Goal: Task Accomplishment & Management: Use online tool/utility

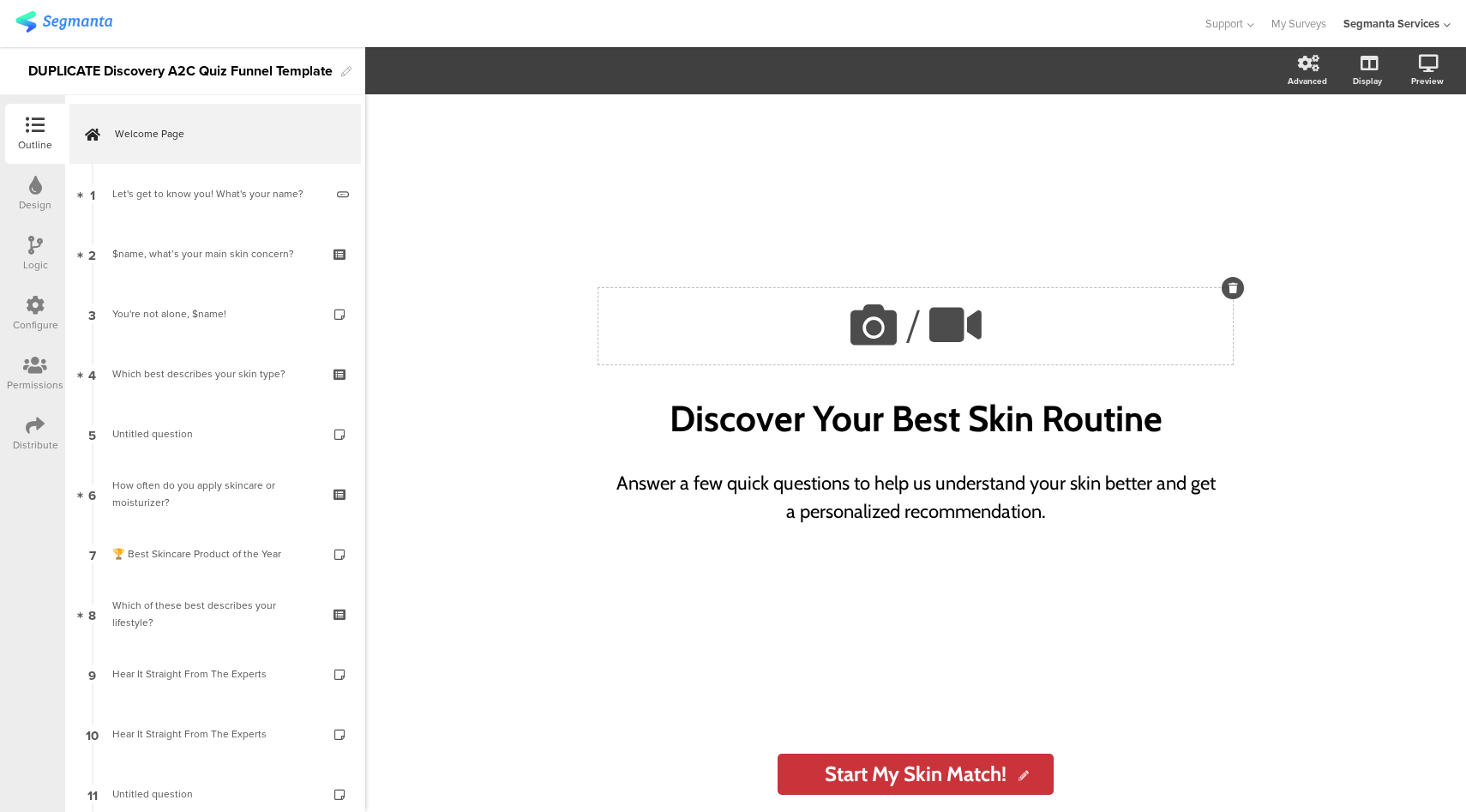
click at [871, 319] on icon at bounding box center [874, 325] width 59 height 59
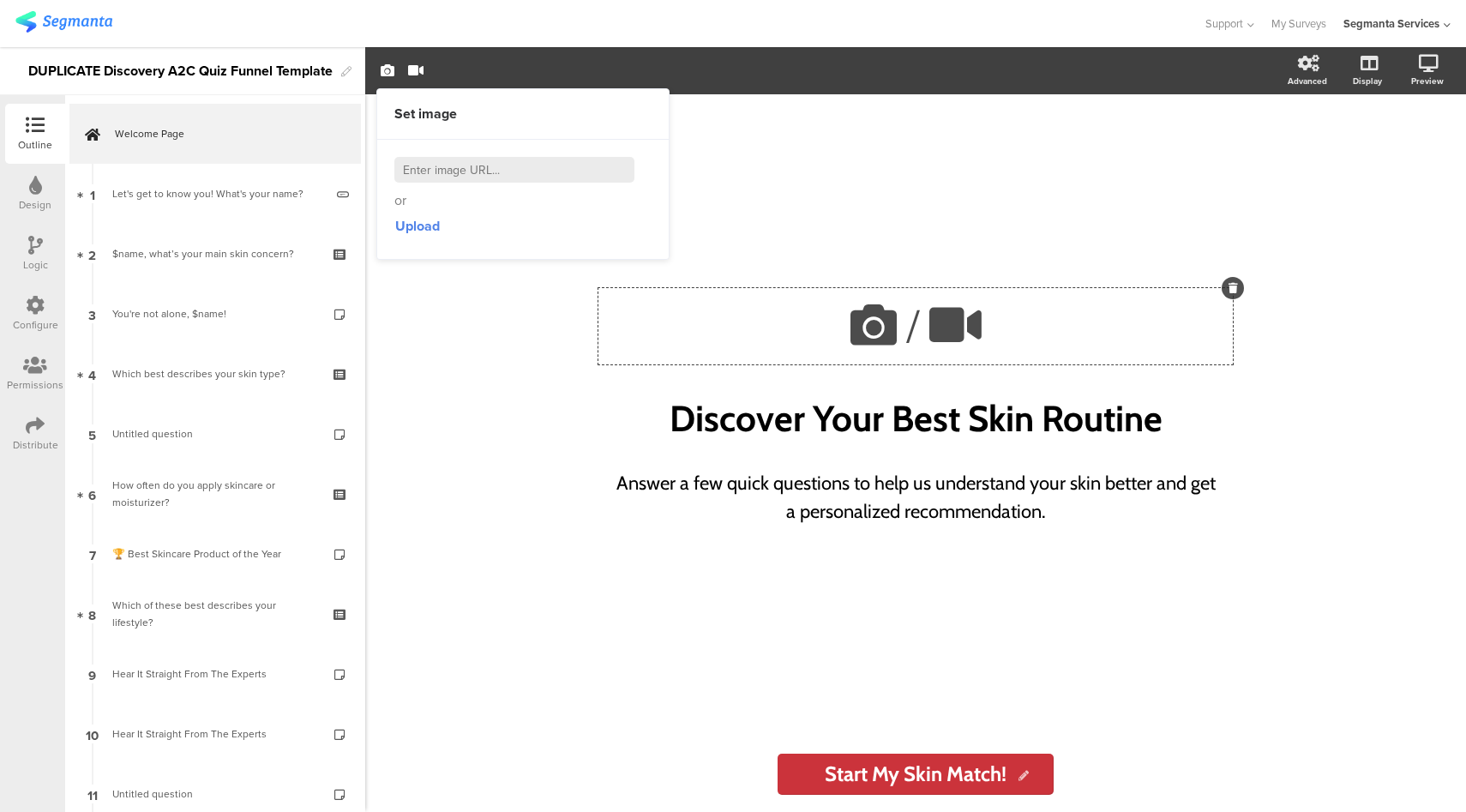
click at [523, 173] on input at bounding box center [514, 169] width 240 height 25
paste input "https://arieldetergent.com/en-us/static/images/logo.png"
type input "https://arieldetergent.com/en-us/static/images/logo.png"
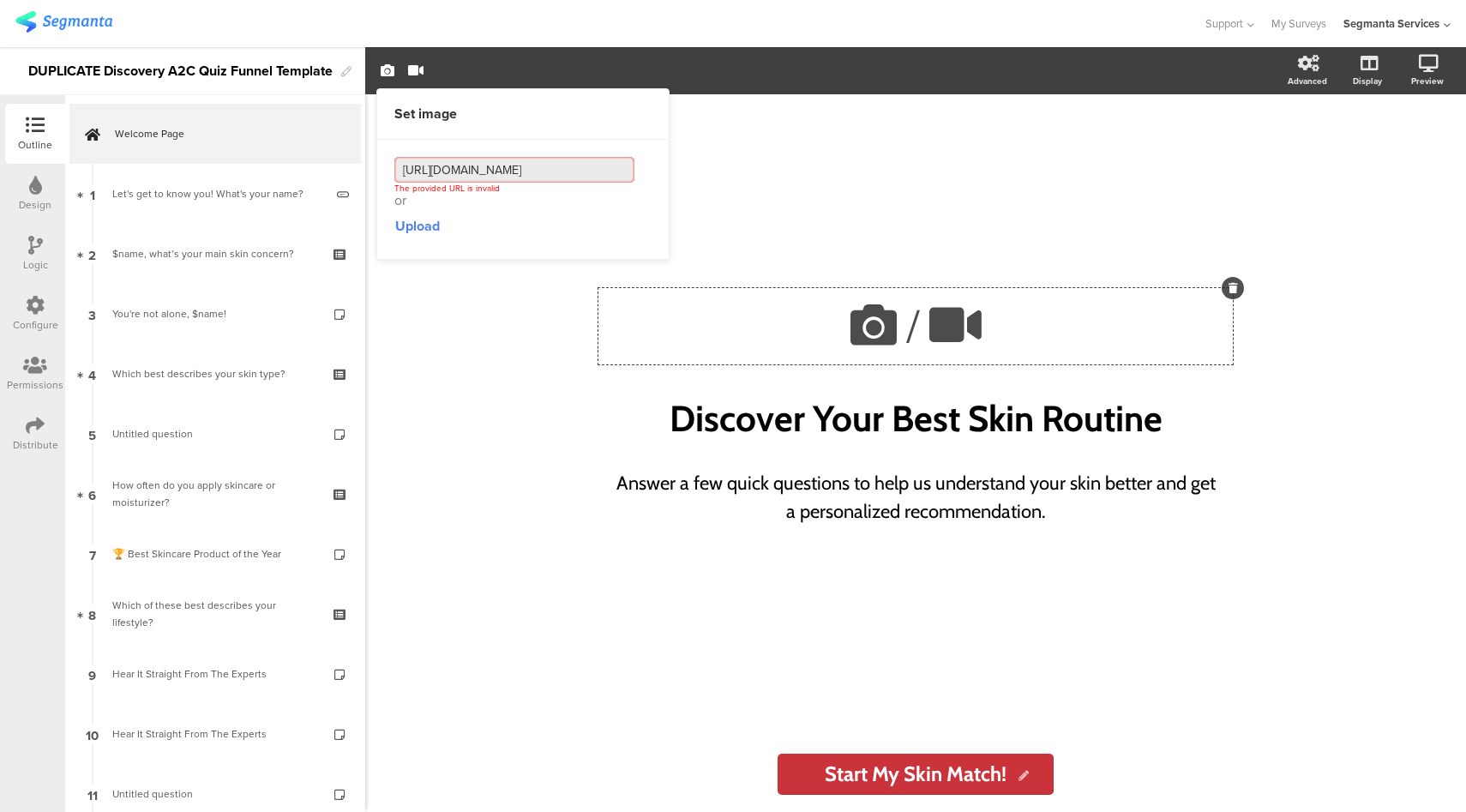
click at [540, 167] on input "https://arieldetergent.com/en-us/static/images/logo.png" at bounding box center [514, 169] width 240 height 25
click at [579, 172] on input "https://arieldetergent.com/en-us/static/images/logo.png" at bounding box center [514, 169] width 240 height 25
click at [410, 232] on span "Upload" at bounding box center [417, 226] width 45 height 20
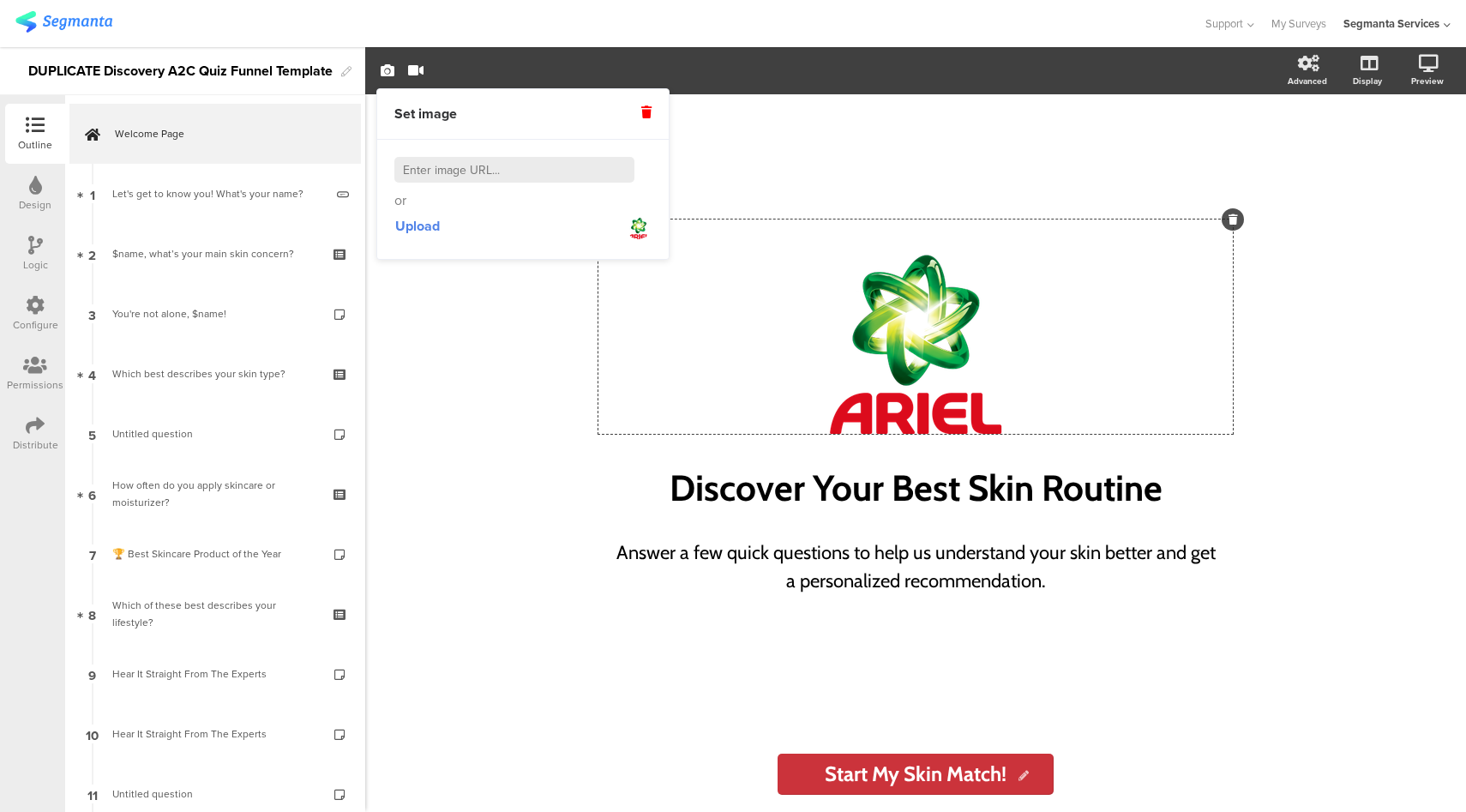
click at [1408, 207] on div "/ Discover Your Best Skin Routine Discover Your Best Skin Routine Answer a few …" at bounding box center [916, 453] width 1101 height 717
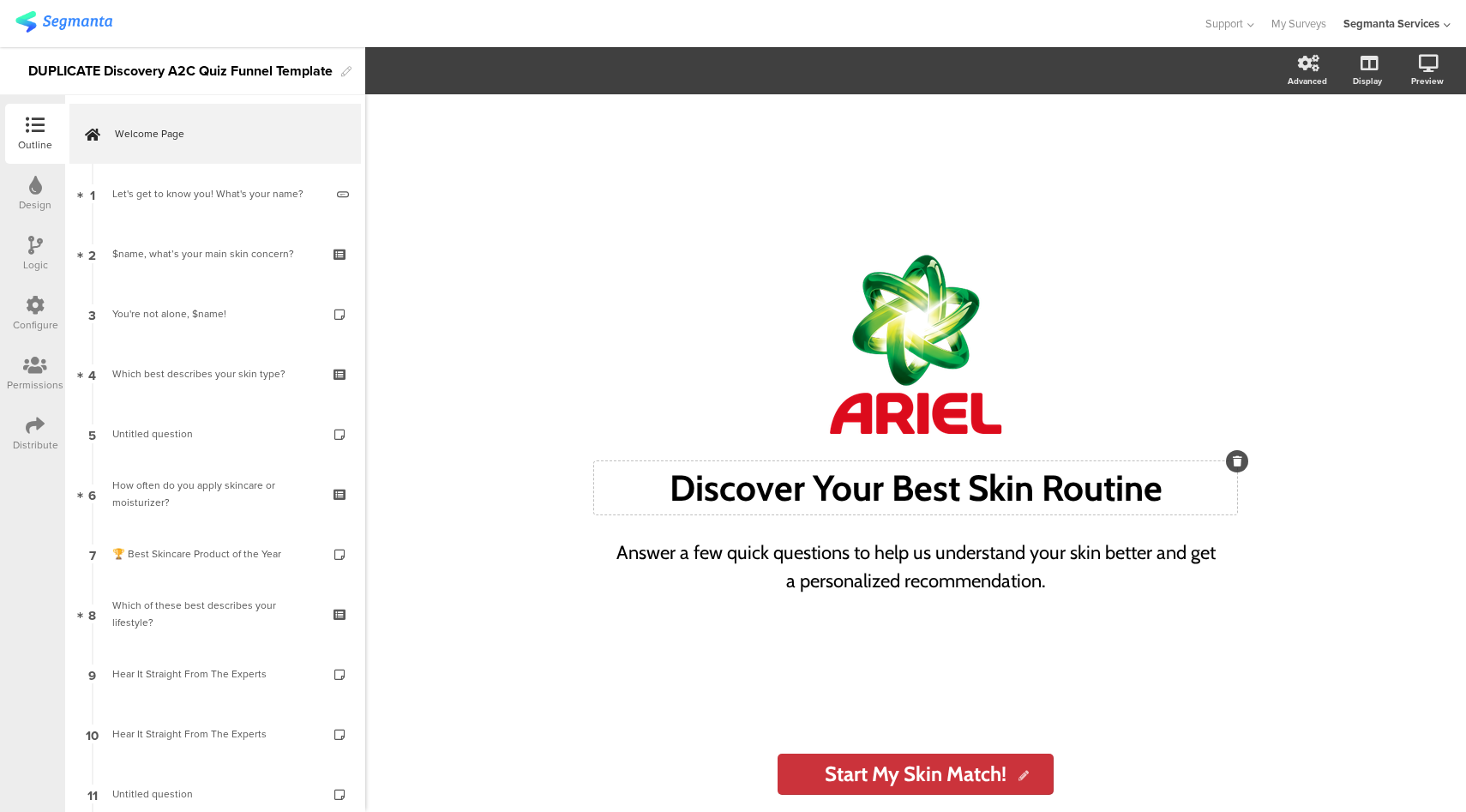
click at [801, 488] on div "Discover Your Best Skin Routine Discover Your Best Skin Routine" at bounding box center [915, 488] width 643 height 53
click at [888, 552] on div "Answer a few quick questions to help us understand your skin better and get a p…" at bounding box center [915, 566] width 609 height 66
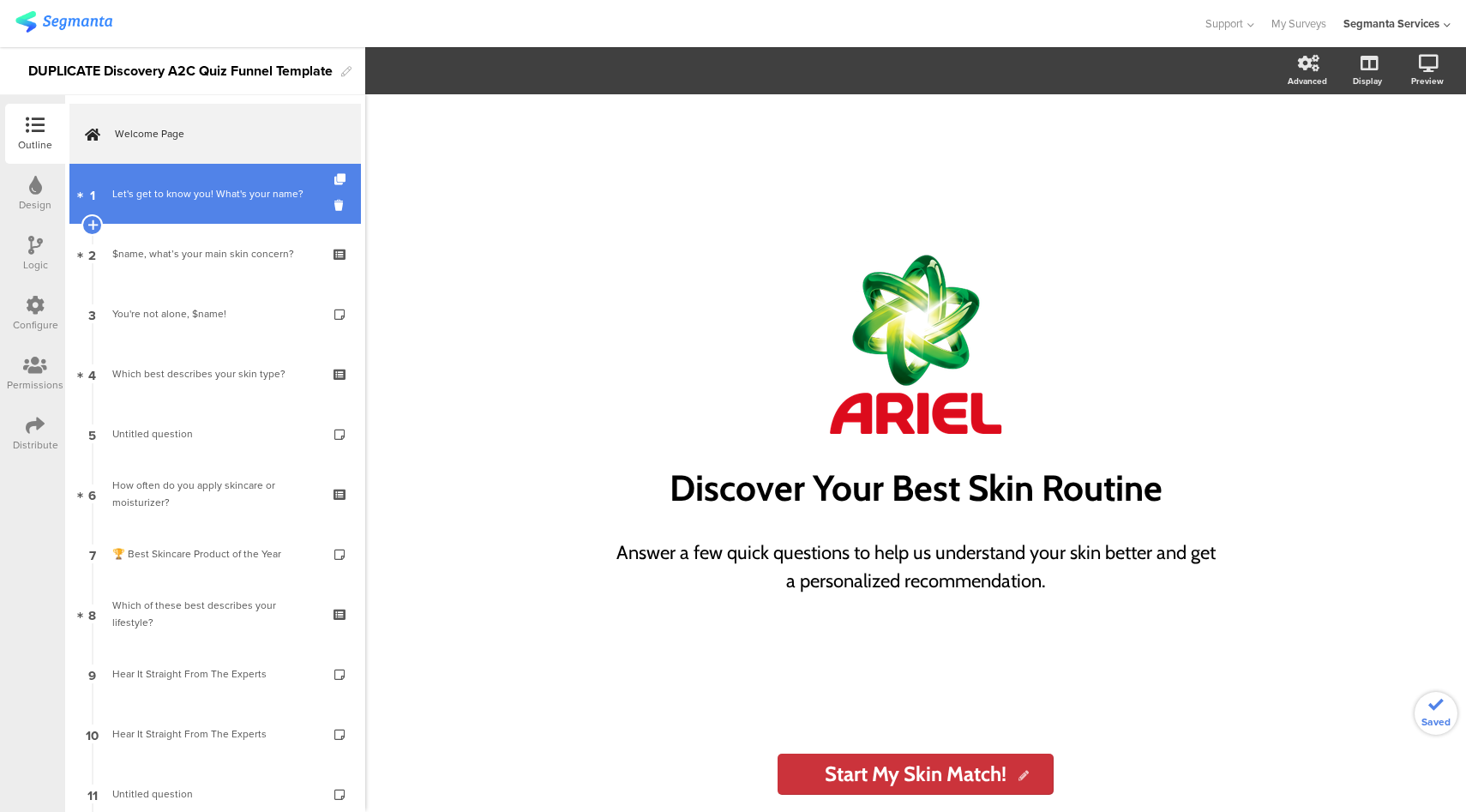
click at [177, 201] on div "Let's get to know you! What's your name?" at bounding box center [219, 194] width 212 height 18
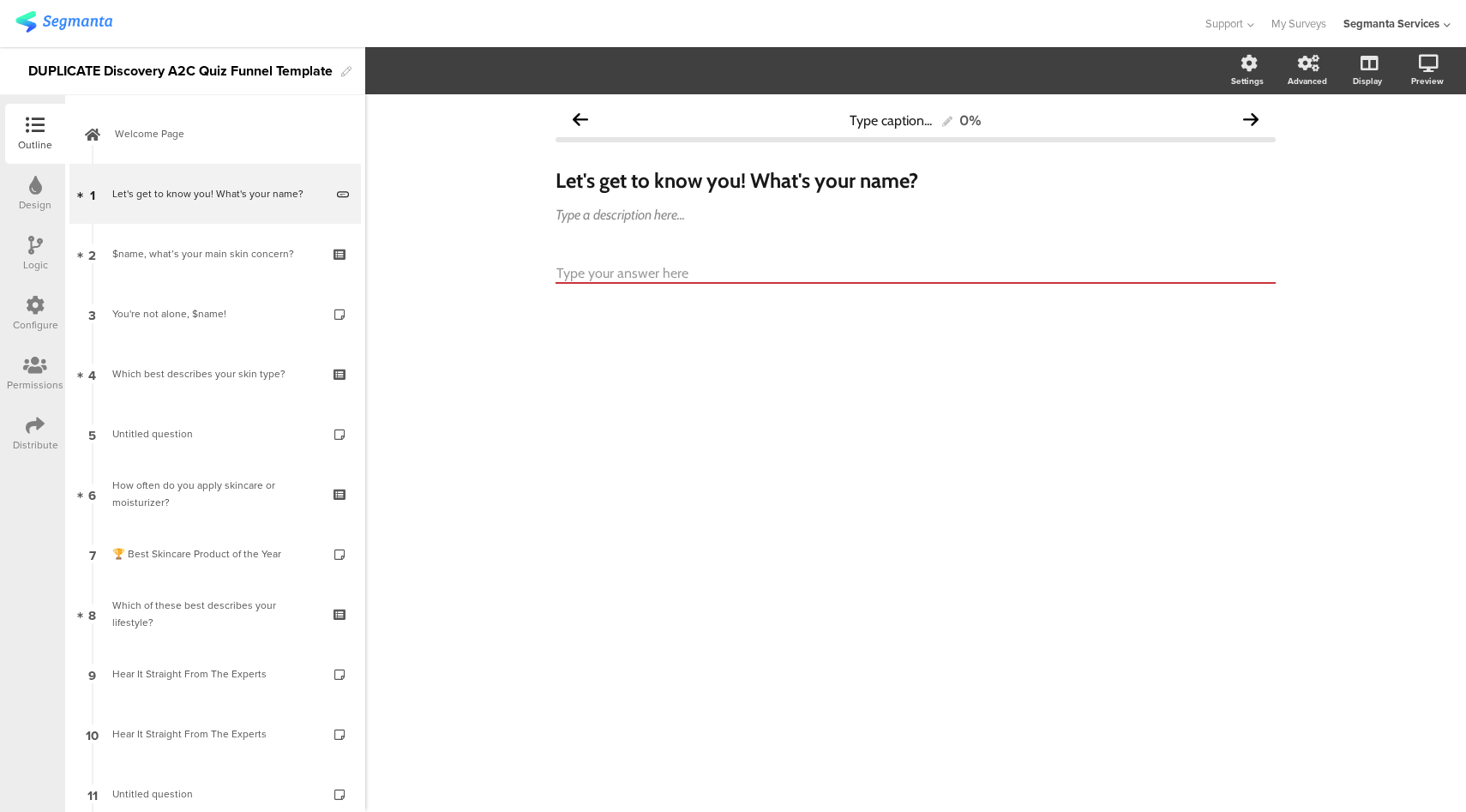
click at [37, 306] on icon at bounding box center [34, 305] width 19 height 19
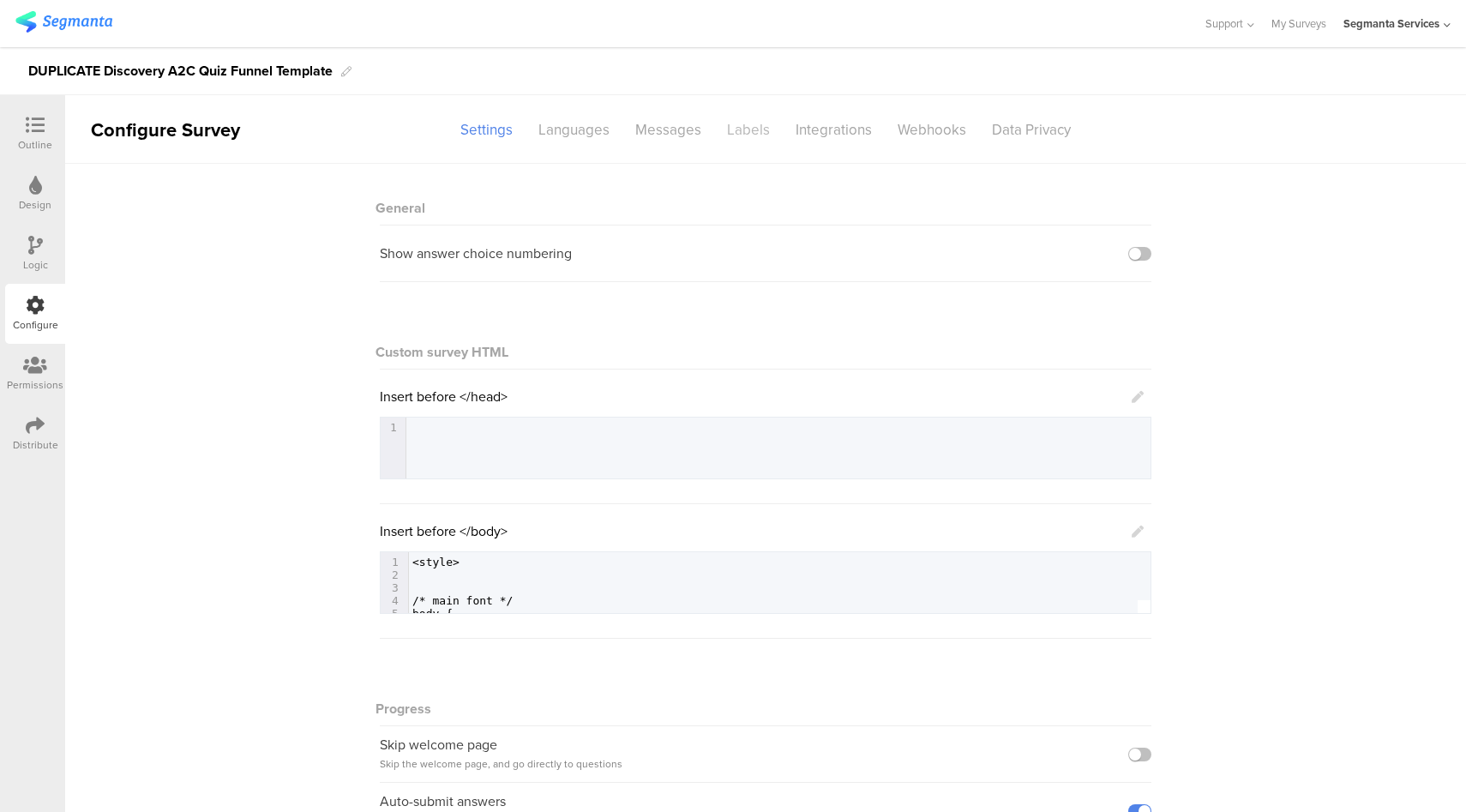
click at [747, 132] on div "Labels" at bounding box center [749, 129] width 69 height 30
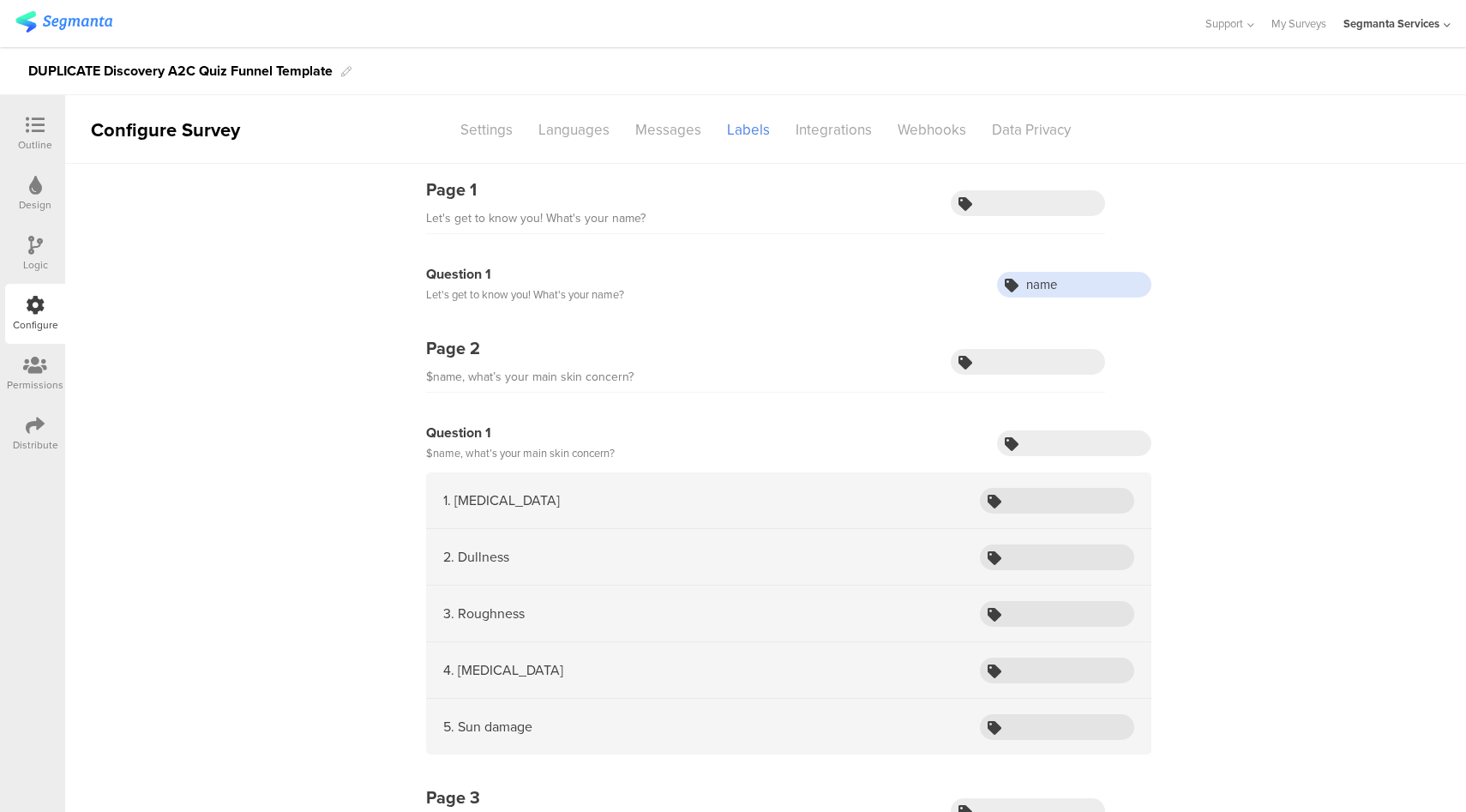
click at [1060, 283] on input "name" at bounding box center [1075, 284] width 155 height 25
click at [37, 122] on icon at bounding box center [34, 124] width 19 height 19
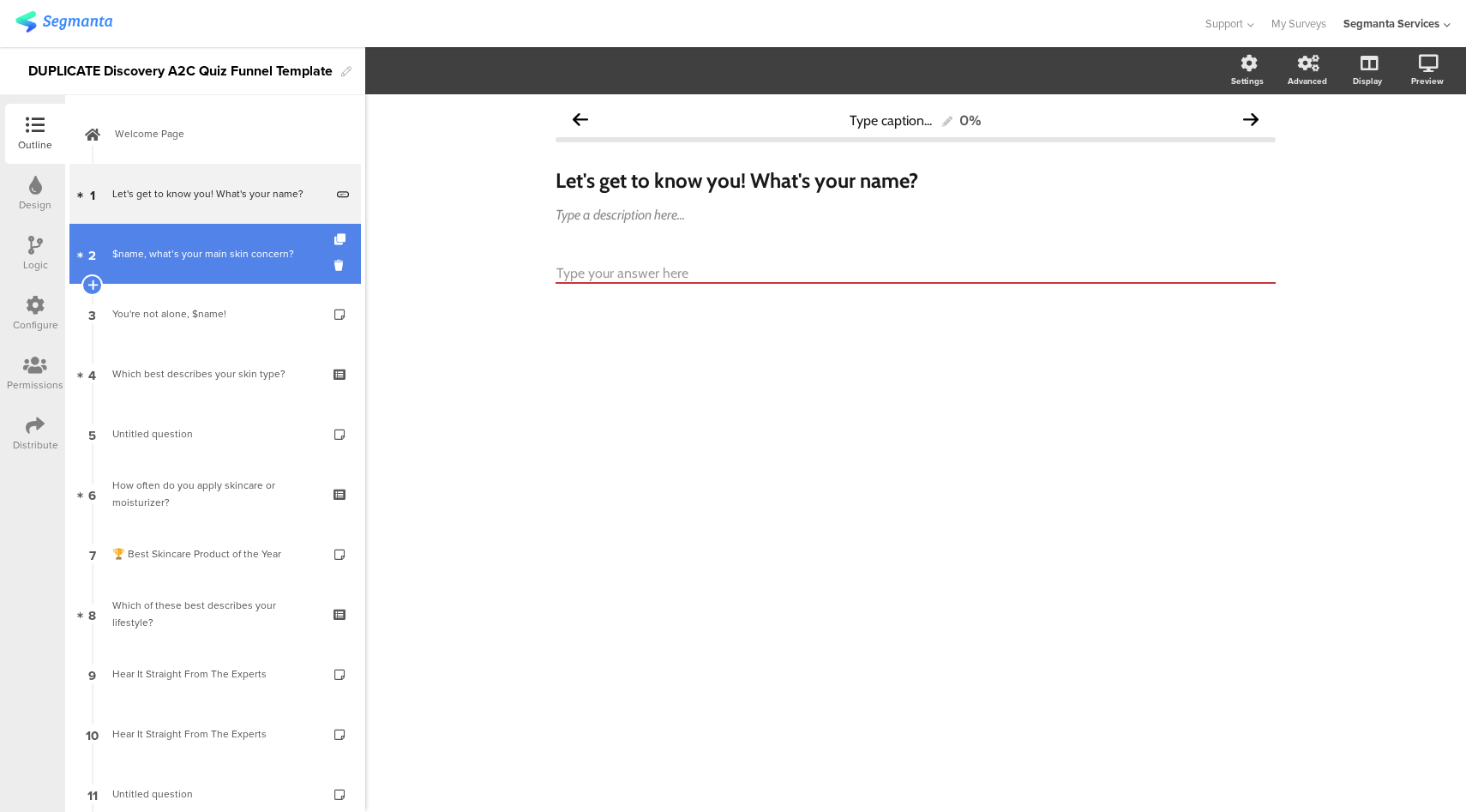
click at [229, 252] on div "$name, what’s your main skin concern?" at bounding box center [215, 254] width 205 height 18
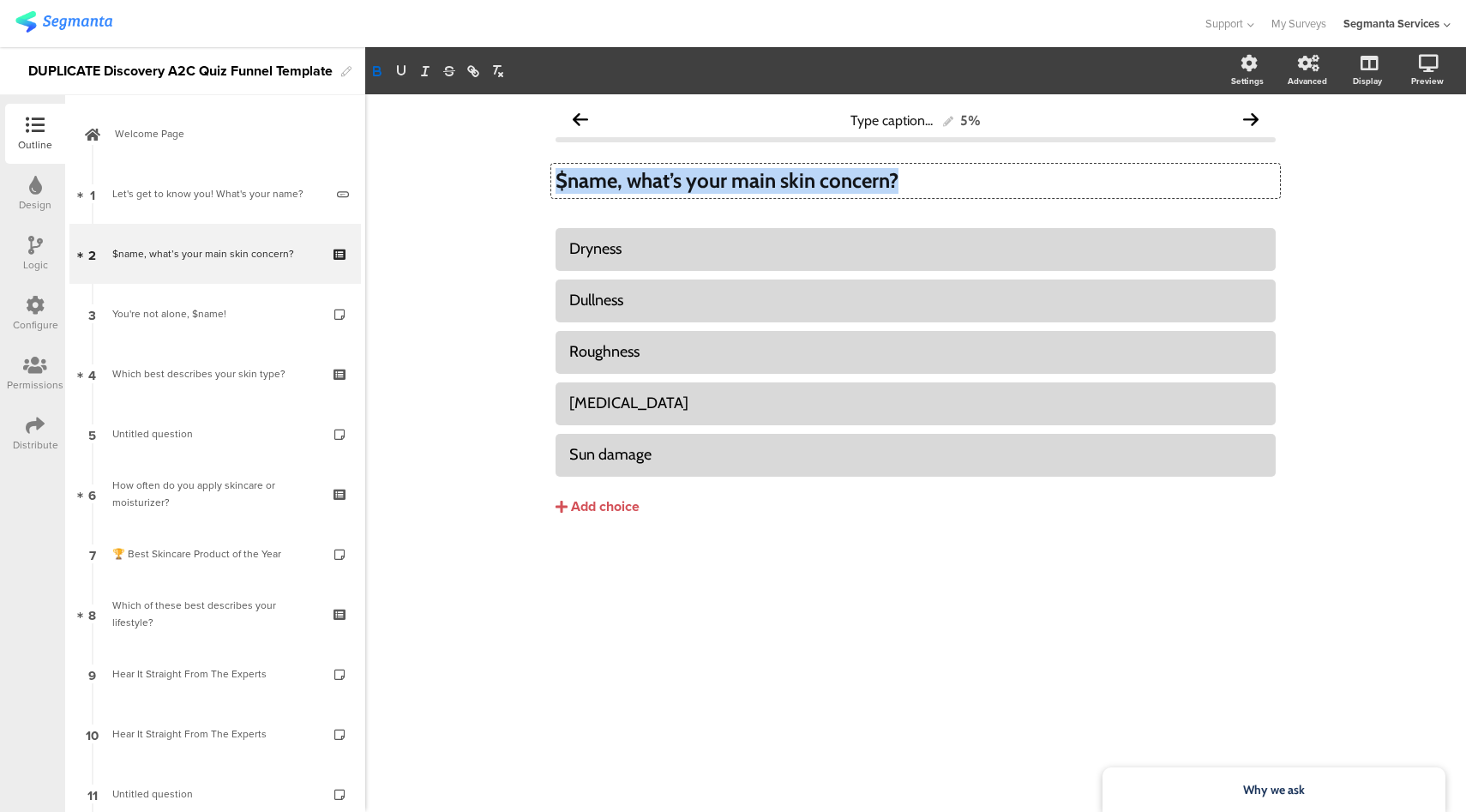
drag, startPoint x: 569, startPoint y: 180, endPoint x: 916, endPoint y: 185, distance: 347.0
click at [916, 185] on div "$name, what’s your main skin concern? $name, what’s your main skin concern? $na…" at bounding box center [916, 180] width 729 height 34
click at [512, 199] on div "Type caption... 5% $name, what’s your main skin concern? $name, what’s your mai…" at bounding box center [916, 453] width 1101 height 717
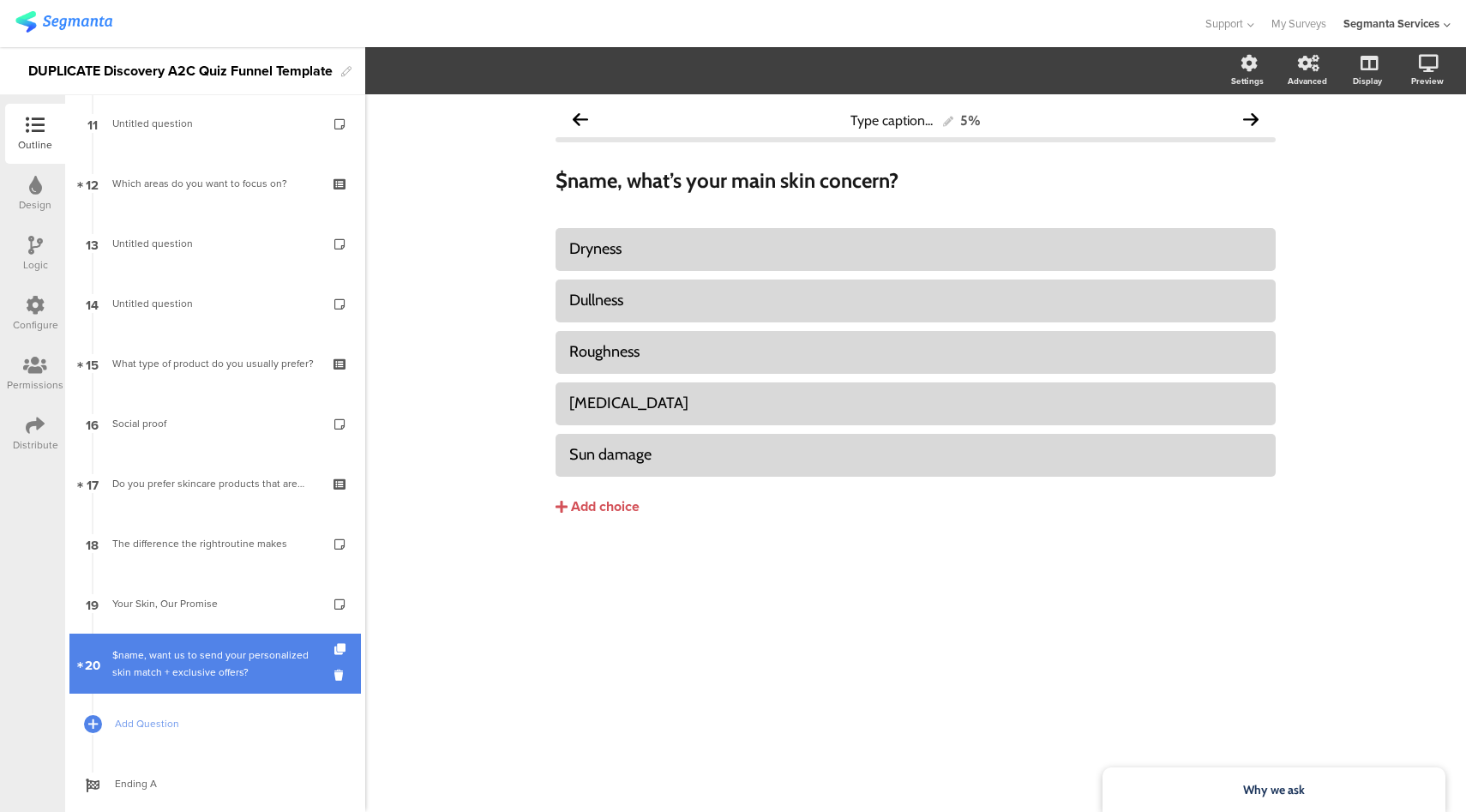
scroll to position [710, 0]
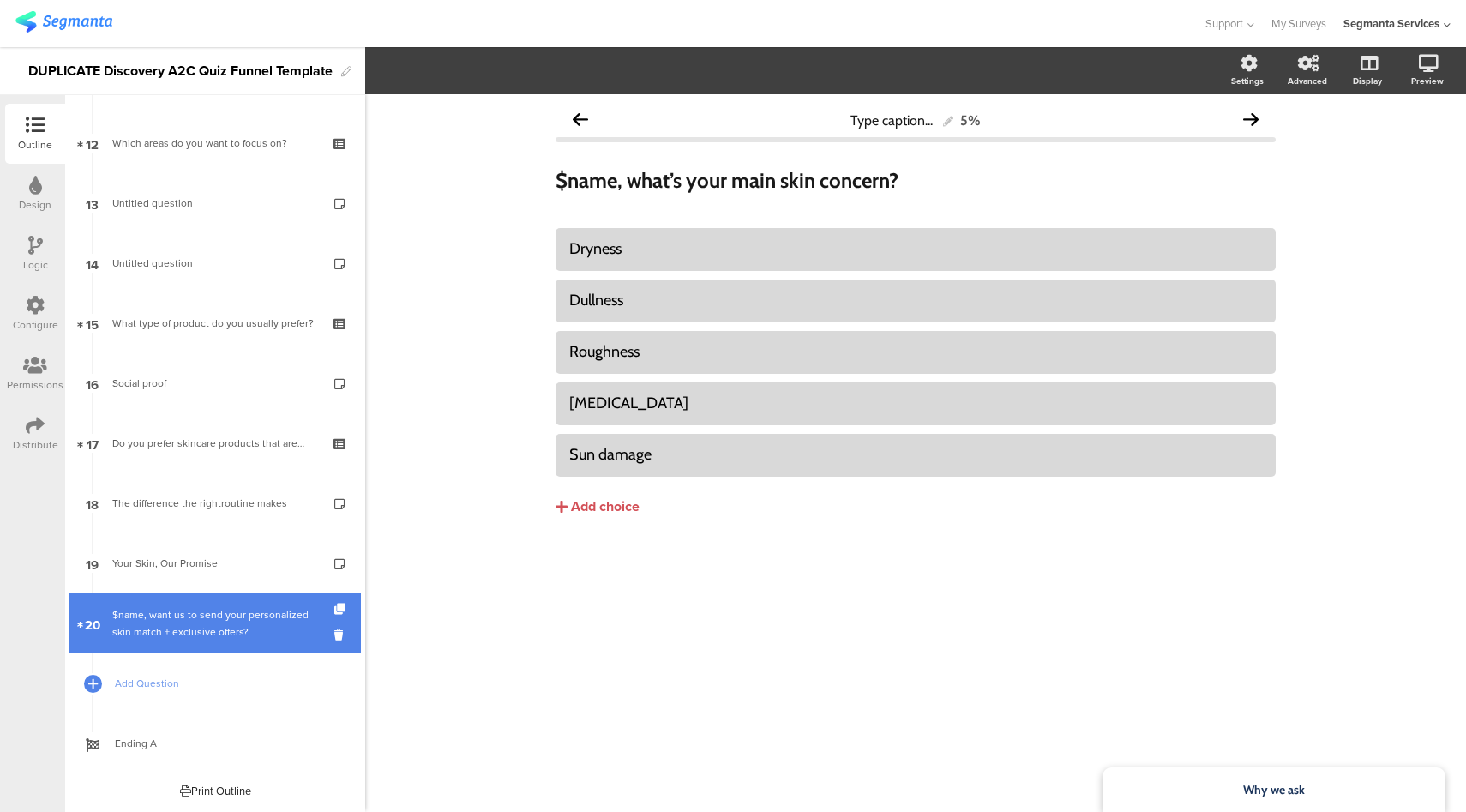
click at [221, 604] on link "20 $name, want us to send your personalized skin match + exclusive offers?" at bounding box center [216, 623] width 292 height 60
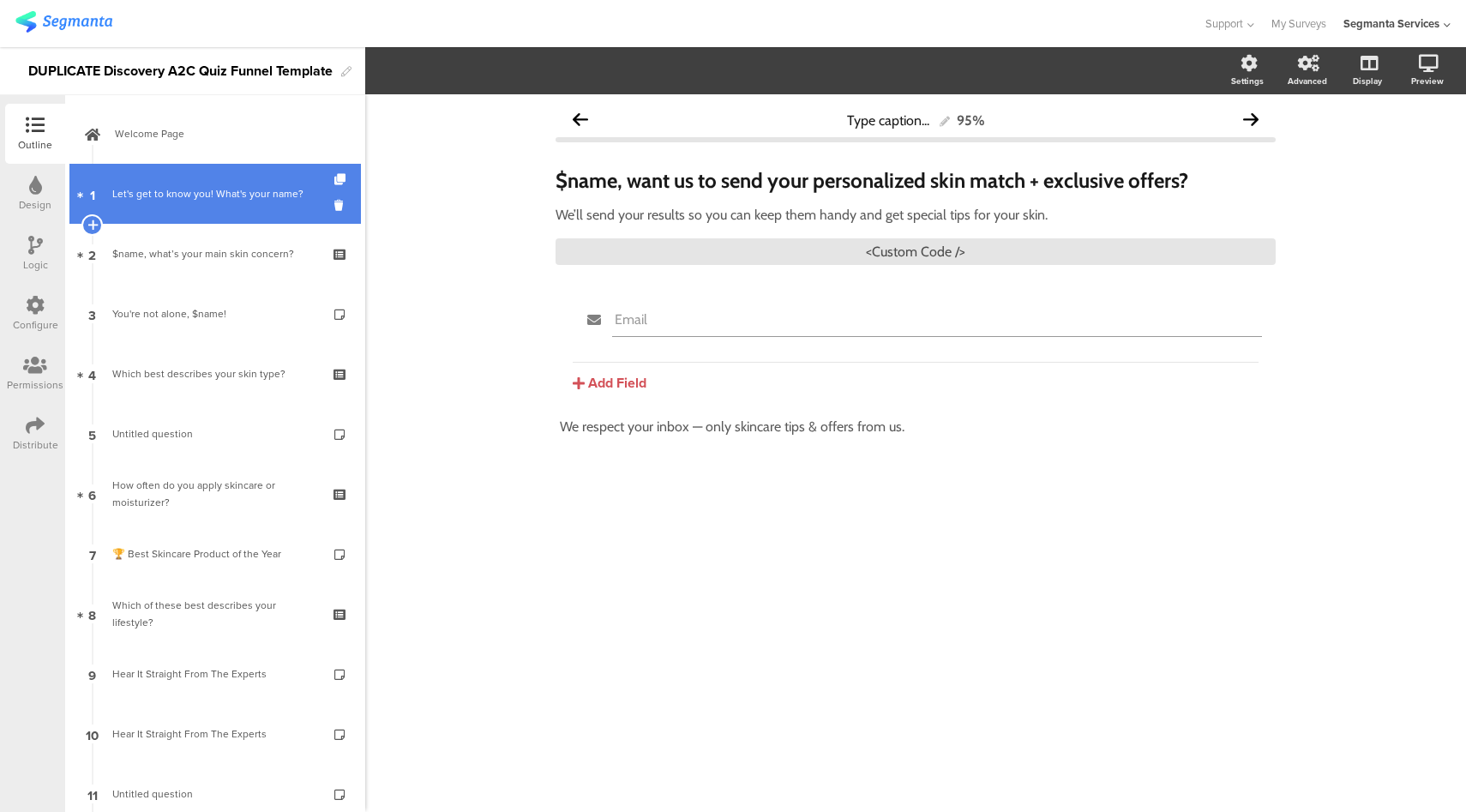
click at [189, 189] on div "Let's get to know you! What's your name?" at bounding box center [219, 194] width 212 height 18
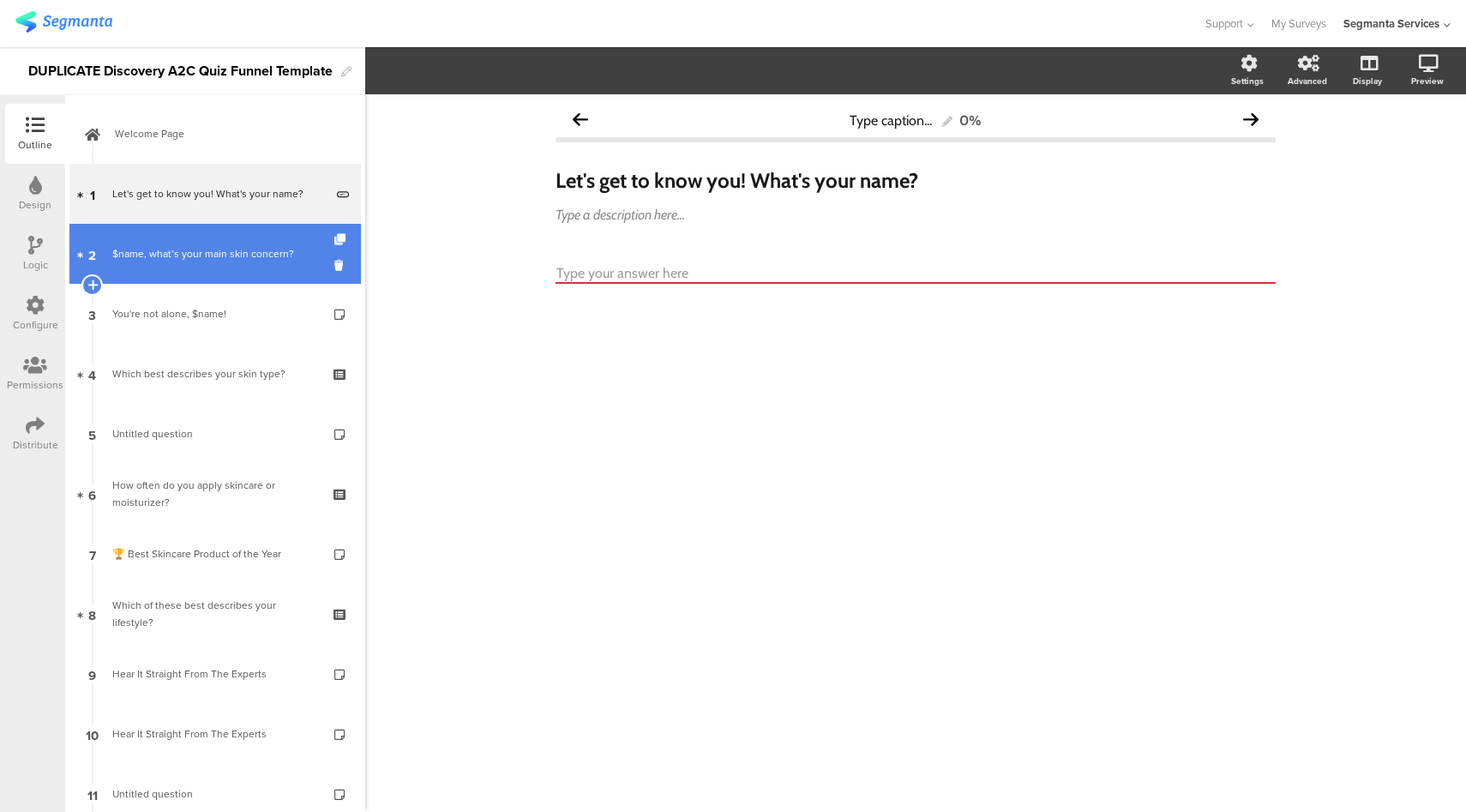
click at [194, 245] on div "$name, what’s your main skin concern?" at bounding box center [215, 254] width 205 height 18
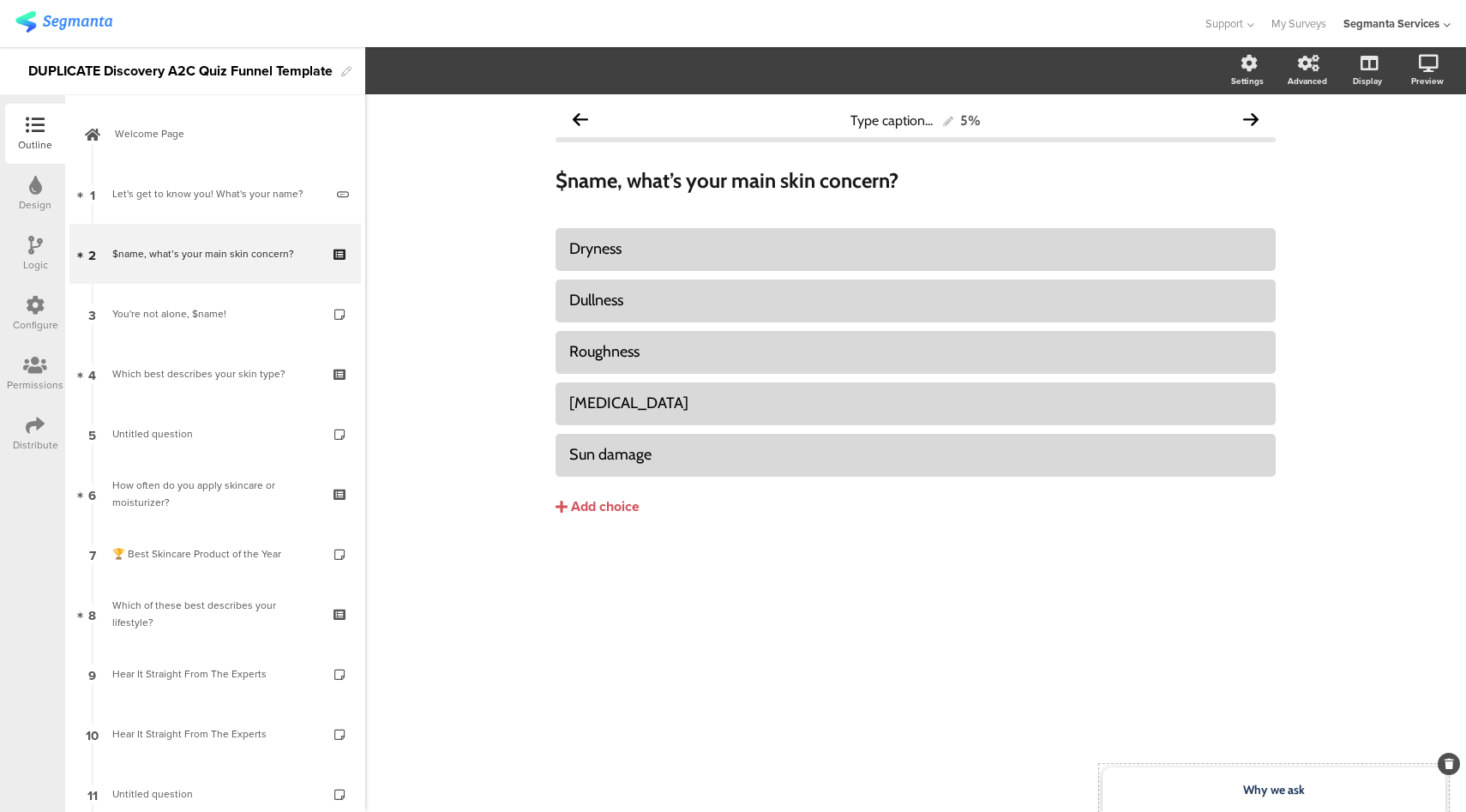
click at [1263, 805] on div "Why we ask" at bounding box center [1274, 789] width 343 height 45
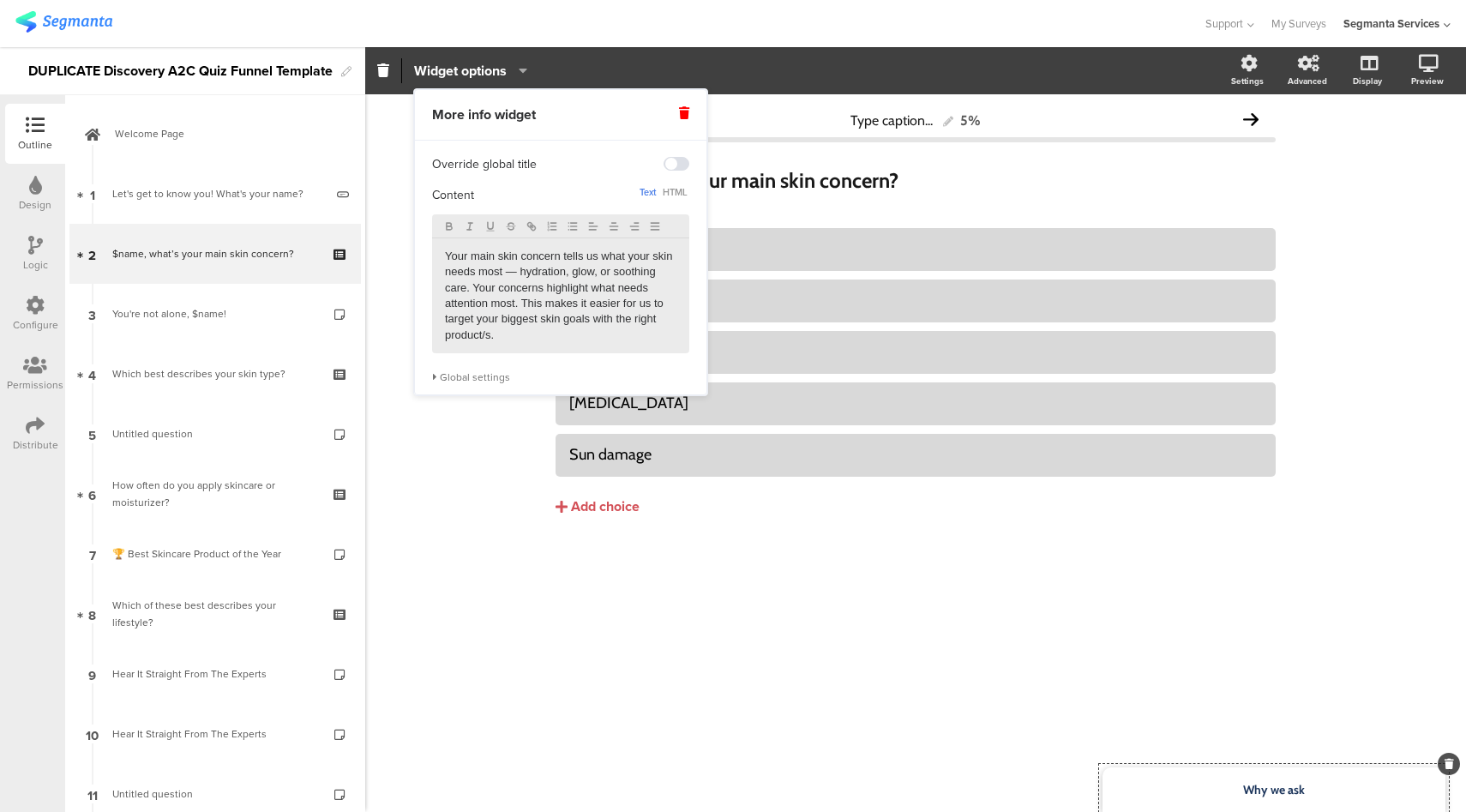
click at [494, 380] on div "Global settings" at bounding box center [561, 377] width 258 height 14
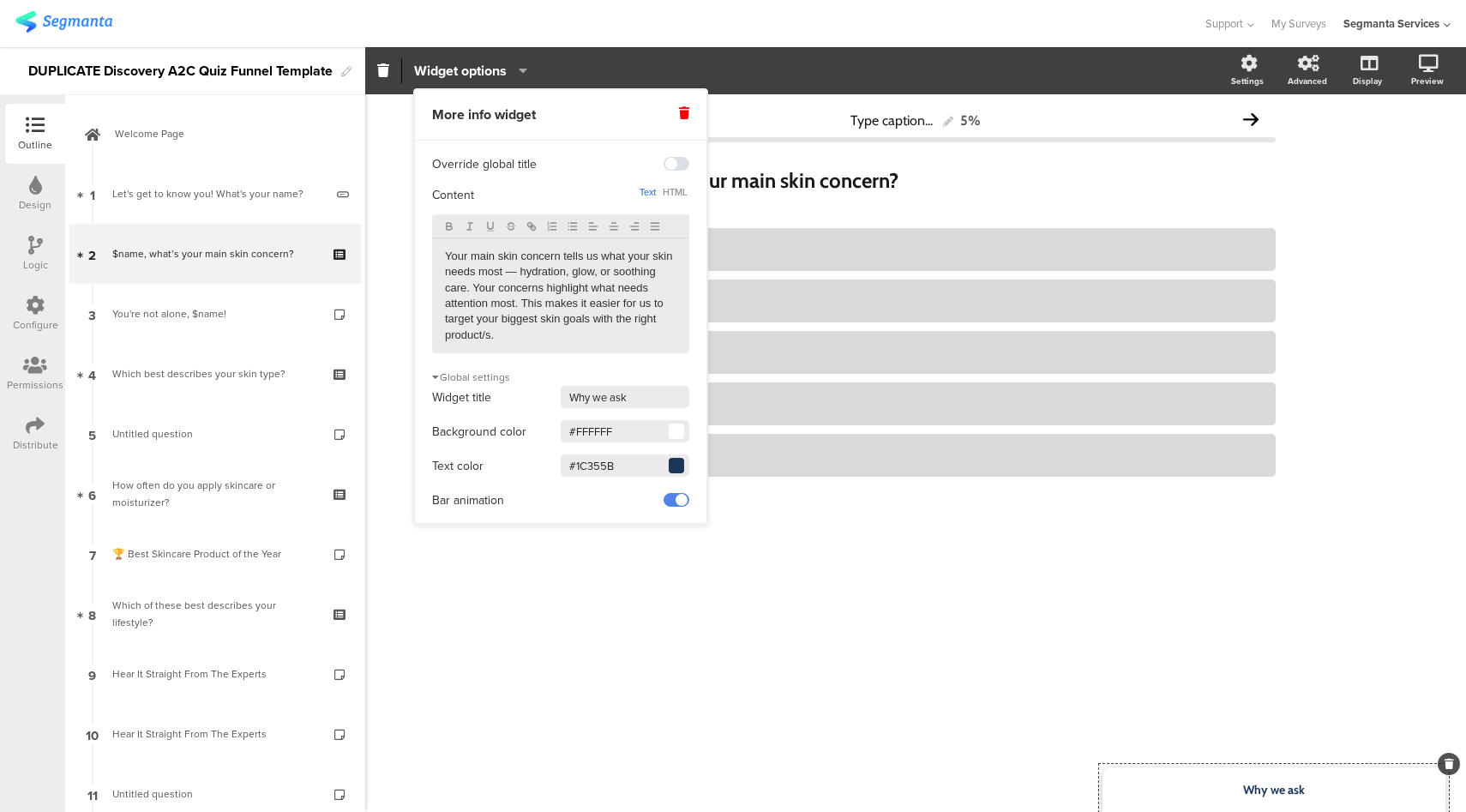
click at [739, 52] on section "Widget options Settings Advanced Display Preview" at bounding box center [916, 71] width 1101 height 47
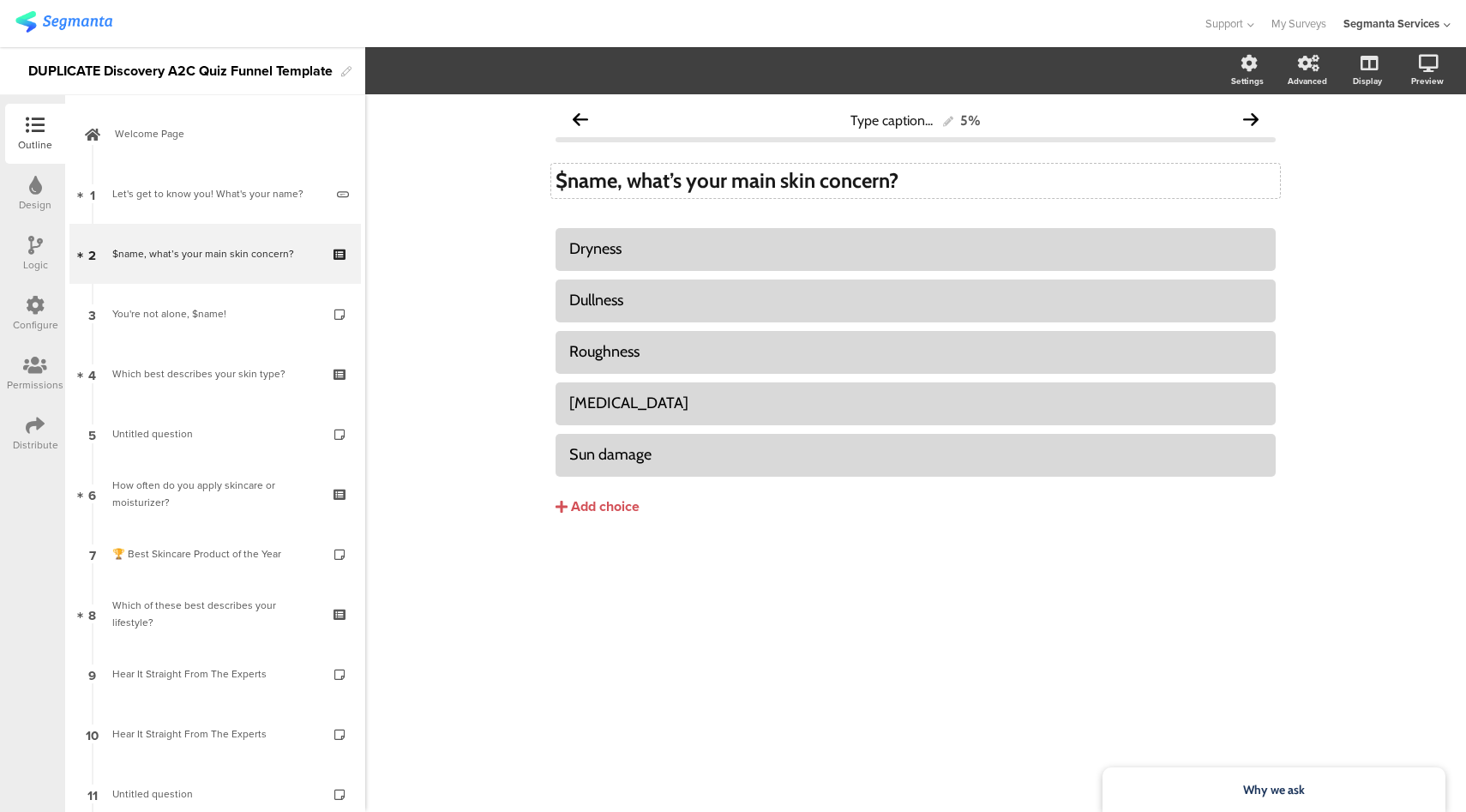
click at [606, 175] on div "$name, what’s your main skin concern? $name, what’s your main skin concern?" at bounding box center [916, 180] width 729 height 34
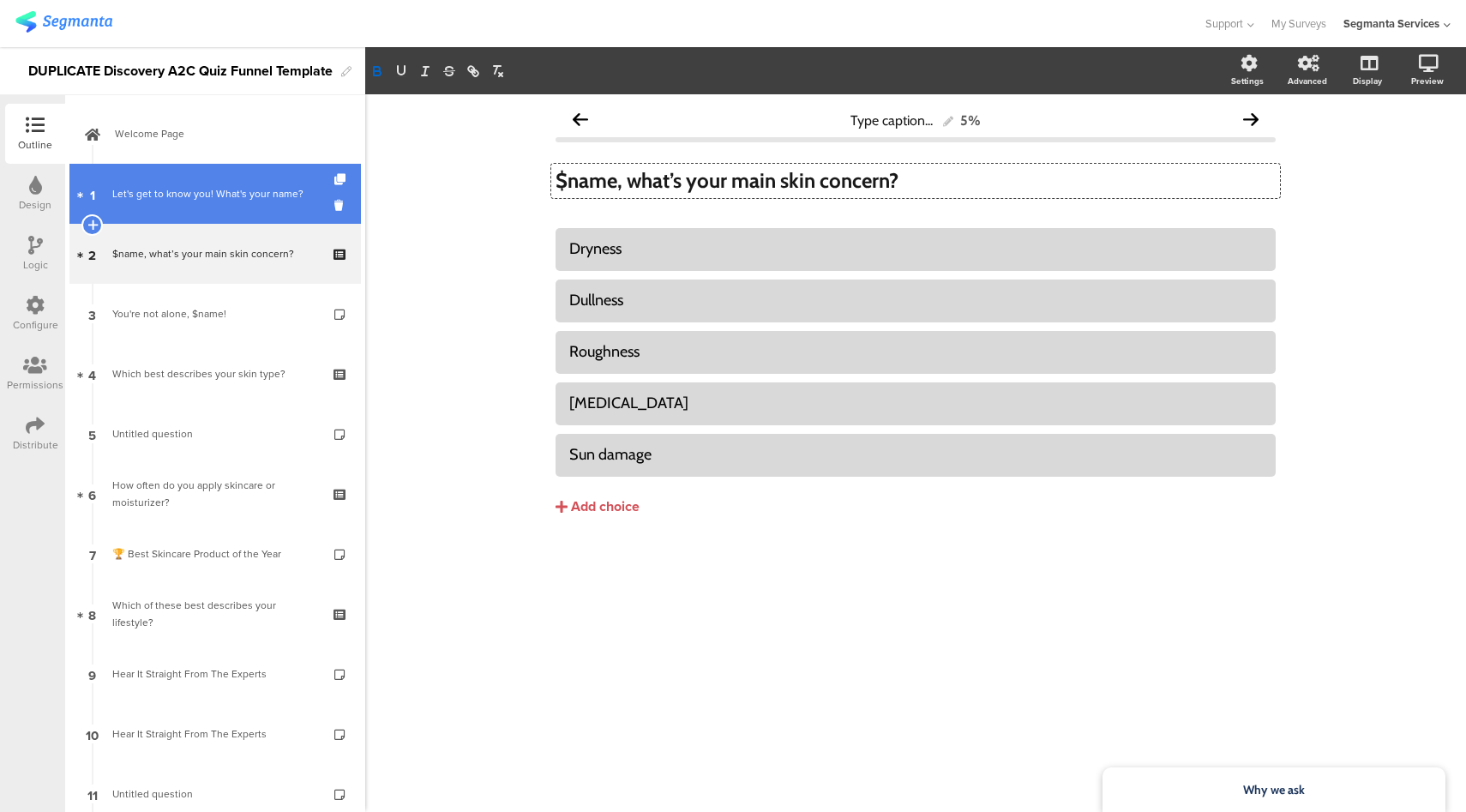
click at [229, 189] on div "Let's get to know you! What's your name?" at bounding box center [219, 194] width 212 height 18
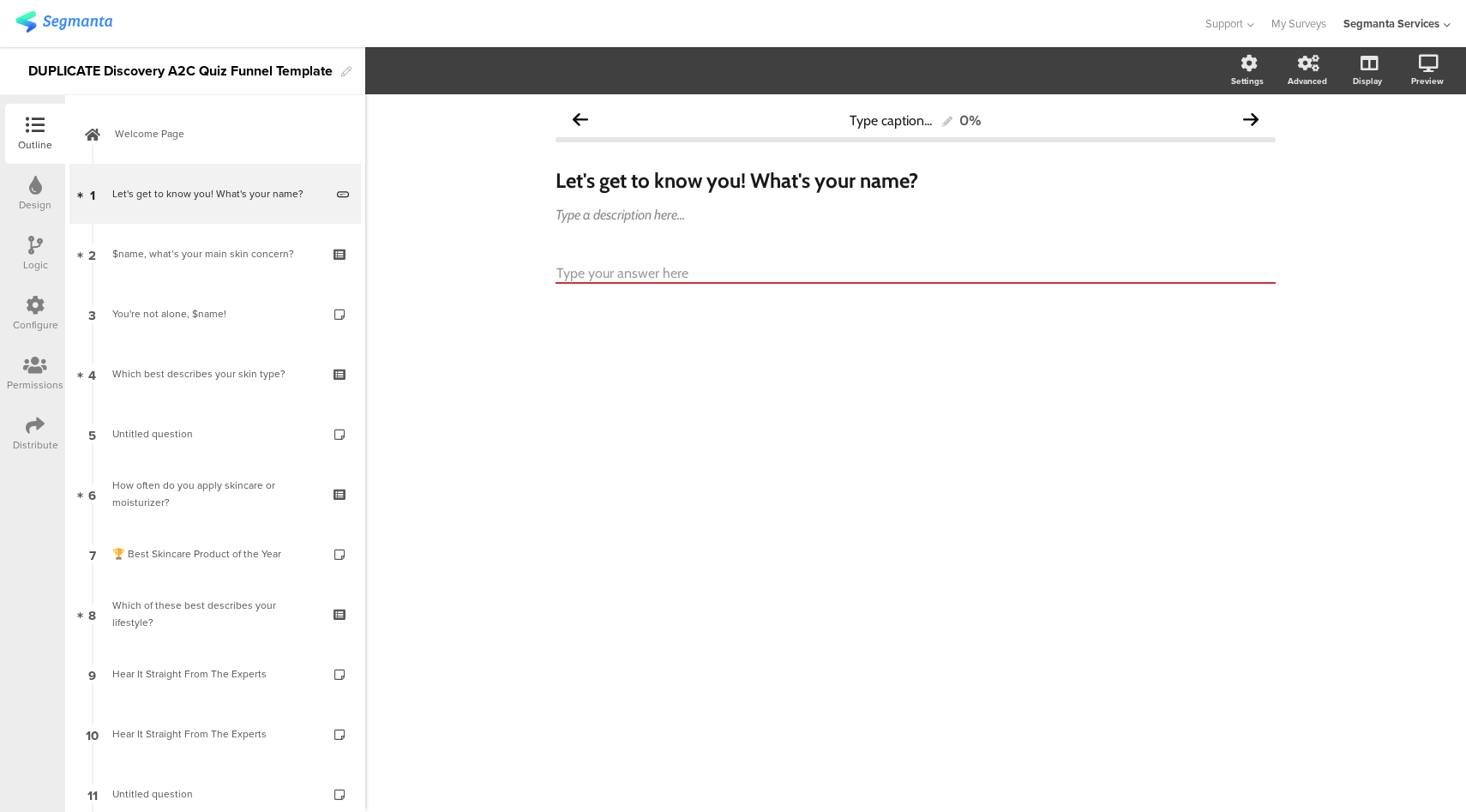
click at [590, 273] on input "text" at bounding box center [915, 274] width 720 height 20
click at [31, 306] on icon at bounding box center [34, 305] width 19 height 19
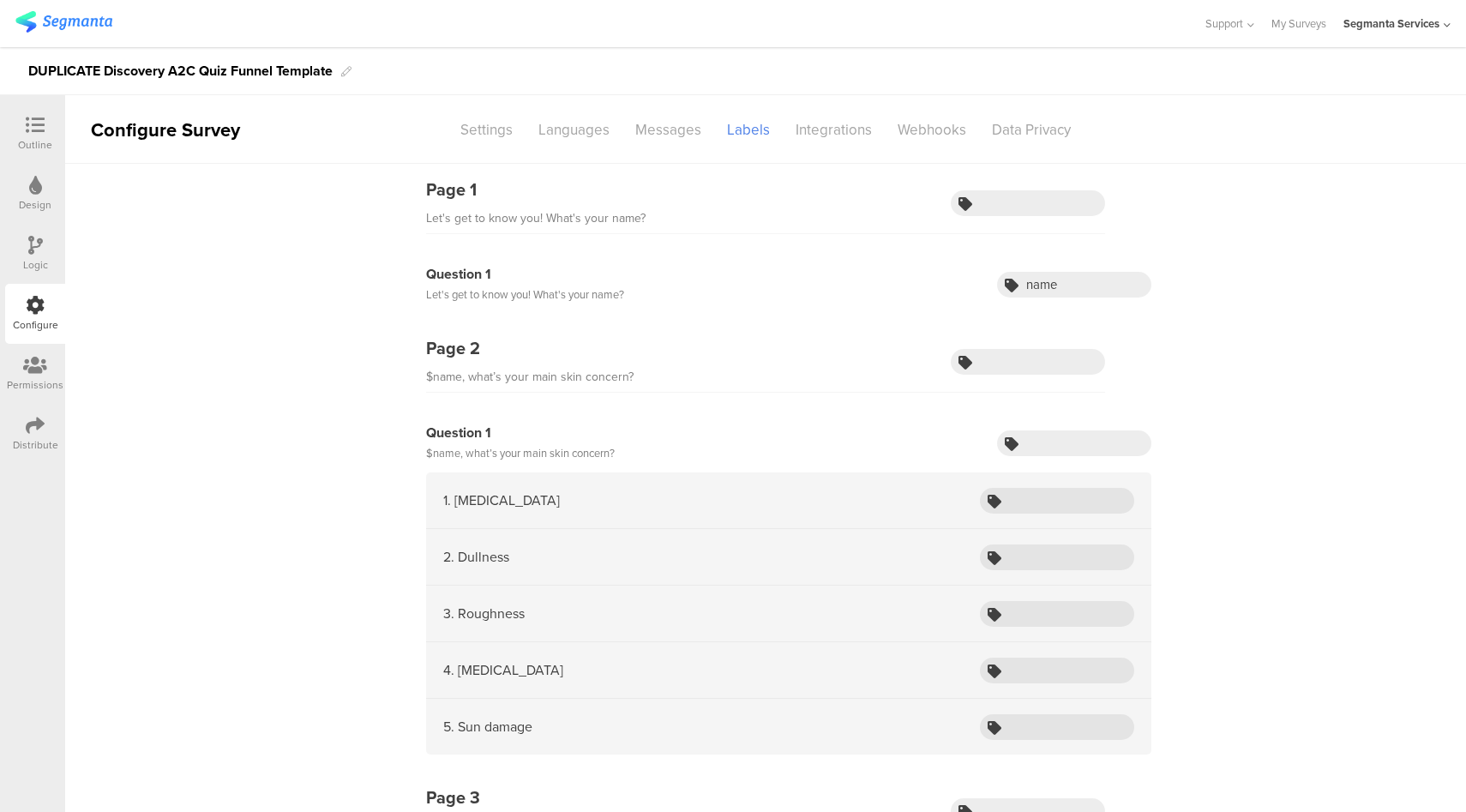
click at [32, 134] on icon at bounding box center [34, 124] width 19 height 19
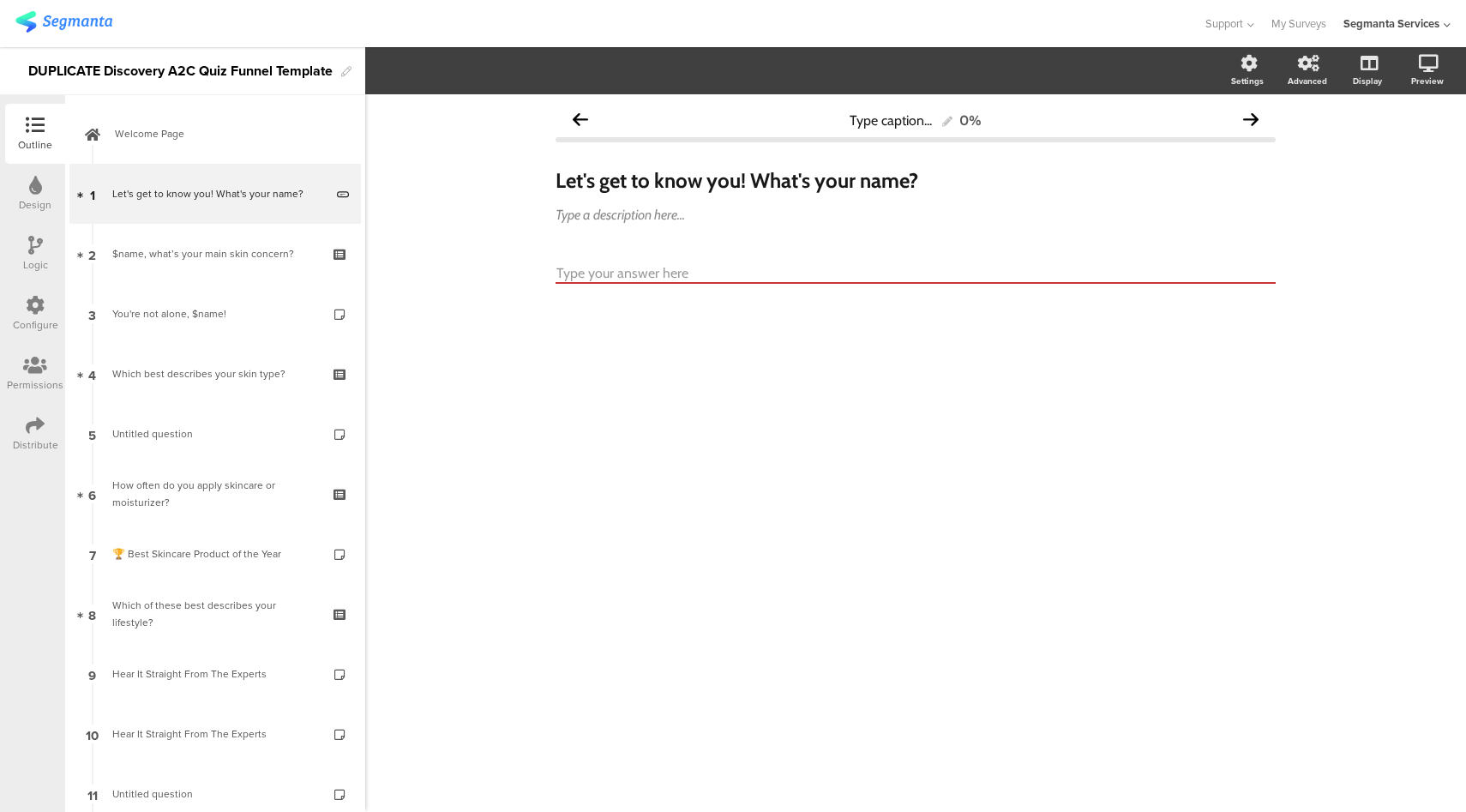
click at [32, 313] on icon at bounding box center [34, 305] width 19 height 19
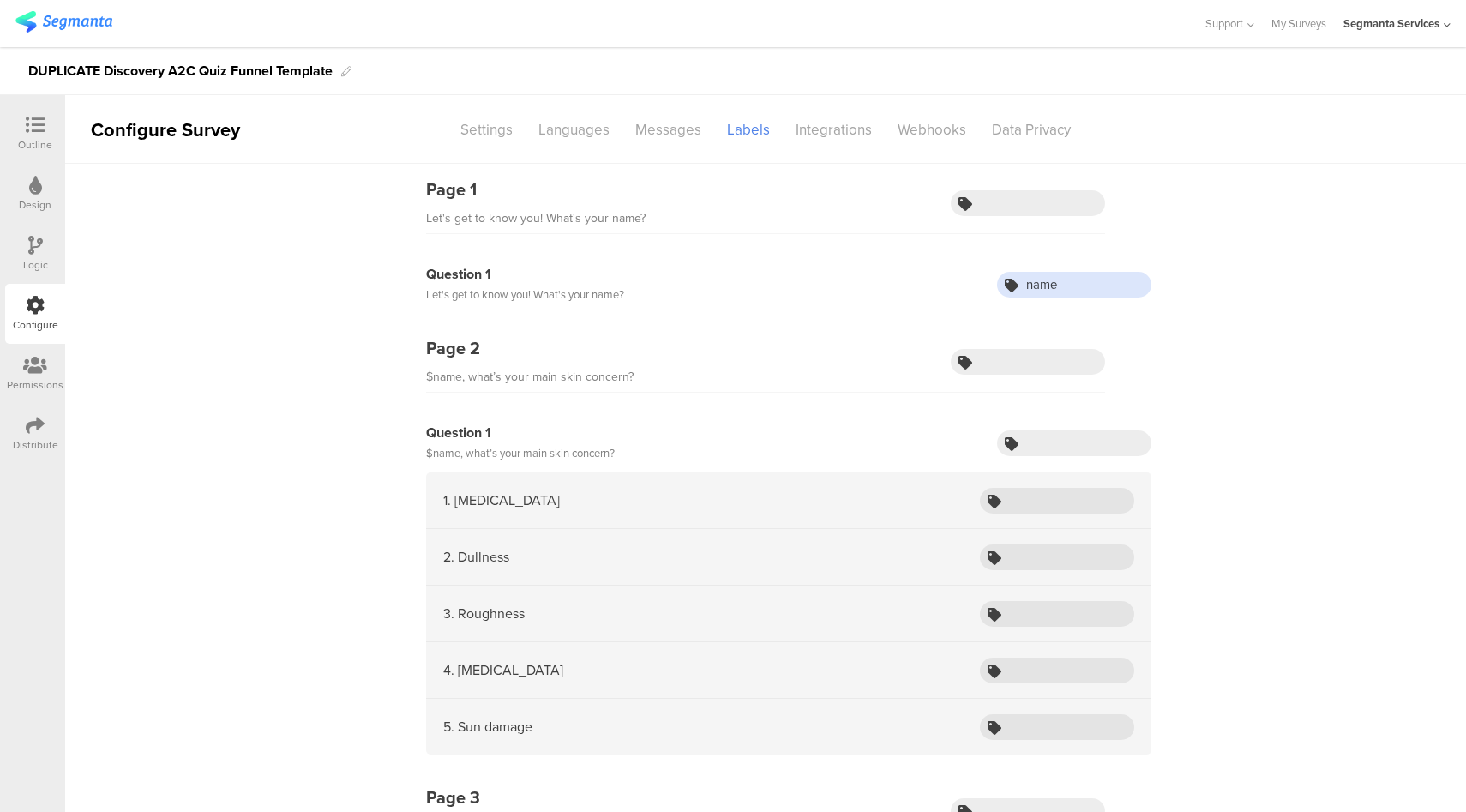
drag, startPoint x: 1080, startPoint y: 287, endPoint x: 1030, endPoint y: 285, distance: 50.0
click at [1032, 286] on input "name" at bounding box center [1075, 284] width 155 height 25
drag, startPoint x: 496, startPoint y: 272, endPoint x: 397, endPoint y: 274, distance: 99.0
click at [397, 274] on div "Question 1 Let's get to know you! What's your name? name" at bounding box center [766, 294] width 772 height 59
click at [632, 302] on div "Question 1 Let's get to know you! What's your name? name" at bounding box center [789, 285] width 725 height 41
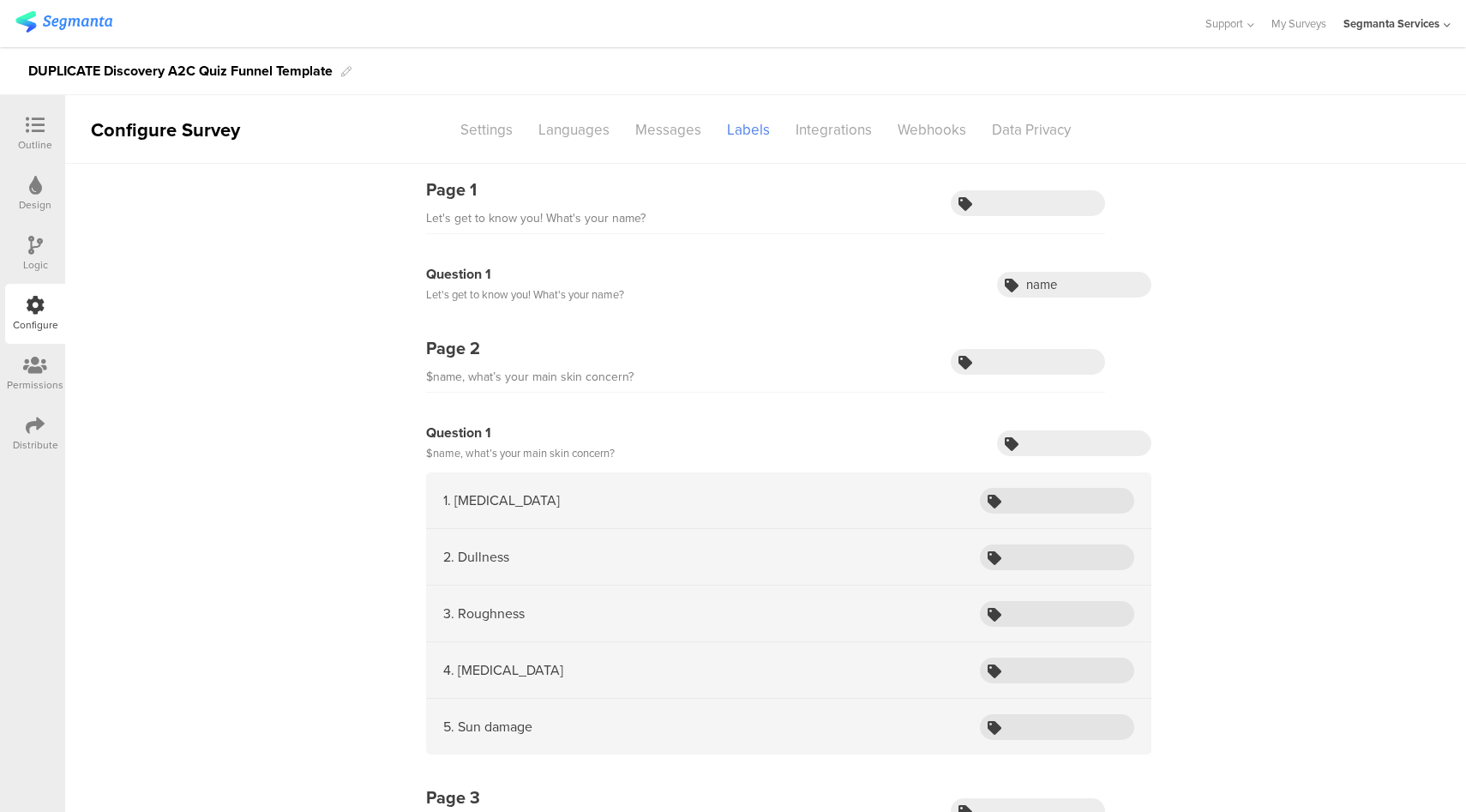
click at [29, 124] on icon at bounding box center [34, 124] width 19 height 19
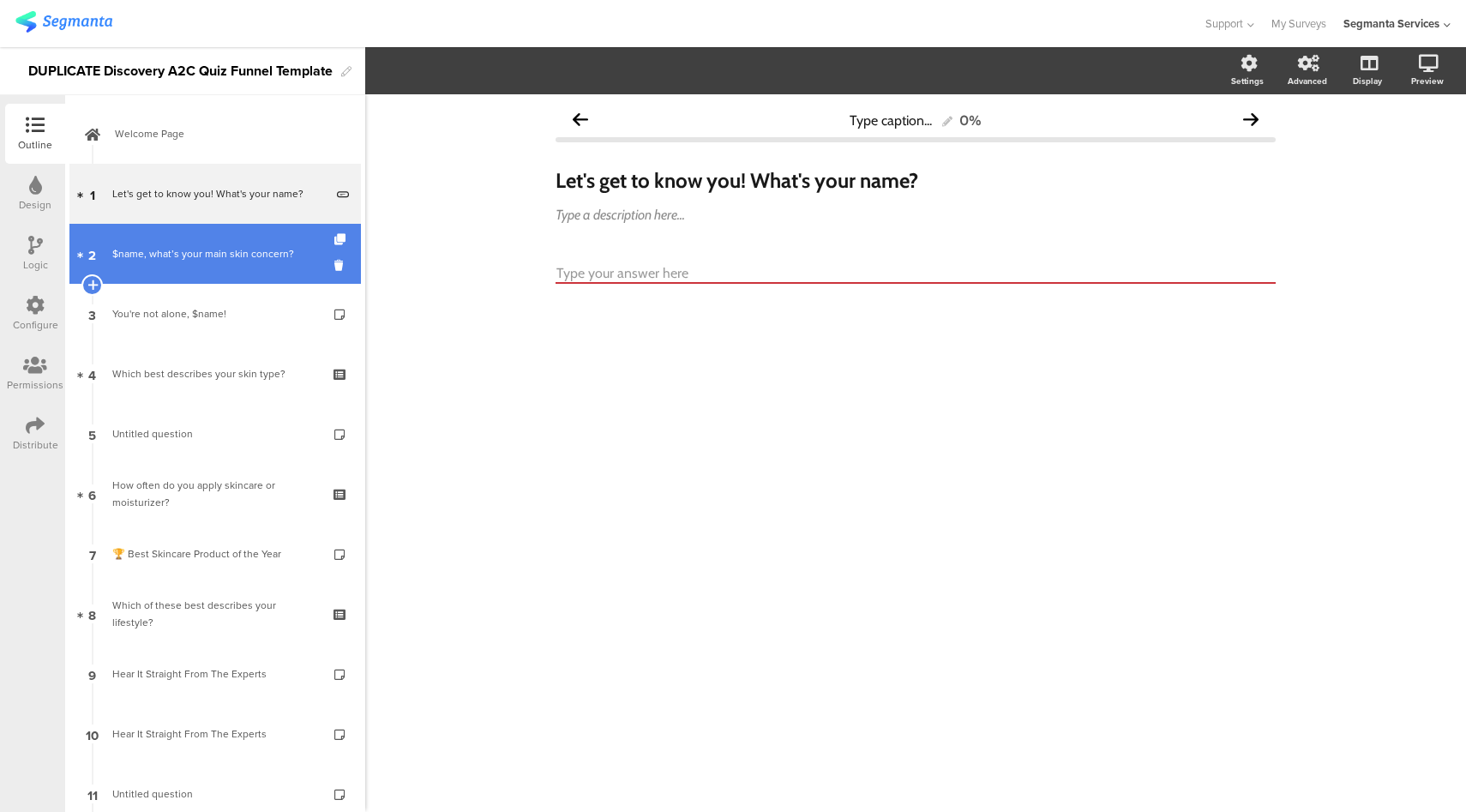
click at [257, 258] on div "$name, what’s your main skin concern?" at bounding box center [215, 254] width 205 height 18
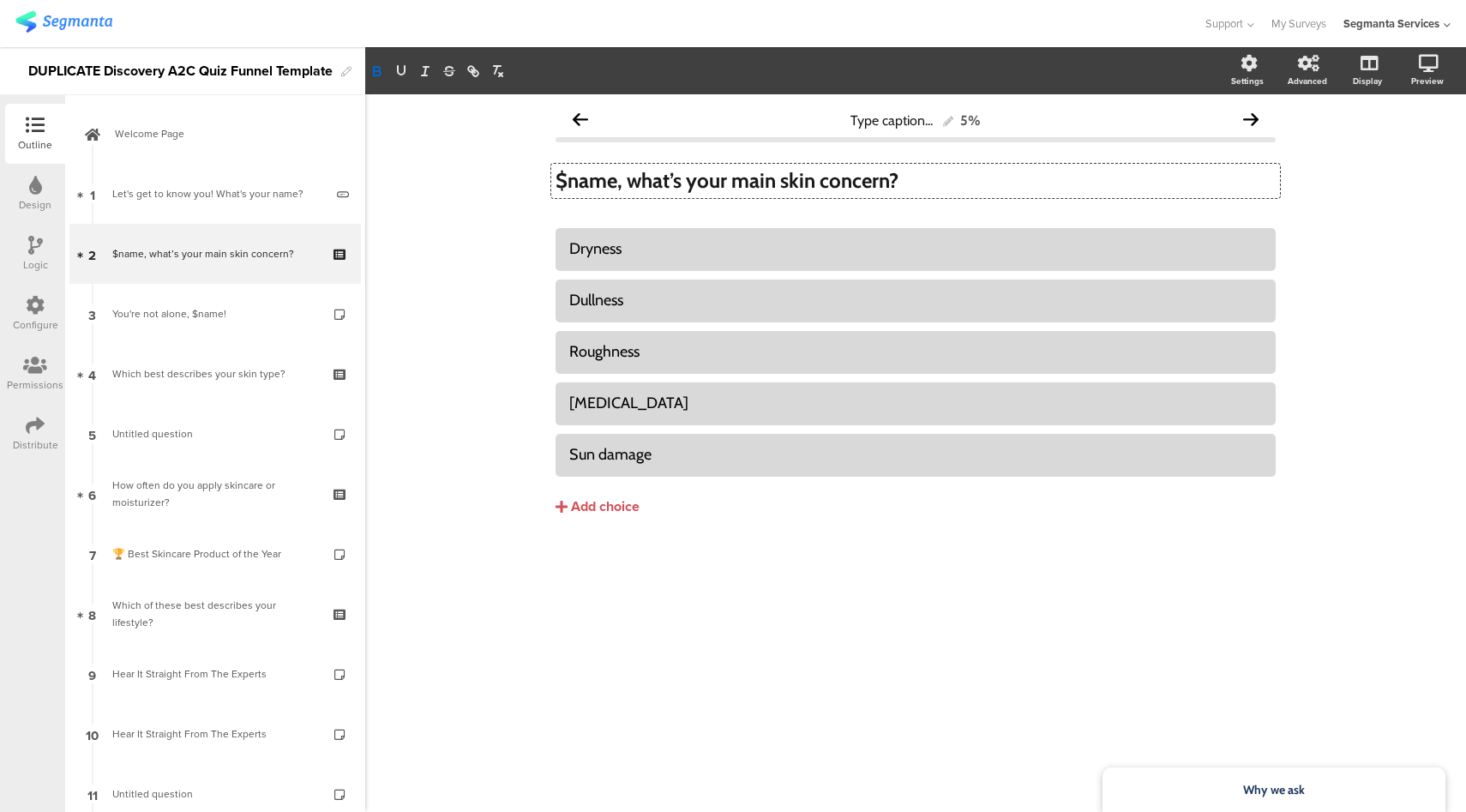
drag, startPoint x: 621, startPoint y: 182, endPoint x: 540, endPoint y: 180, distance: 81.0
click at [540, 180] on div "Type caption... 5% $name, what’s your main skin concern? $name, what’s your mai…" at bounding box center [916, 345] width 755 height 502
drag, startPoint x: 621, startPoint y: 182, endPoint x: 532, endPoint y: 181, distance: 89.0
click at [532, 181] on div "Type caption... 5% $name, what’s your main skin concern? $name, what’s your mai…" at bounding box center [916, 453] width 1101 height 717
click at [1275, 788] on strong "Why we ask" at bounding box center [1274, 789] width 62 height 16
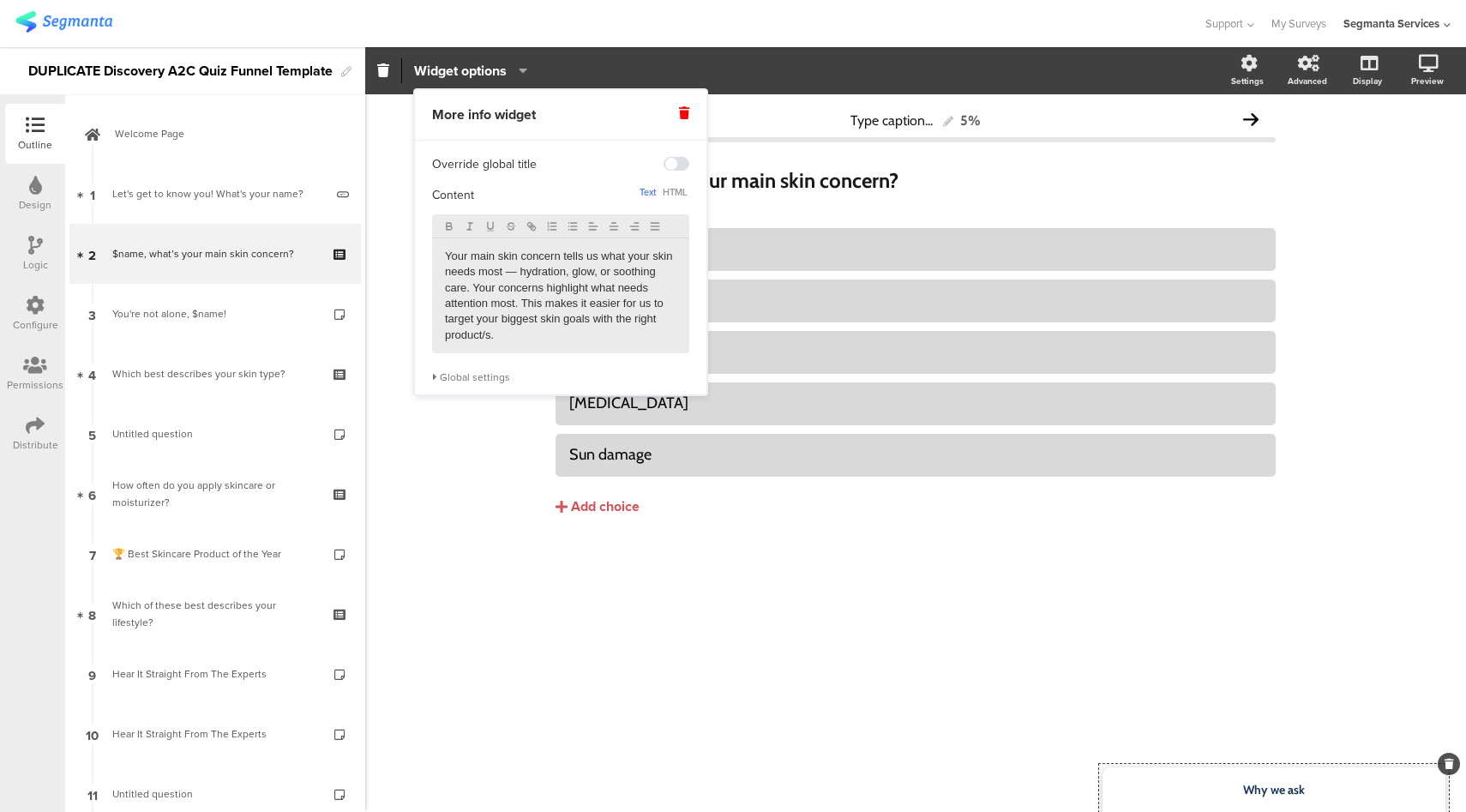
click at [438, 376] on div "Global settings" at bounding box center [561, 377] width 258 height 14
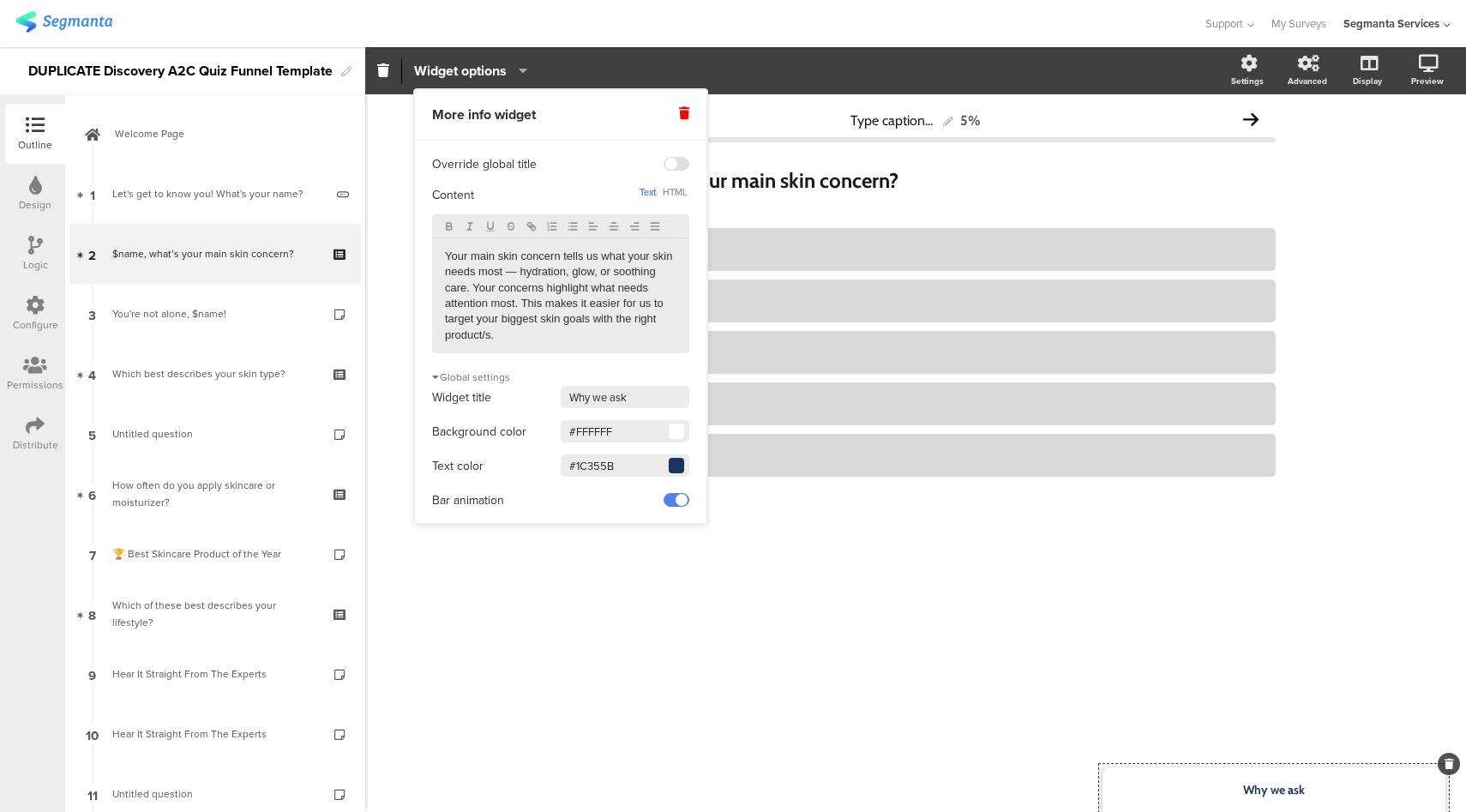
click at [602, 468] on input "#1C355B" at bounding box center [624, 465] width 128 height 23
click at [601, 433] on input "#FFFFFF" at bounding box center [624, 431] width 128 height 23
paste input "007749"
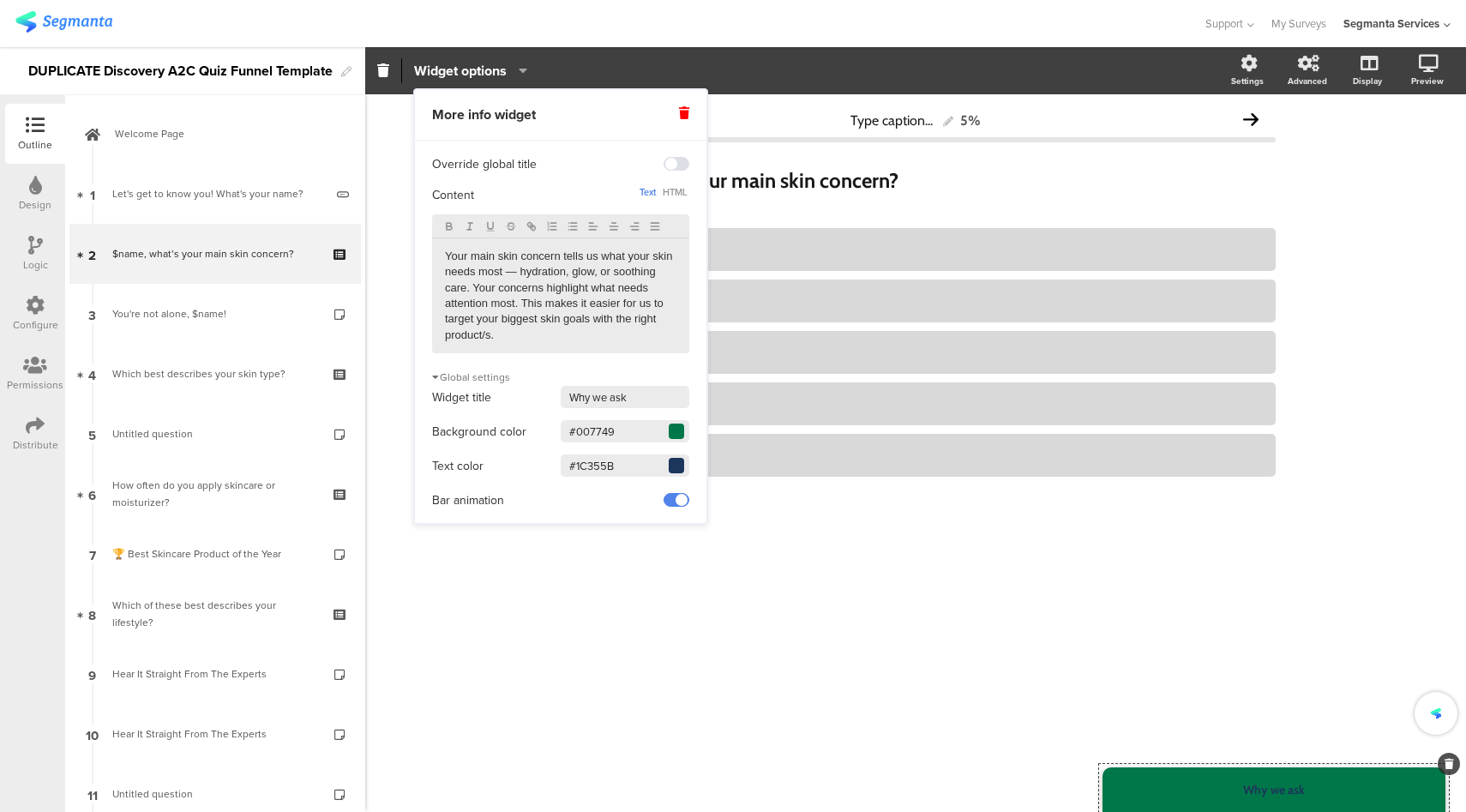
type input "#007749"
click at [678, 469] on span at bounding box center [676, 465] width 11 height 11
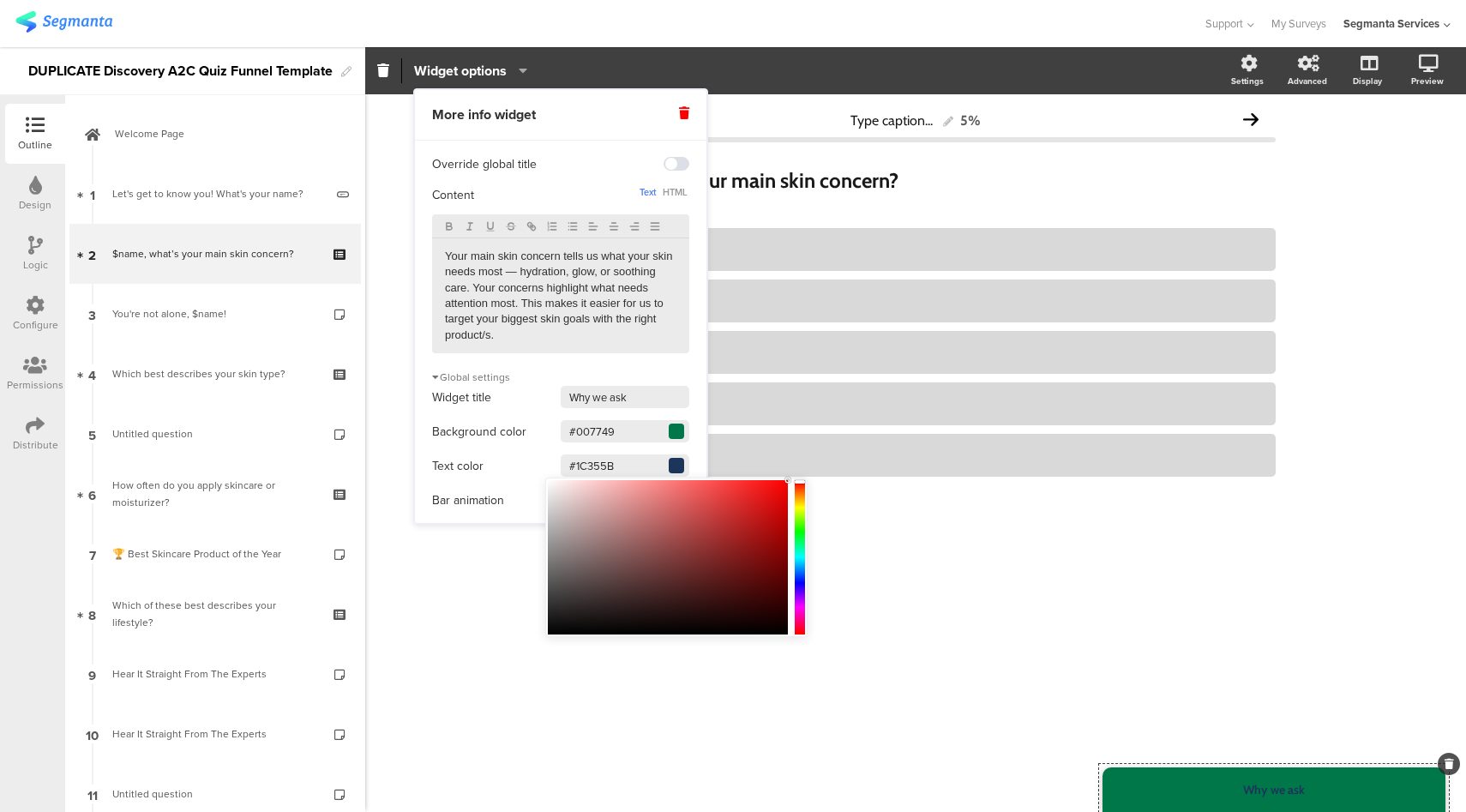
click at [608, 461] on input "#1C355B" at bounding box center [624, 465] width 128 height 23
click at [608, 462] on input "#1C355B" at bounding box center [624, 465] width 128 height 23
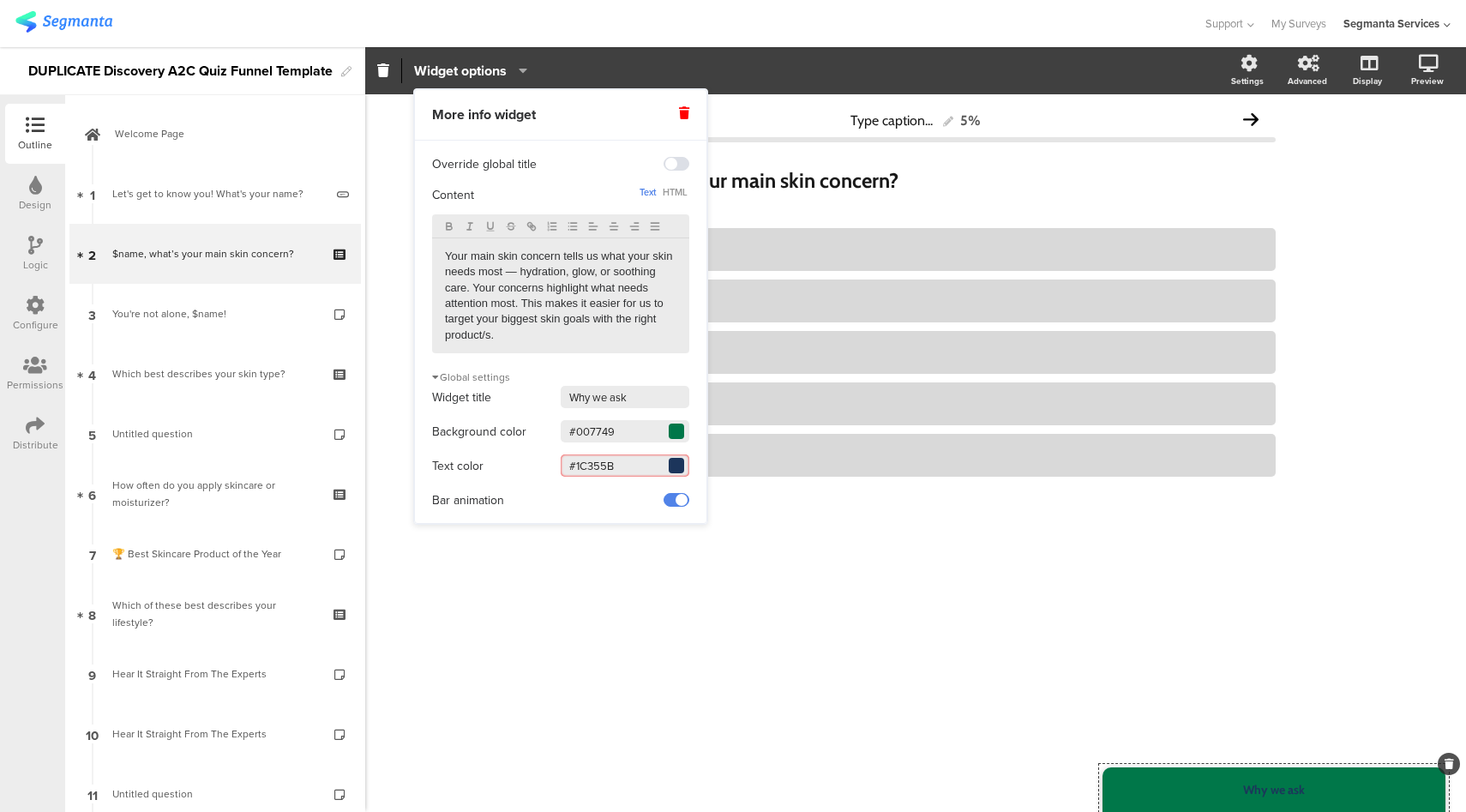
drag, startPoint x: 624, startPoint y: 470, endPoint x: 577, endPoint y: 470, distance: 47.0
click at [577, 470] on input "#1C355B" at bounding box center [624, 465] width 128 height 23
type input "#FFFFFF"
click at [835, 575] on div "Dryness Dullness Roughness" at bounding box center [915, 408] width 720 height 360
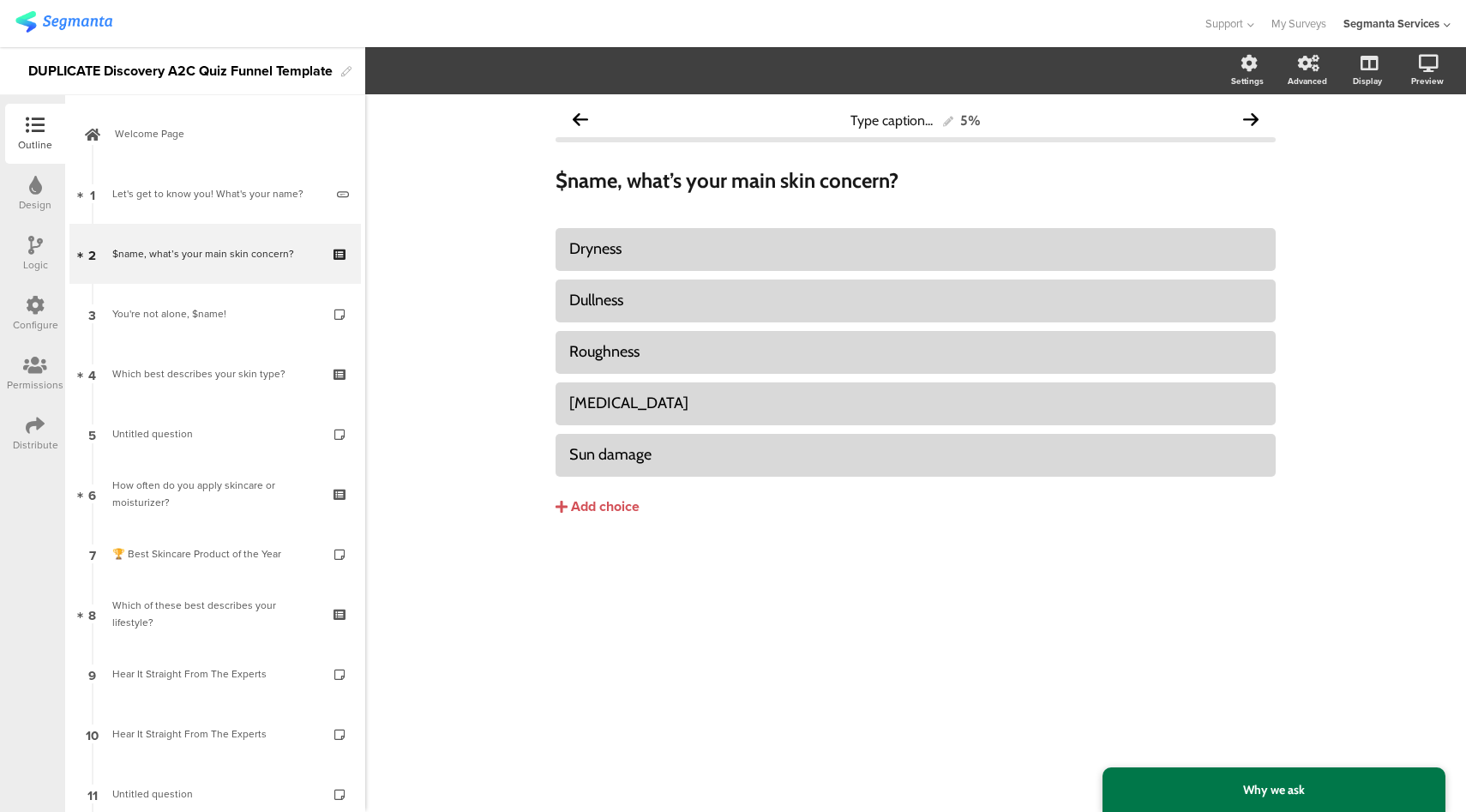
click at [39, 299] on icon at bounding box center [34, 305] width 19 height 19
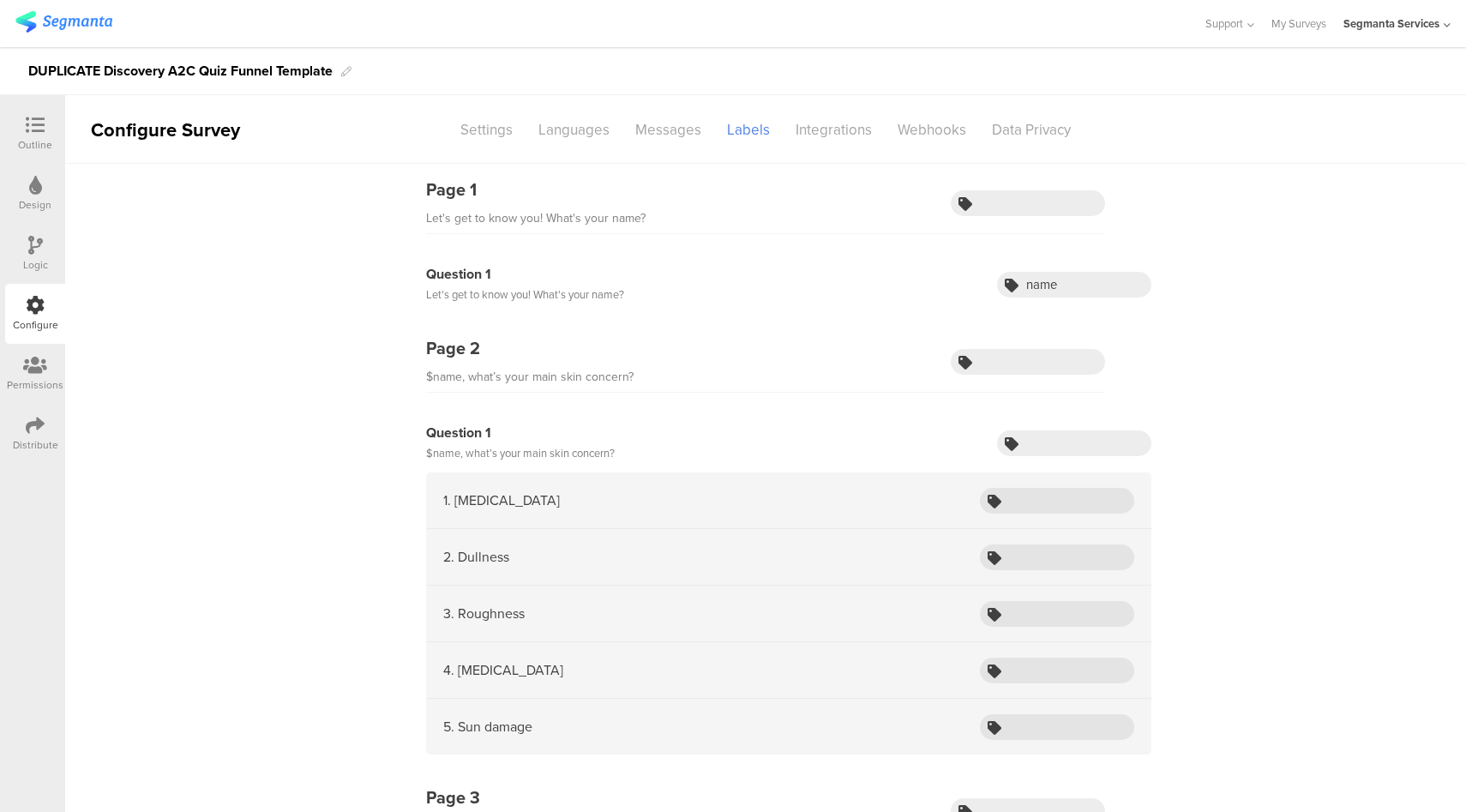
click at [28, 136] on div at bounding box center [34, 126] width 34 height 22
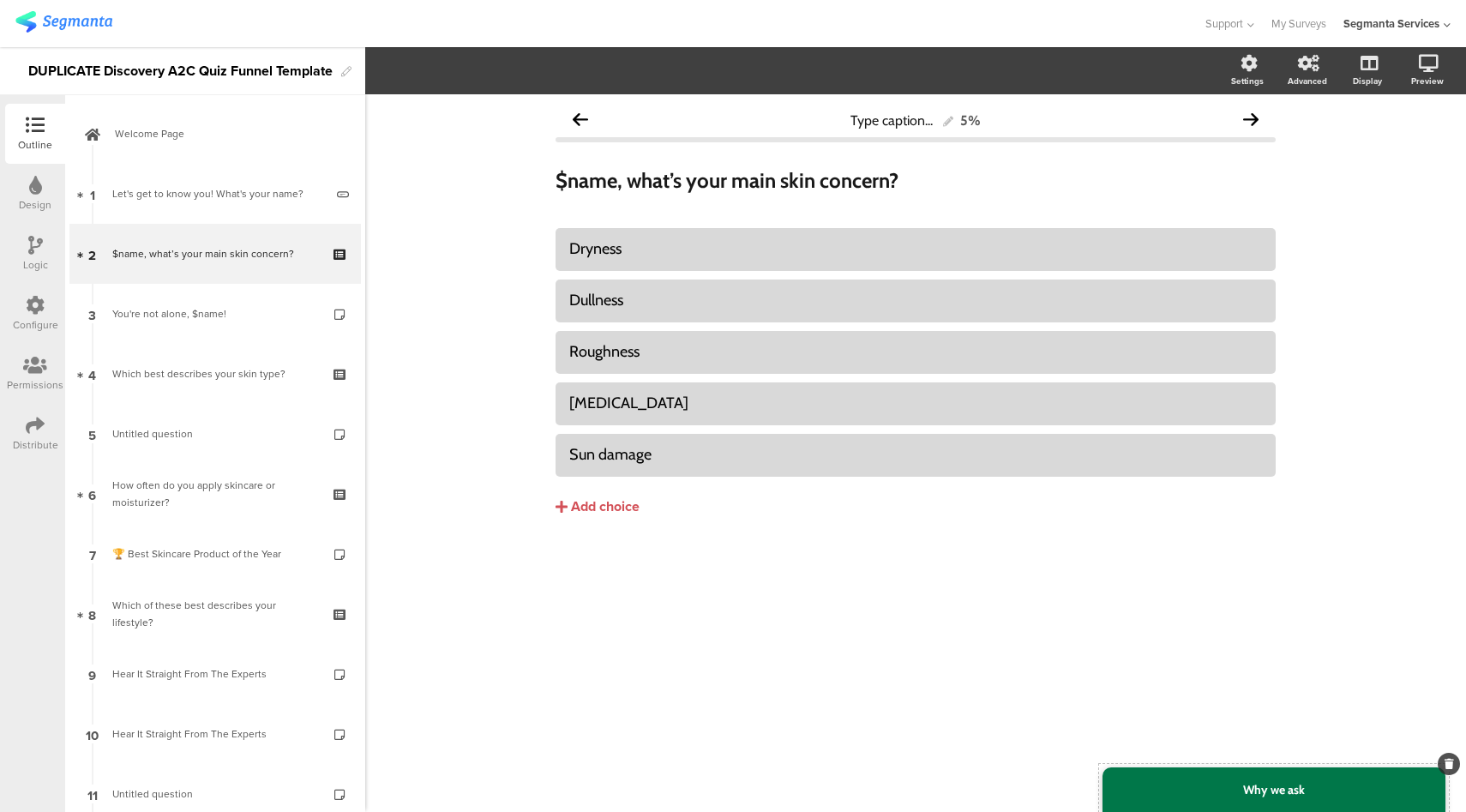
click at [1219, 805] on div "Why we ask" at bounding box center [1274, 789] width 343 height 45
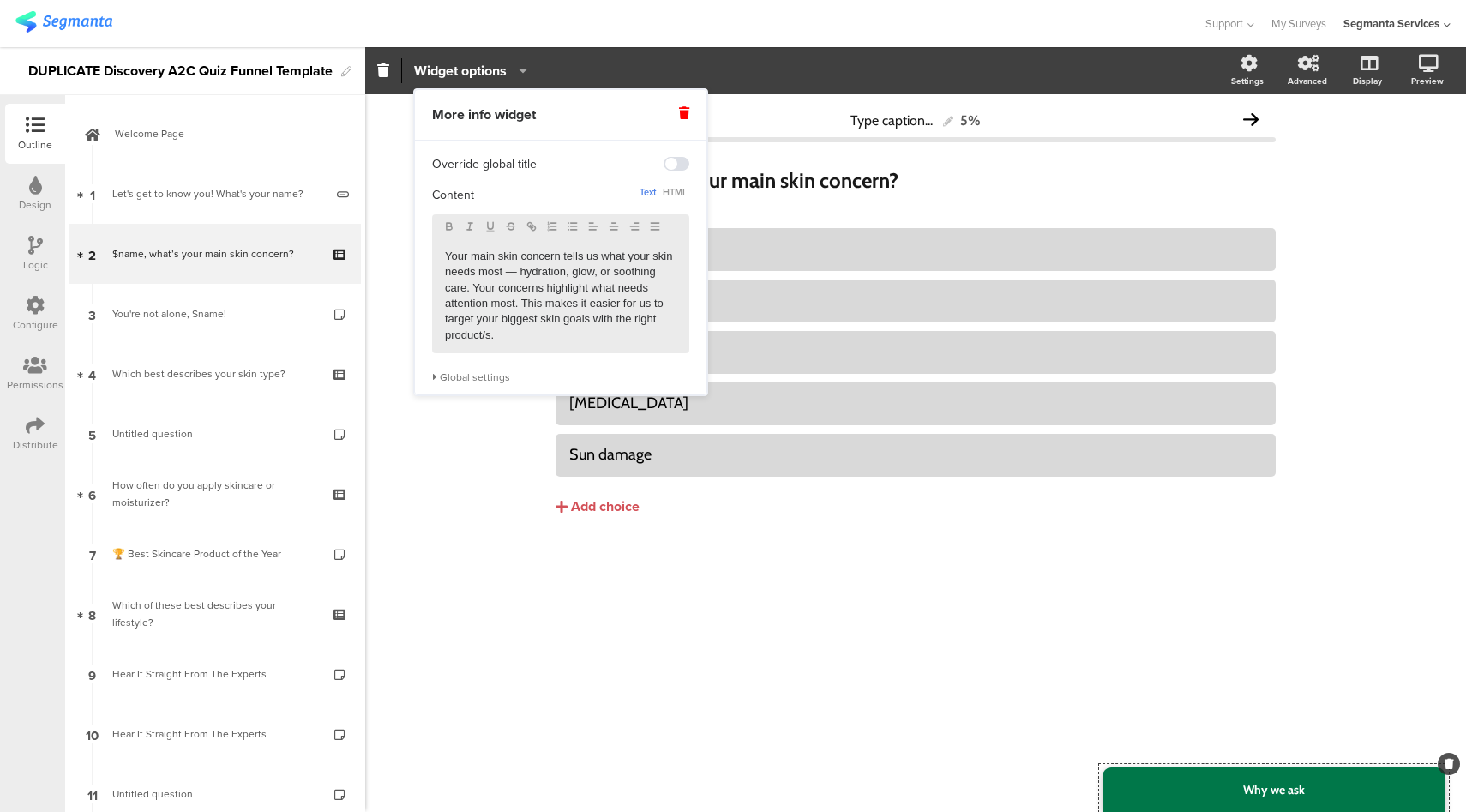
click at [485, 376] on div "Global settings" at bounding box center [561, 377] width 258 height 14
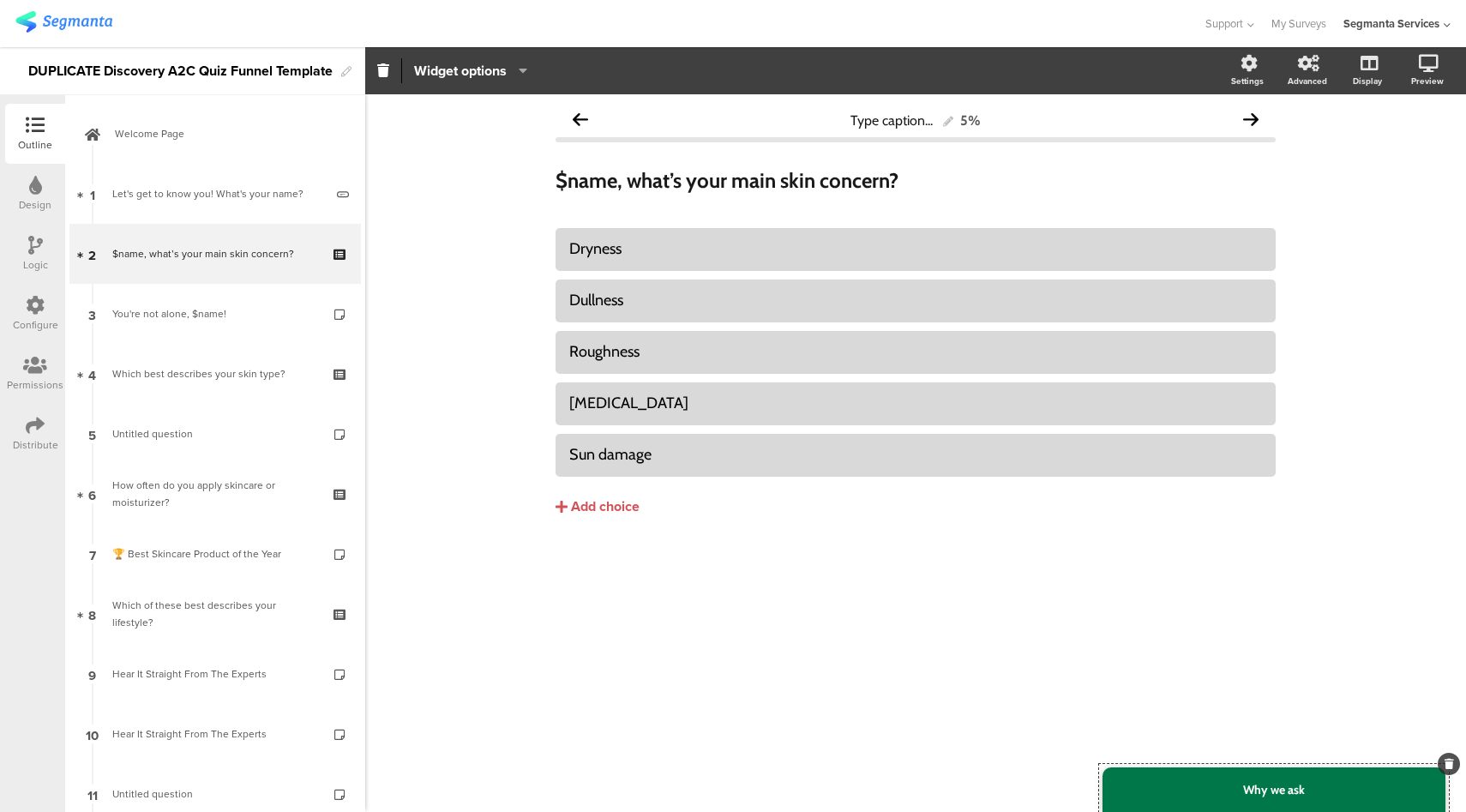
click at [35, 328] on div "Configure" at bounding box center [35, 325] width 45 height 16
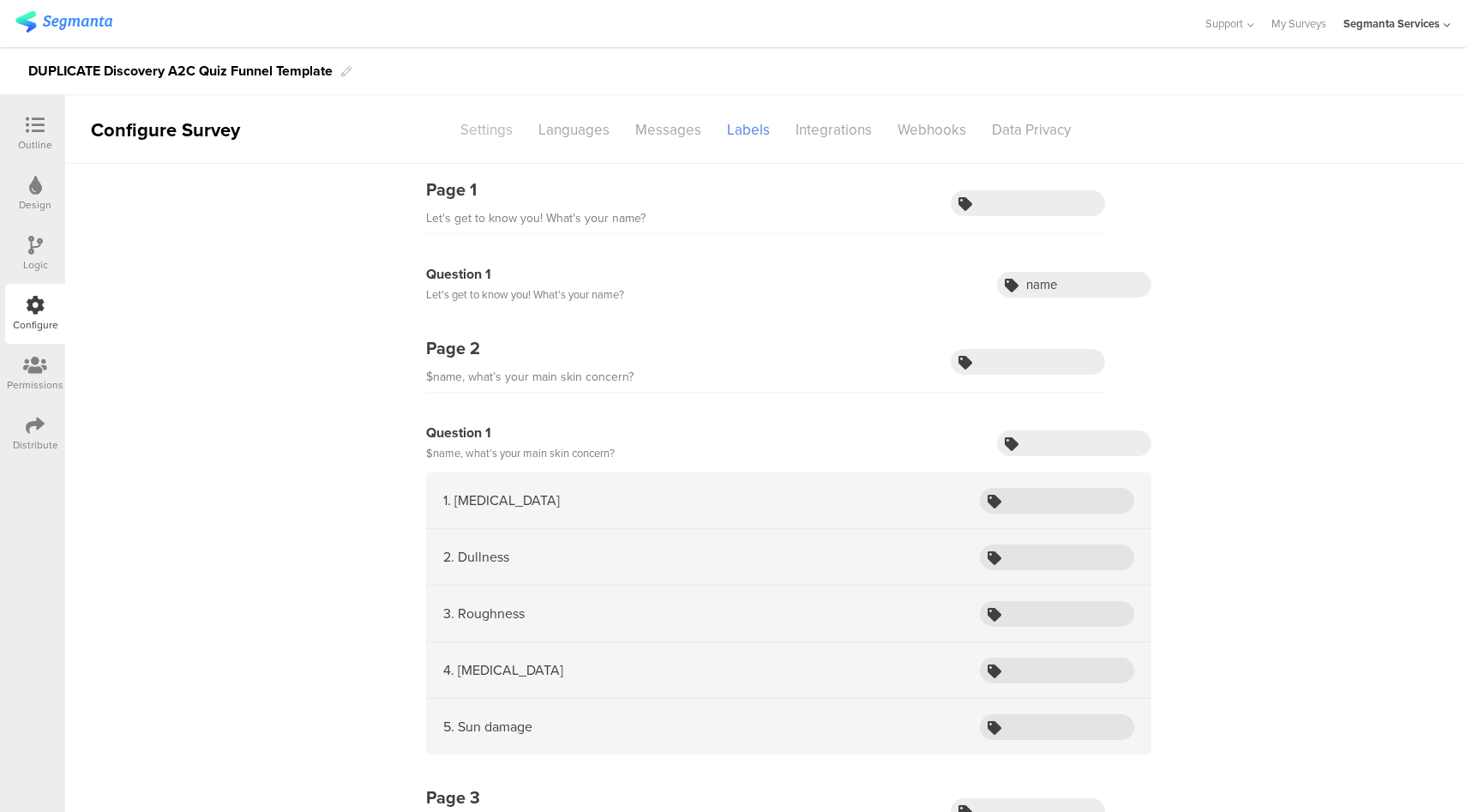
click at [488, 131] on div "Settings" at bounding box center [487, 129] width 78 height 30
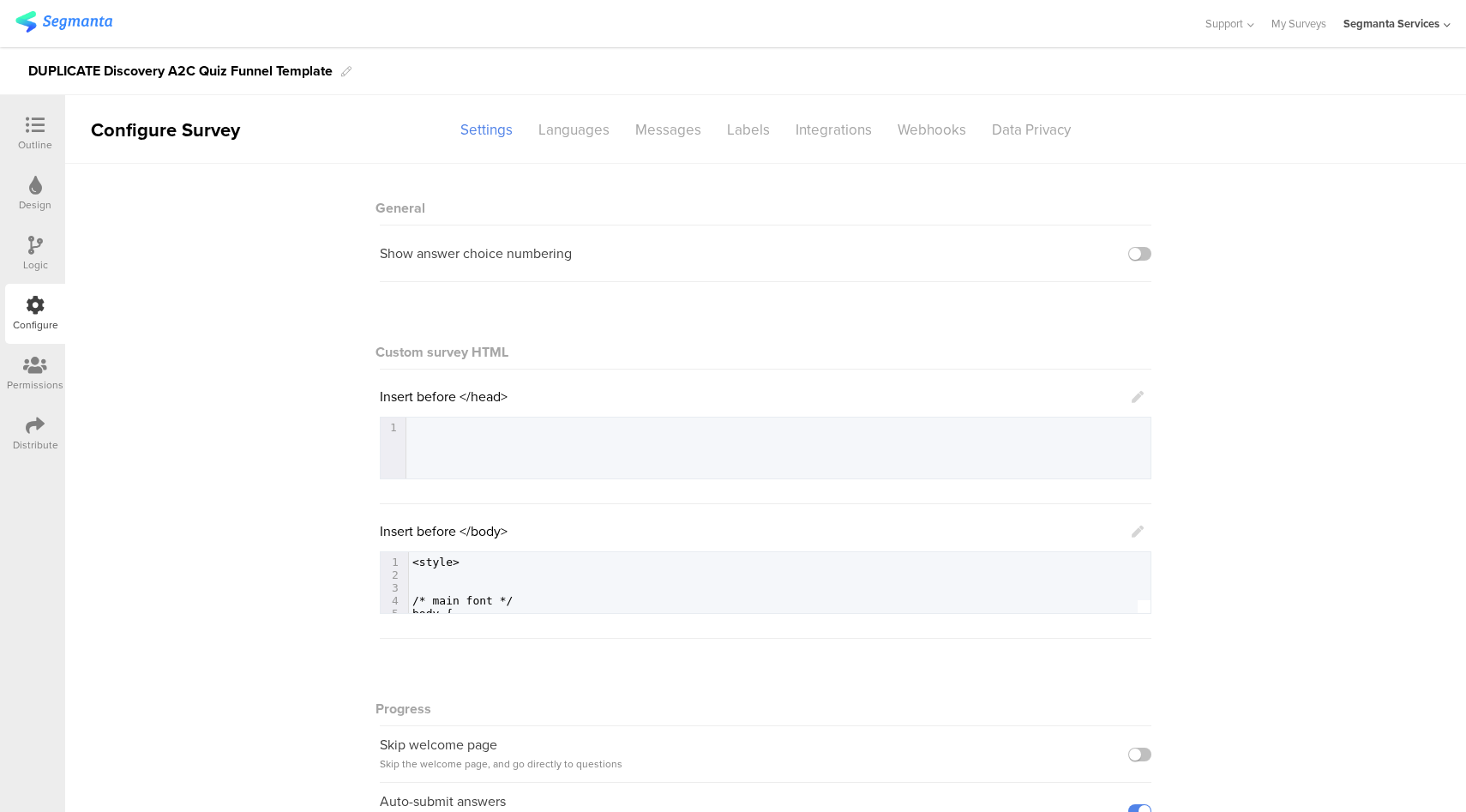
click at [32, 125] on icon at bounding box center [34, 124] width 19 height 19
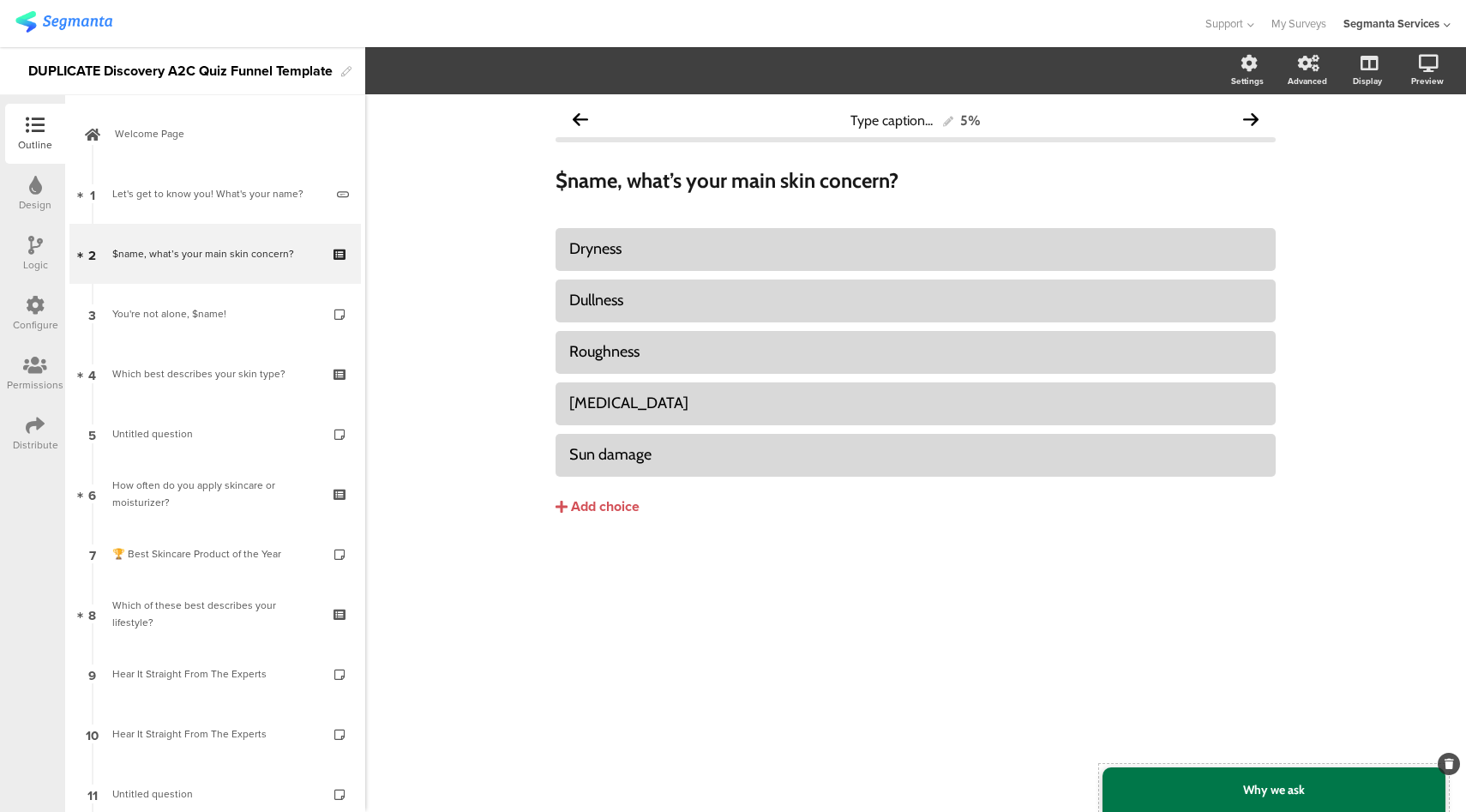
click at [1229, 790] on div "Why we ask" at bounding box center [1274, 789] width 343 height 45
click at [642, 446] on div "Sun damage" at bounding box center [915, 454] width 693 height 20
click at [28, 310] on icon at bounding box center [34, 305] width 19 height 19
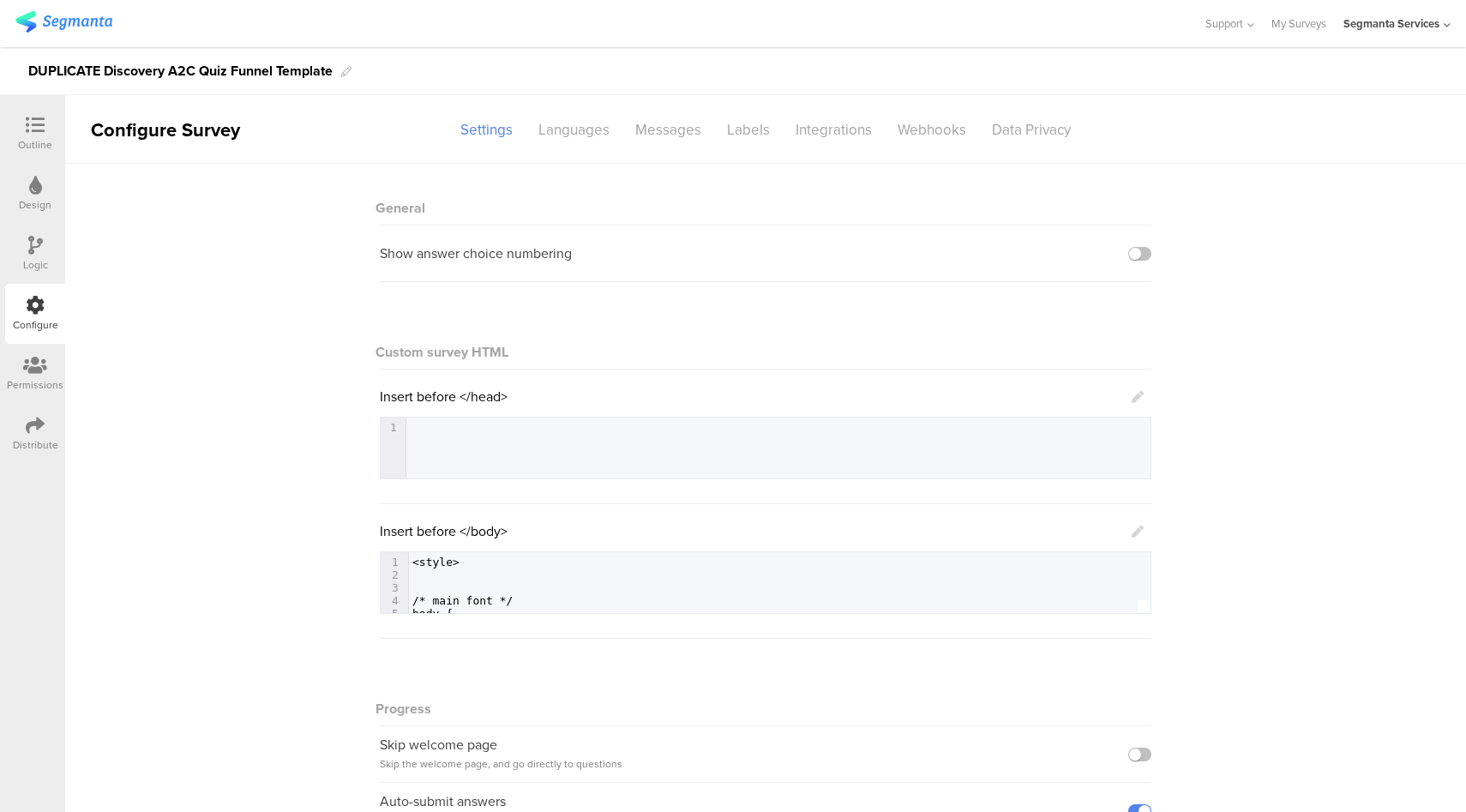
click at [1132, 530] on icon at bounding box center [1138, 531] width 12 height 12
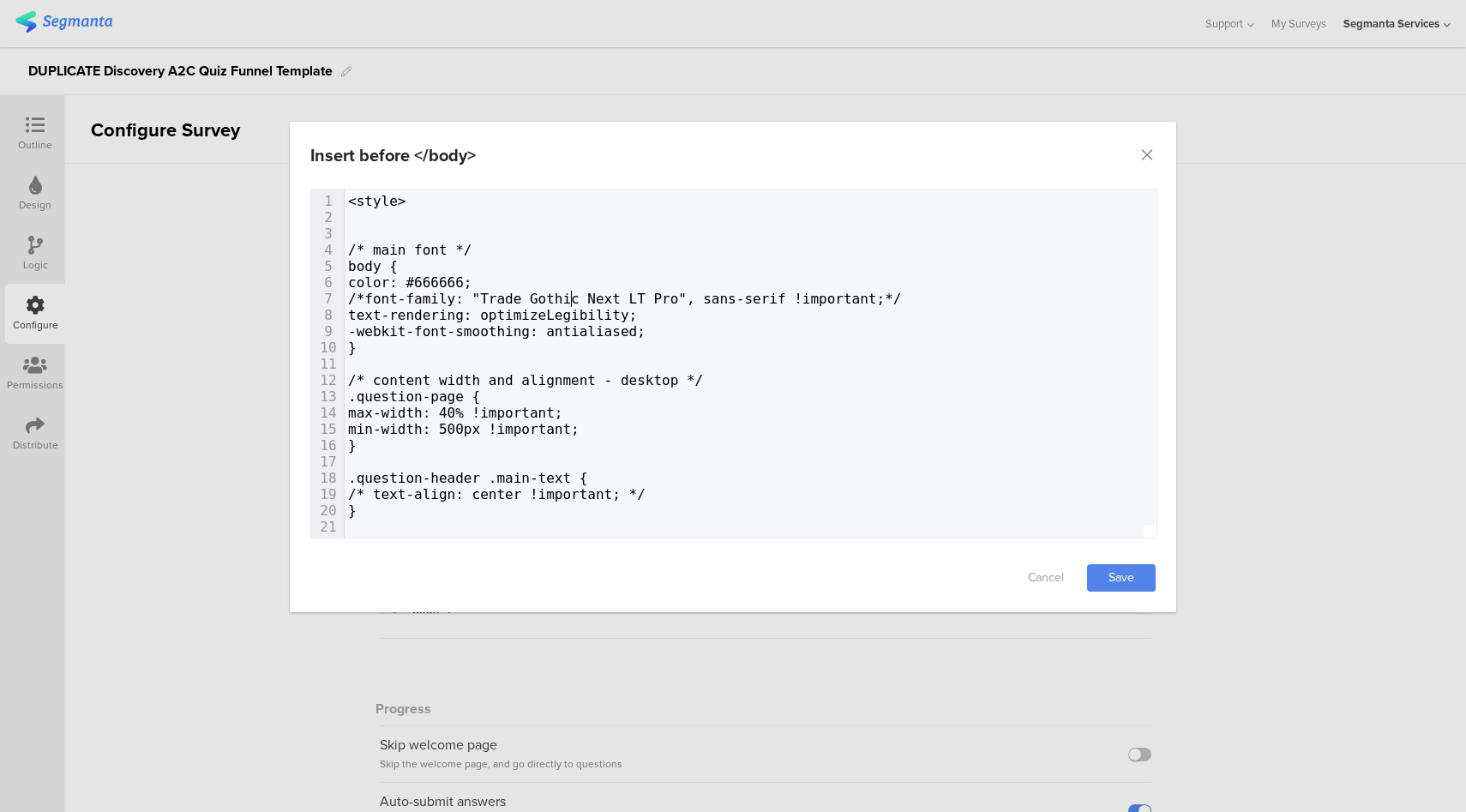
click at [573, 299] on span "/*font-family: "Trade Gothic Next LT Pro", sans-serif !important;*/" at bounding box center [624, 299] width 554 height 17
type textarea "<style> /* main font */ body { color: #666666; /*font-family: "Trade Gothic Nex…"
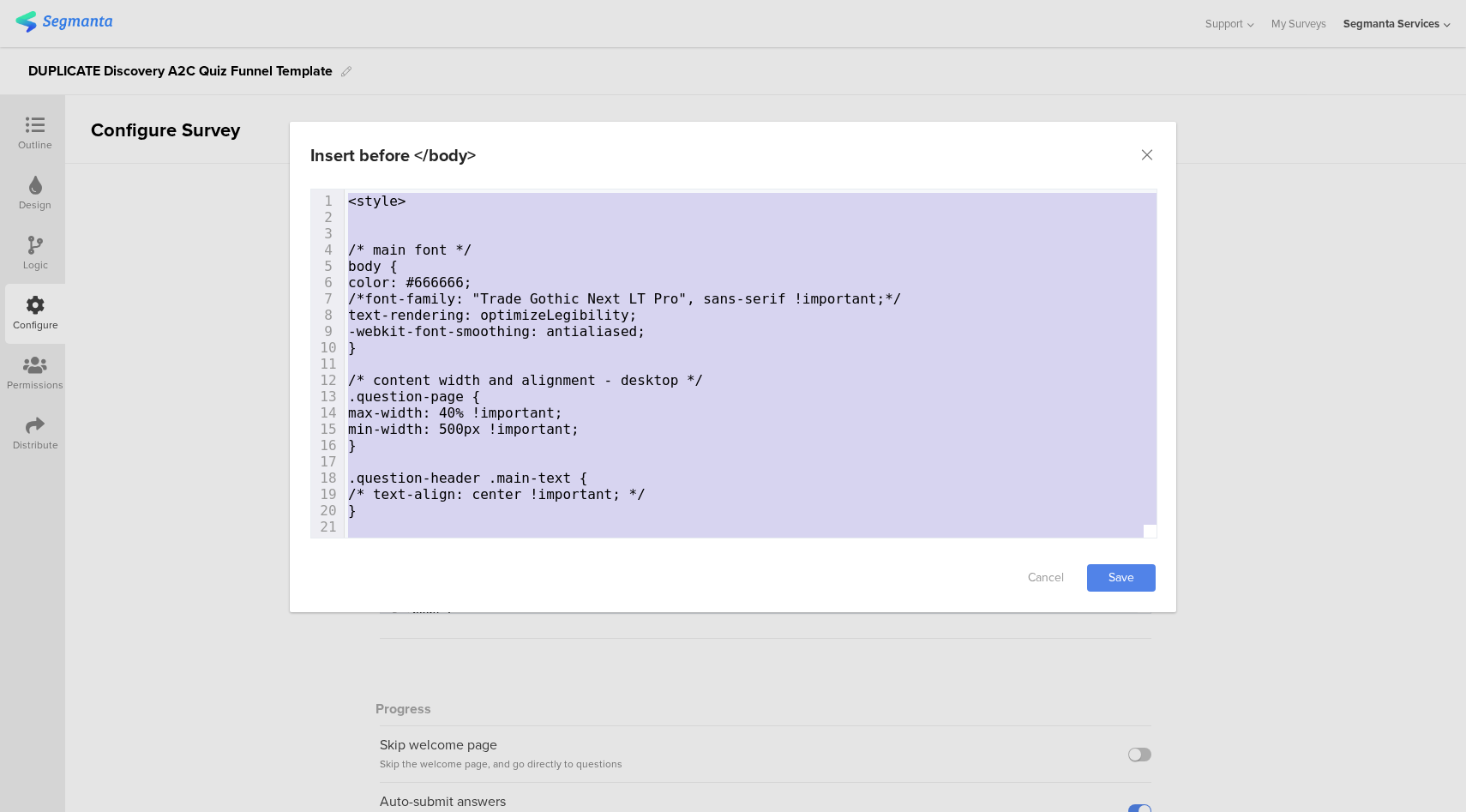
scroll to position [10046, 0]
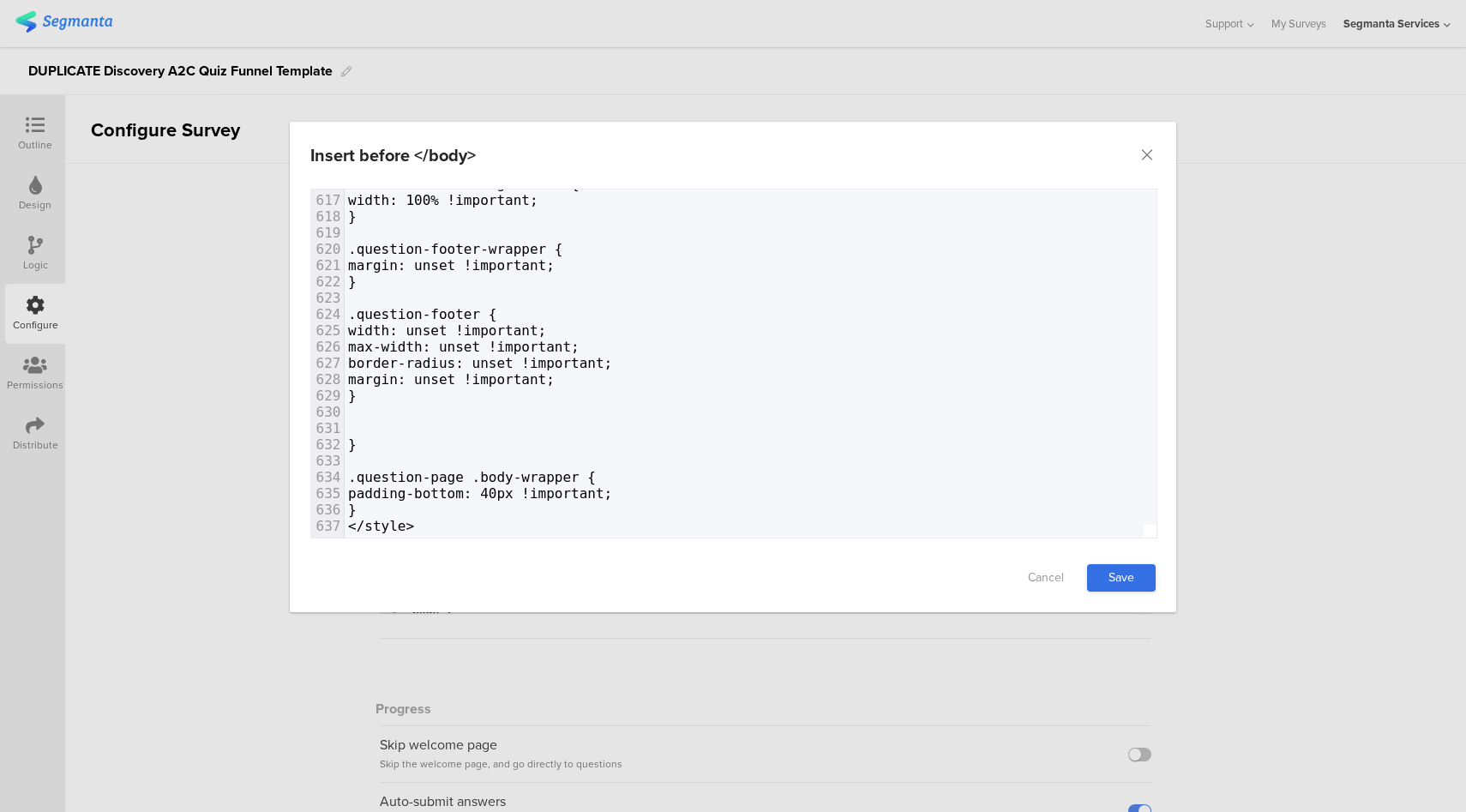
click at [1133, 580] on link "Save" at bounding box center [1122, 578] width 69 height 27
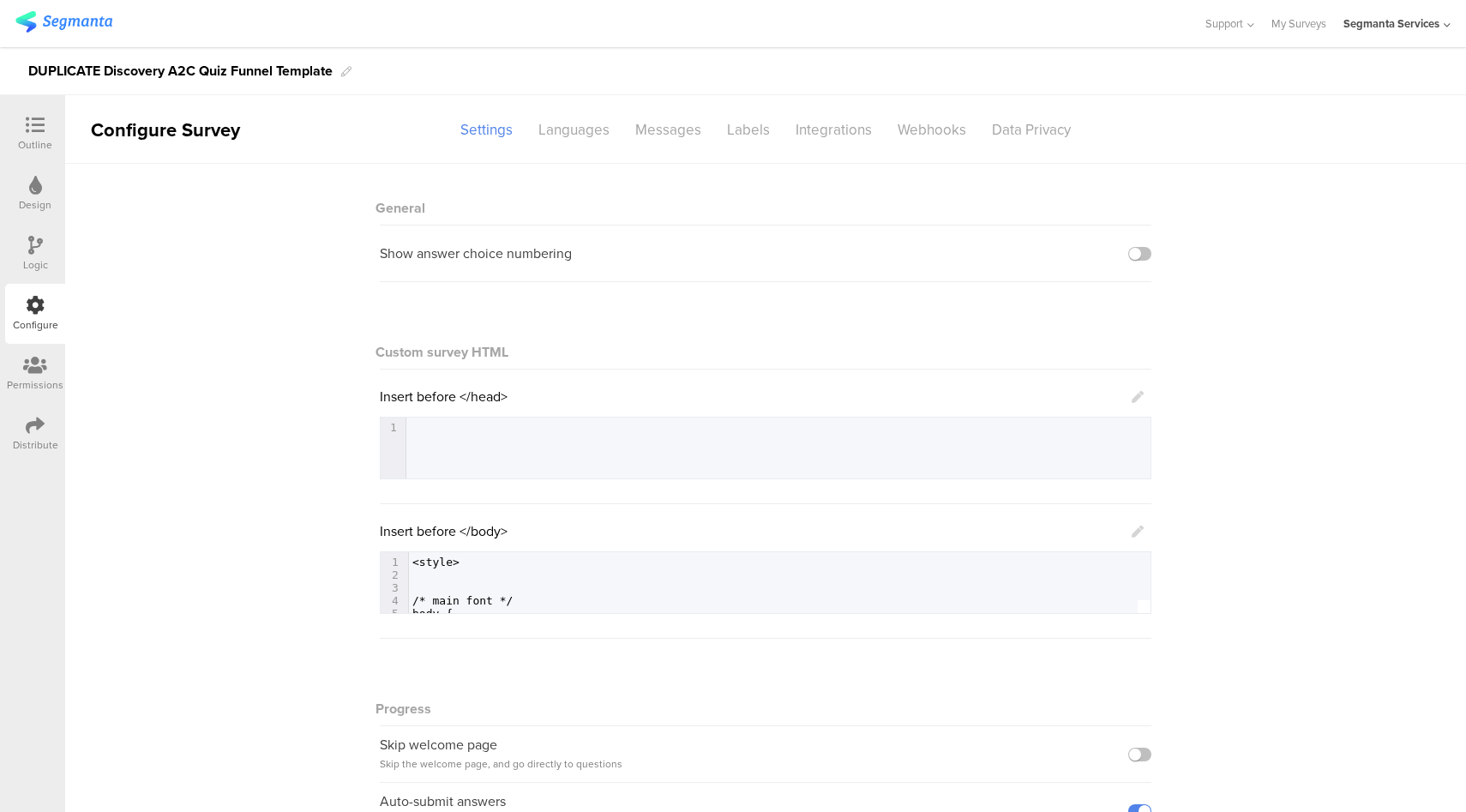
click at [33, 133] on icon at bounding box center [34, 124] width 19 height 19
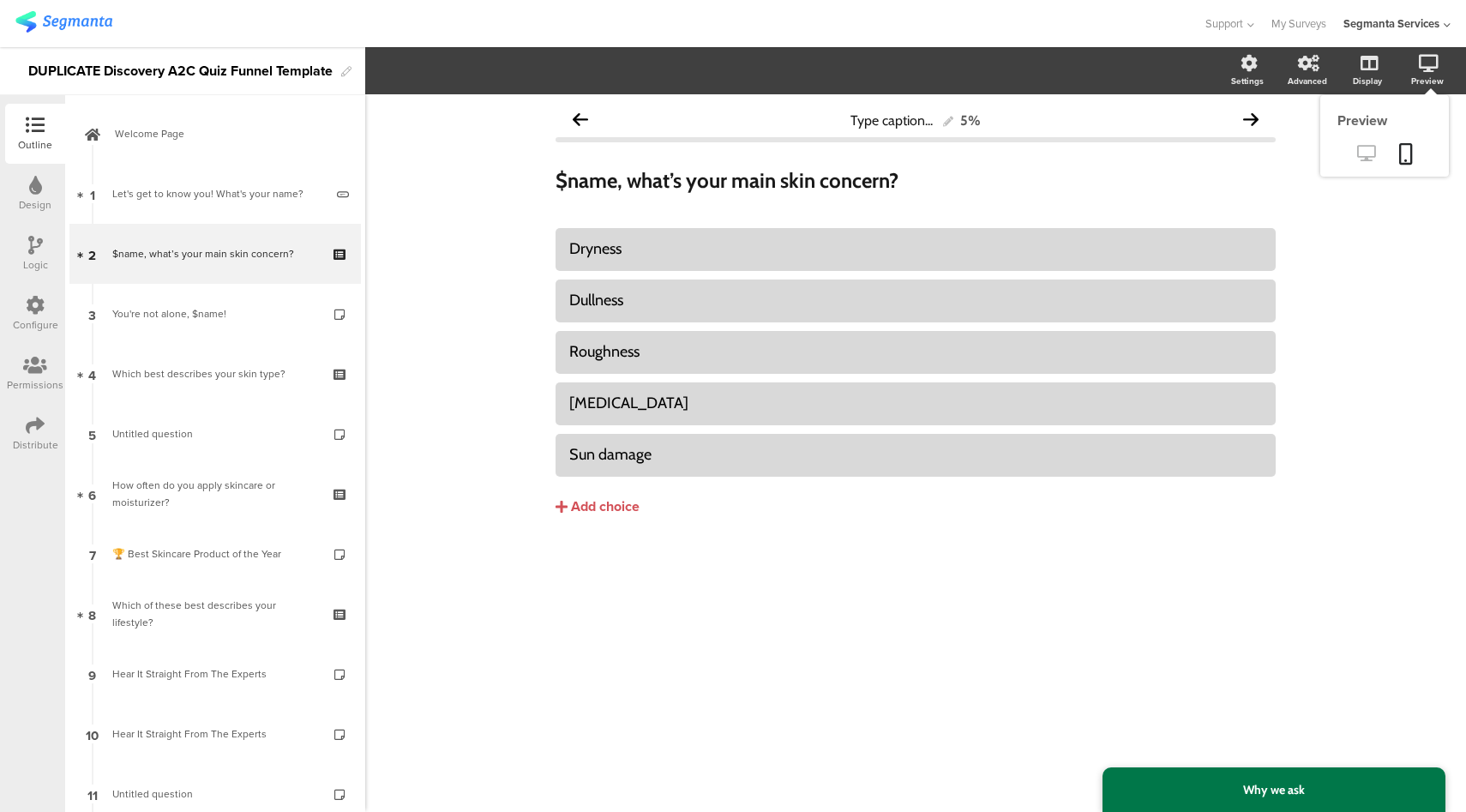
click at [1365, 155] on icon at bounding box center [1366, 153] width 18 height 17
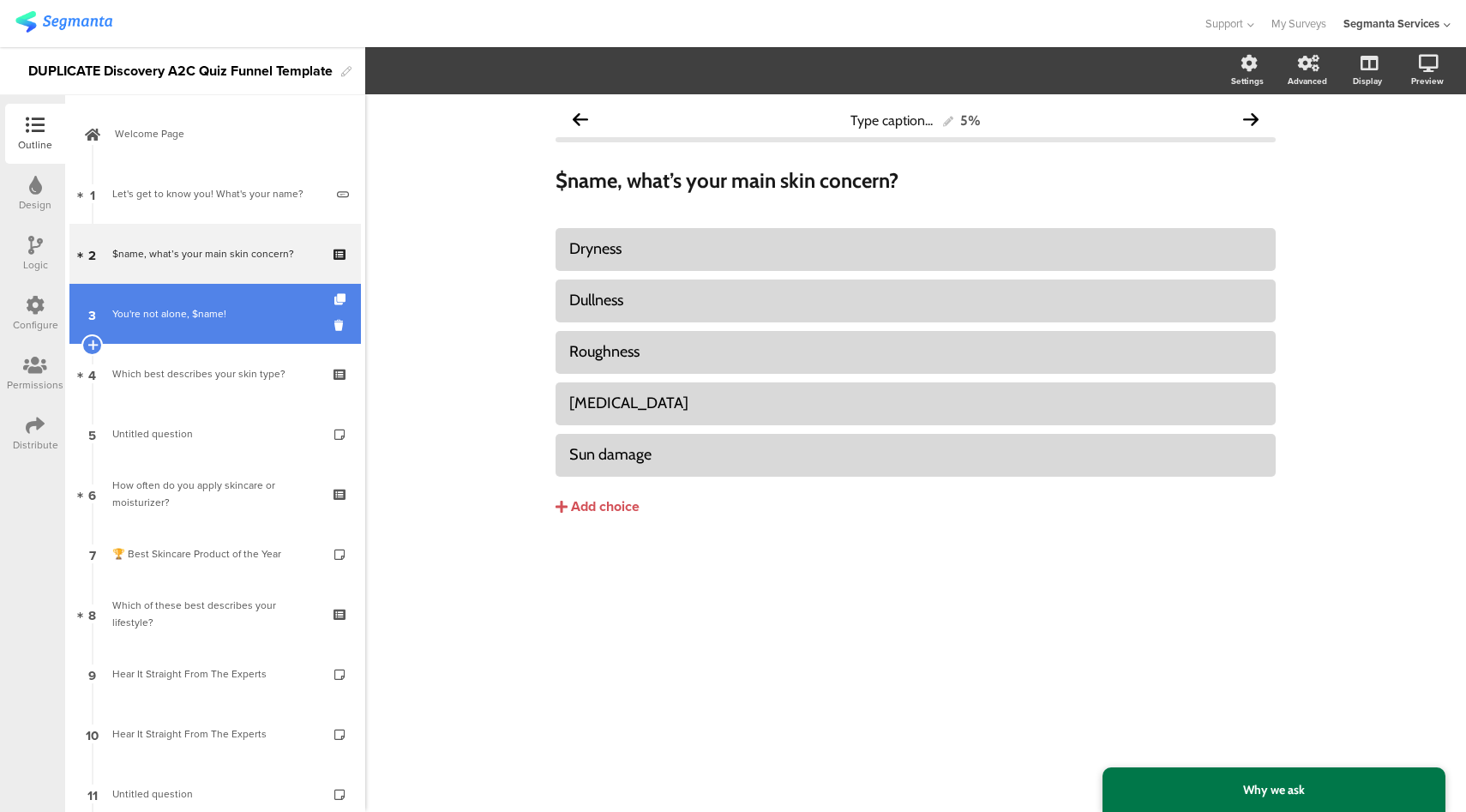
click at [237, 311] on div "You're not alone, $name!" at bounding box center [215, 314] width 205 height 18
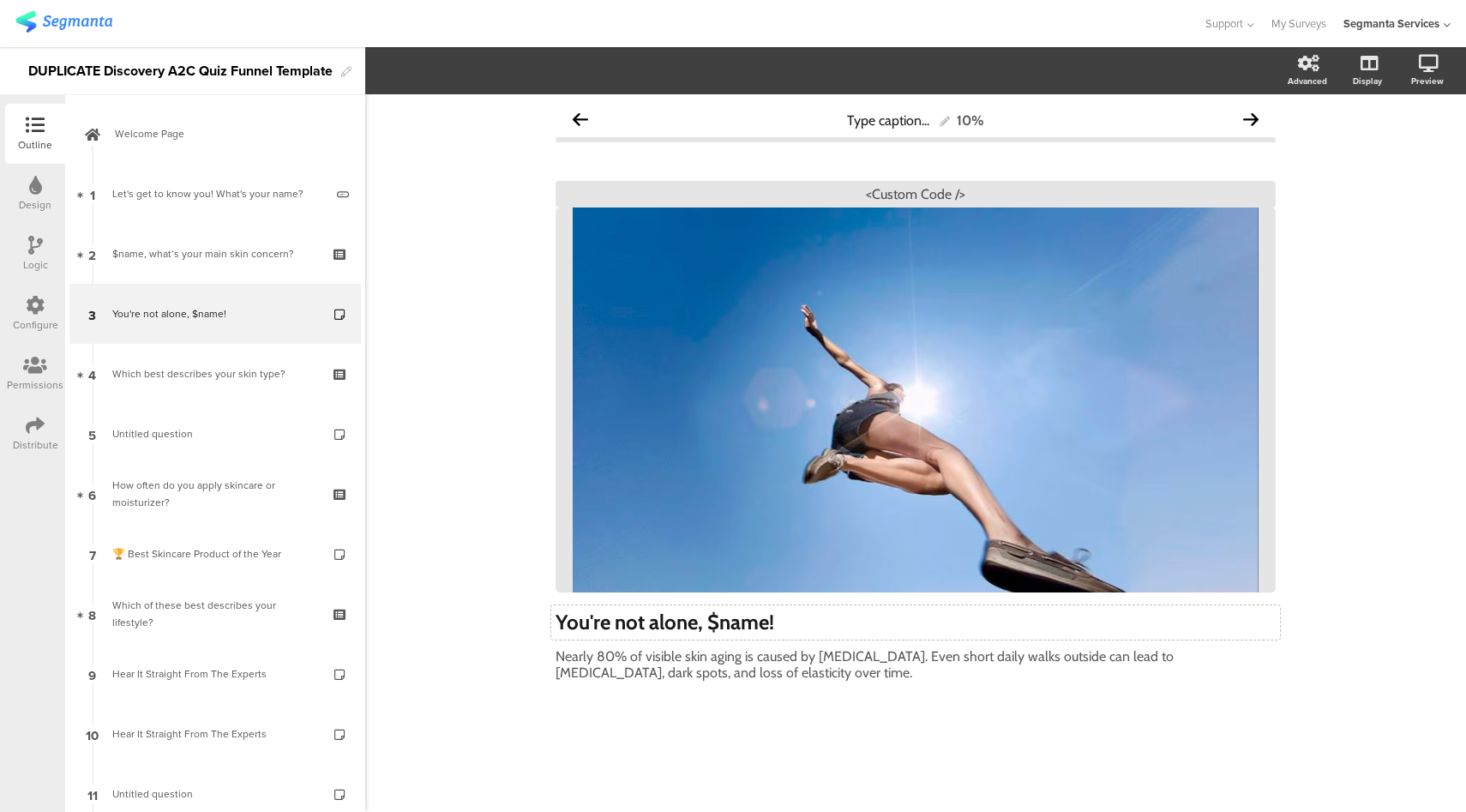
click at [628, 622] on strong "You're not alone, $name!" at bounding box center [664, 621] width 219 height 24
click at [631, 656] on div "Nearly 80% of visible skin aging is caused by sun exposure. Even short daily wa…" at bounding box center [916, 664] width 729 height 41
click at [879, 194] on div "<Custom Code />" at bounding box center [915, 194] width 720 height 26
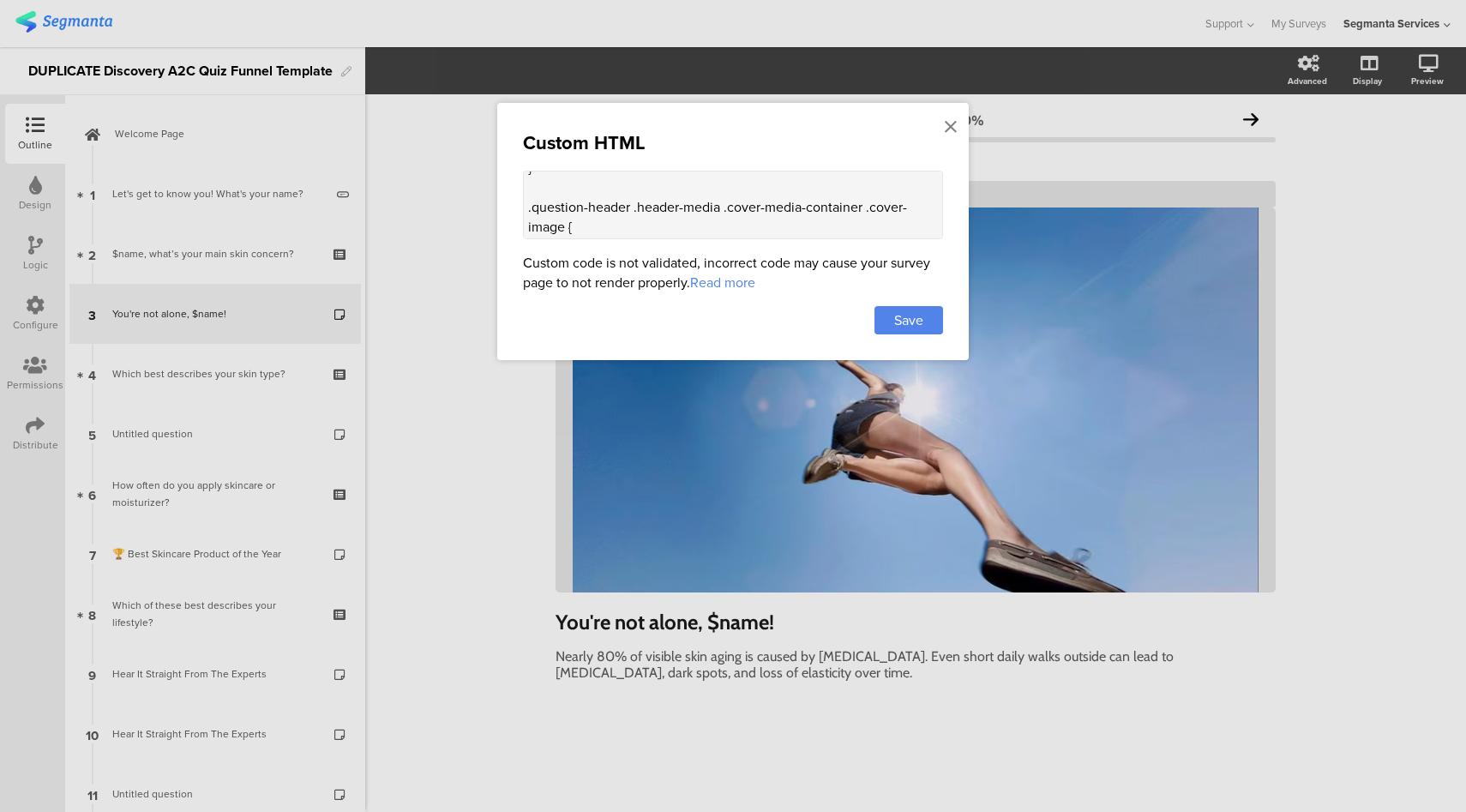
scroll to position [590, 0]
click at [951, 123] on icon at bounding box center [951, 126] width 12 height 19
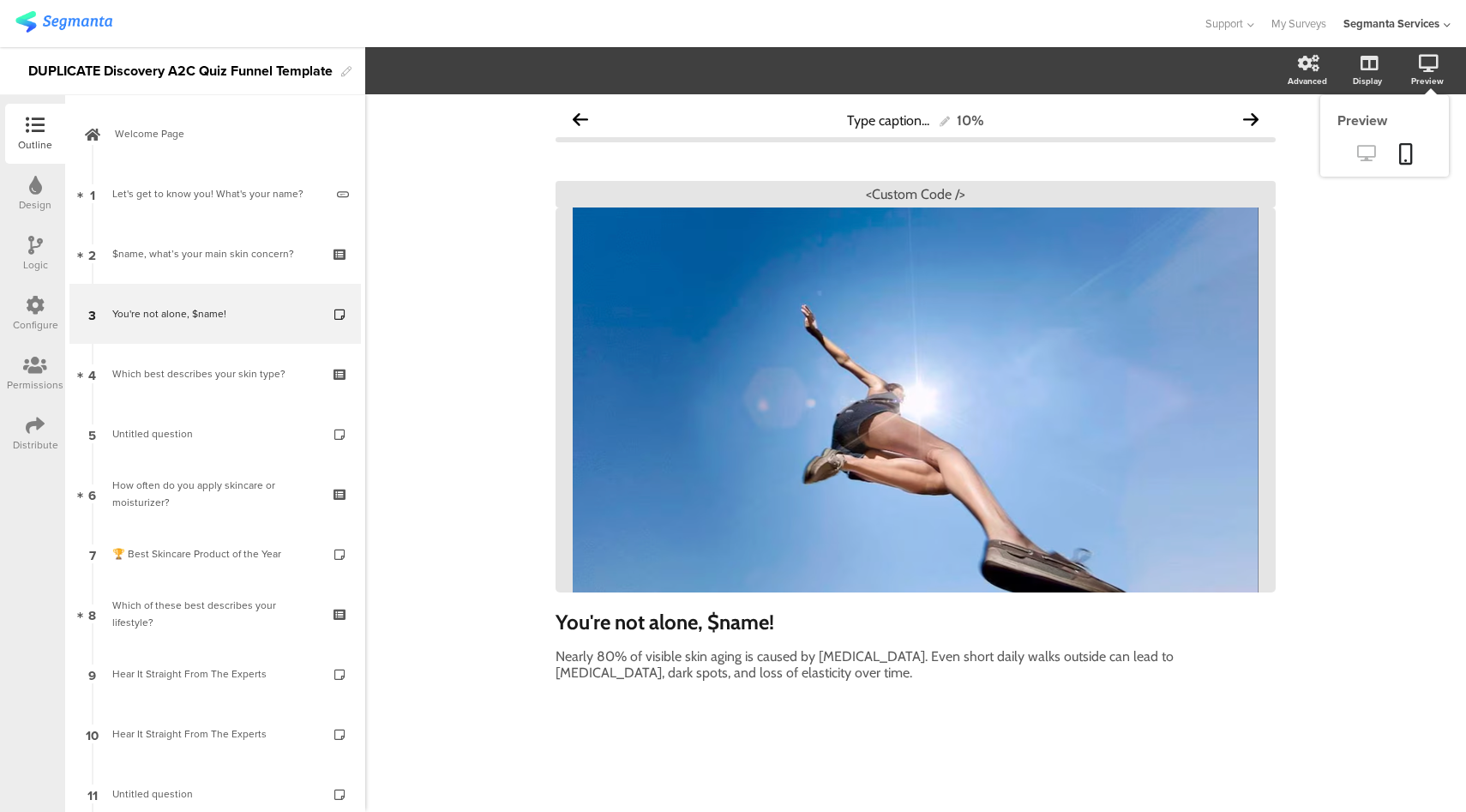
click at [1363, 154] on icon at bounding box center [1366, 153] width 18 height 17
click at [882, 196] on div "<Custom Code />" at bounding box center [915, 194] width 720 height 26
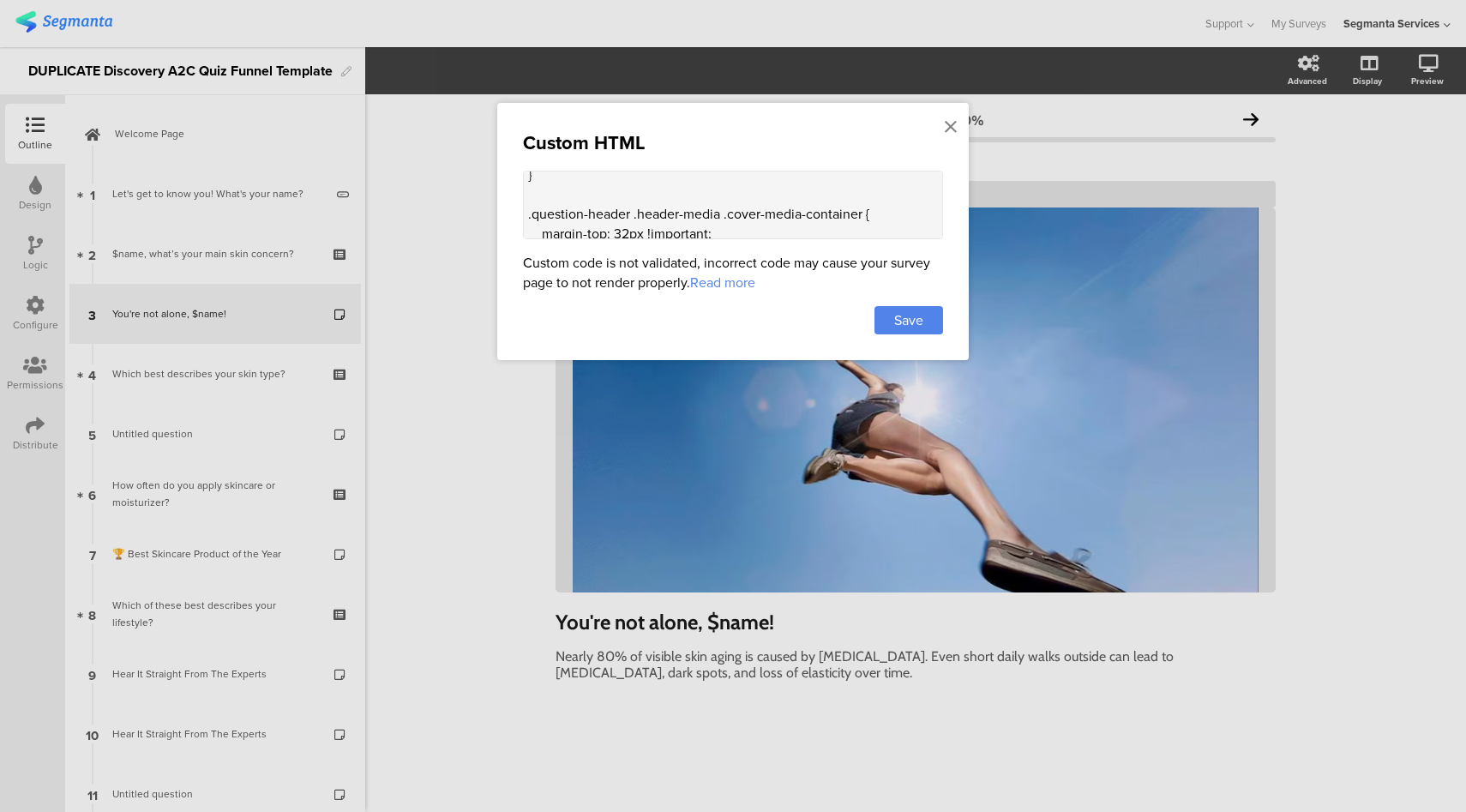
scroll to position [809, 0]
click at [953, 125] on icon at bounding box center [951, 126] width 12 height 19
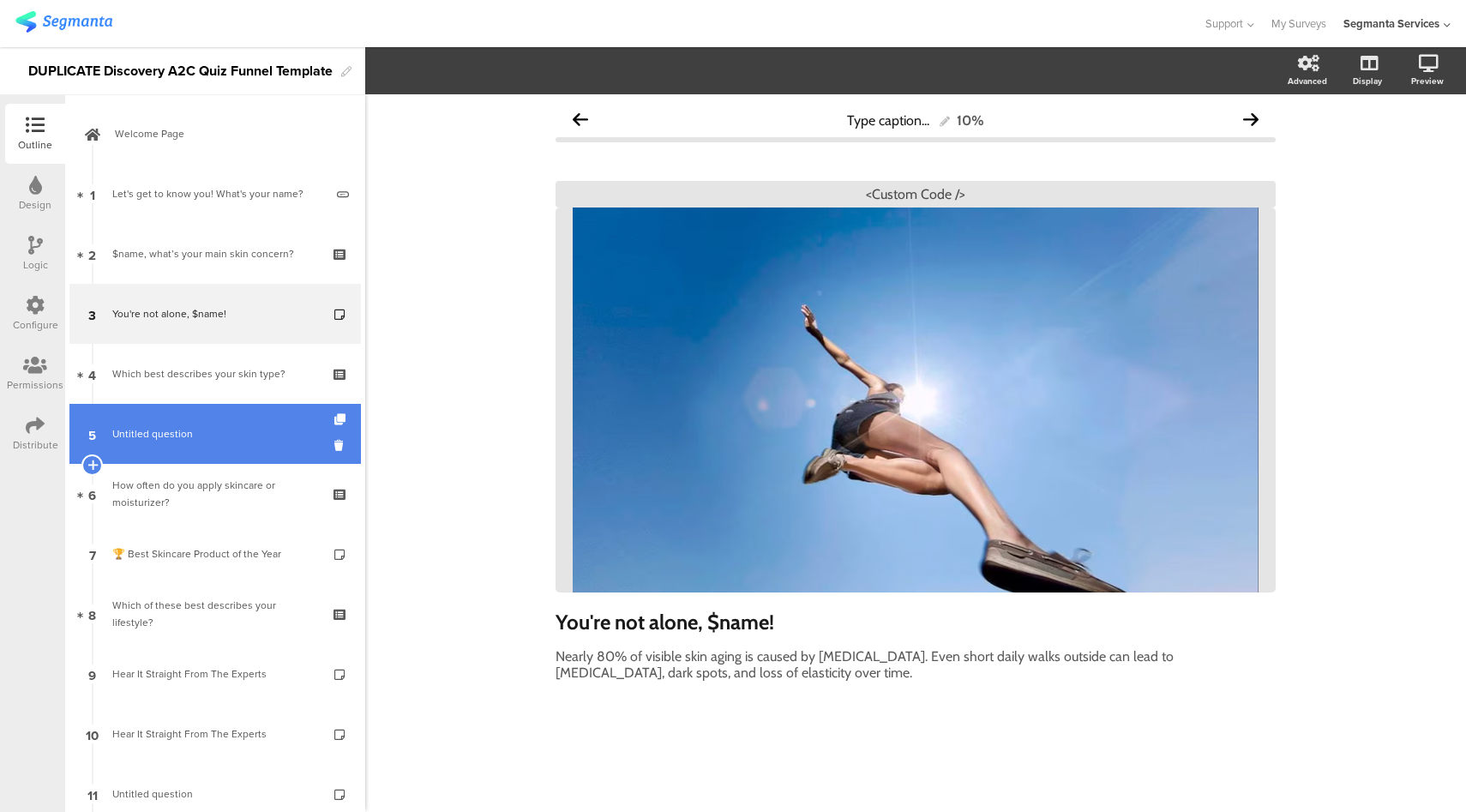
click at [196, 438] on span "Untitled question" at bounding box center [215, 434] width 205 height 18
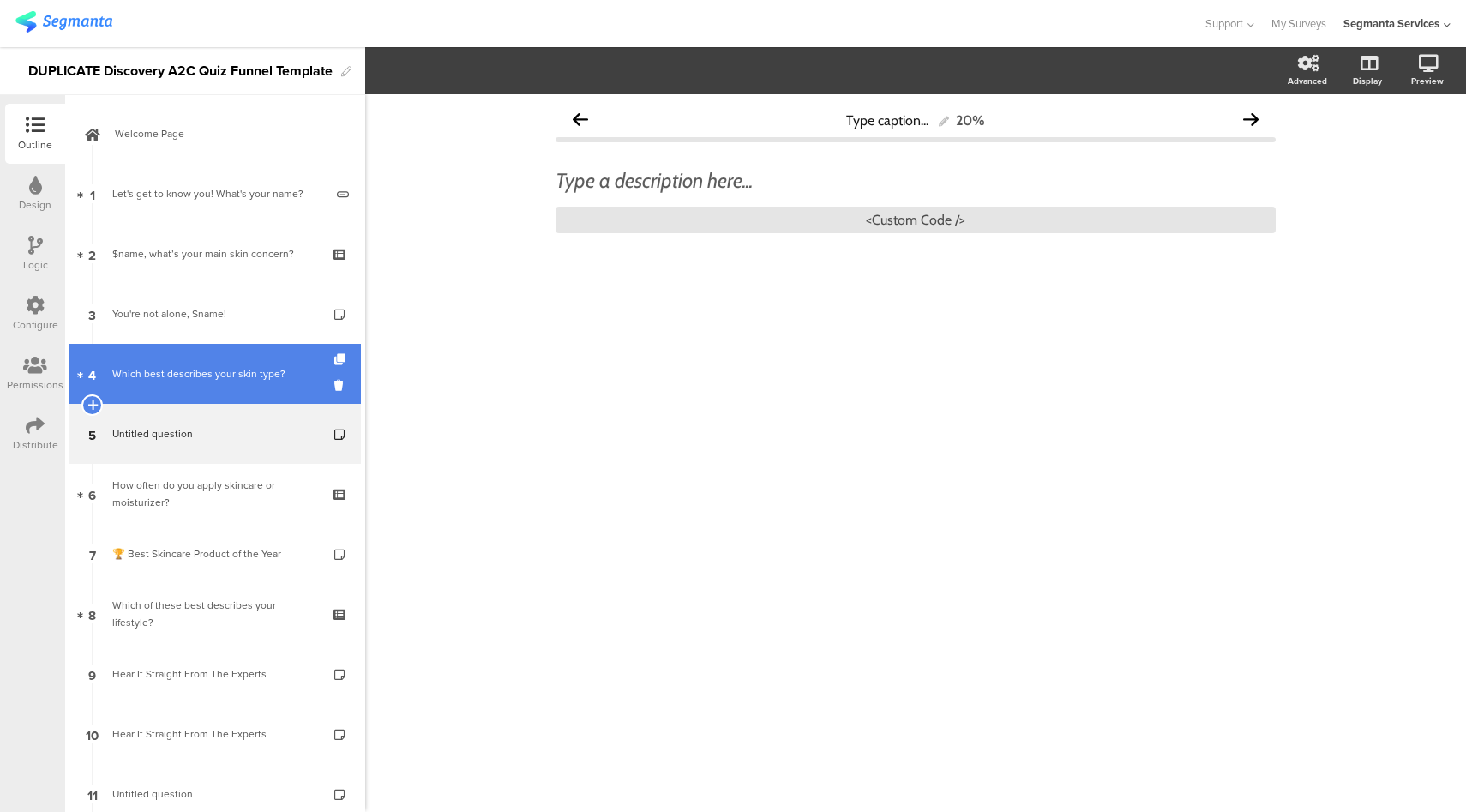
click at [234, 388] on link "4 Which best describes your skin type?" at bounding box center [216, 373] width 292 height 60
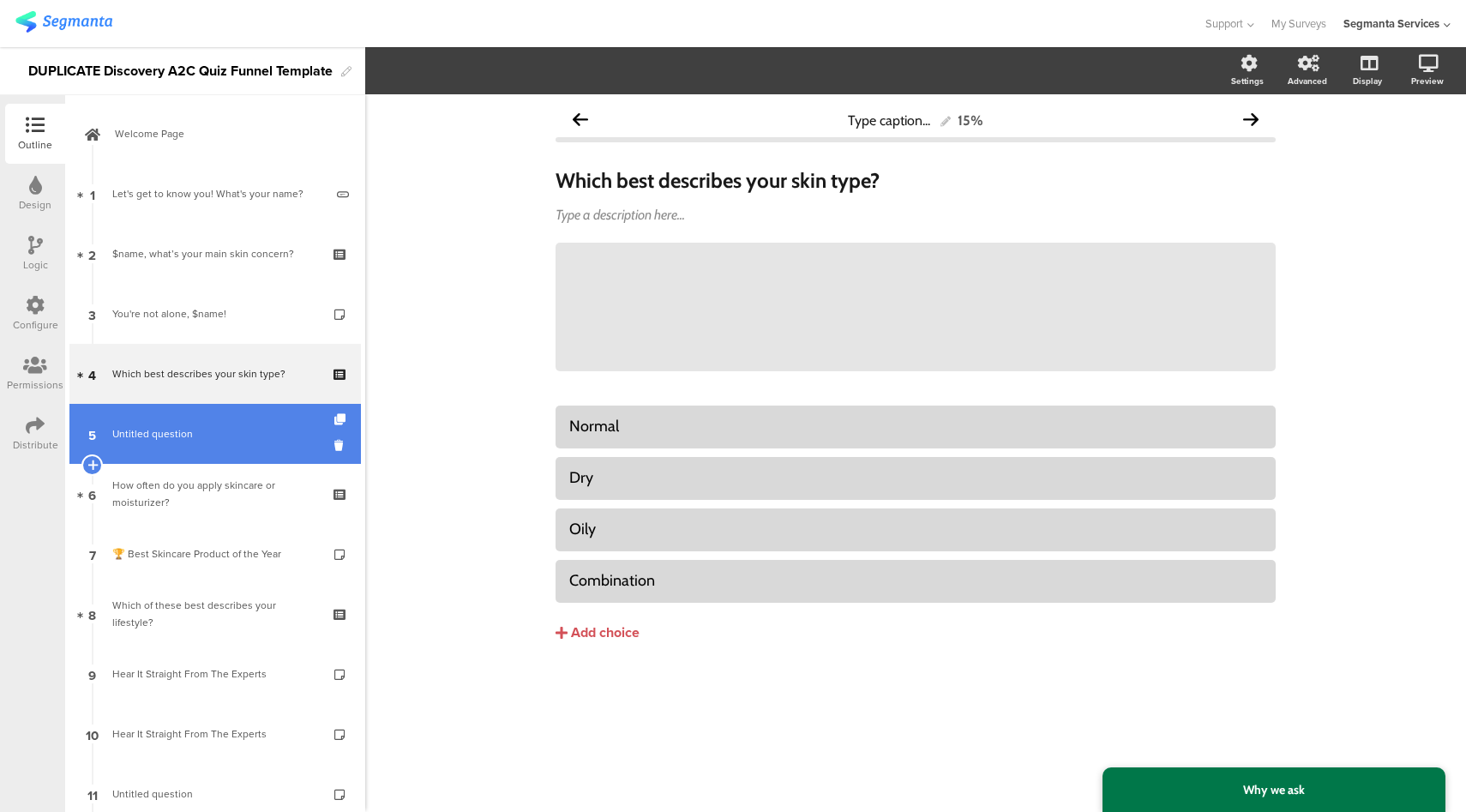
click at [211, 440] on span "Untitled question" at bounding box center [215, 434] width 205 height 18
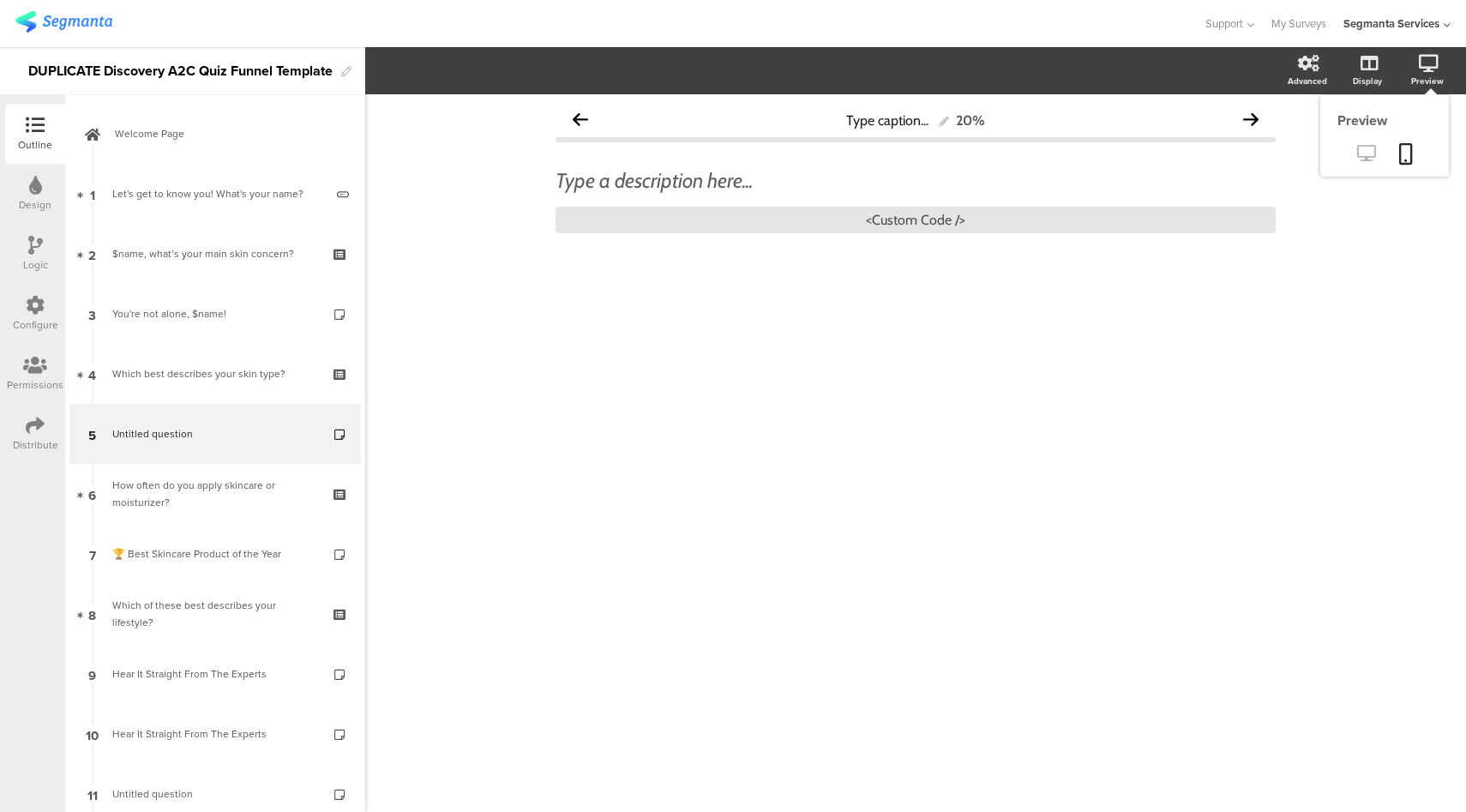
click at [1361, 155] on icon at bounding box center [1366, 153] width 18 height 17
click at [864, 212] on div "<Custom Code />" at bounding box center [915, 219] width 720 height 26
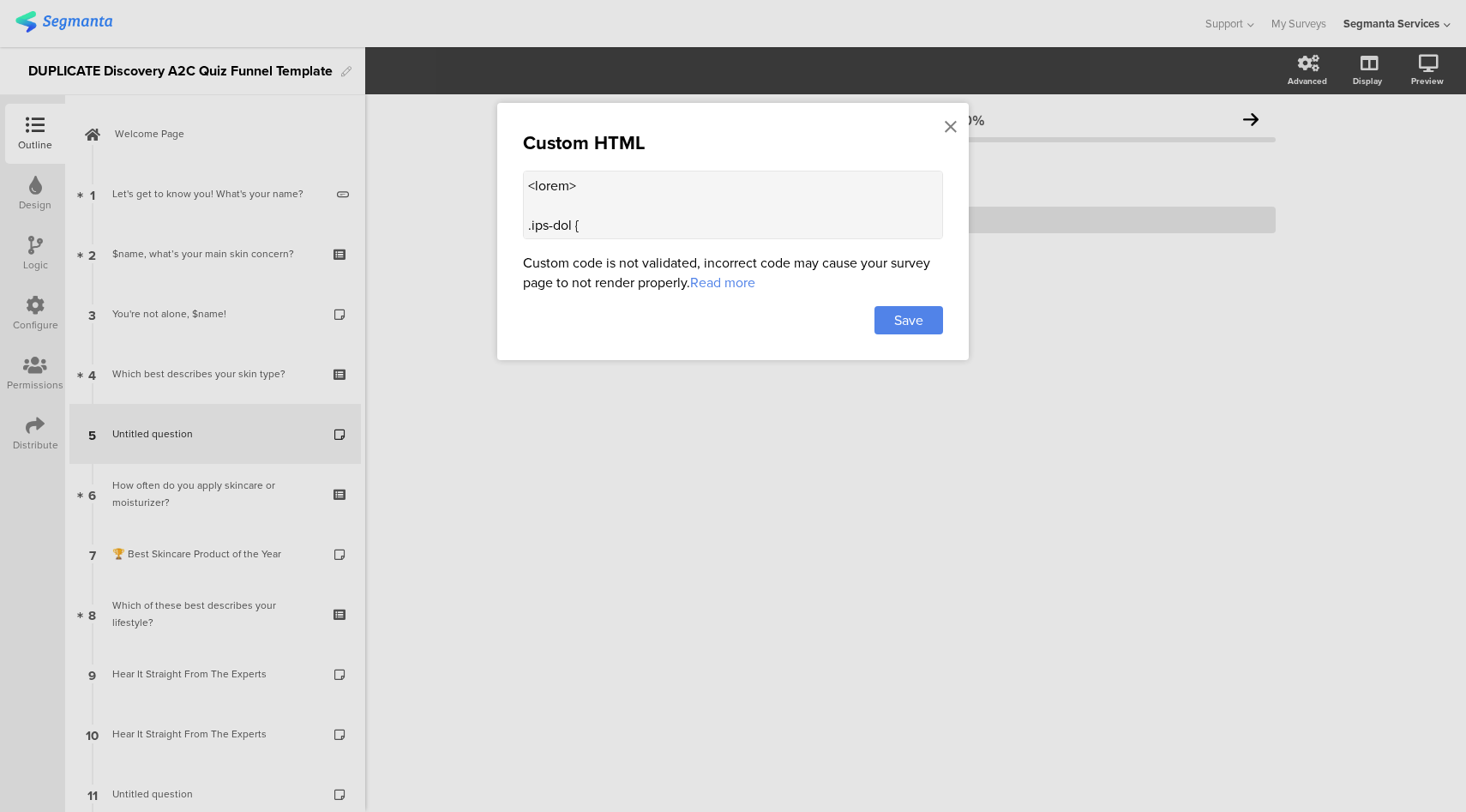
click at [580, 181] on textarea at bounding box center [733, 205] width 420 height 69
click at [649, 211] on textarea at bounding box center [733, 205] width 420 height 69
paste textarea "Ariel…. </h3> <!-- Image --> <img src="https://images.ctfassets.net/qgyvfi1io3l…"
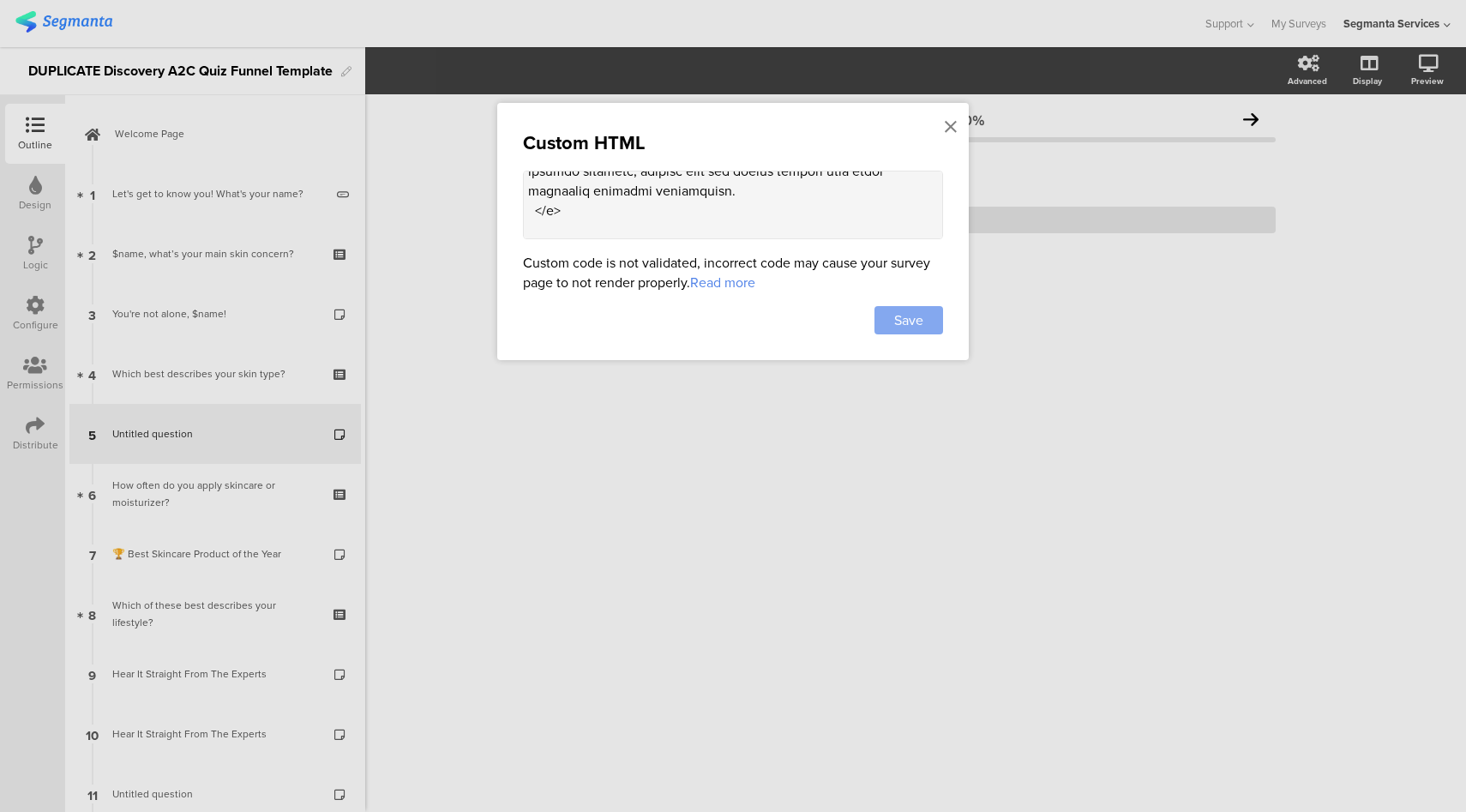
type textarea "<style> .top-bar { z-index: 1; position: relative; } .progress-bar { display: n…"
click at [911, 317] on span "Save" at bounding box center [909, 320] width 29 height 20
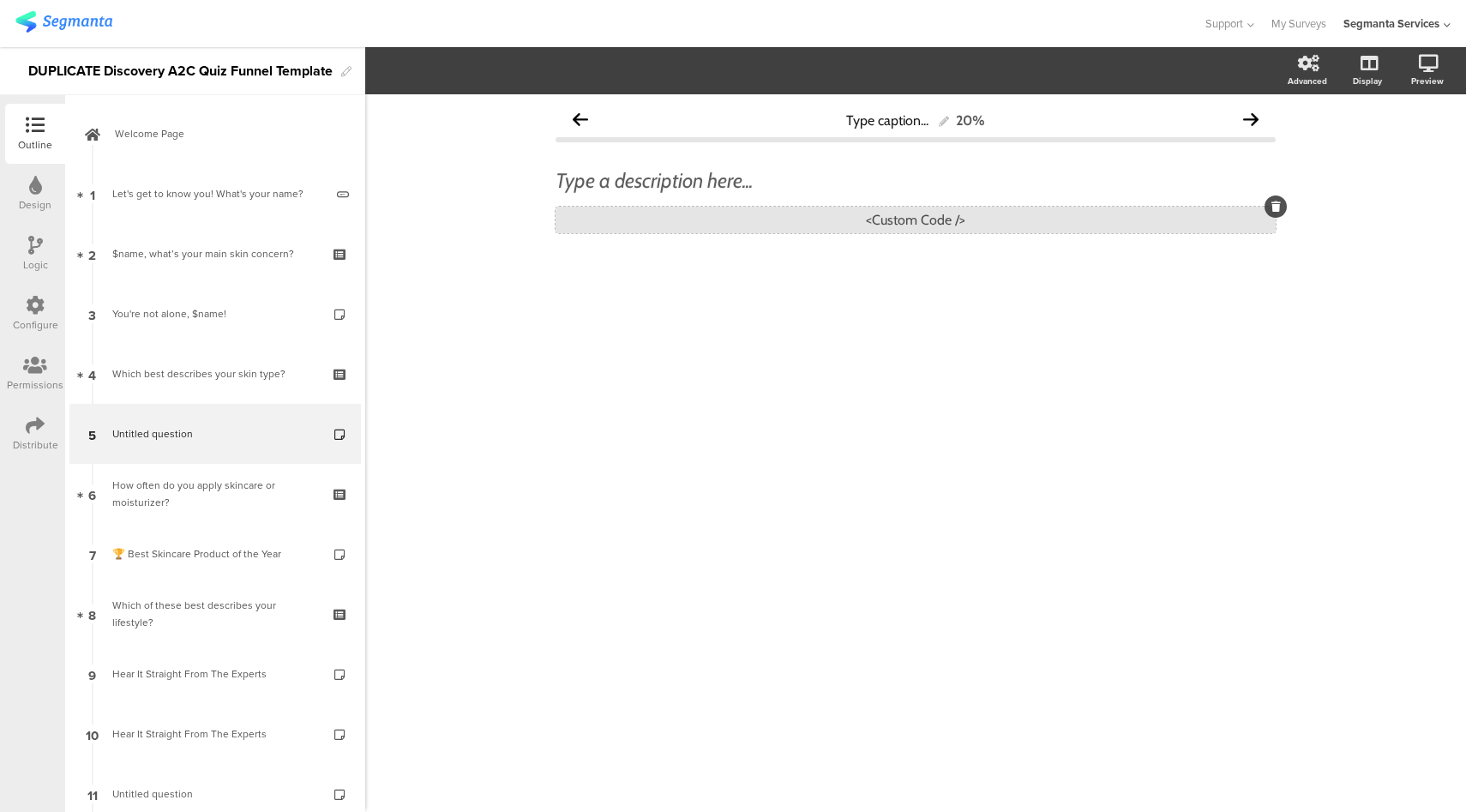
click at [840, 228] on div "<Custom Code />" at bounding box center [915, 219] width 720 height 26
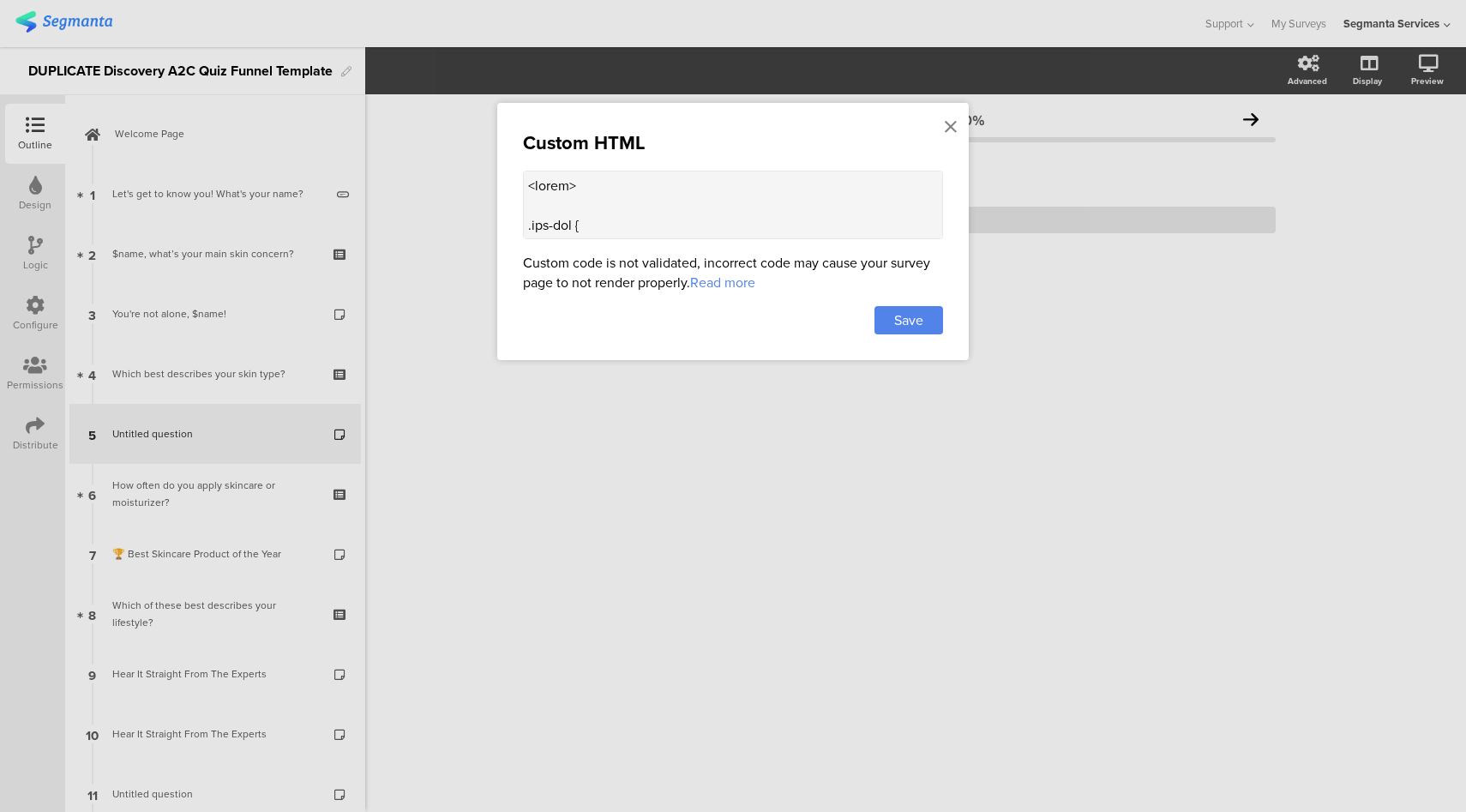
click at [757, 212] on textarea at bounding box center [733, 205] width 420 height 69
paste textarea "" style="max-width:400px;"
type textarea "<style> .top-bar { z-index: 1; position: relative; } .progress-bar { display: n…"
click at [900, 319] on span "Save" at bounding box center [909, 320] width 29 height 20
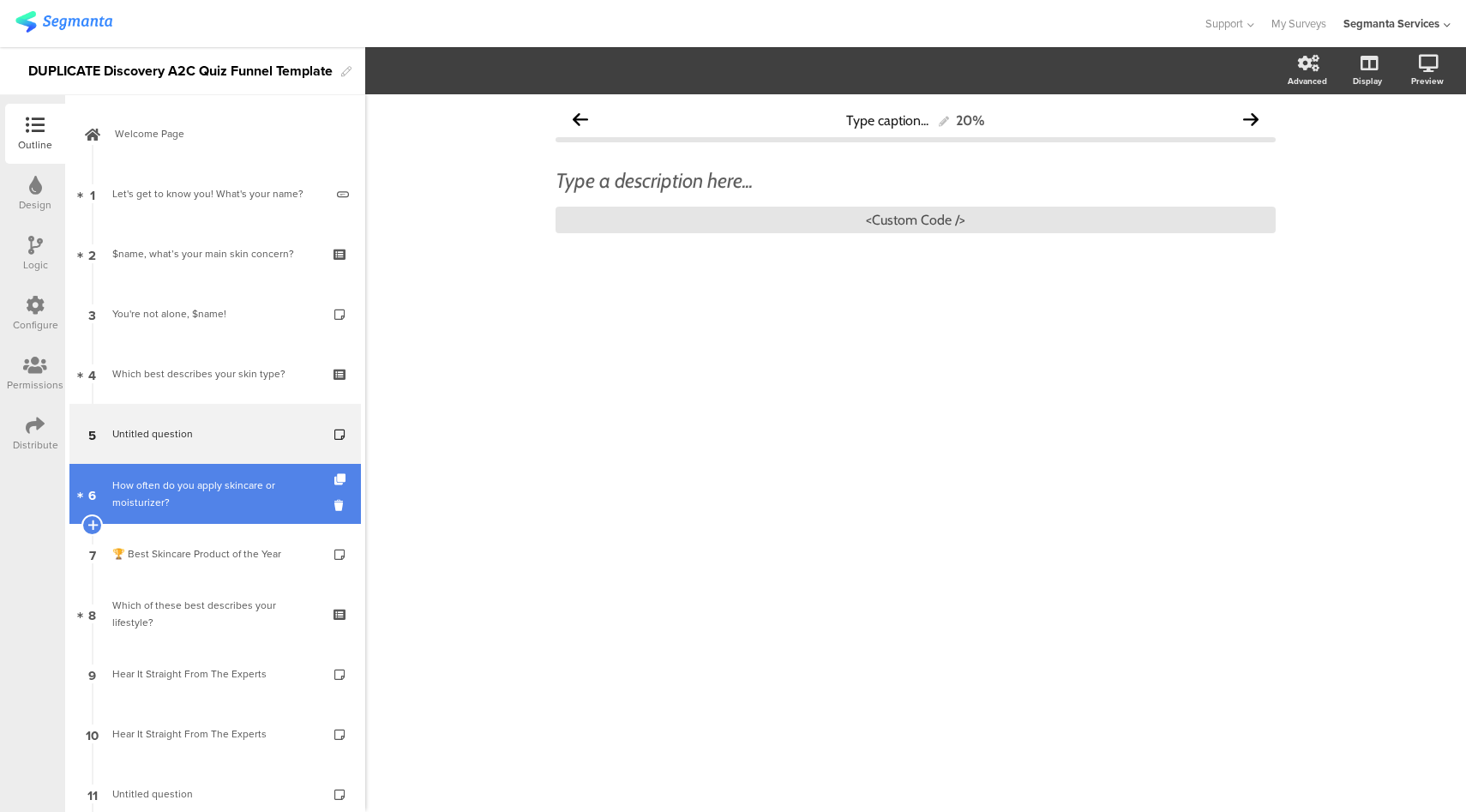
click at [164, 483] on div "How often do you apply skincare or moisturizer?" at bounding box center [215, 494] width 205 height 34
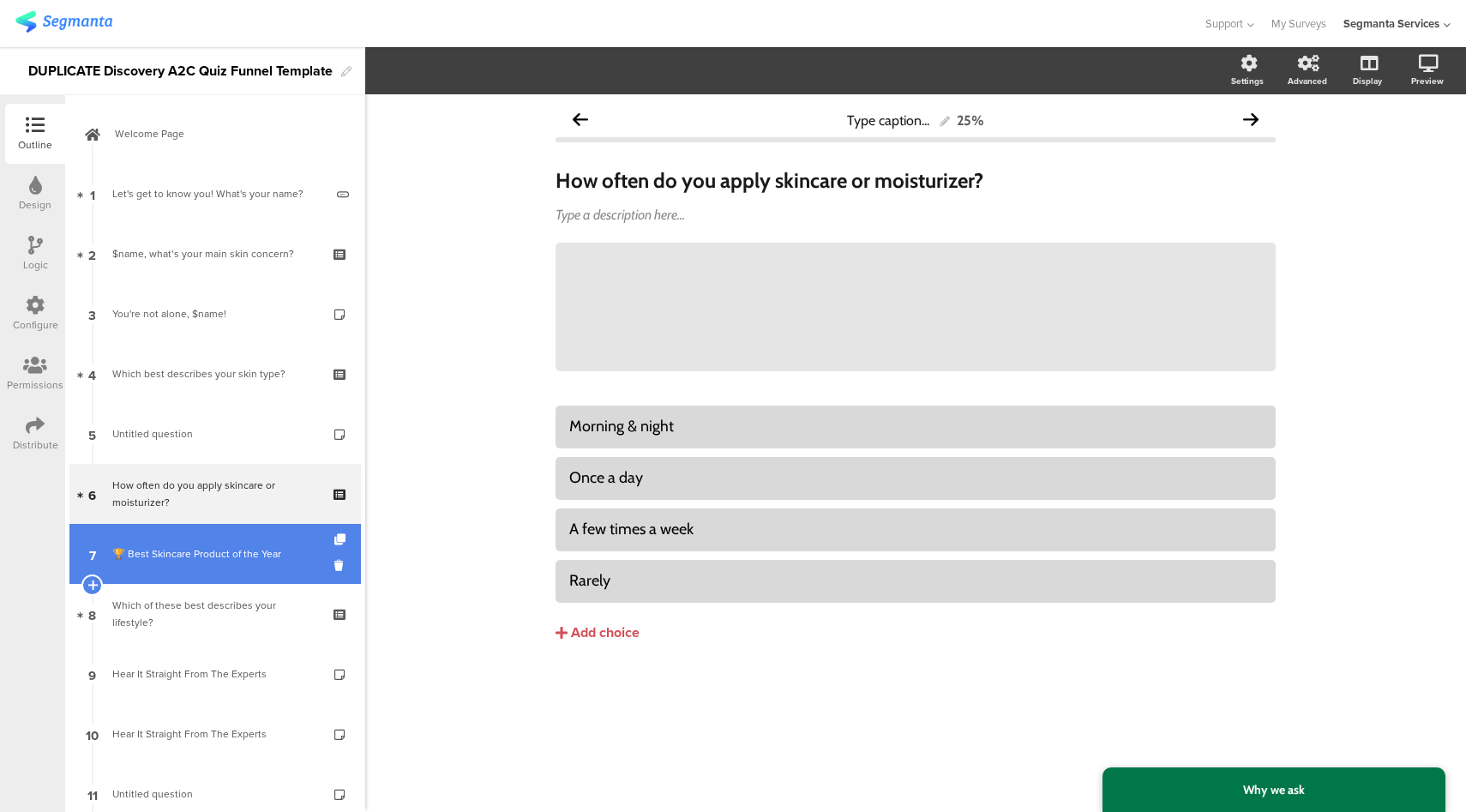
click at [184, 557] on div "🏆 Best Skincare Product of the Year" at bounding box center [215, 554] width 205 height 18
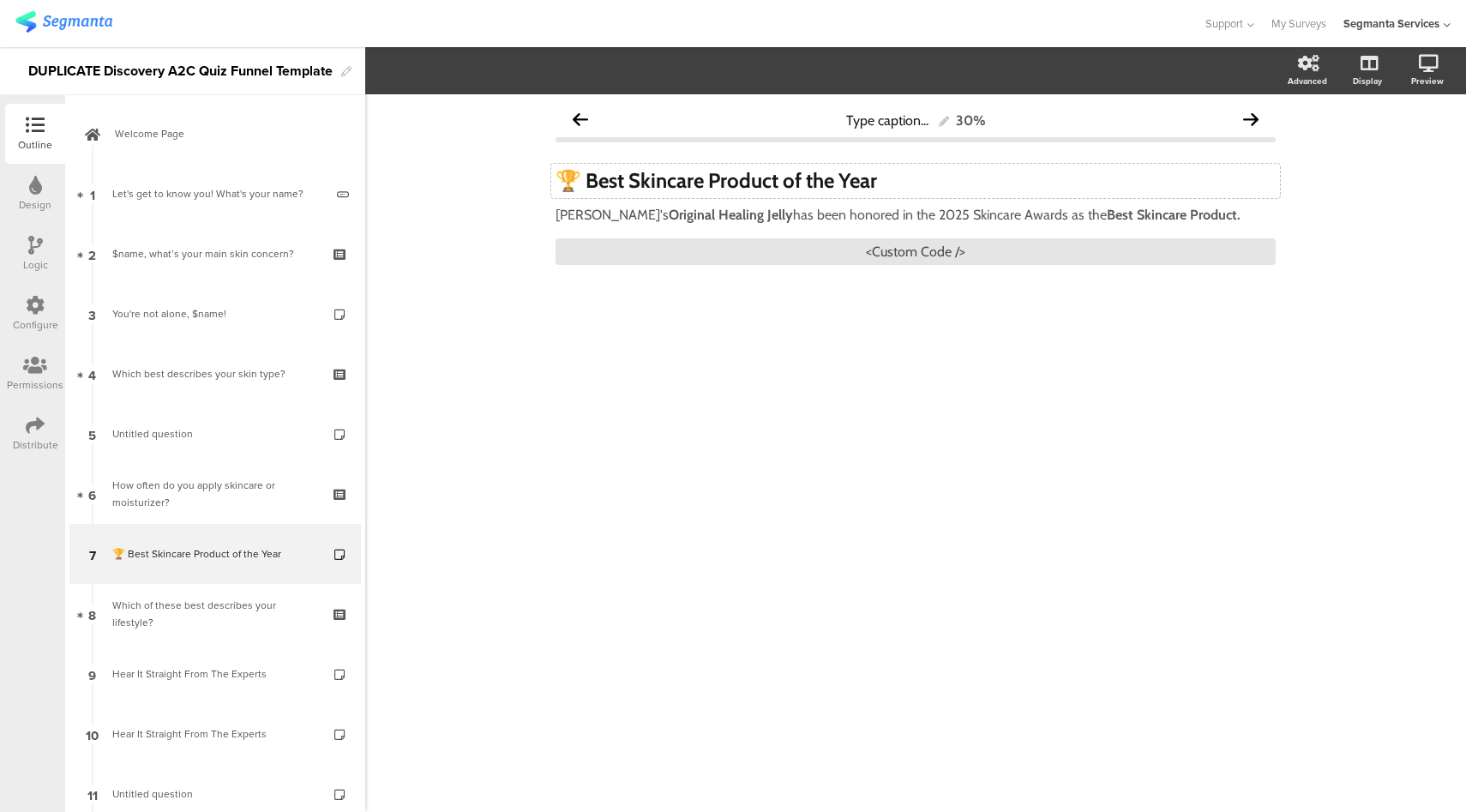
click at [697, 177] on div "🏆 Best Skincare Product of the Year 🏆 Best Skincare Product of the Year" at bounding box center [916, 180] width 729 height 34
click at [672, 218] on strong "Original Healing Jelly" at bounding box center [731, 215] width 124 height 17
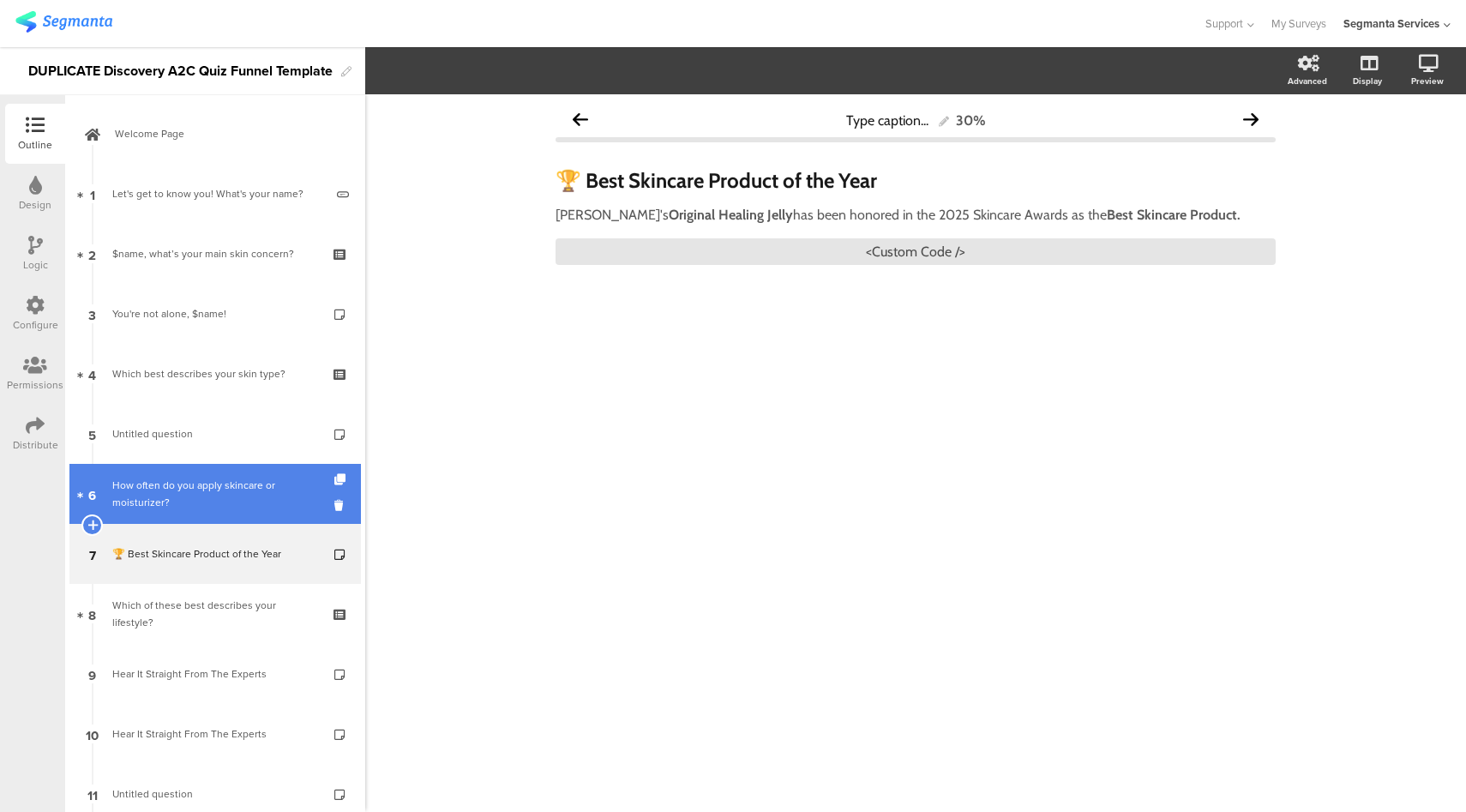
click at [172, 493] on div "How often do you apply skincare or moisturizer?" at bounding box center [215, 494] width 205 height 34
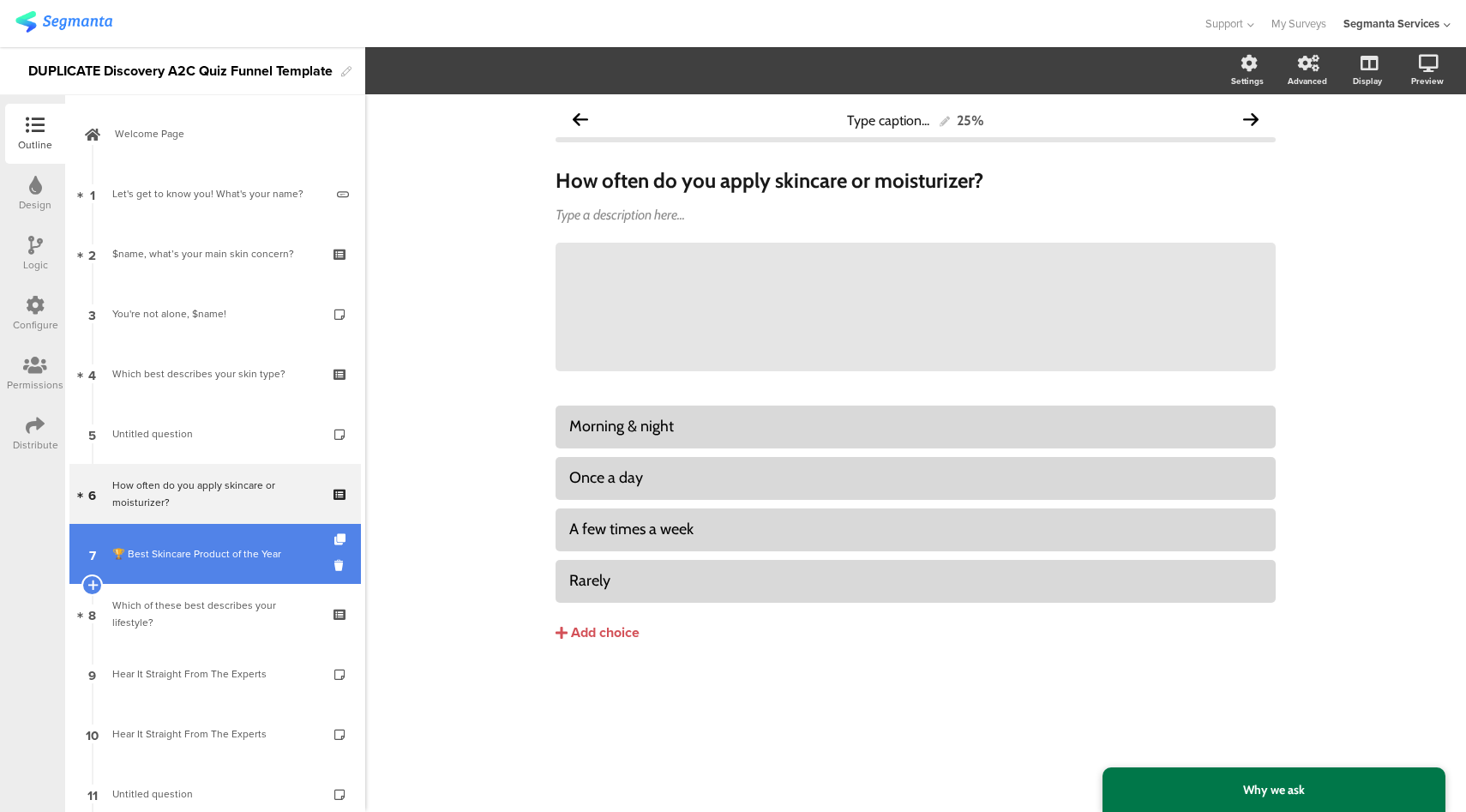
click at [226, 549] on div "🏆 Best Skincare Product of the Year" at bounding box center [215, 554] width 205 height 18
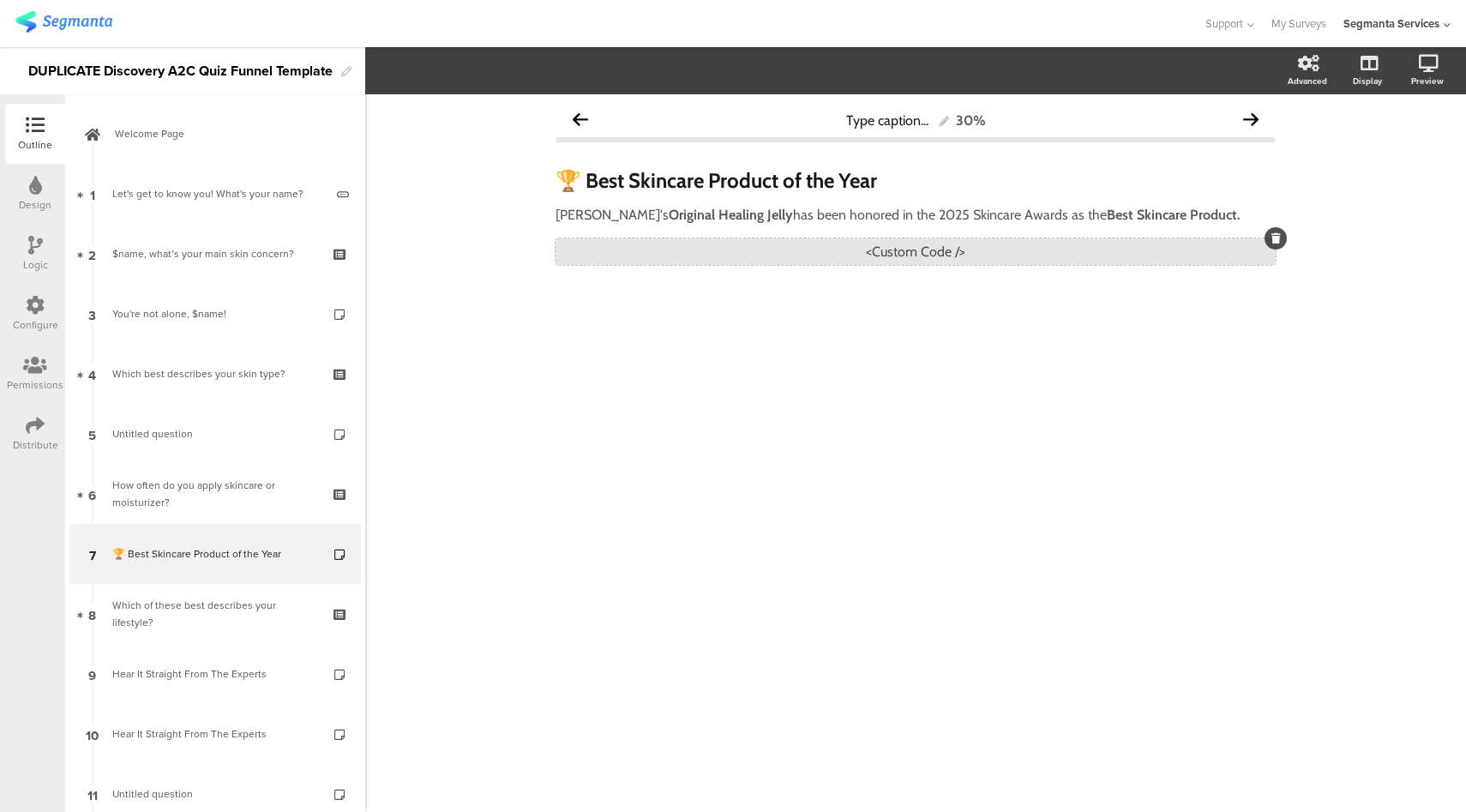
click at [935, 251] on div "<Custom Code />" at bounding box center [915, 251] width 720 height 26
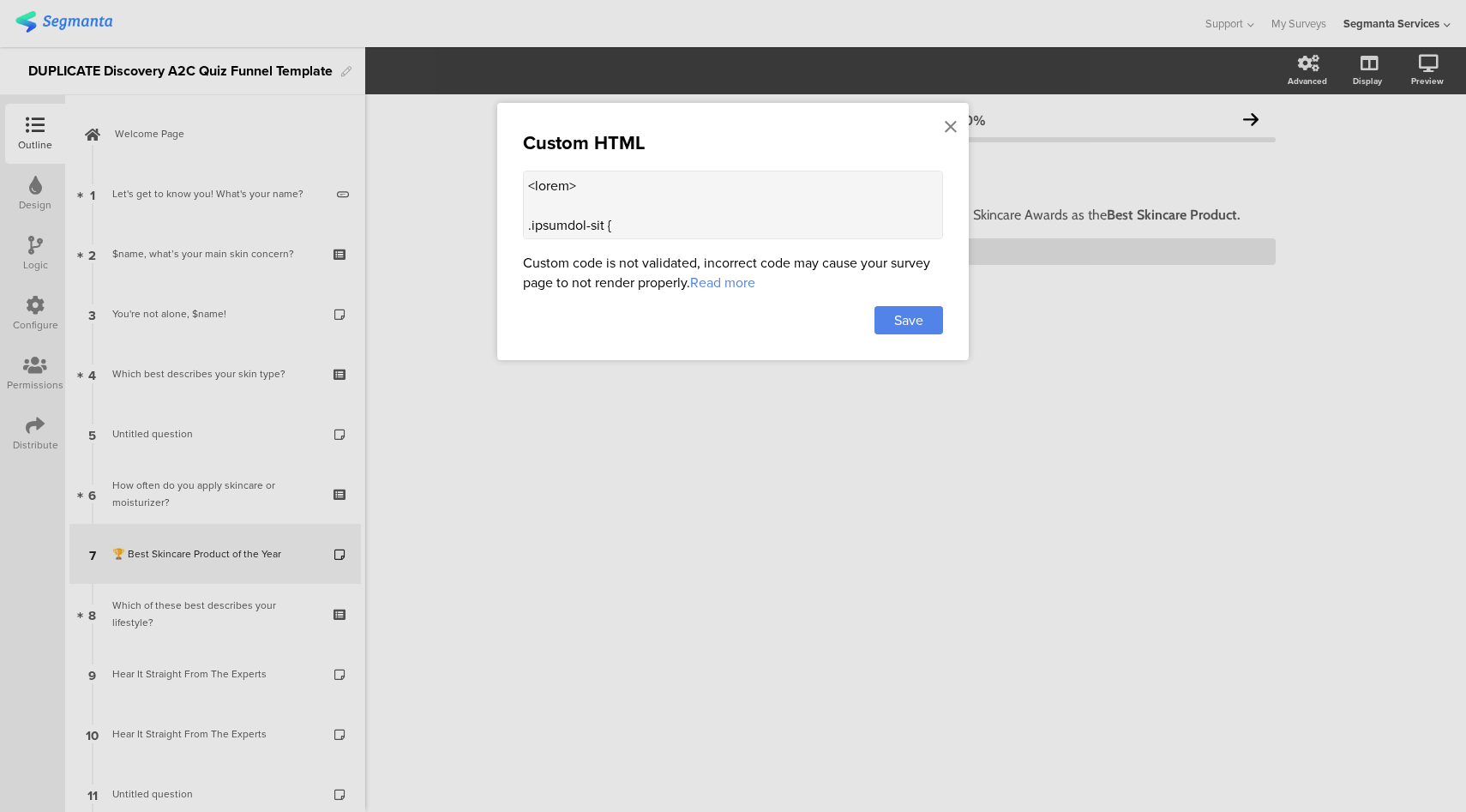
click at [741, 189] on textarea at bounding box center [733, 205] width 420 height 69
click at [949, 127] on icon at bounding box center [951, 126] width 12 height 19
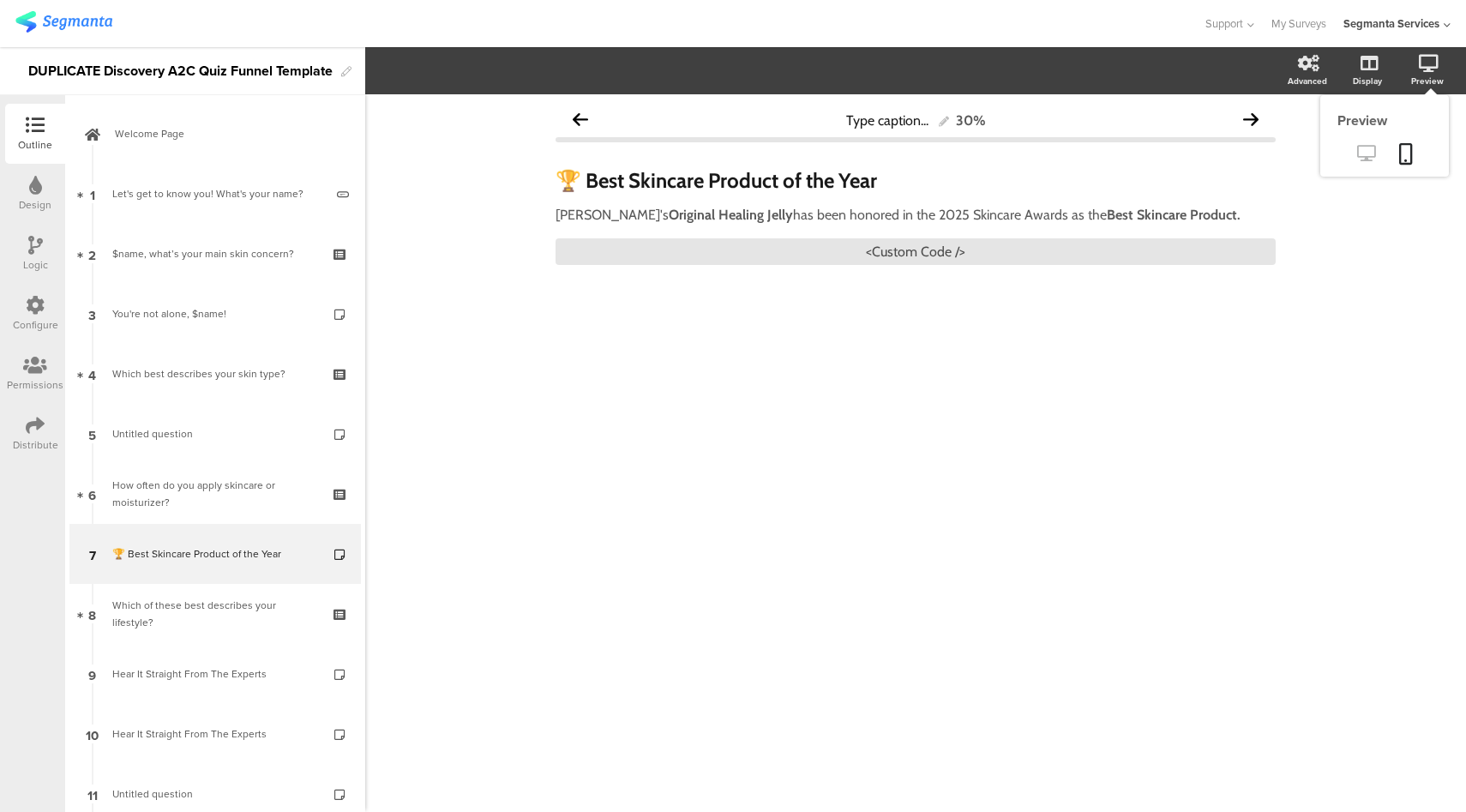
click at [1368, 149] on icon at bounding box center [1366, 153] width 18 height 17
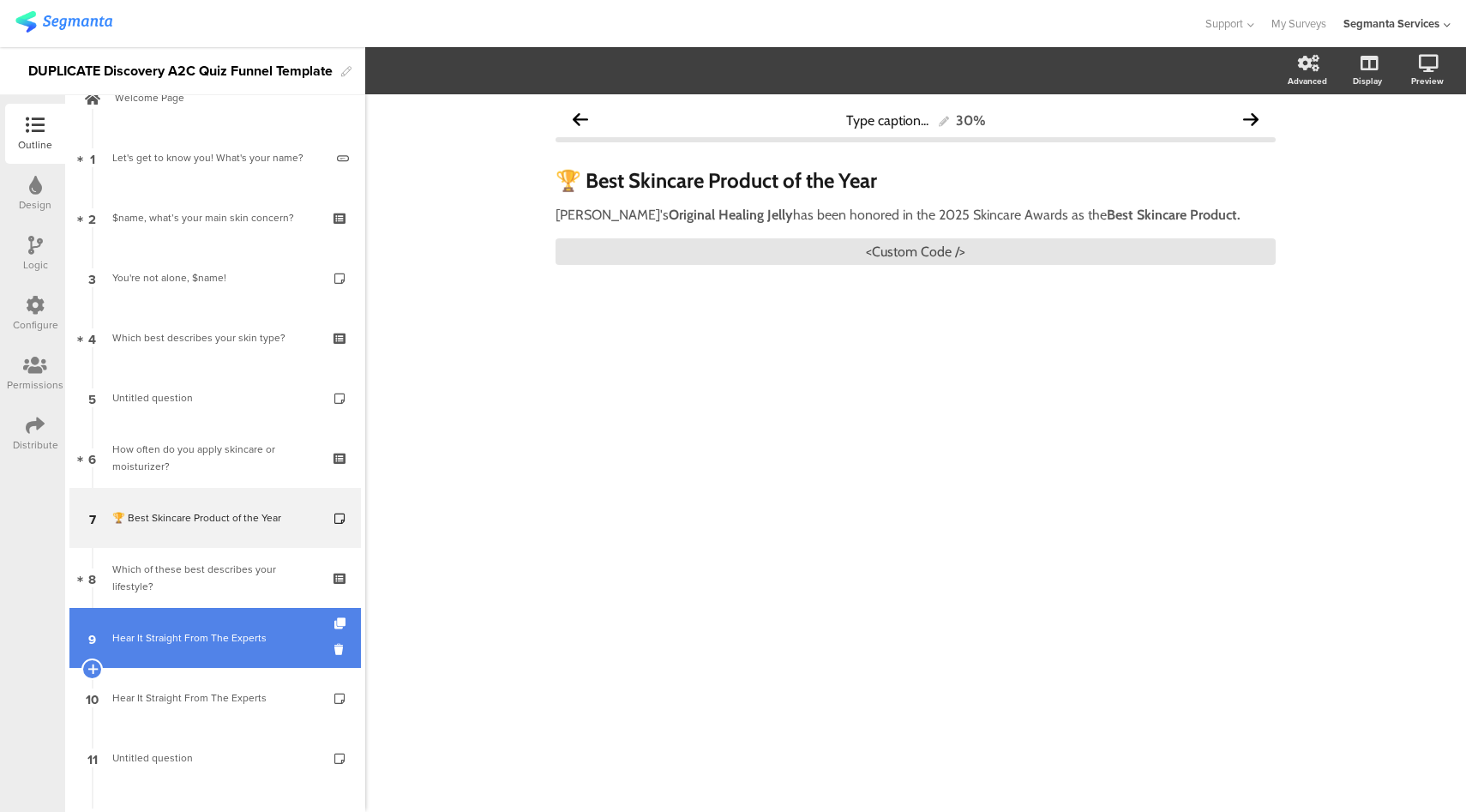
scroll to position [116, 0]
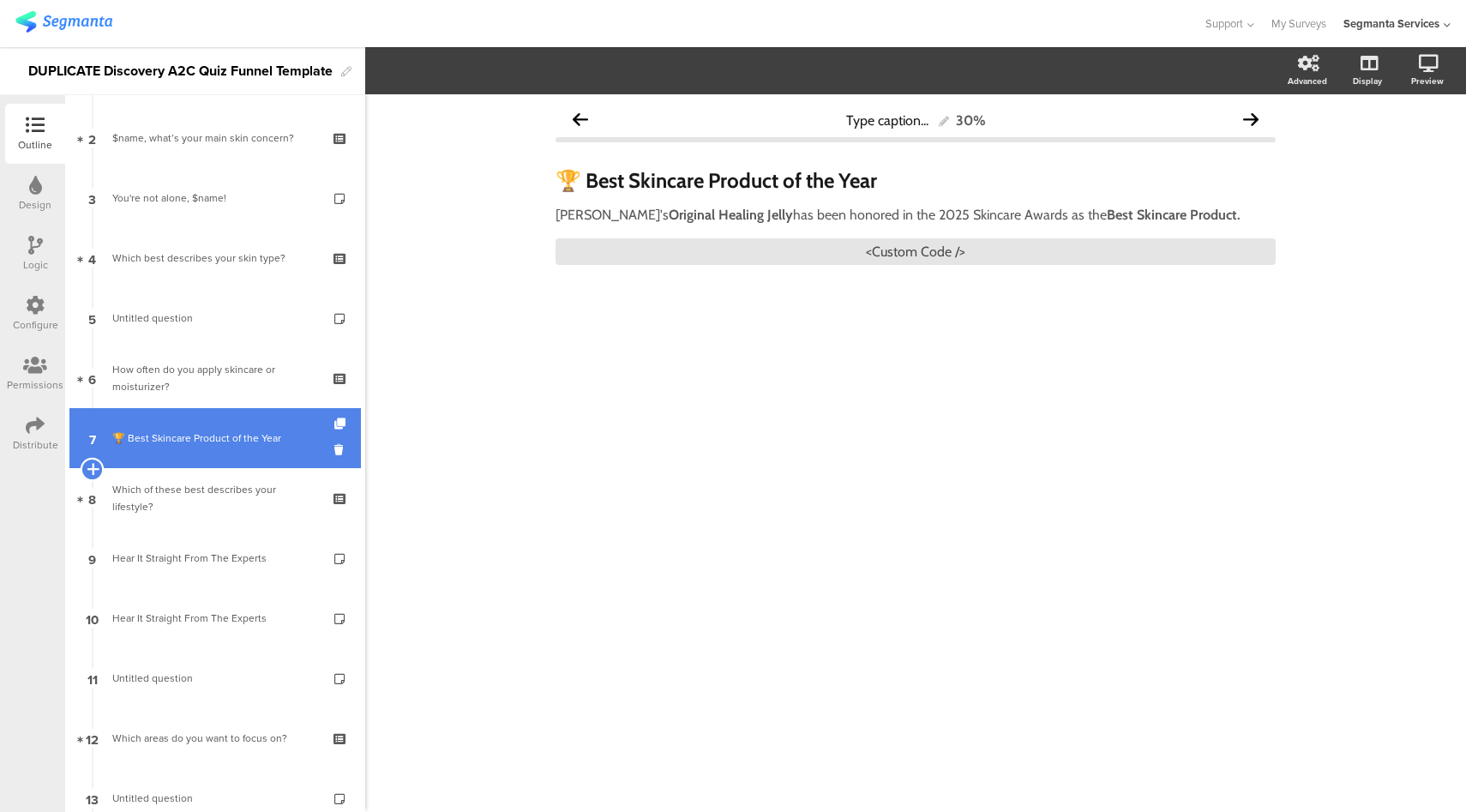
click at [93, 471] on icon at bounding box center [91, 469] width 11 height 16
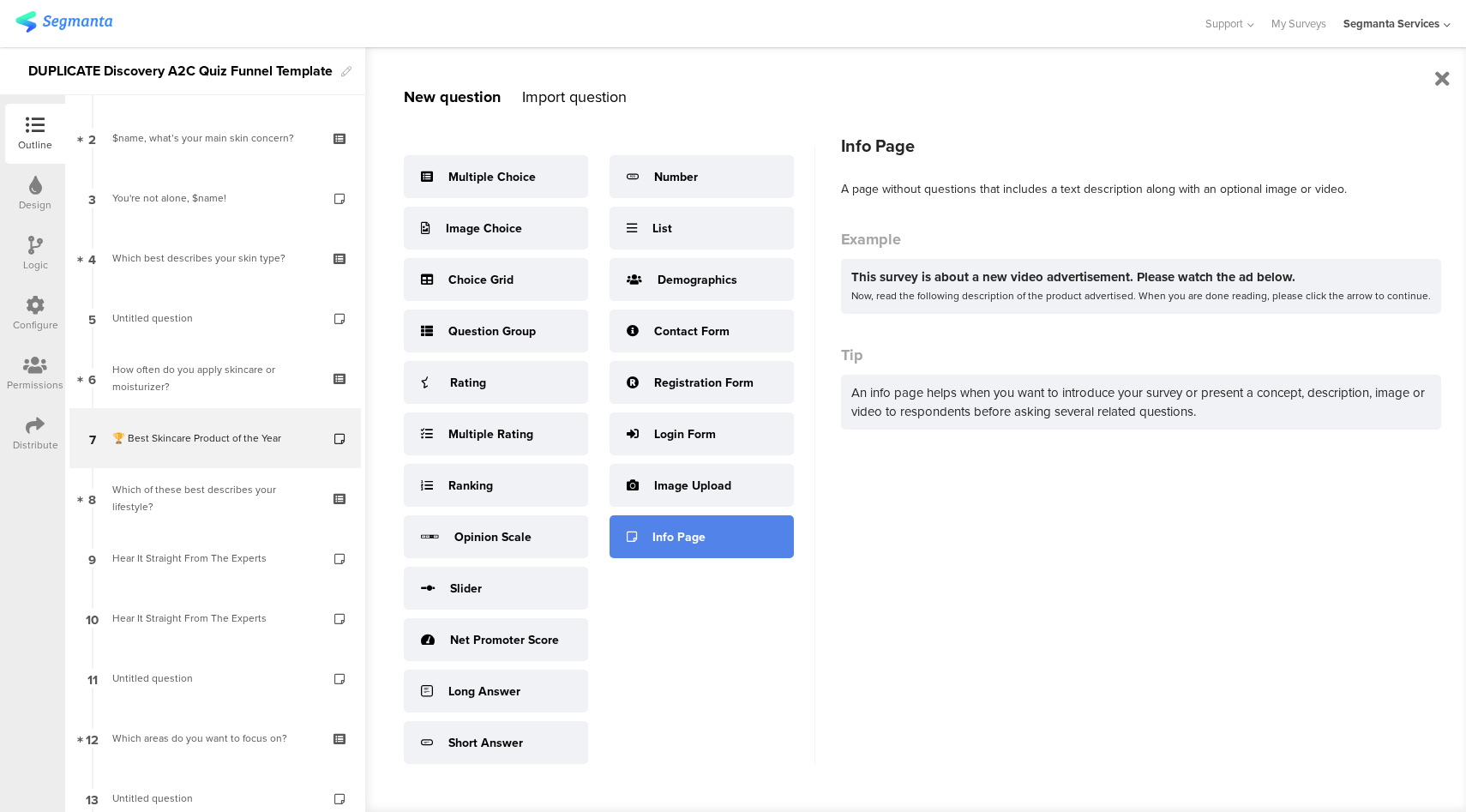
click at [684, 534] on div "Info Page" at bounding box center [679, 537] width 53 height 18
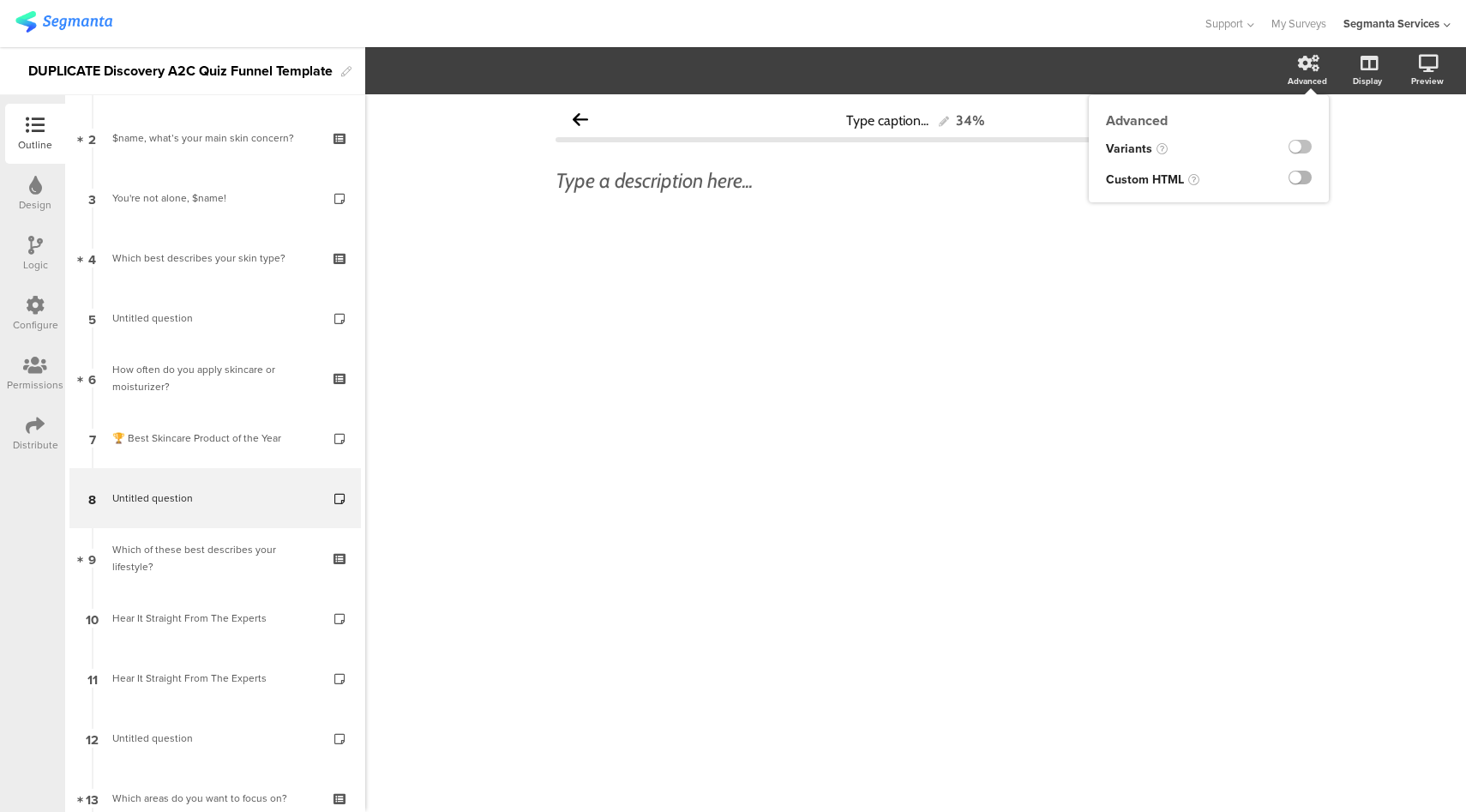
click at [1301, 178] on label at bounding box center [1300, 177] width 24 height 14
click at [0, 0] on input "checkbox" at bounding box center [0, 0] width 0 height 0
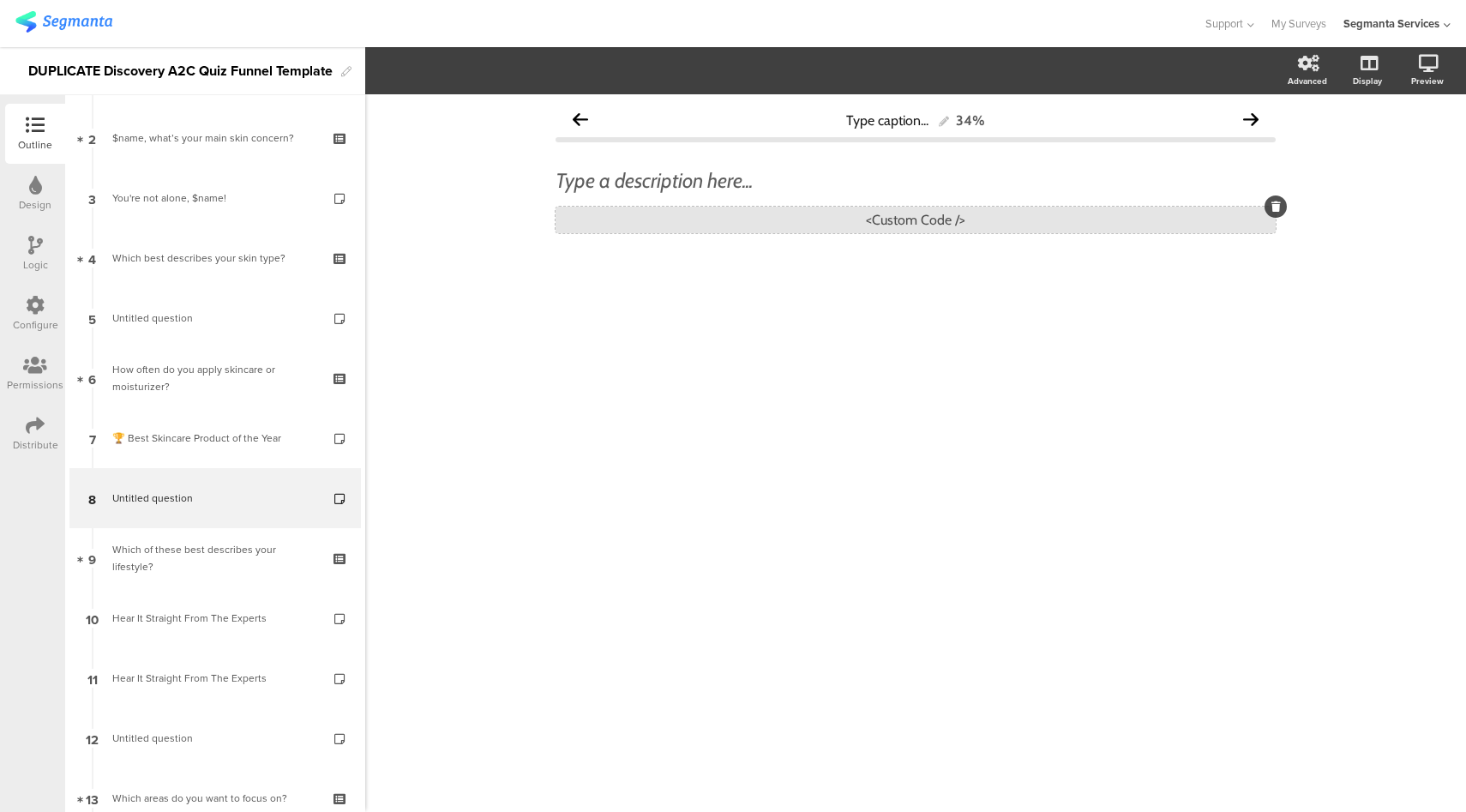
click at [852, 222] on div "<Custom Code />" at bounding box center [915, 219] width 720 height 26
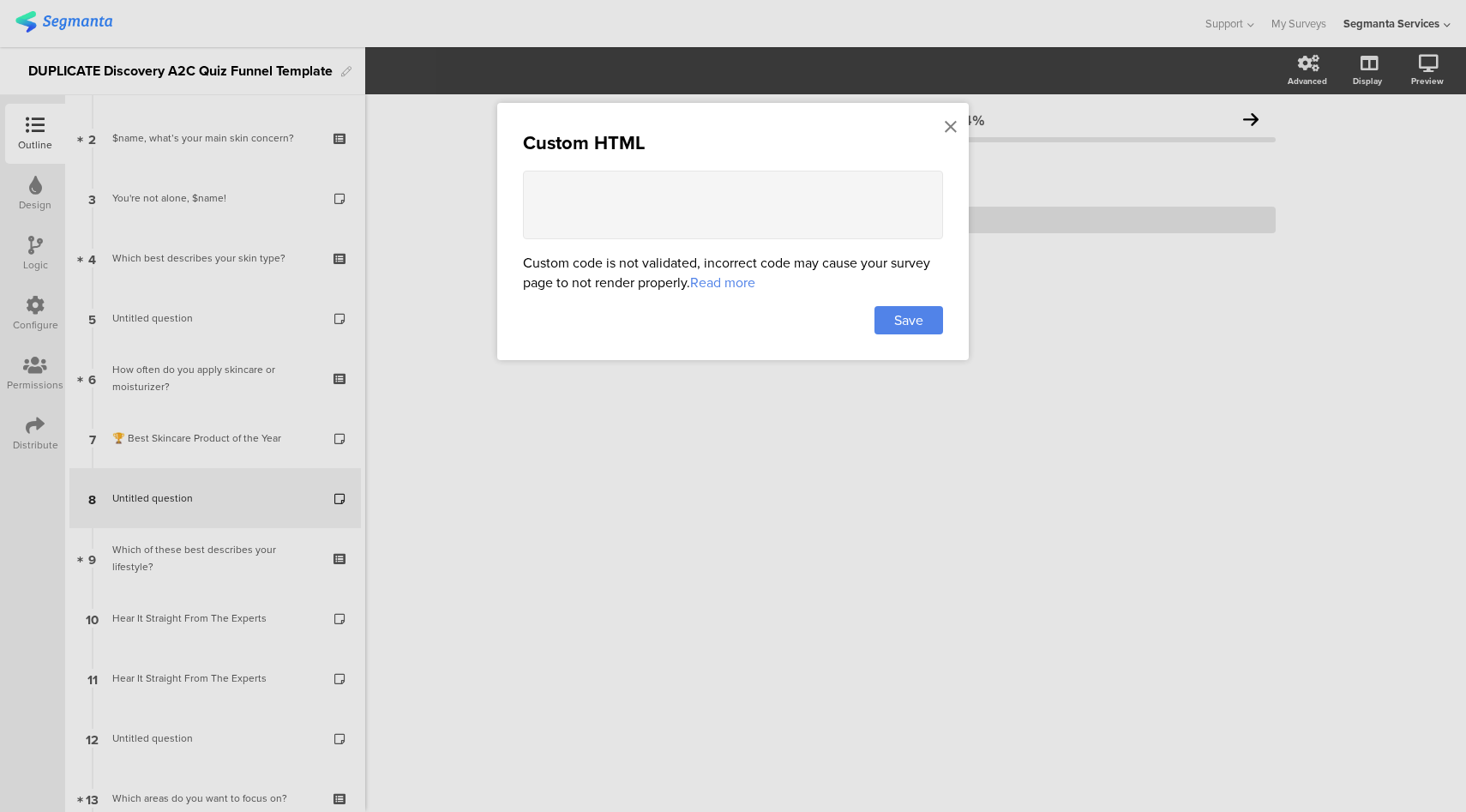
click at [749, 213] on textarea at bounding box center [733, 205] width 420 height 69
paste textarea "<style> .card h1 { font-size: 24px; font-weight: 600; color: #222; margin-botto…"
type textarea "<style> .card h1 { font-size: 24px; font-weight: 600; color: #222; margin-botto…"
click at [913, 321] on span "Save" at bounding box center [909, 320] width 29 height 20
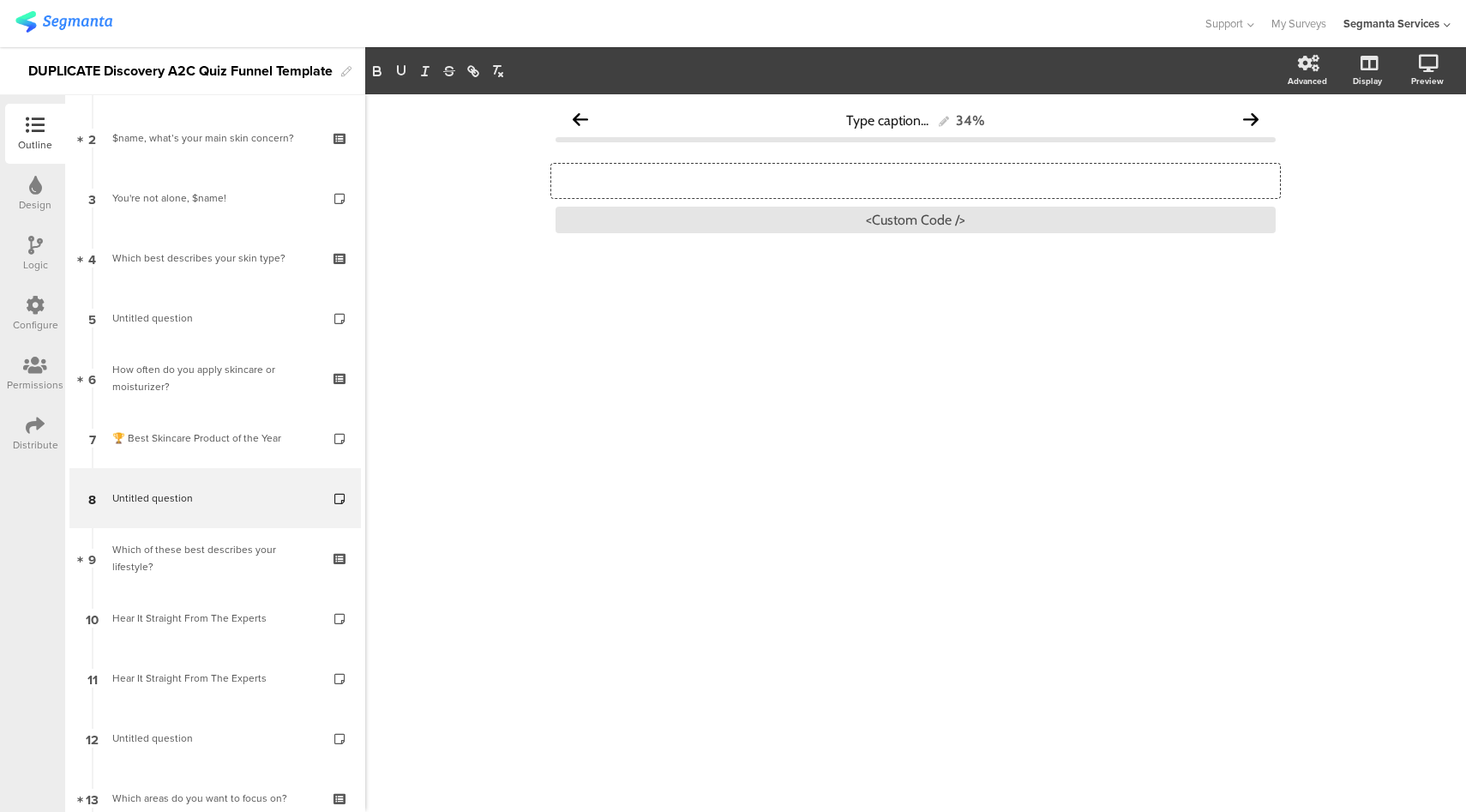
click at [647, 164] on div "Type a description here..." at bounding box center [916, 180] width 729 height 34
click at [804, 220] on div "<Custom Code />" at bounding box center [915, 219] width 720 height 26
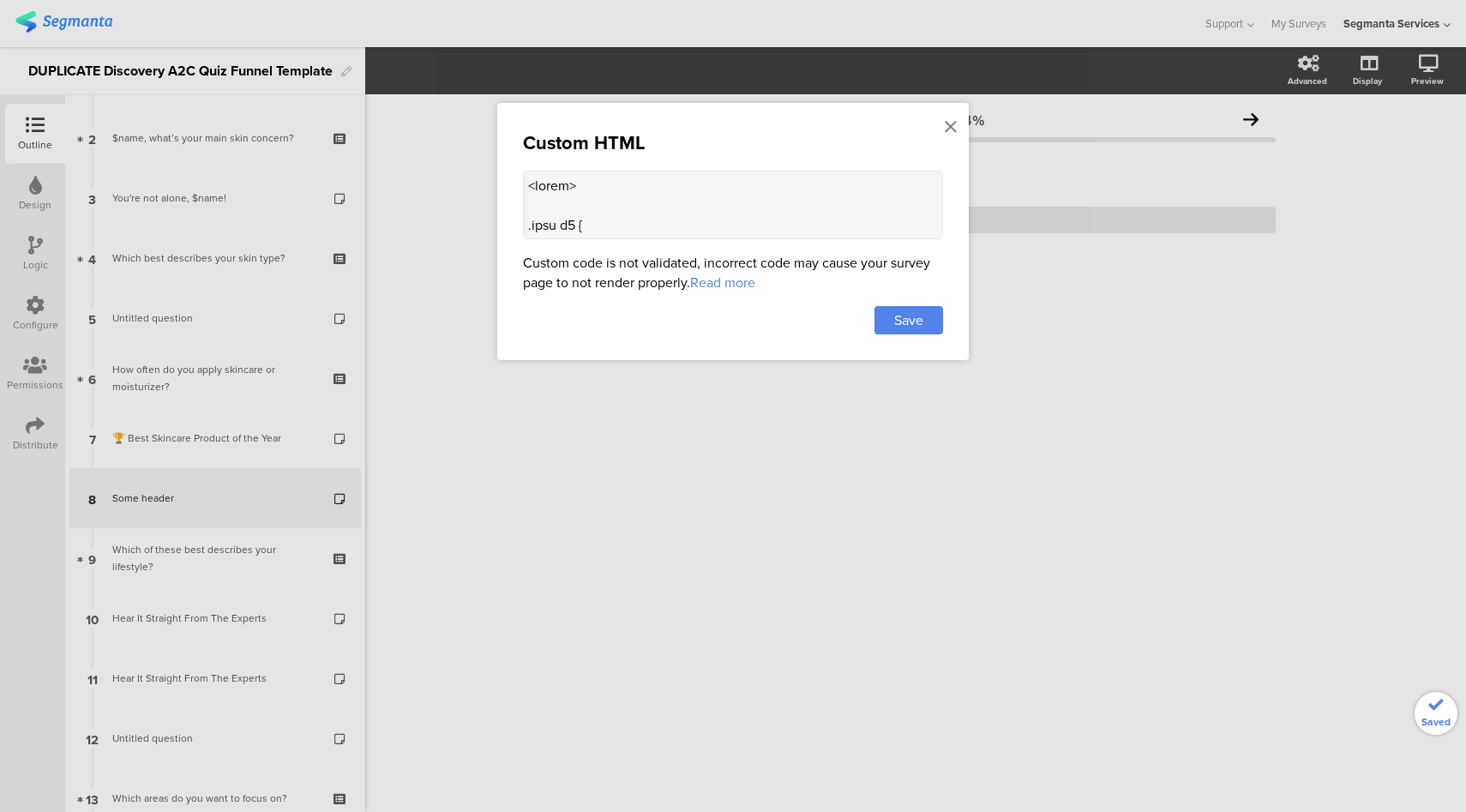
click at [1326, 166] on div at bounding box center [733, 406] width 1466 height 812
click at [1304, 79] on div "Advanced" at bounding box center [1307, 80] width 39 height 13
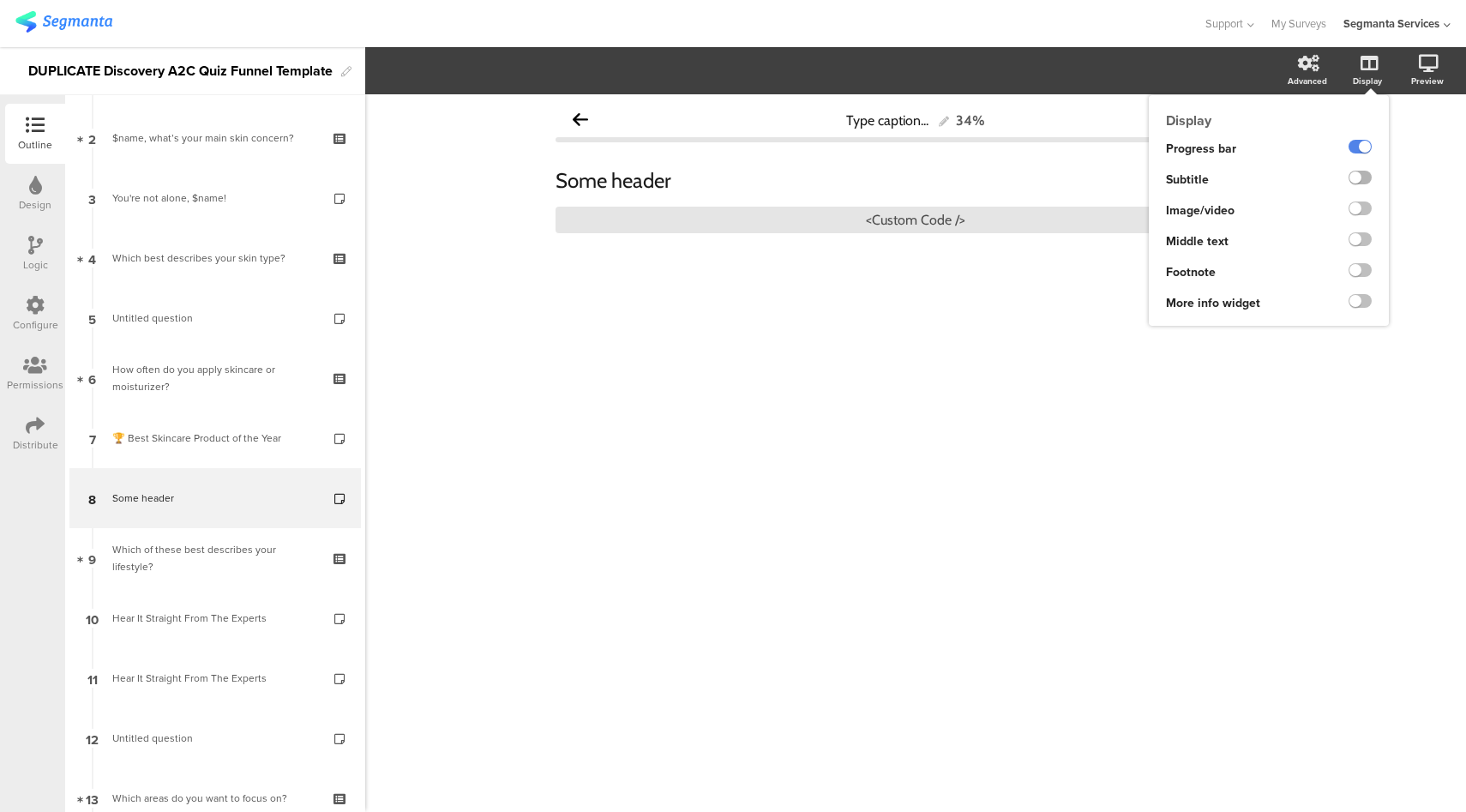
click at [1359, 176] on label at bounding box center [1361, 177] width 24 height 14
click at [0, 0] on input "checkbox" at bounding box center [0, 0] width 0 height 0
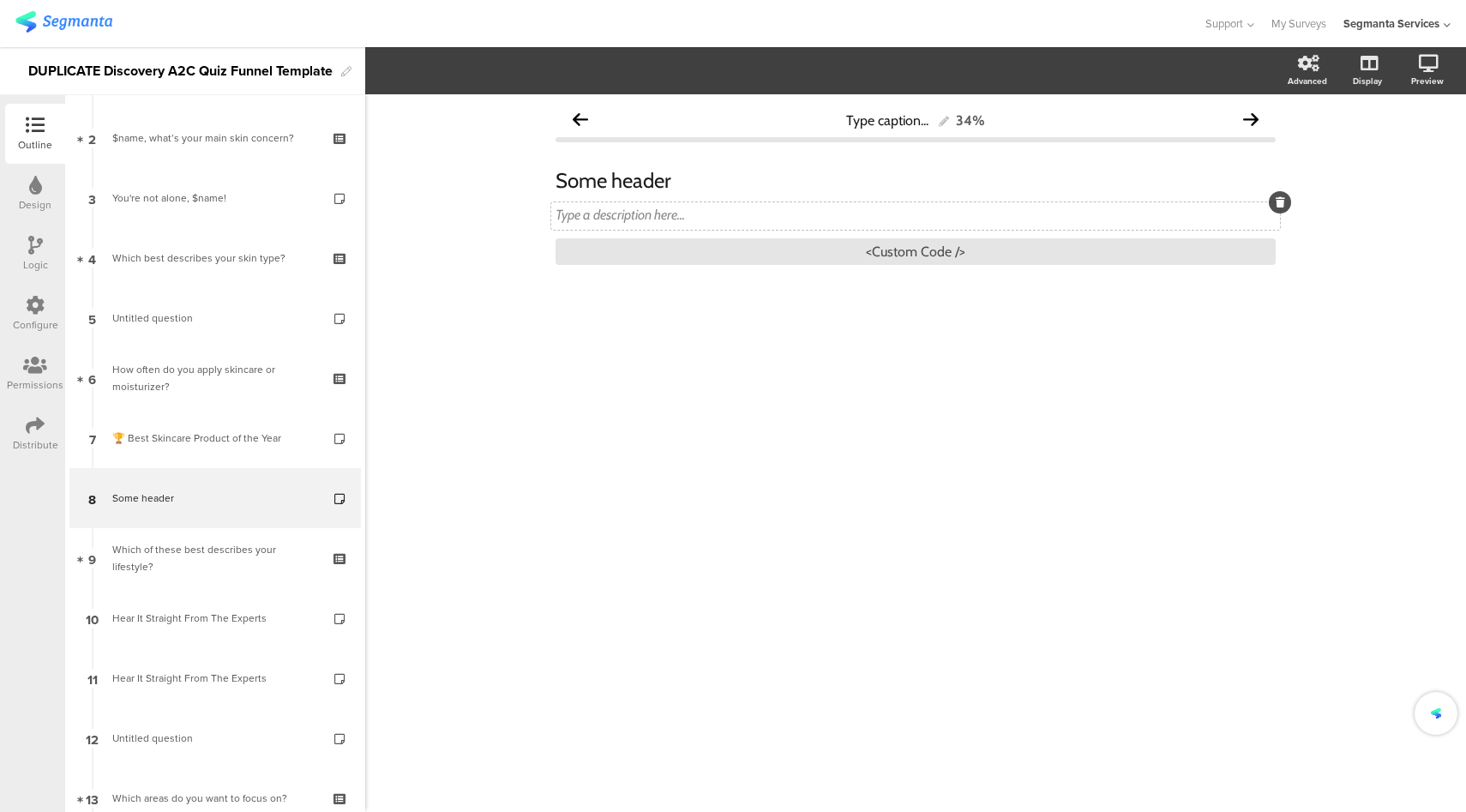
click at [681, 216] on div "Type a description here..." at bounding box center [916, 216] width 729 height 27
click at [1377, 166] on link at bounding box center [1366, 155] width 42 height 28
click at [848, 248] on div "<Custom Code />" at bounding box center [915, 251] width 720 height 26
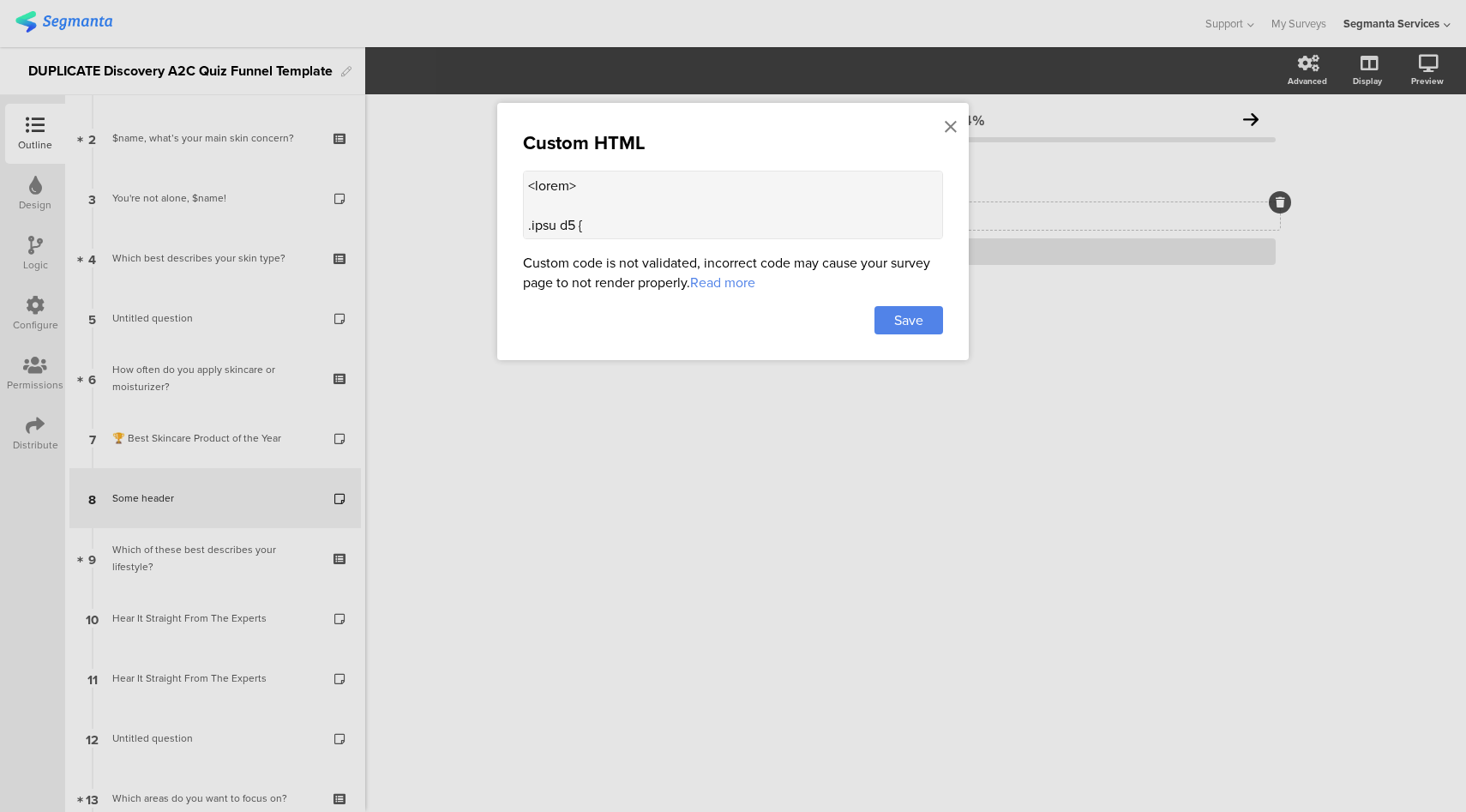
click at [680, 193] on textarea at bounding box center [733, 205] width 420 height 69
paste textarea "images.ctfassets.net/qgyvfi1io3lv/3ihuk1RdONxq2dSIBOWZ4B/ba32db78374cf52307eb59…"
type textarea "<style> .card h1 { font-size: 24px; font-weight: 600; color: #222; margin-botto…"
click at [892, 322] on div "Save" at bounding box center [909, 319] width 69 height 28
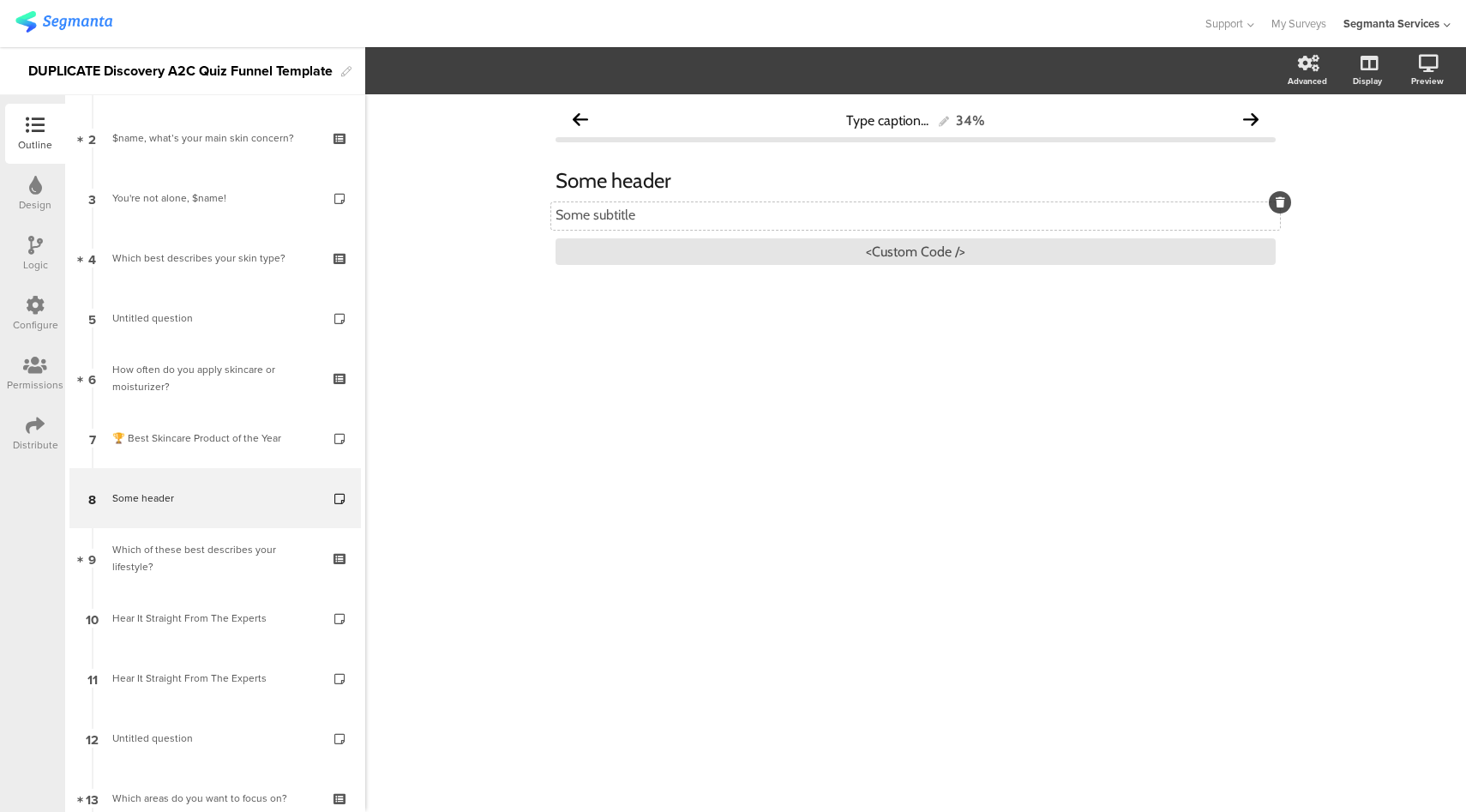
click at [35, 202] on div "Design" at bounding box center [34, 205] width 32 height 16
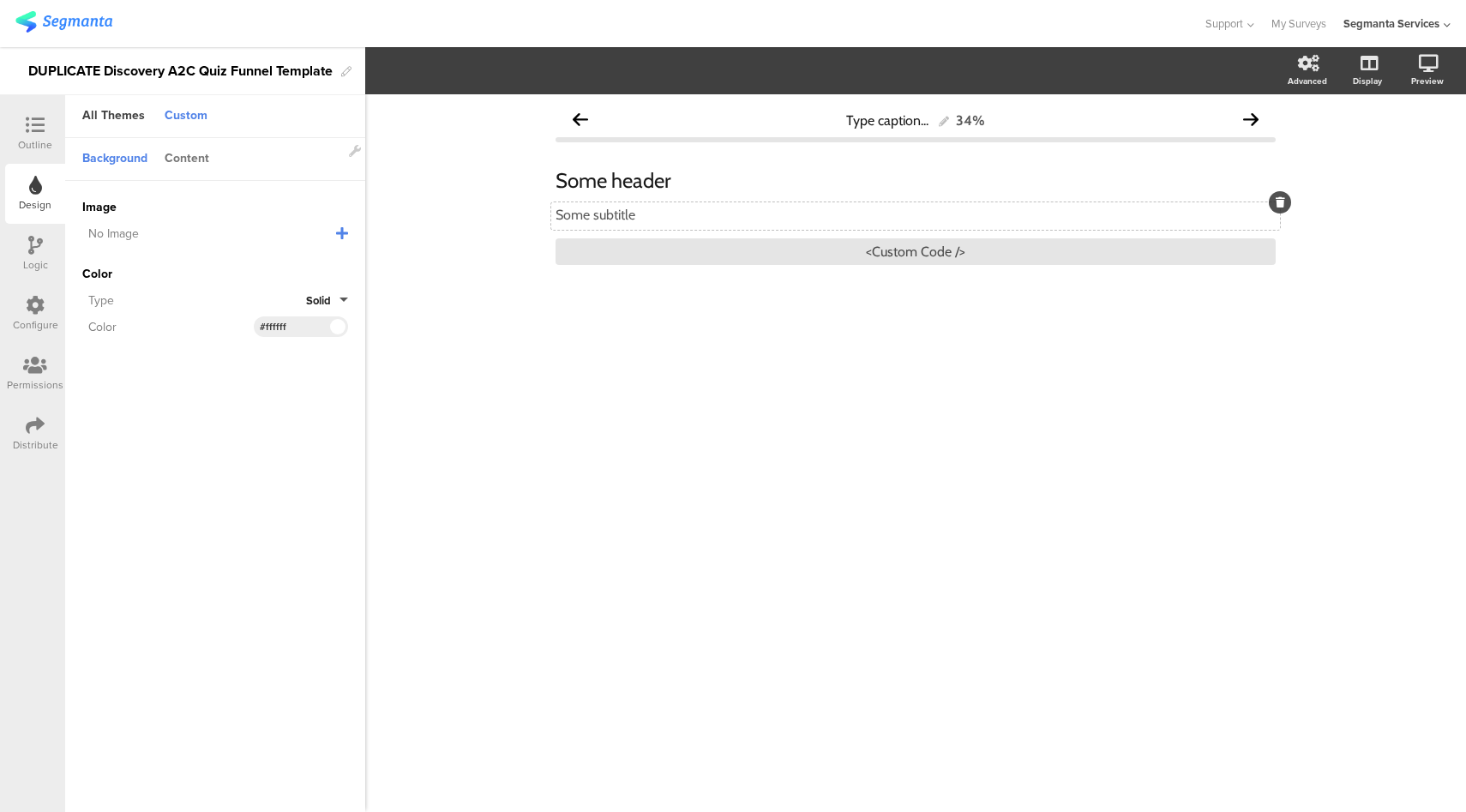
click at [180, 150] on div "Content" at bounding box center [186, 160] width 62 height 29
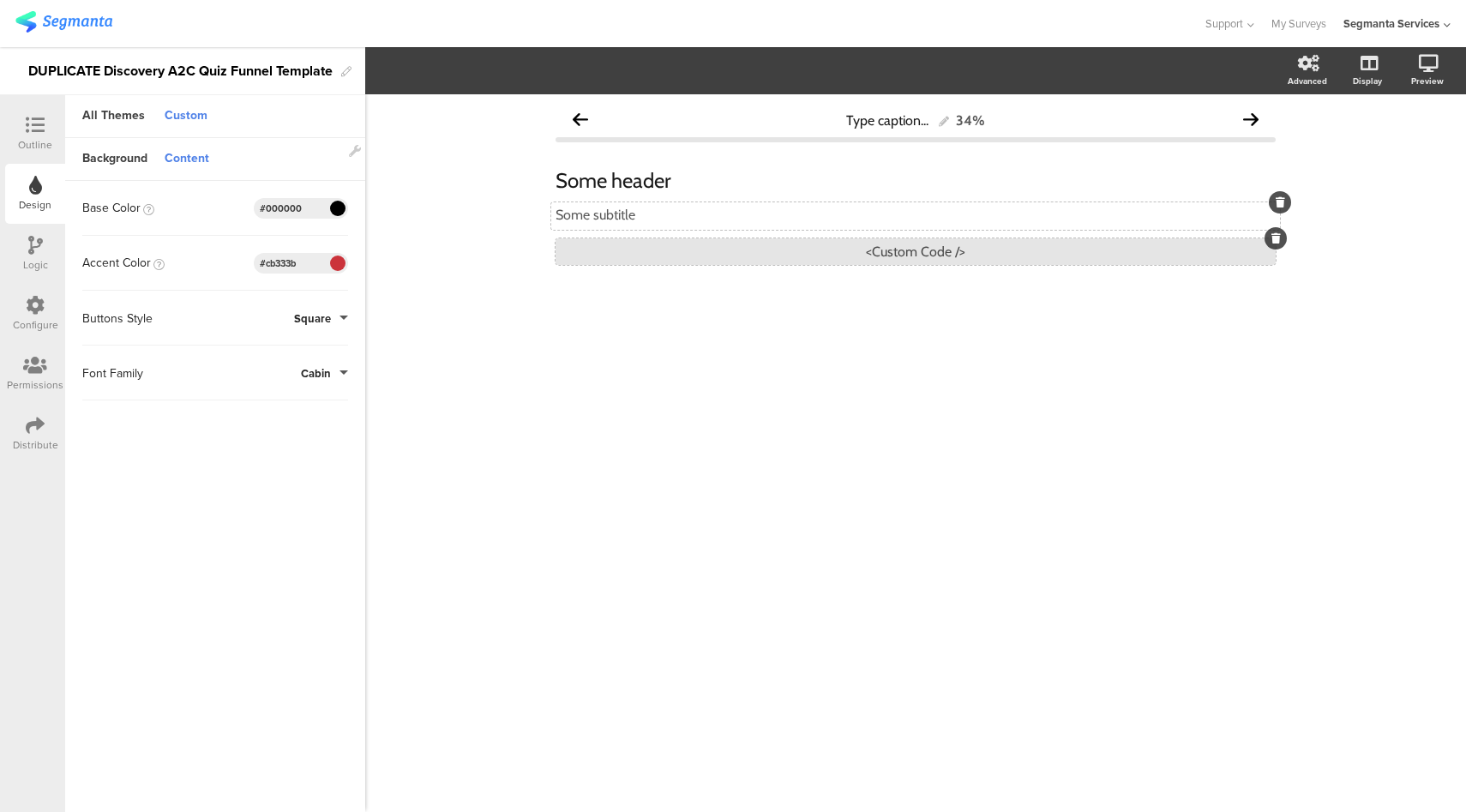
click at [855, 252] on div "<Custom Code />" at bounding box center [915, 251] width 720 height 26
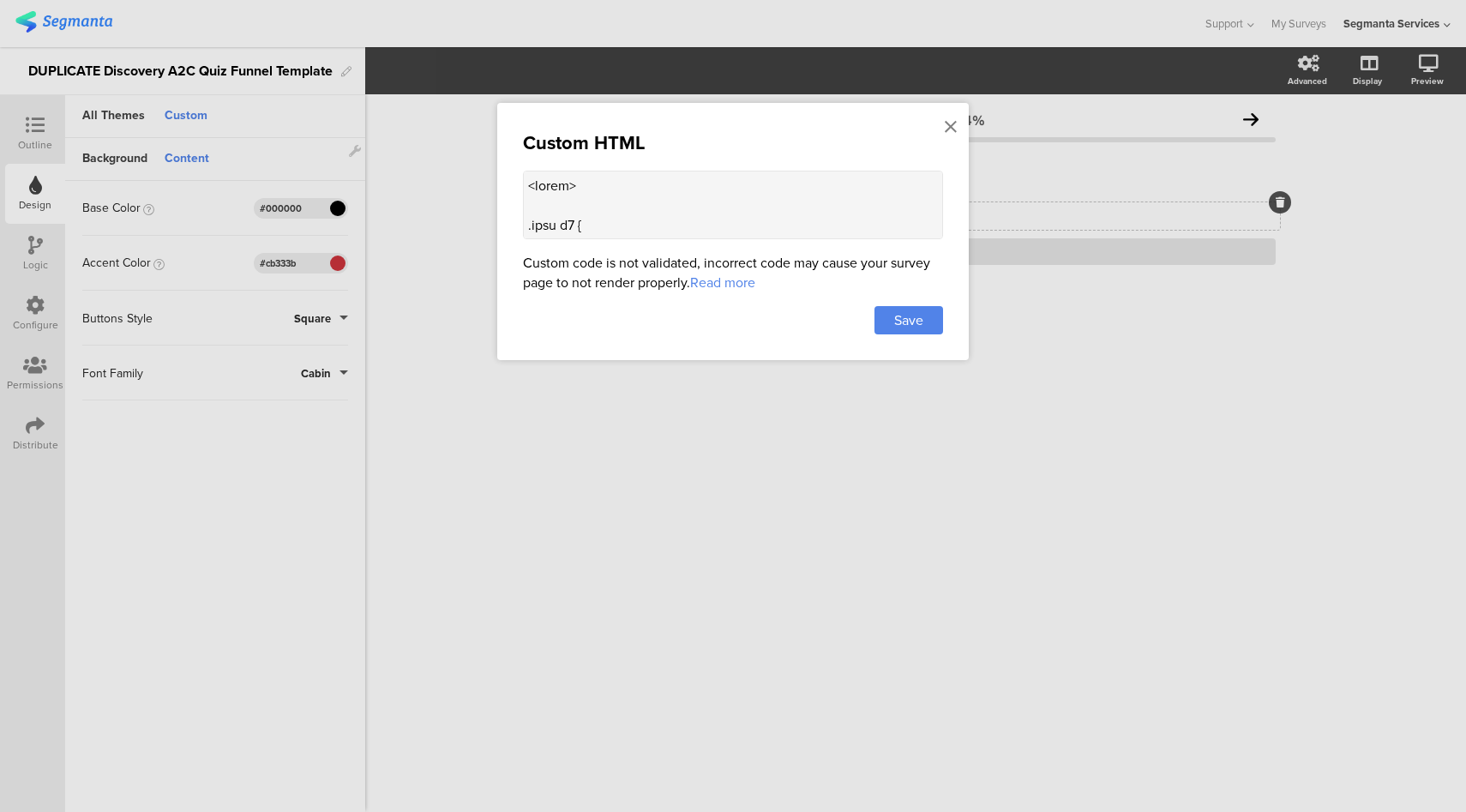
click at [745, 214] on textarea at bounding box center [733, 205] width 420 height 69
paste textarea "00774"
type textarea "<style> .card h1 { font-size: 24px; font-weight: 600; color: #222; margin-botto…"
click at [925, 311] on div "Save" at bounding box center [909, 319] width 69 height 28
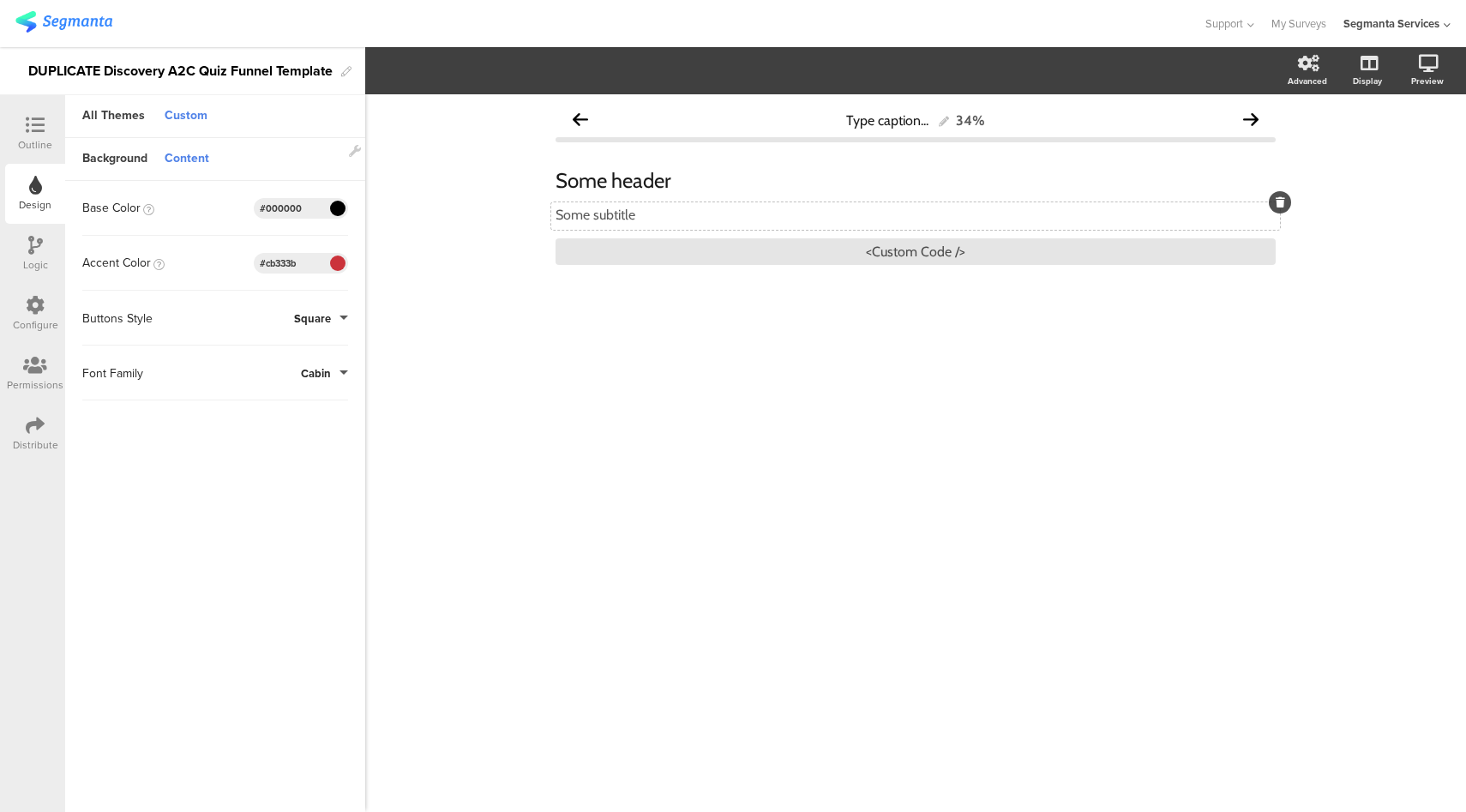
click at [30, 124] on icon at bounding box center [34, 124] width 19 height 19
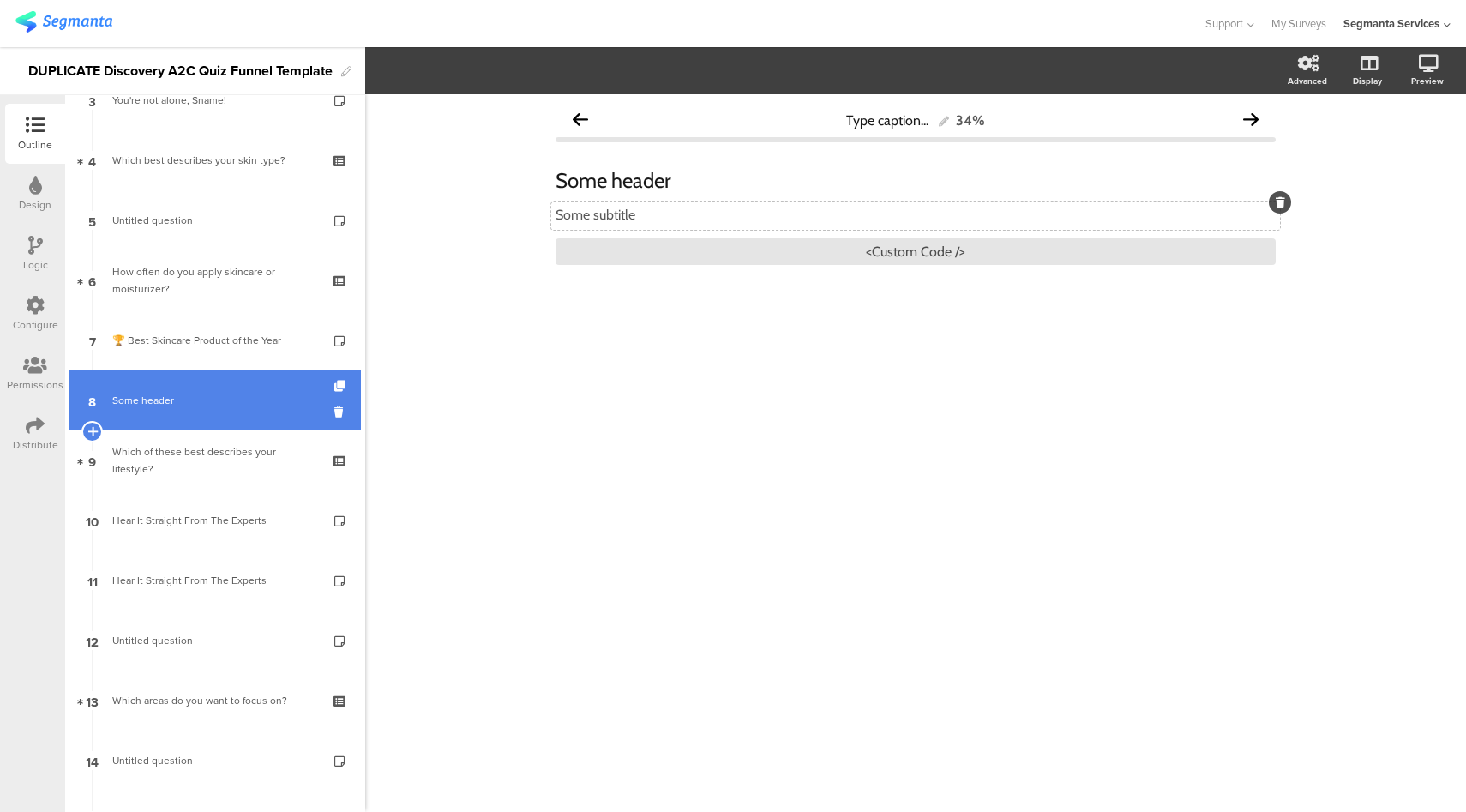
scroll to position [215, 0]
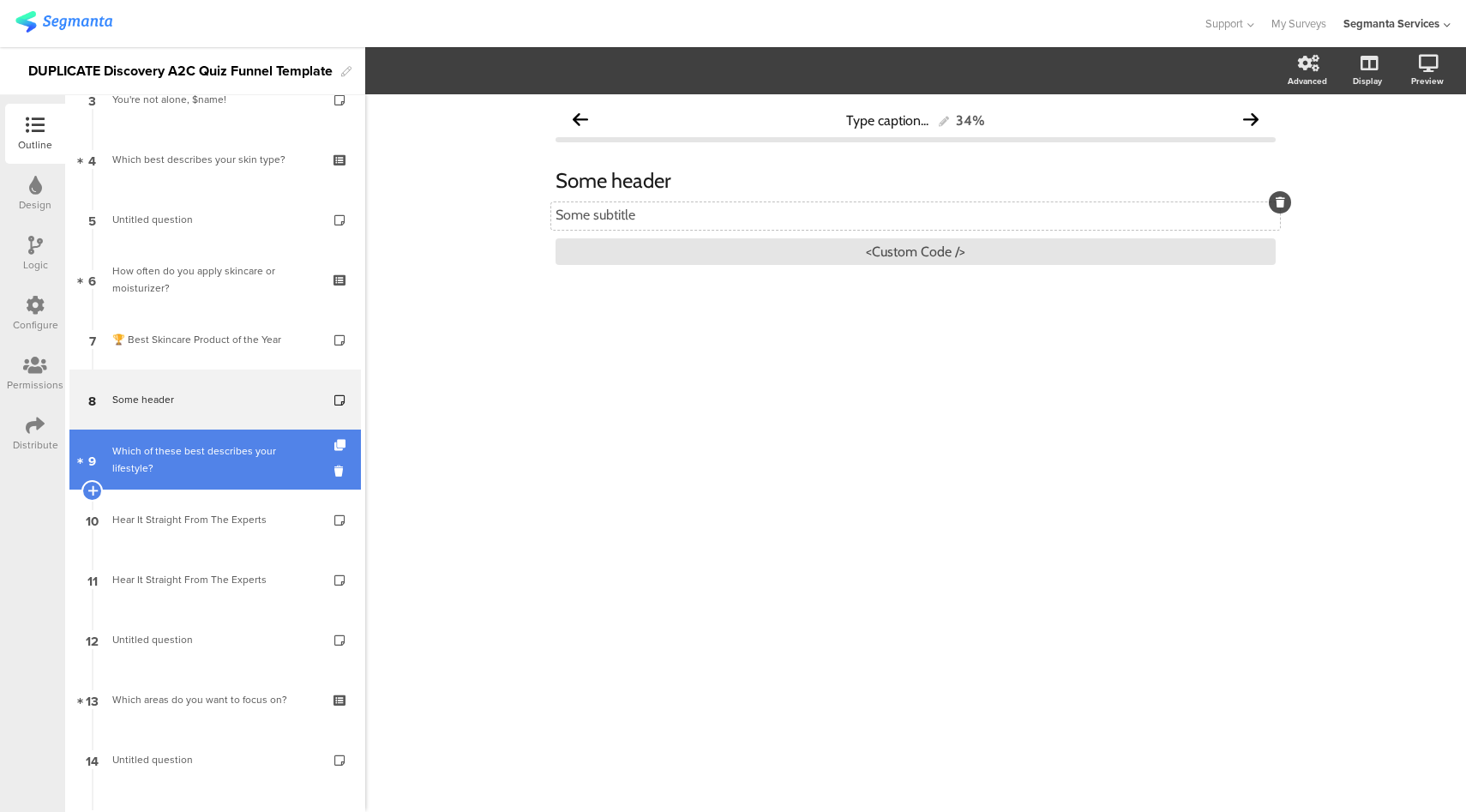
click at [253, 481] on link "9 Which of these best describes your lifestyle?" at bounding box center [216, 458] width 292 height 60
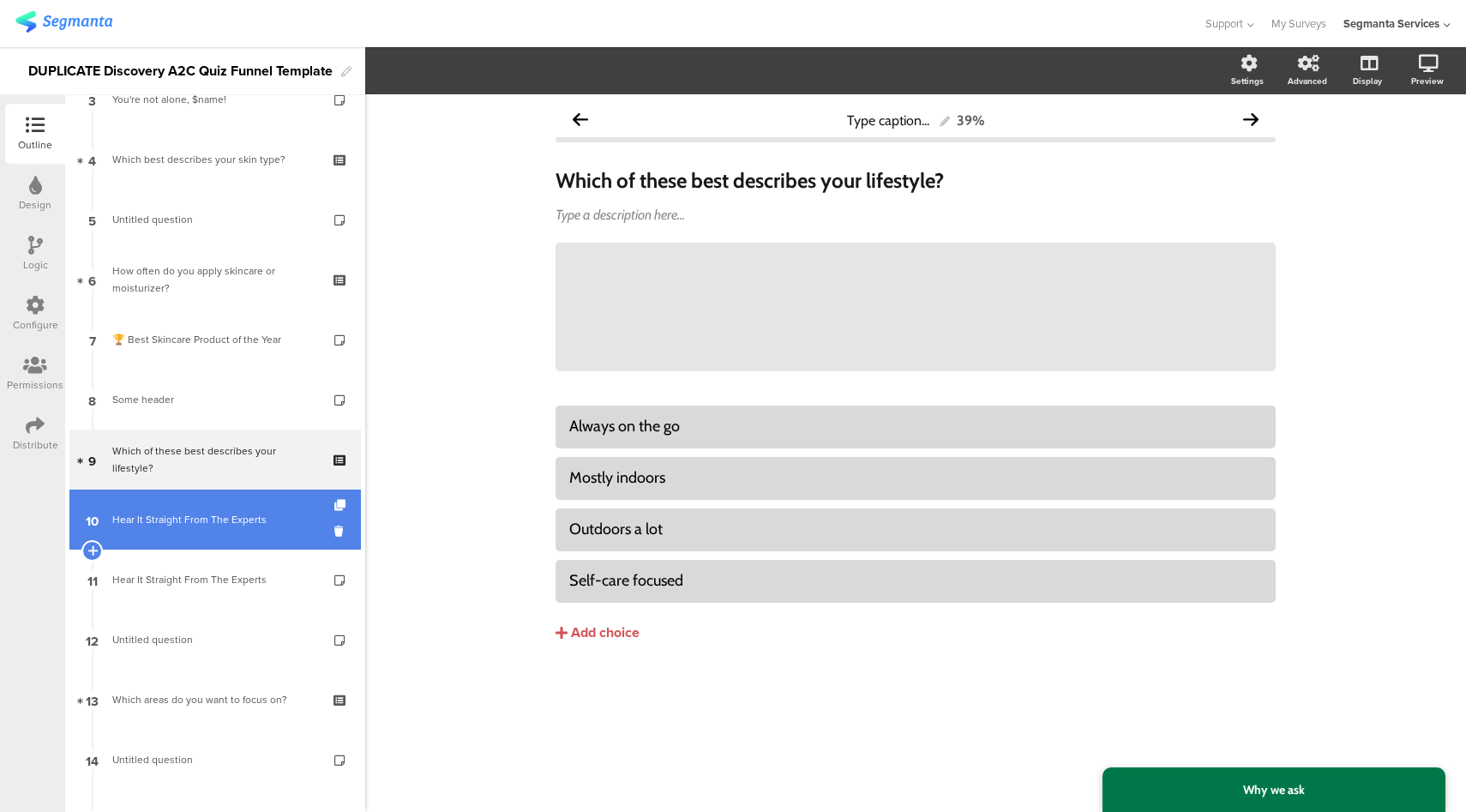
click at [176, 505] on link "10 Hear It Straight From The Experts" at bounding box center [216, 519] width 292 height 60
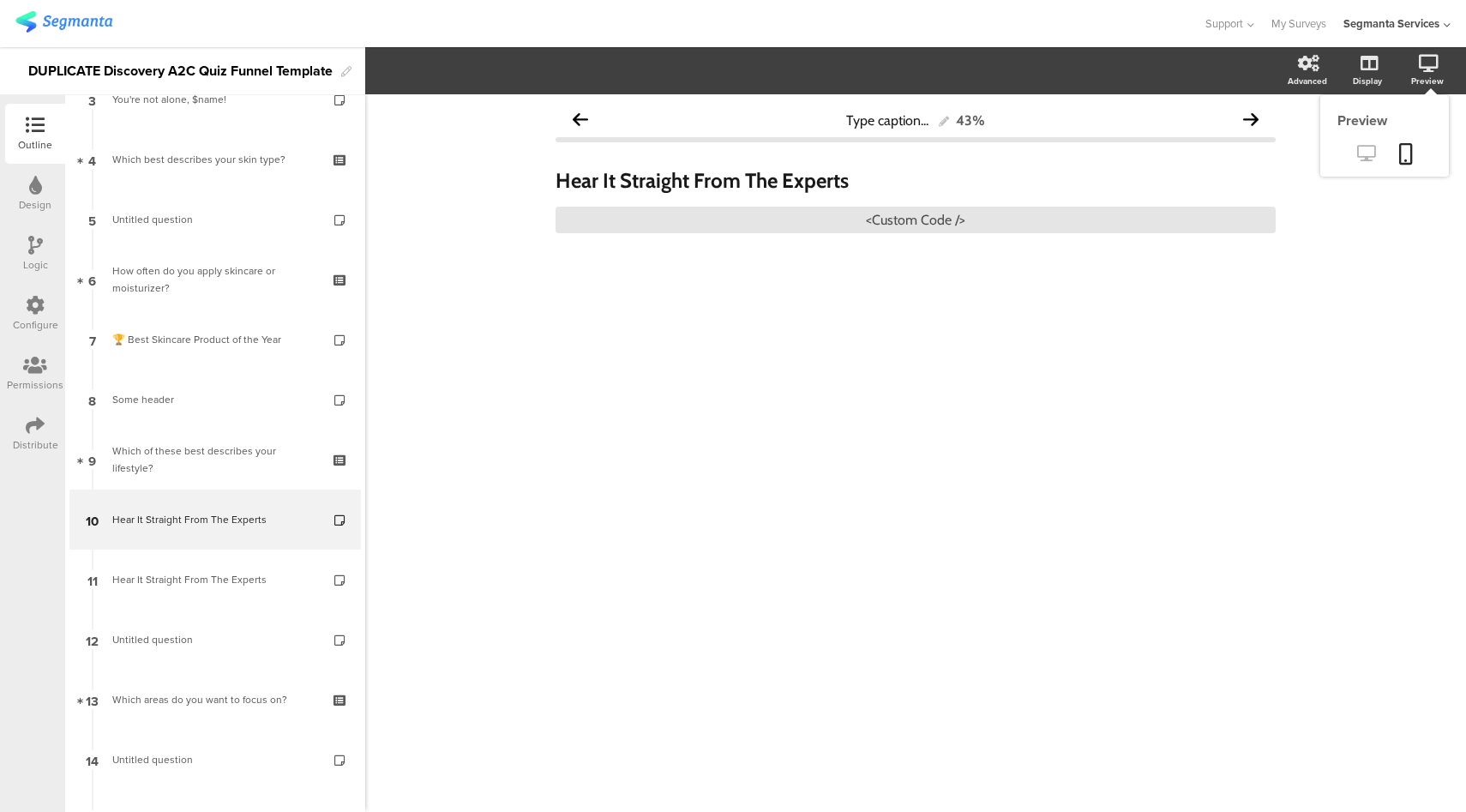
click at [1370, 158] on icon at bounding box center [1366, 153] width 18 height 17
click at [903, 222] on div "<Custom Code />" at bounding box center [915, 219] width 720 height 26
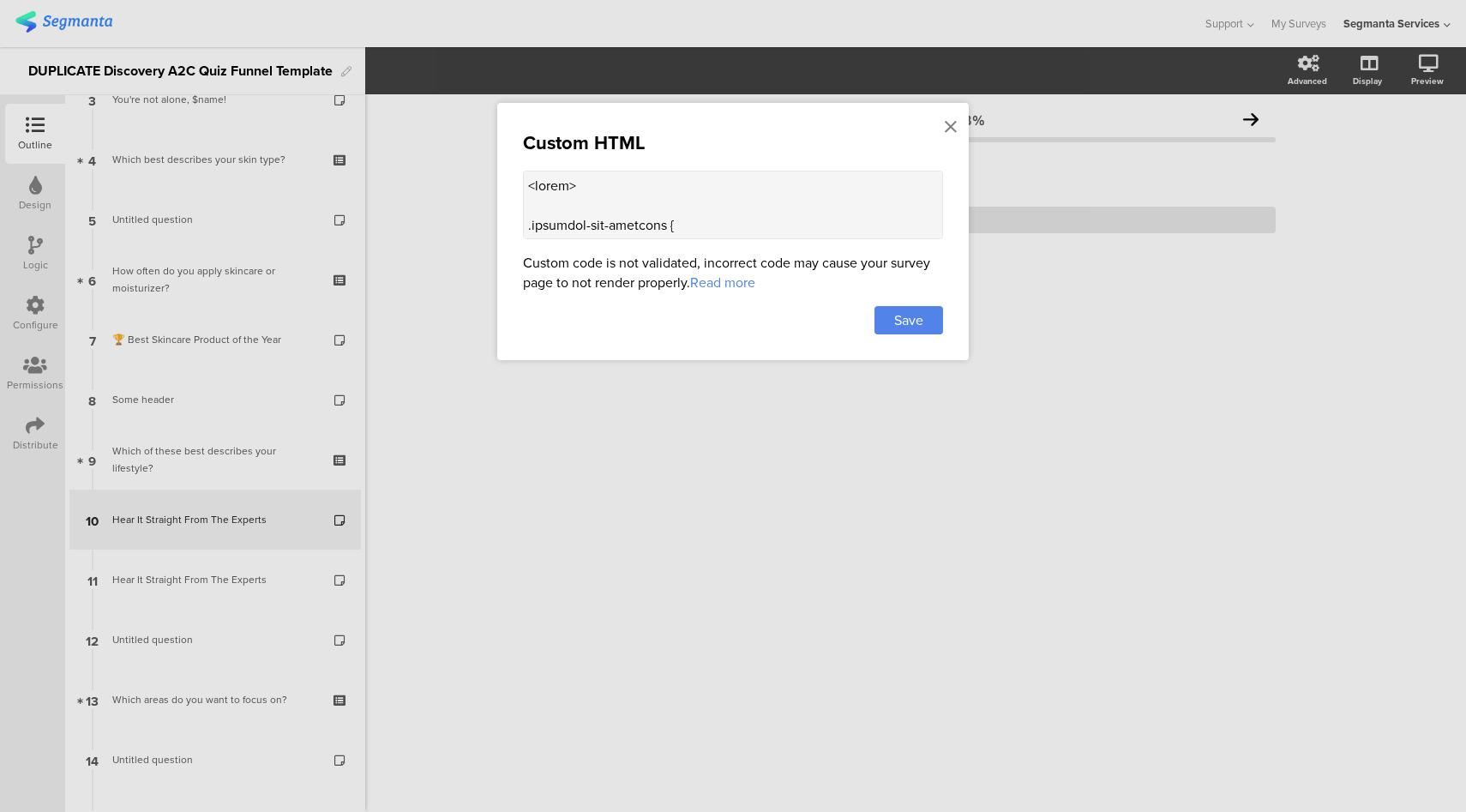
click at [614, 216] on textarea at bounding box center [733, 205] width 420 height 69
click at [1020, 64] on div at bounding box center [733, 406] width 1466 height 812
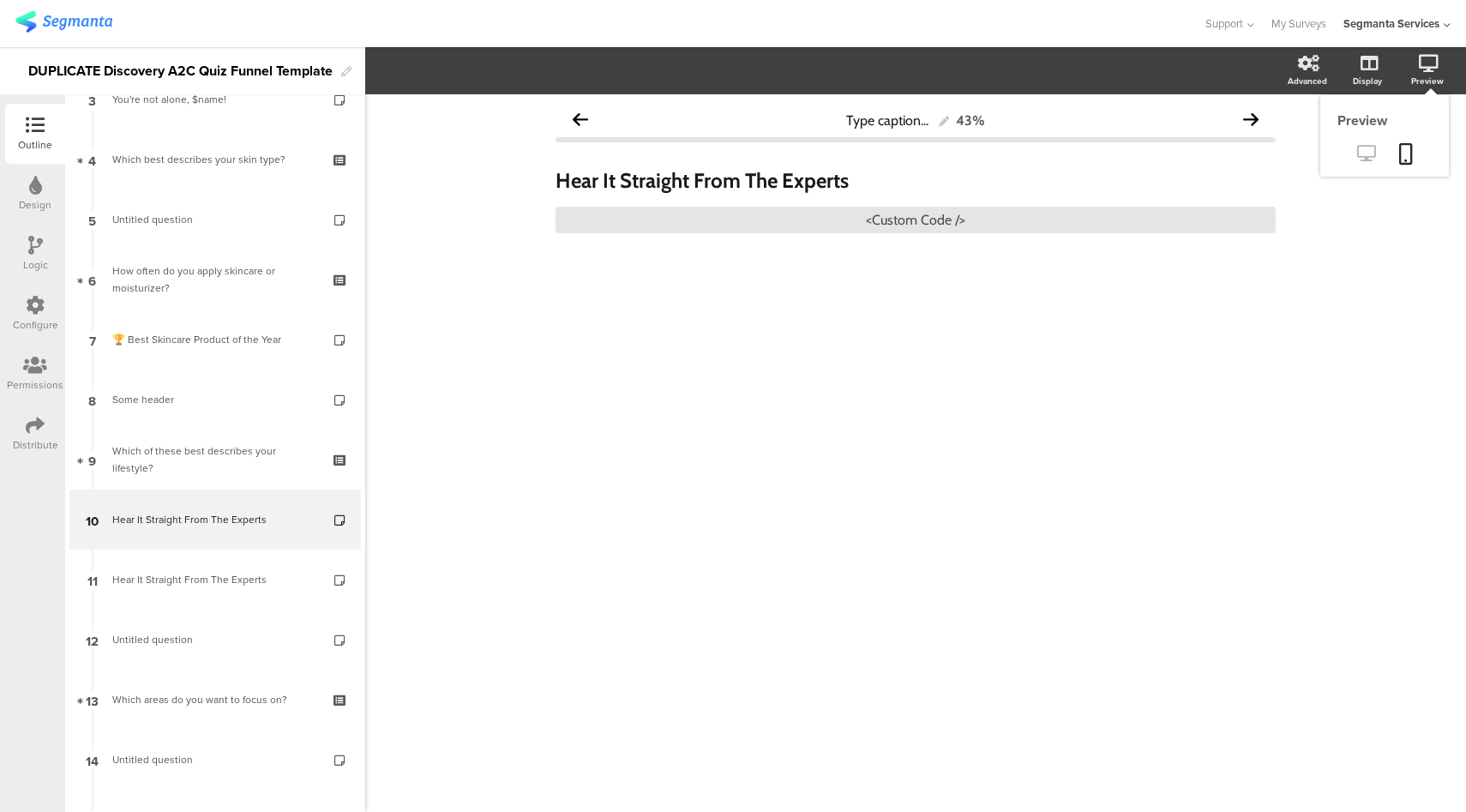
click at [1365, 157] on icon at bounding box center [1366, 153] width 18 height 17
click at [816, 244] on div "Hear It Straight From The Experts Hear It Straight From The Experts <Custom Cod…" at bounding box center [915, 201] width 720 height 100
click at [822, 228] on div "<Custom Code />" at bounding box center [915, 219] width 720 height 26
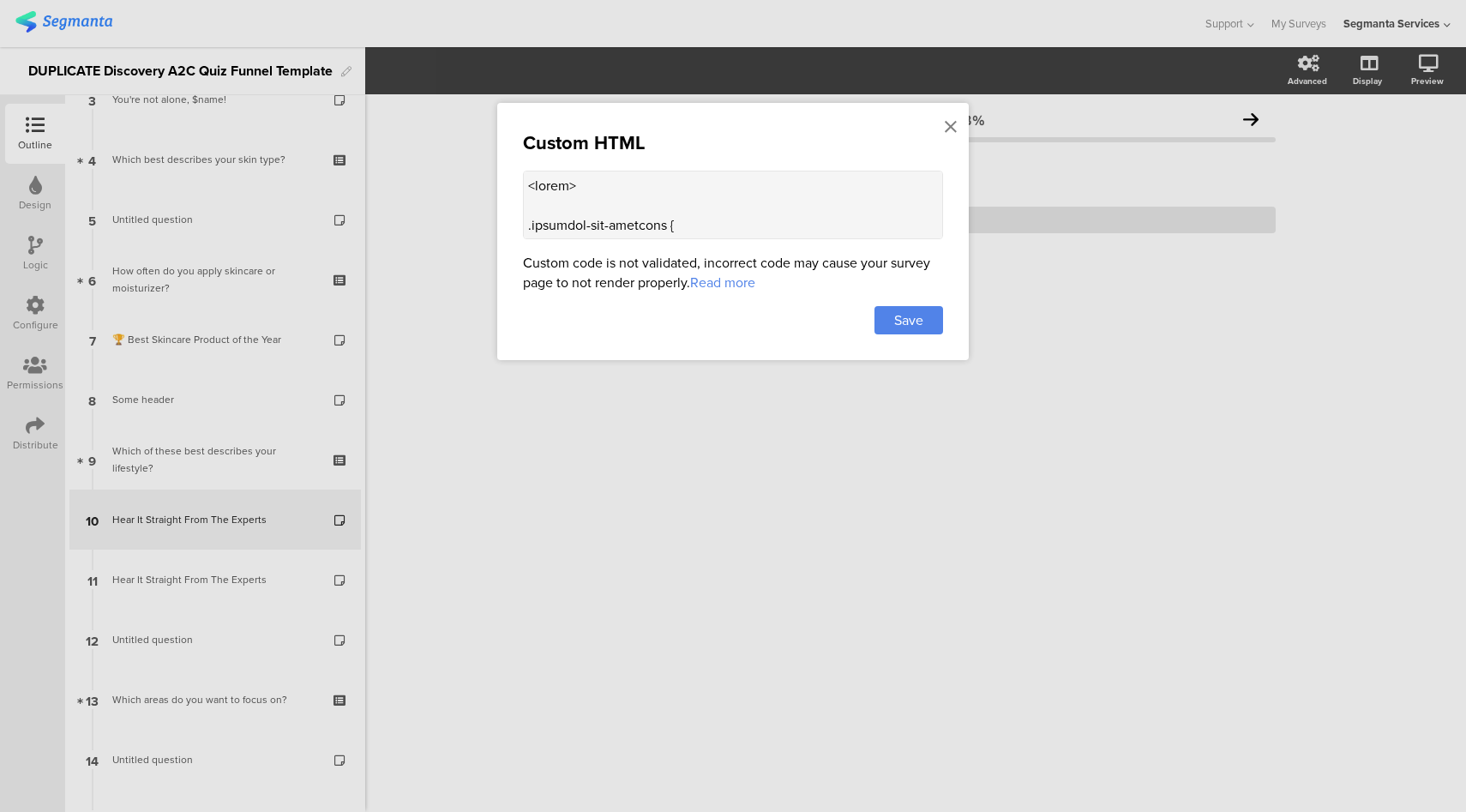
click at [820, 175] on textarea at bounding box center [733, 205] width 420 height 69
paste textarea "images.ctfassets.net/qgyvfi1io3lv/3ihuk1RdONxq2dSIBOWZ4B/ba32db78374cf52307eb59…"
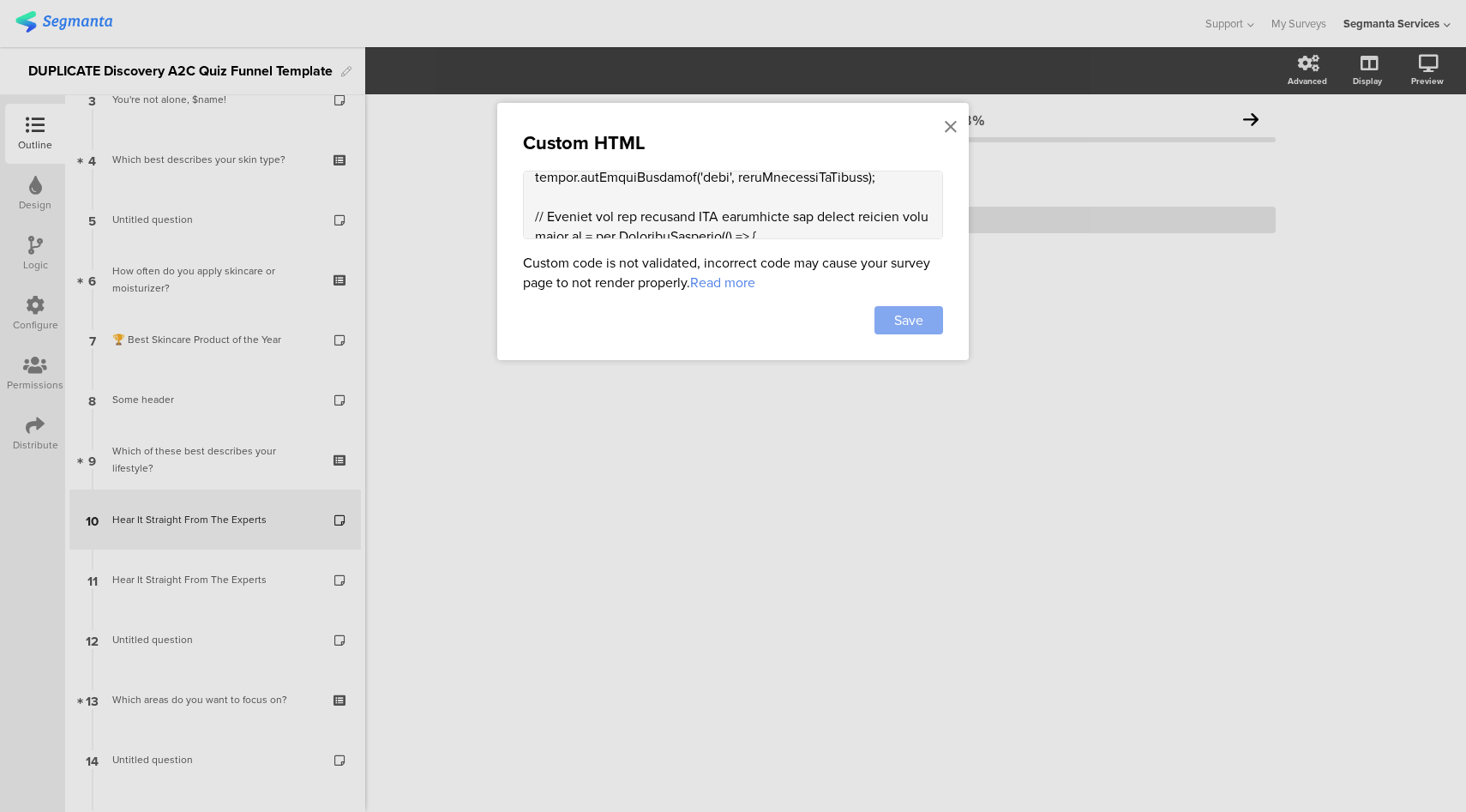
type textarea "<style> .progress-bar-segments { display: none !important; } .animated-router-v…"
click at [903, 310] on span "Save" at bounding box center [909, 320] width 29 height 20
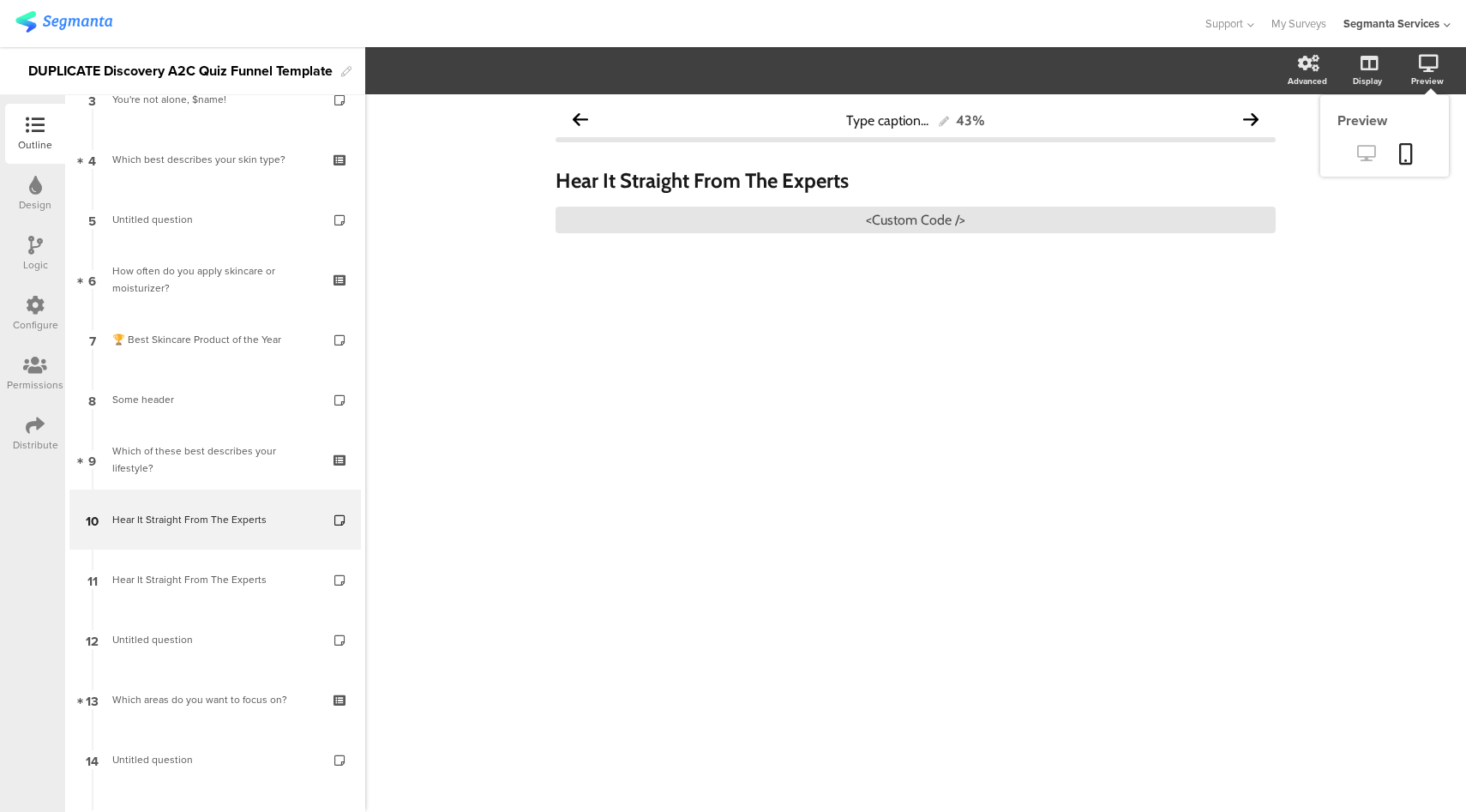
click at [1359, 152] on icon at bounding box center [1366, 153] width 18 height 17
click at [904, 220] on div "<Custom Code />" at bounding box center [915, 219] width 720 height 26
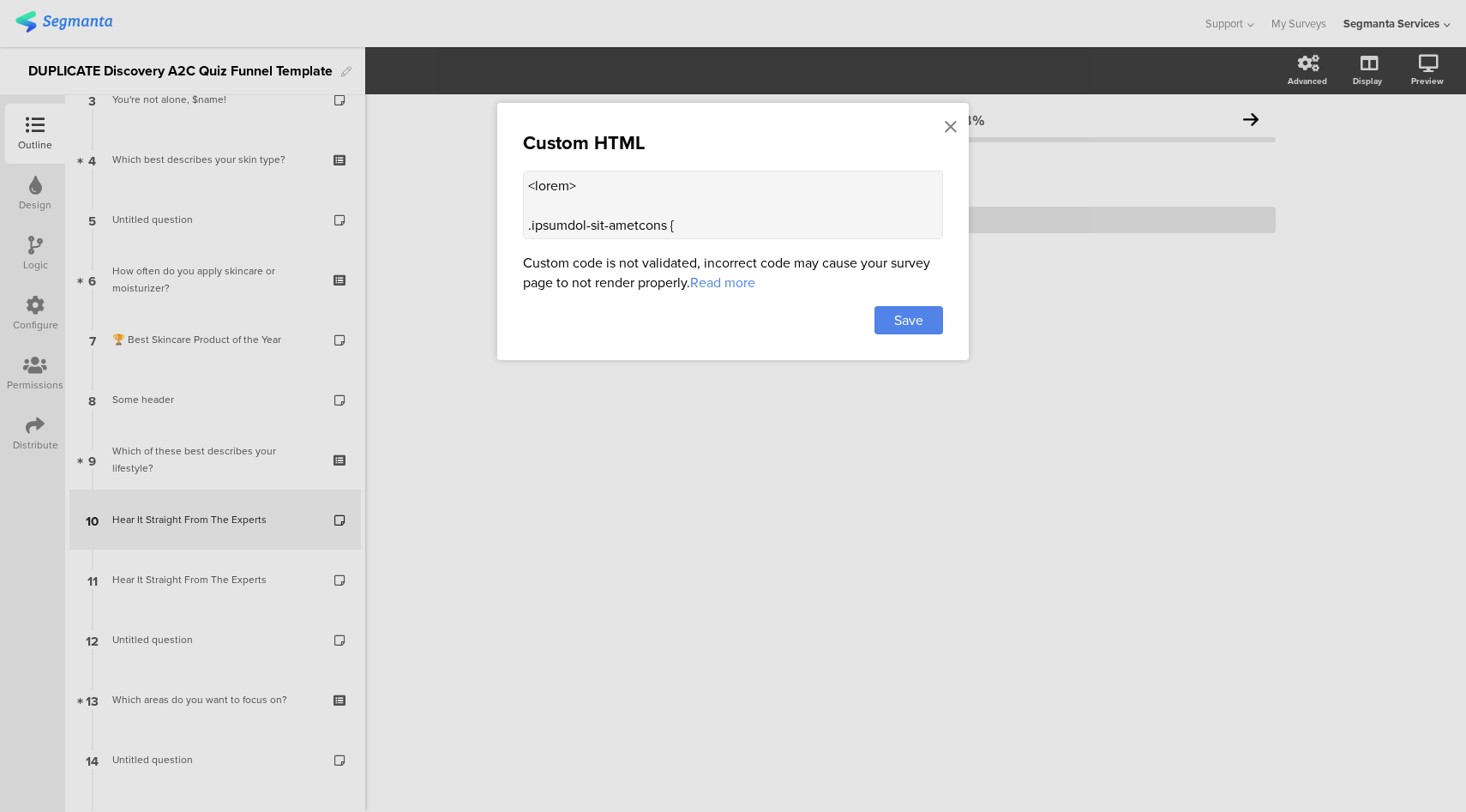
click at [738, 178] on textarea at bounding box center [733, 205] width 420 height 69
paste textarea
type textarea "<style> .progress-bar-segments { display: none !important; } .animated-router-v…"
click at [912, 314] on span "Save" at bounding box center [909, 320] width 29 height 20
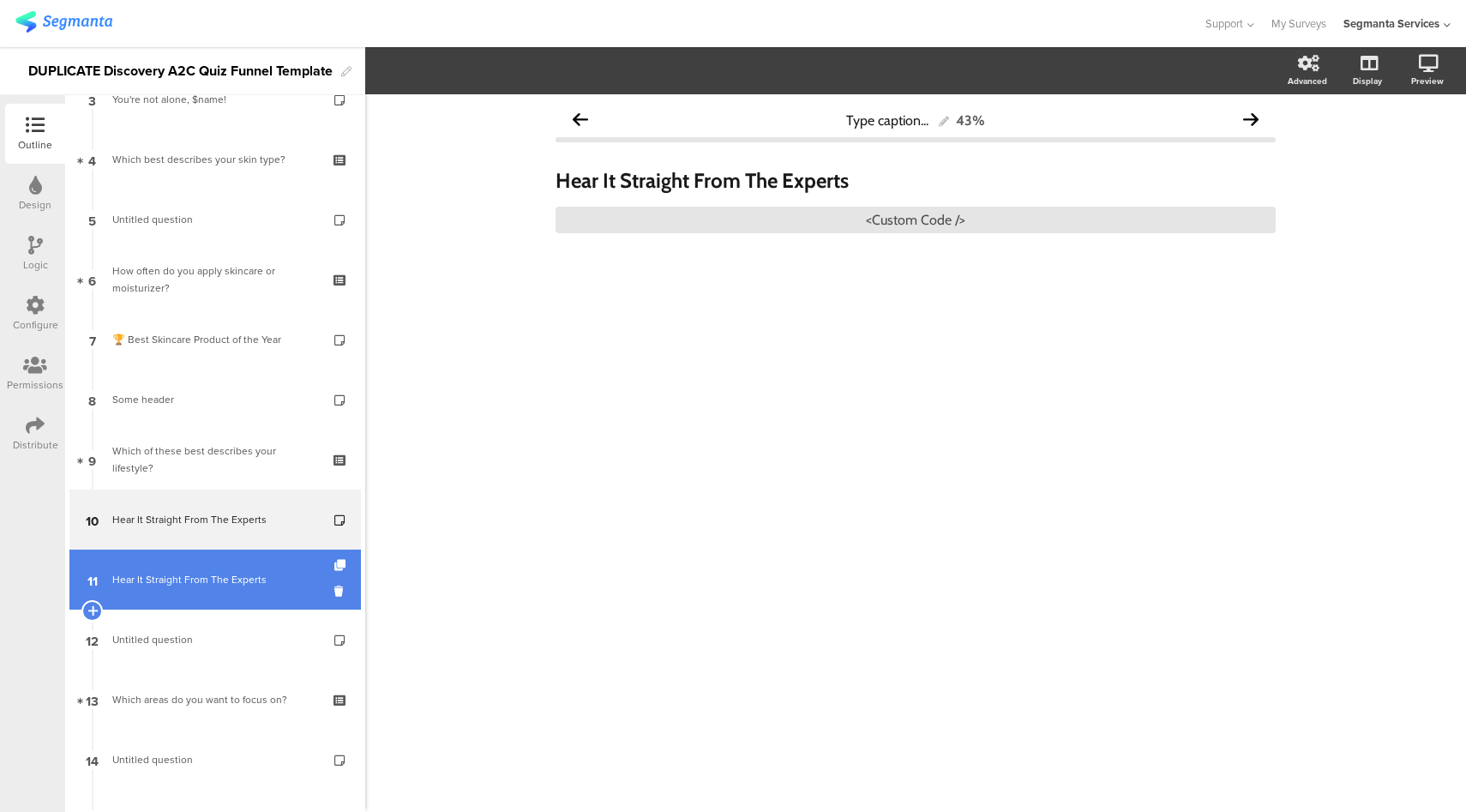
click at [202, 585] on div "Hear It Straight From The Experts" at bounding box center [215, 580] width 205 height 18
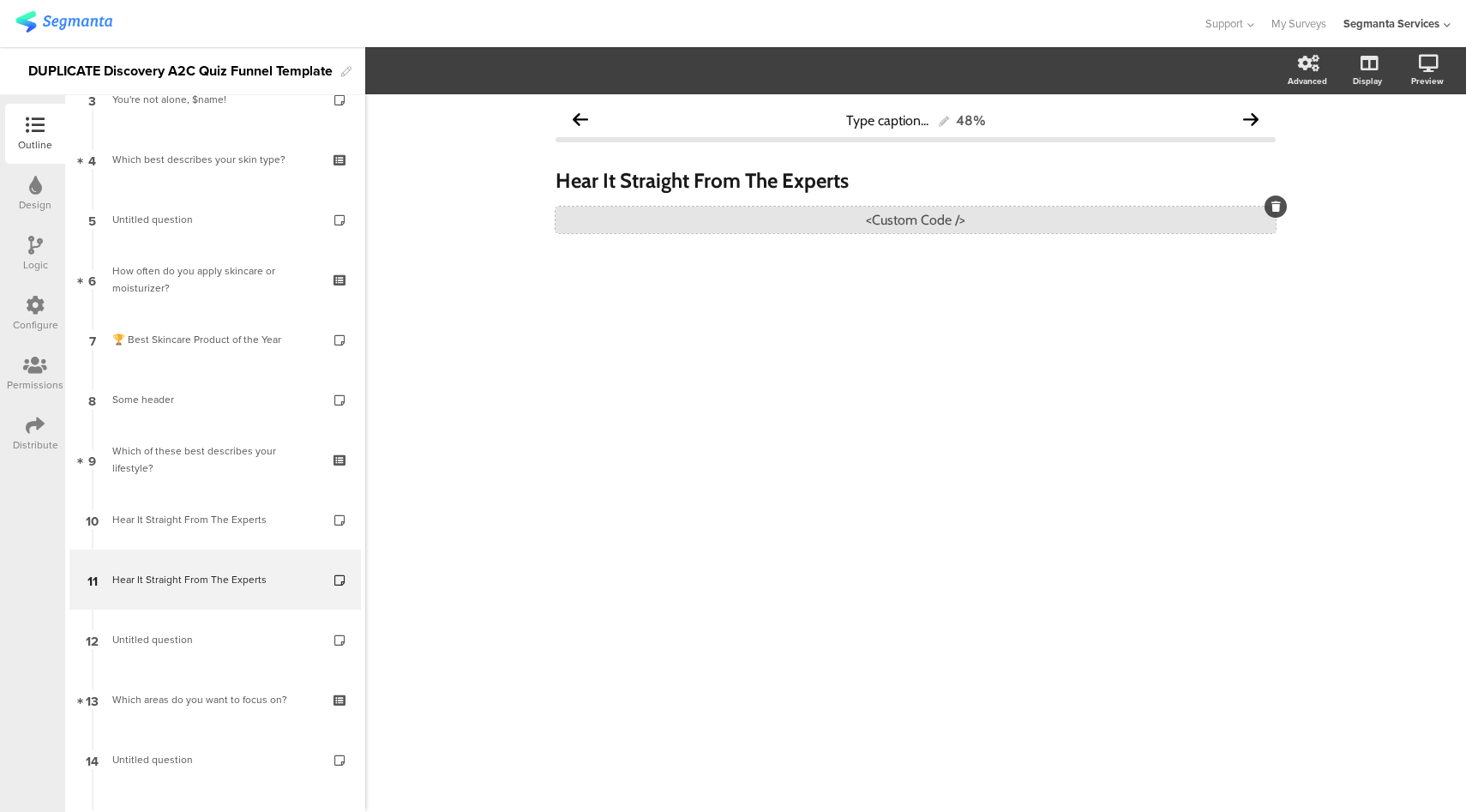
click at [947, 220] on div "<Custom Code />" at bounding box center [915, 219] width 720 height 26
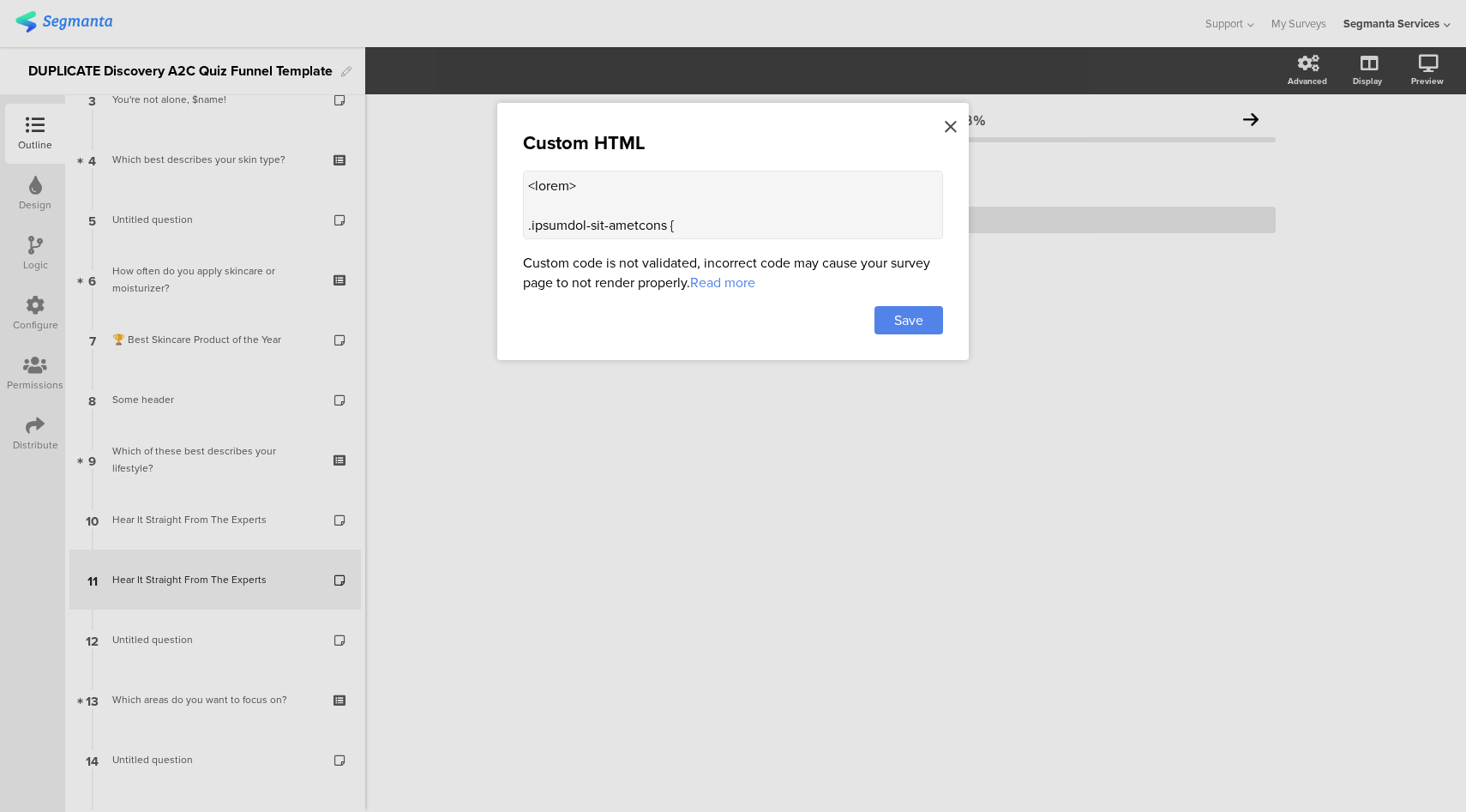
click at [951, 127] on icon at bounding box center [951, 126] width 12 height 19
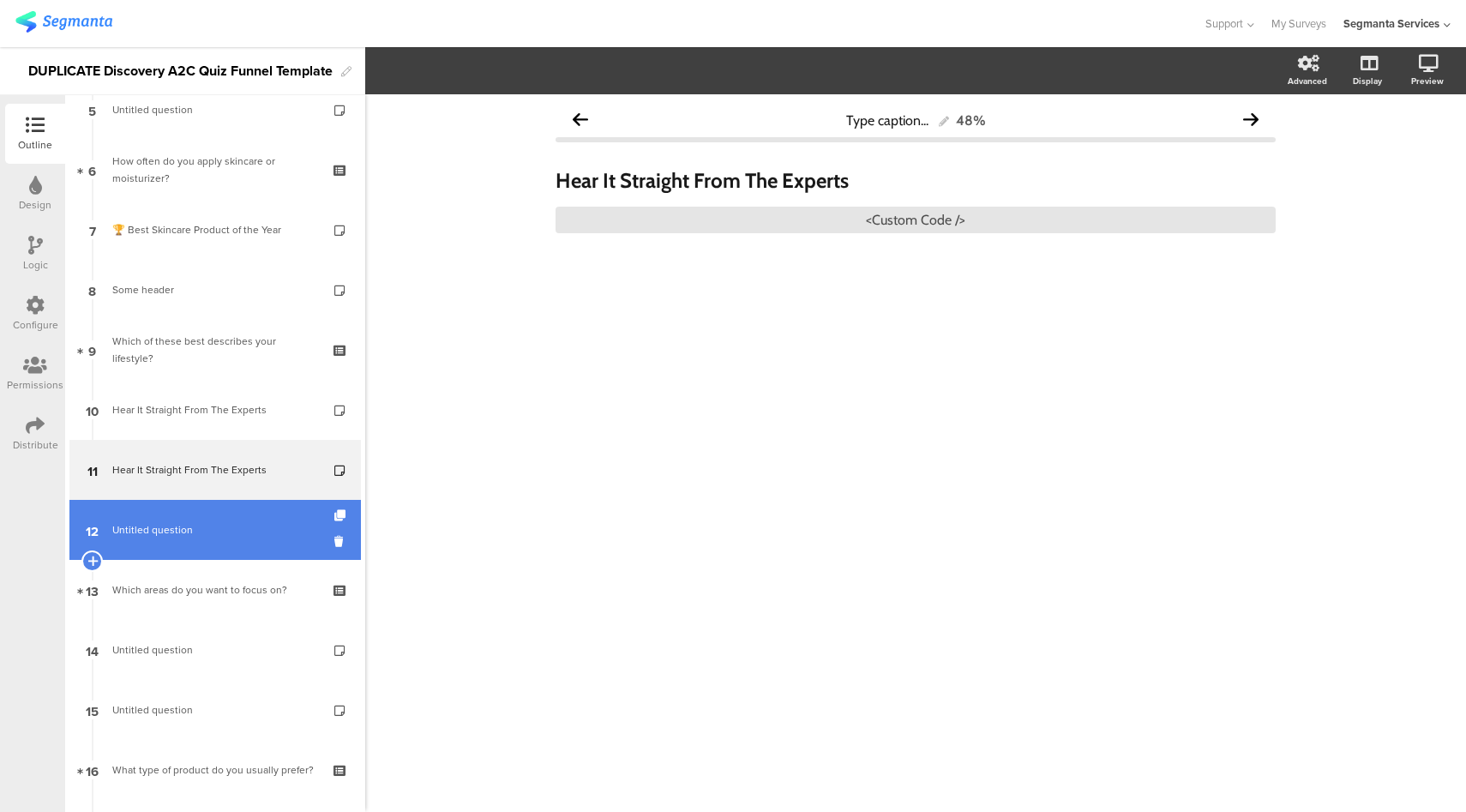
scroll to position [325, 0]
click at [195, 532] on span "Untitled question" at bounding box center [215, 529] width 205 height 18
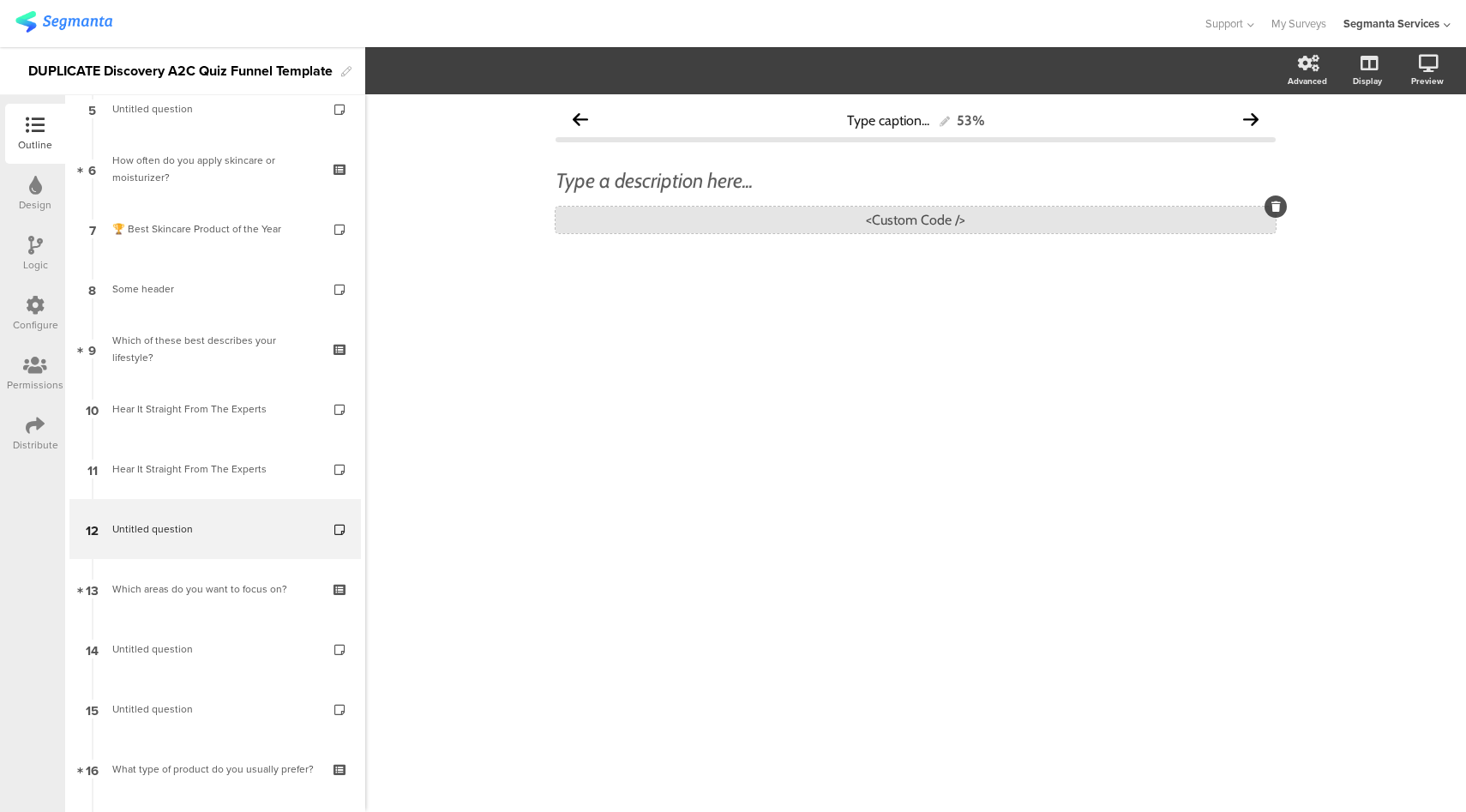
click at [852, 220] on div "<Custom Code />" at bounding box center [915, 219] width 720 height 26
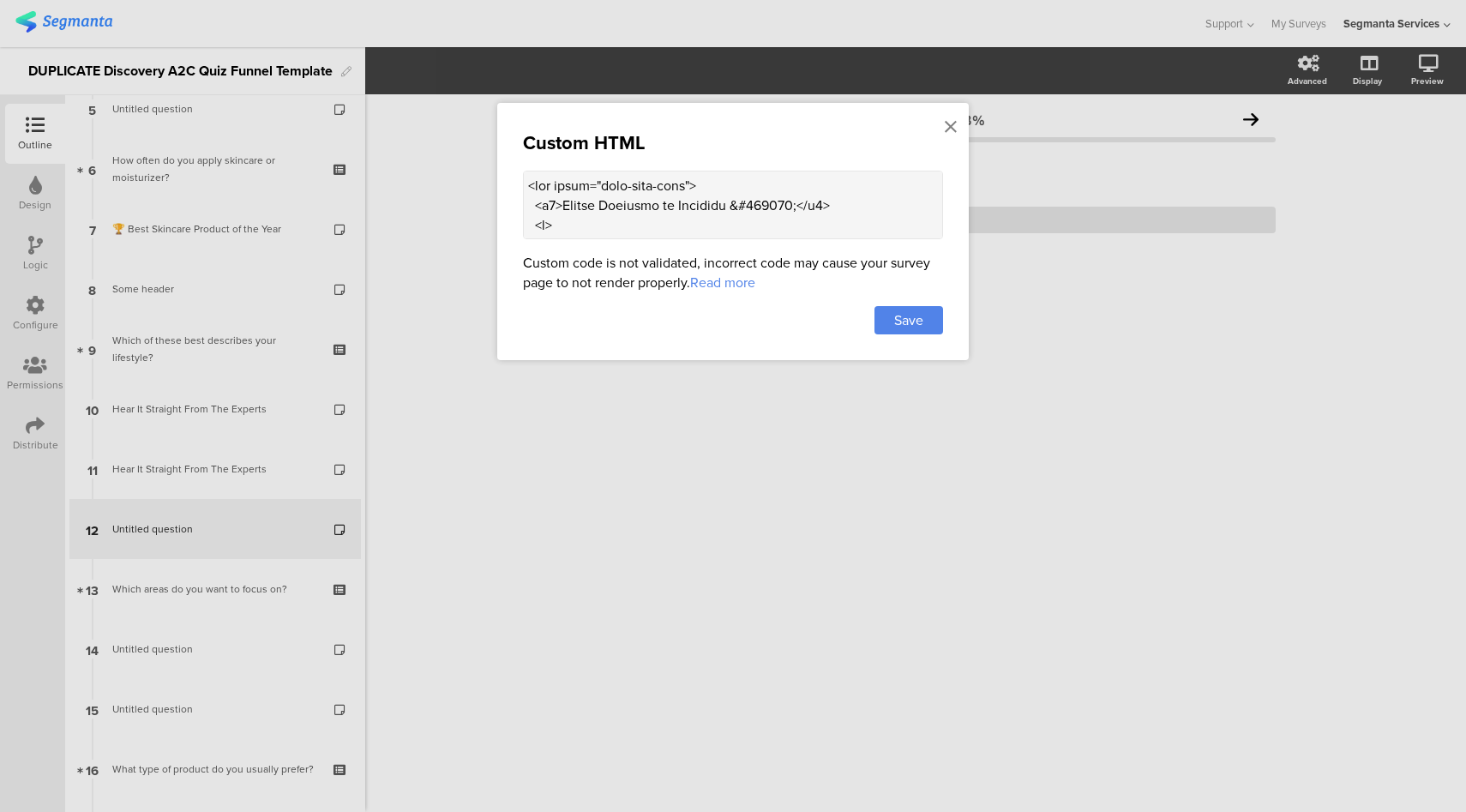
click at [690, 200] on textarea at bounding box center [733, 205] width 420 height 69
click at [951, 128] on icon at bounding box center [951, 126] width 12 height 19
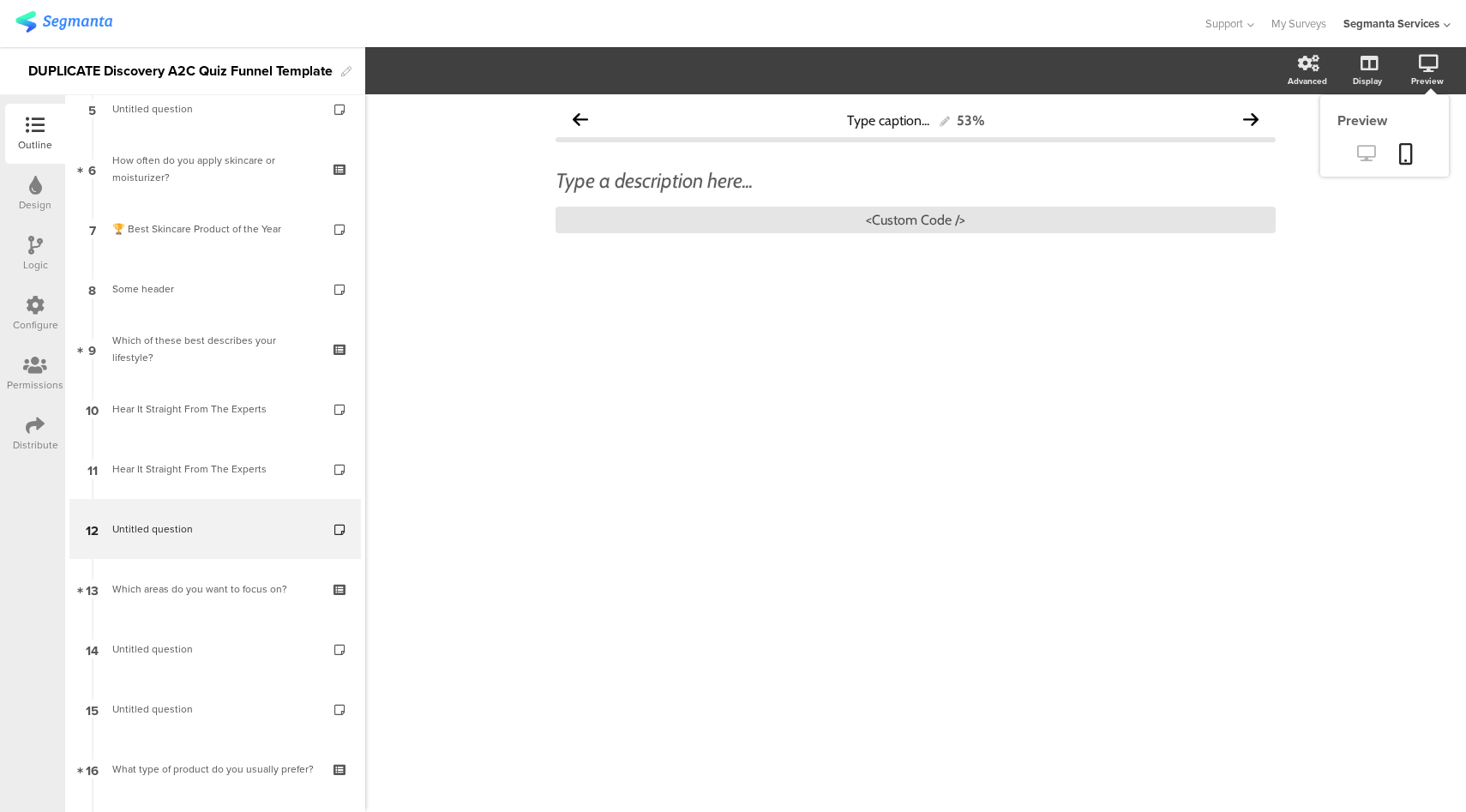
click at [1359, 154] on icon at bounding box center [1366, 153] width 18 height 17
click at [923, 222] on div "<Custom Code />" at bounding box center [915, 219] width 720 height 26
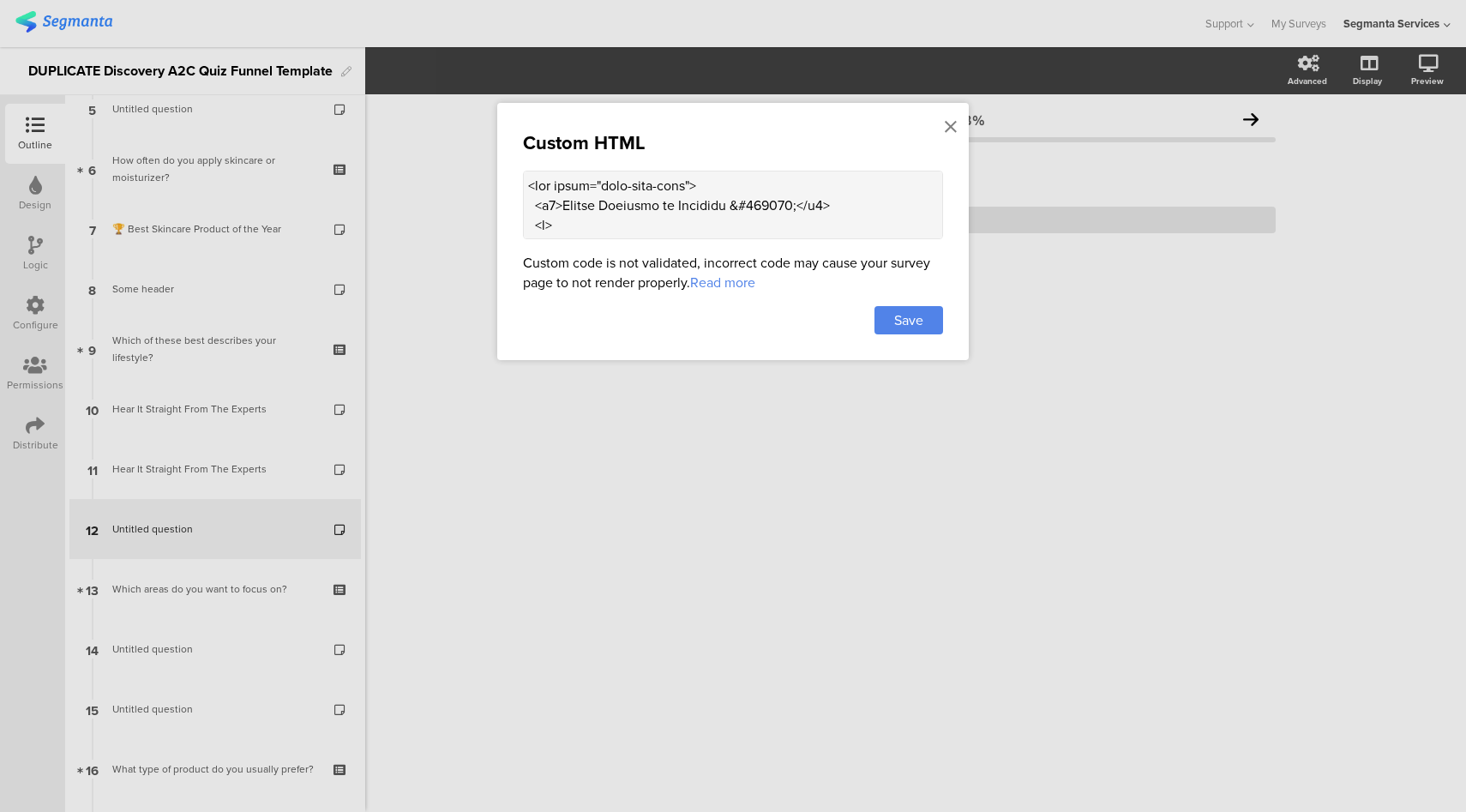
click at [769, 203] on textarea at bounding box center [733, 205] width 420 height 69
paste textarea "Detergent &#127775;</h2> <p> Clothes detergent… skin begins with hydration and …"
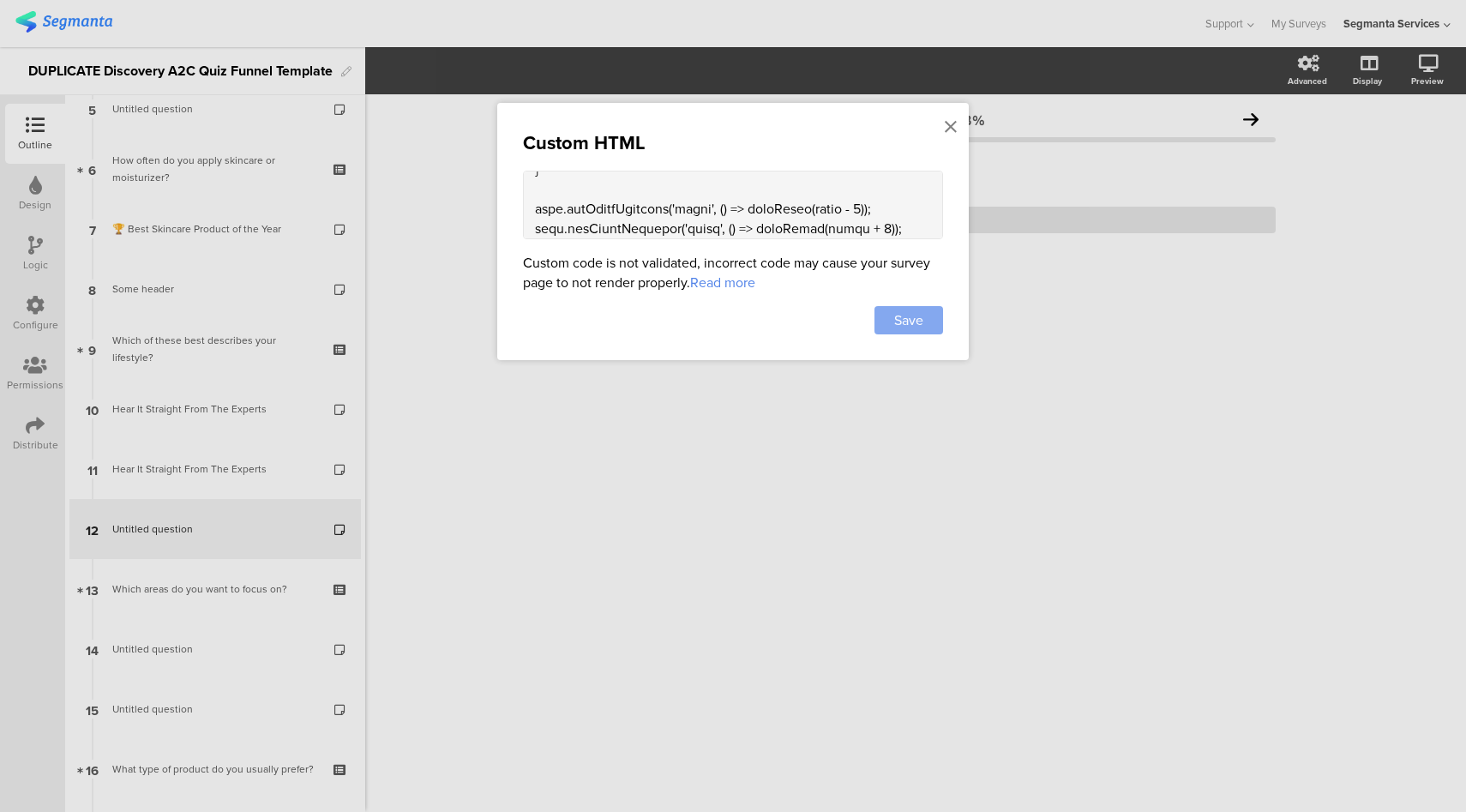
type textarea "<div class="ouai-info-card"> <h2>Expert Insights on Detergent &#127775;</h2> <p…"
click at [905, 312] on span "Save" at bounding box center [909, 320] width 29 height 20
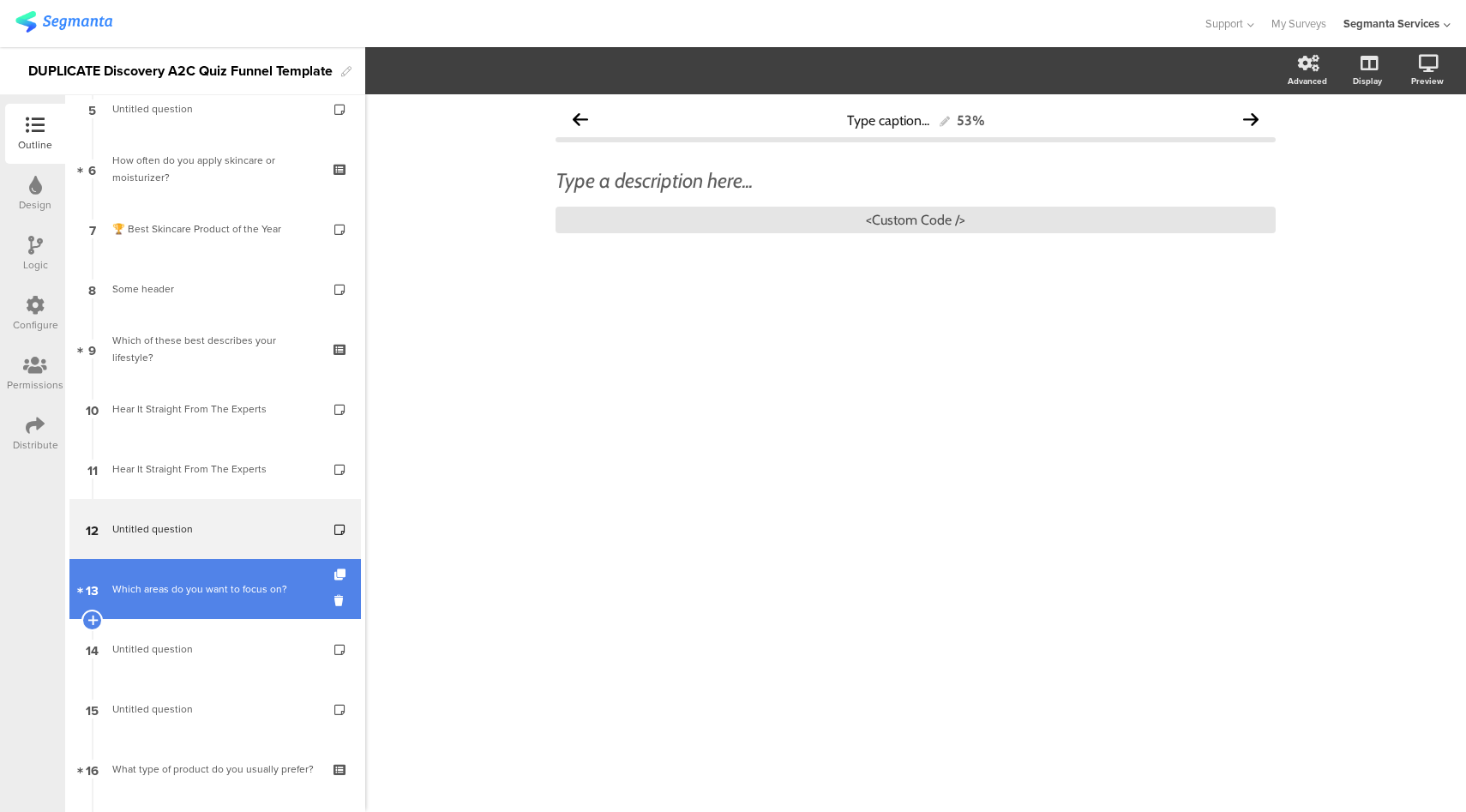
click at [255, 593] on div "Which areas do you want to focus on?" at bounding box center [215, 589] width 205 height 18
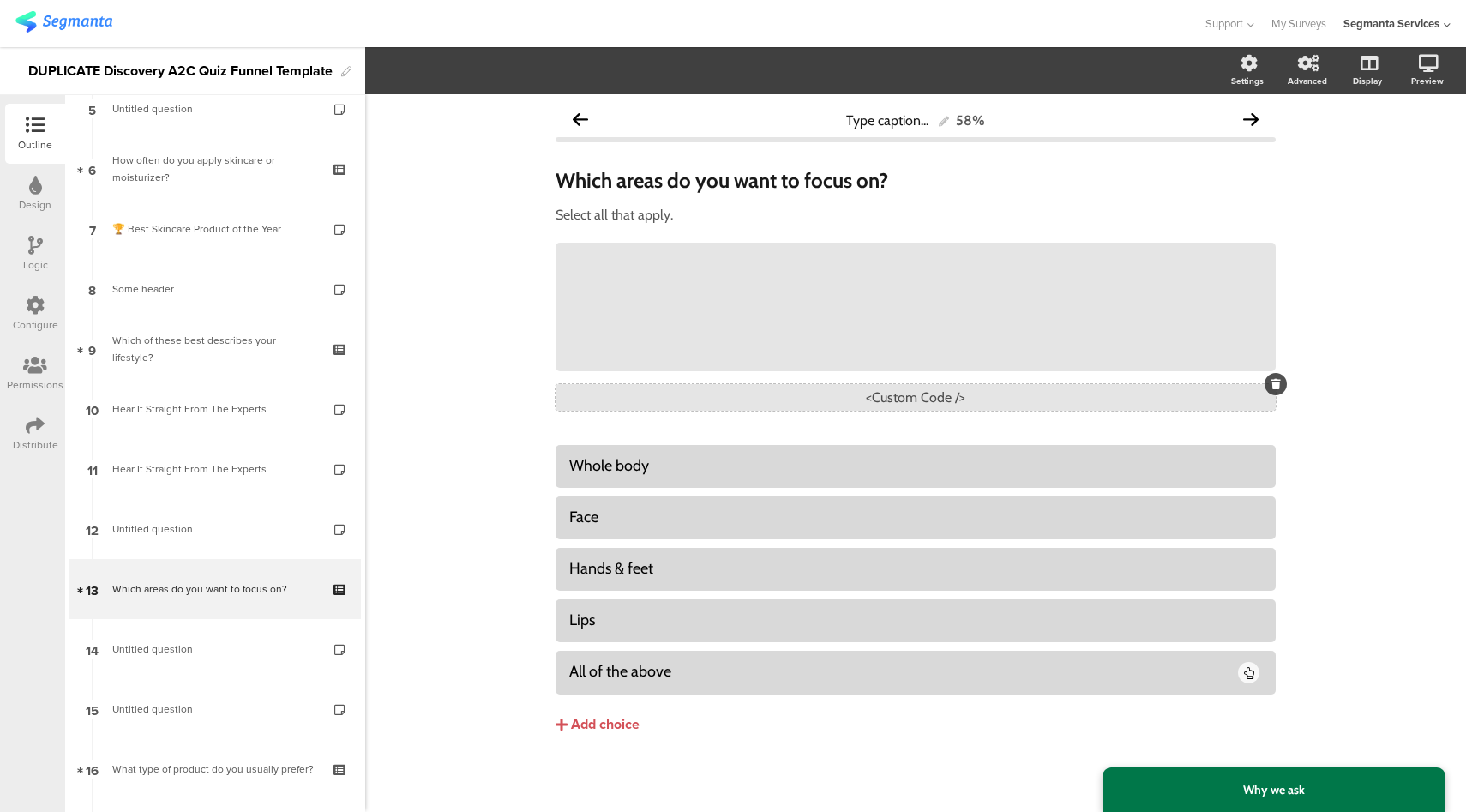
click at [937, 401] on div "<Custom Code />" at bounding box center [915, 397] width 720 height 26
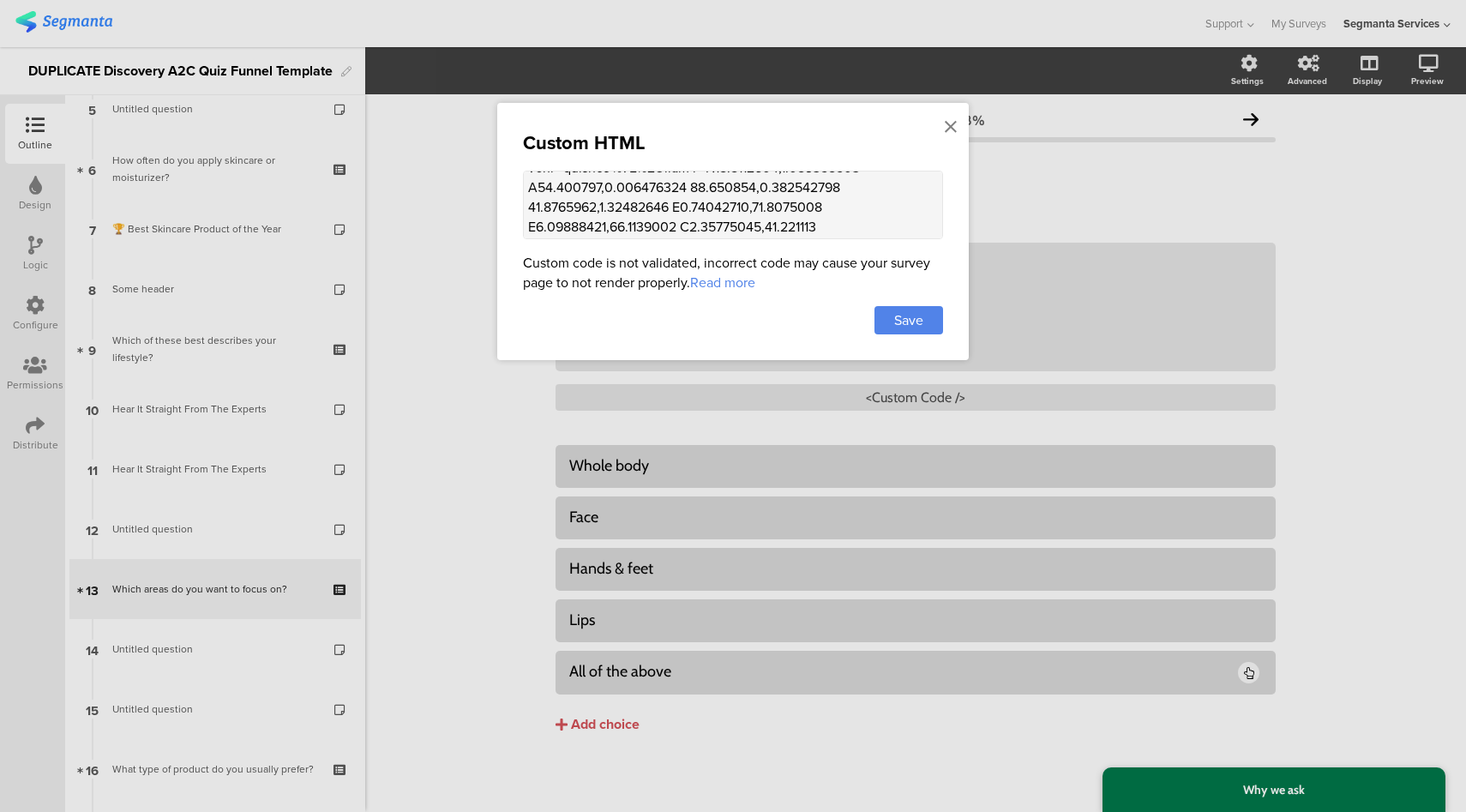
scroll to position [829, 0]
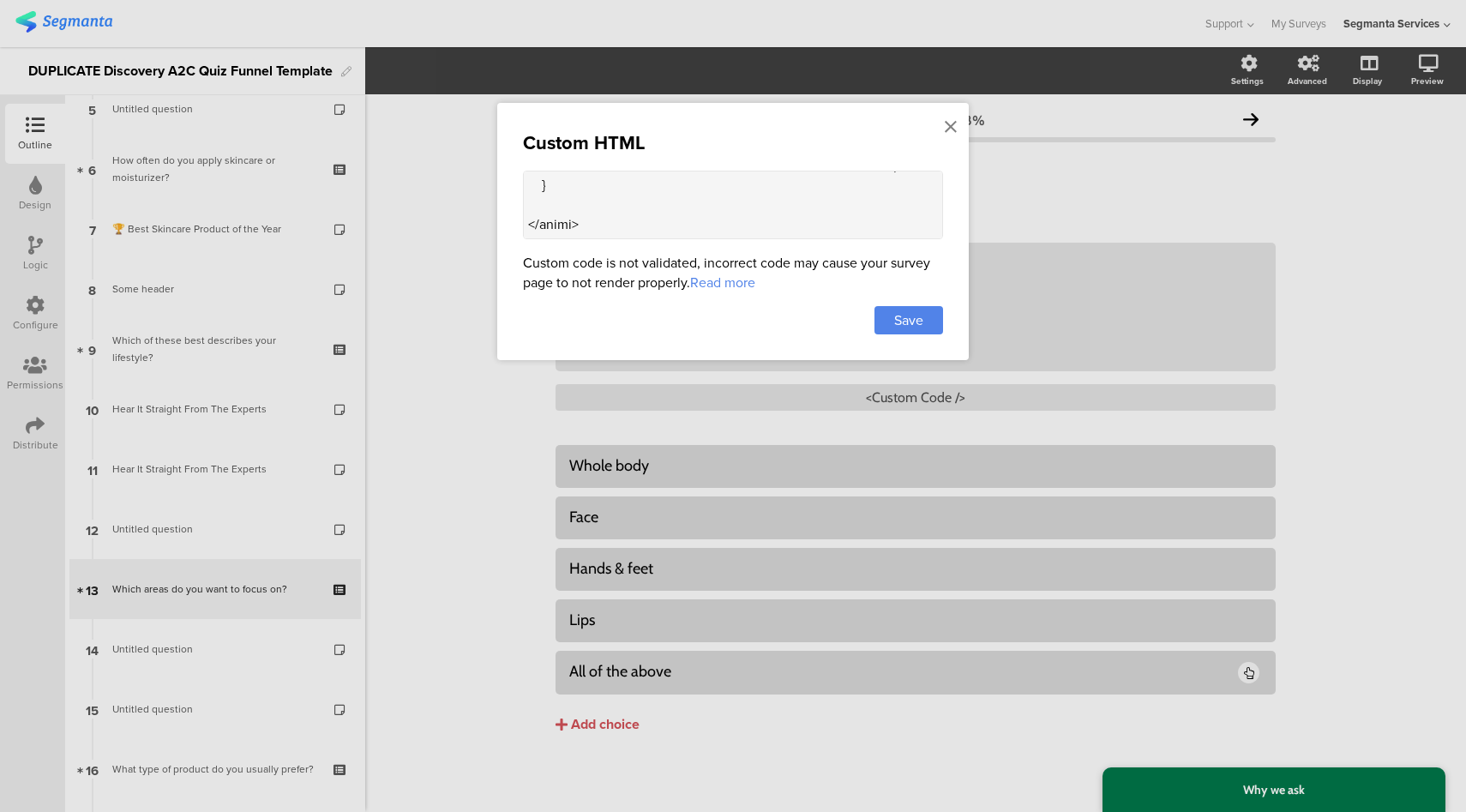
click at [723, 215] on textarea at bounding box center [733, 205] width 420 height 69
click at [950, 126] on icon at bounding box center [951, 126] width 12 height 19
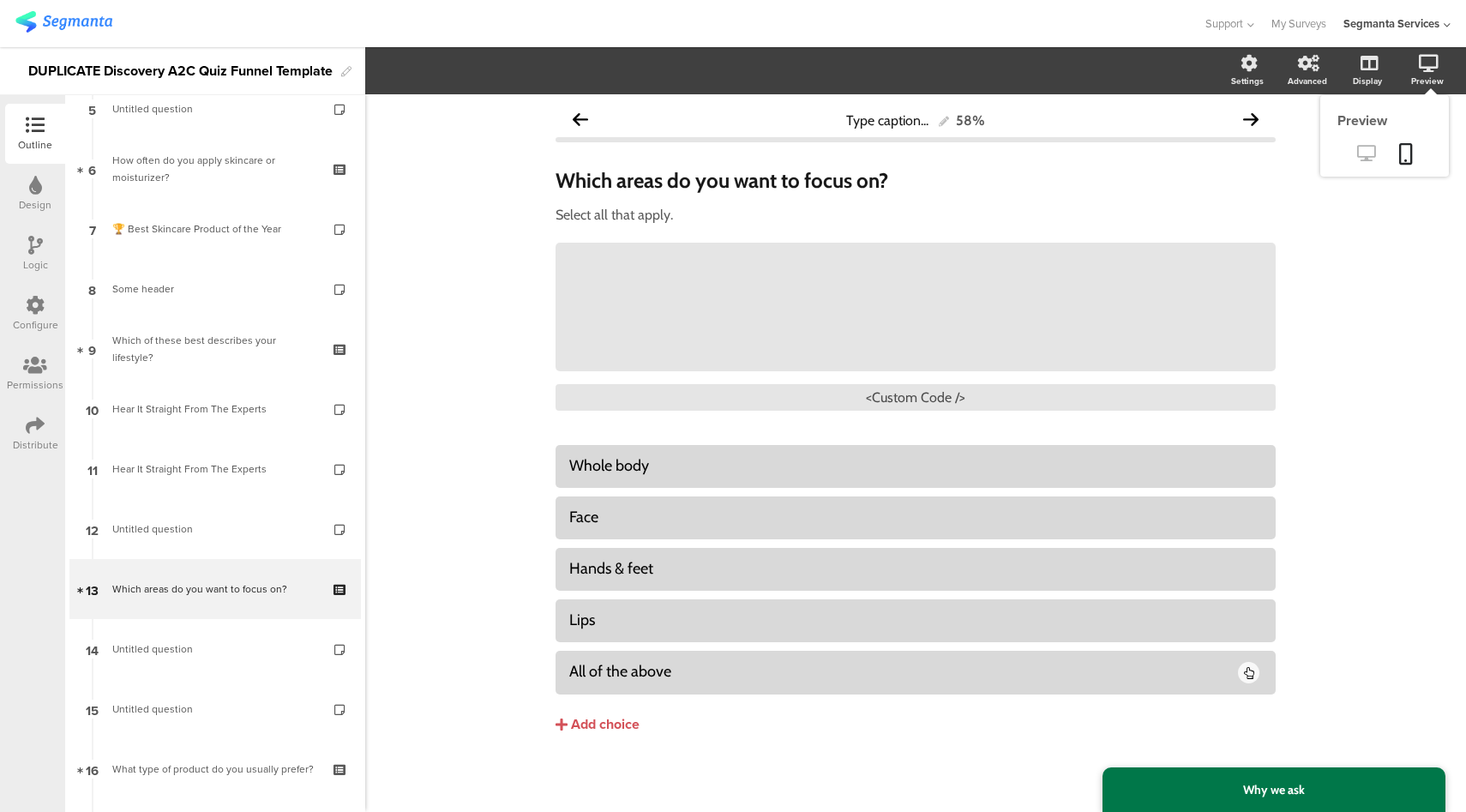
click at [1357, 155] on icon at bounding box center [1366, 153] width 18 height 17
click at [896, 402] on div "<Custom Code />" at bounding box center [915, 397] width 720 height 26
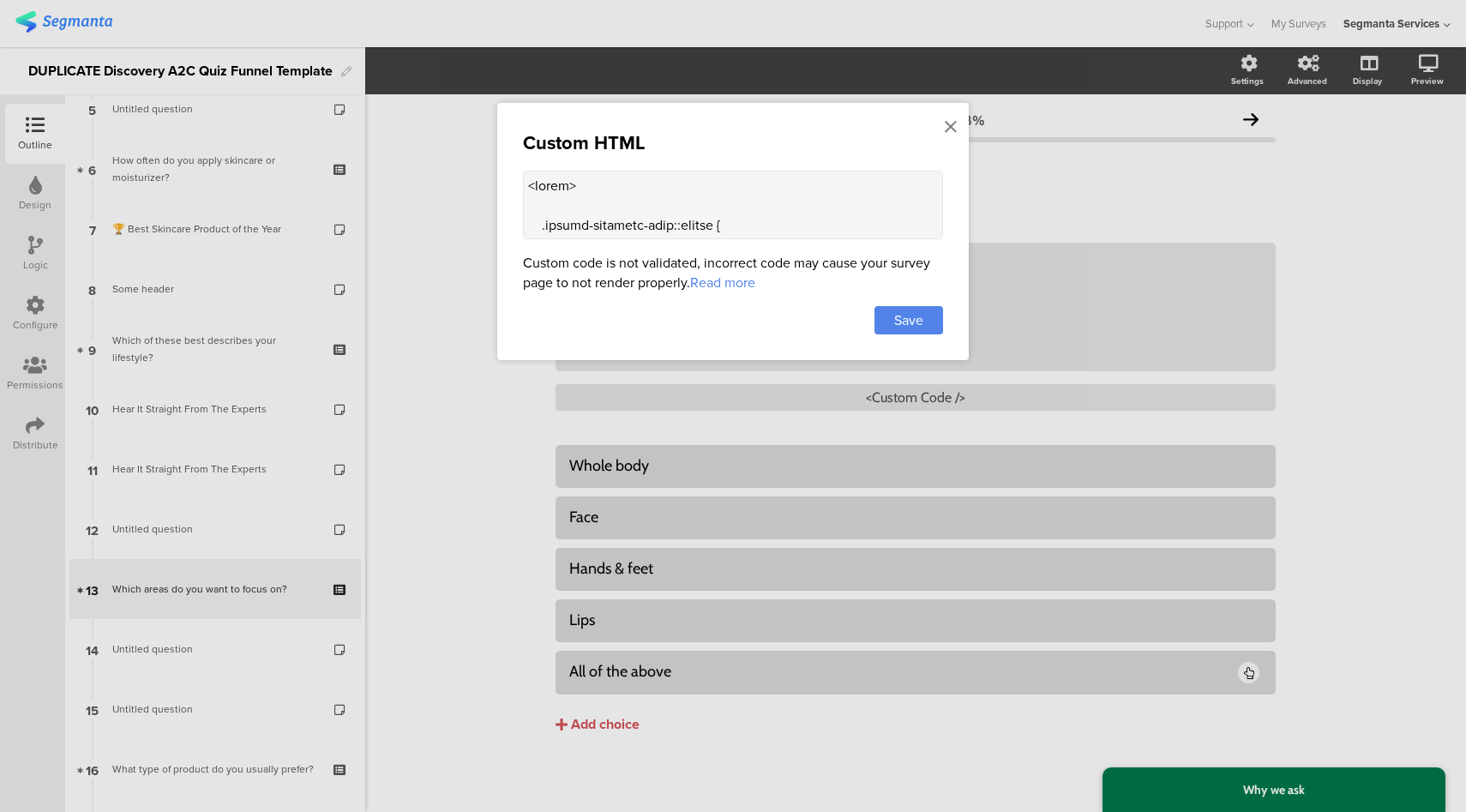
click at [697, 202] on textarea at bounding box center [733, 205] width 420 height 69
paste textarea "007749 fill='%2300’7749"
type textarea "<style> .choice-question-item::before { content: url("data:image/svg+xml,%3C%3F…"
click at [909, 313] on span "Save" at bounding box center [909, 320] width 29 height 20
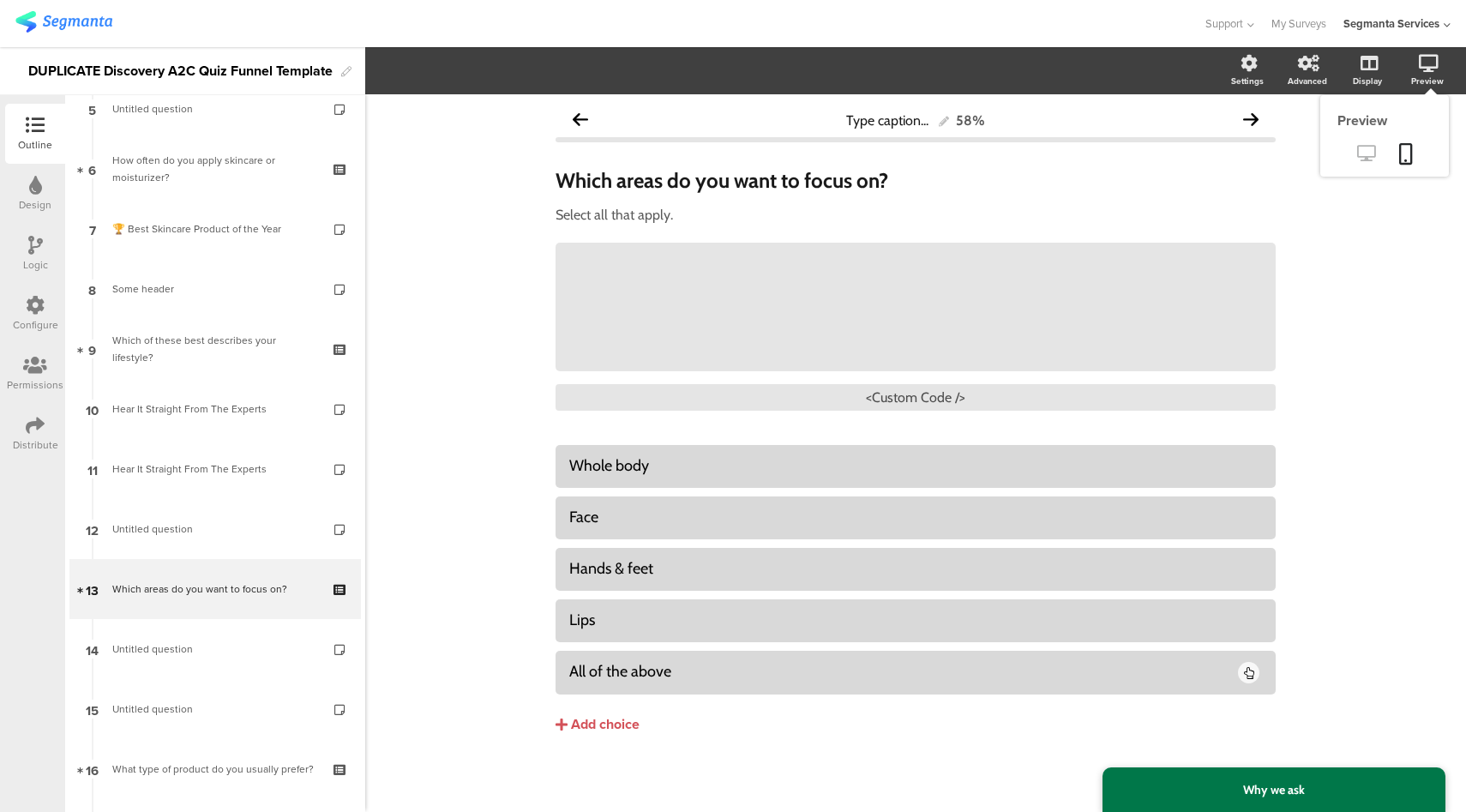
click at [1357, 160] on icon at bounding box center [1366, 153] width 18 height 17
click at [885, 391] on div "<Custom Code />" at bounding box center [915, 397] width 720 height 26
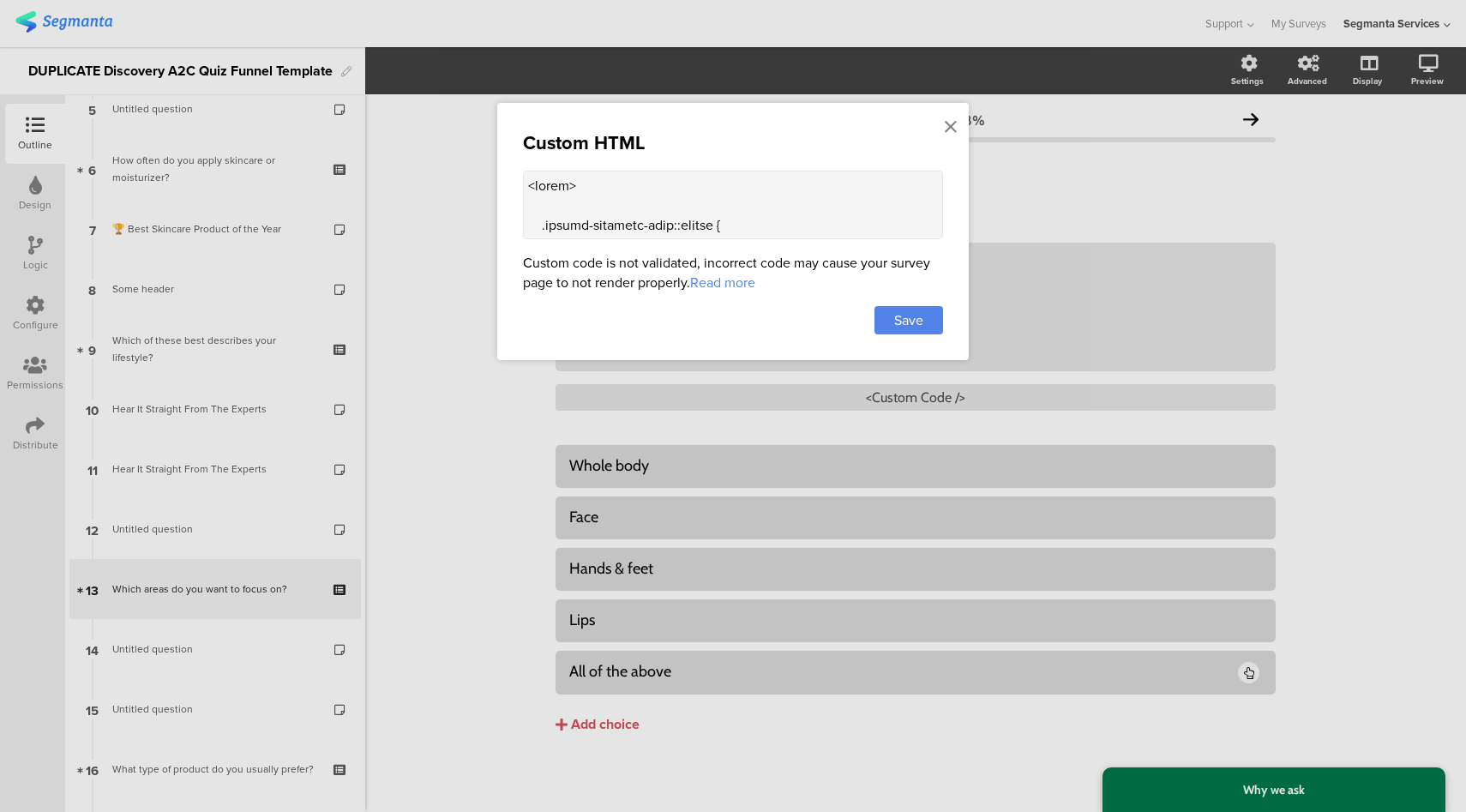
click at [623, 189] on textarea at bounding box center [733, 205] width 420 height 69
paste textarea "' fill='%23007749'"
type textarea "<style> .choice-question-item::before { content: url("data:image/svg+xml,%3C%3F…"
click at [905, 321] on span "Save" at bounding box center [909, 320] width 29 height 20
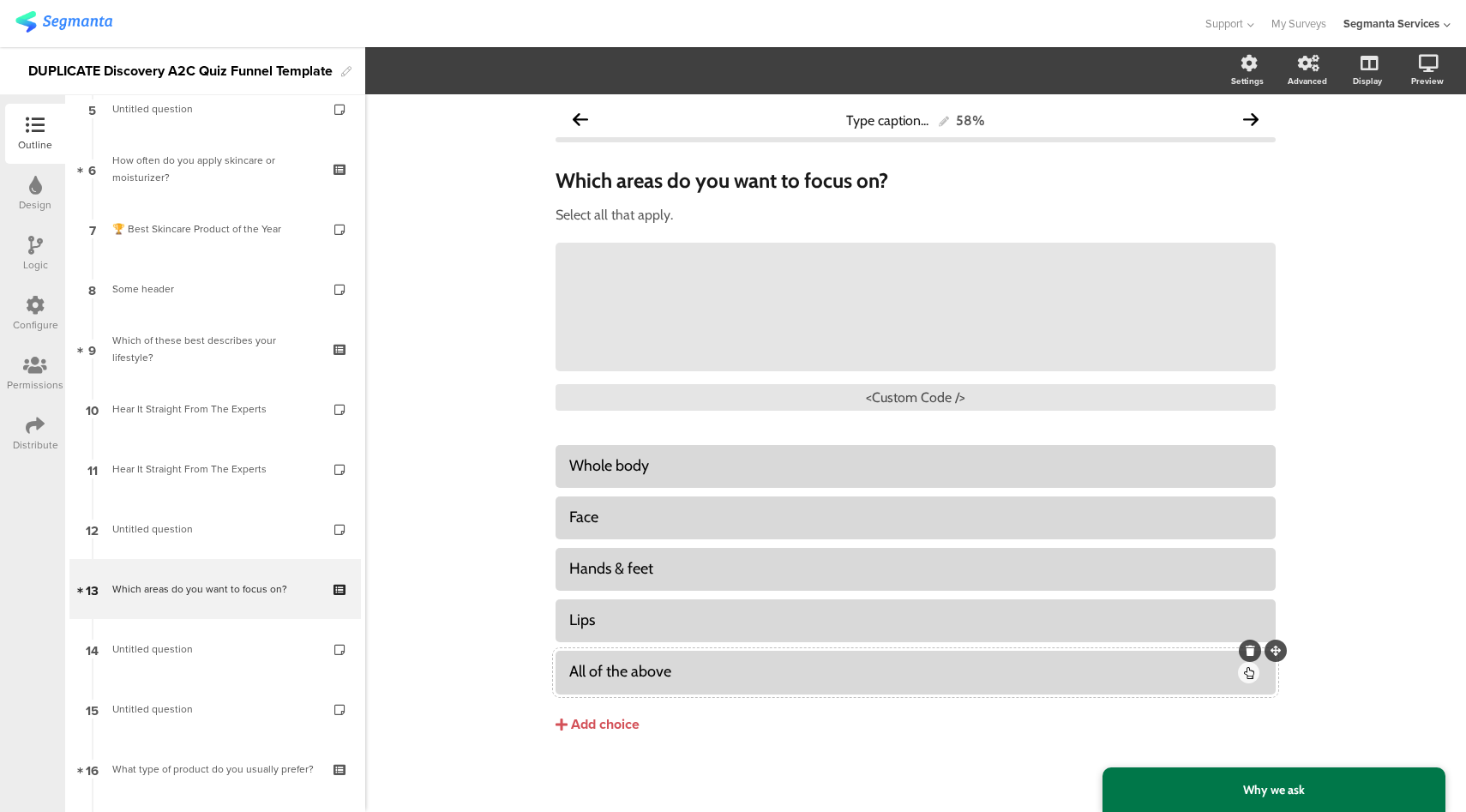
click at [745, 663] on div "All of the above" at bounding box center [903, 672] width 666 height 20
click at [531, 75] on div "Pin in place Exclusive answer Allow commenting Choice options" at bounding box center [469, 71] width 136 height 24
click at [518, 75] on icon "button" at bounding box center [518, 71] width 18 height 14
click at [478, 565] on div "Type caption... 58% Which areas do you want to focus on? Which areas do you wan…" at bounding box center [916, 454] width 1101 height 720
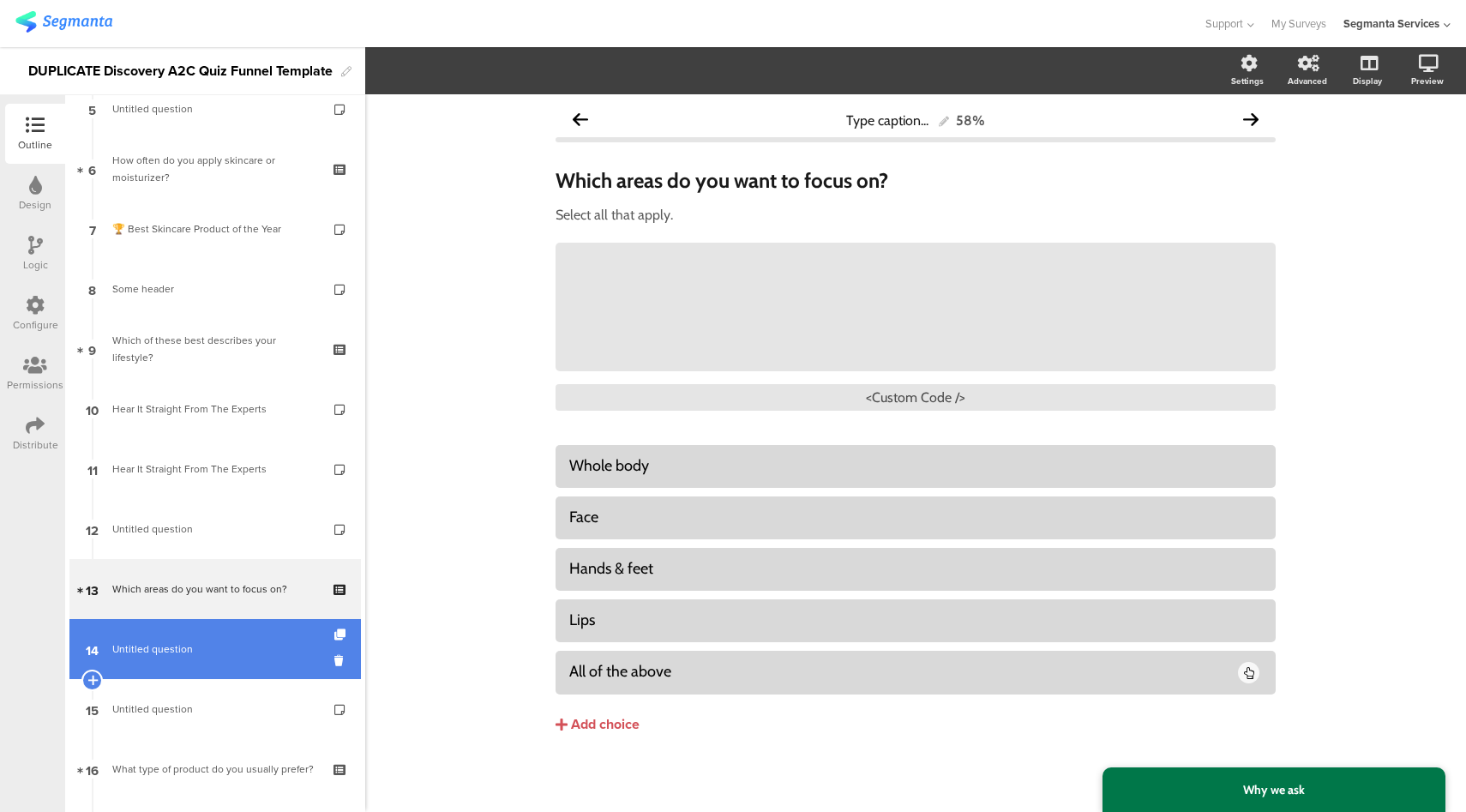
click at [224, 641] on span "Untitled question" at bounding box center [215, 649] width 205 height 18
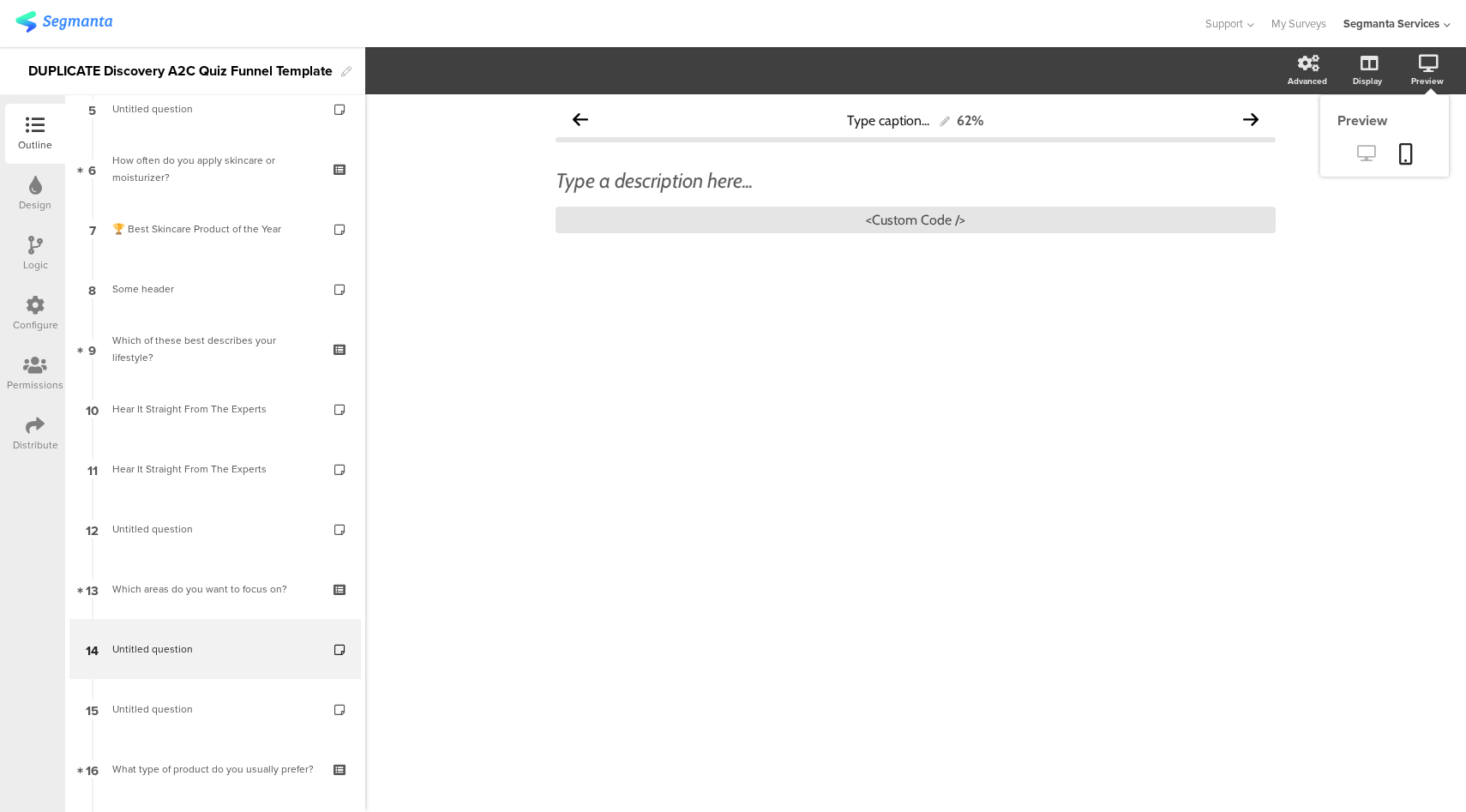
click at [1374, 148] on icon at bounding box center [1366, 153] width 18 height 17
click at [862, 216] on div "<Custom Code />" at bounding box center [915, 219] width 720 height 26
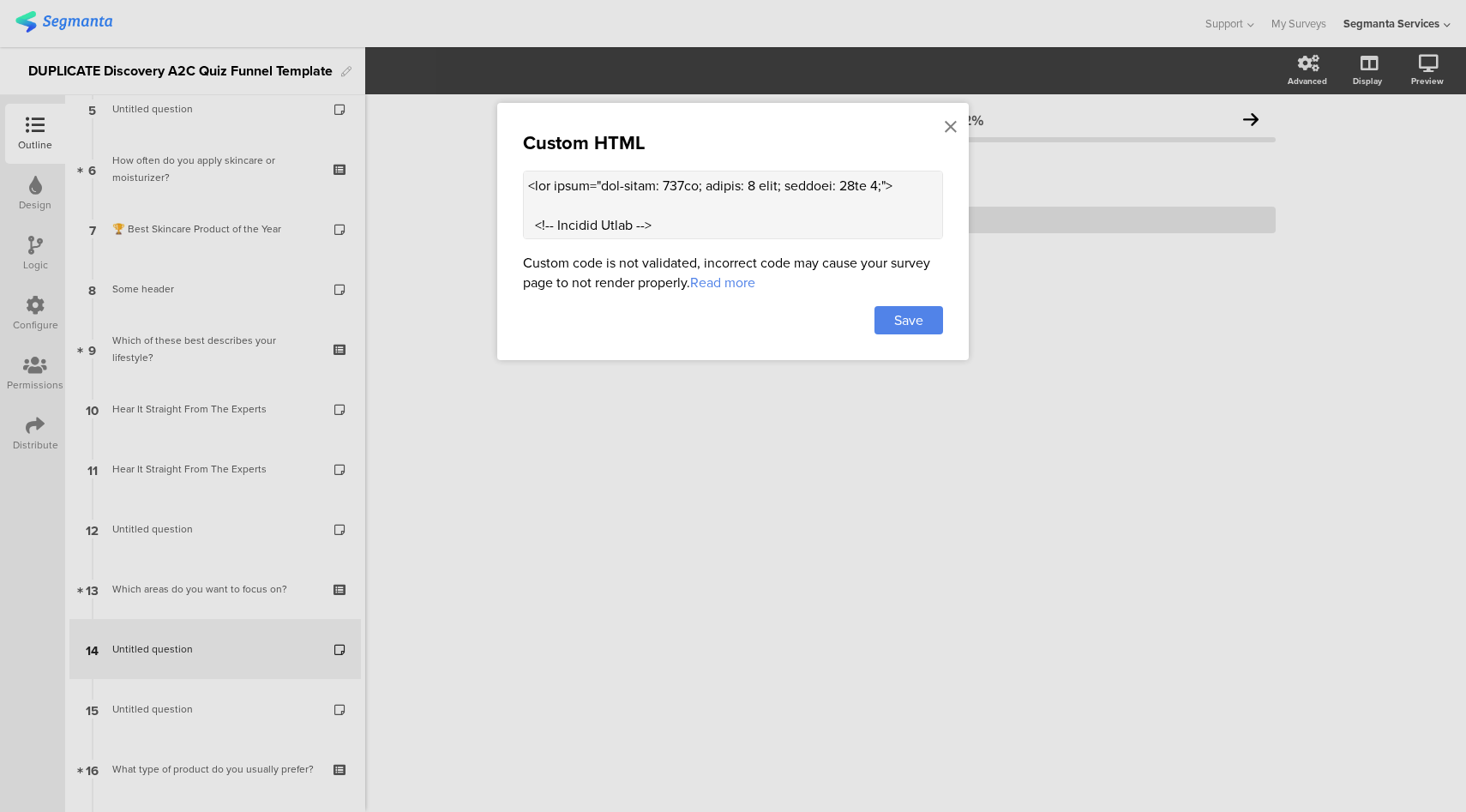
click at [662, 202] on textarea at bounding box center [733, 205] width 420 height 69
click at [692, 213] on textarea at bounding box center [733, 205] width 420 height 69
paste textarea "Y73ssTIkDhU?autoplay=0&mute=1&playsinline=1" title="YouTube video player" frame…"
type textarea "<div style="max-width: 600px; margin: 0 auto; padding: 10px 0;"> <!-- Section T…"
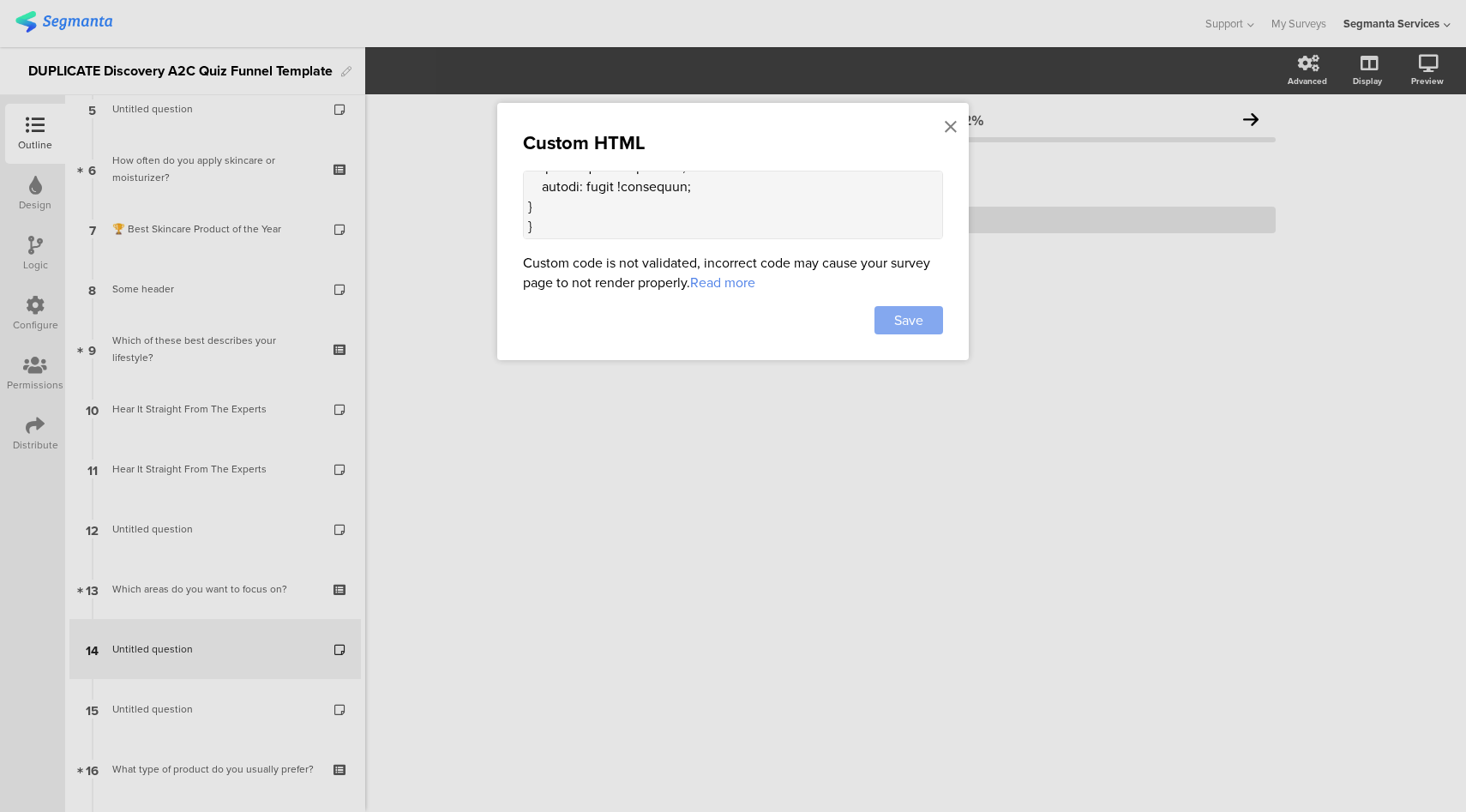
click at [909, 315] on span "Save" at bounding box center [909, 320] width 29 height 20
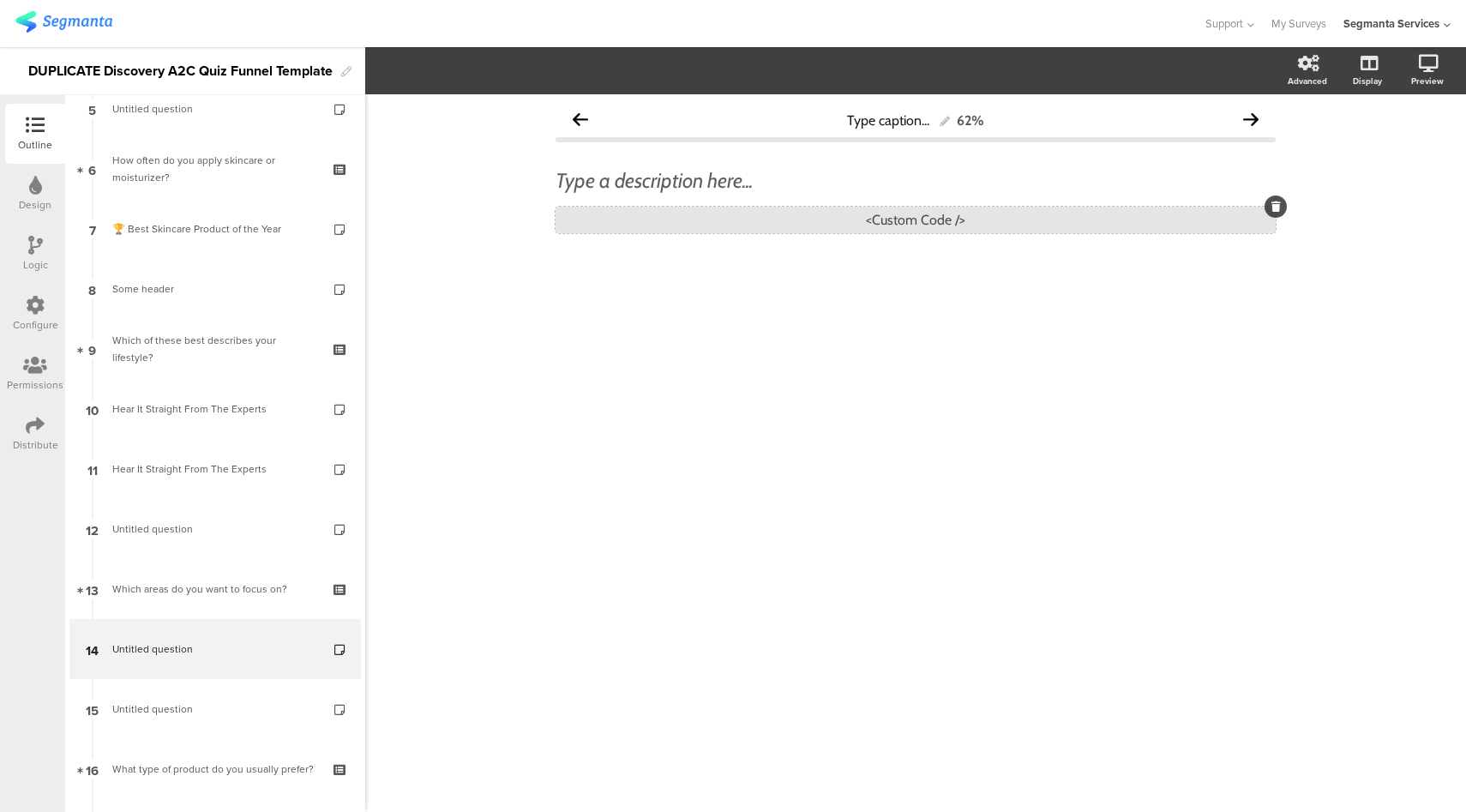
click at [828, 231] on div "<Custom Code />" at bounding box center [915, 219] width 720 height 26
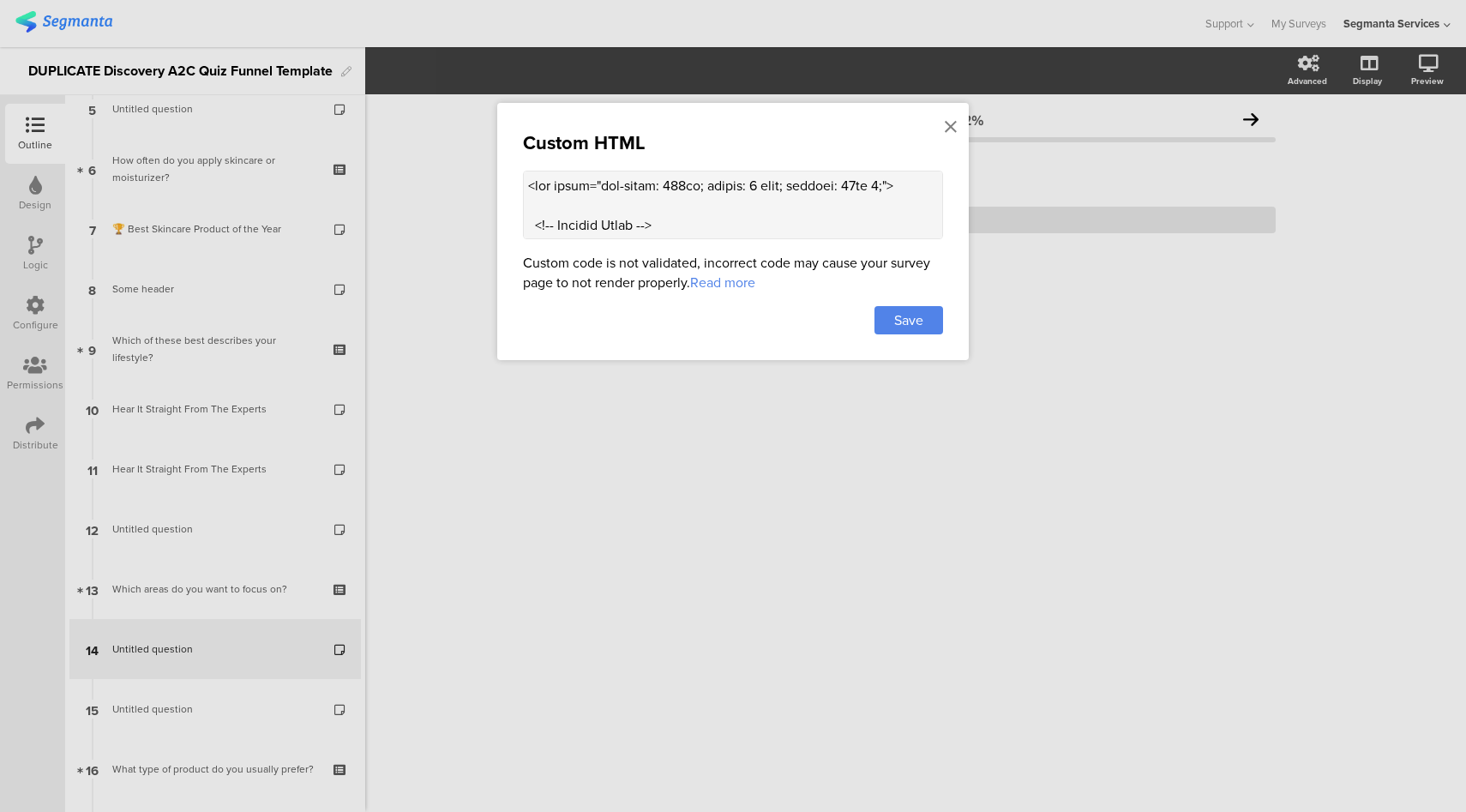
click at [682, 204] on textarea at bounding box center [733, 205] width 420 height 69
paste textarea "#CB333B"
type textarea "<div style="max-width: 600px; margin: 0 auto; padding: 10px 0;"> <!-- Section T…"
click at [900, 319] on span "Save" at bounding box center [909, 320] width 29 height 20
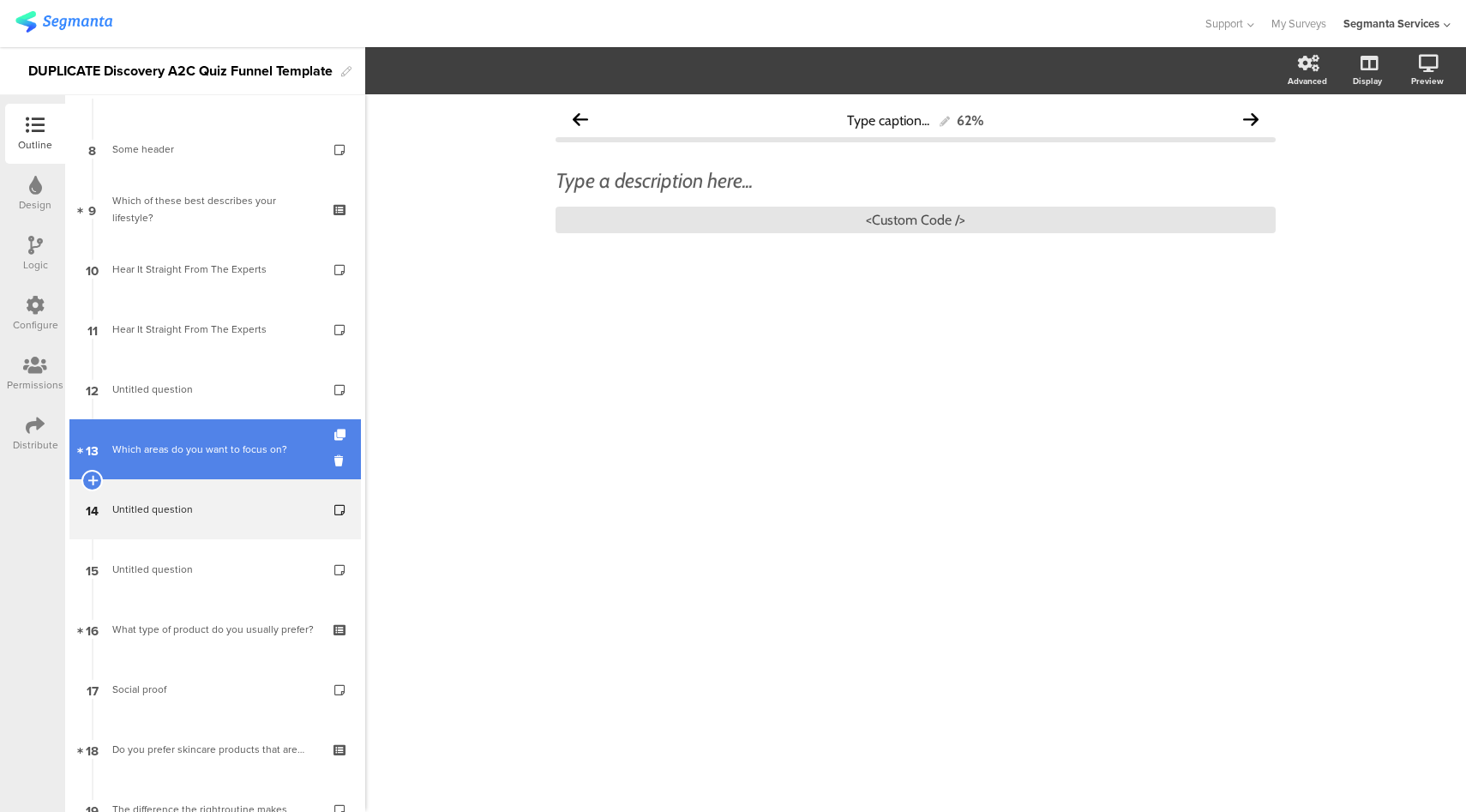
scroll to position [649, 0]
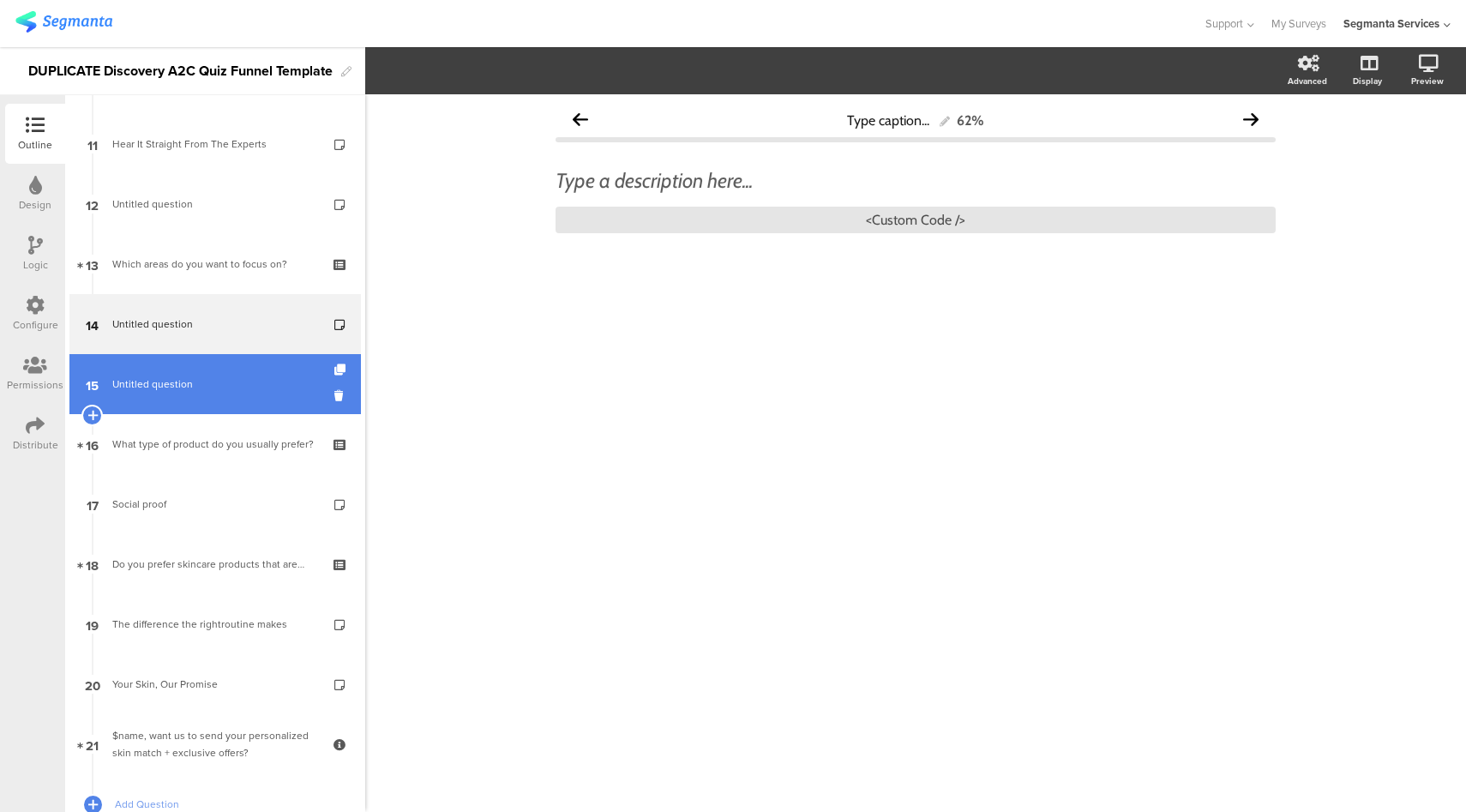
click at [211, 386] on span "Untitled question" at bounding box center [215, 384] width 205 height 18
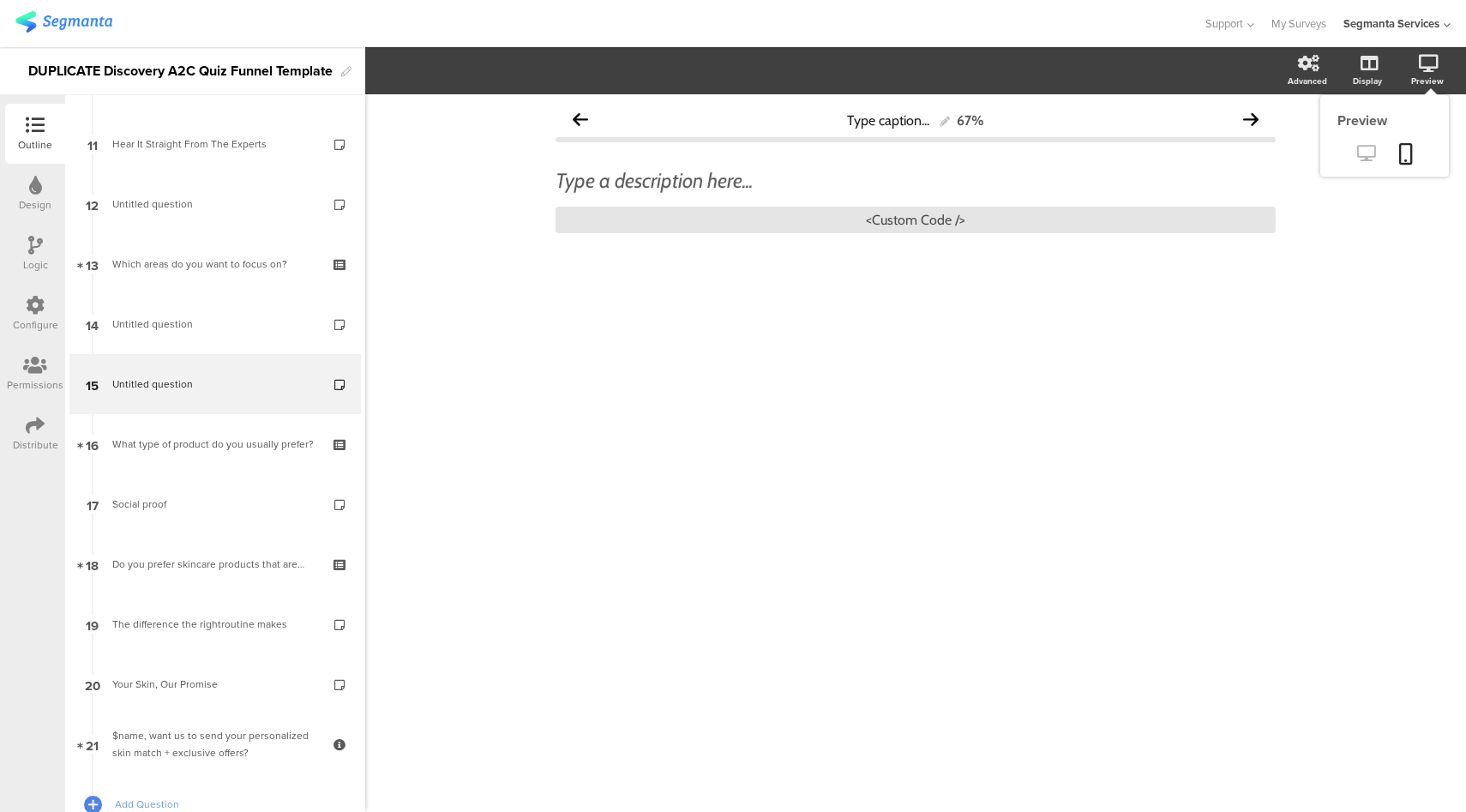
click at [1372, 161] on icon at bounding box center [1366, 153] width 18 height 17
click at [868, 226] on div "<Custom Code />" at bounding box center [915, 219] width 720 height 26
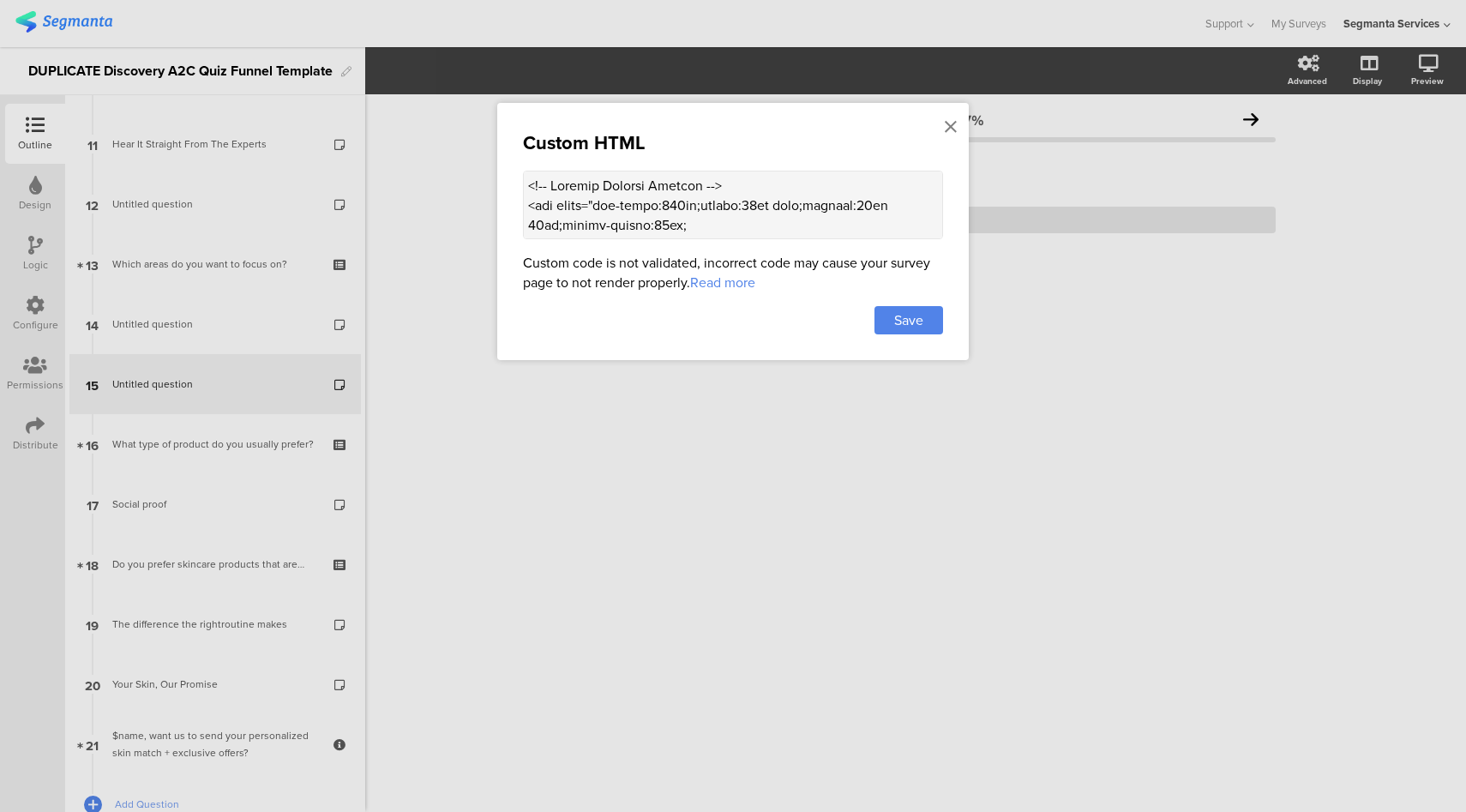
click at [766, 210] on textarea at bounding box center [733, 205] width 420 height 69
click at [796, 201] on textarea at bounding box center [733, 205] width 420 height 69
paste textarea "rieldetergent.com/en-us/static/images/logo.png" alt="Logo" style="height:34px;"…"
type textarea "<!-- Product Trusted Reviews --> <div style="max-width:500px;margin:20px auto;p…"
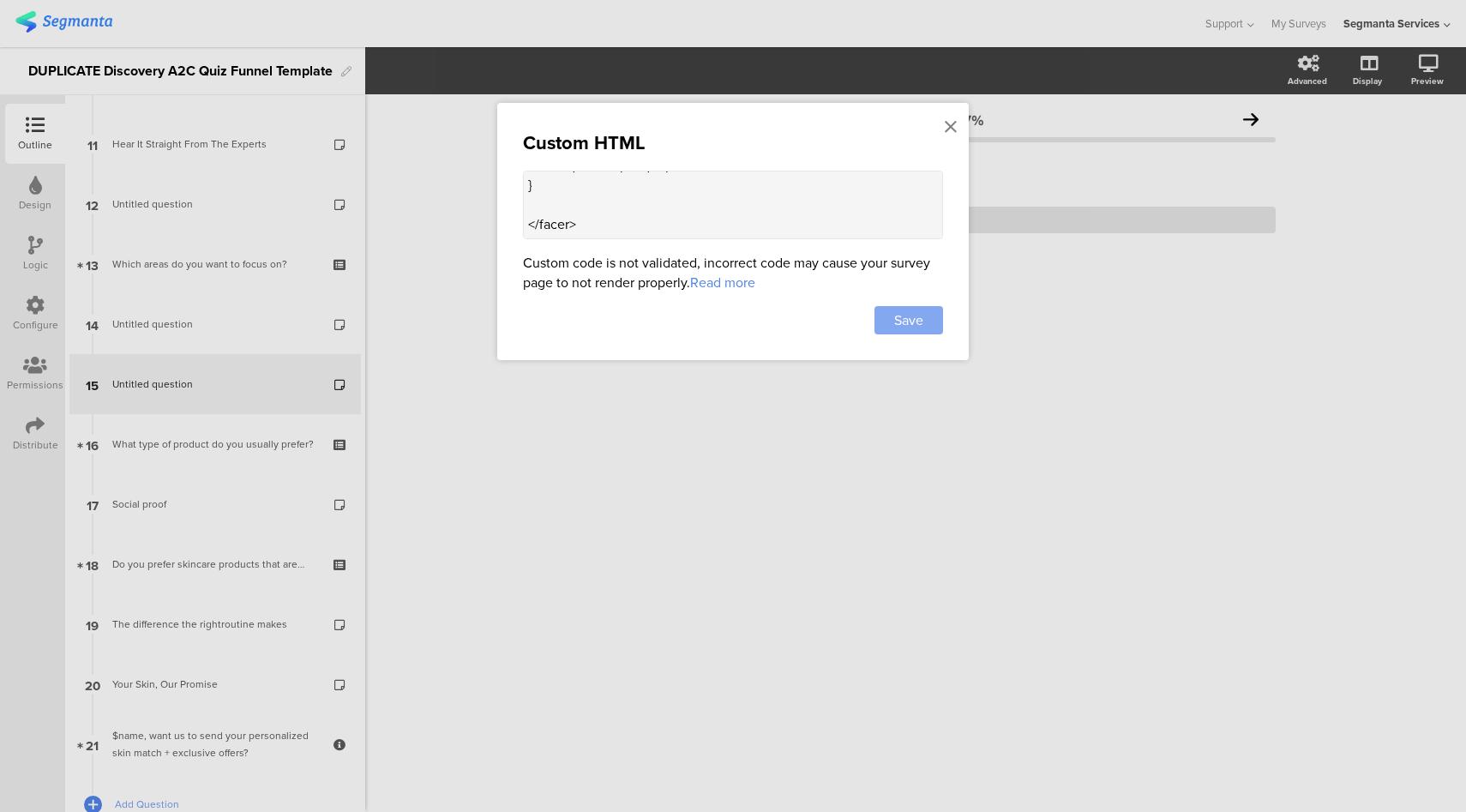
click at [903, 311] on span "Save" at bounding box center [909, 320] width 29 height 20
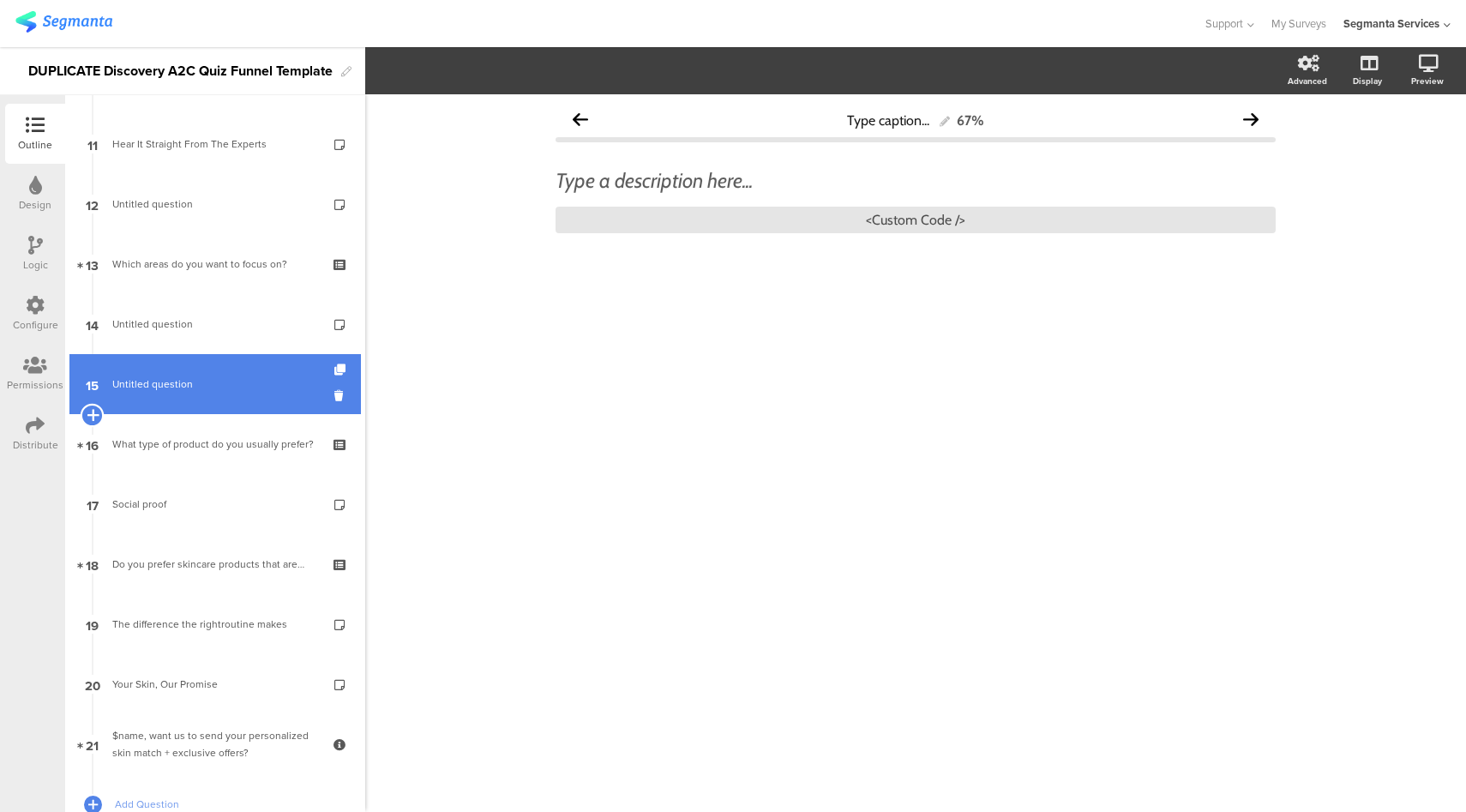
click at [95, 416] on icon at bounding box center [91, 415] width 11 height 16
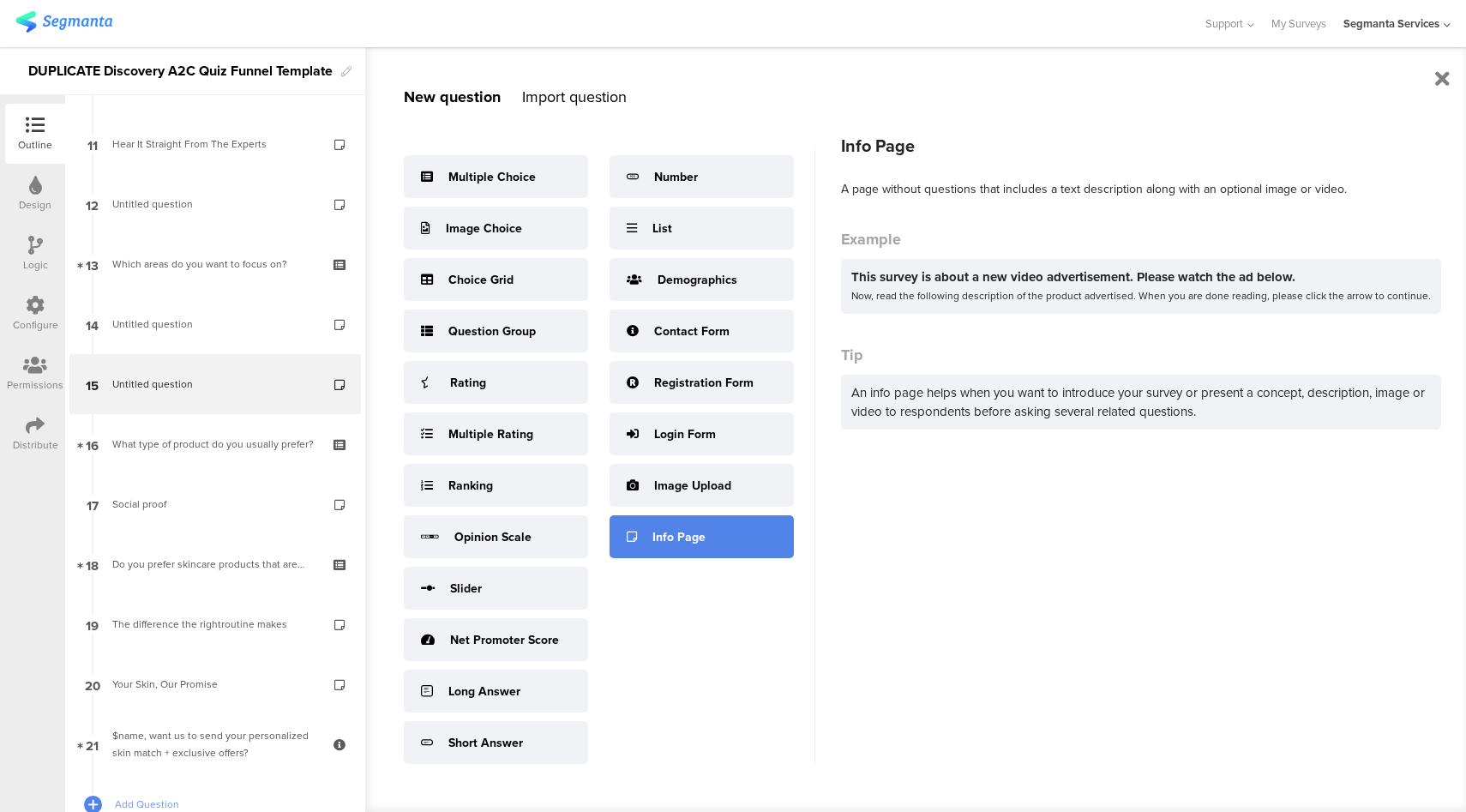
click at [689, 539] on div "Info Page" at bounding box center [679, 537] width 53 height 18
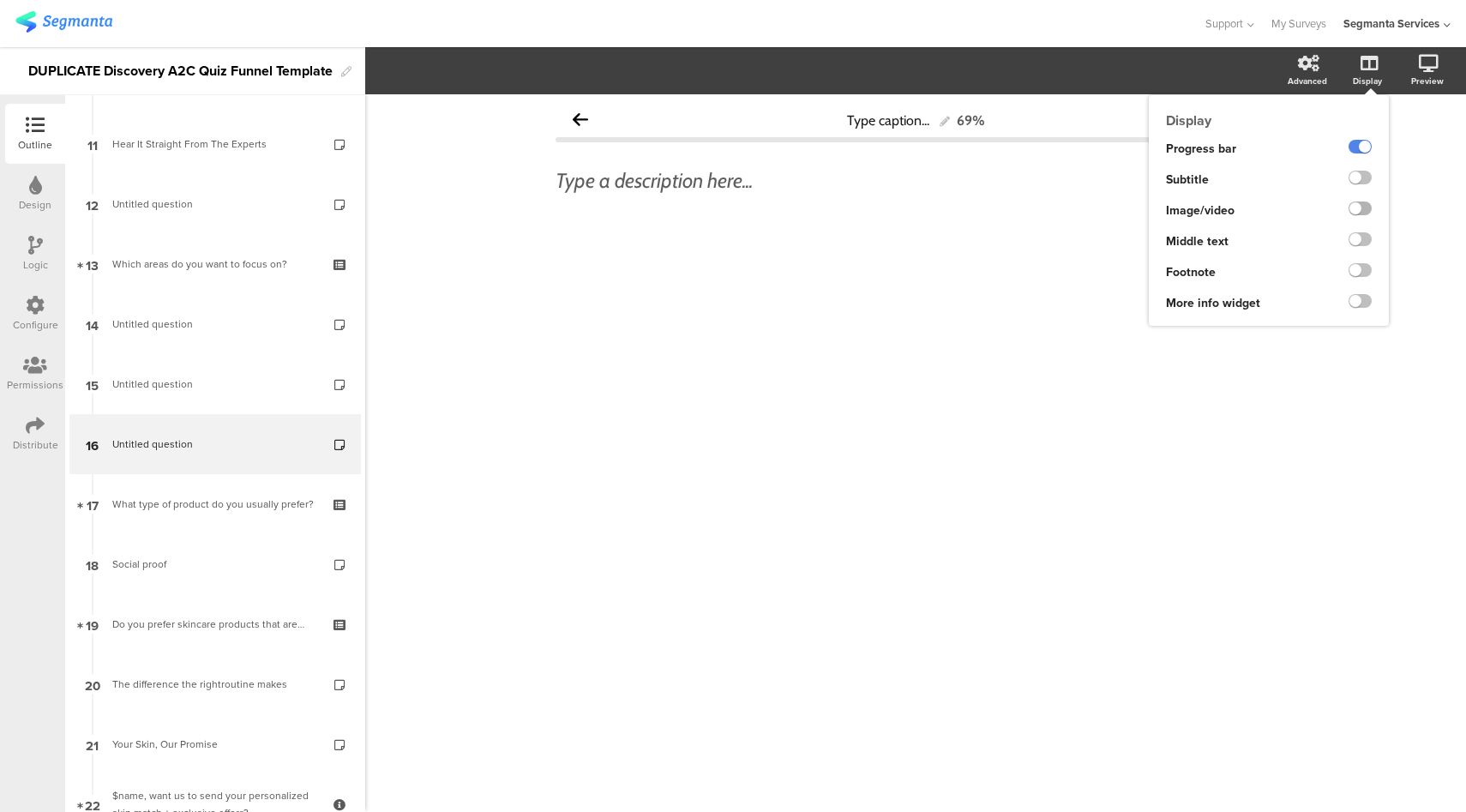
click at [1359, 209] on label at bounding box center [1361, 209] width 24 height 14
click at [0, 0] on input "checkbox" at bounding box center [0, 0] width 0 height 0
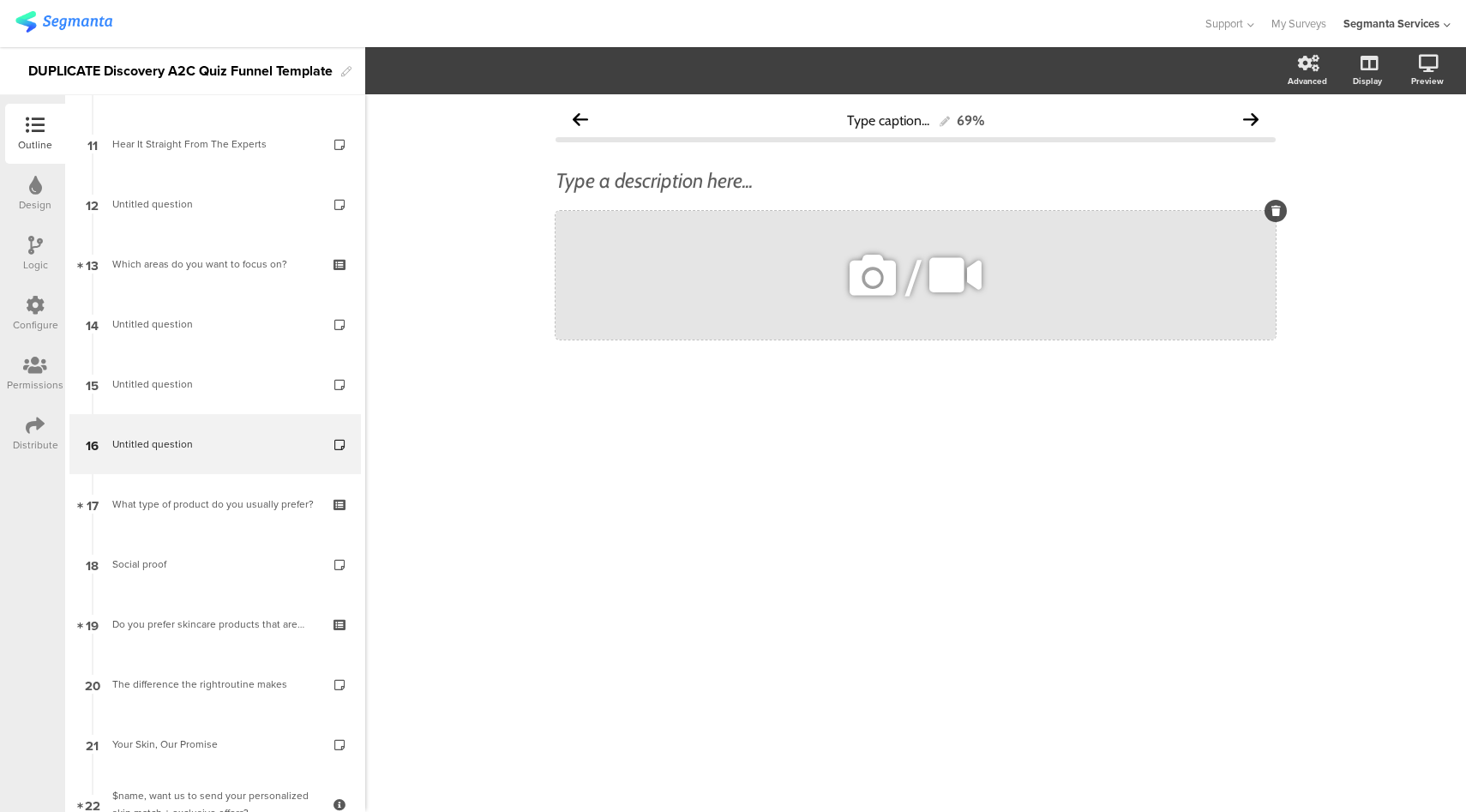
click at [881, 277] on icon at bounding box center [873, 275] width 59 height 59
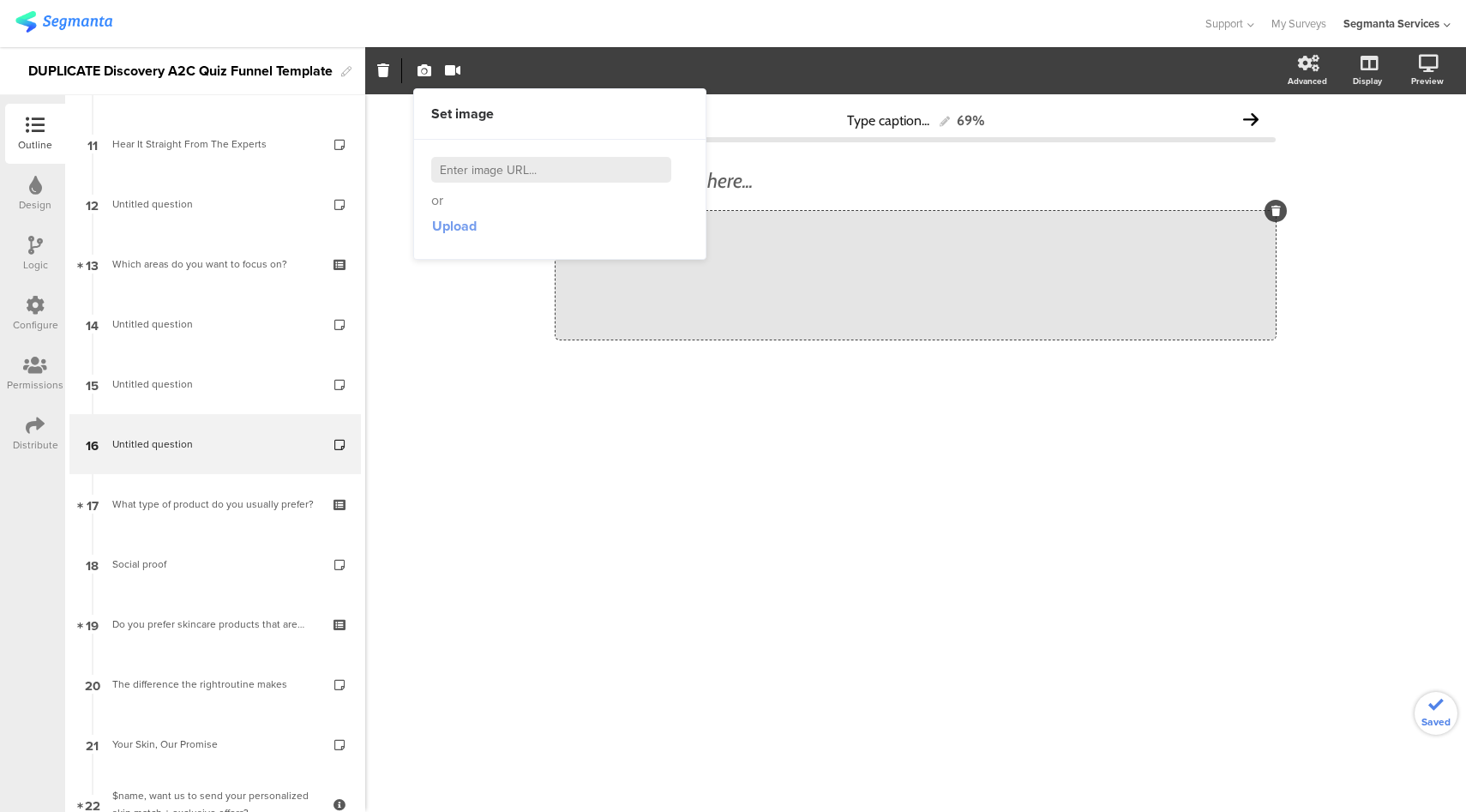
click at [461, 224] on span "Upload" at bounding box center [455, 226] width 45 height 20
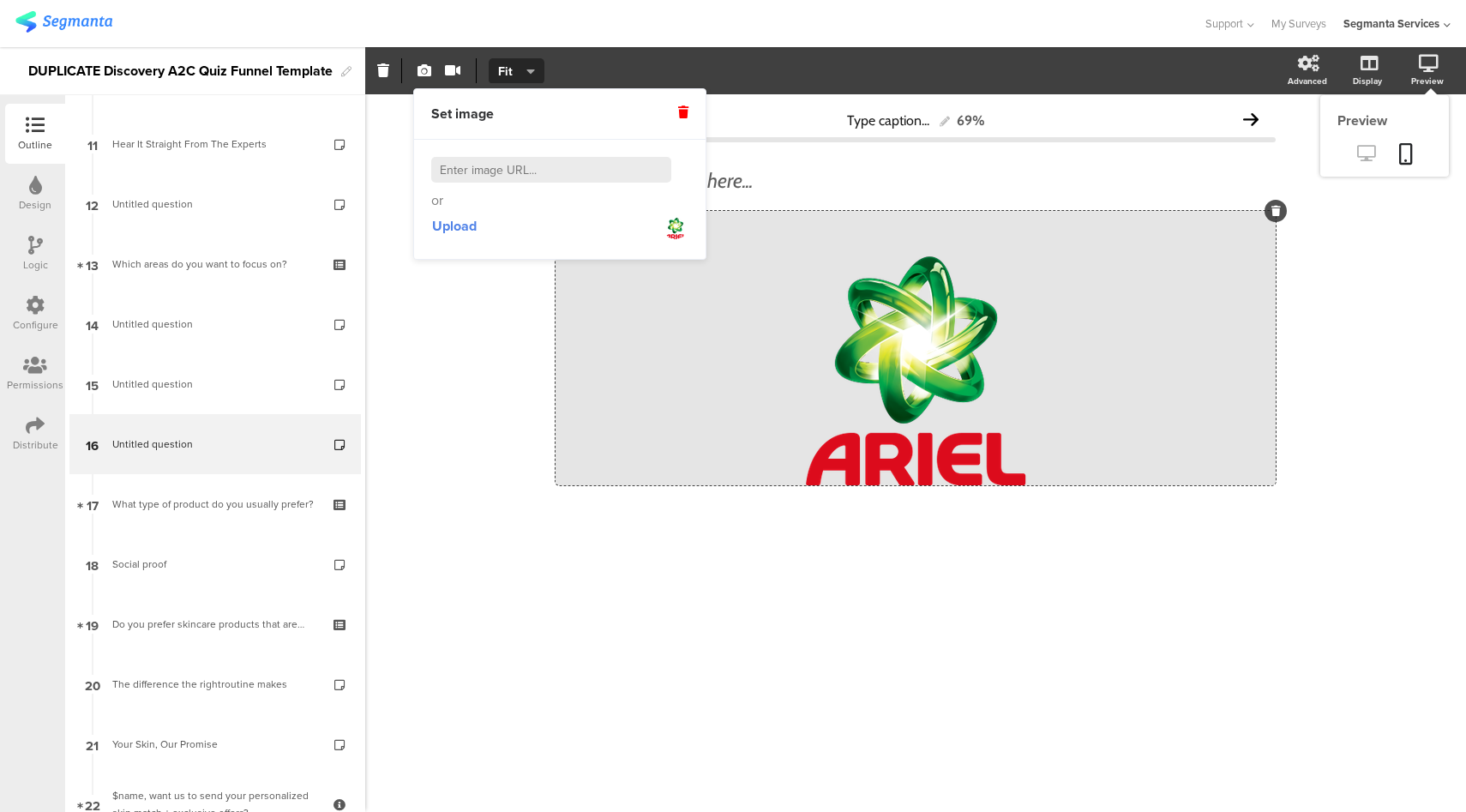
click at [1363, 156] on icon at bounding box center [1366, 153] width 18 height 17
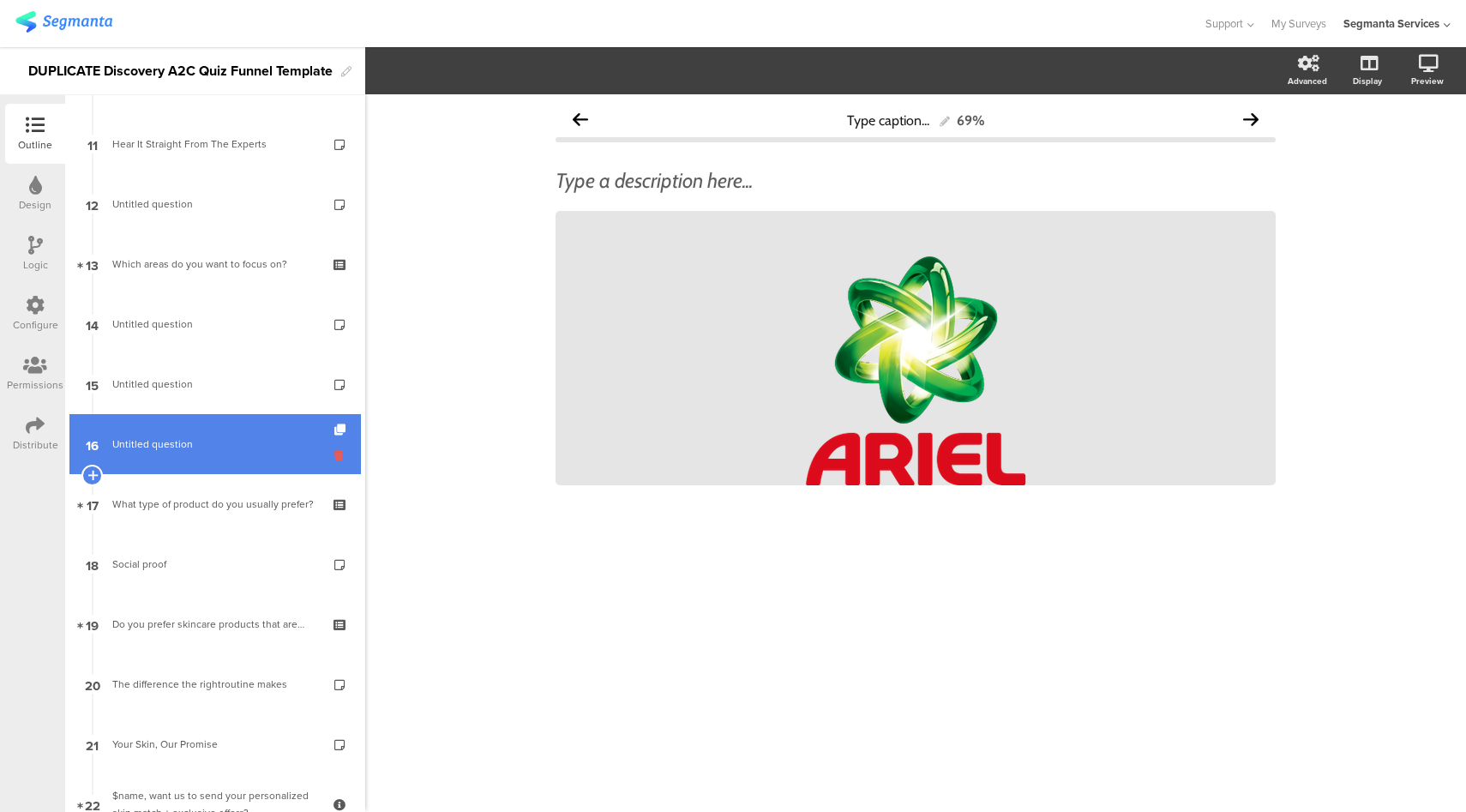
click at [334, 454] on icon at bounding box center [341, 455] width 15 height 17
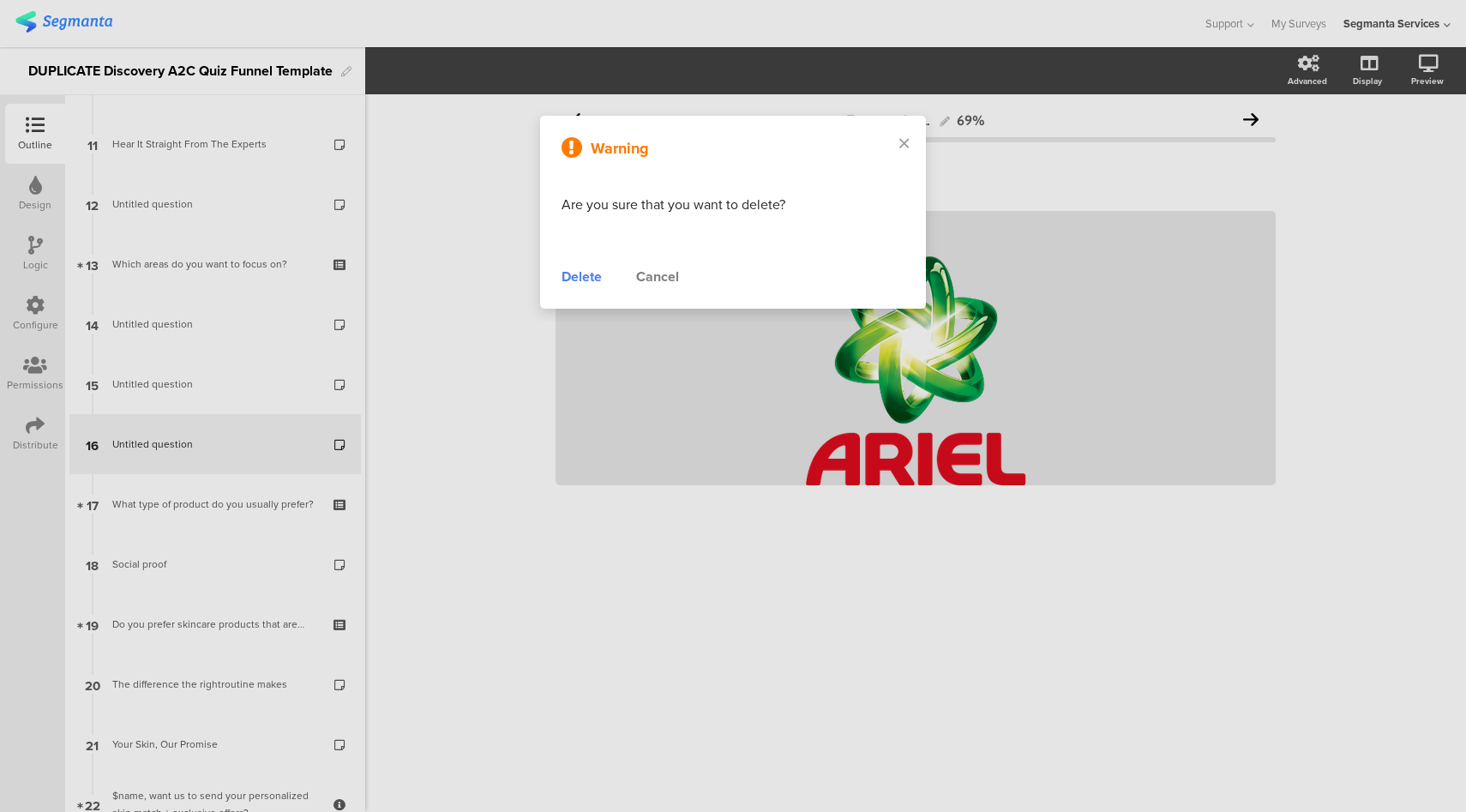
click at [581, 277] on div "Delete" at bounding box center [581, 276] width 40 height 21
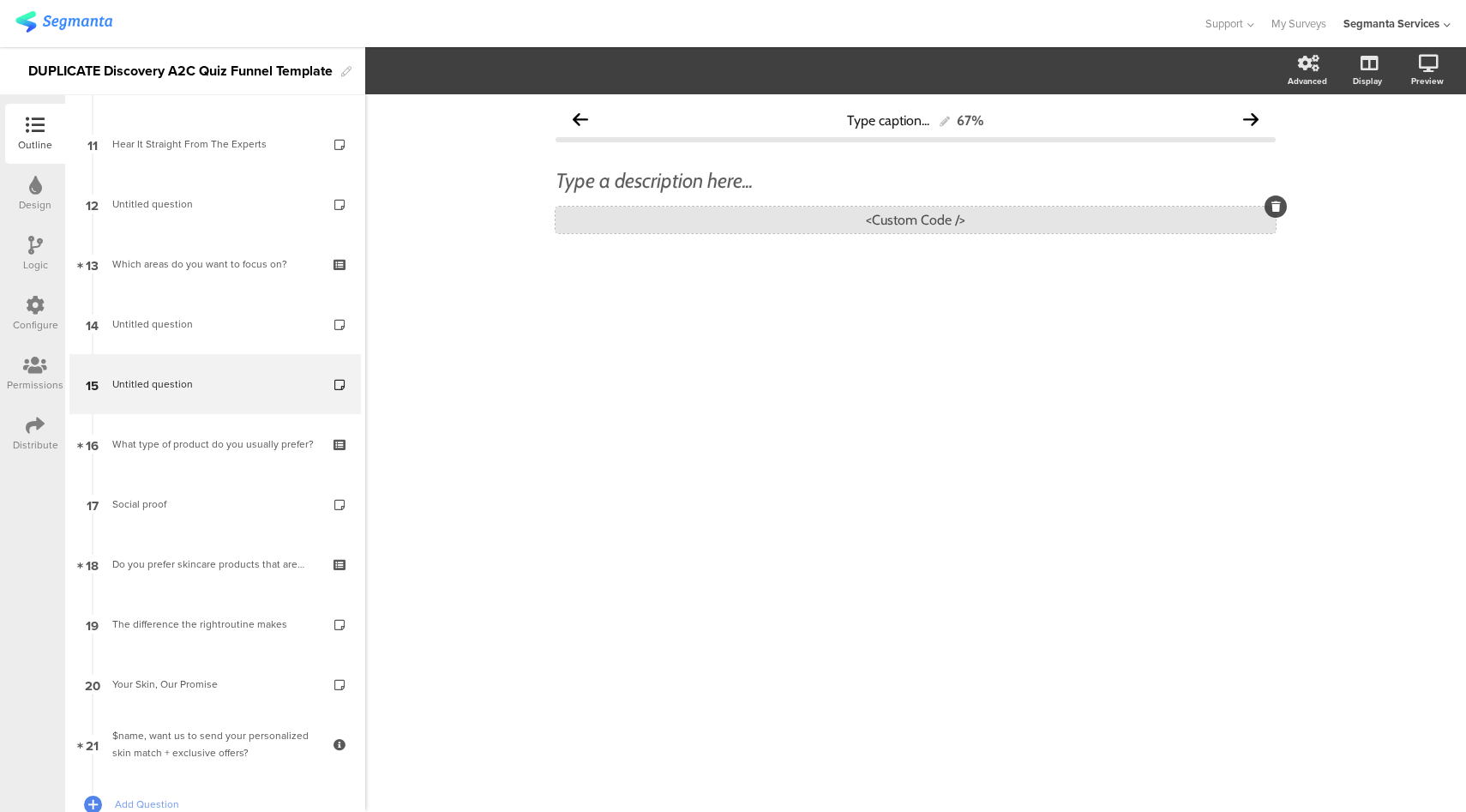
click at [957, 209] on div "<Custom Code />" at bounding box center [915, 219] width 720 height 26
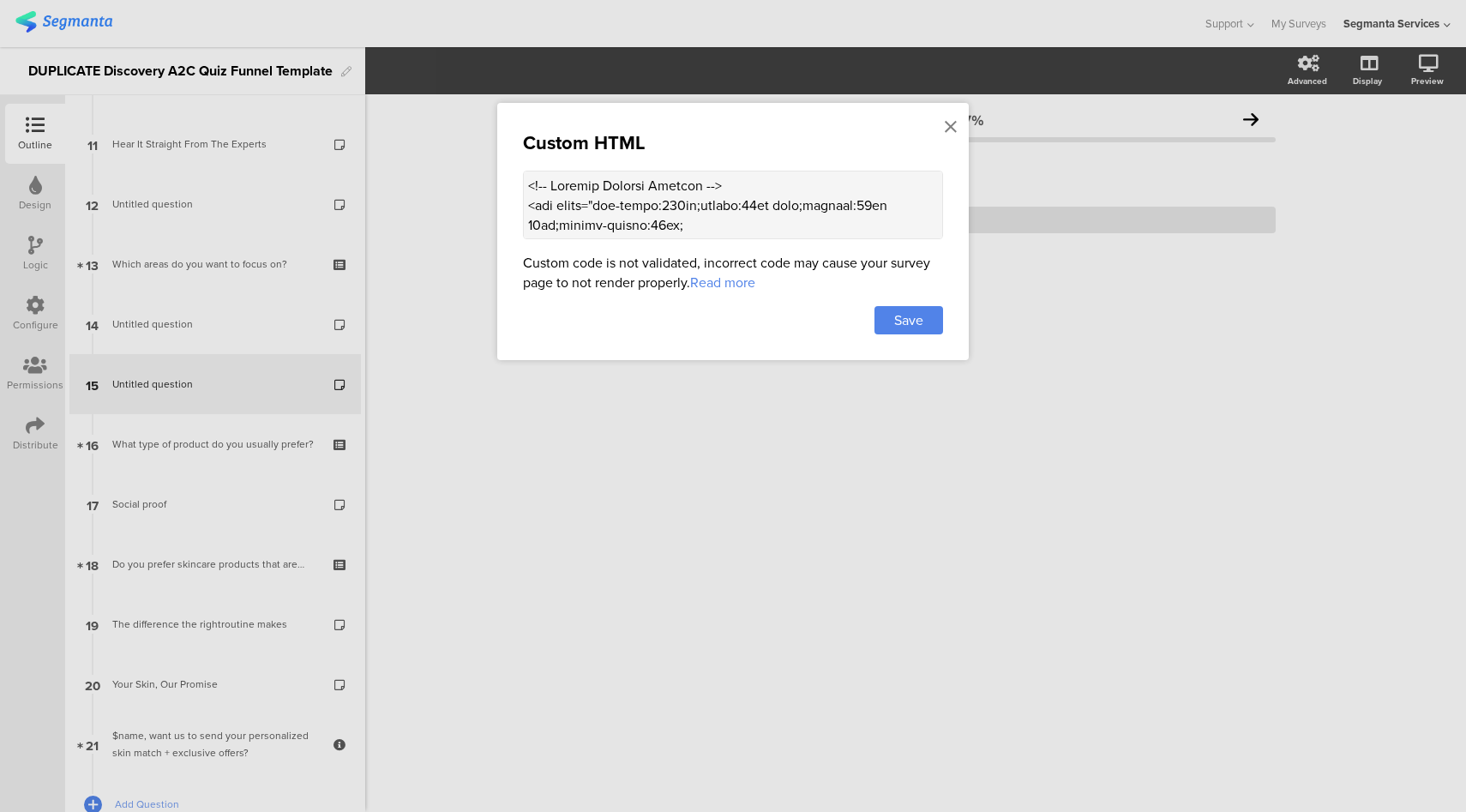
click at [577, 197] on textarea at bounding box center [733, 205] width 420 height 69
paste textarea "thumbor.segmanta.com/unsafe/fit-in/800x320/filters:no_upscale()/d3qka8e8qzmug1.…"
type textarea "<!-- Product Trusted Reviews --> <div style="max-width:500px;margin:20px auto;p…"
click at [902, 322] on span "Save" at bounding box center [909, 320] width 29 height 20
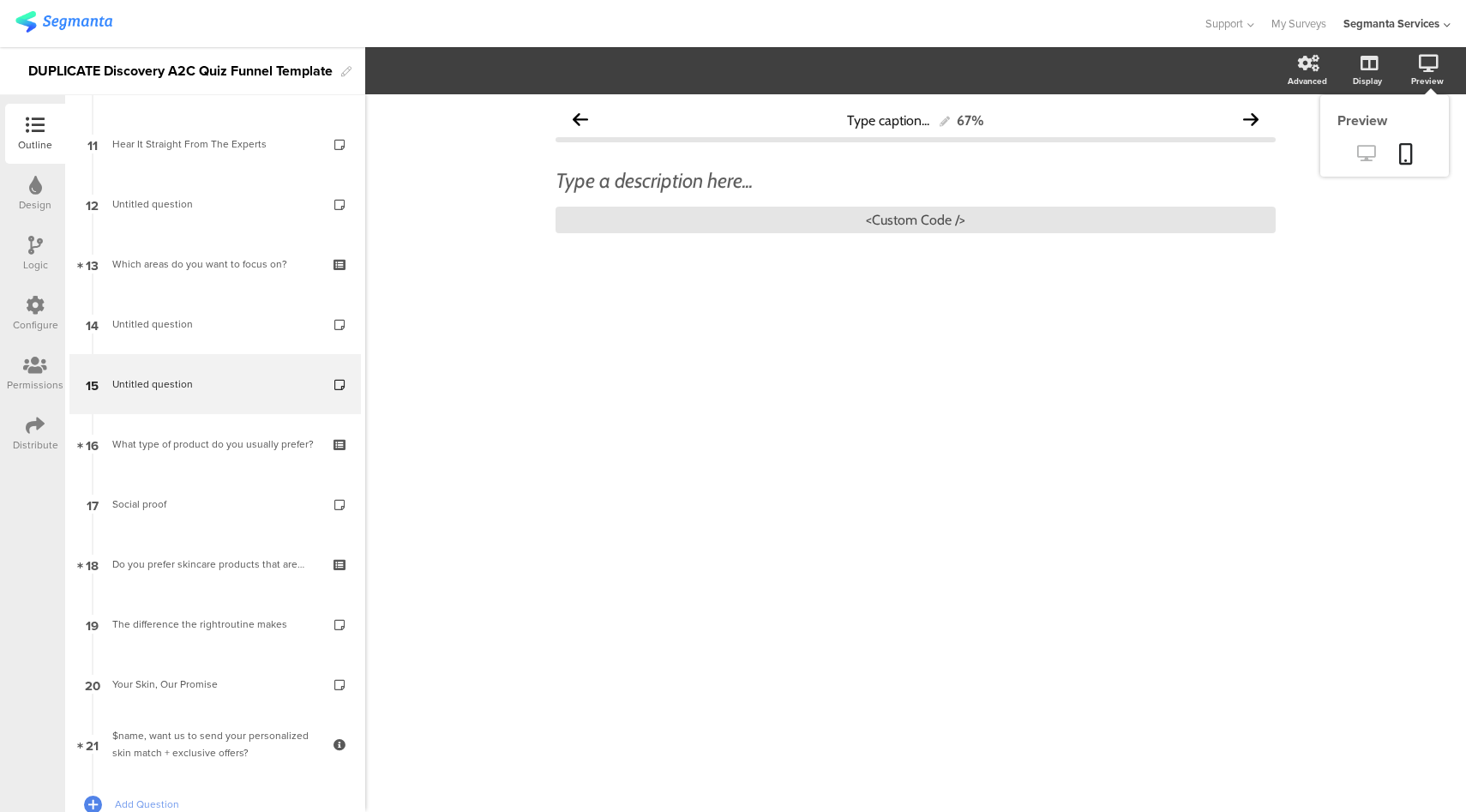
click at [1363, 155] on icon at bounding box center [1366, 153] width 18 height 17
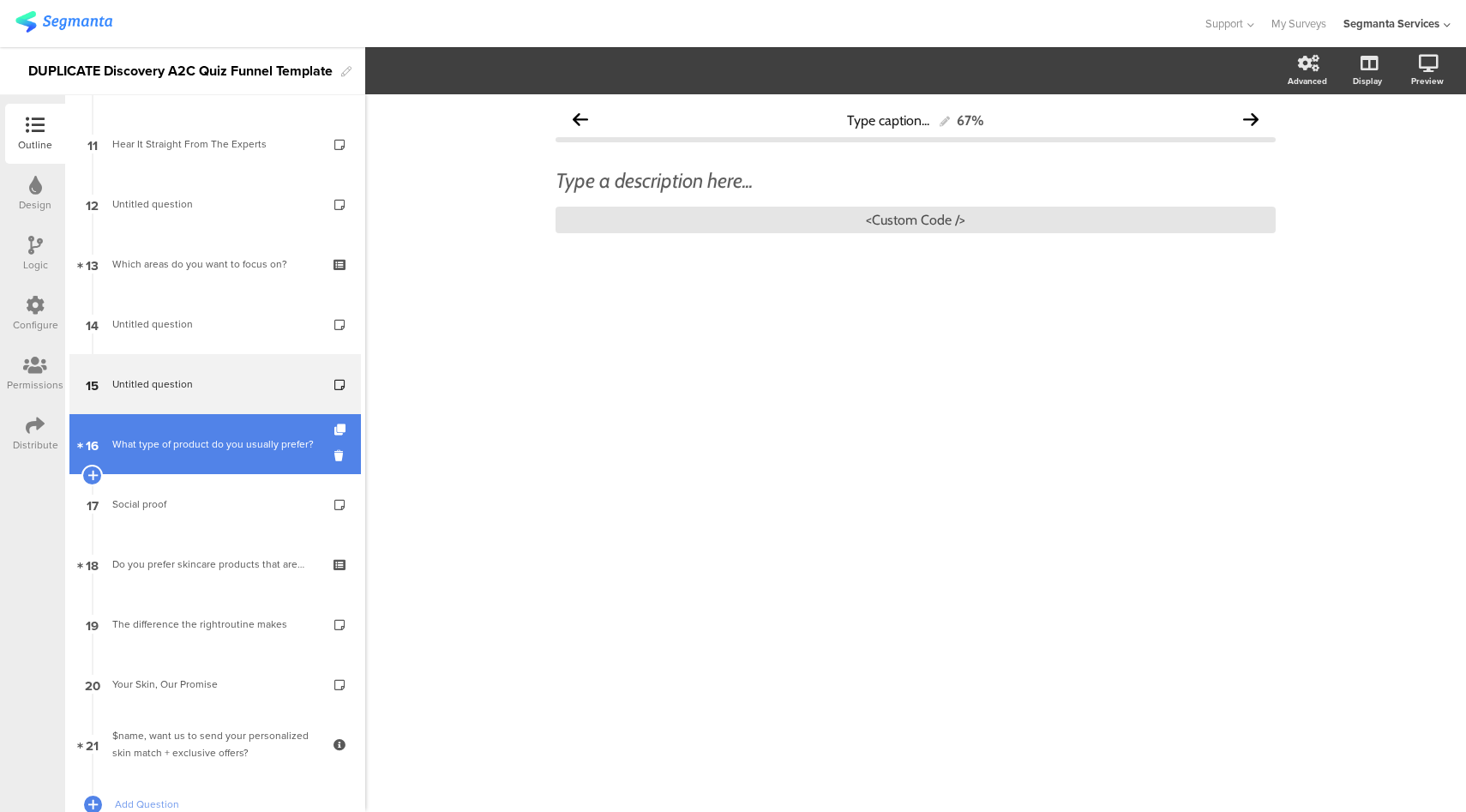
click at [187, 463] on link "16 What type of product do you usually prefer?" at bounding box center [216, 444] width 292 height 60
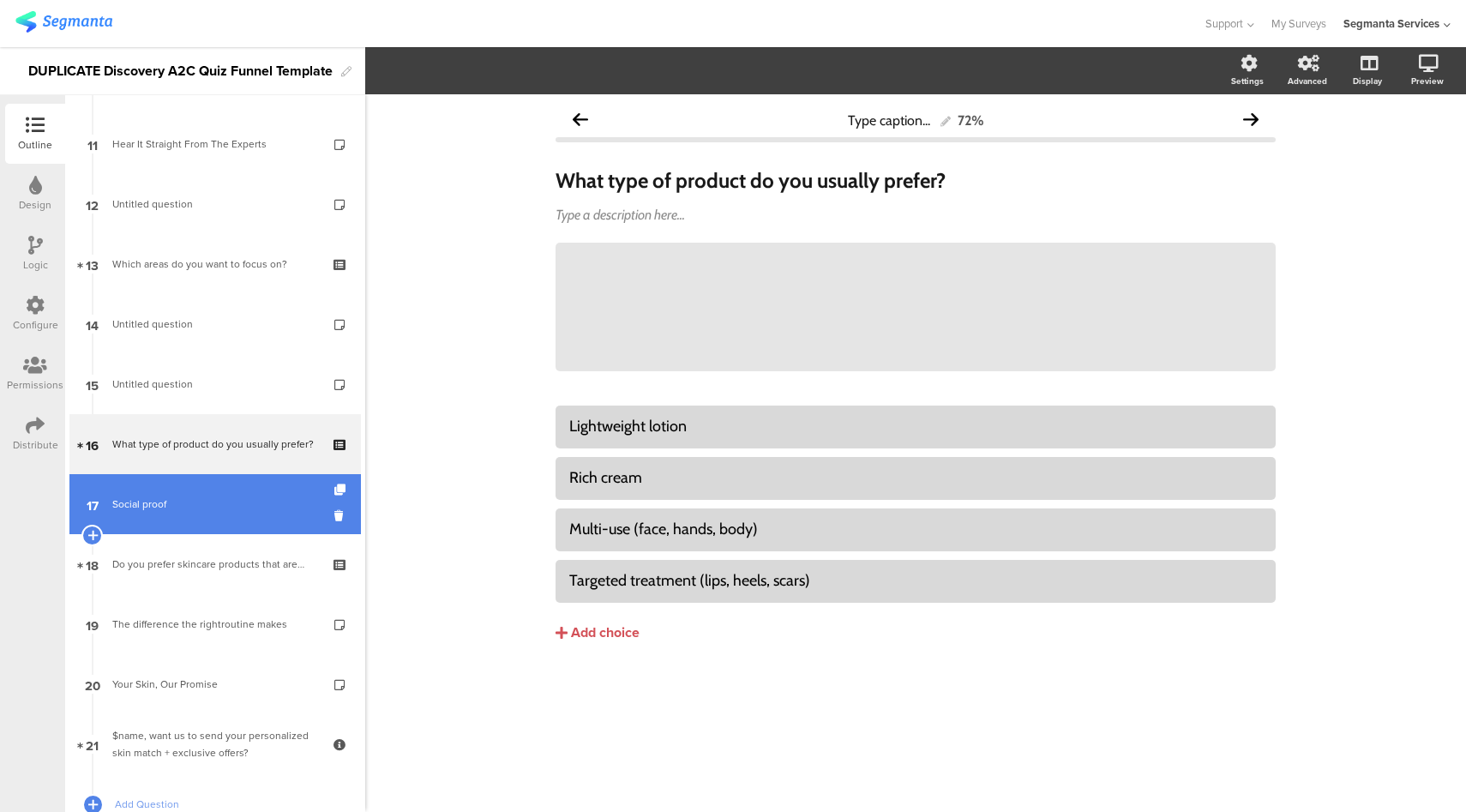
click at [145, 504] on div "Social proof" at bounding box center [215, 504] width 205 height 18
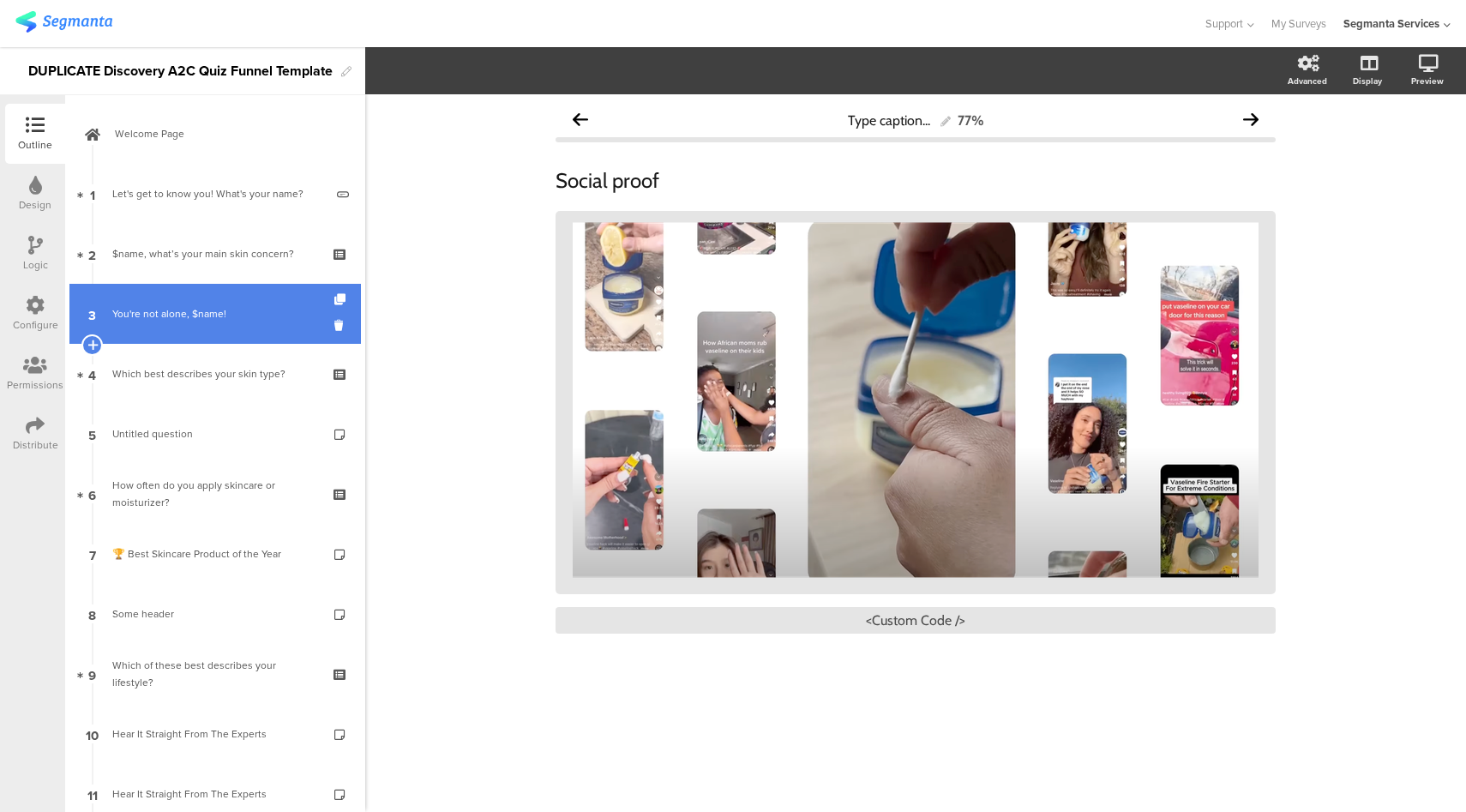
click at [260, 326] on link "3 You're not alone, $name!" at bounding box center [216, 313] width 292 height 60
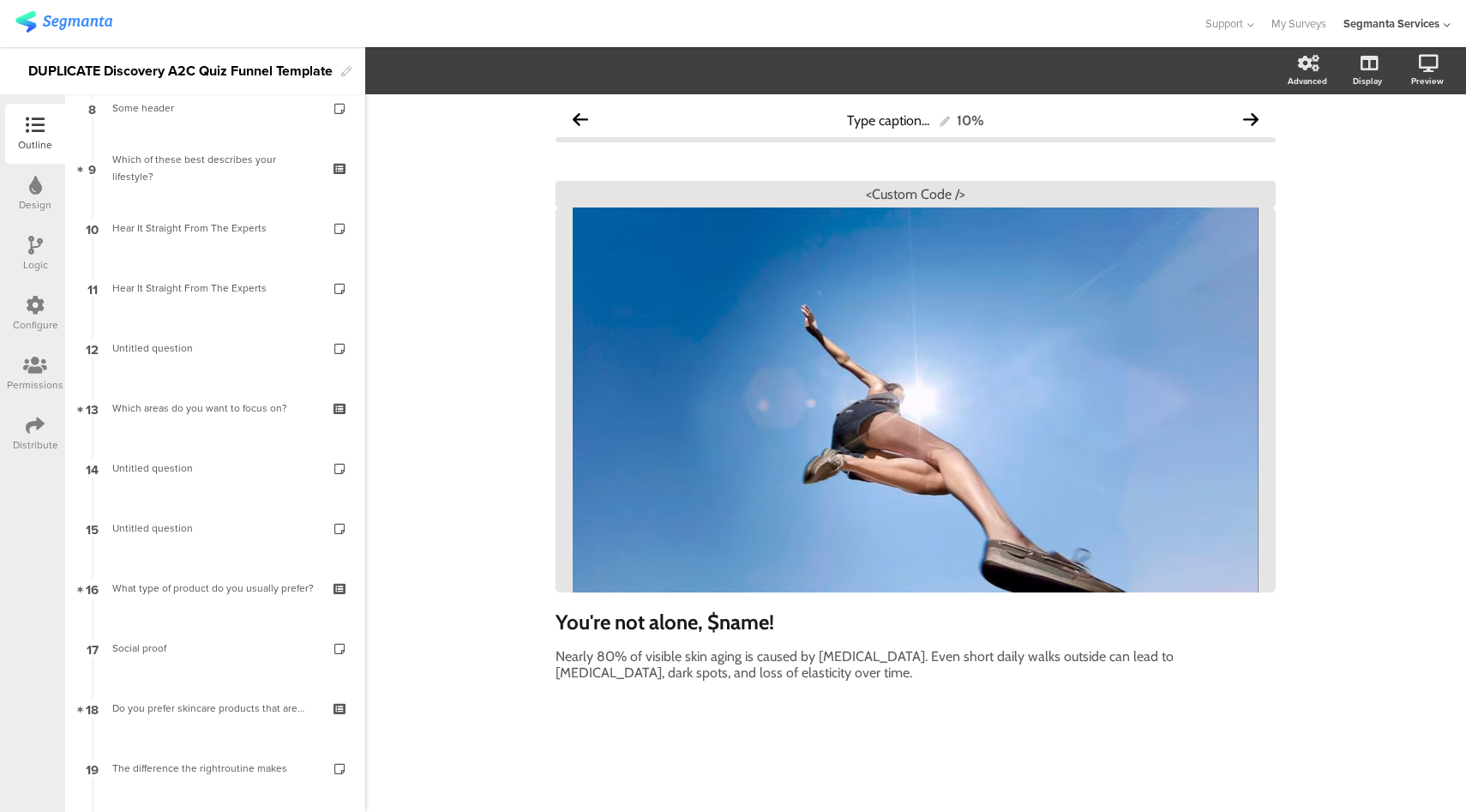
scroll to position [507, 0]
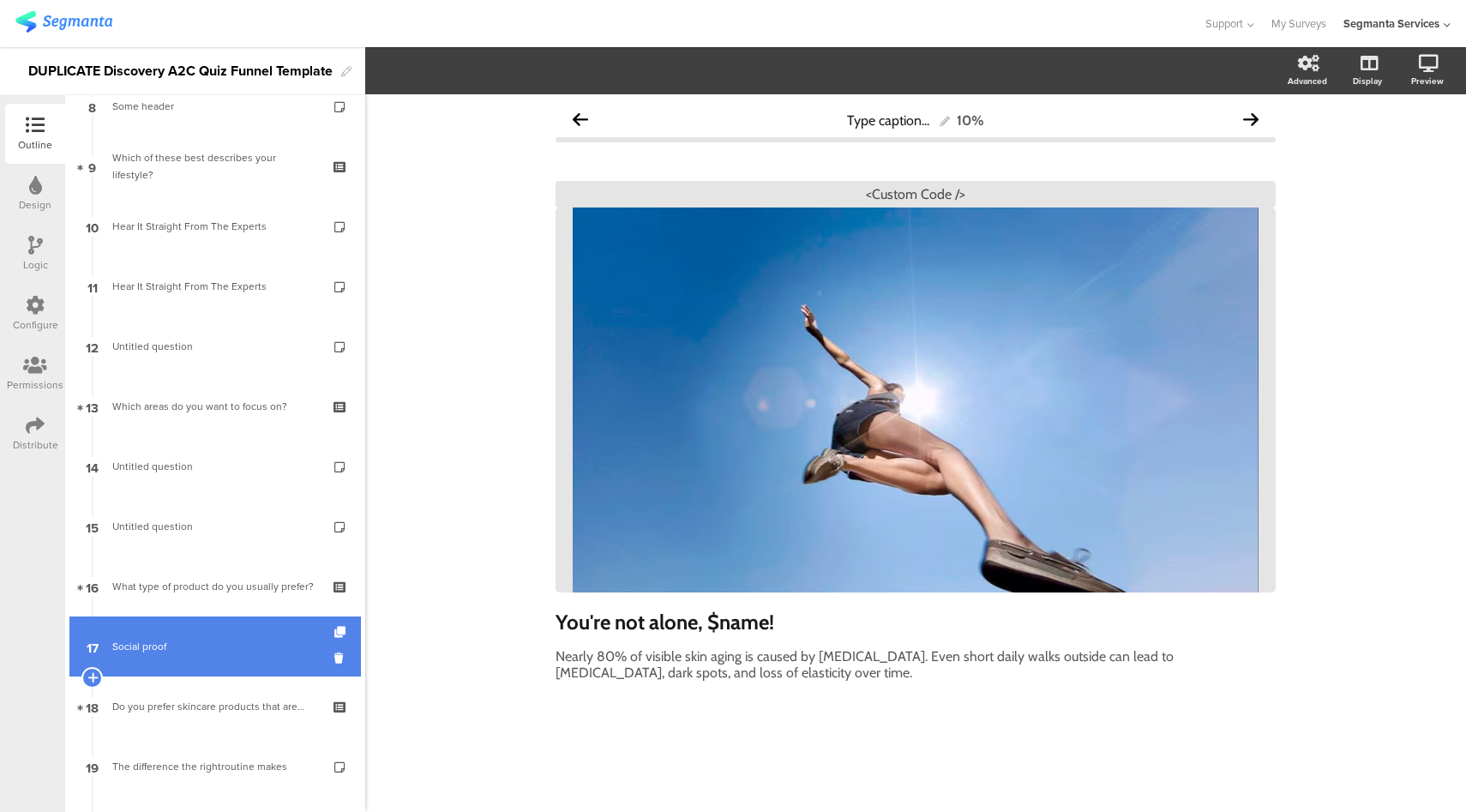
click at [193, 652] on div "Social proof" at bounding box center [215, 646] width 205 height 18
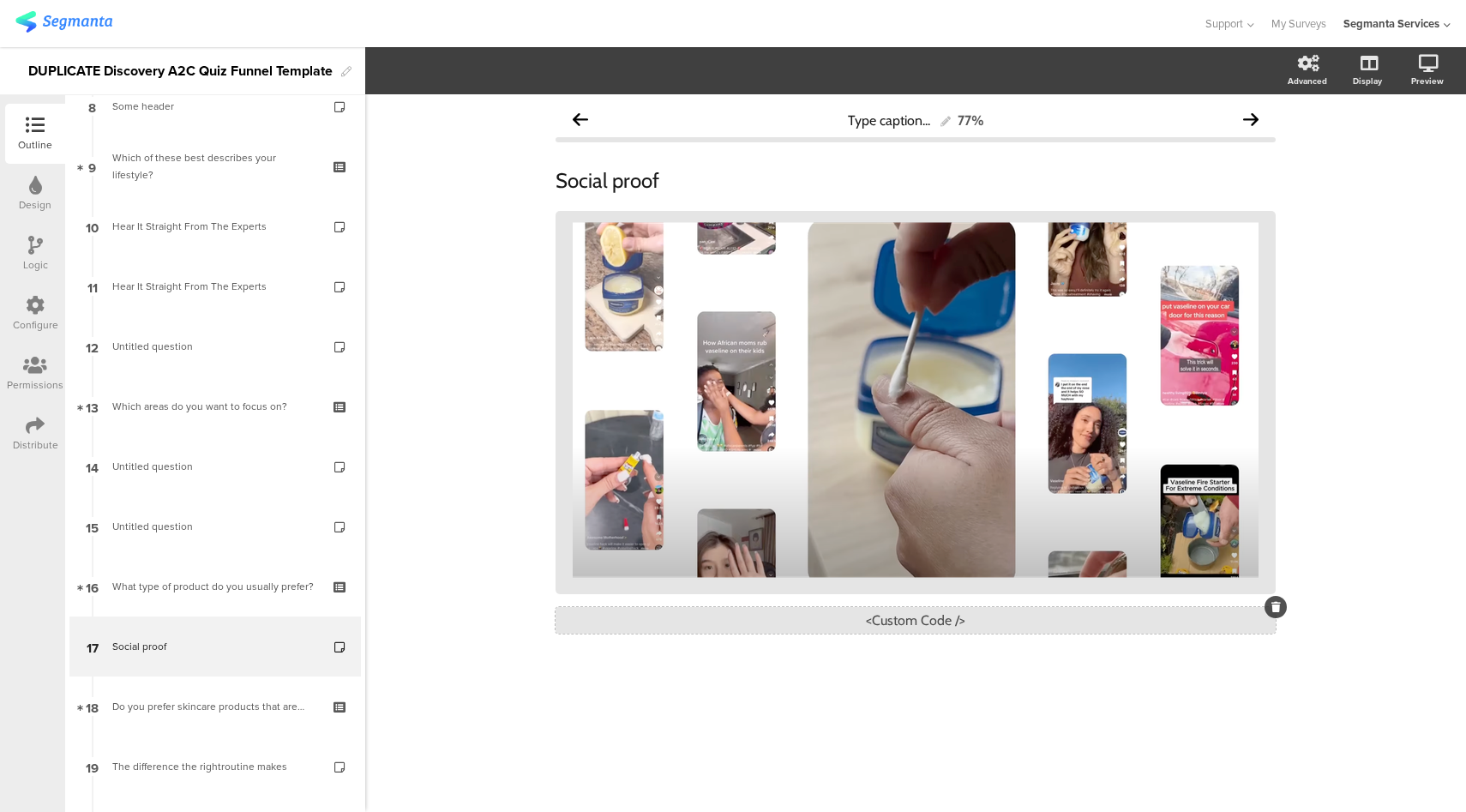
click at [892, 629] on div "<Custom Code />" at bounding box center [915, 620] width 720 height 26
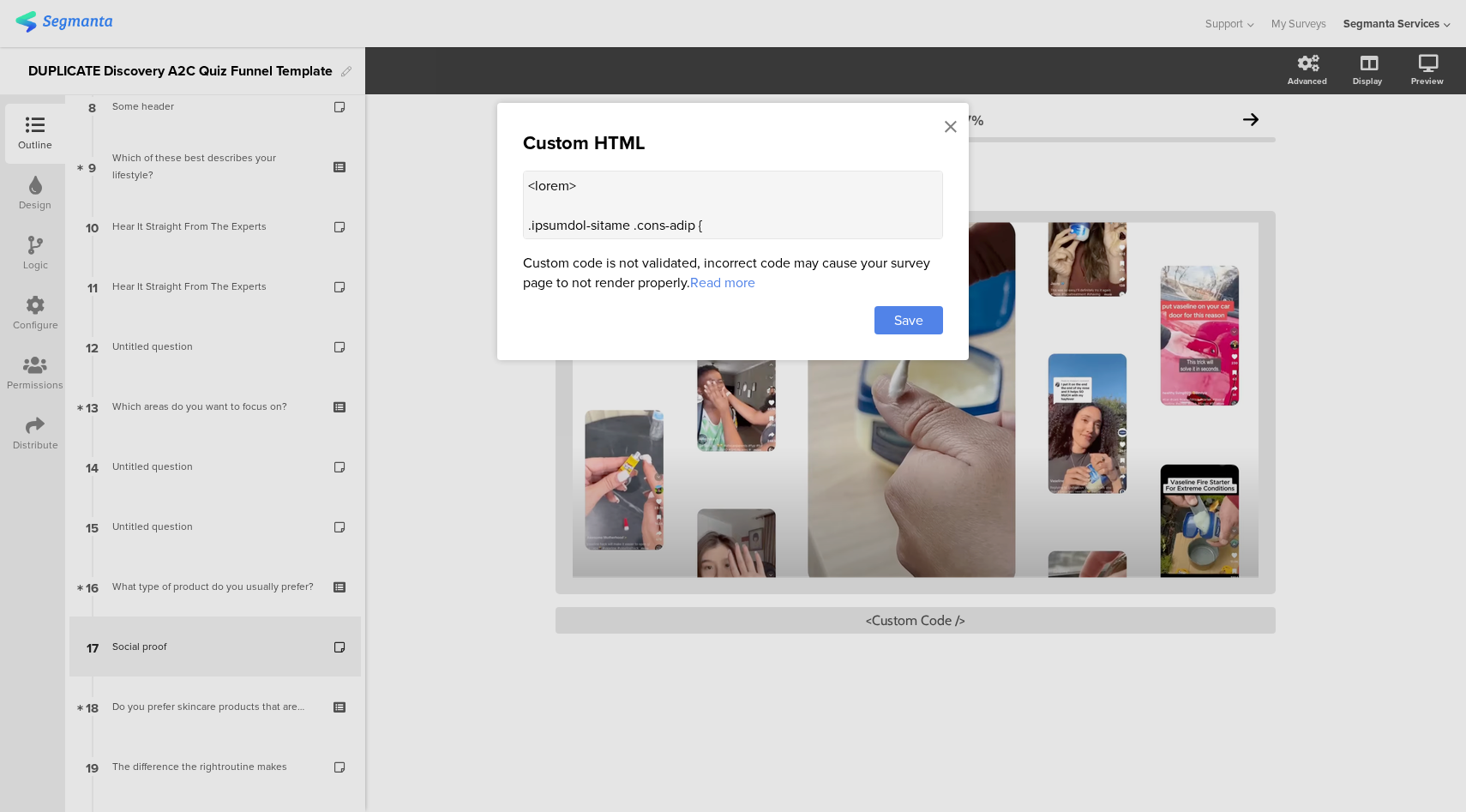
click at [650, 213] on textarea at bounding box center [733, 205] width 420 height 69
click at [676, 200] on textarea at bounding box center [733, 205] width 420 height 69
paste textarea "detergent"
type textarea "<style> .question-header .main-text { display: none !important; } .progress-bar…"
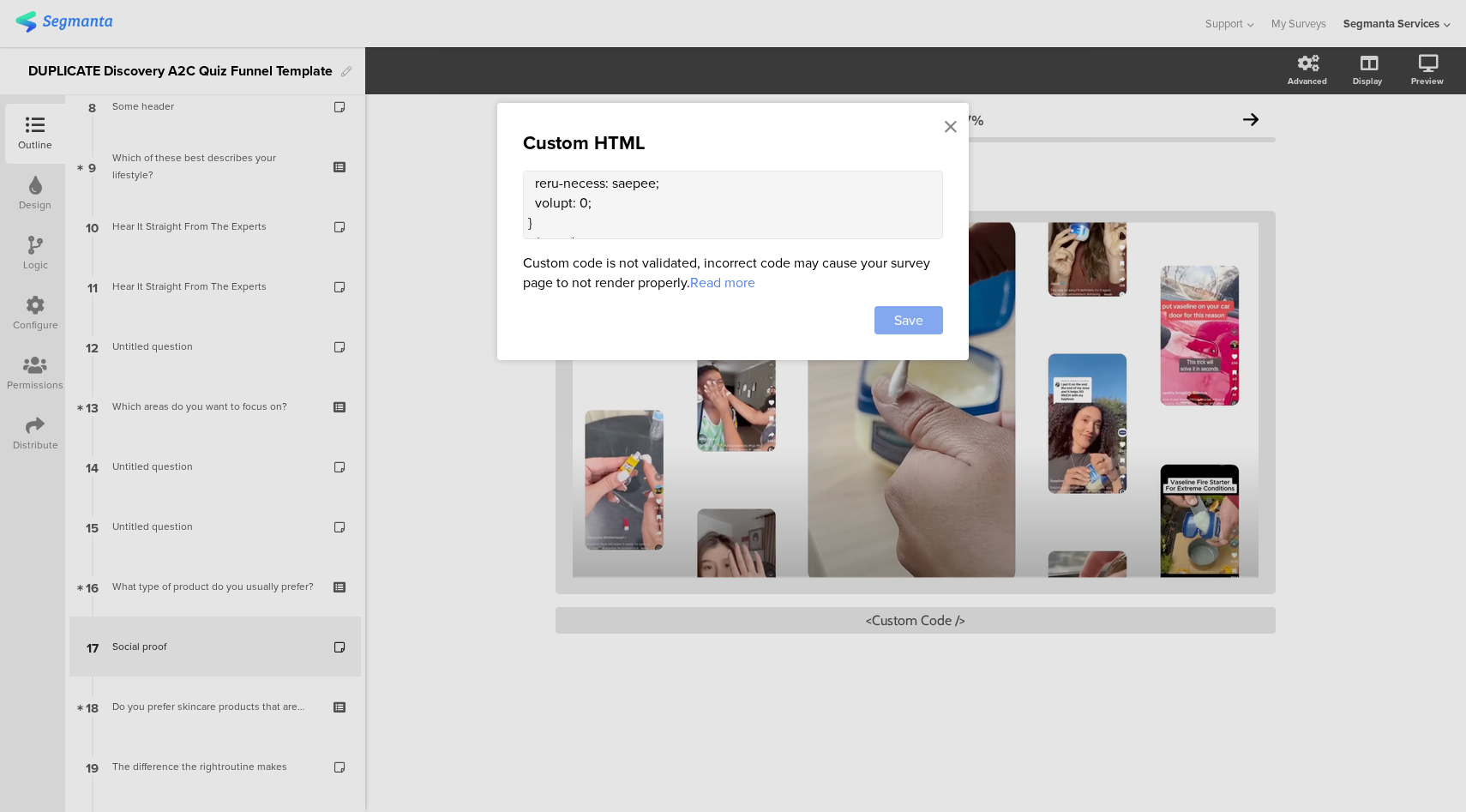
click at [928, 322] on div "Save" at bounding box center [909, 319] width 69 height 28
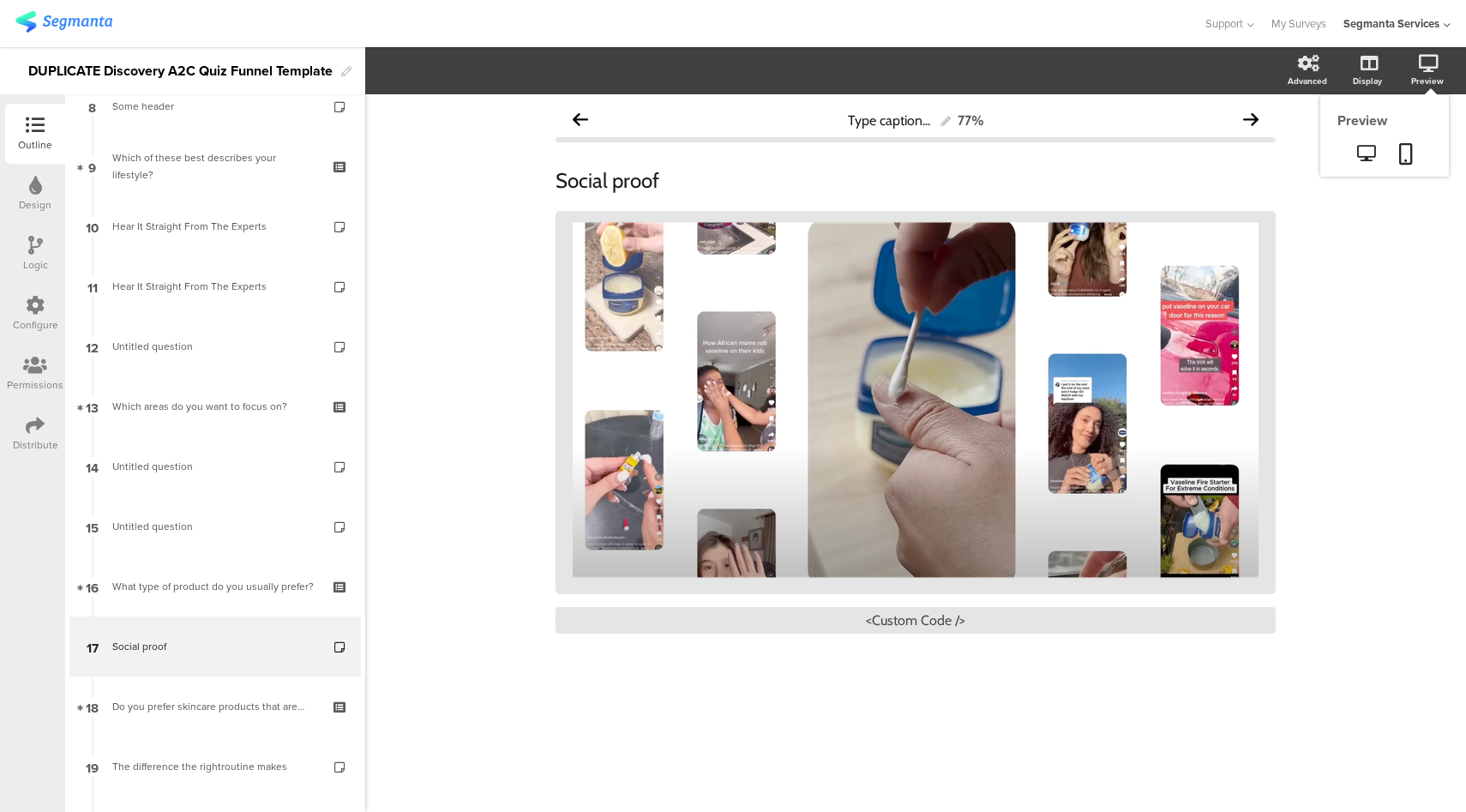
click at [1441, 68] on div "Preview" at bounding box center [1436, 72] width 60 height 43
click at [1366, 155] on icon at bounding box center [1366, 153] width 18 height 17
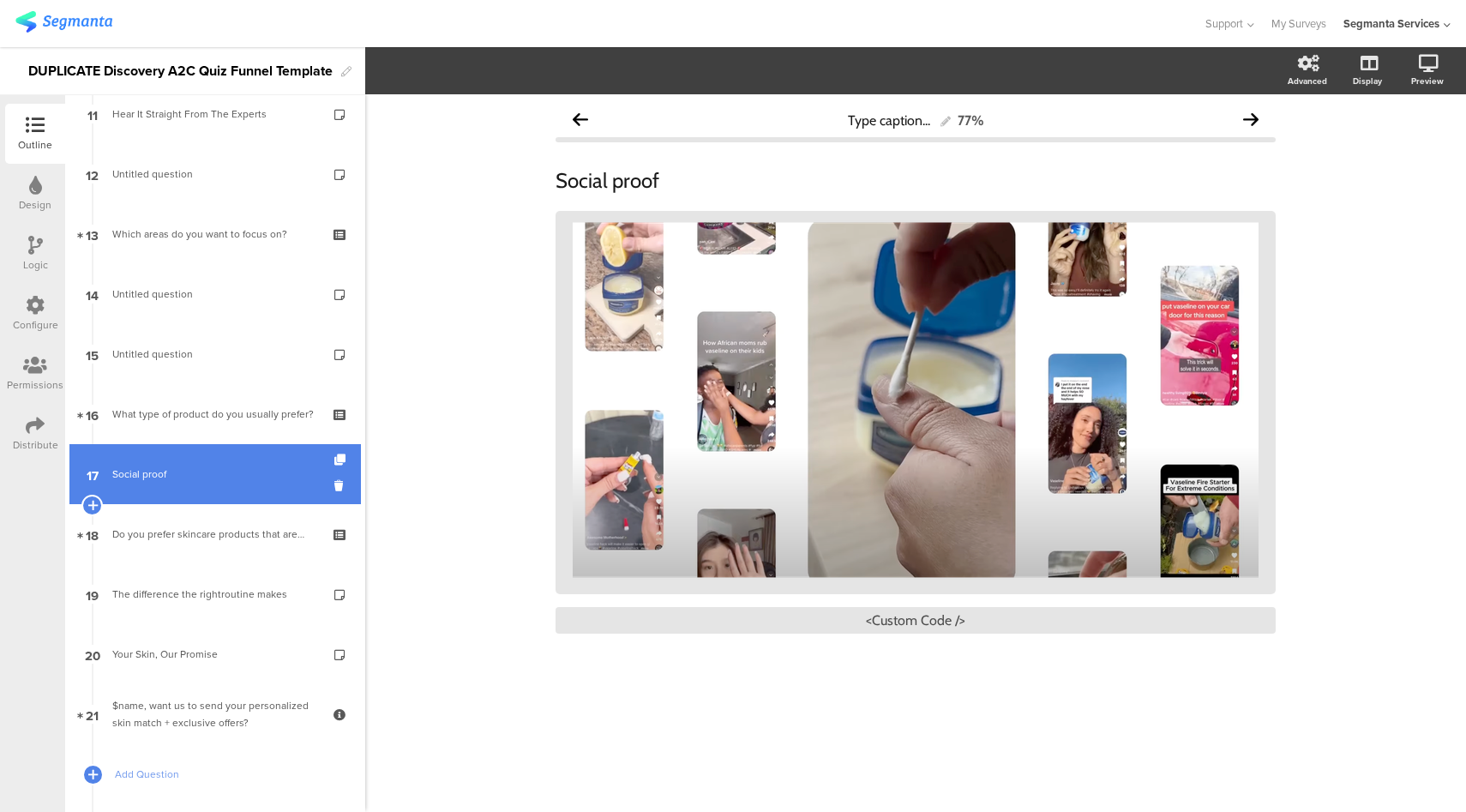
scroll to position [771, 0]
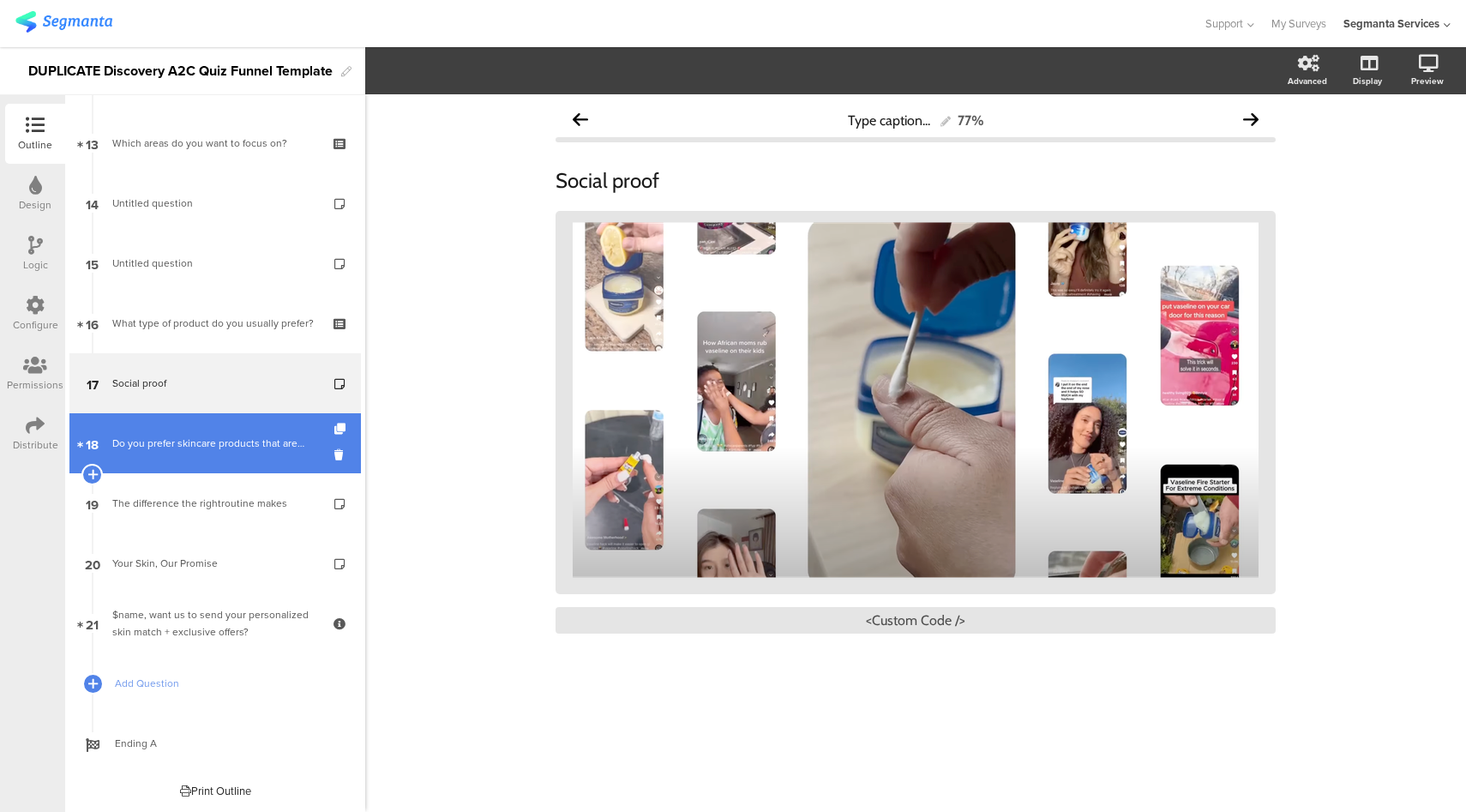
click at [217, 470] on link "18 Do you prefer skincare products that are…" at bounding box center [216, 443] width 292 height 60
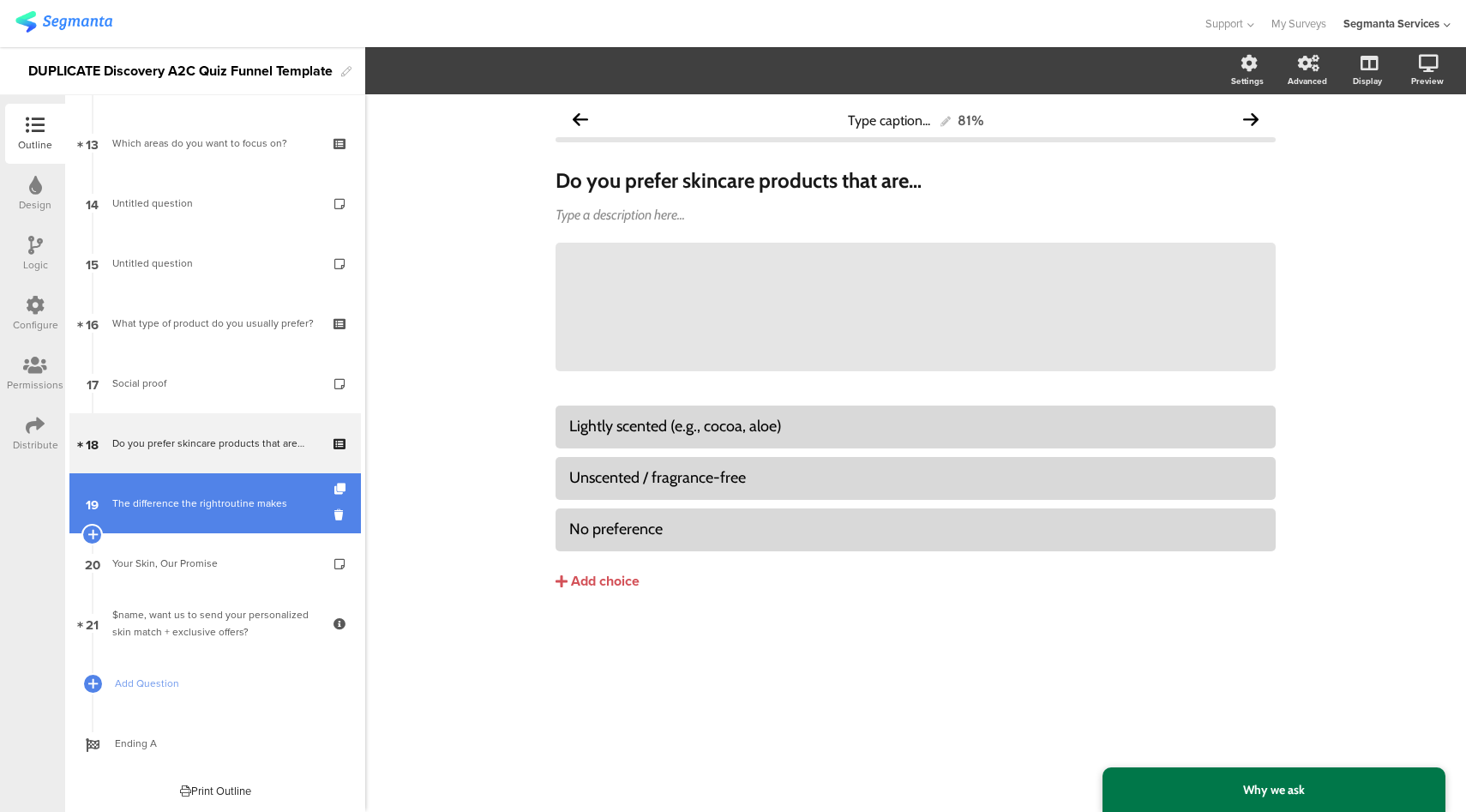
click at [187, 491] on link "19 The difference the rightroutine makes" at bounding box center [216, 502] width 292 height 60
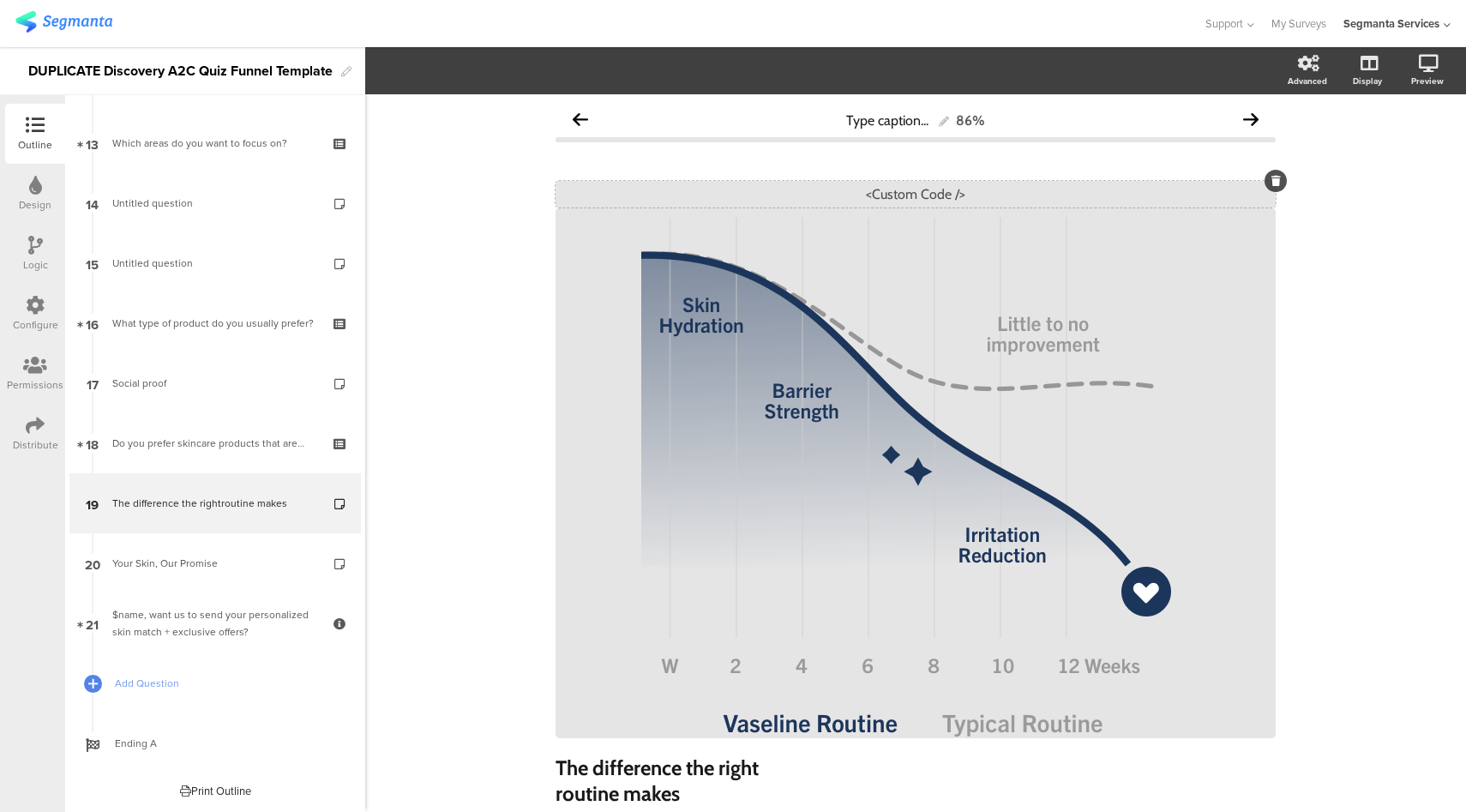
click at [930, 195] on div "<Custom Code />" at bounding box center [915, 194] width 720 height 26
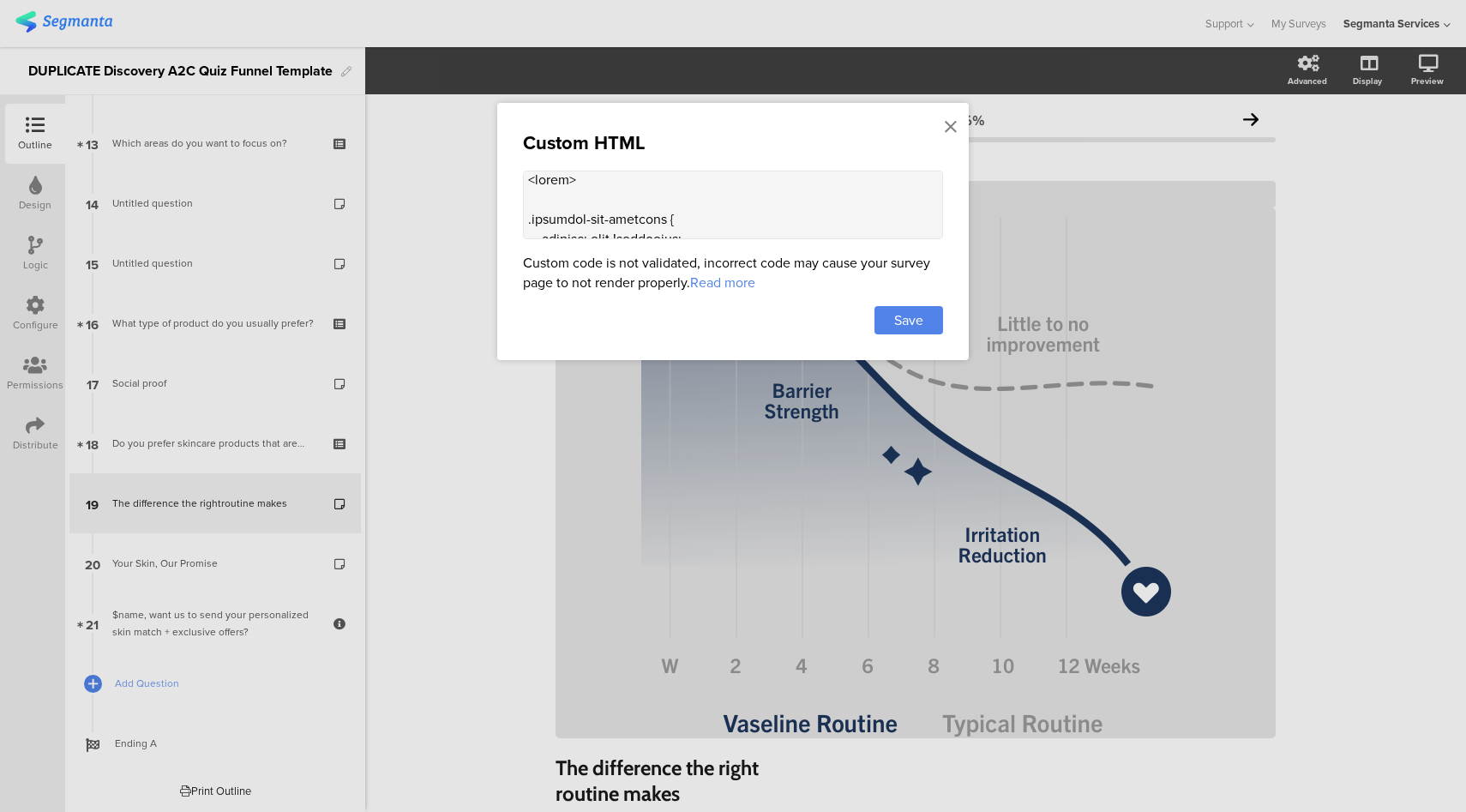
scroll to position [7, 0]
click at [949, 125] on icon at bounding box center [951, 126] width 12 height 19
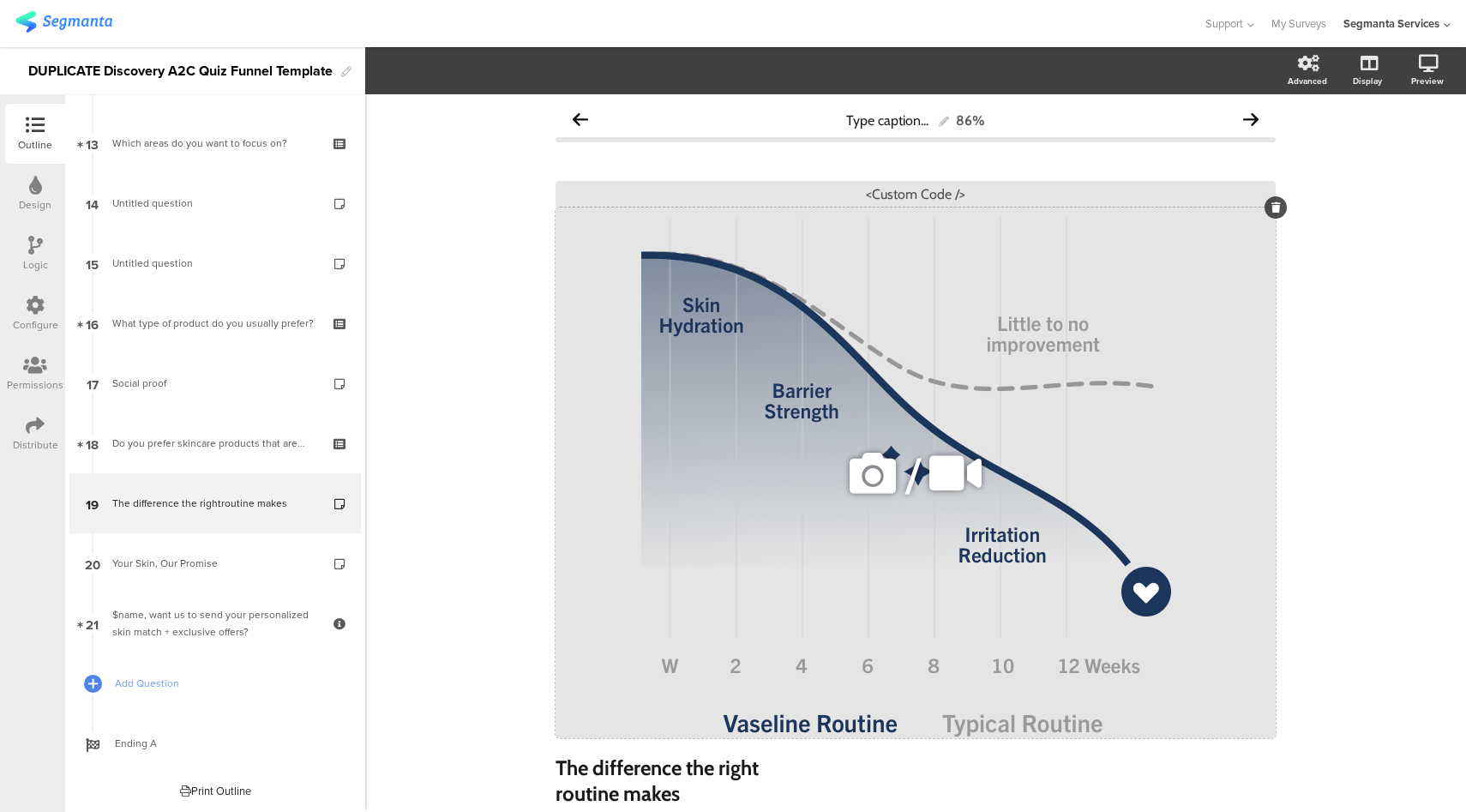
click at [588, 251] on div "/" at bounding box center [915, 473] width 720 height 531
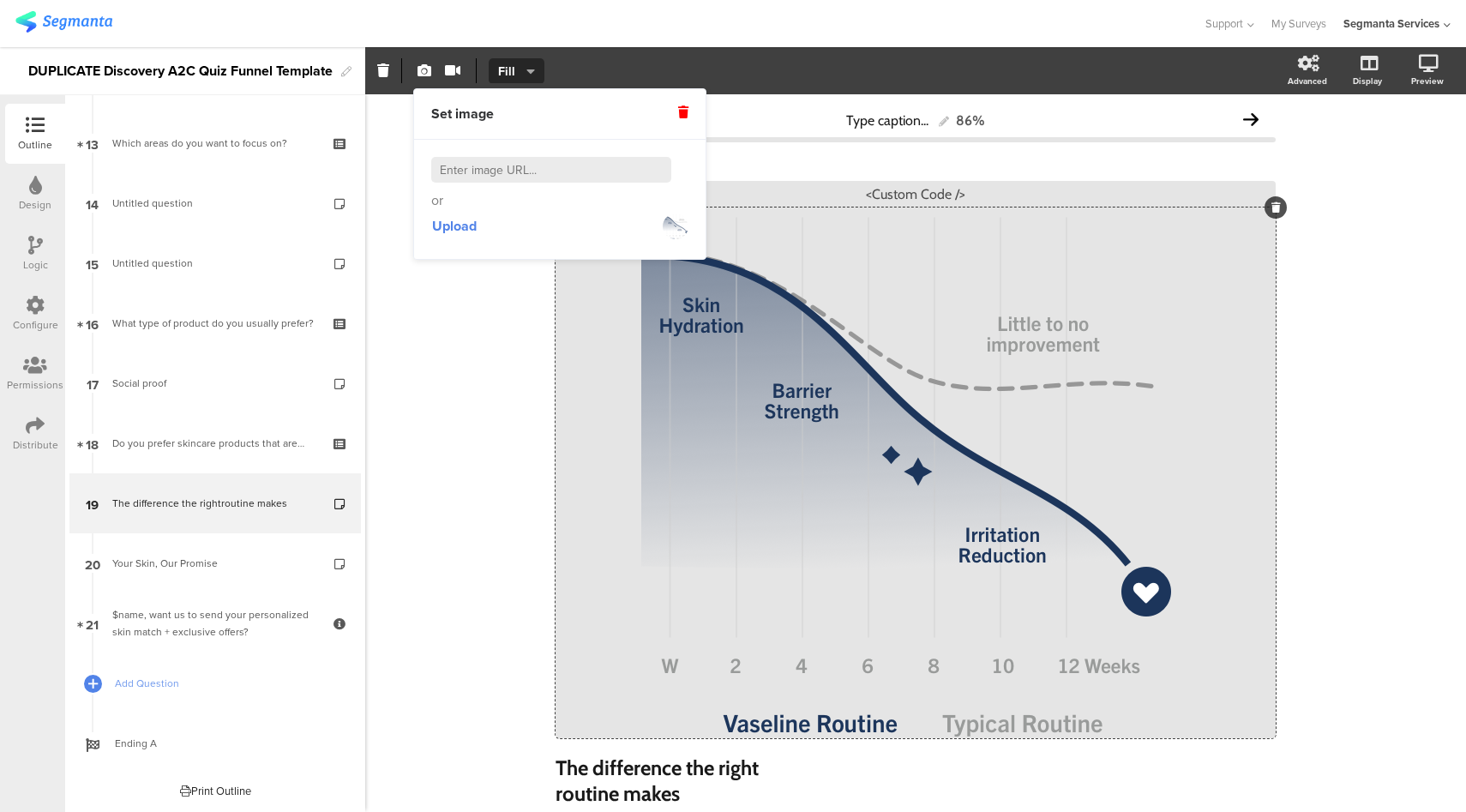
click at [714, 72] on div "Set video Source Youtube Youtube Self hosted video URL Fit Fill Fill" at bounding box center [826, 71] width 921 height 24
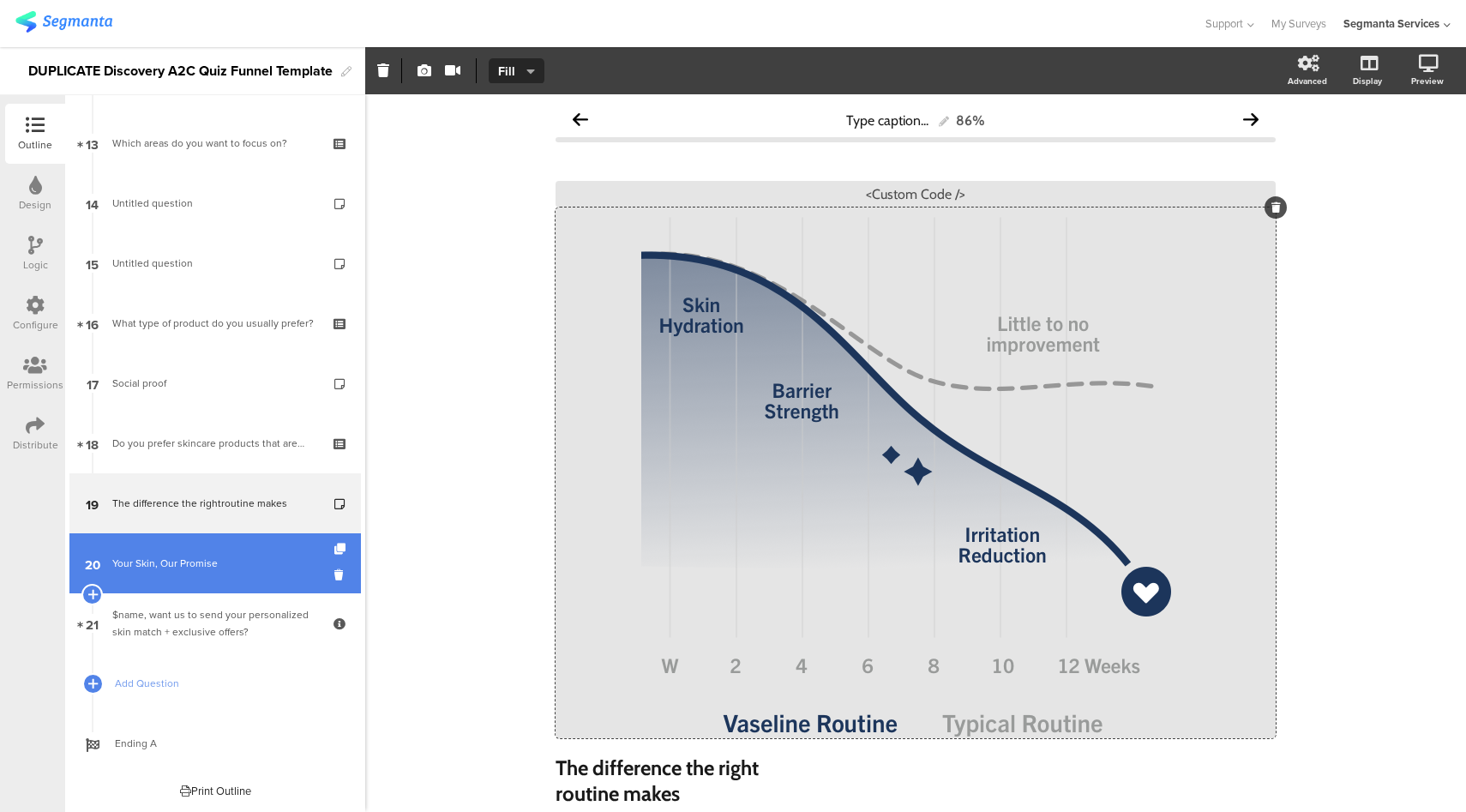
click at [178, 568] on div "Your Skin, Our Promise" at bounding box center [215, 563] width 205 height 18
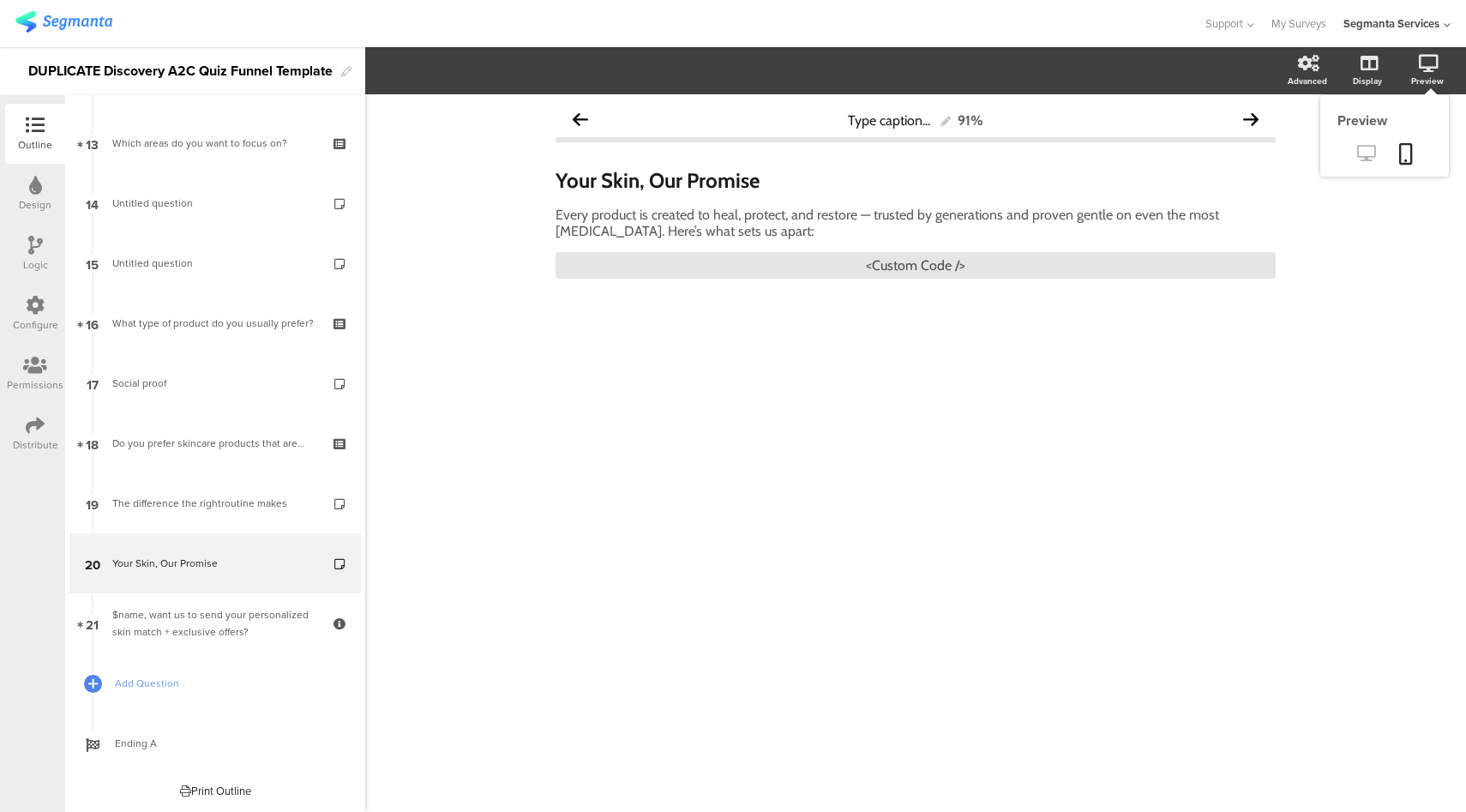
click at [1361, 153] on icon at bounding box center [1366, 153] width 18 height 17
click at [619, 178] on div "Your Skin, Our Promise Your Skin, Our Promise Your Skin, Our Promise" at bounding box center [916, 180] width 729 height 34
click at [619, 178] on strong "Your Skin, Our Promise" at bounding box center [658, 180] width 204 height 24
click at [916, 271] on div "<Custom Code />" at bounding box center [915, 264] width 720 height 26
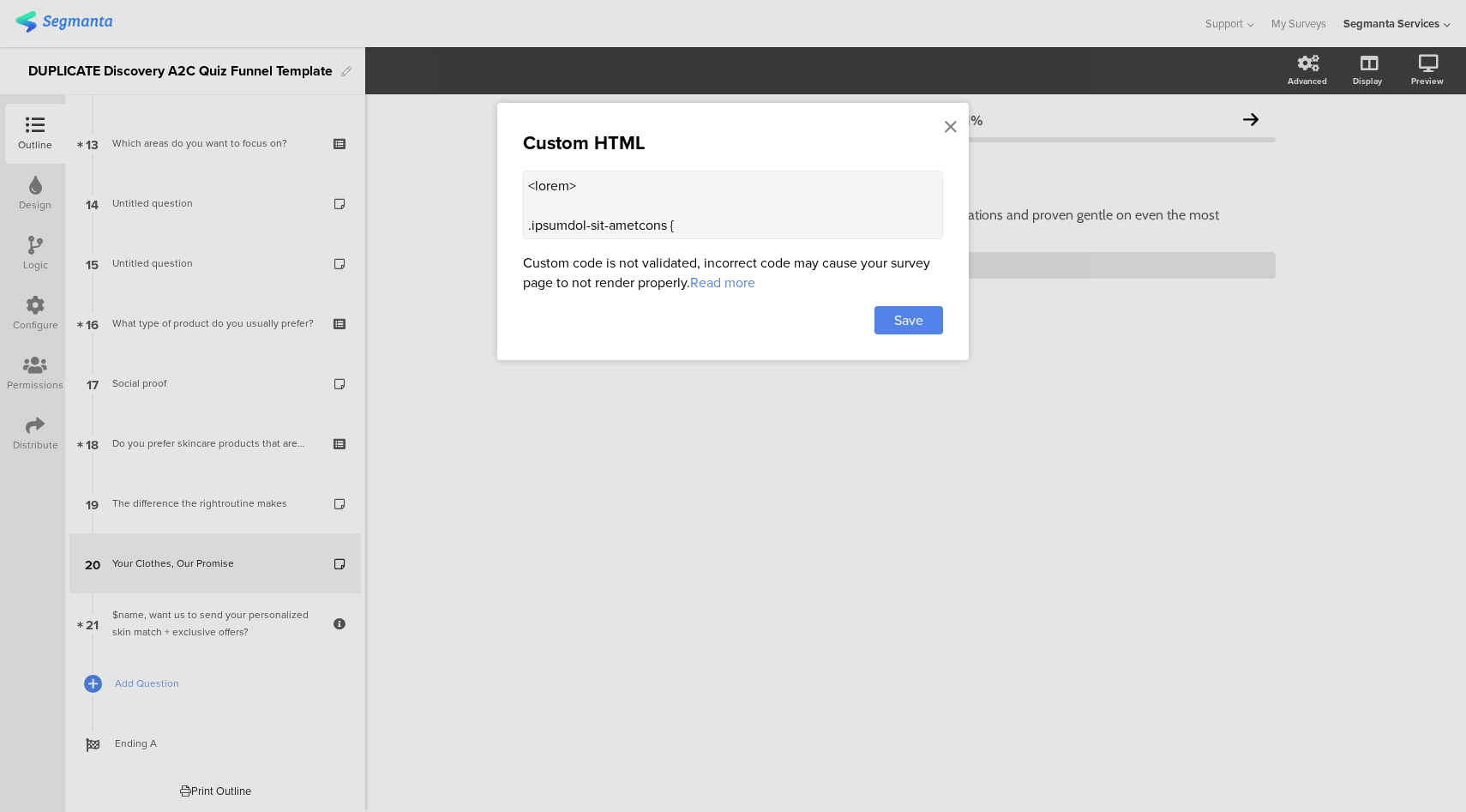
click at [706, 212] on textarea at bounding box center [733, 205] width 420 height 69
paste textarea "question-header .main-text { display: none !important; } .progress-bar-segments…"
type textarea "<style> .progress-bar-segments { display: none !important; } .animated-router-v…"
click at [953, 129] on icon at bounding box center [951, 126] width 12 height 19
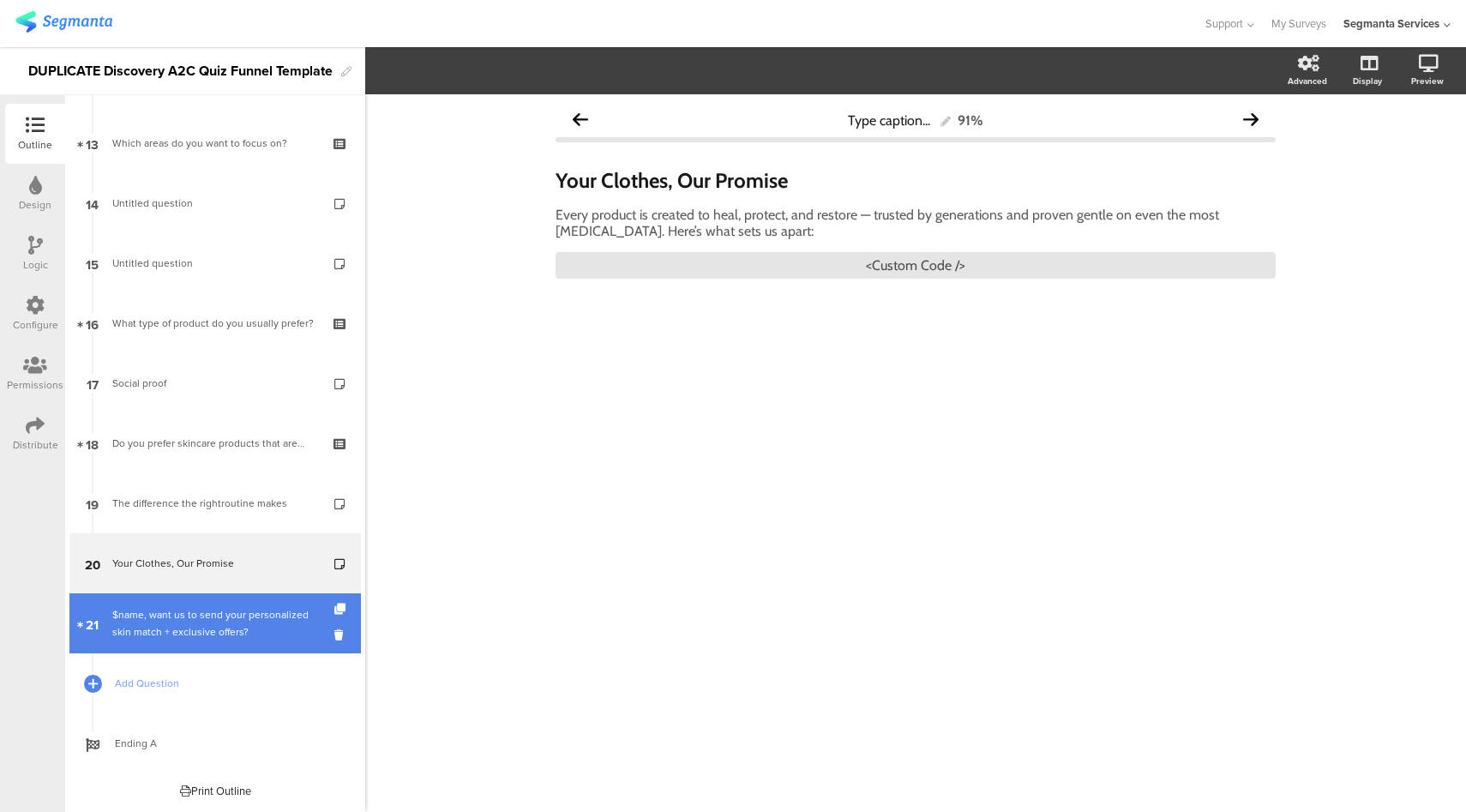
click at [192, 621] on div "$name, want us to send your personalized skin match + exclusive offers?" at bounding box center [215, 623] width 205 height 34
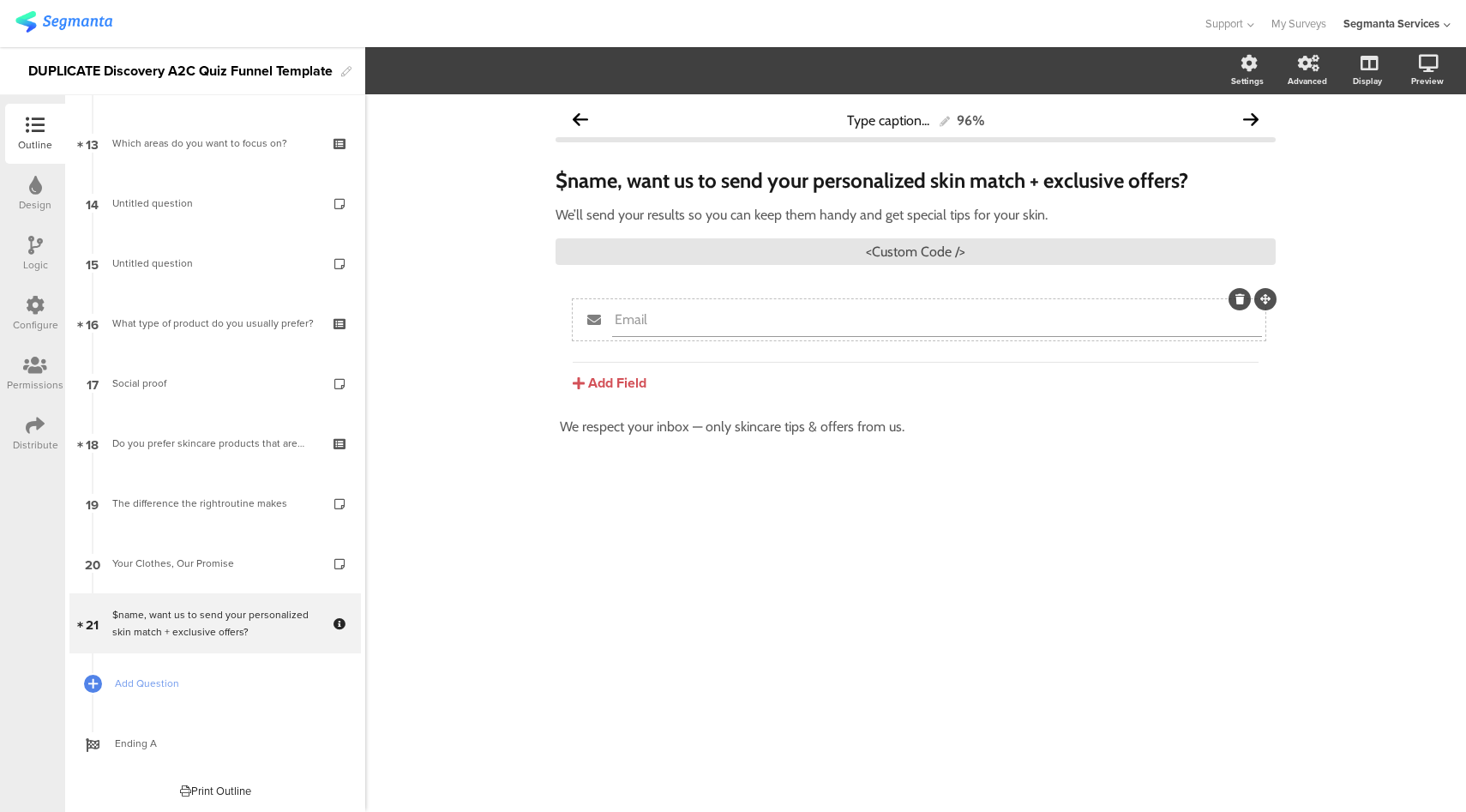
click at [648, 322] on input "Email" at bounding box center [937, 319] width 645 height 17
click at [496, 79] on span "Field options" at bounding box center [464, 71] width 100 height 20
click at [1238, 149] on label at bounding box center [1241, 147] width 24 height 14
click at [0, 0] on input "checkbox" at bounding box center [0, 0] width 0 height 0
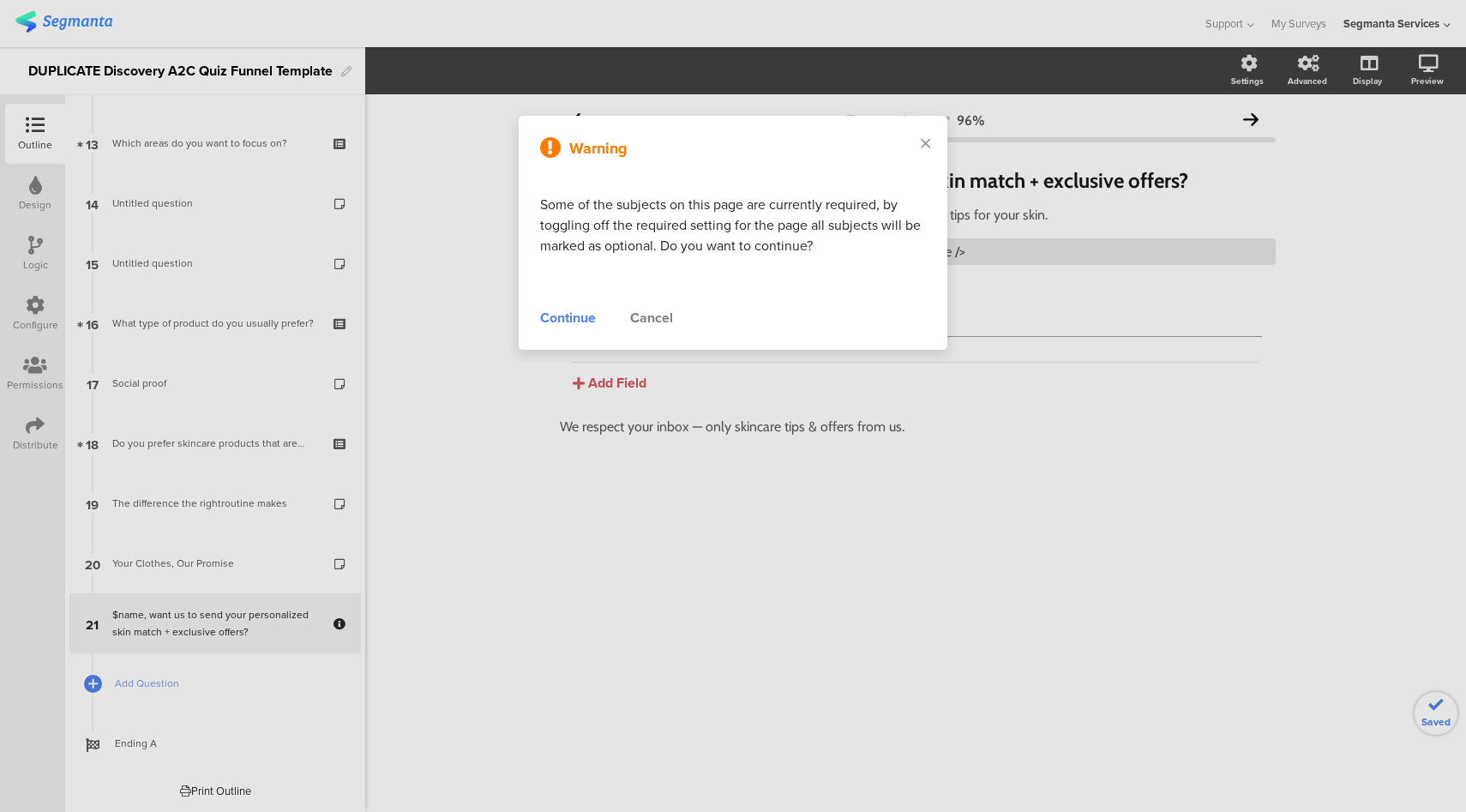
click at [553, 318] on div "Continue" at bounding box center [567, 317] width 56 height 21
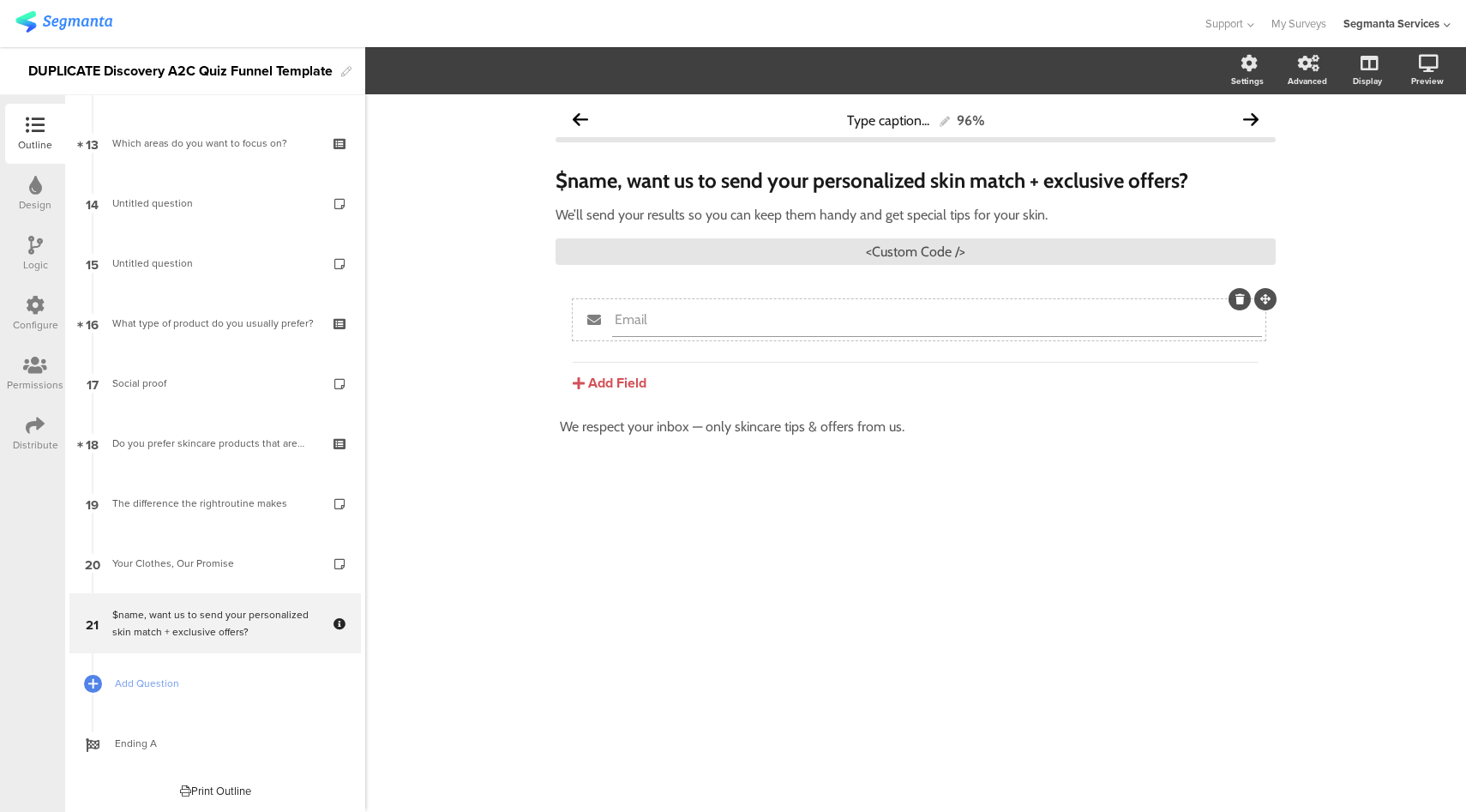
click at [684, 324] on input "Email" at bounding box center [937, 319] width 645 height 17
type input "Email (Optional)"
drag, startPoint x: 620, startPoint y: 185, endPoint x: 548, endPoint y: 182, distance: 72.1
click at [543, 183] on div "Type caption... 96% $name, want us to send your personalized skin match + exclu…" at bounding box center [916, 310] width 755 height 433
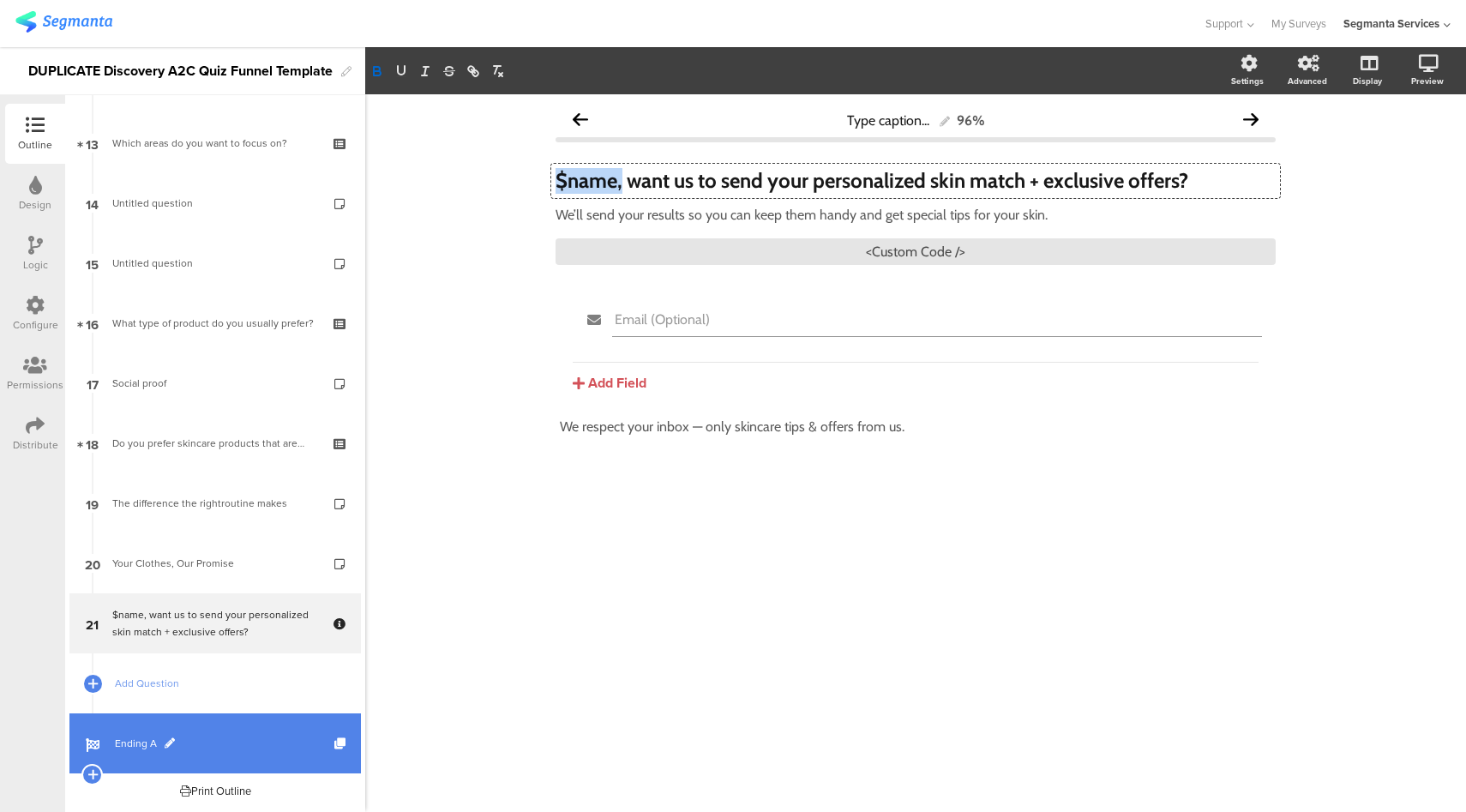
click at [226, 742] on span "Ending A" at bounding box center [224, 743] width 220 height 18
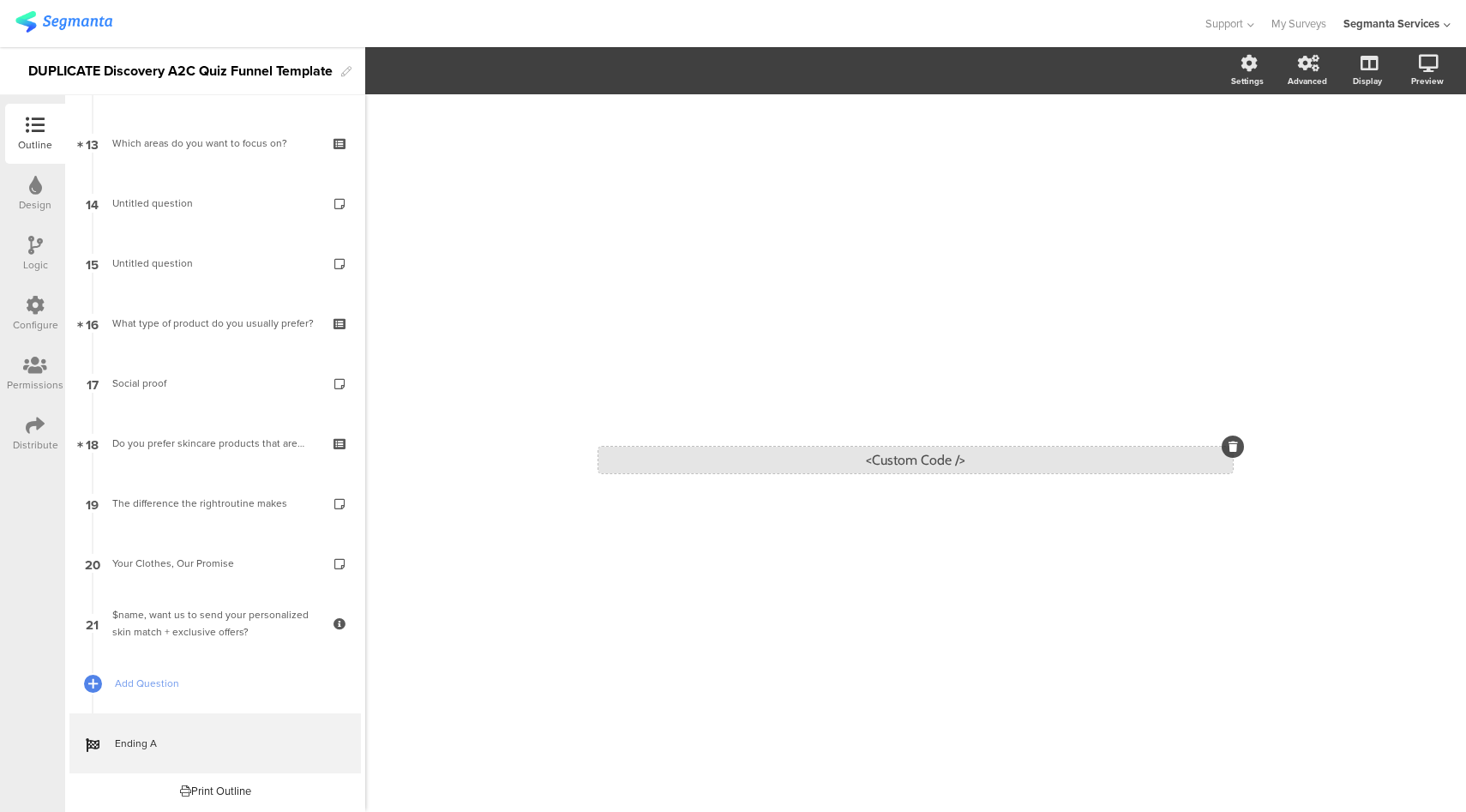
click at [896, 457] on div "<Custom Code />" at bounding box center [916, 459] width 635 height 26
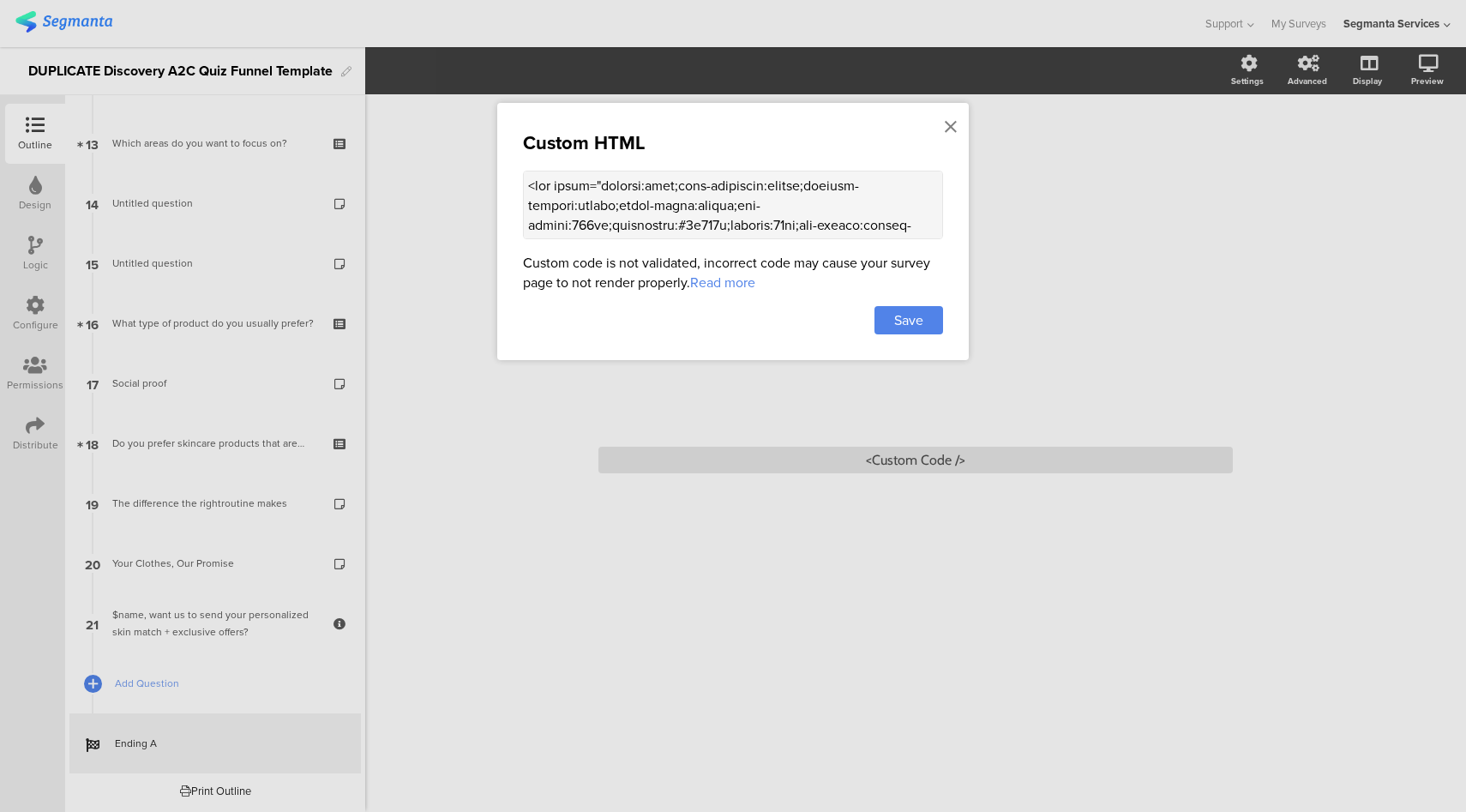
click at [663, 186] on textarea at bounding box center [733, 205] width 420 height 69
click at [949, 128] on icon at bounding box center [951, 126] width 12 height 19
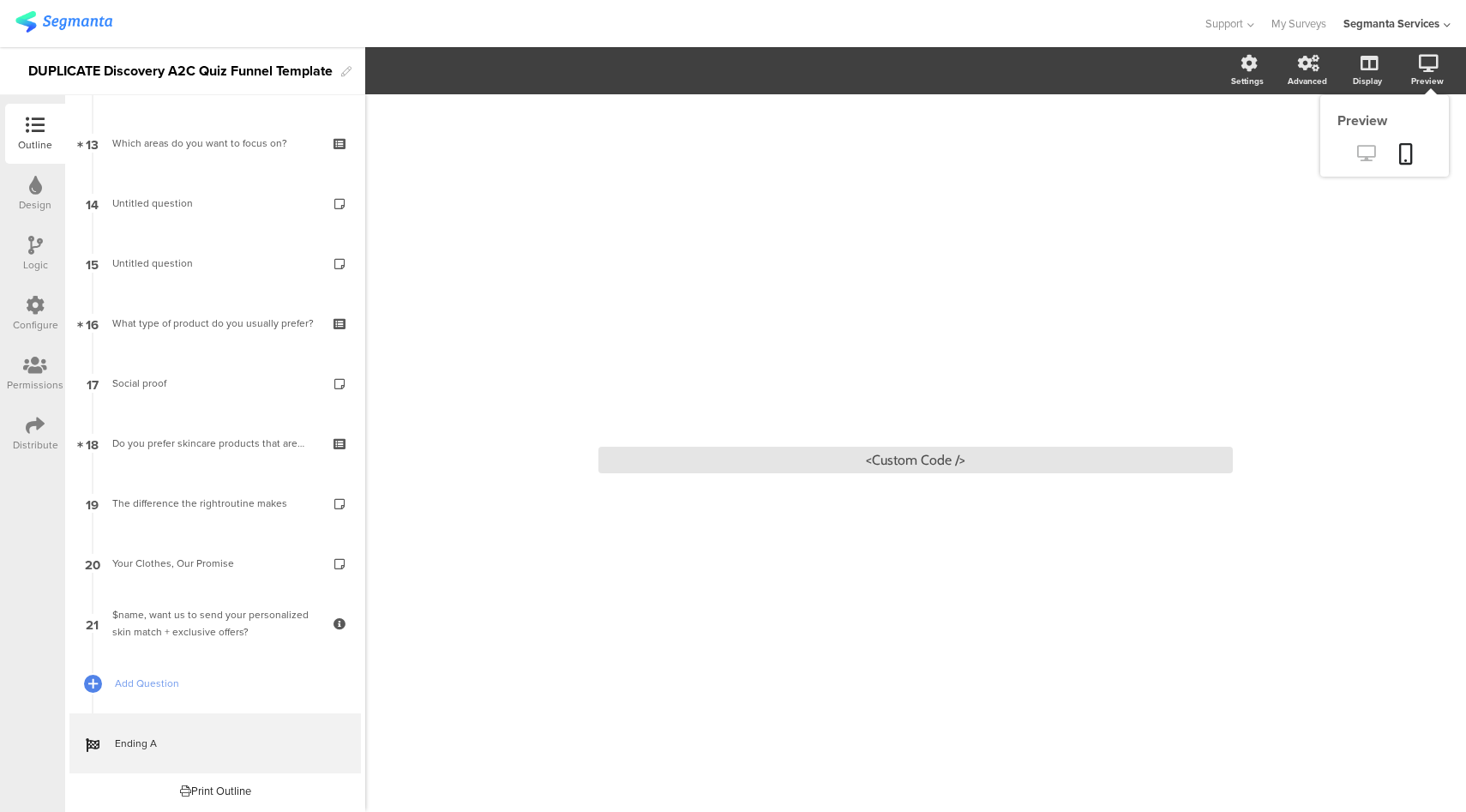
click at [1369, 155] on icon at bounding box center [1366, 153] width 18 height 17
click at [903, 453] on div "<Custom Code />" at bounding box center [916, 459] width 635 height 26
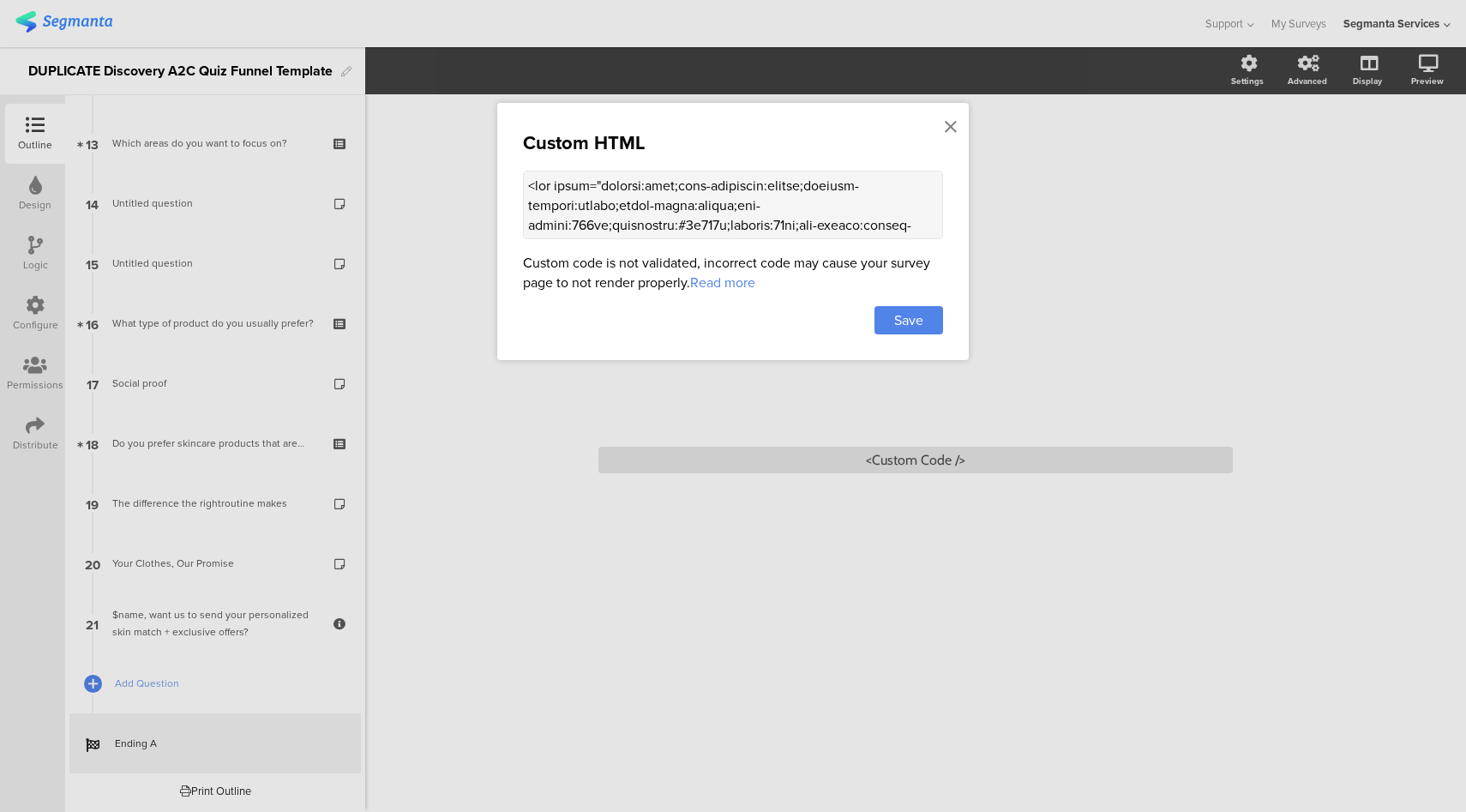
click at [726, 210] on textarea at bounding box center [733, 205] width 420 height 69
paste textarea "thumbor.segmanta.com/unsafe/fit-in/800x320/filters:no_upscale()/d3qka8e8qzmug1.…"
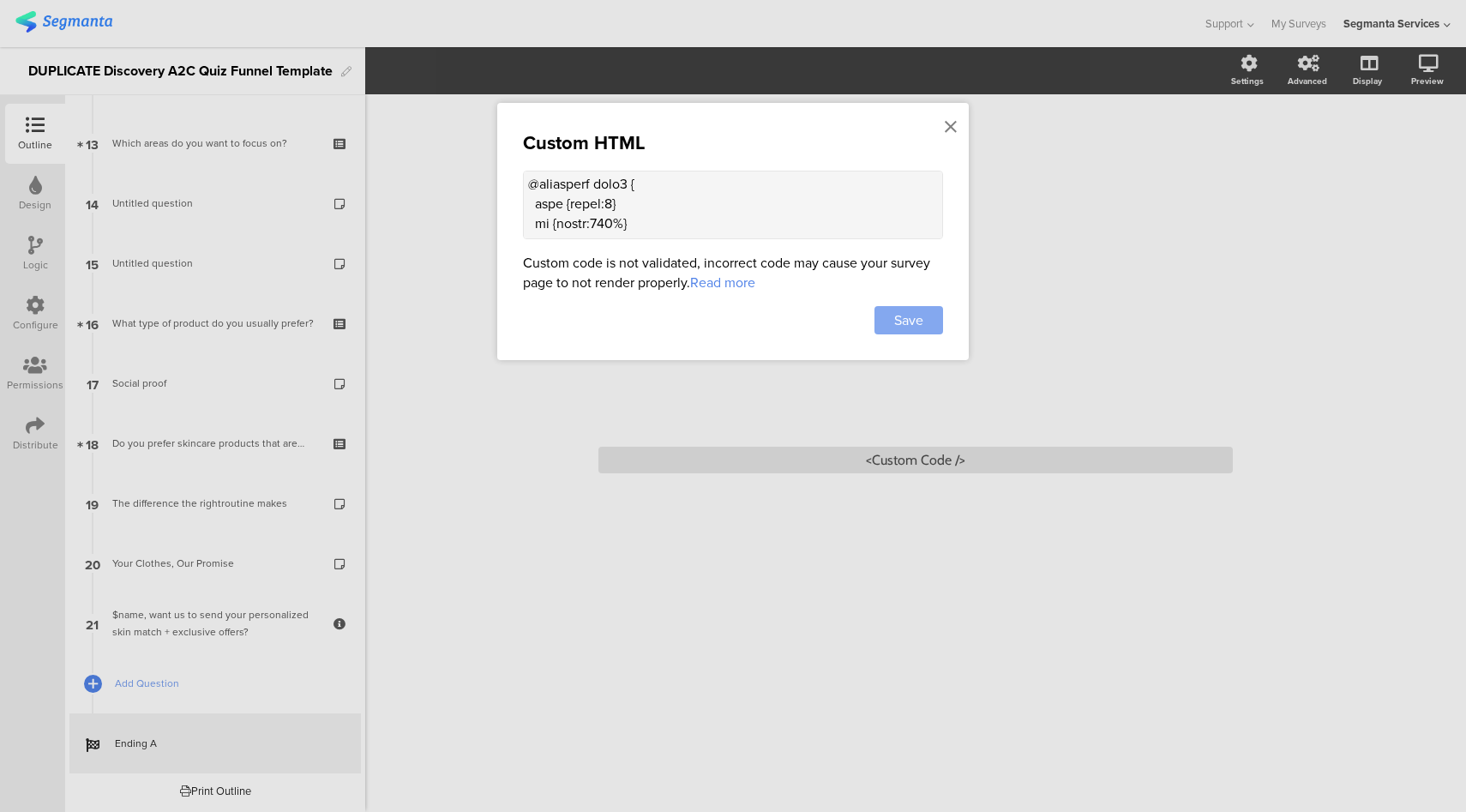
type textarea "<div style="display:flex;flex-direction:column;justify-content:center;align-ite…"
click at [923, 321] on div "Save" at bounding box center [909, 319] width 69 height 28
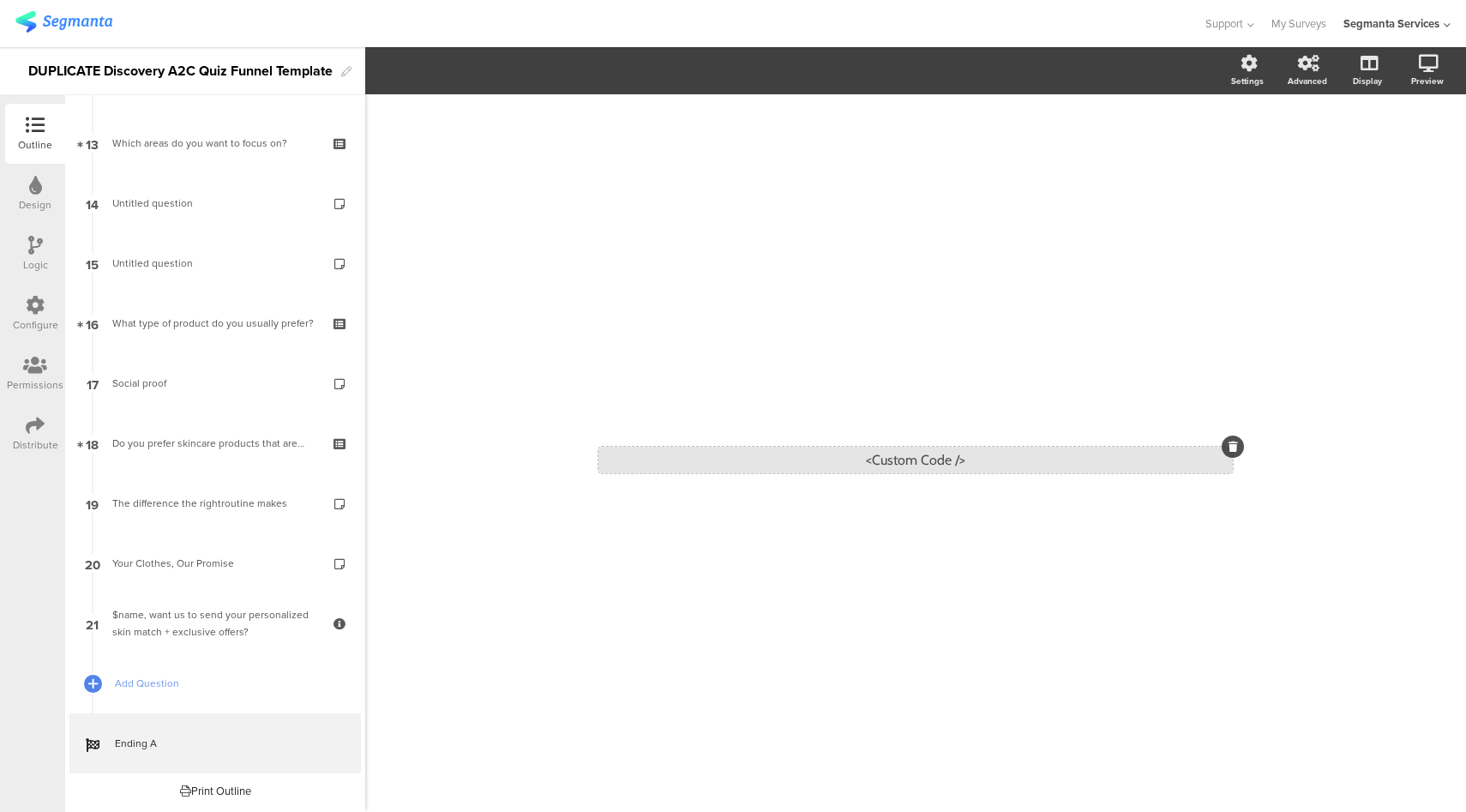
click at [955, 460] on div "<Custom Code />" at bounding box center [916, 459] width 635 height 26
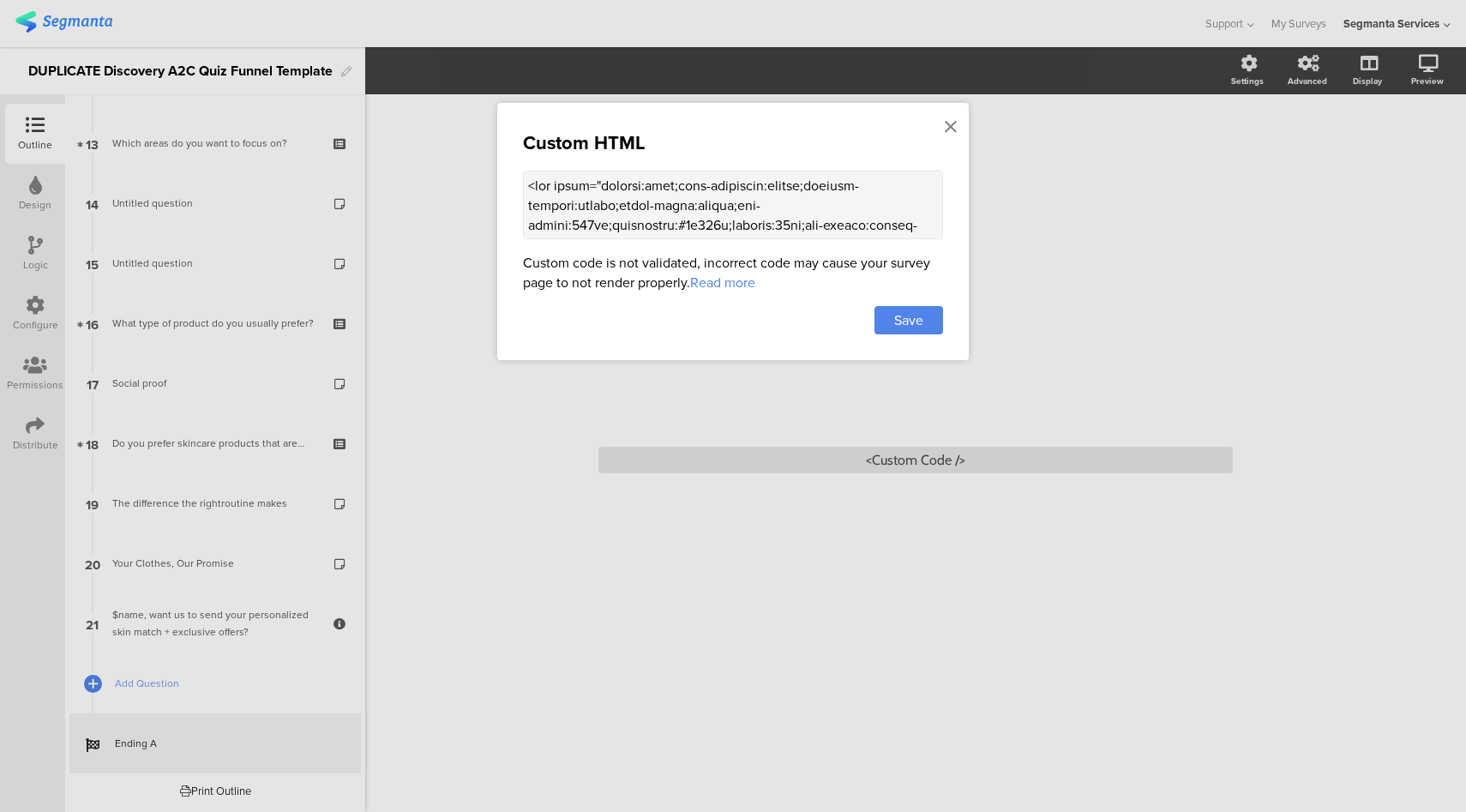
click at [761, 165] on div "Custom HTML Custom code is not validated, incorrect code may cause your survey …" at bounding box center [733, 231] width 471 height 258
click at [751, 197] on textarea at bounding box center [733, 205] width 420 height 69
paste textarea "007749"
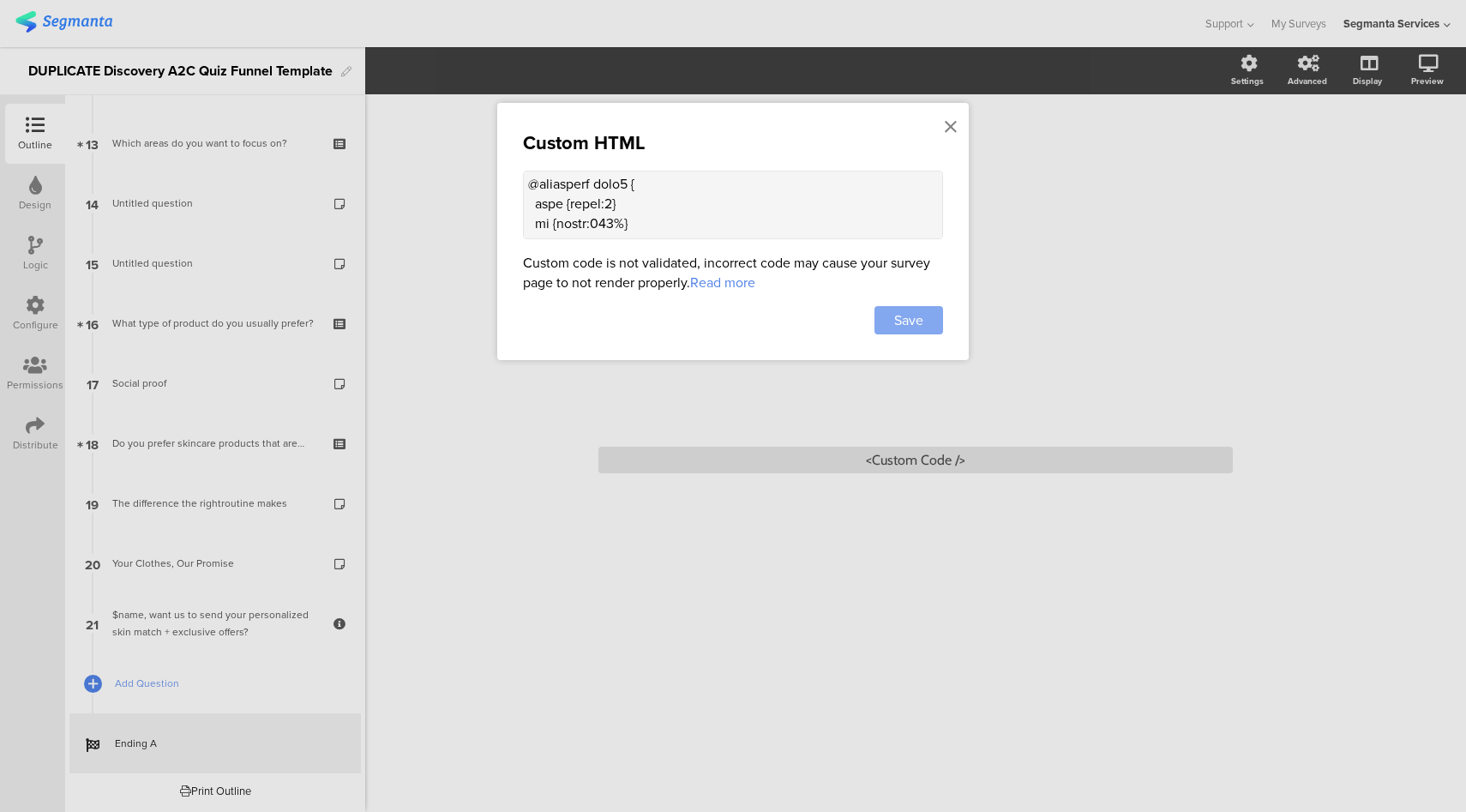
type textarea "<div style="display:flex;flex-direction:column;justify-content:center;align-ite…"
click at [916, 322] on span "Save" at bounding box center [909, 320] width 29 height 20
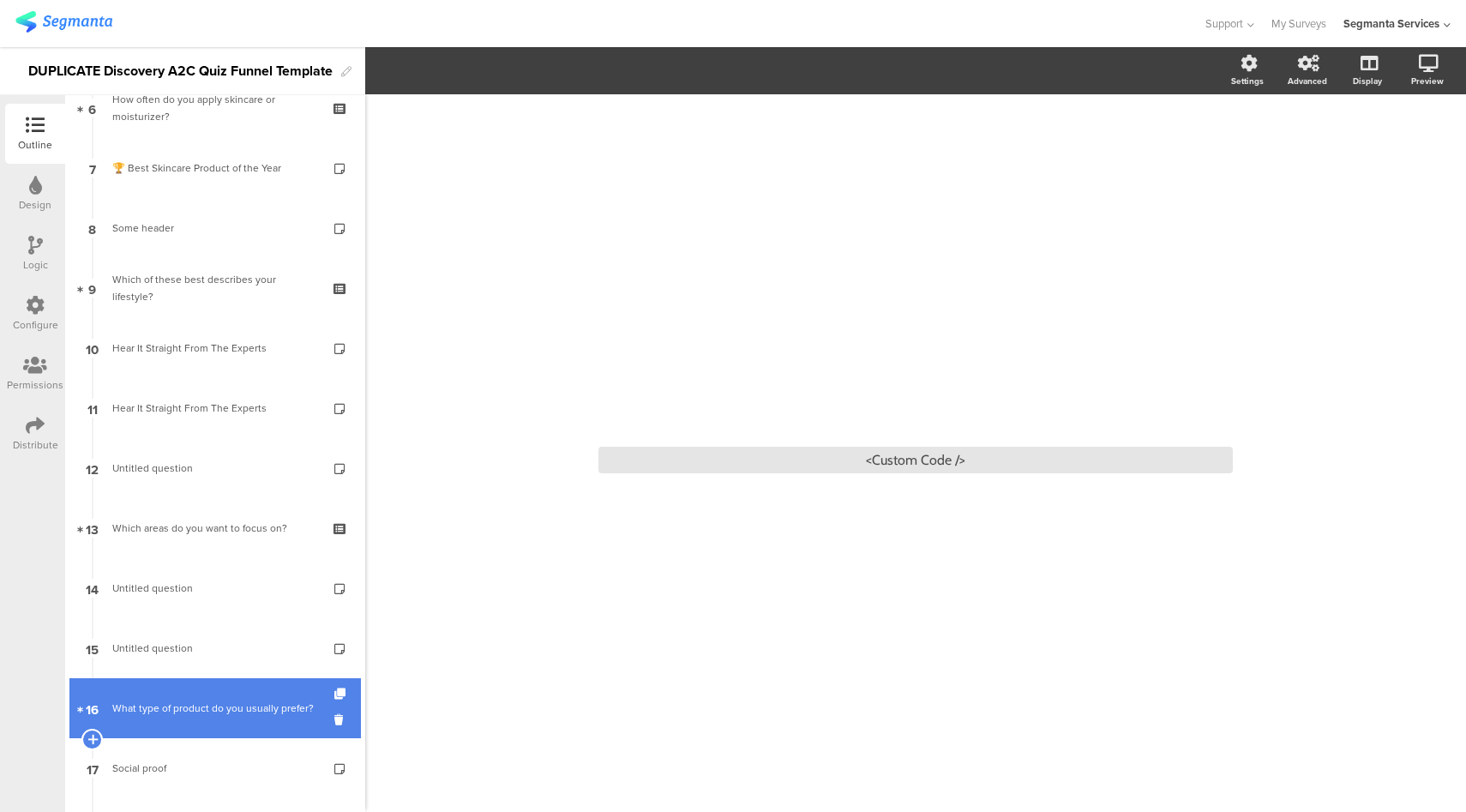
scroll to position [0, 0]
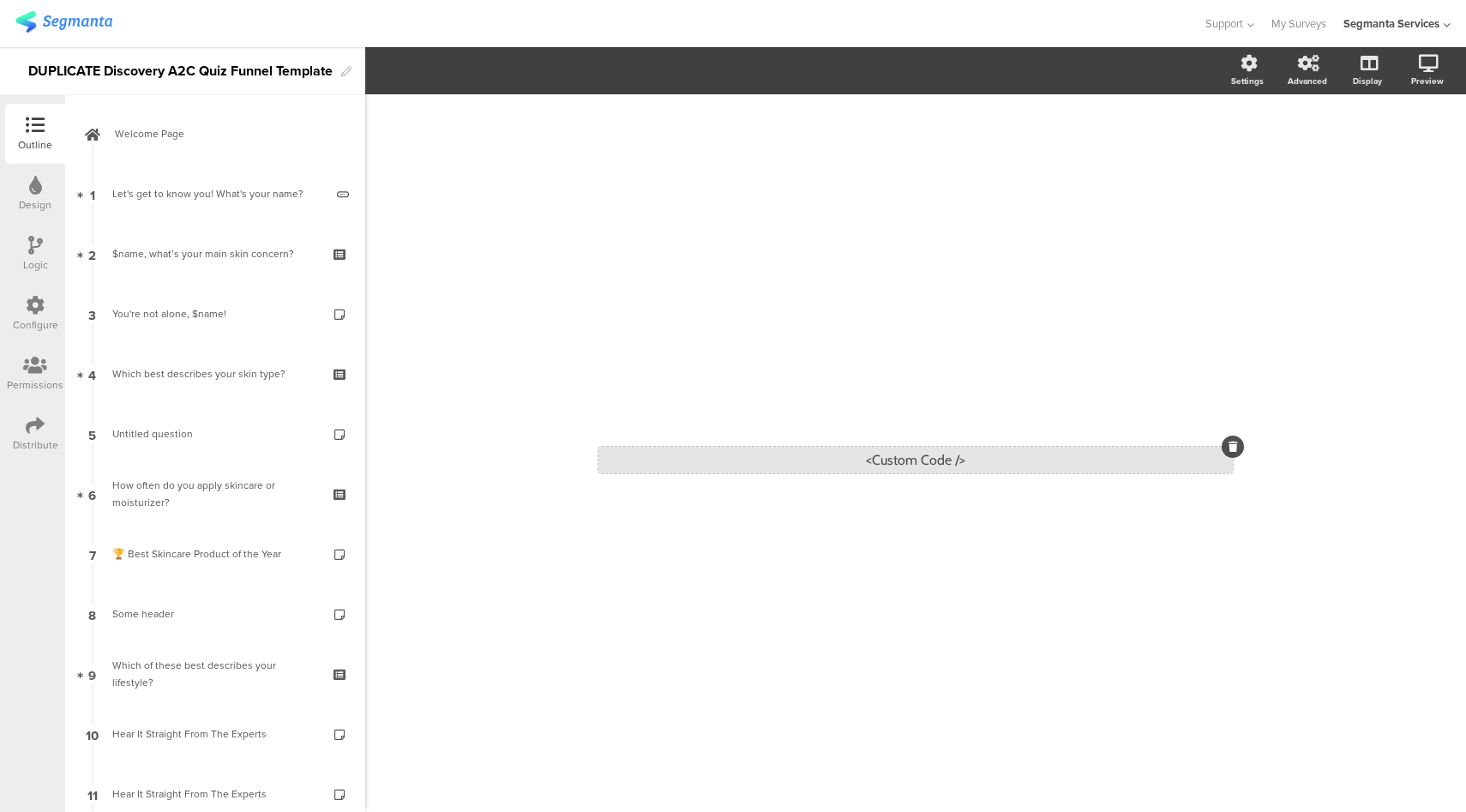
click at [923, 461] on div "<Custom Code />" at bounding box center [916, 459] width 635 height 26
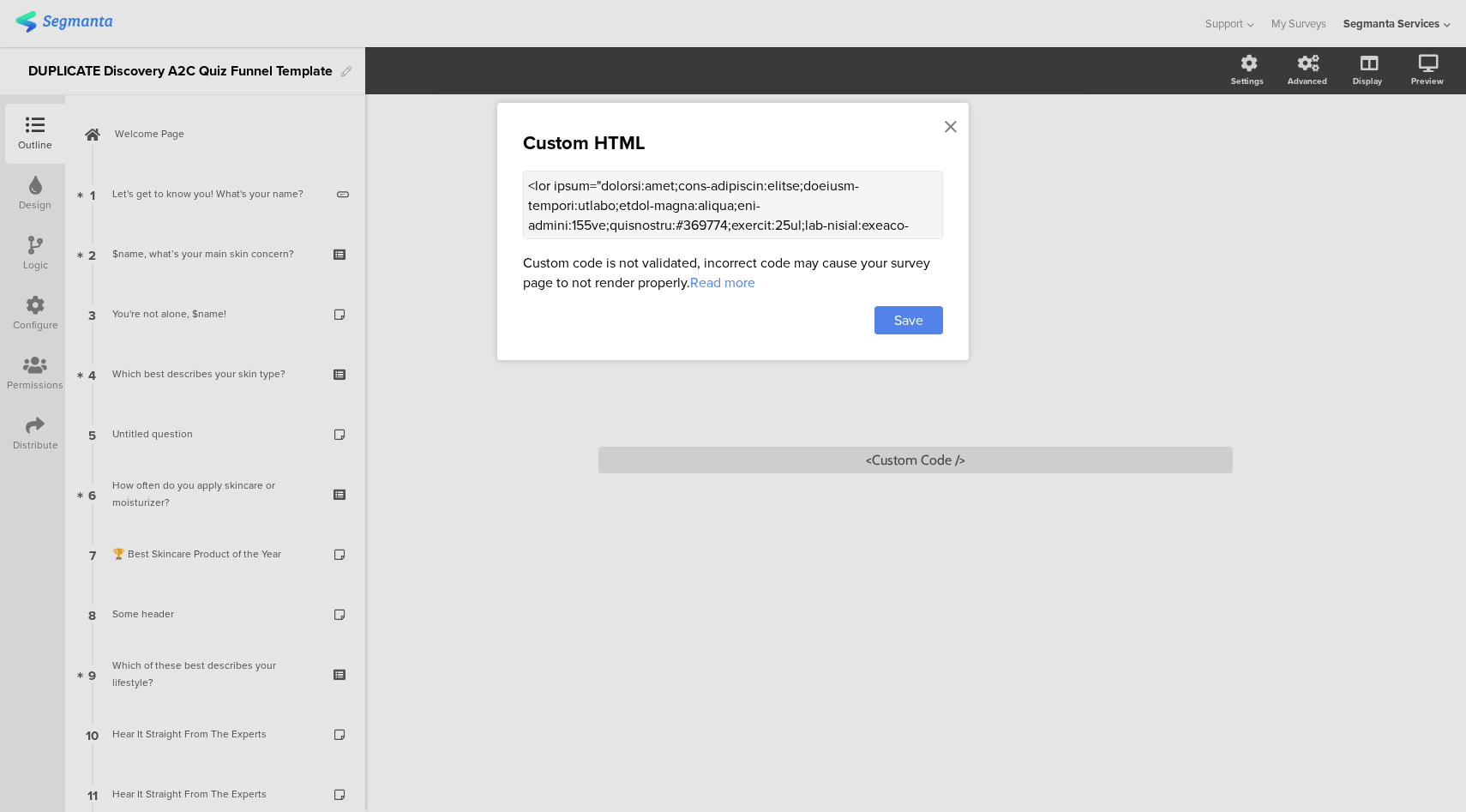
click at [827, 222] on textarea at bounding box center [733, 205] width 420 height 69
paste textarea "weekly laundry…"
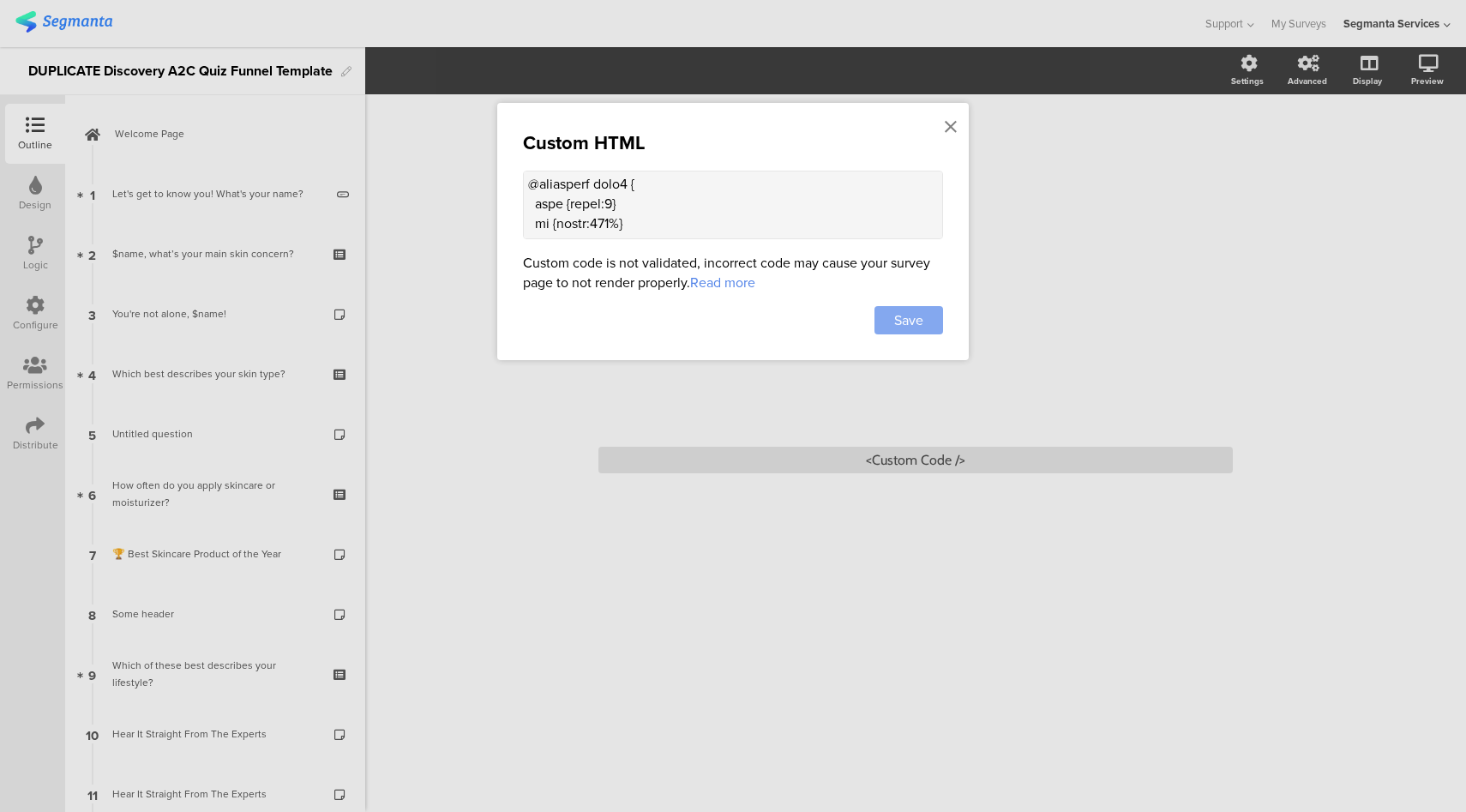
type textarea "<div style="display:flex;flex-direction:column;justify-content:center;align-ite…"
click at [890, 314] on div "Save" at bounding box center [909, 319] width 69 height 28
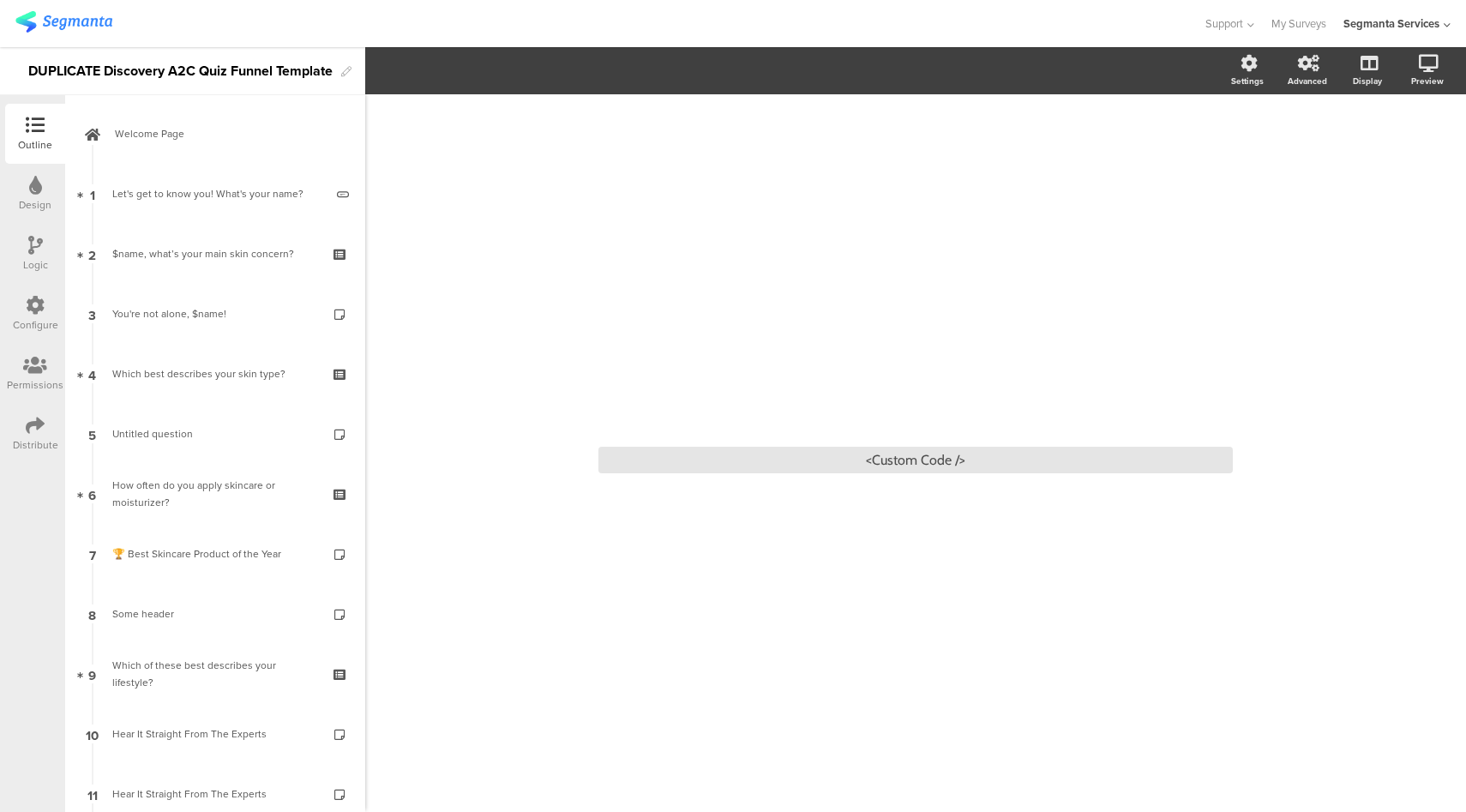
click at [38, 258] on div "Logic" at bounding box center [35, 265] width 24 height 16
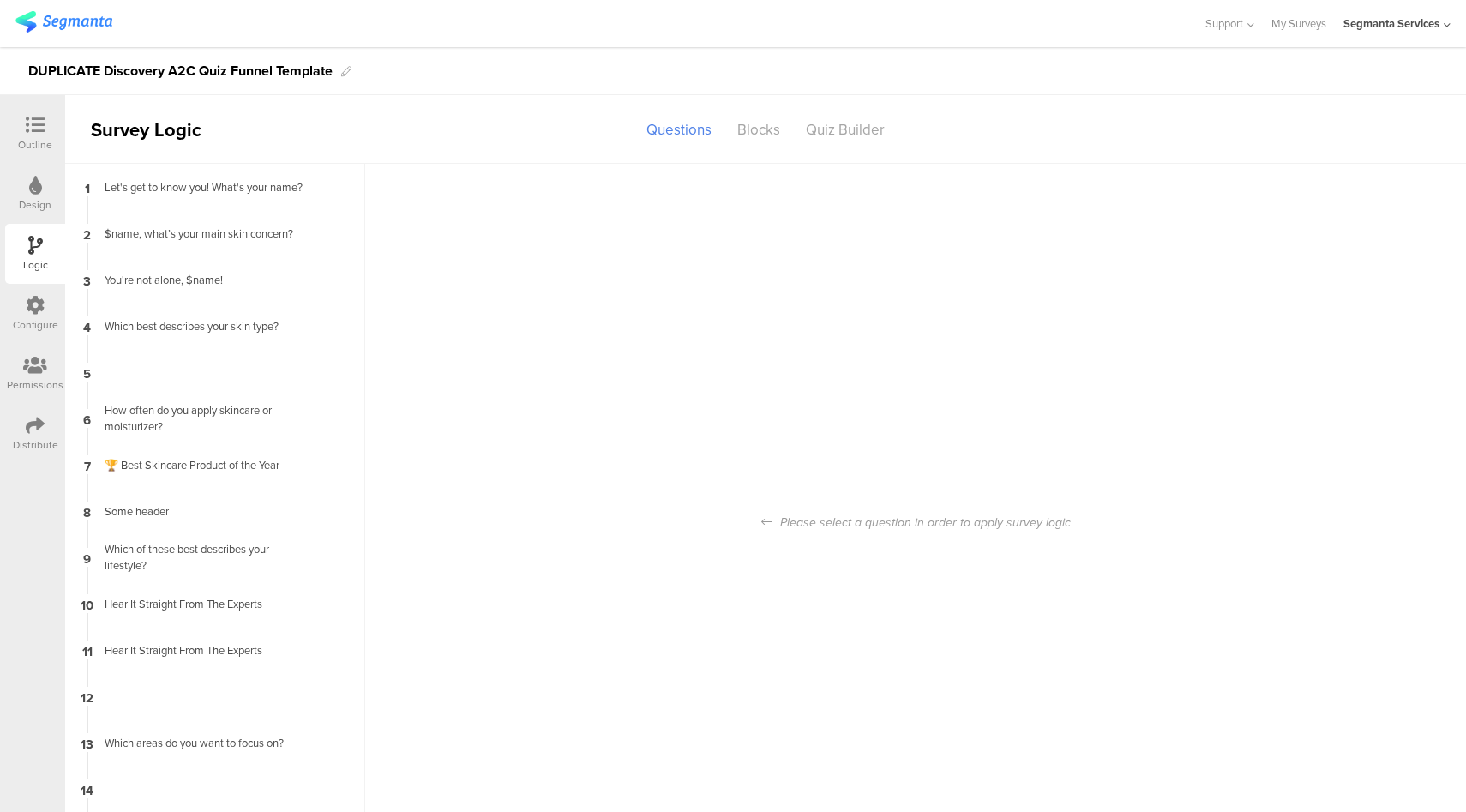
click at [42, 305] on icon at bounding box center [34, 305] width 19 height 19
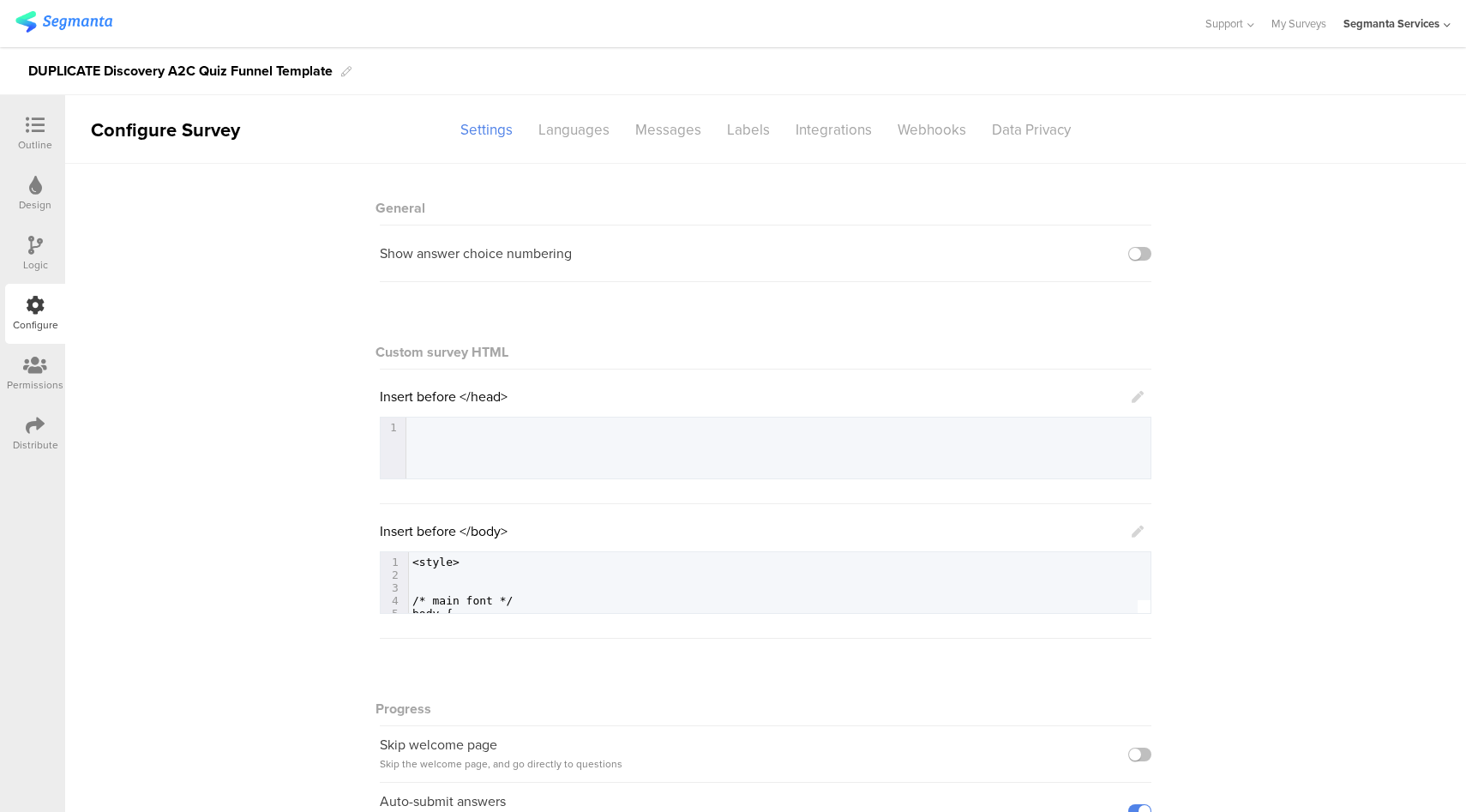
click at [1132, 400] on icon at bounding box center [1138, 397] width 12 height 12
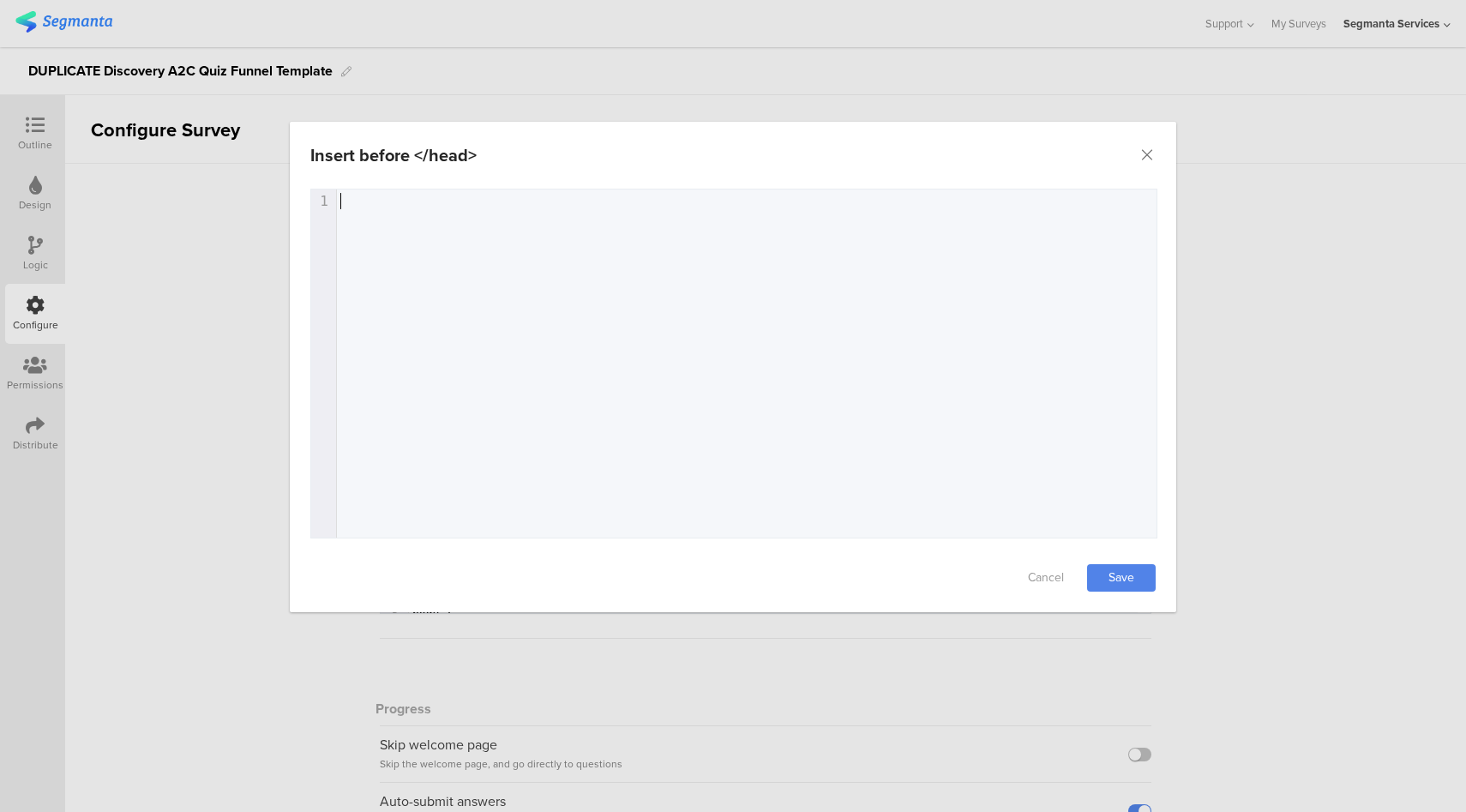
click at [511, 238] on div "1 1 ​" at bounding box center [756, 384] width 889 height 391
click at [1149, 156] on icon "Close" at bounding box center [1148, 156] width 18 height 18
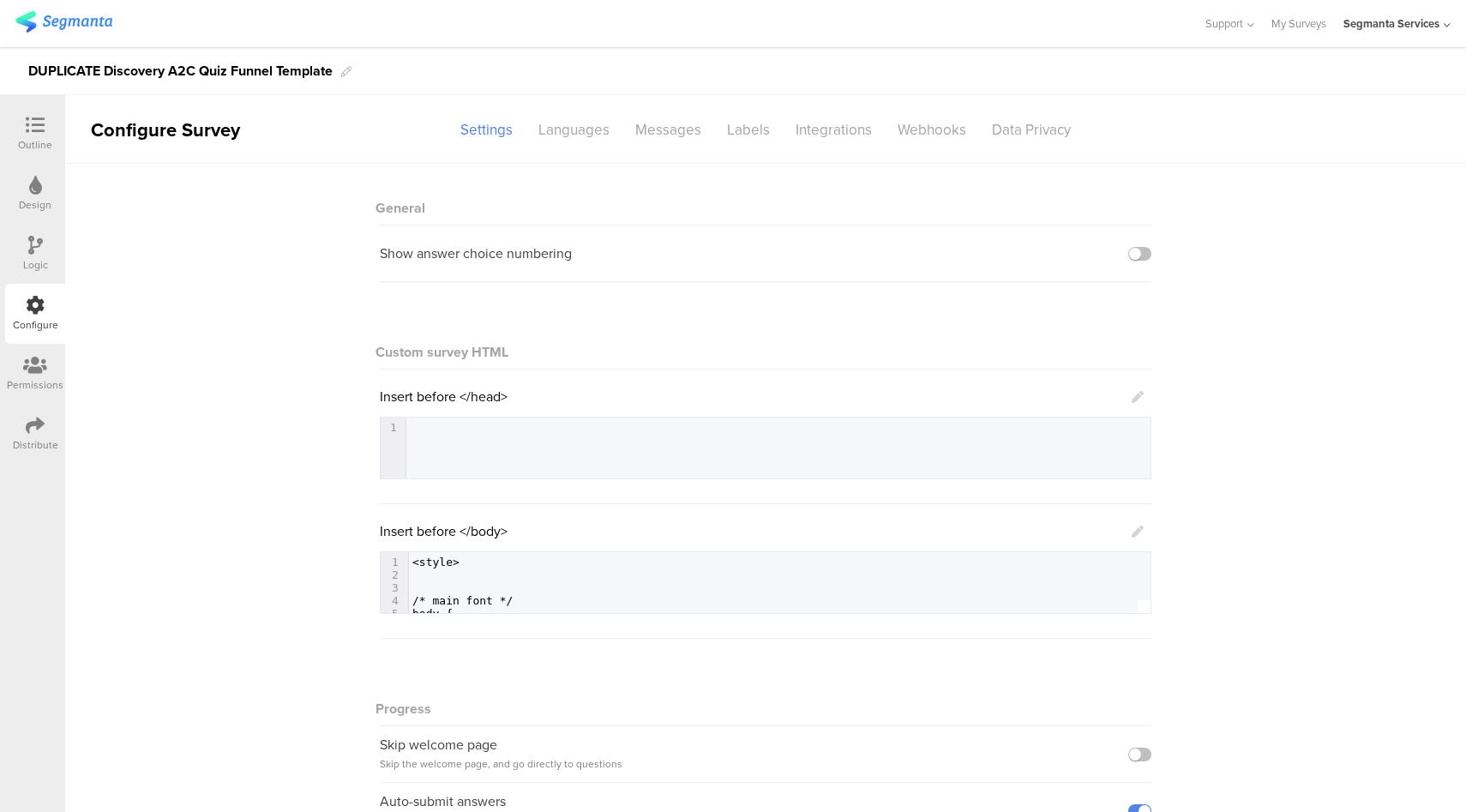
click at [1133, 532] on icon at bounding box center [1138, 531] width 12 height 12
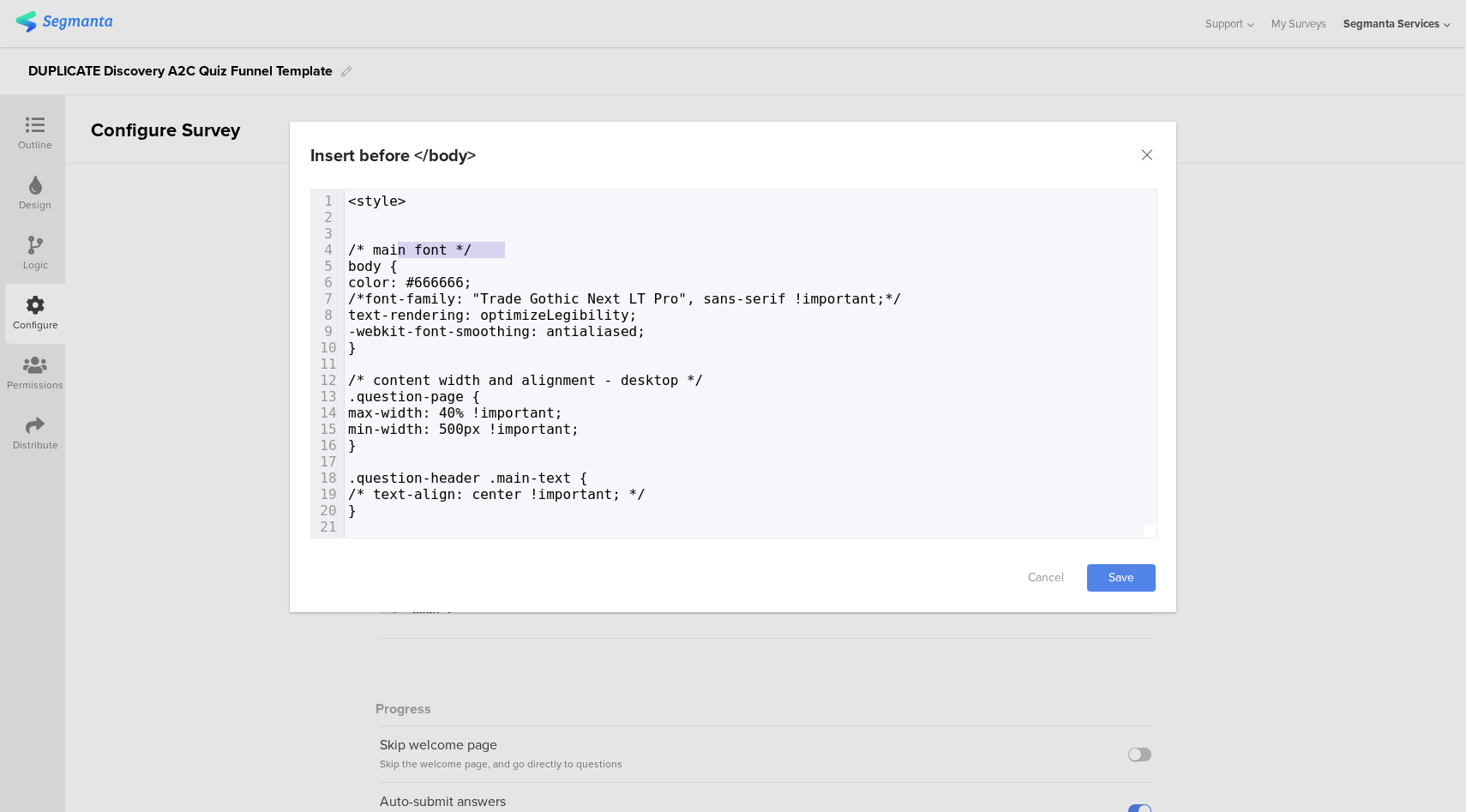
type textarea "/* main font */"
drag, startPoint x: 512, startPoint y: 251, endPoint x: 384, endPoint y: 247, distance: 128.1
type textarea "/*"
drag, startPoint x: 399, startPoint y: 299, endPoint x: 385, endPoint y: 299, distance: 14.0
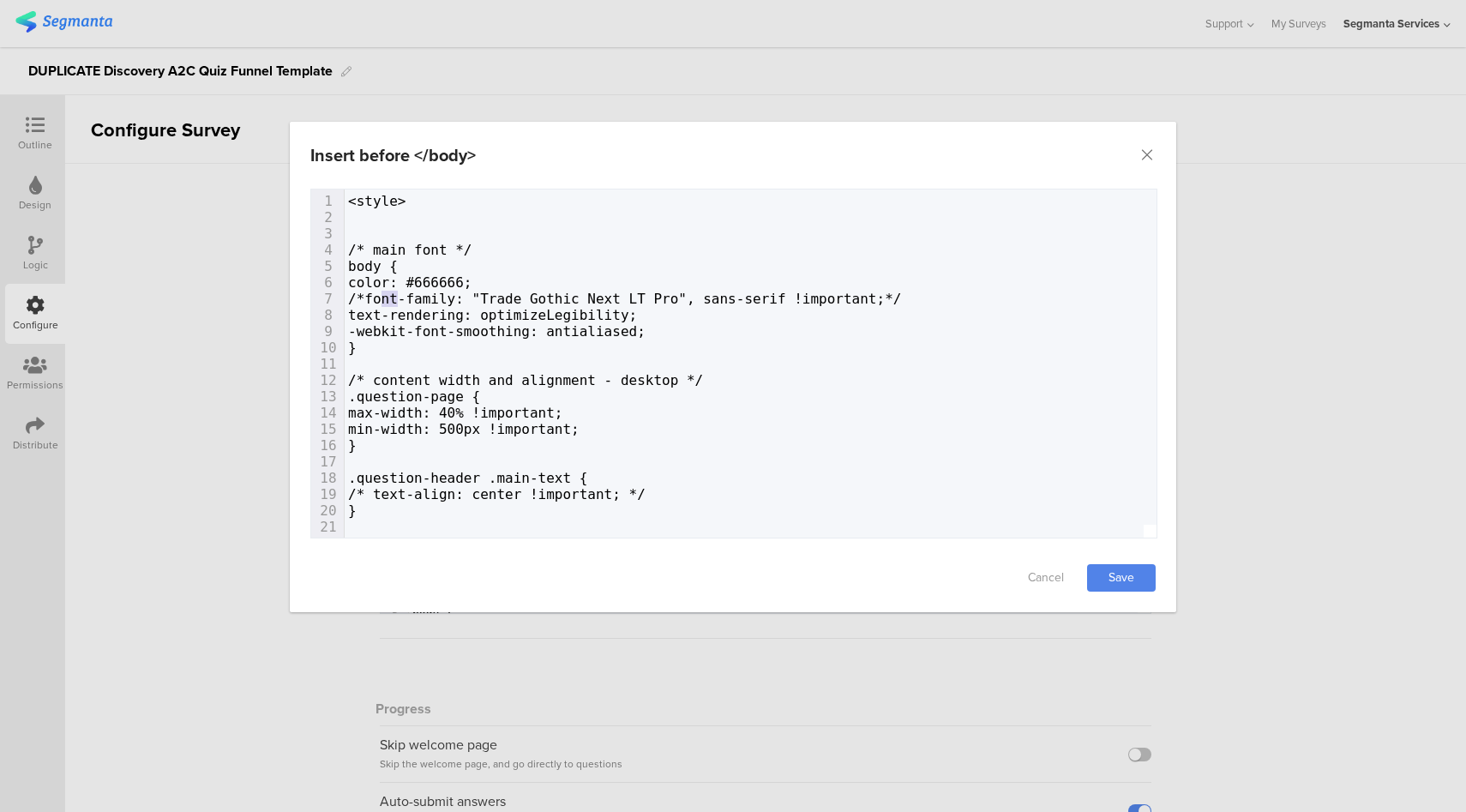
click at [385, 299] on span "/*font-family: "Trade Gothic Next LT Pro", sans-serif !important;*/" at bounding box center [624, 299] width 554 height 17
click at [1147, 155] on icon "Close" at bounding box center [1148, 156] width 18 height 18
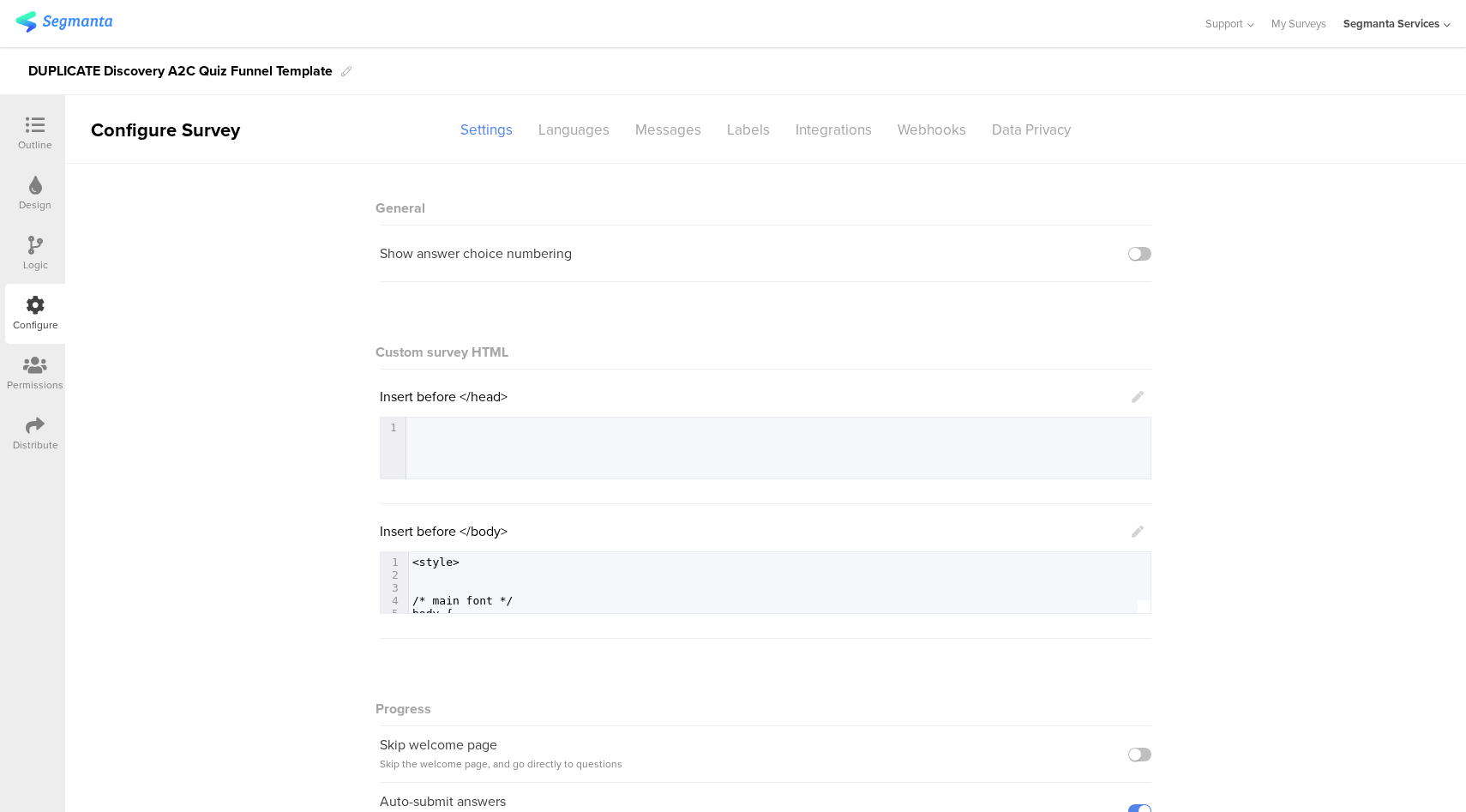
click at [1139, 533] on div "Insert before </body> 637 1 <style> 2 ​ 3 ​ 4 /* main font */ 5 body { 6 color:…" at bounding box center [766, 567] width 772 height 93
click at [1133, 532] on icon at bounding box center [1138, 531] width 12 height 12
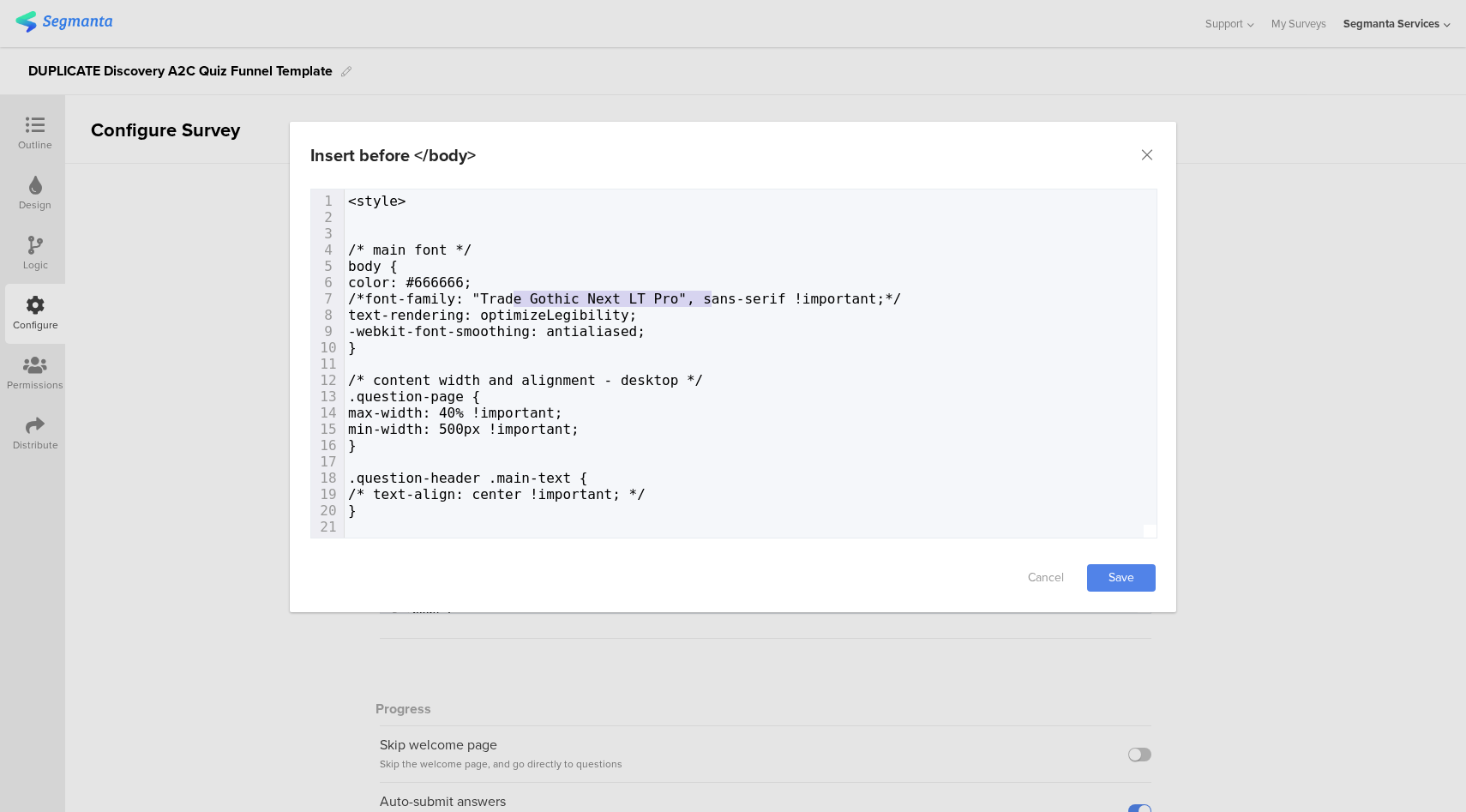
drag, startPoint x: 711, startPoint y: 298, endPoint x: 516, endPoint y: 300, distance: 195.0
click at [516, 300] on span "/*font-family: "Trade Gothic Next LT Pro", sans-serif !important;*/" at bounding box center [624, 299] width 554 height 17
type textarea "Avenir Net"
type textarea "xt"
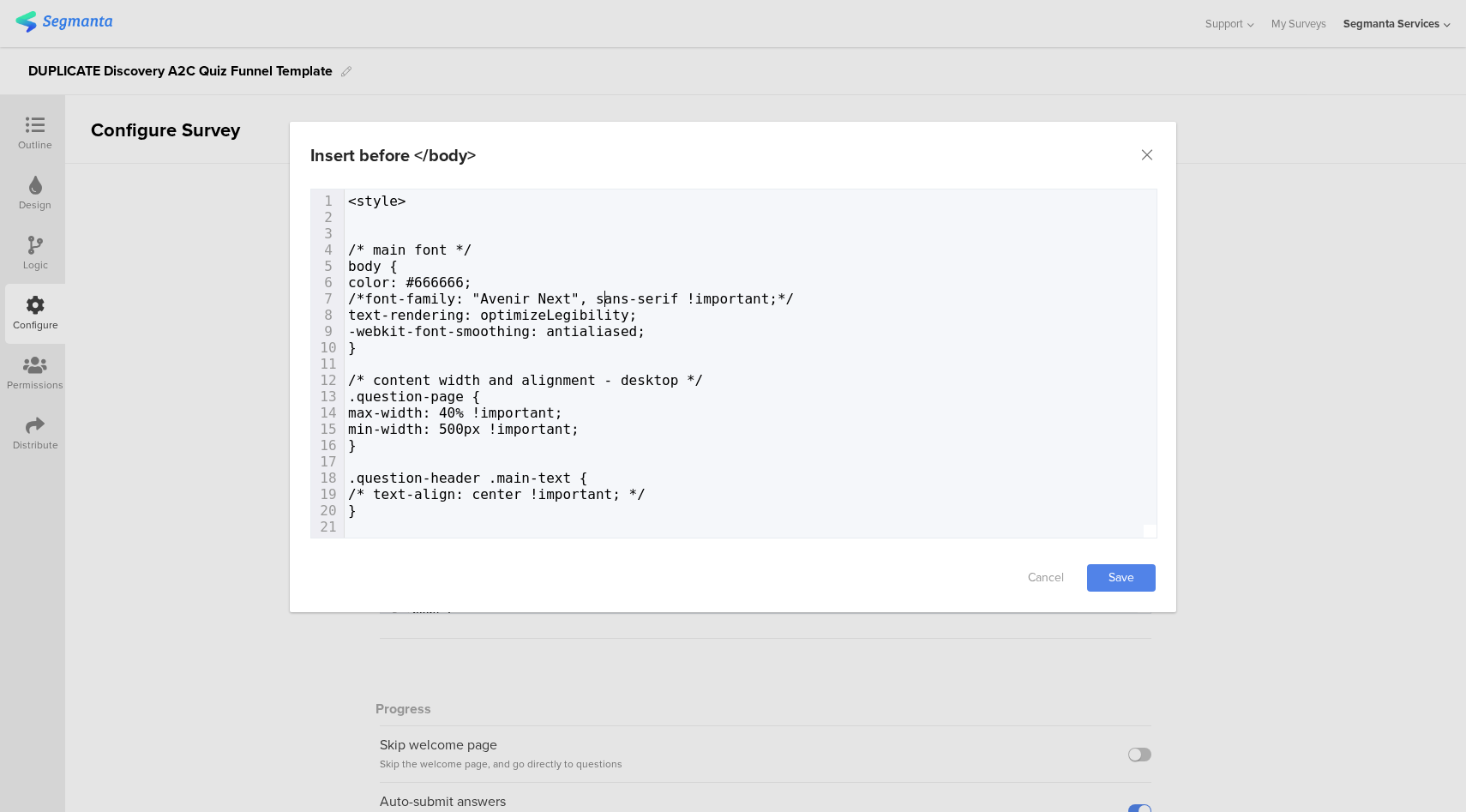
click at [398, 303] on span "/*font-family: "Avenir Next", sans-serif !important;*/" at bounding box center [570, 299] width 446 height 17
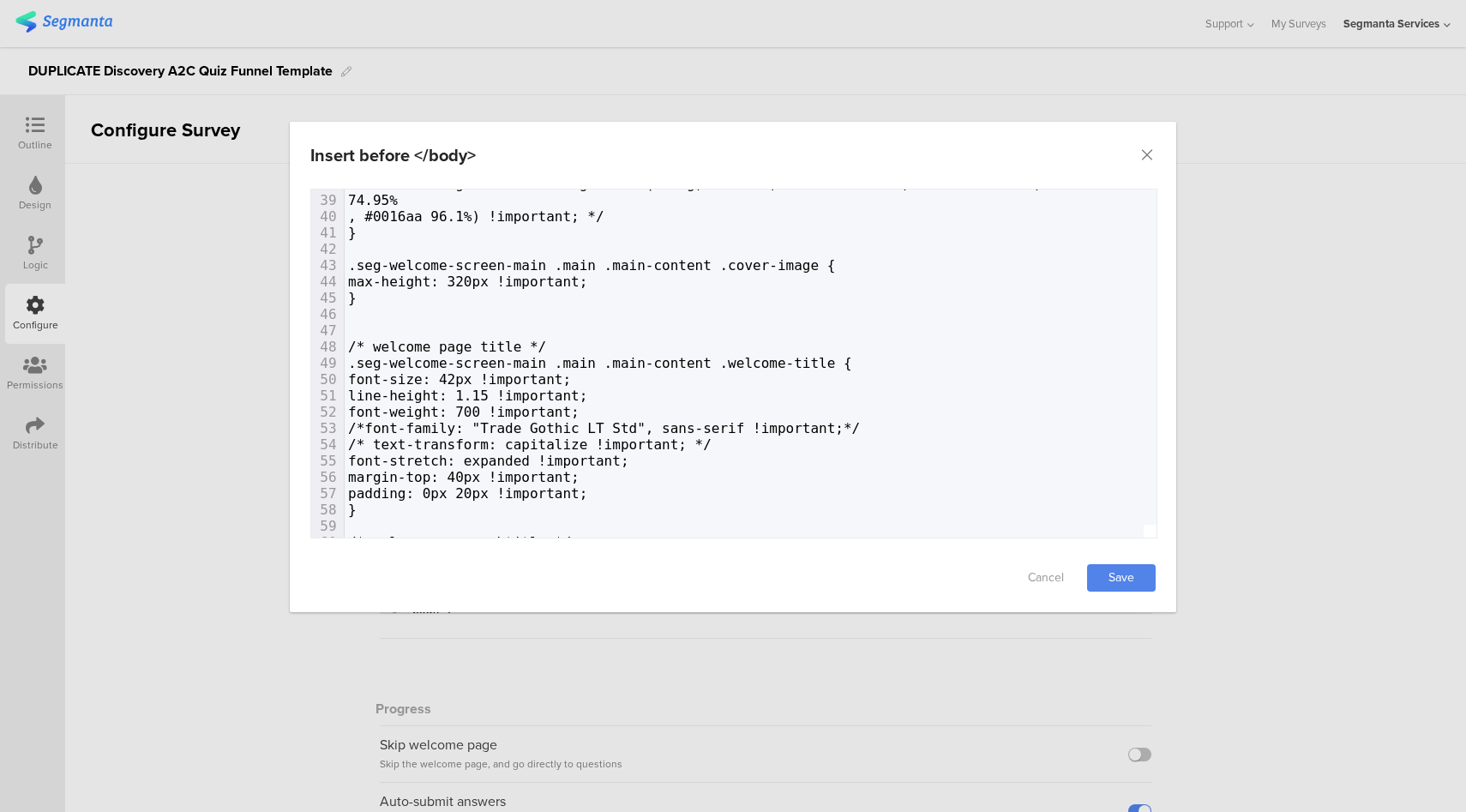
scroll to position [621, 0]
drag, startPoint x: 459, startPoint y: 429, endPoint x: 540, endPoint y: 423, distance: 81.2
click at [540, 423] on span "/*font-family: "Trade Gothic LT Std", sans-serif !important;*/" at bounding box center [604, 427] width 512 height 17
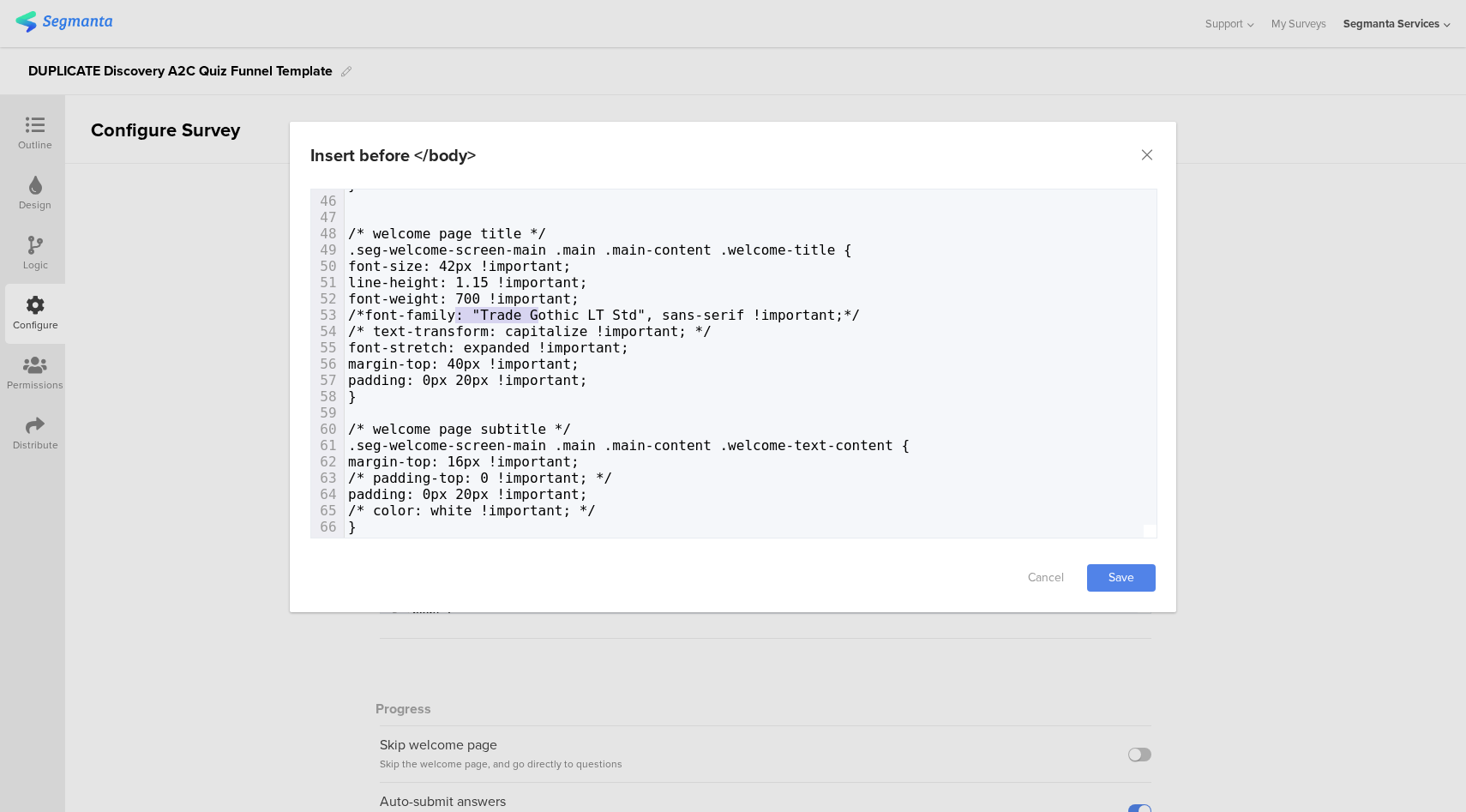
scroll to position [0, 0]
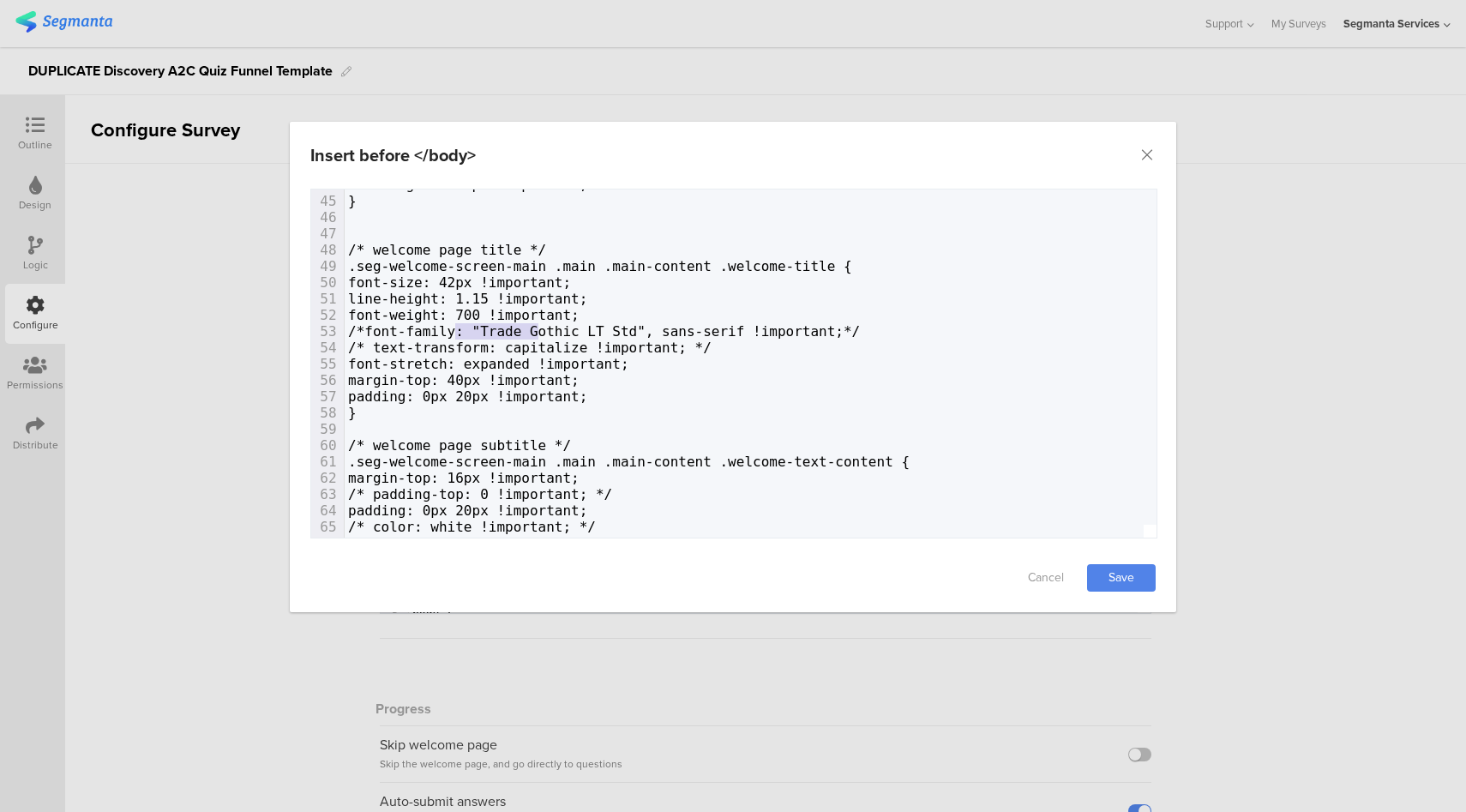
type textarea "t-family:"
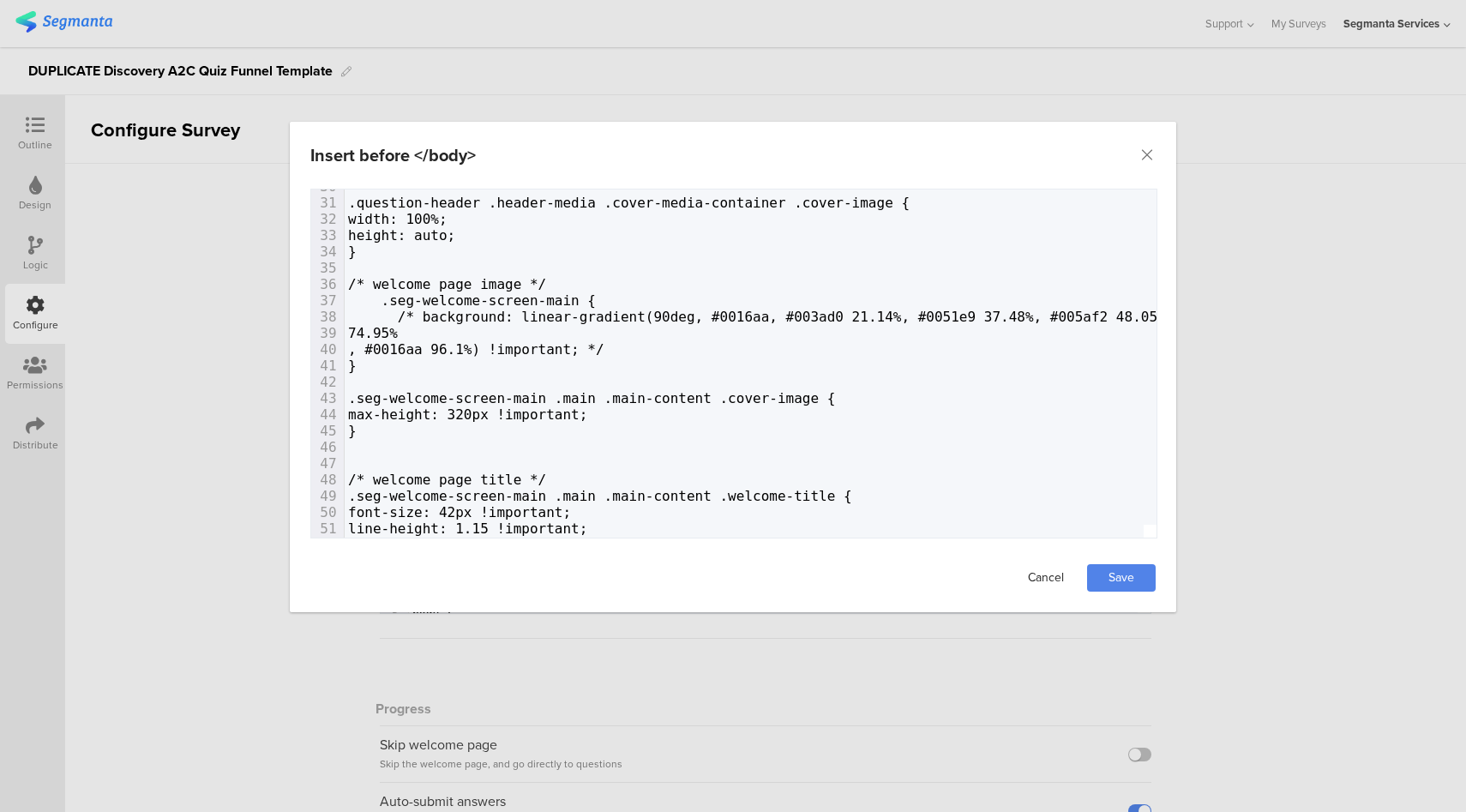
click at [1054, 573] on link "Cancel" at bounding box center [1047, 578] width 69 height 27
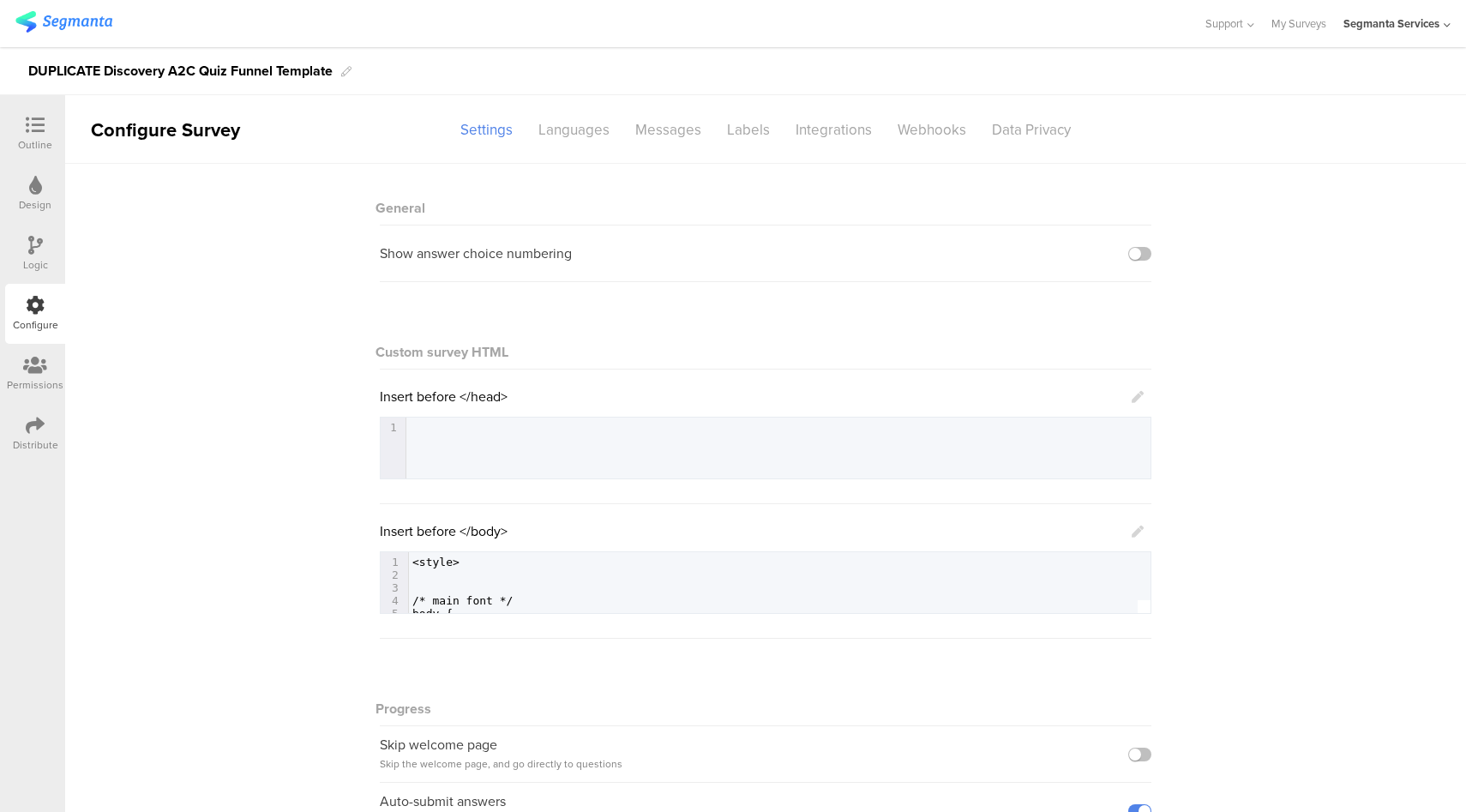
click at [35, 135] on div at bounding box center [34, 126] width 34 height 22
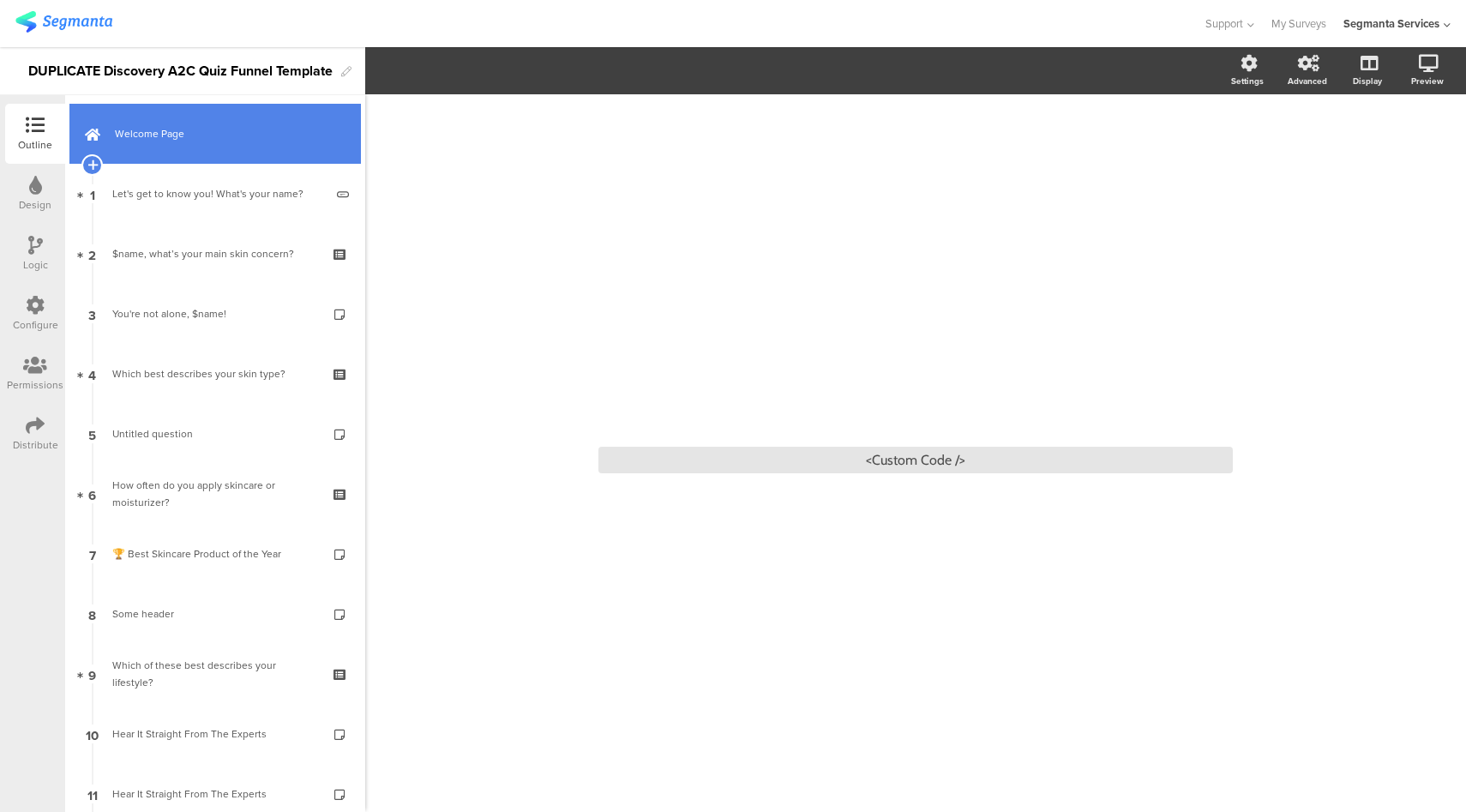
click at [170, 133] on span "Welcome Page" at bounding box center [224, 134] width 220 height 18
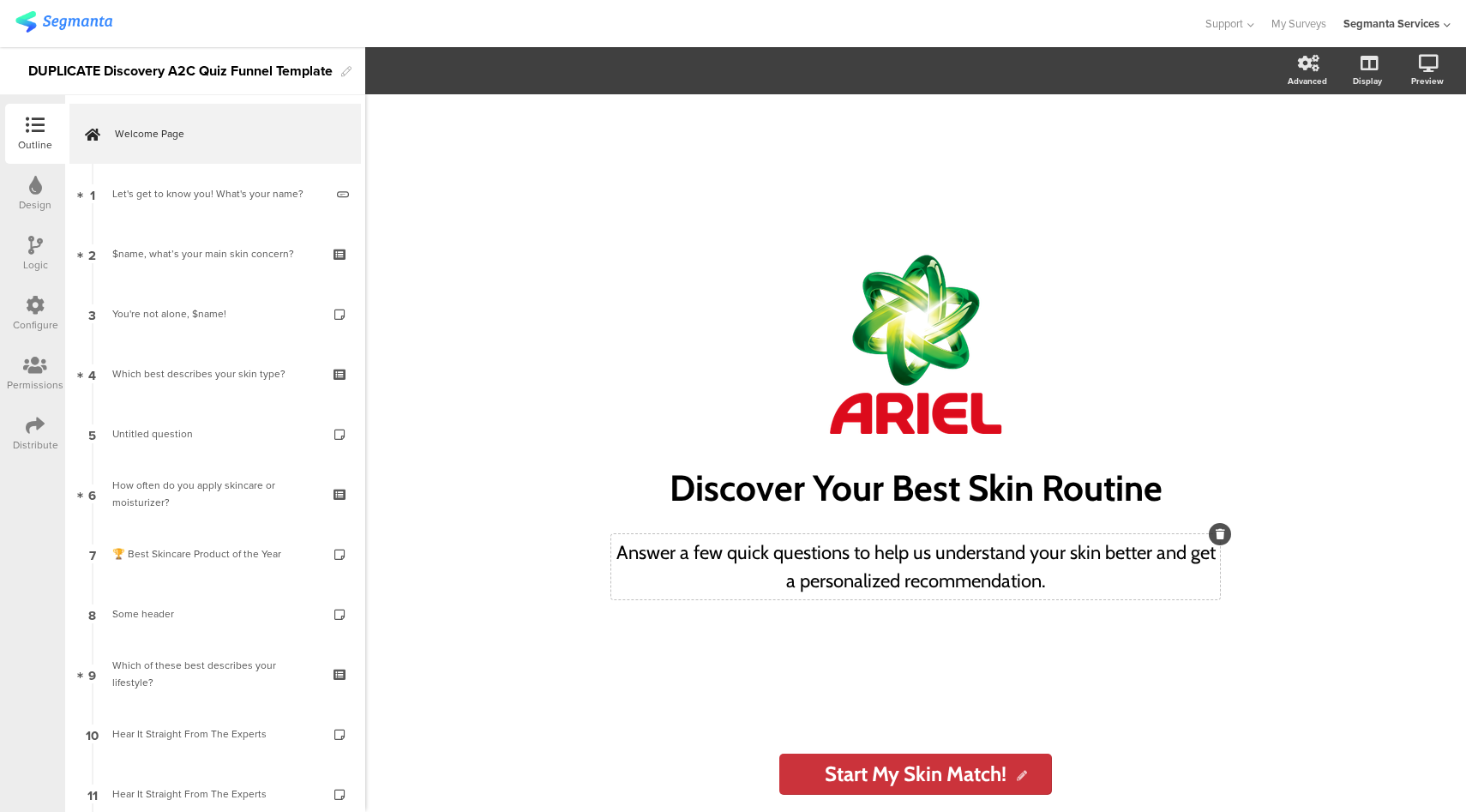
click at [864, 564] on div "Answer a few quick questions to help us understand your skin better and get a p…" at bounding box center [915, 566] width 609 height 66
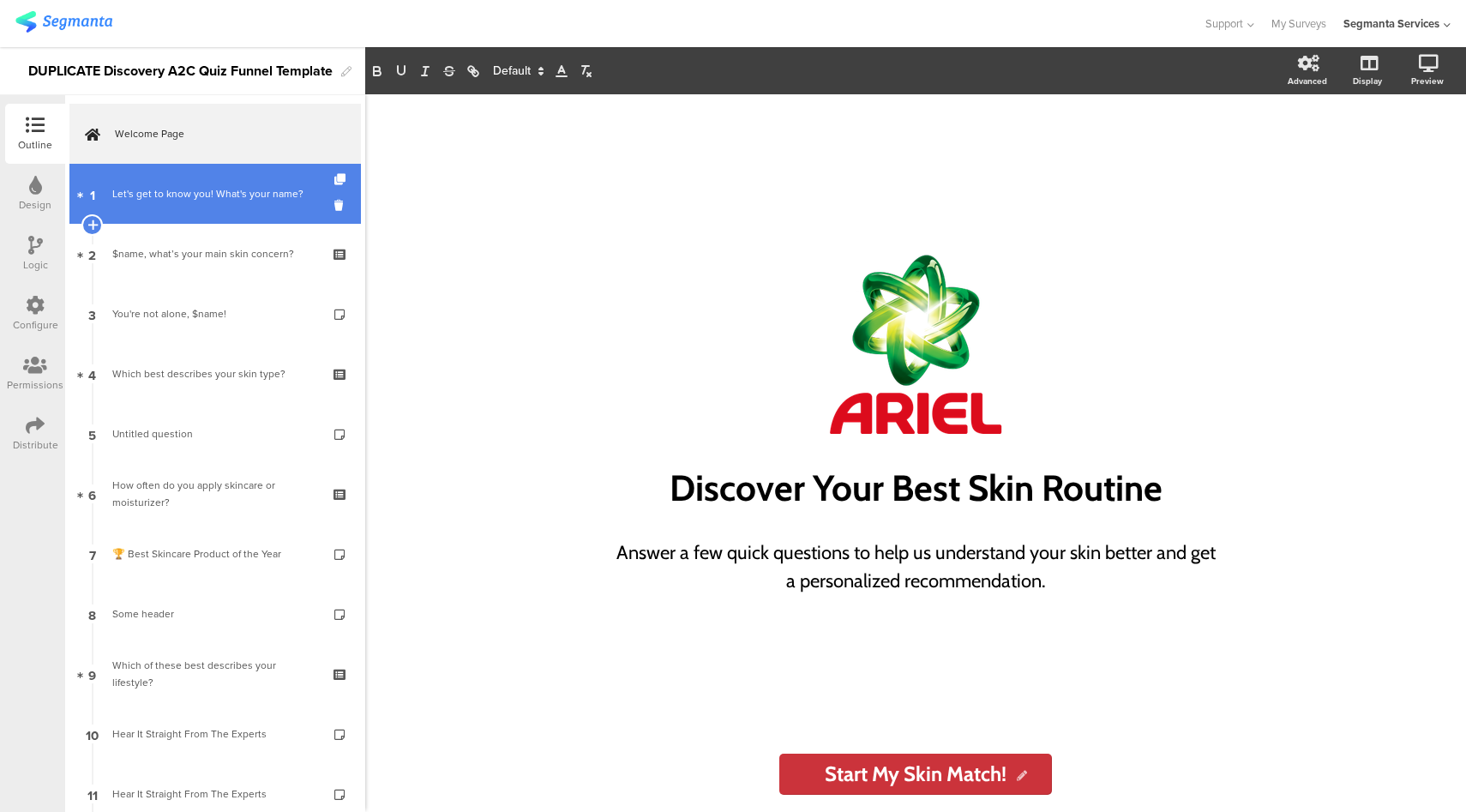
click at [169, 182] on link "1 Let's get to know you! What's your name?" at bounding box center [216, 193] width 292 height 60
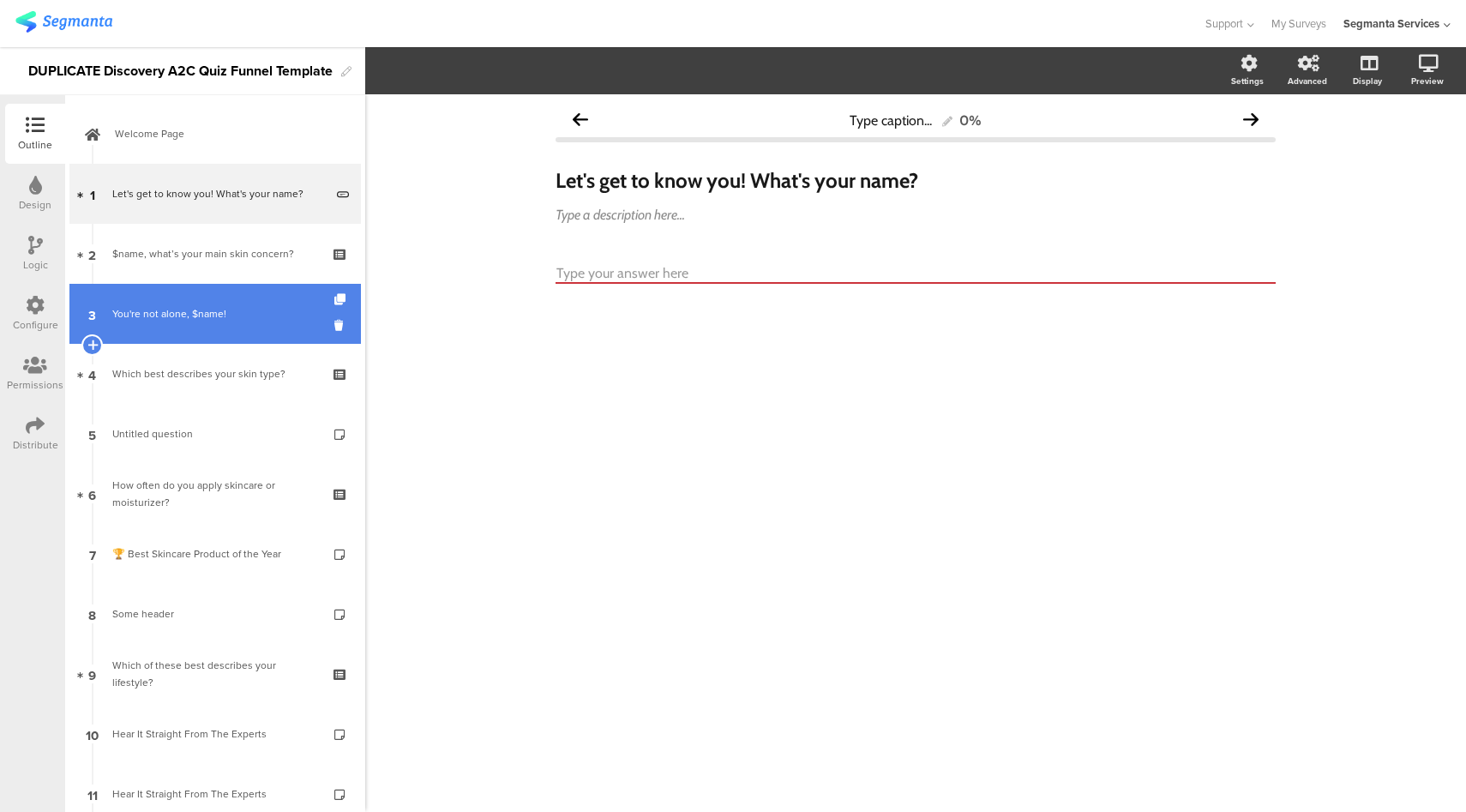
click at [220, 304] on link "3 You're not alone, $name!" at bounding box center [216, 313] width 292 height 60
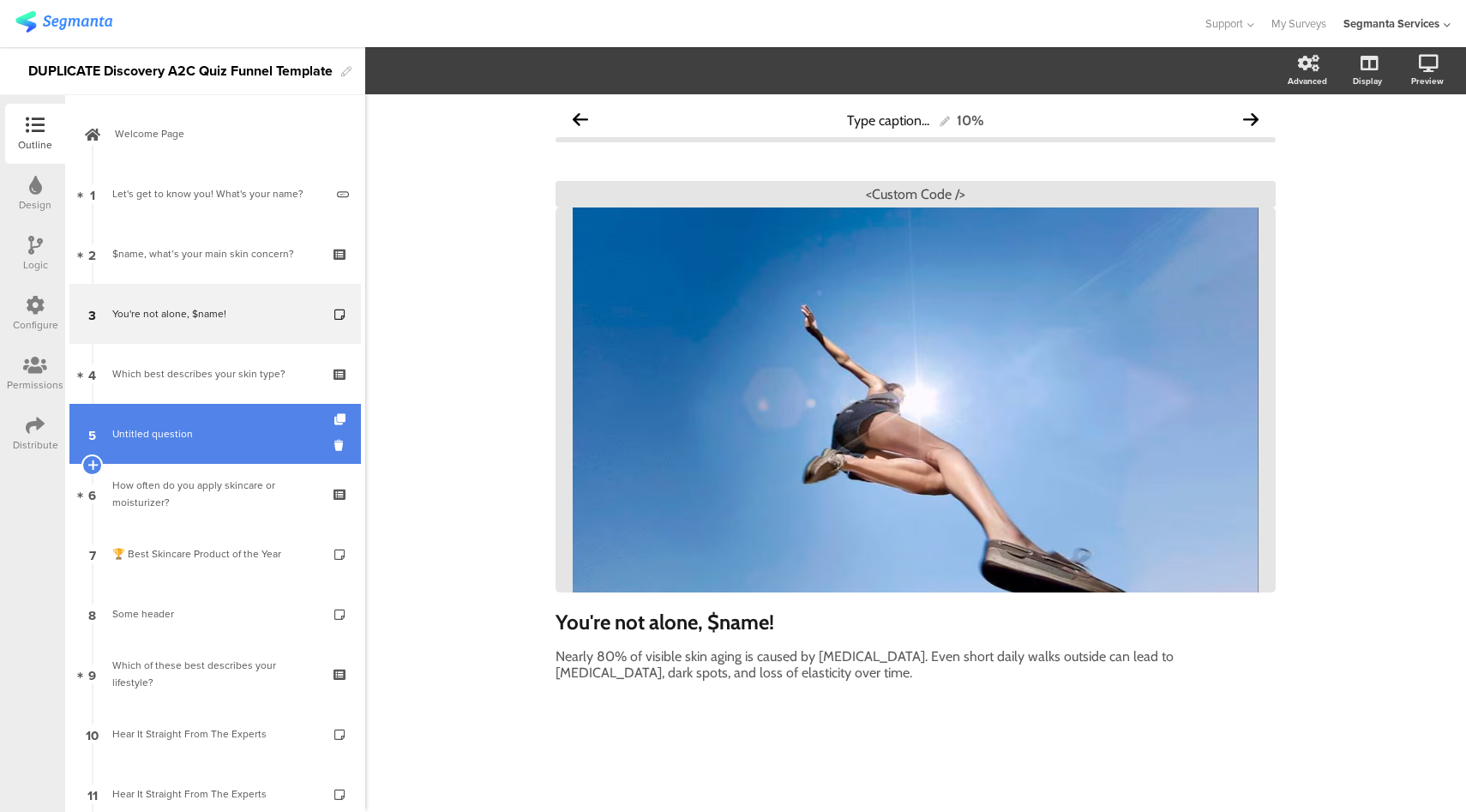
click at [181, 433] on span "Untitled question" at bounding box center [153, 434] width 80 height 16
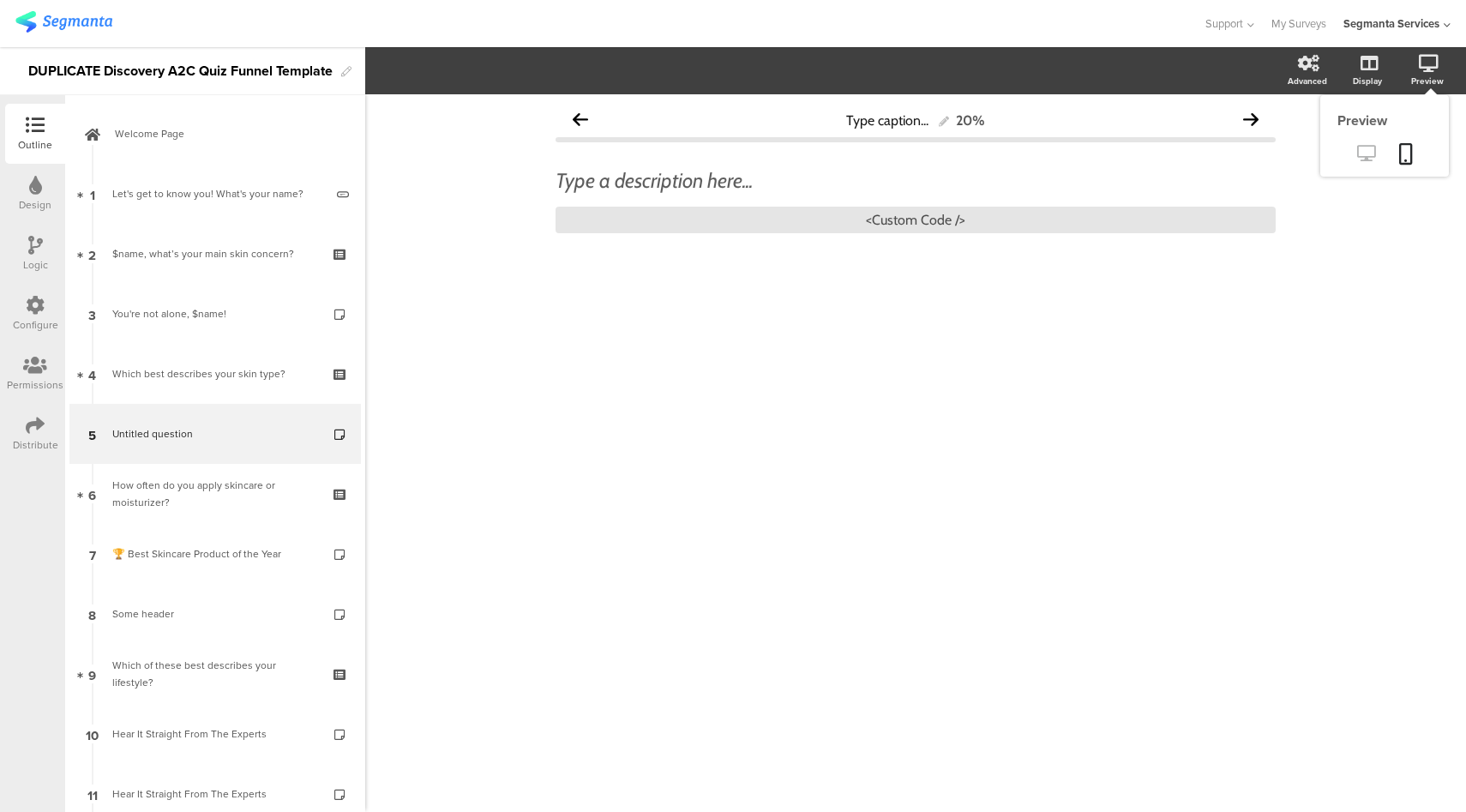
click at [1369, 163] on link at bounding box center [1366, 155] width 42 height 28
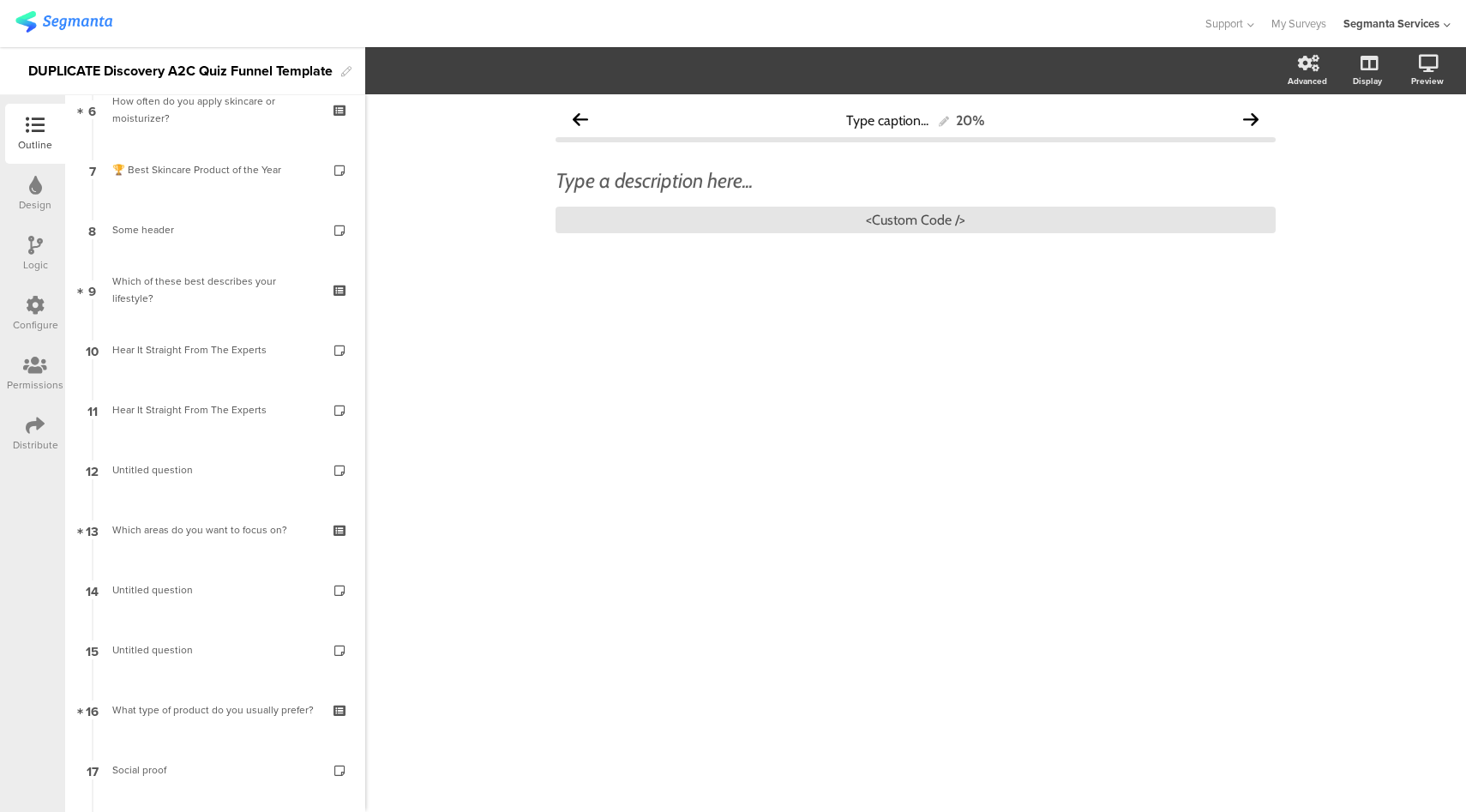
scroll to position [230, 0]
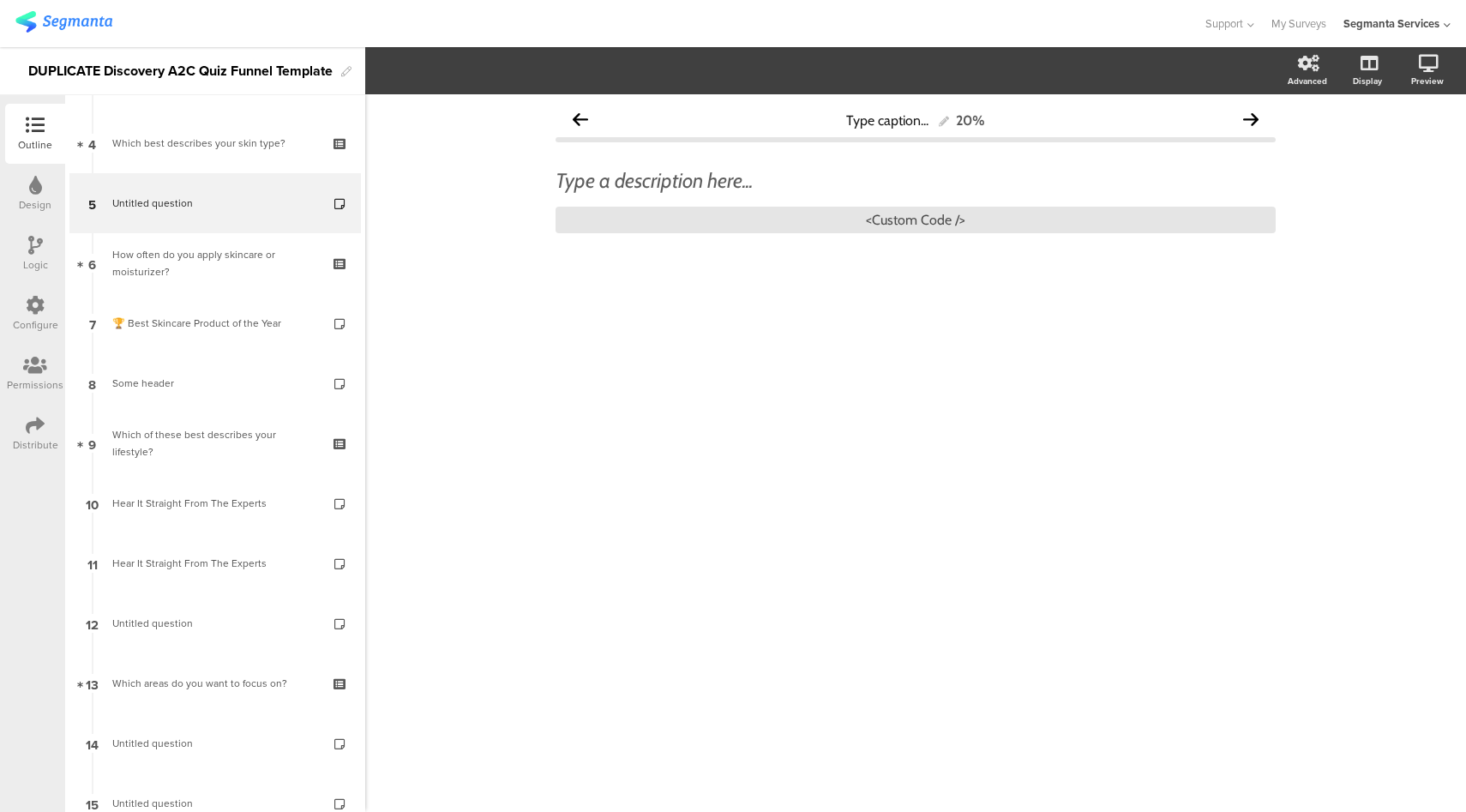
click at [123, 68] on div "DUPLICATE Discovery A2C Quiz Funnel Template" at bounding box center [180, 72] width 305 height 27
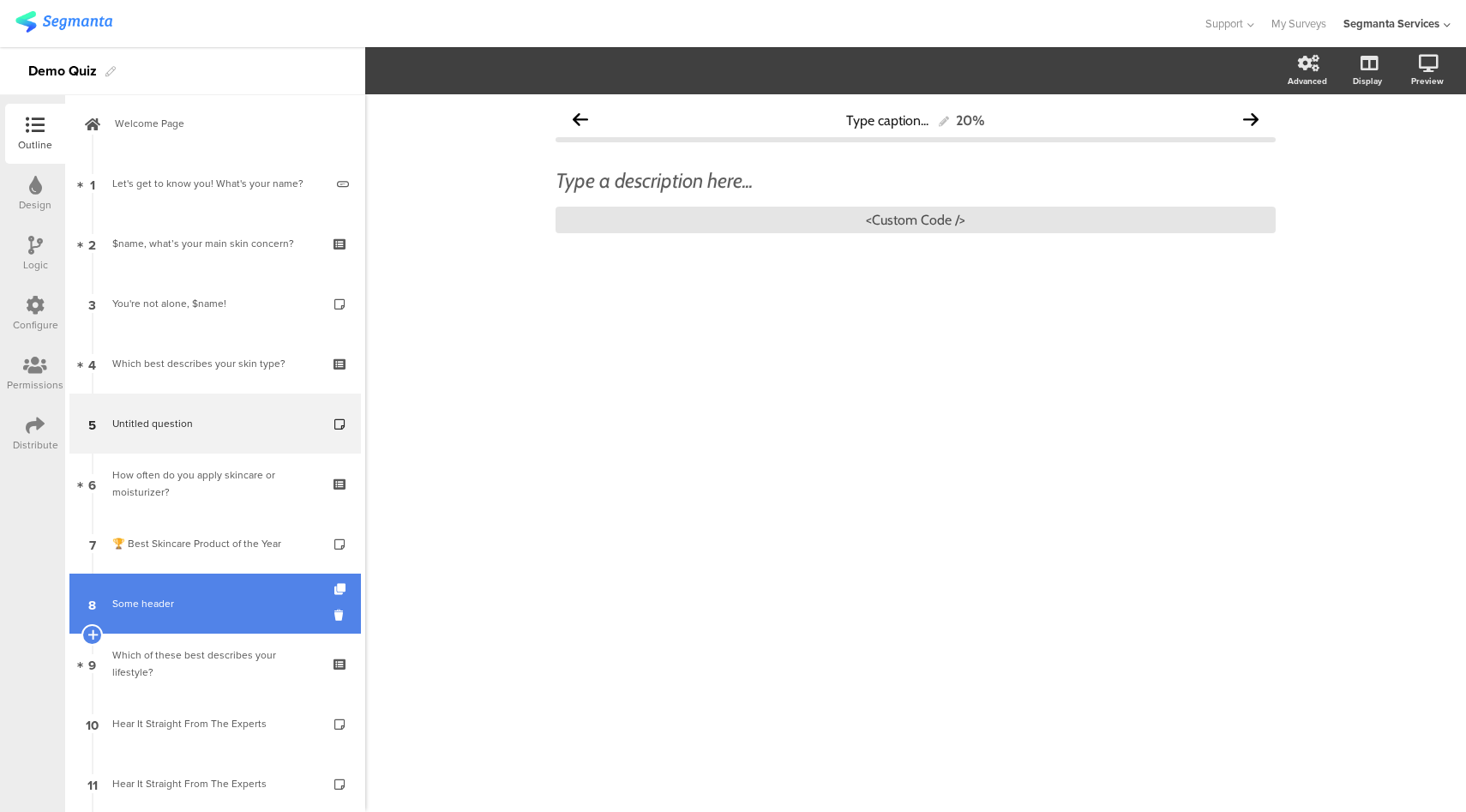
scroll to position [0, 0]
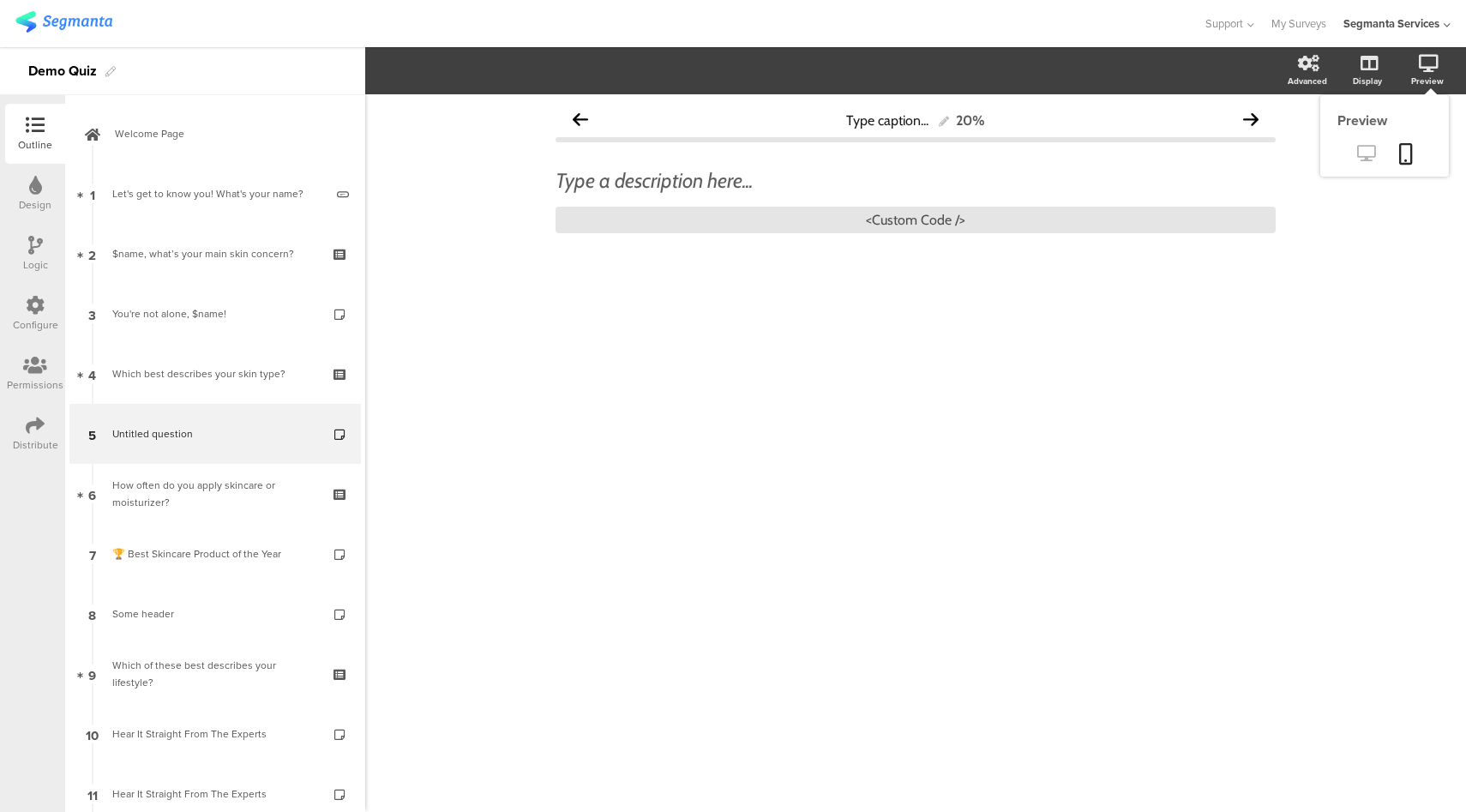
click at [1355, 160] on link at bounding box center [1366, 155] width 42 height 28
click at [870, 221] on div "<Custom Code />" at bounding box center [915, 219] width 720 height 26
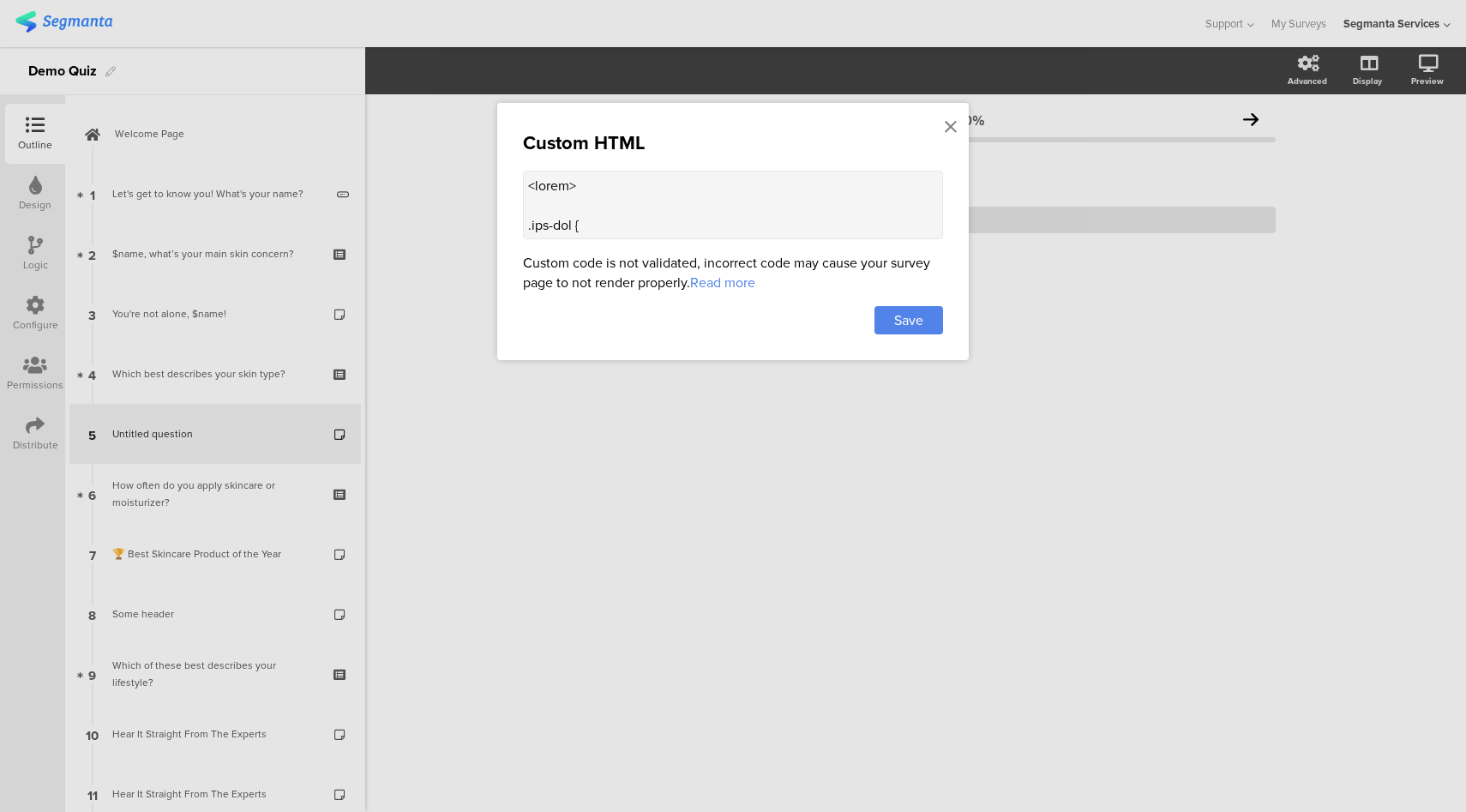
click at [727, 217] on textarea at bounding box center [733, 205] width 420 height 69
paste textarea ".did-you-know-card img { width: 100%; height: auto; border-radius: 8px; margin-…"
type textarea "<style> .top-bar { z-index: 1; position: relative; } .progress-bar { display: n…"
click at [908, 312] on span "Save" at bounding box center [909, 320] width 29 height 20
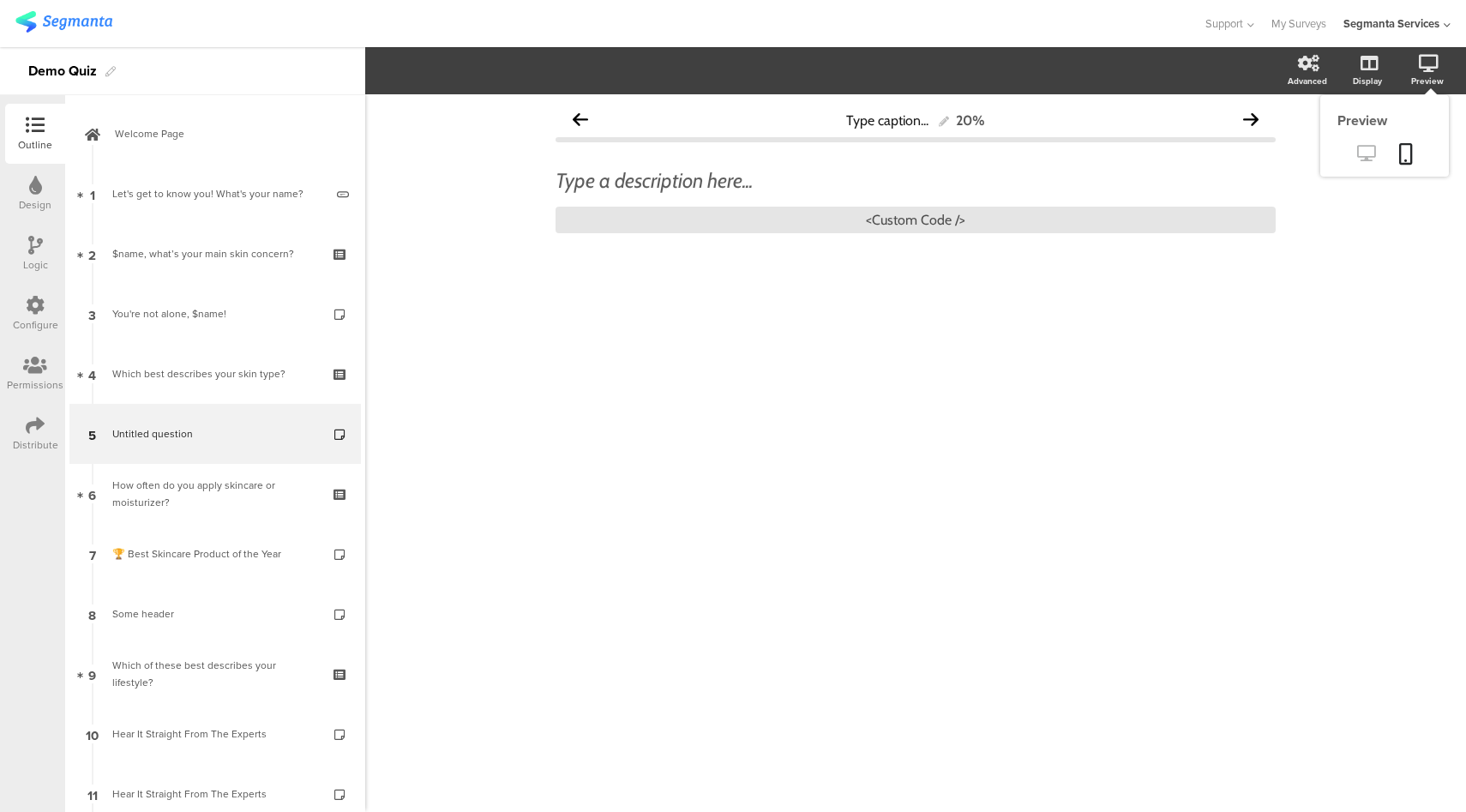
click at [1360, 161] on icon at bounding box center [1366, 153] width 18 height 17
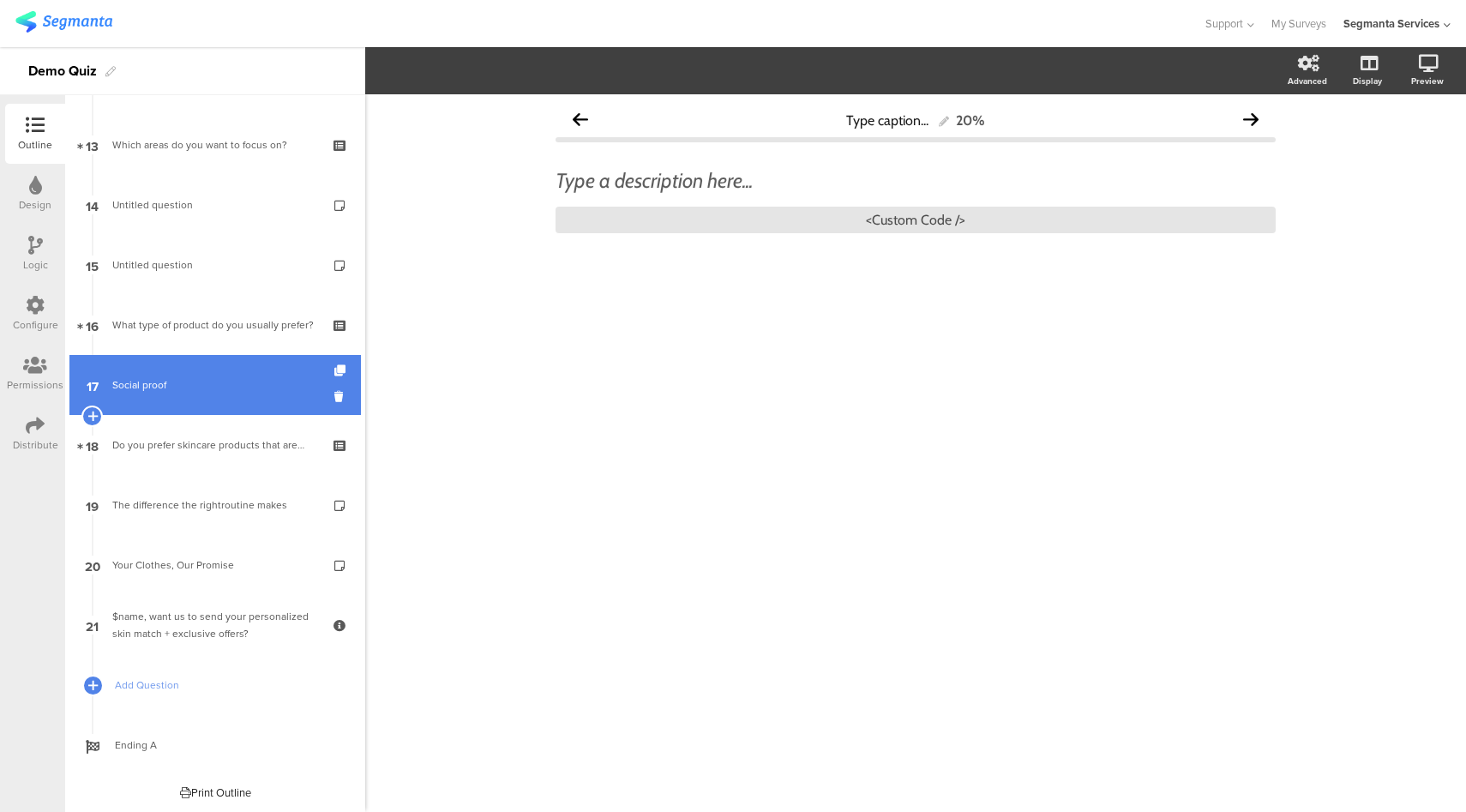
scroll to position [771, 0]
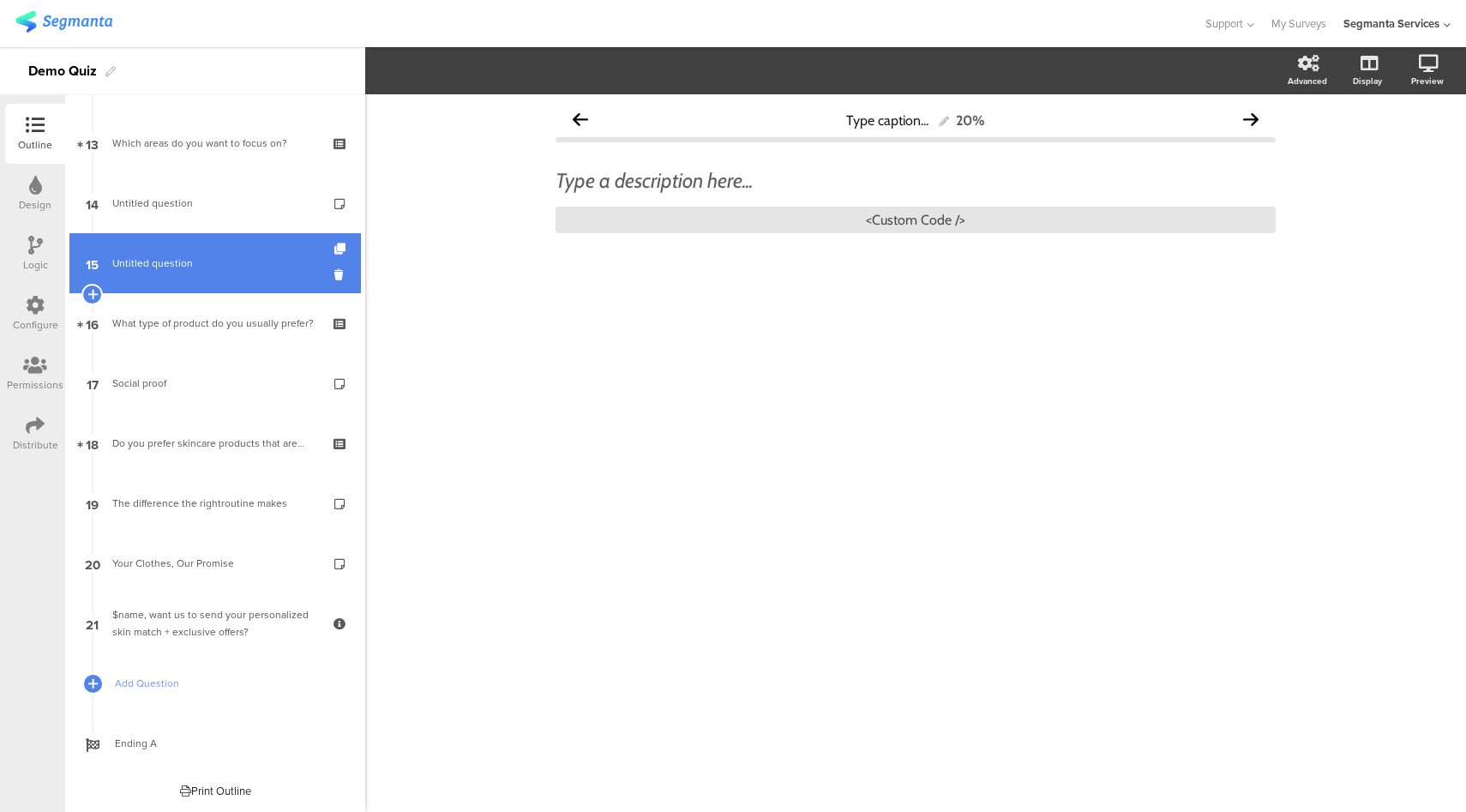
click at [230, 265] on span "Untitled question" at bounding box center [215, 263] width 205 height 18
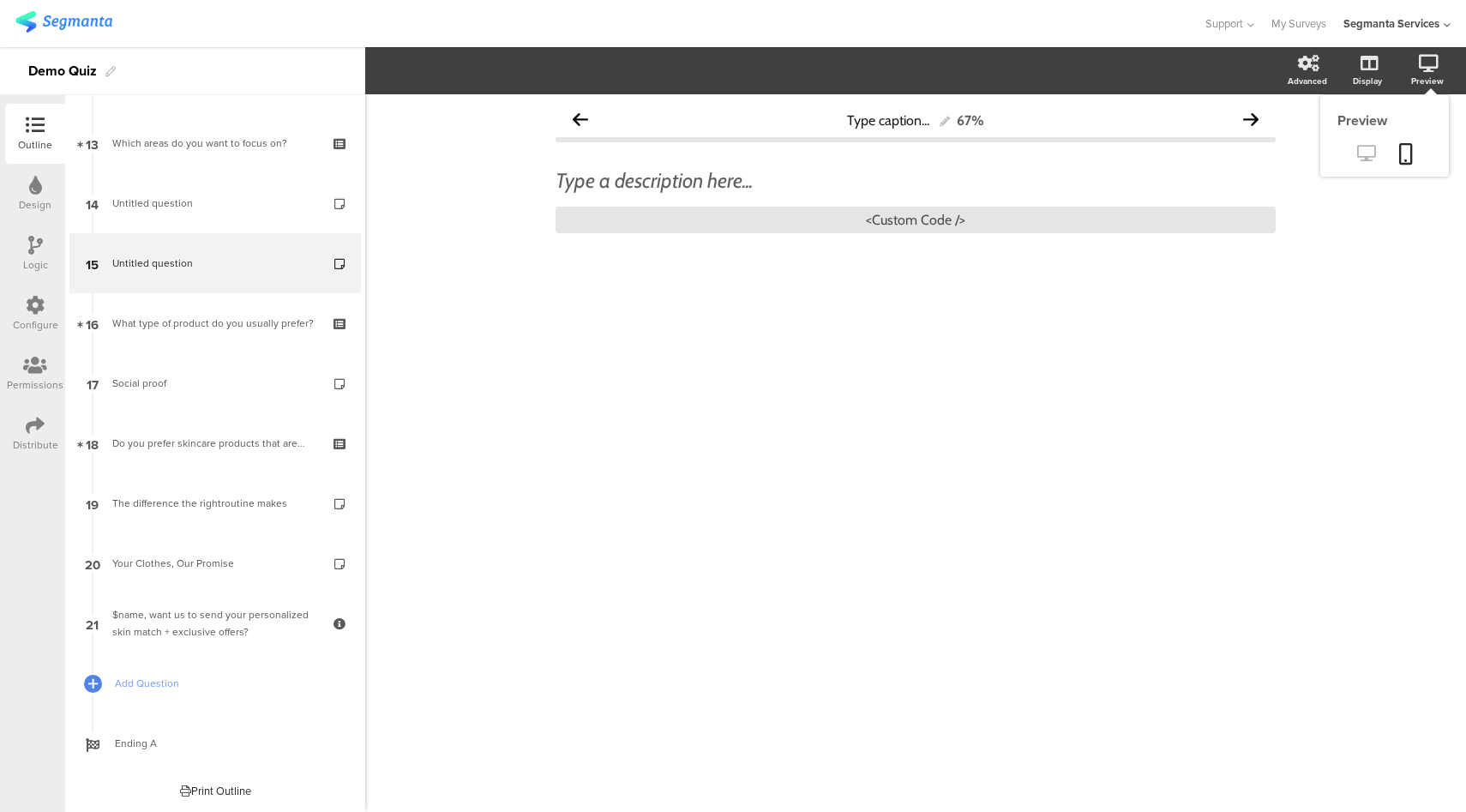
click at [1369, 153] on icon at bounding box center [1366, 153] width 18 height 17
click at [965, 213] on div "<Custom Code />" at bounding box center [915, 219] width 720 height 26
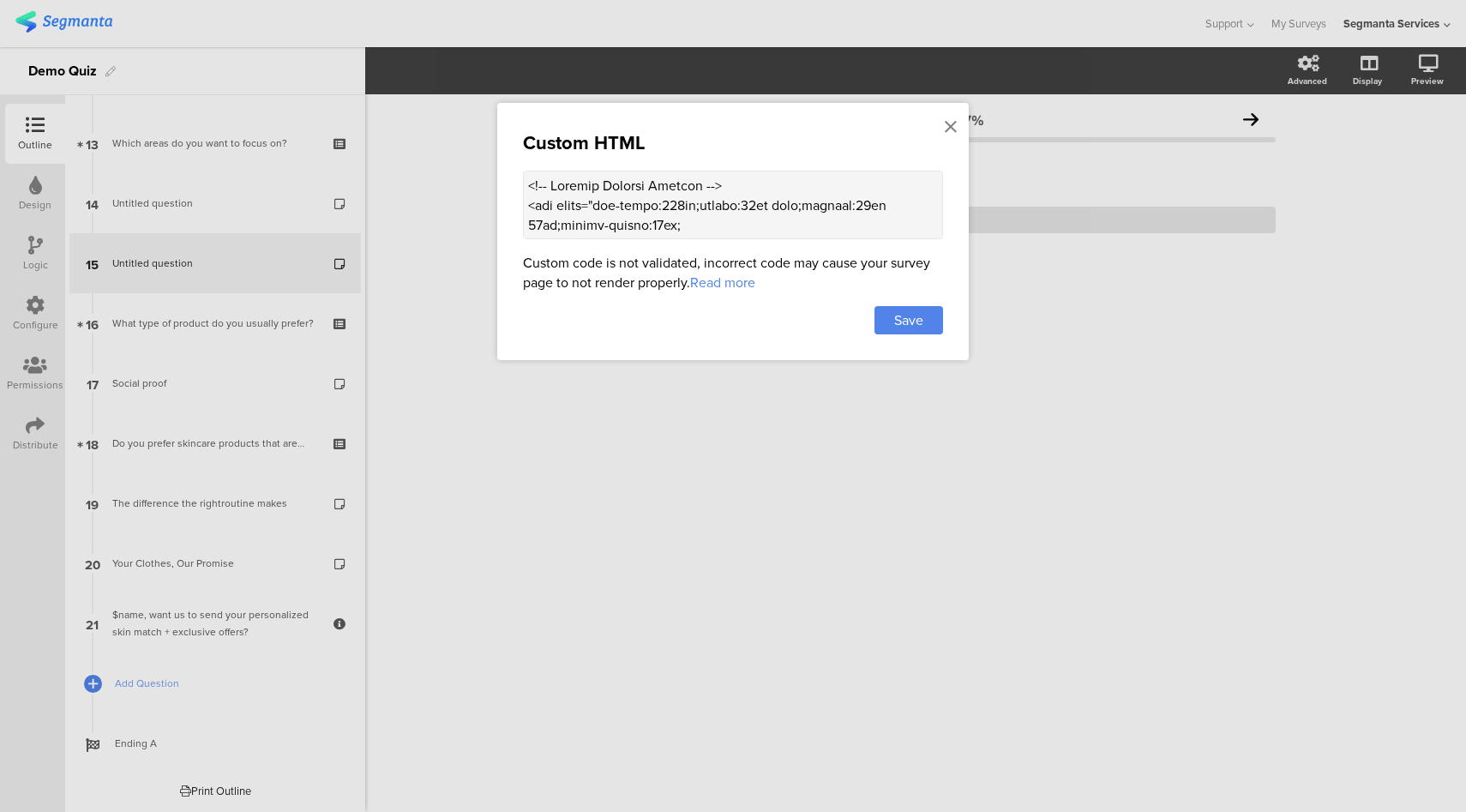
click at [809, 215] on textarea at bounding box center [733, 205] width 420 height 69
paste textarea "div img { width: 100%; height: auto; max-width: 200px; /* adjust as needed */ d…"
type textarea "<!-- Product Trusted Reviews --> <div style="max-width:500px;margin:20px auto;p…"
click at [913, 319] on span "Save" at bounding box center [909, 320] width 29 height 20
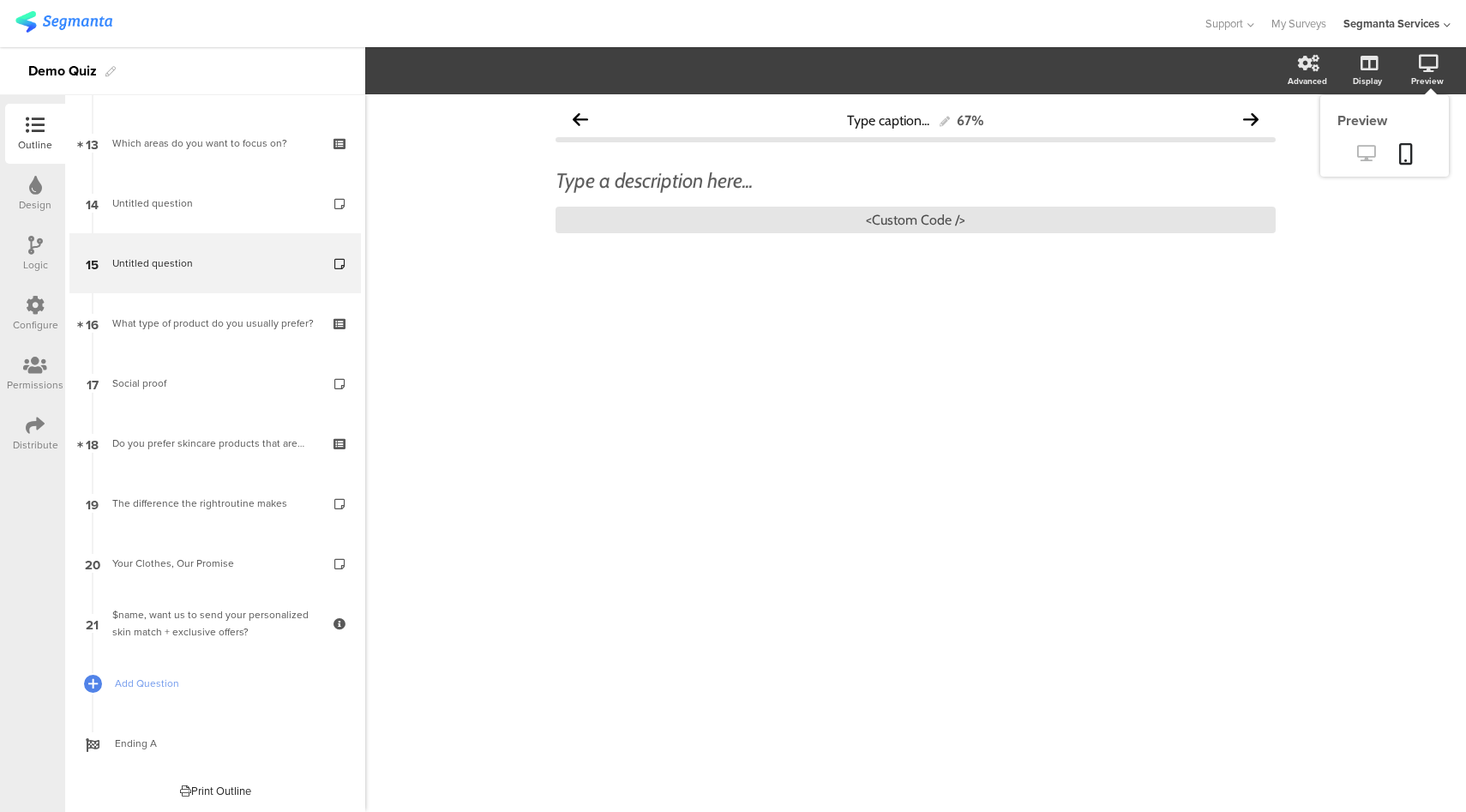
click at [1365, 162] on icon at bounding box center [1366, 153] width 18 height 17
click at [792, 220] on div "<Custom Code />" at bounding box center [915, 219] width 720 height 26
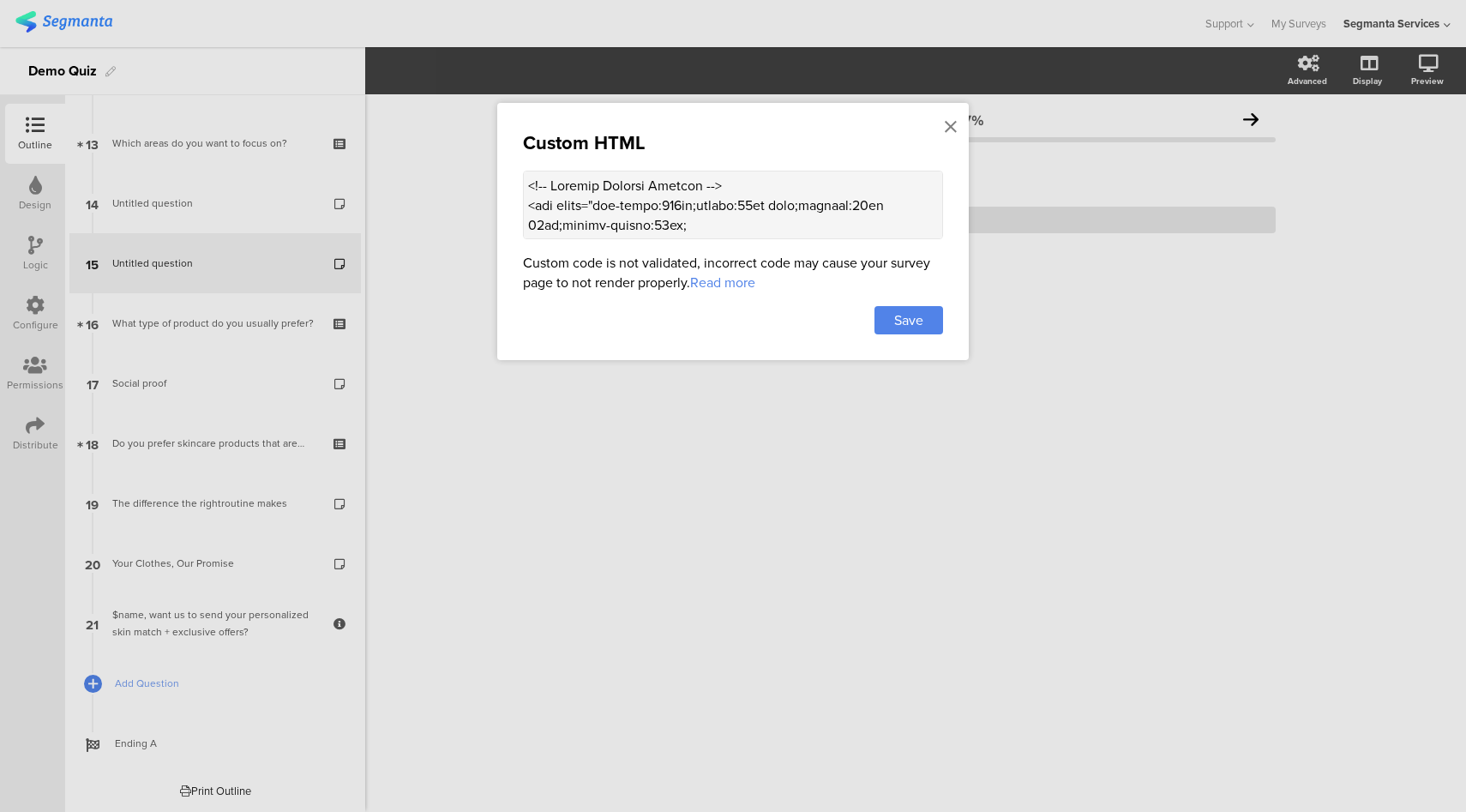
click at [738, 201] on textarea at bounding box center [733, 205] width 420 height 69
paste textarea "."
type textarea "<!-- Product Trusted Reviews --> <div style="max-width:500px;margin:20px auto;p…"
drag, startPoint x: 895, startPoint y: 320, endPoint x: 902, endPoint y: 48, distance: 272.1
click at [895, 318] on span "Save" at bounding box center [909, 320] width 29 height 20
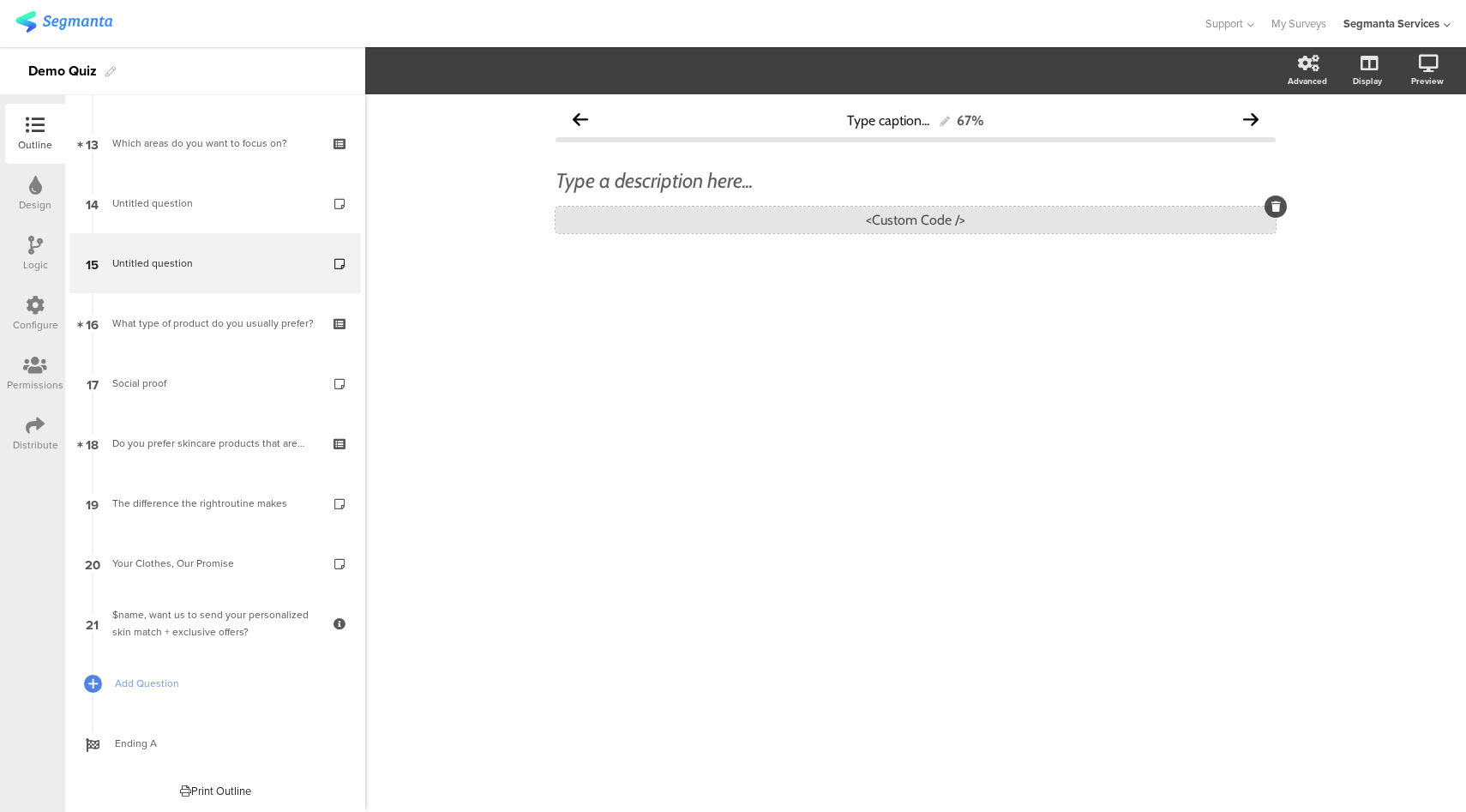
click at [769, 225] on div "<Custom Code />" at bounding box center [915, 219] width 720 height 26
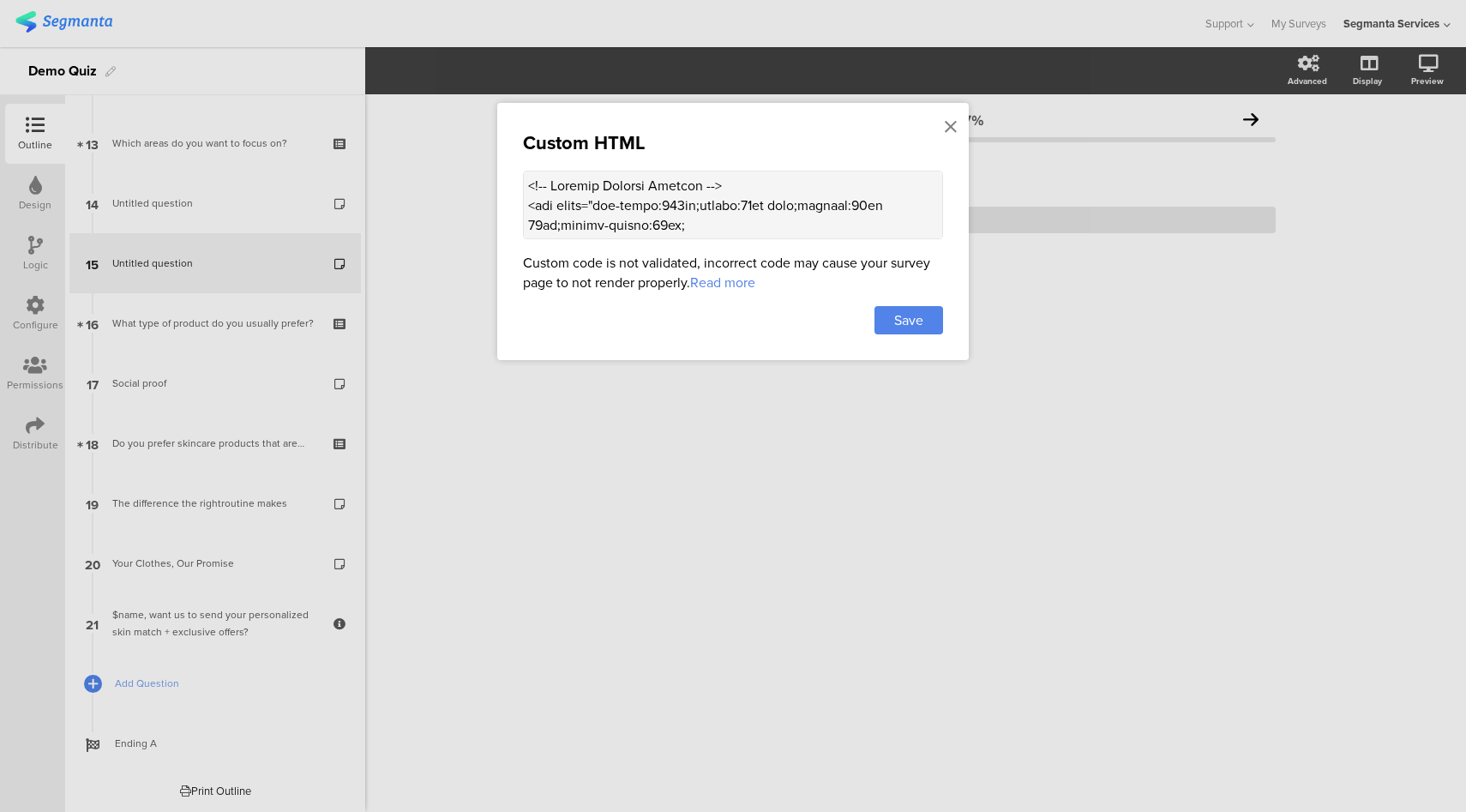
click at [724, 192] on textarea at bounding box center [733, 205] width 420 height 69
paste textarea "div img { width: 100%; height: auto; max-width: 200px; /* adjust as needed */ d…"
type textarea "<!-- Product Trusted Reviews --> <div style="max-width:500px;margin:20px auto;p…"
click at [923, 324] on span "Save" at bounding box center [909, 320] width 29 height 20
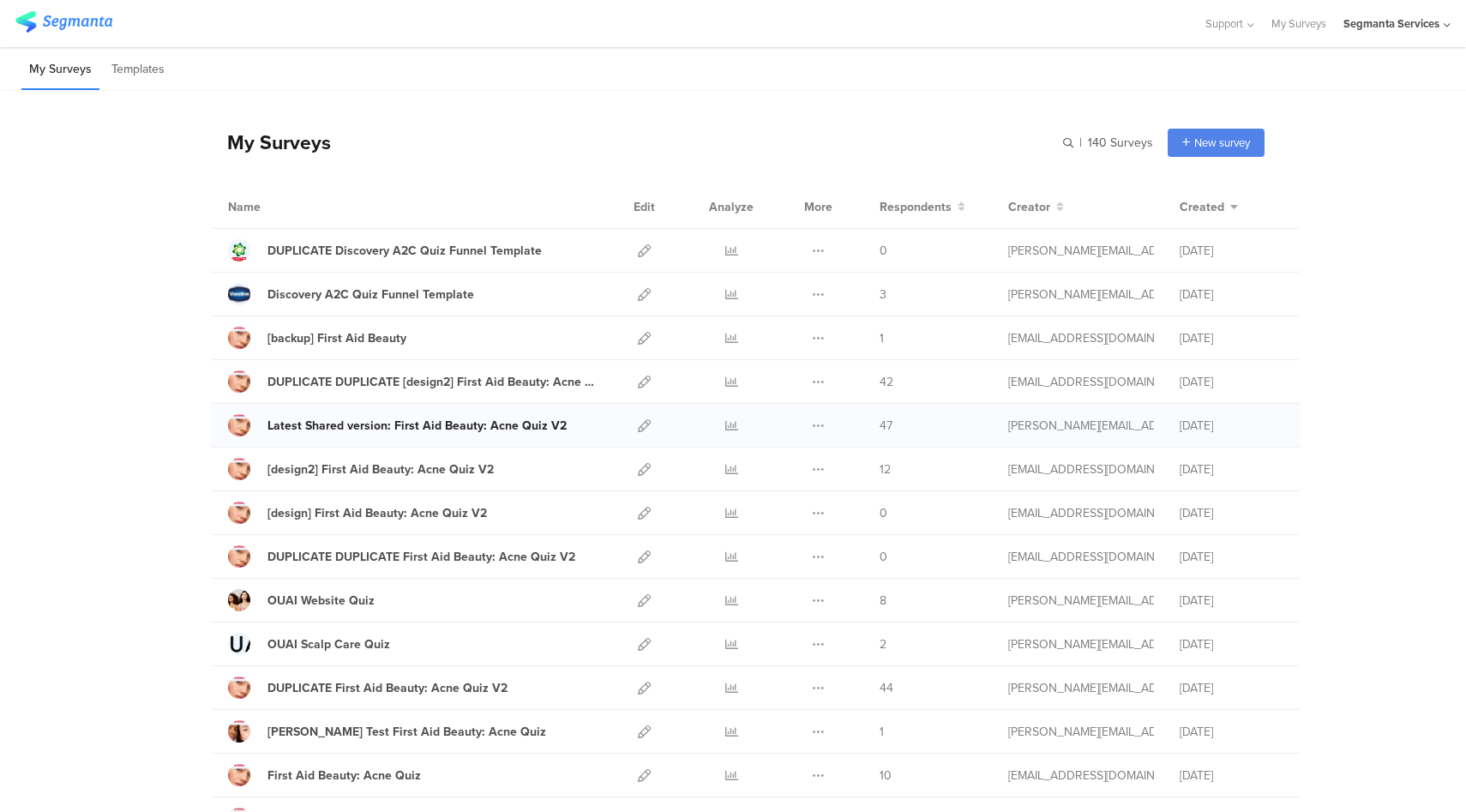
click at [339, 423] on div "Latest Shared version: First Aid Beauty: Acne Quiz V2" at bounding box center [416, 425] width 299 height 18
click at [638, 429] on icon at bounding box center [644, 425] width 13 height 13
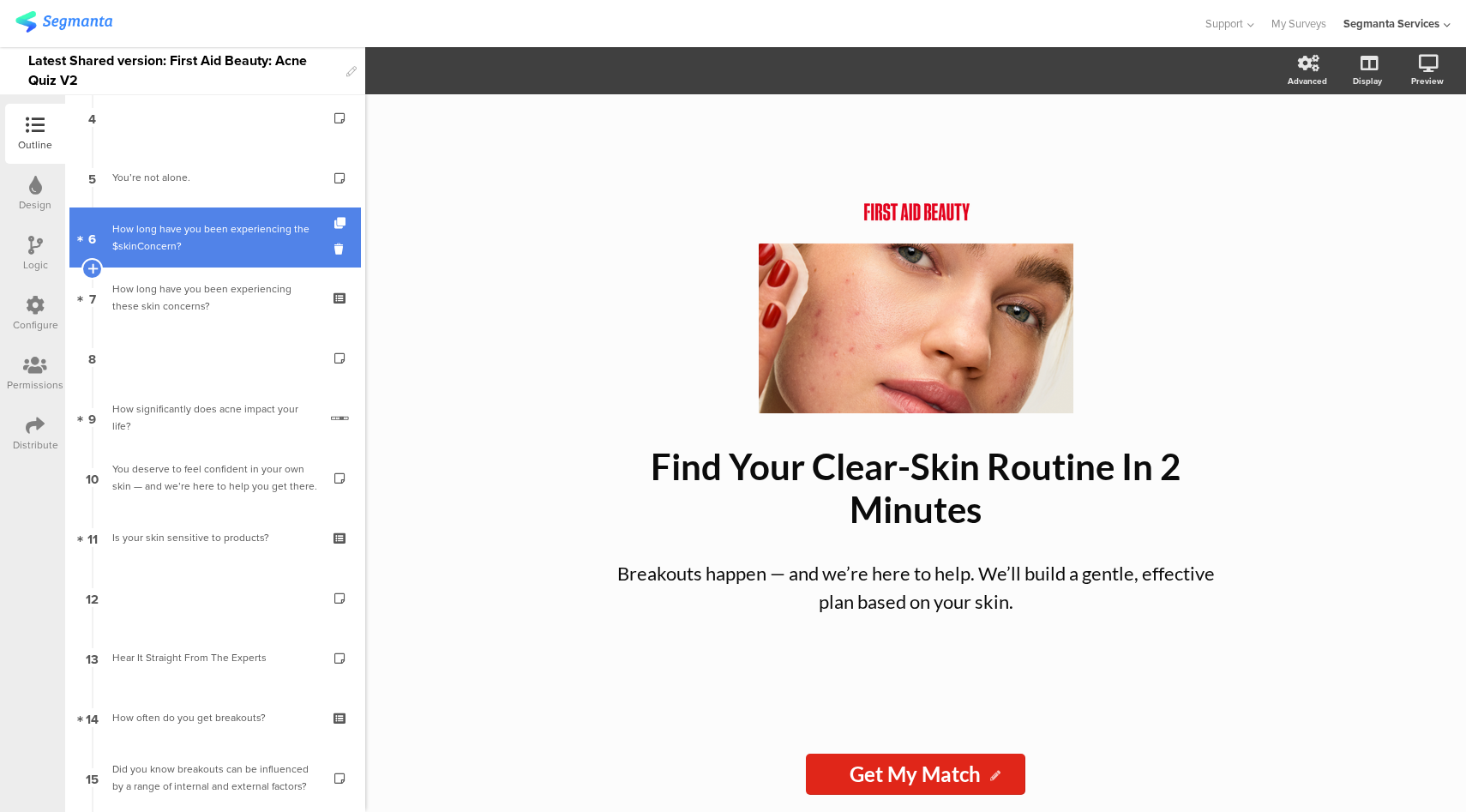
scroll to position [260, 0]
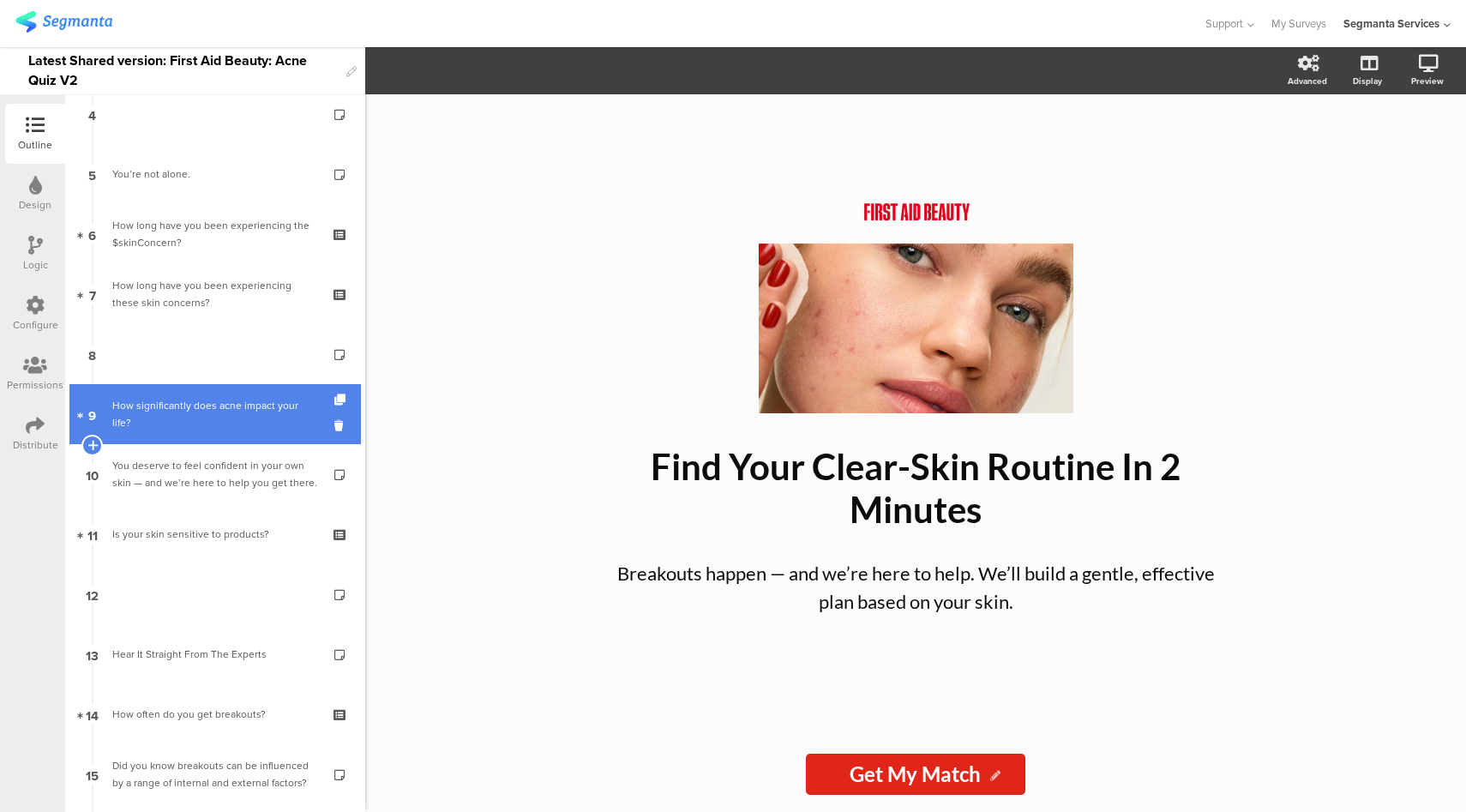
click at [241, 417] on div "How significantly does acne impact your life?" at bounding box center [216, 413] width 206 height 34
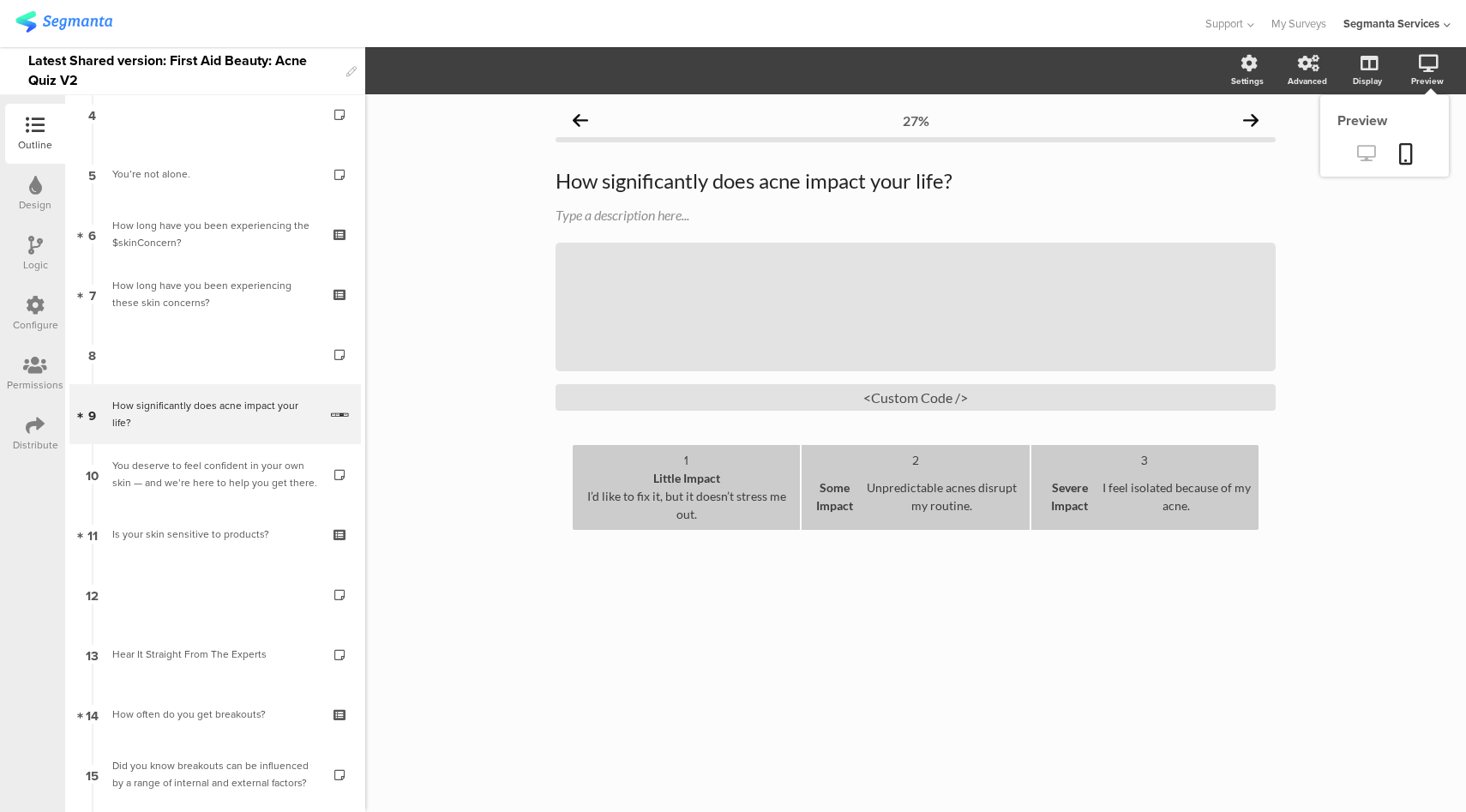
click at [1362, 151] on icon at bounding box center [1366, 153] width 18 height 17
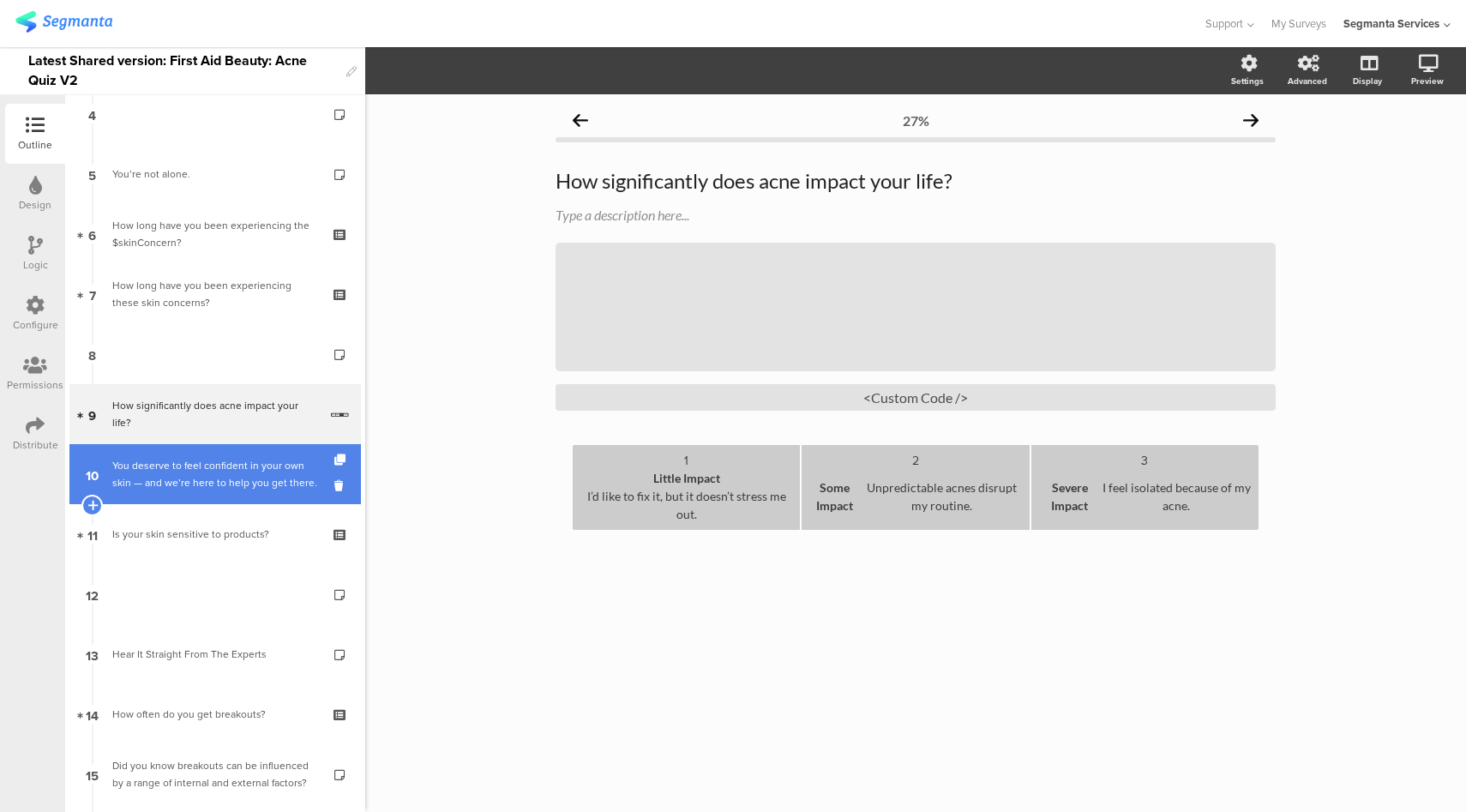
click at [120, 462] on div "You deserve to feel confident in your own skin — and we’re here to help you get…" at bounding box center [215, 473] width 205 height 34
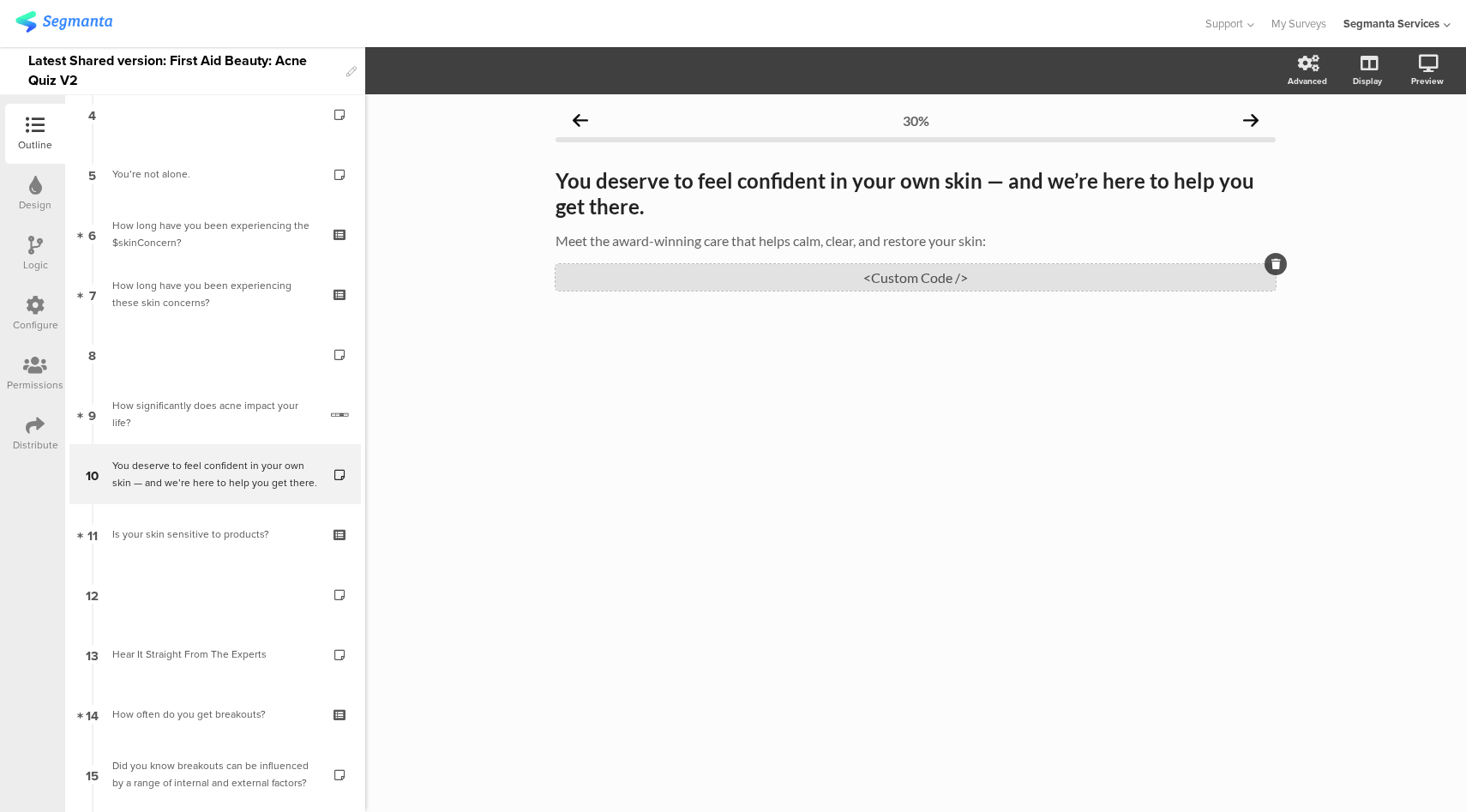
click at [930, 286] on div "<Custom Code />" at bounding box center [915, 277] width 720 height 26
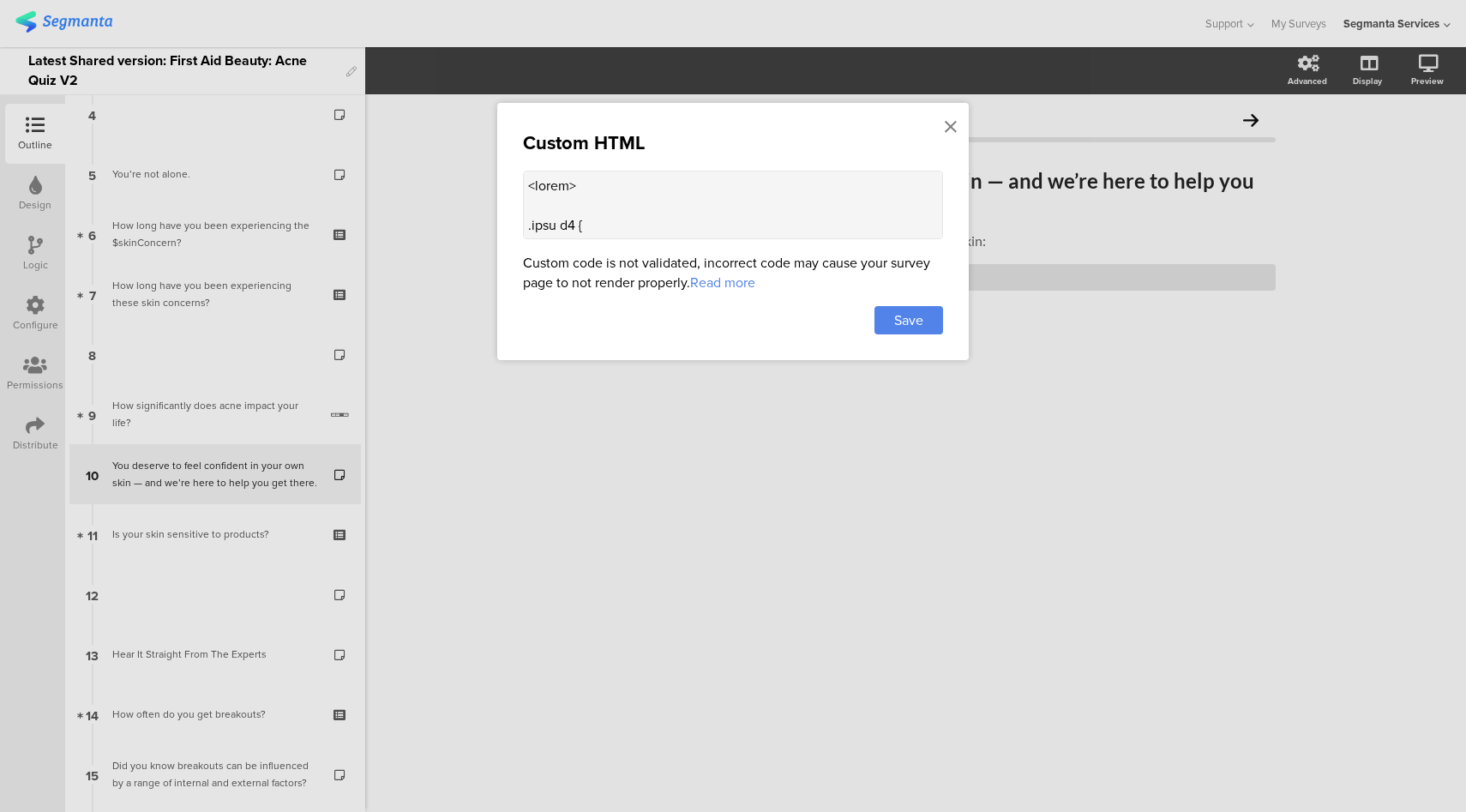
click at [689, 221] on textarea at bounding box center [733, 205] width 420 height 69
click at [948, 120] on icon at bounding box center [951, 126] width 12 height 19
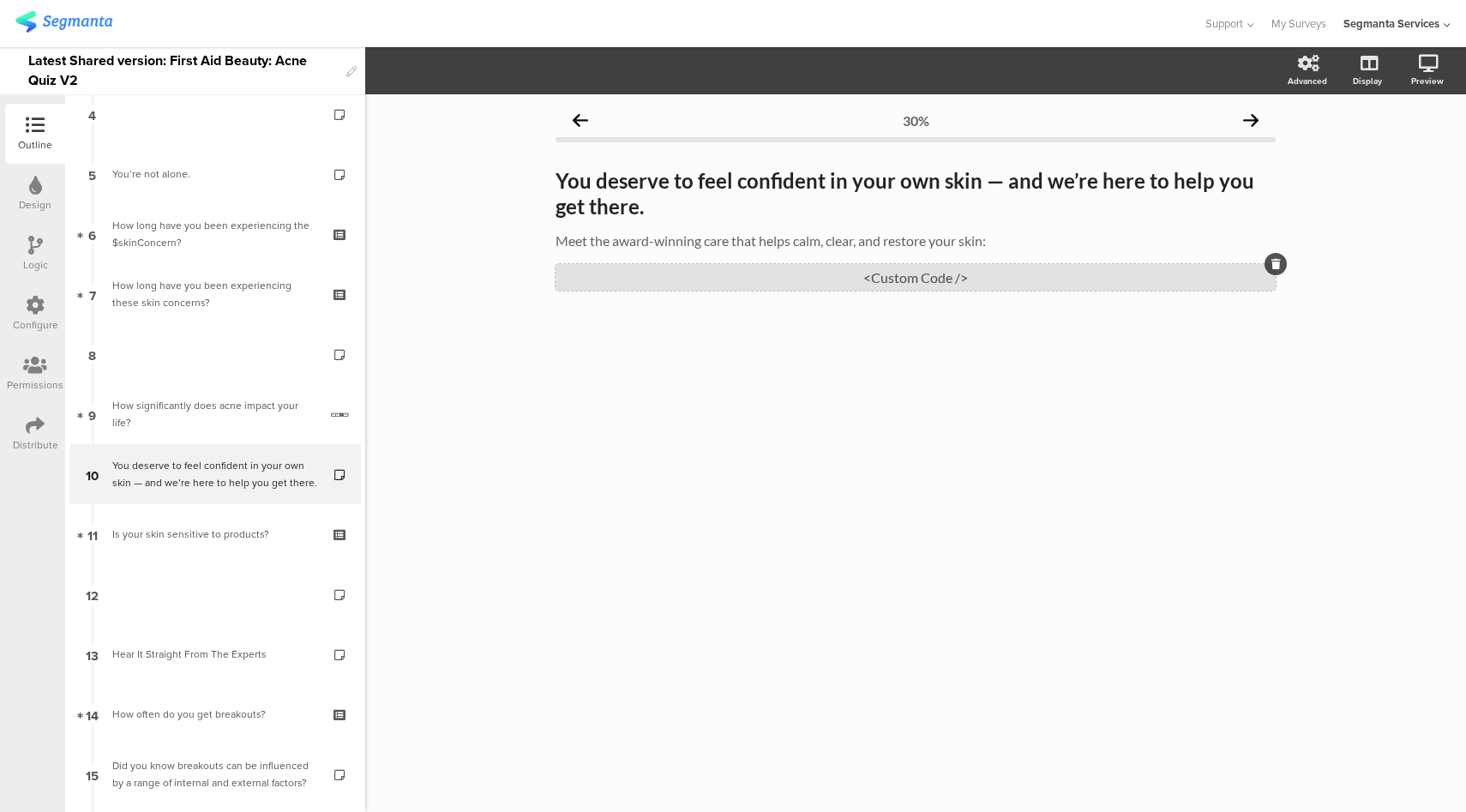
click at [916, 289] on div "<Custom Code />" at bounding box center [915, 277] width 720 height 26
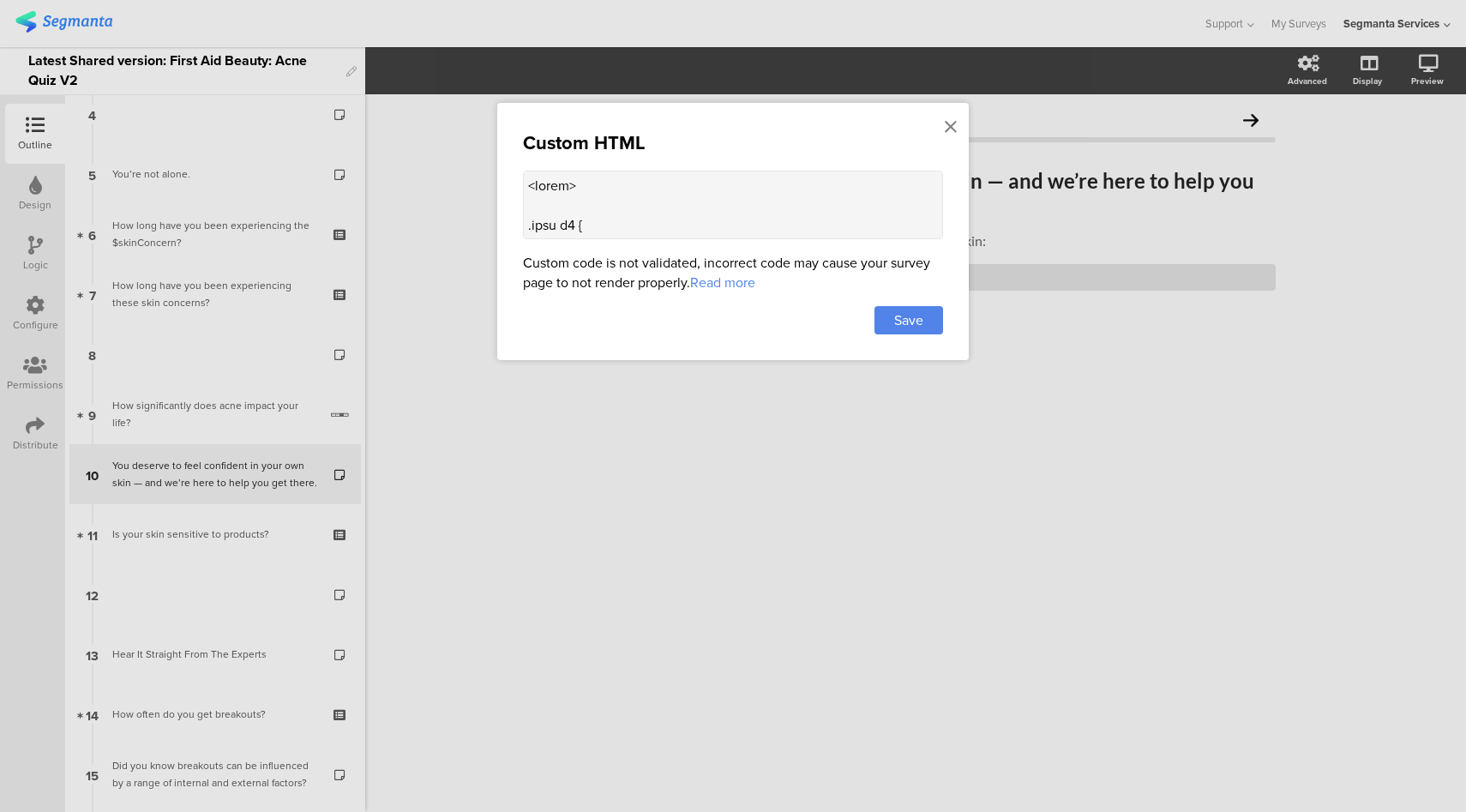
click at [664, 188] on textarea at bounding box center [733, 205] width 420 height 69
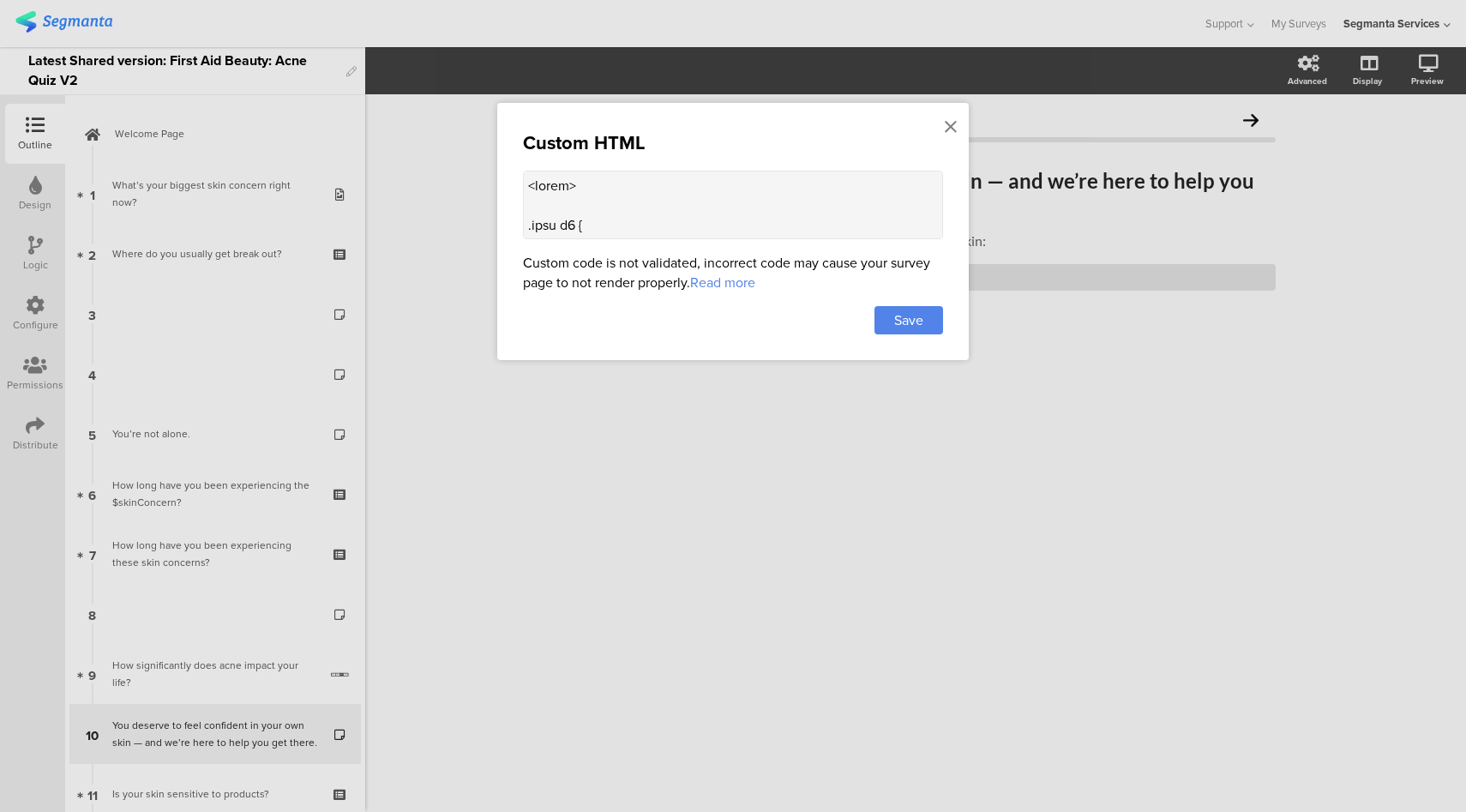
scroll to position [260, 0]
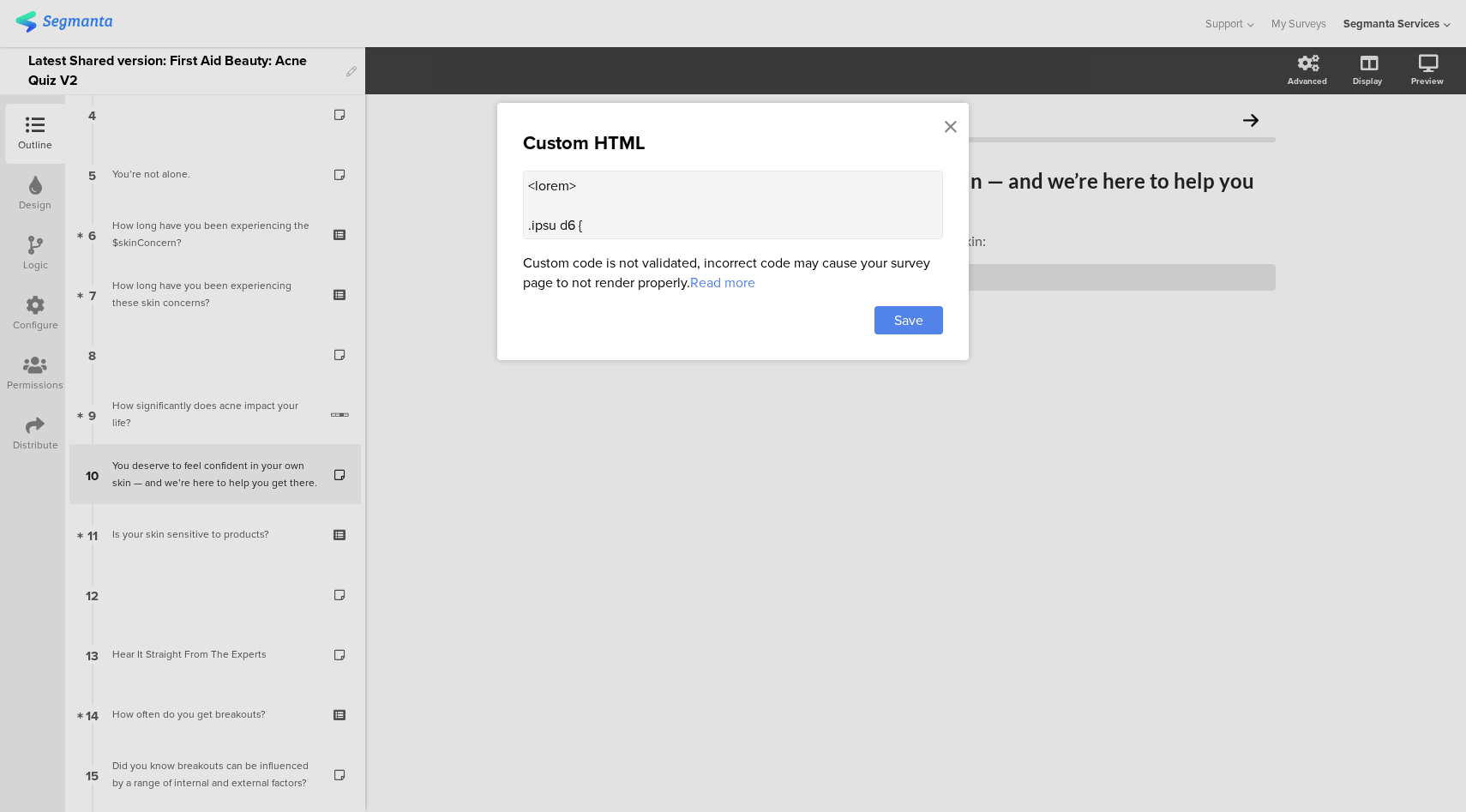
drag, startPoint x: 954, startPoint y: 123, endPoint x: 574, endPoint y: 178, distance: 384.0
click at [954, 122] on icon at bounding box center [951, 126] width 12 height 19
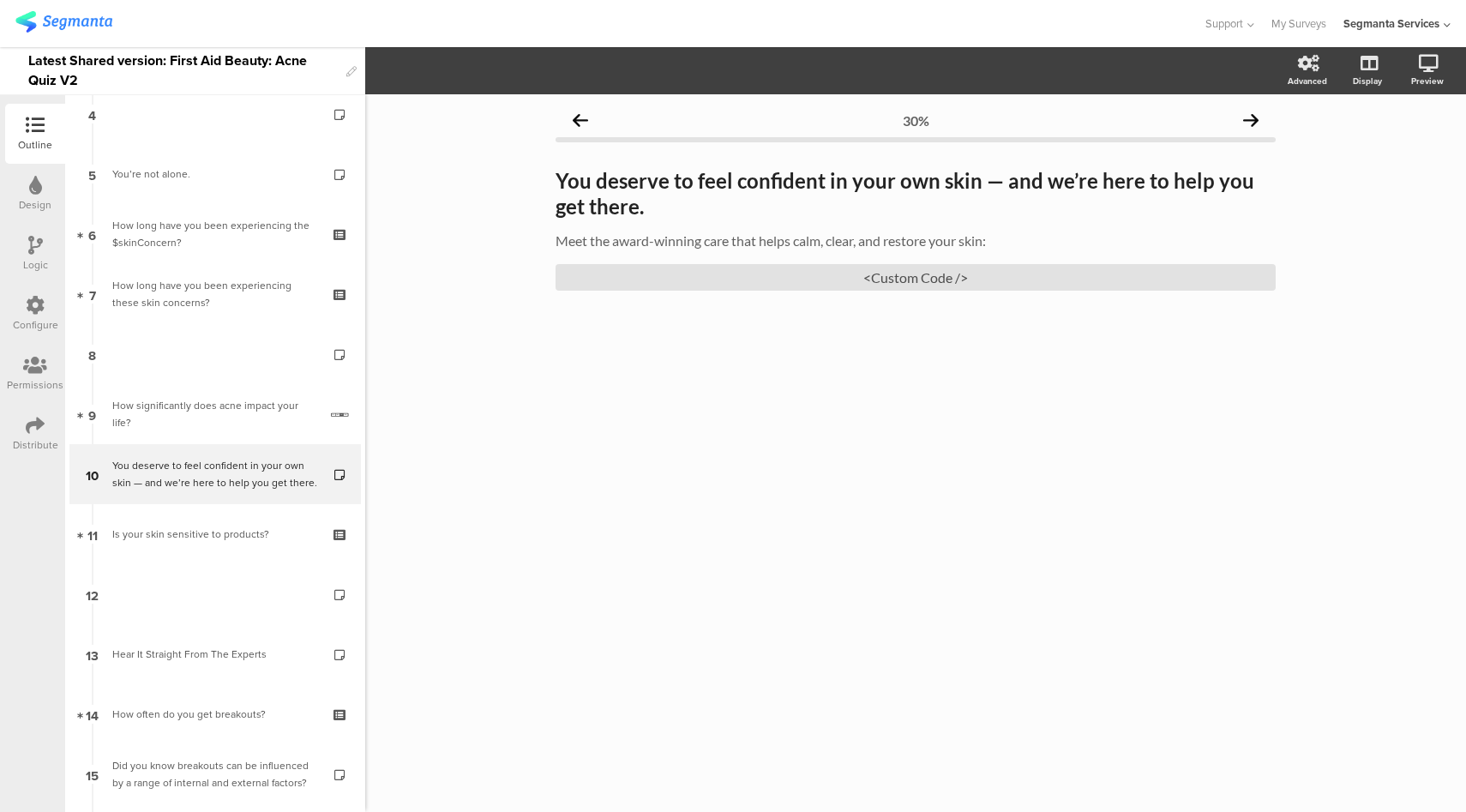
click at [56, 309] on div "Configure" at bounding box center [34, 313] width 60 height 60
click at [32, 315] on div at bounding box center [34, 307] width 19 height 22
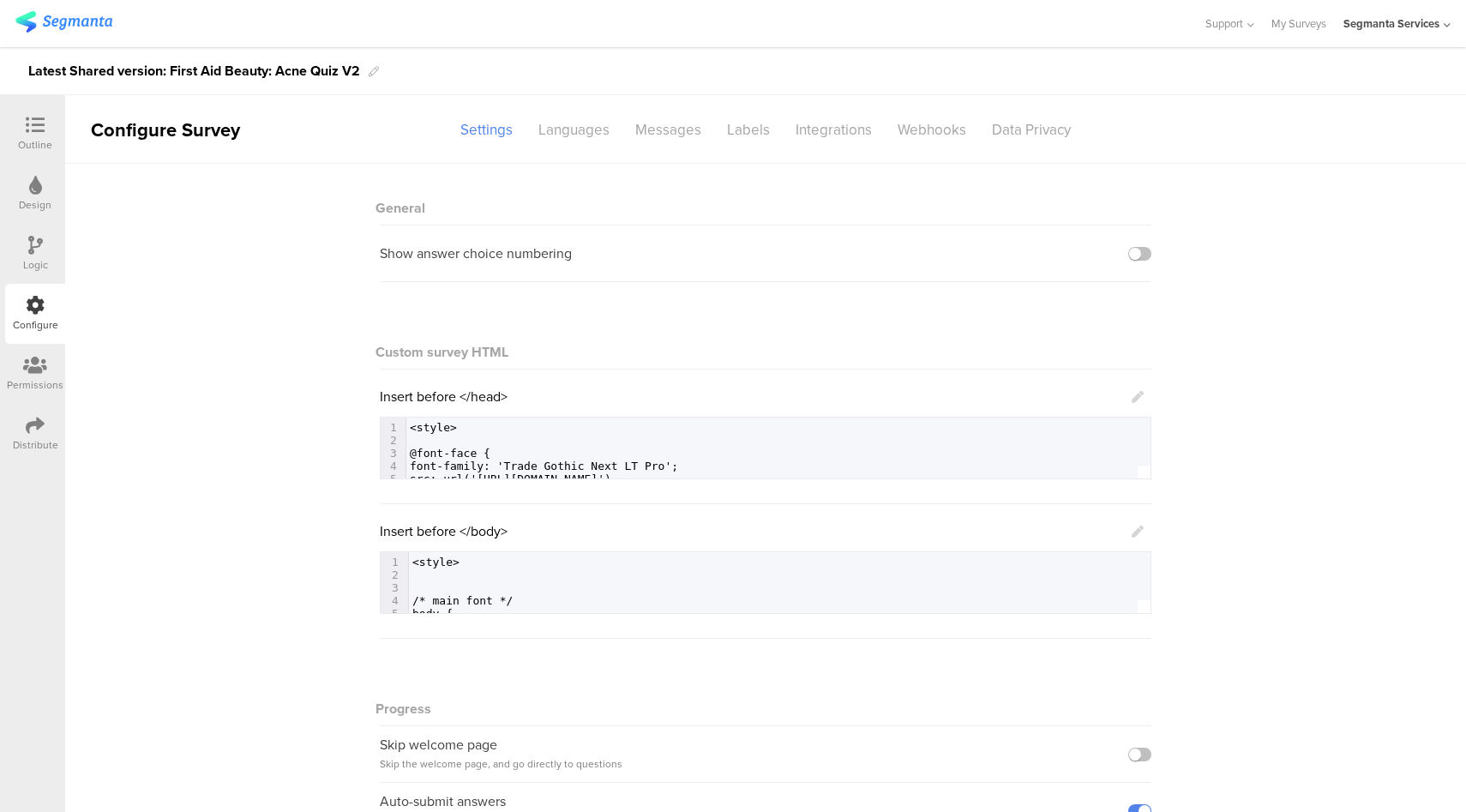
click at [1132, 399] on icon at bounding box center [1138, 397] width 12 height 12
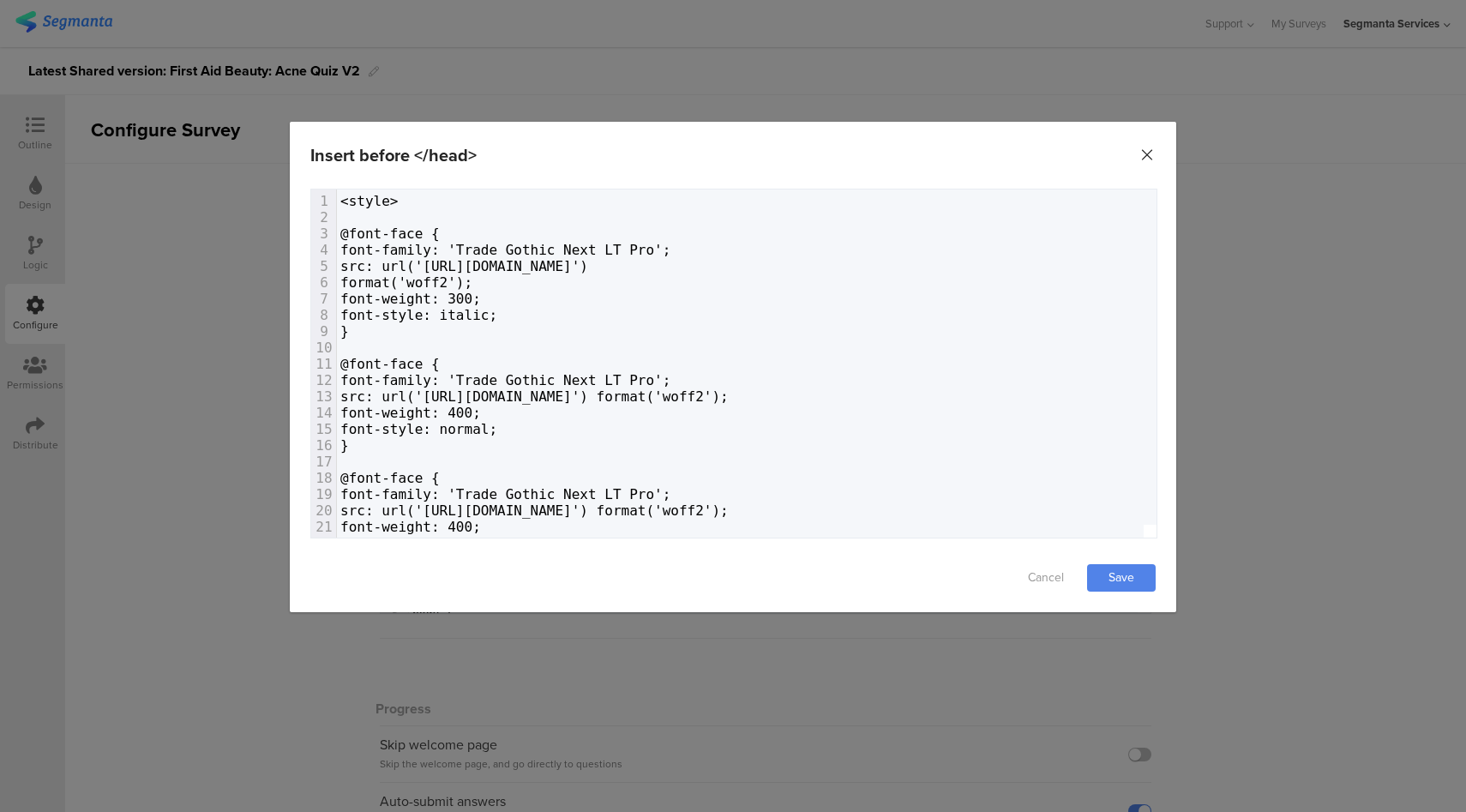
click at [1149, 155] on icon "Close" at bounding box center [1148, 156] width 18 height 18
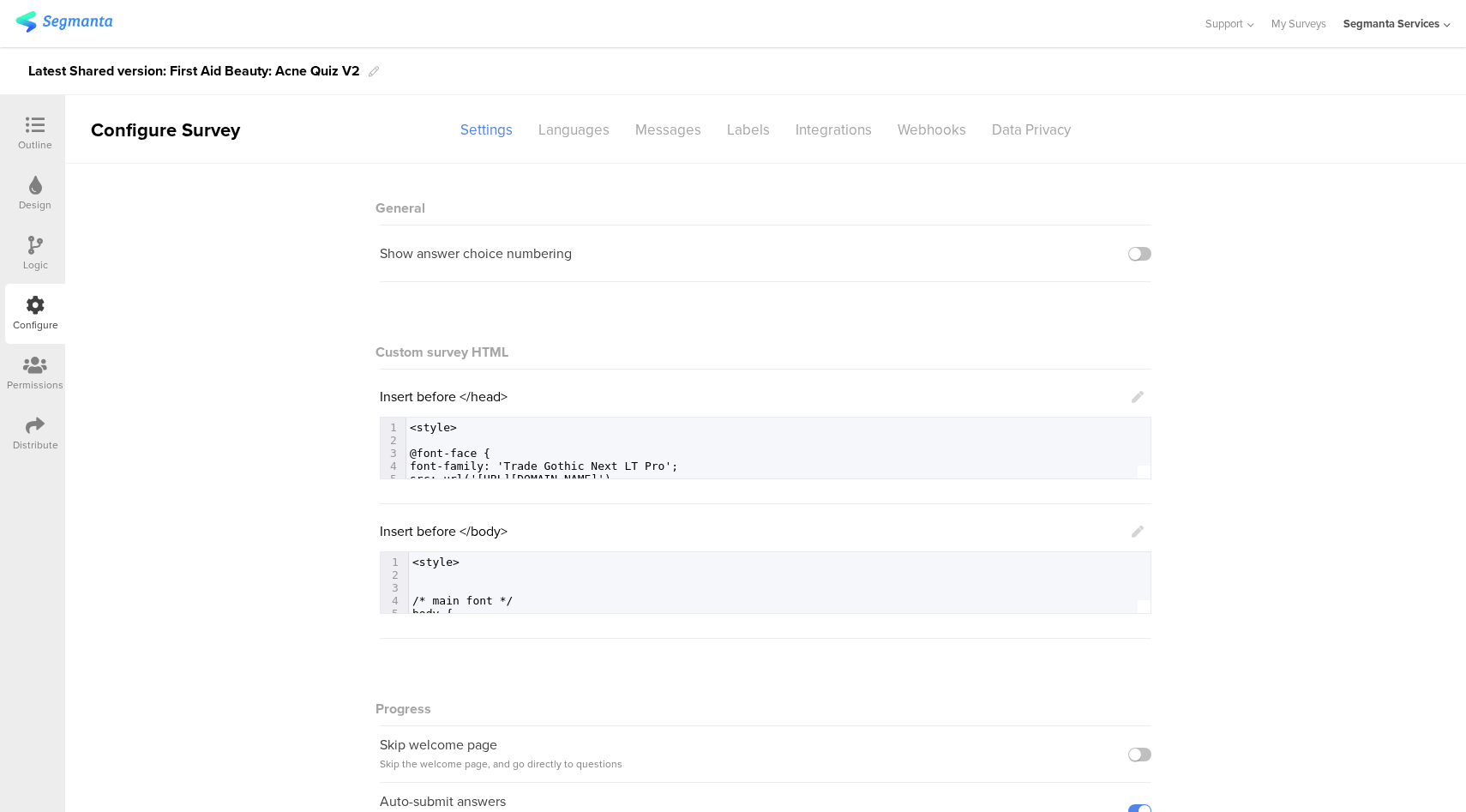
click at [1132, 532] on icon at bounding box center [1138, 531] width 12 height 12
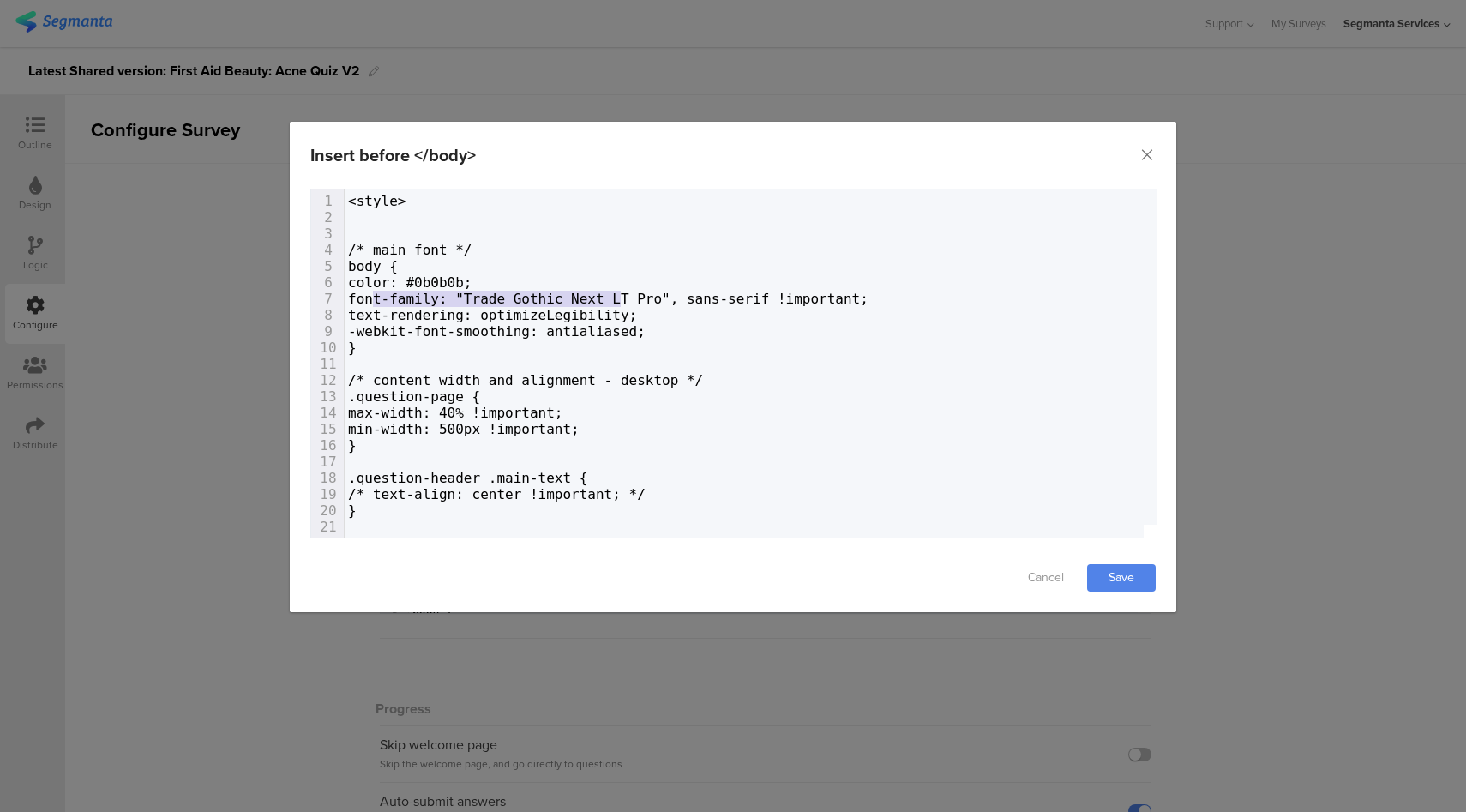
type textarea "font-family: "Trade Gothic Next LT"
type textarea "font-family: "Trade Gothic Next LT Pro", sans-serif !important;"
drag, startPoint x: 376, startPoint y: 299, endPoint x: 939, endPoint y: 303, distance: 563.0
click at [1149, 153] on icon "Close" at bounding box center [1148, 156] width 18 height 18
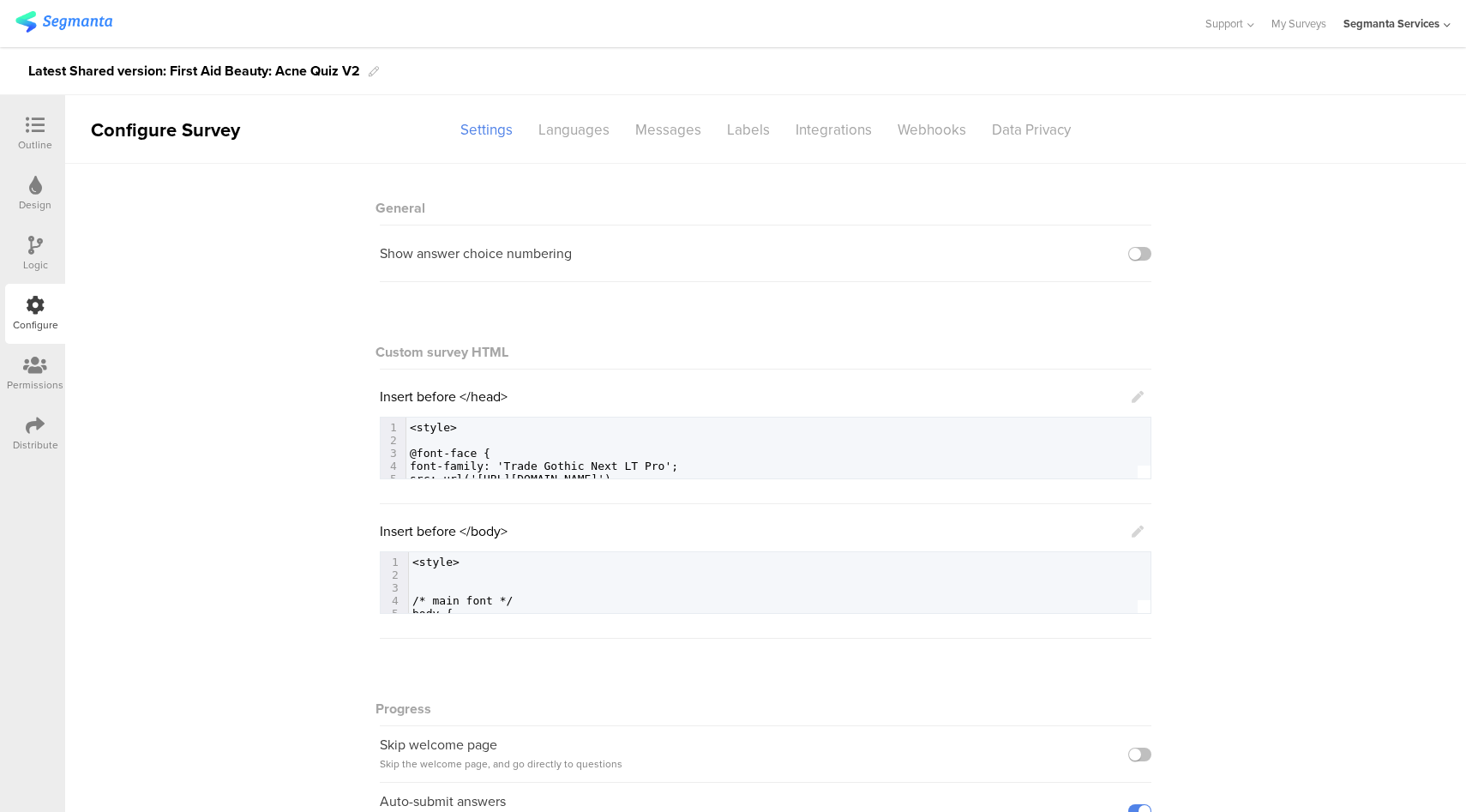
click at [25, 134] on icon at bounding box center [34, 124] width 19 height 19
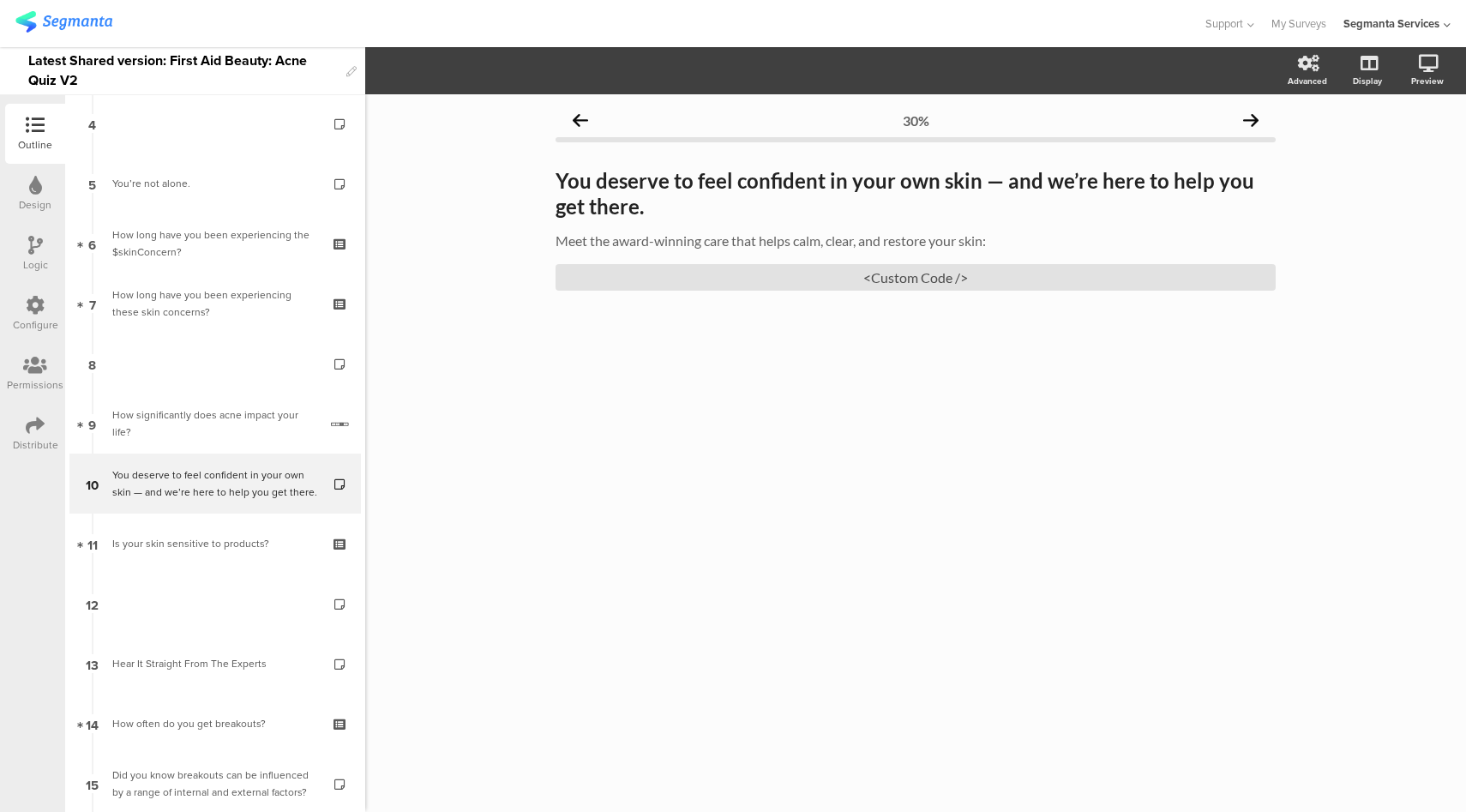
scroll to position [280, 0]
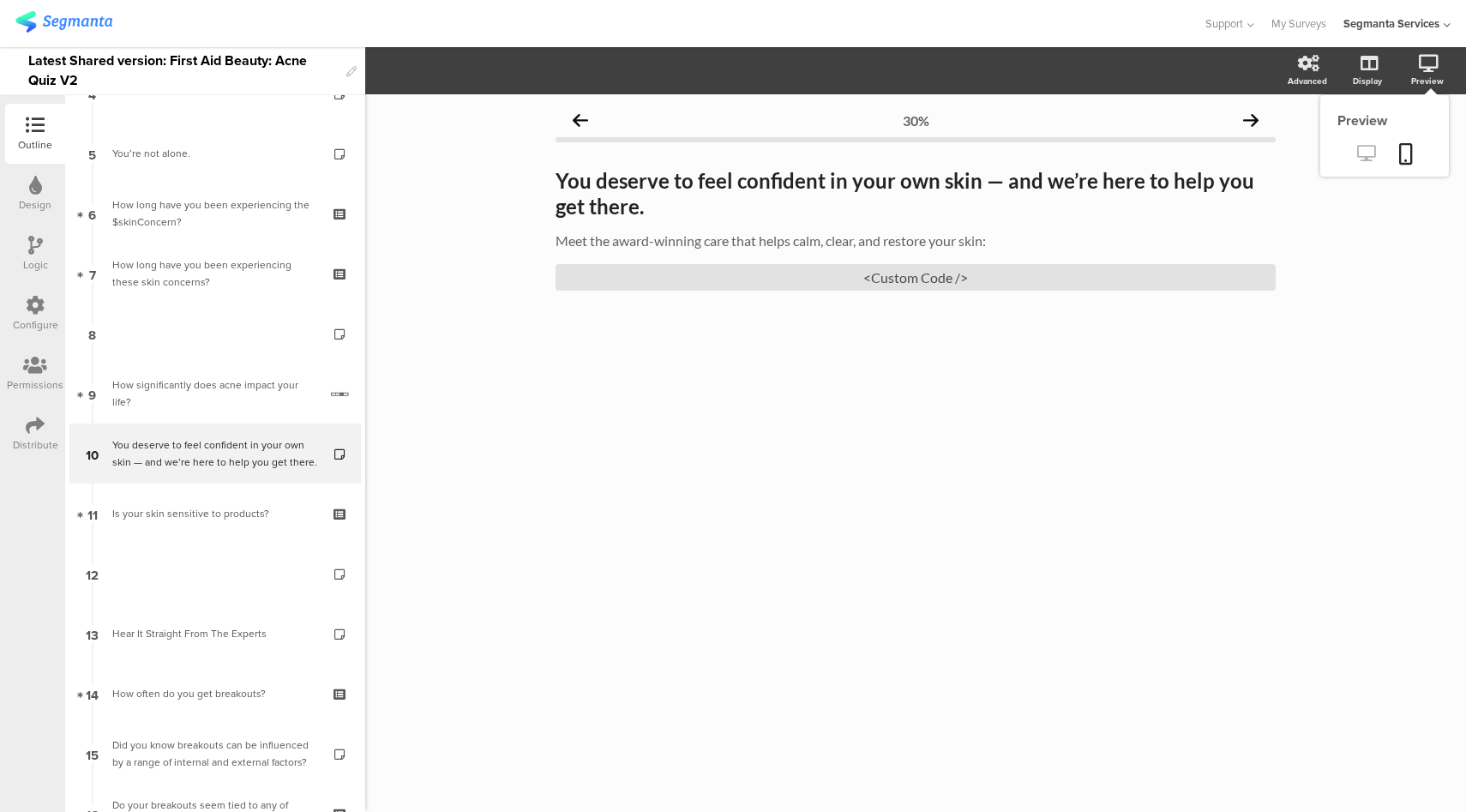
click at [1356, 163] on link at bounding box center [1366, 155] width 42 height 28
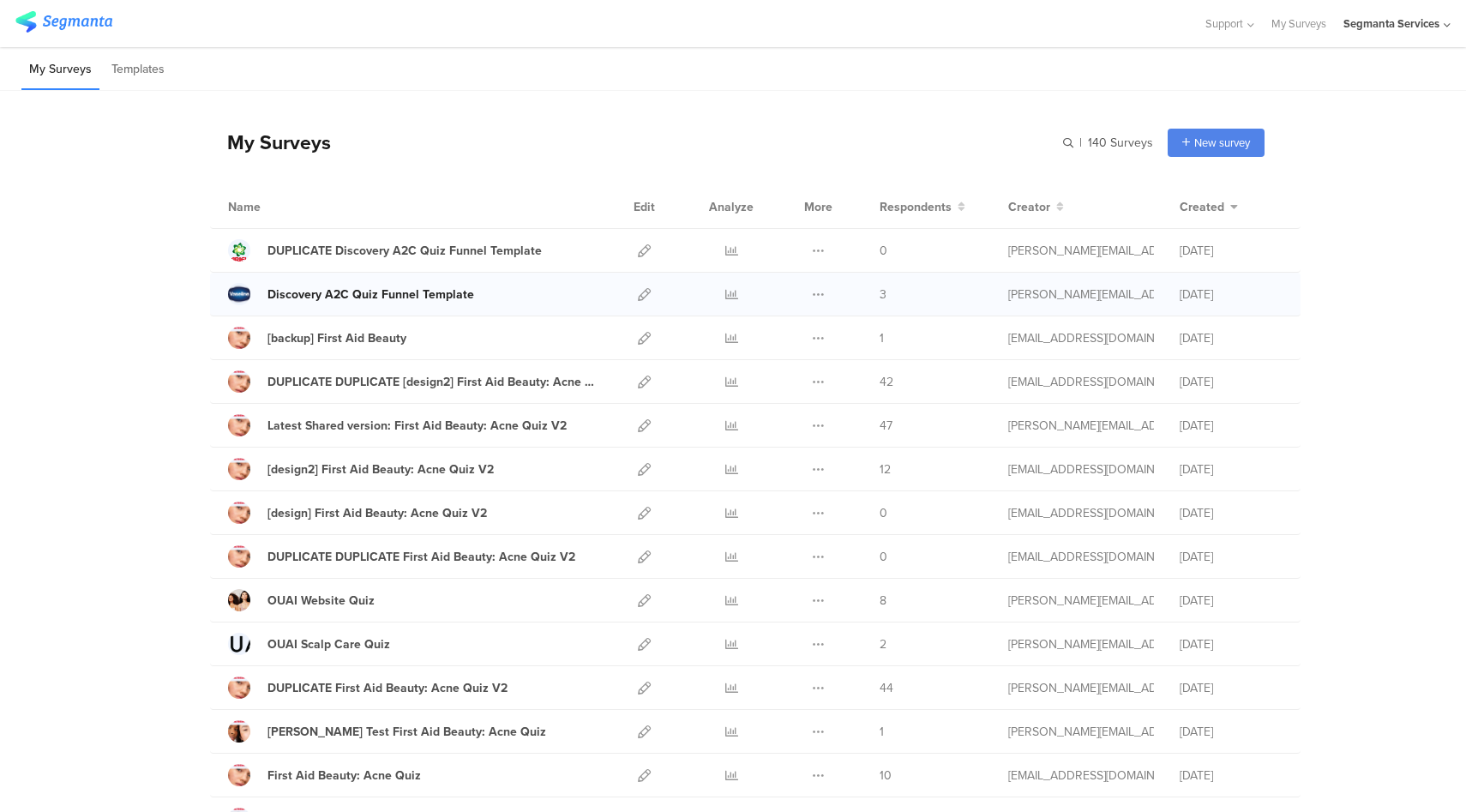
click at [350, 293] on div "Discovery A2C Quiz Funnel Template" at bounding box center [370, 294] width 207 height 18
click at [638, 295] on icon at bounding box center [644, 294] width 13 height 13
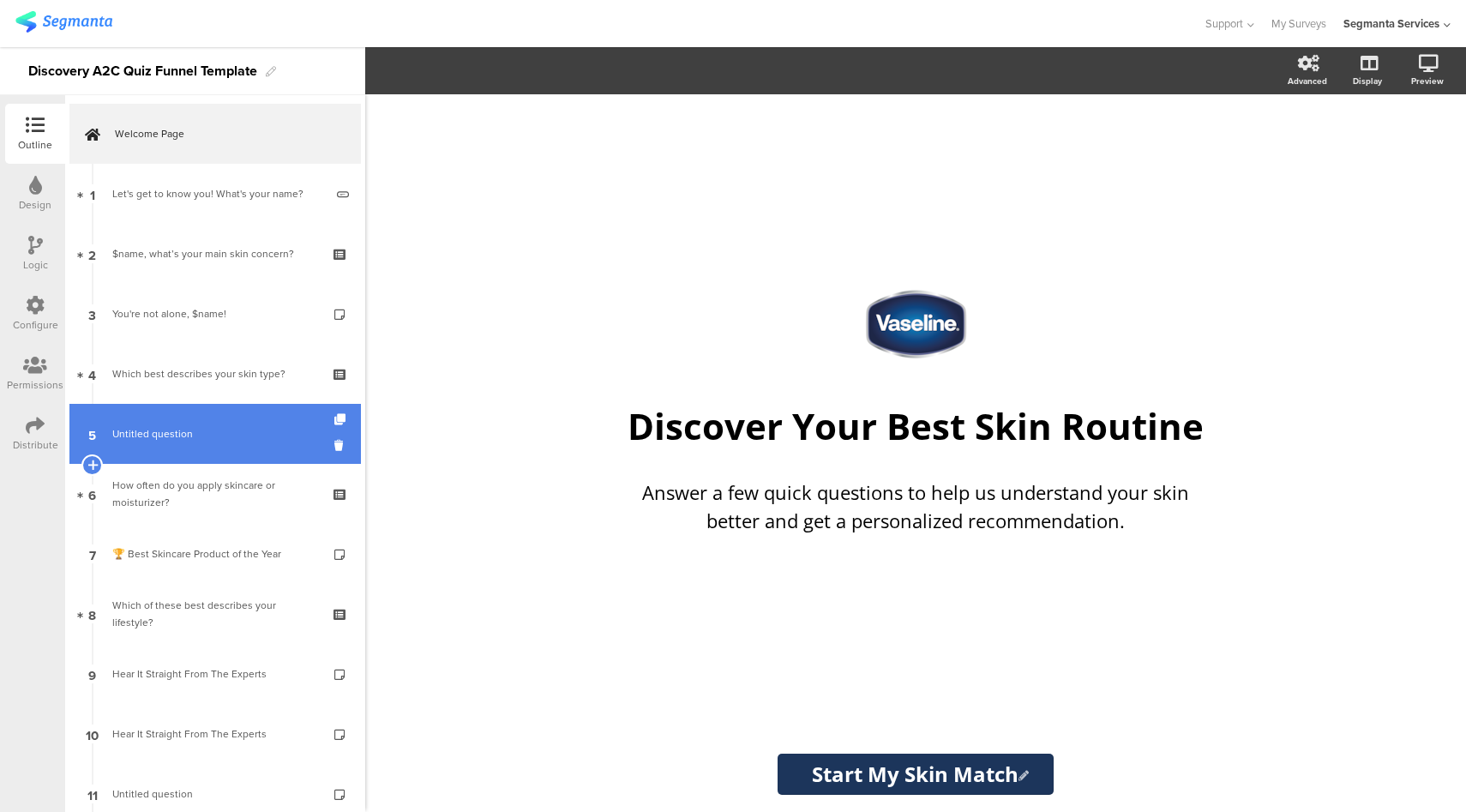
click at [237, 429] on span "Untitled question" at bounding box center [215, 434] width 205 height 18
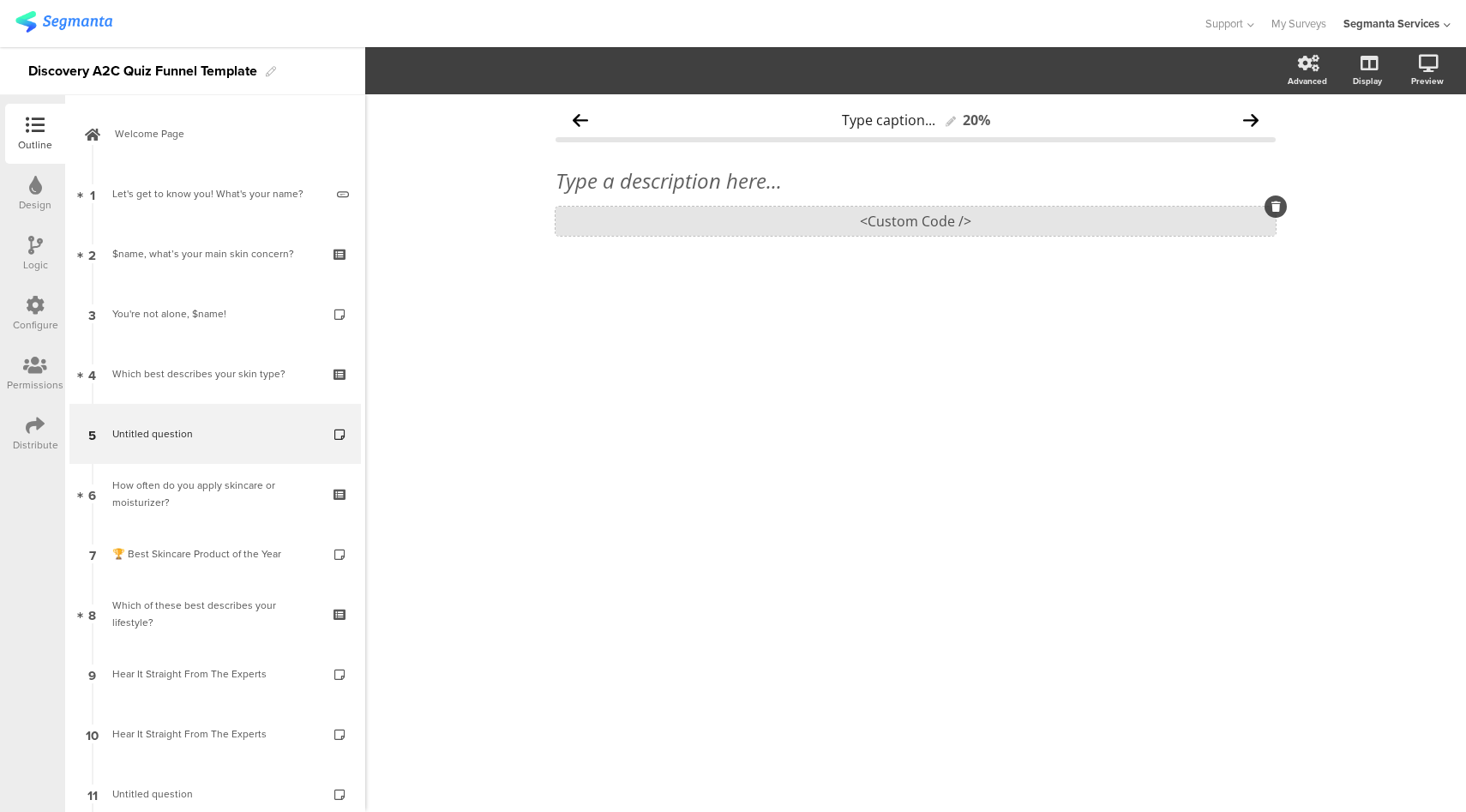
click at [955, 225] on div "<Custom Code />" at bounding box center [915, 221] width 720 height 29
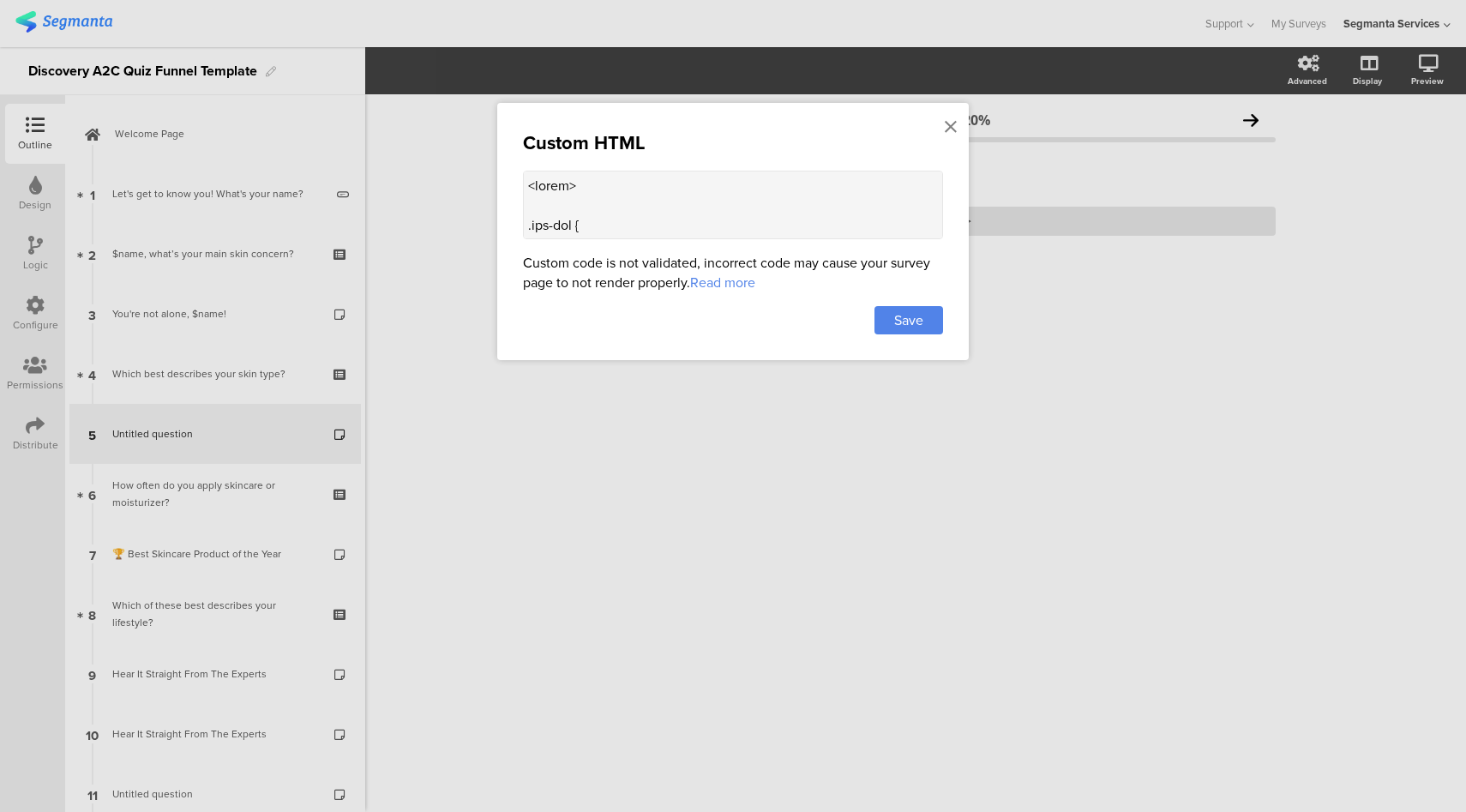
click at [549, 205] on textarea at bounding box center [733, 205] width 420 height 69
paste textarea ".did-you-know-card img { width: 100%; height: auto; border-radius: 8px; margin-…"
type textarea "<style> .did-you-know-card img { width: 100%; height: auto; border-radius: 8px;…"
click at [890, 322] on div "Save" at bounding box center [909, 319] width 69 height 28
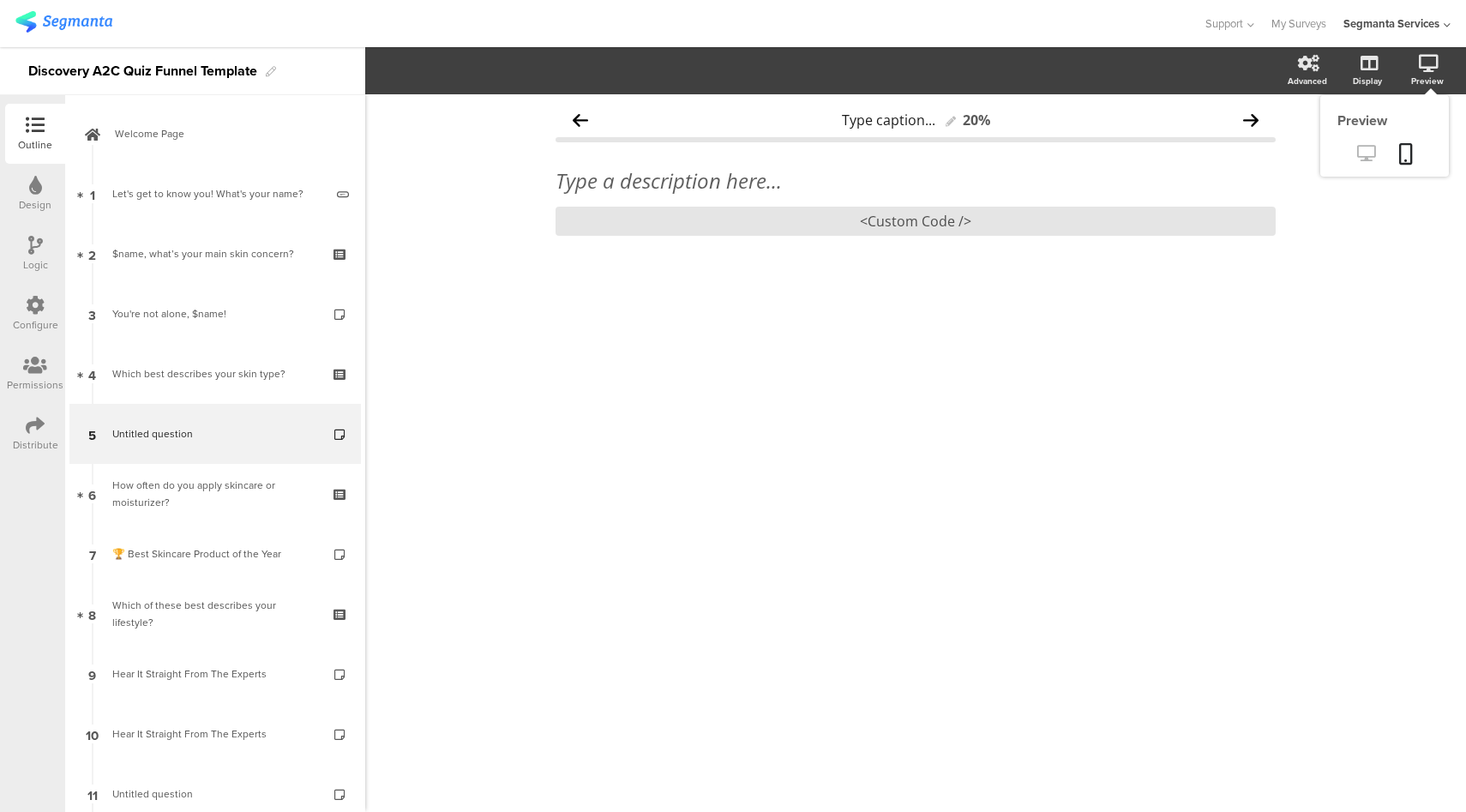
click at [1363, 154] on icon at bounding box center [1366, 153] width 18 height 17
click at [867, 230] on div "<Custom Code />" at bounding box center [915, 221] width 720 height 29
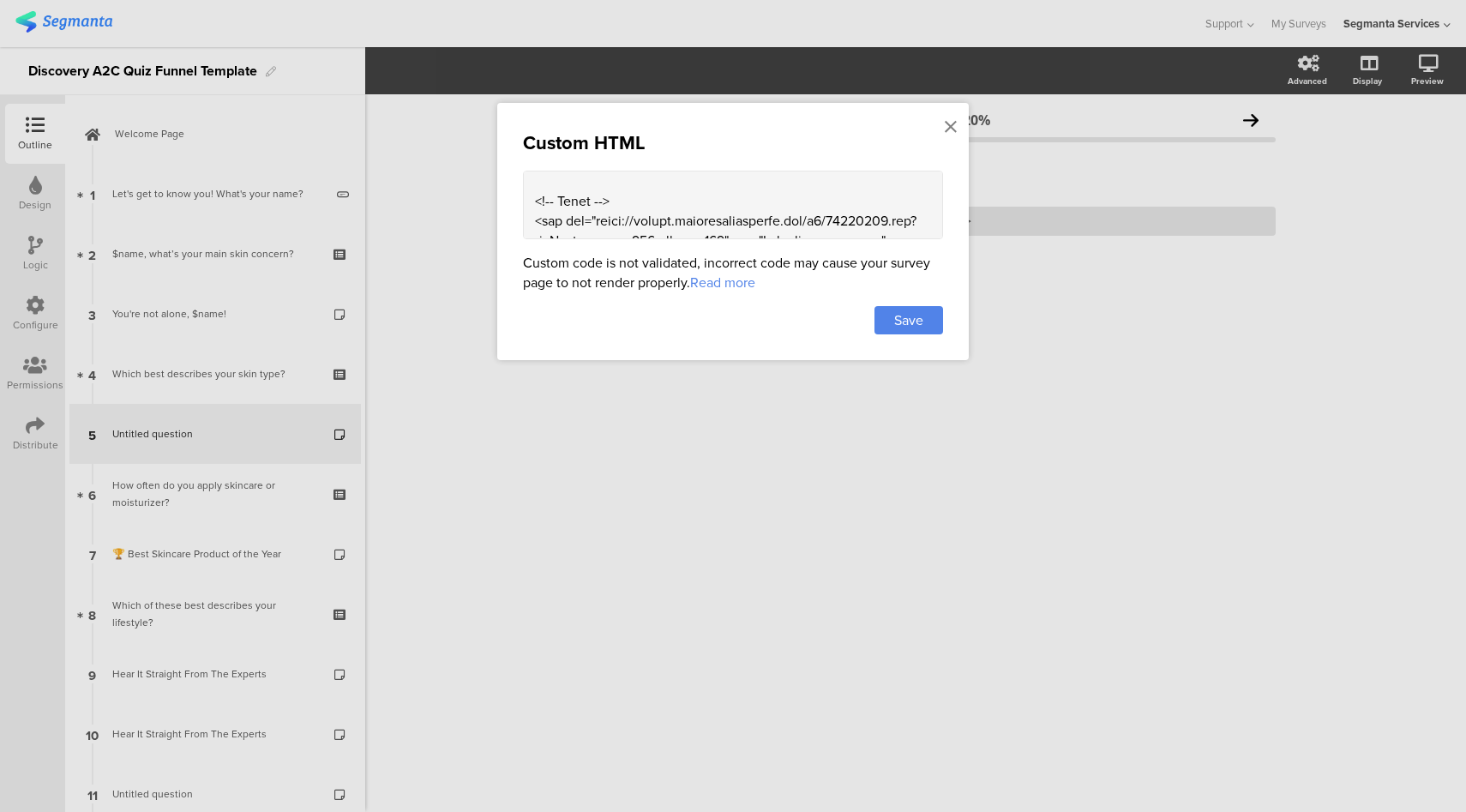
scroll to position [812, 0]
drag, startPoint x: 724, startPoint y: 223, endPoint x: 596, endPoint y: 208, distance: 128.9
click at [596, 208] on textarea at bounding box center [733, 205] width 420 height 69
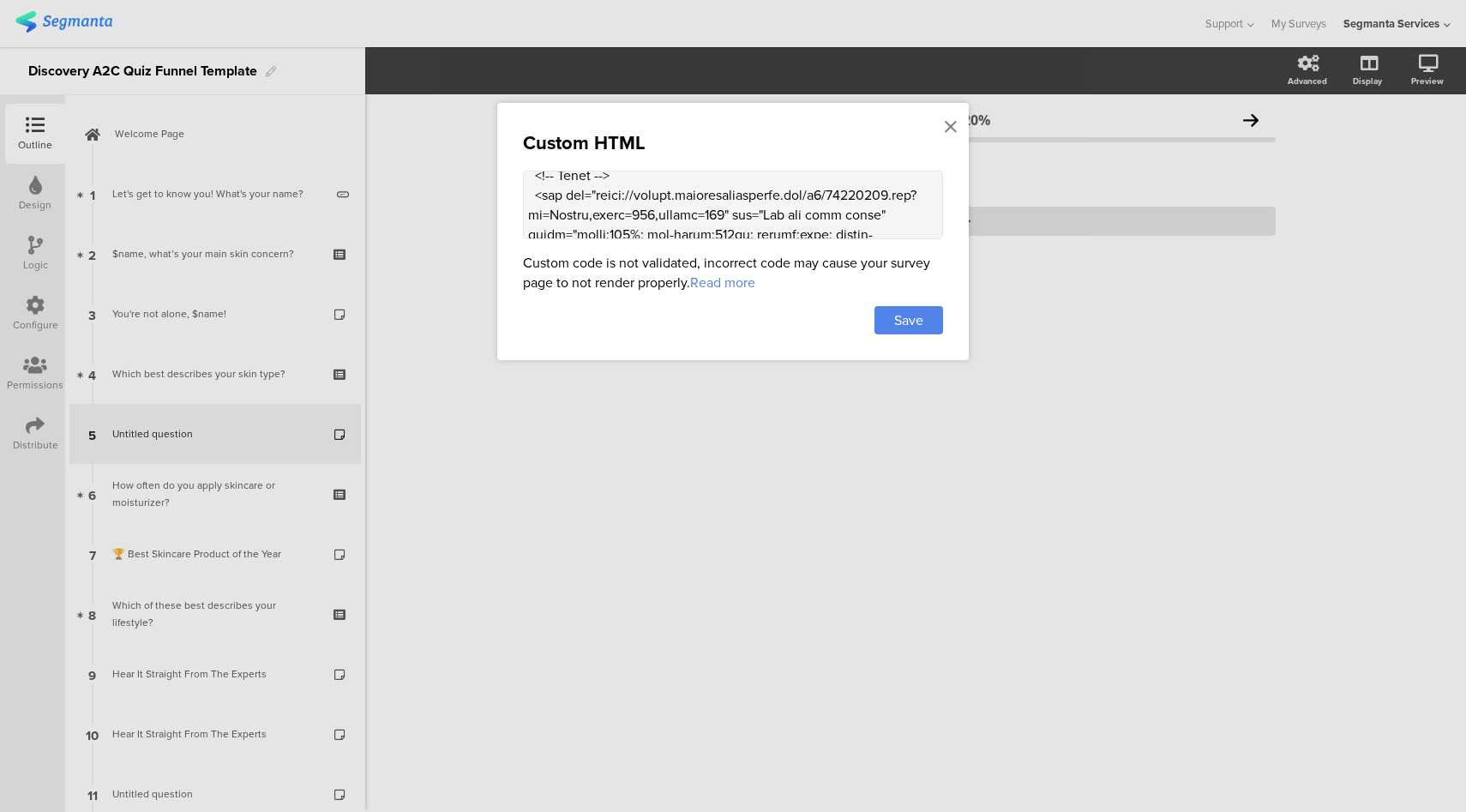
scroll to position [838, 0]
paste textarea "images.ctfassets.net/qgyvfi1io3lv/3iMrWEjm4mhyGDqIXjed0W/87c3028677d74876960bfa…"
type textarea "<style> .did-you-know-card img { width: 100%; height: auto; border-radius: 8px;…"
click at [896, 327] on div "Save" at bounding box center [909, 319] width 69 height 28
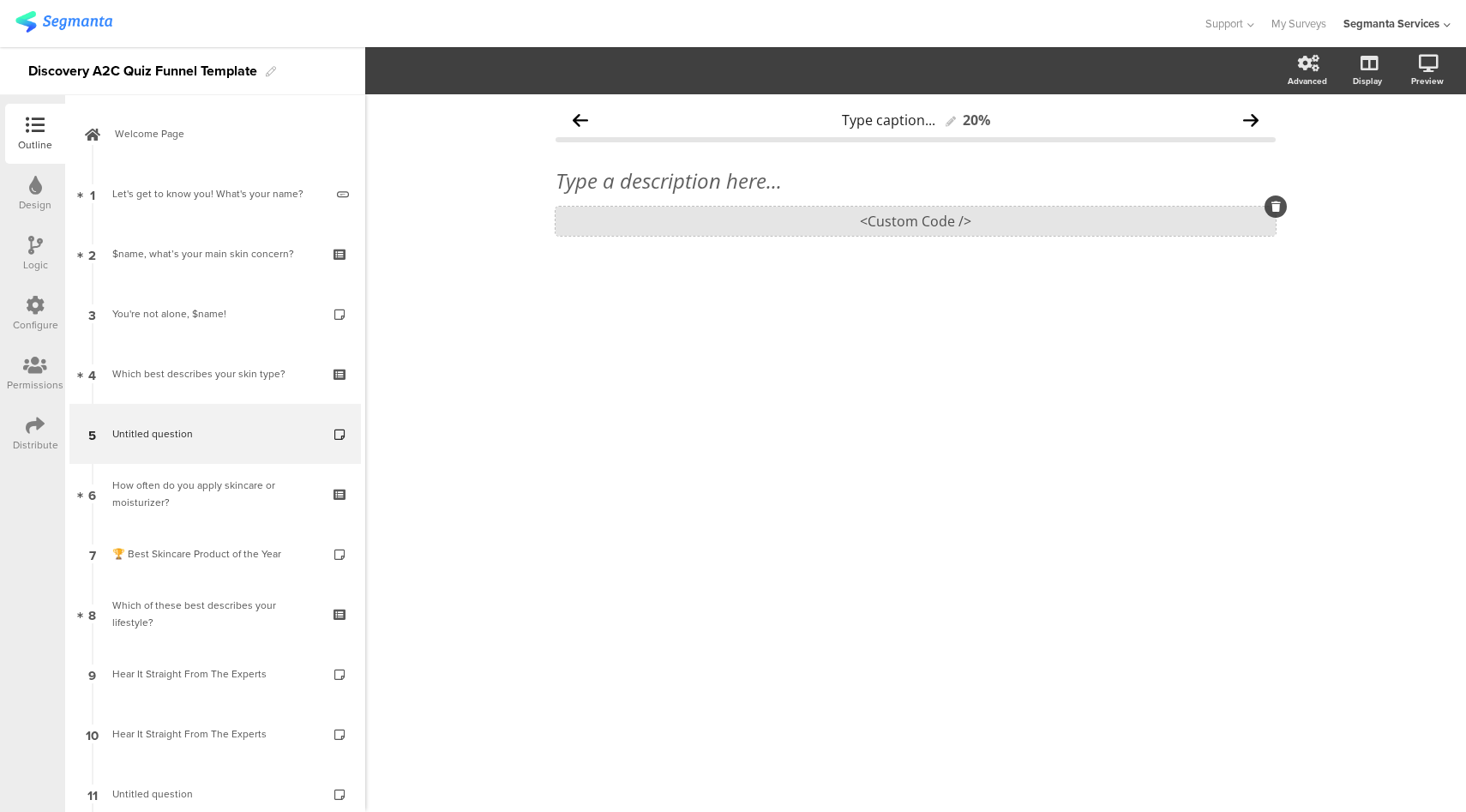
click at [907, 228] on div "<Custom Code />" at bounding box center [915, 221] width 720 height 29
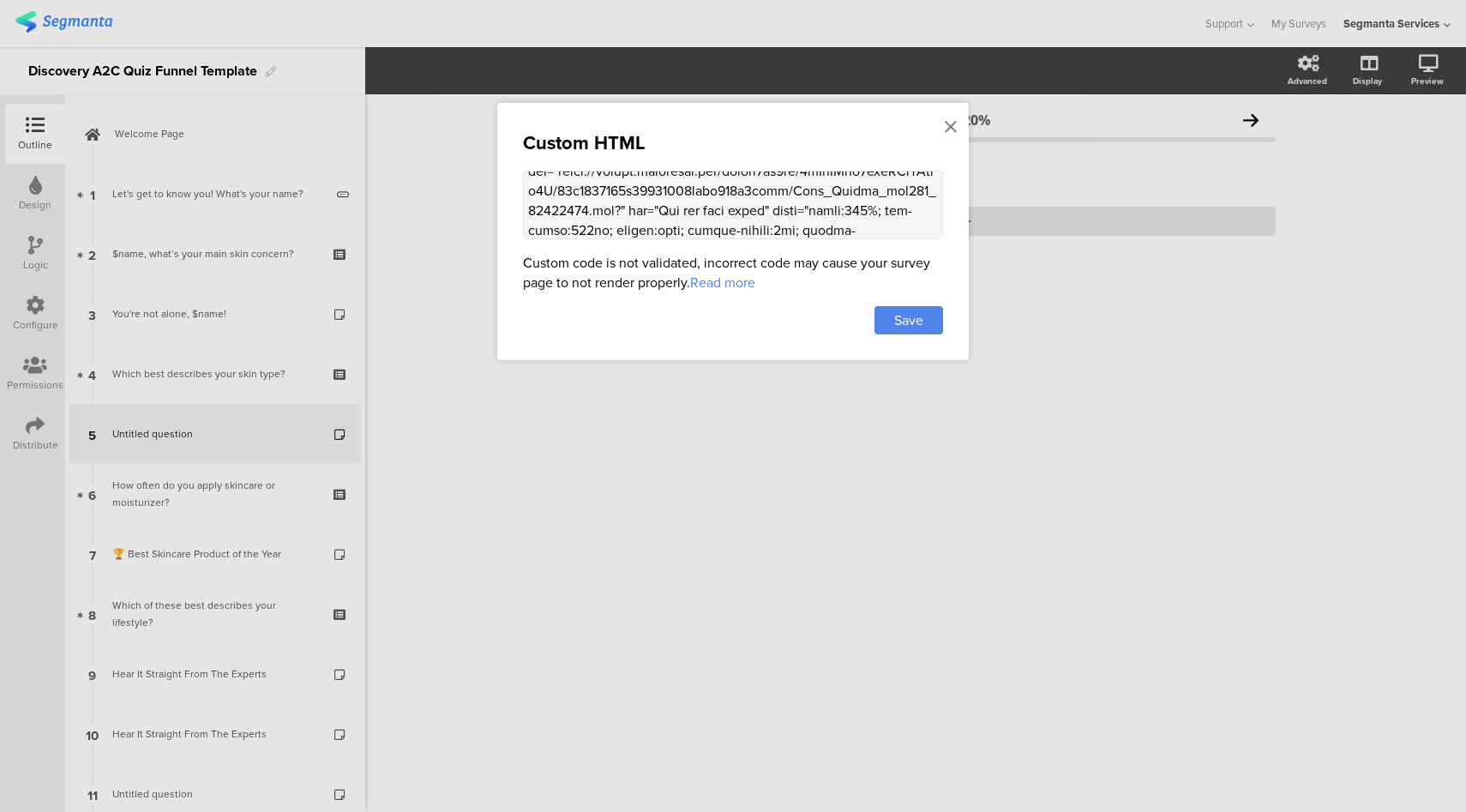
scroll to position [883, 0]
drag, startPoint x: 724, startPoint y: 230, endPoint x: 523, endPoint y: 210, distance: 202.0
click at [523, 210] on textarea at bounding box center [733, 205] width 420 height 69
type textarea "<style> .did-you-know-card img { width: 100%; height: auto; border-radius: 8px;…"
click at [905, 316] on span "Save" at bounding box center [909, 320] width 29 height 20
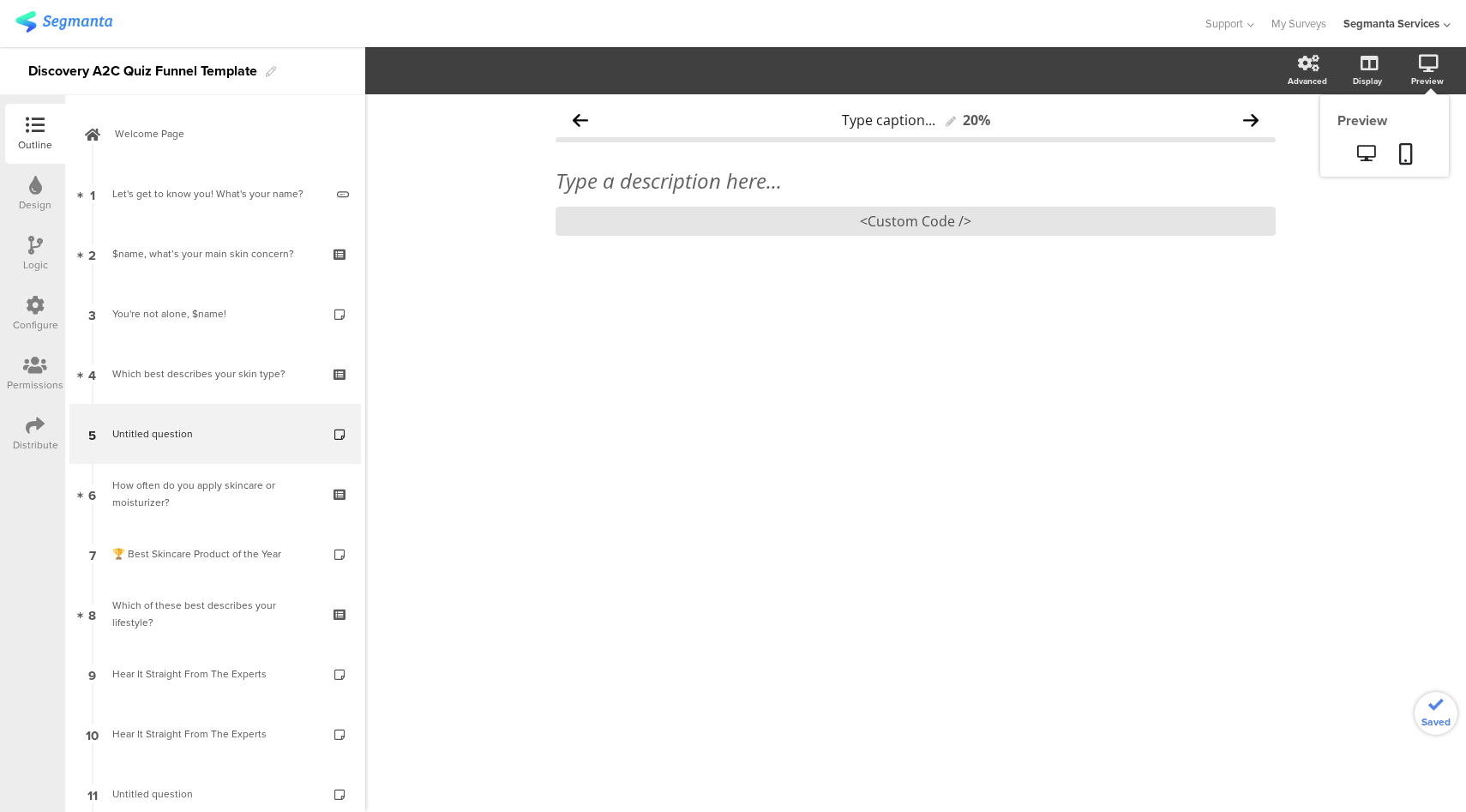
click at [1435, 74] on div "Preview" at bounding box center [1427, 80] width 32 height 13
click at [1363, 152] on icon at bounding box center [1366, 153] width 18 height 17
click at [916, 220] on div "<Custom Code />" at bounding box center [915, 221] width 720 height 29
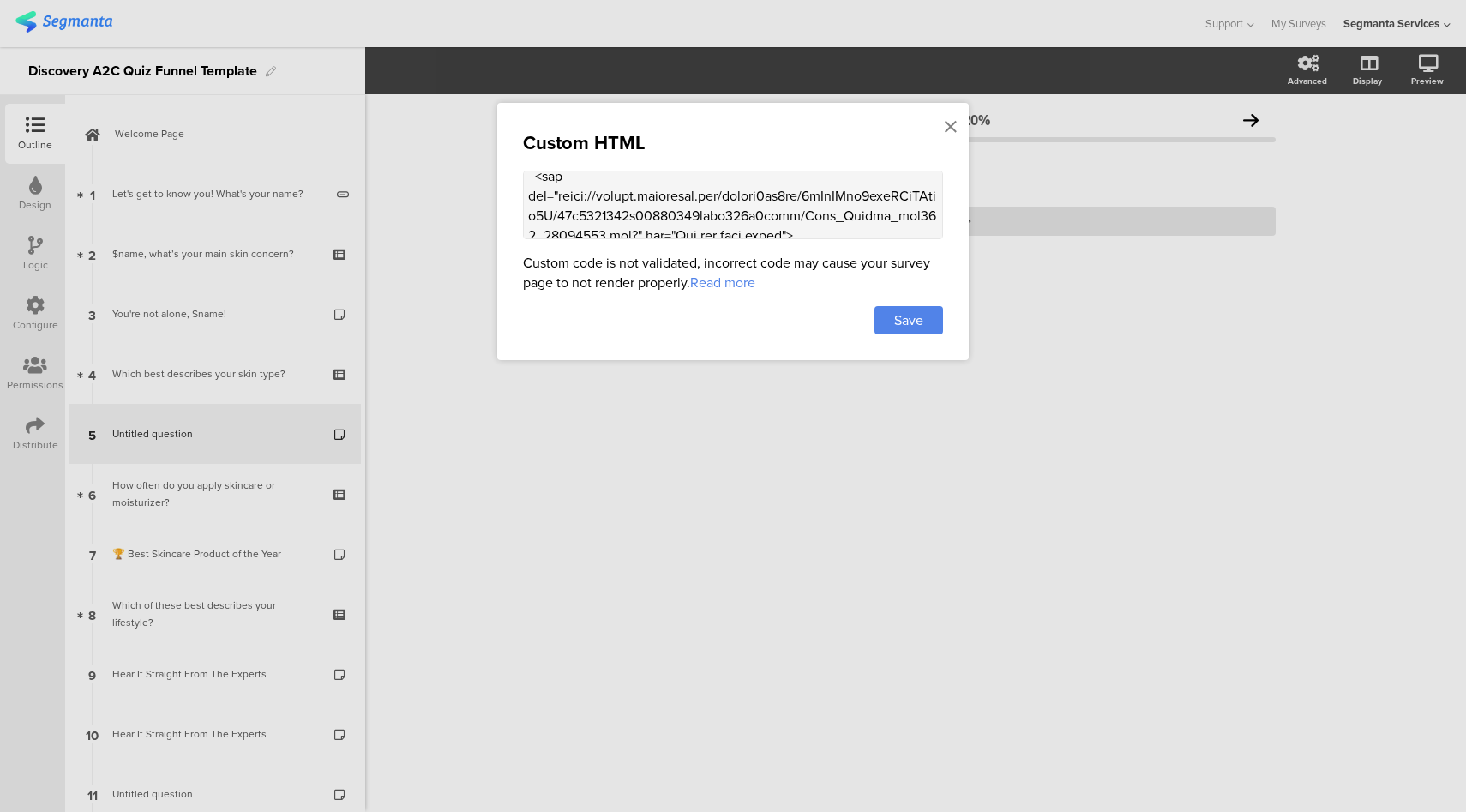
scroll to position [857, 0]
drag, startPoint x: 660, startPoint y: 211, endPoint x: 560, endPoint y: 182, distance: 104.1
click at [560, 182] on textarea at bounding box center [733, 205] width 420 height 69
paste textarea "assets.unileversolutions.com/v1/74010592.jpg?im=Resize,width=991,height=660"
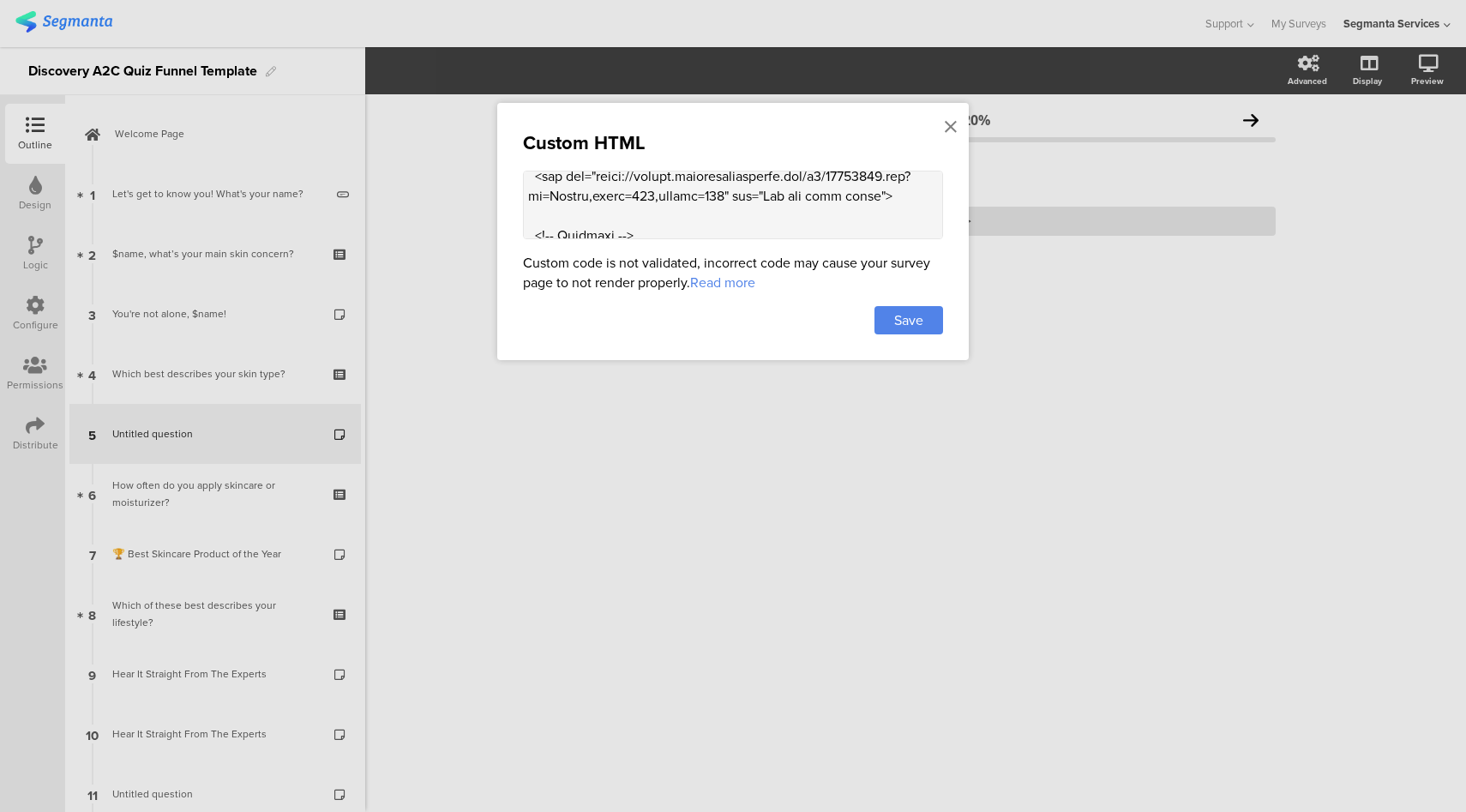
scroll to position [853, 0]
type textarea "<style> .did-you-know-card img { width: 100%; height: auto; border-radius: 8px;…"
click at [929, 309] on div "Save" at bounding box center [909, 319] width 69 height 28
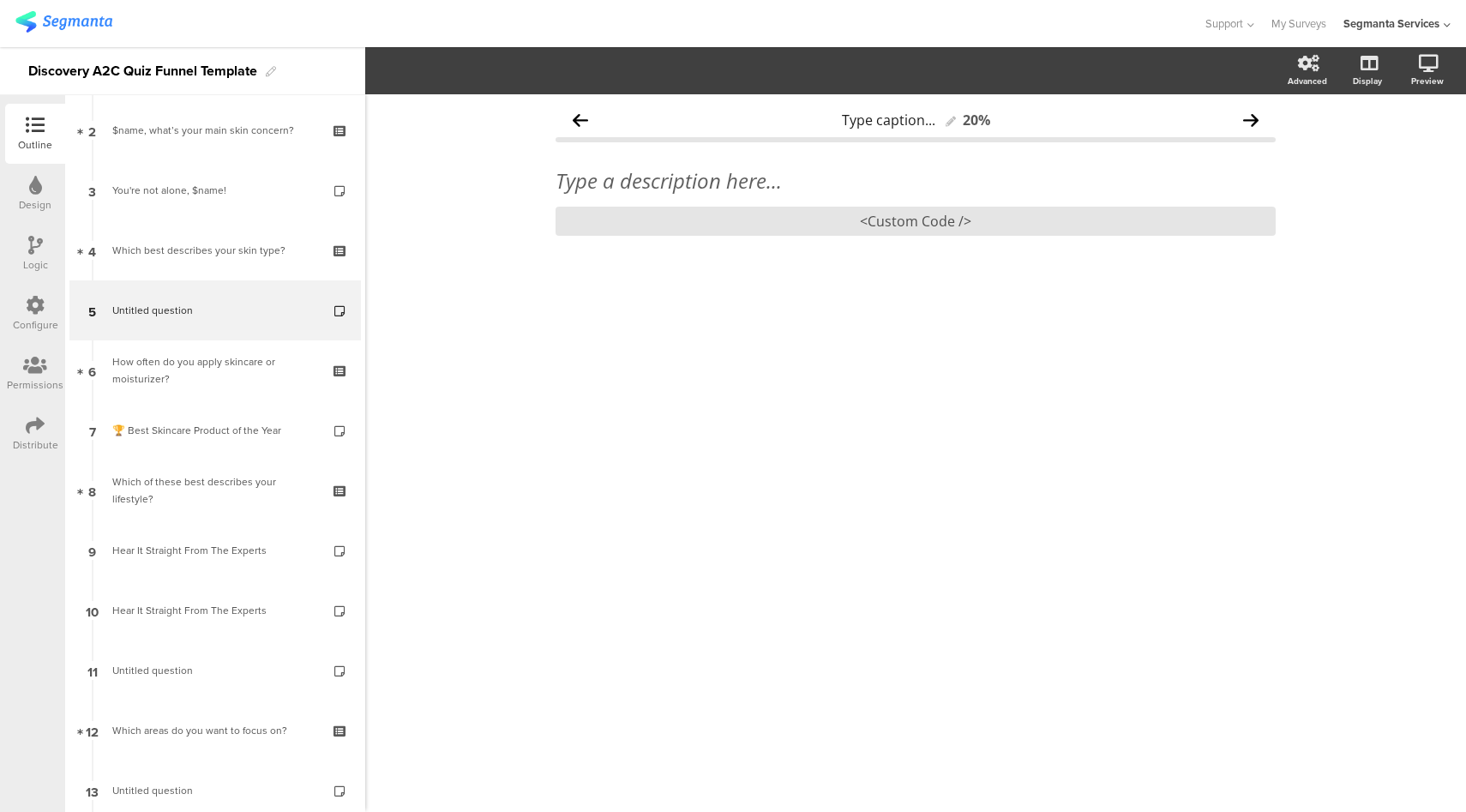
scroll to position [519, 0]
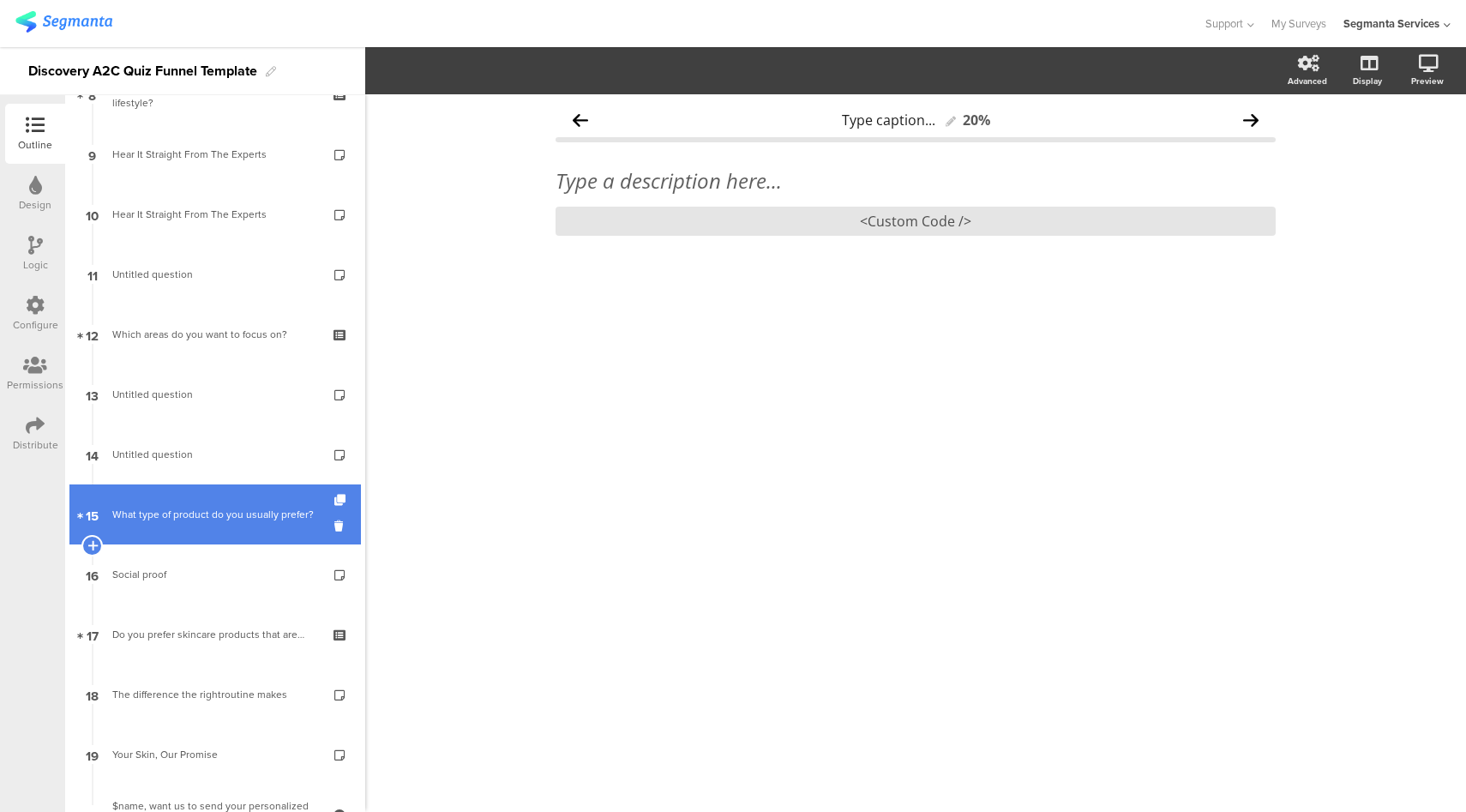
click at [217, 505] on div "What type of product do you usually prefer?" at bounding box center [215, 514] width 205 height 18
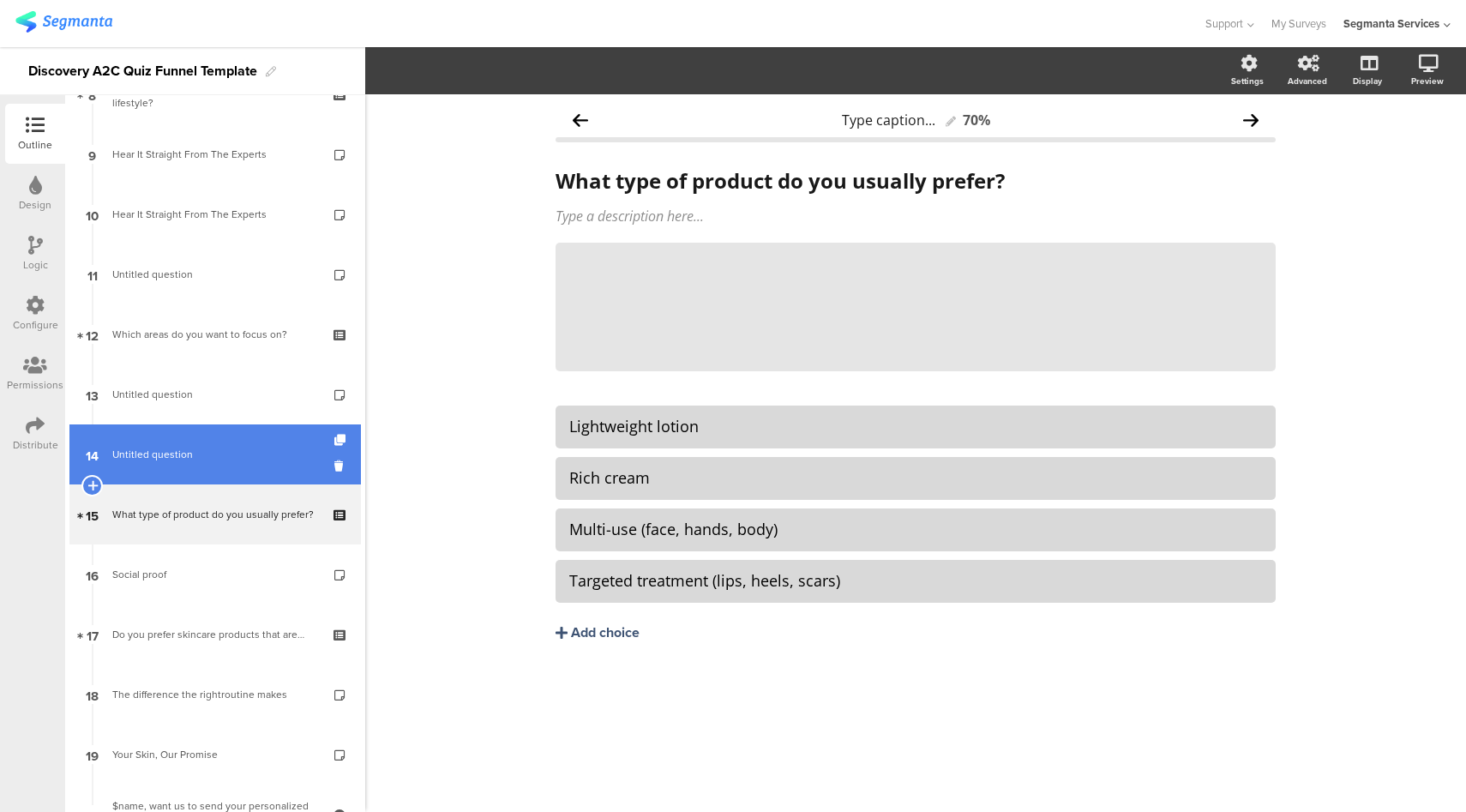
click at [154, 436] on link "14 Untitled question" at bounding box center [216, 454] width 292 height 60
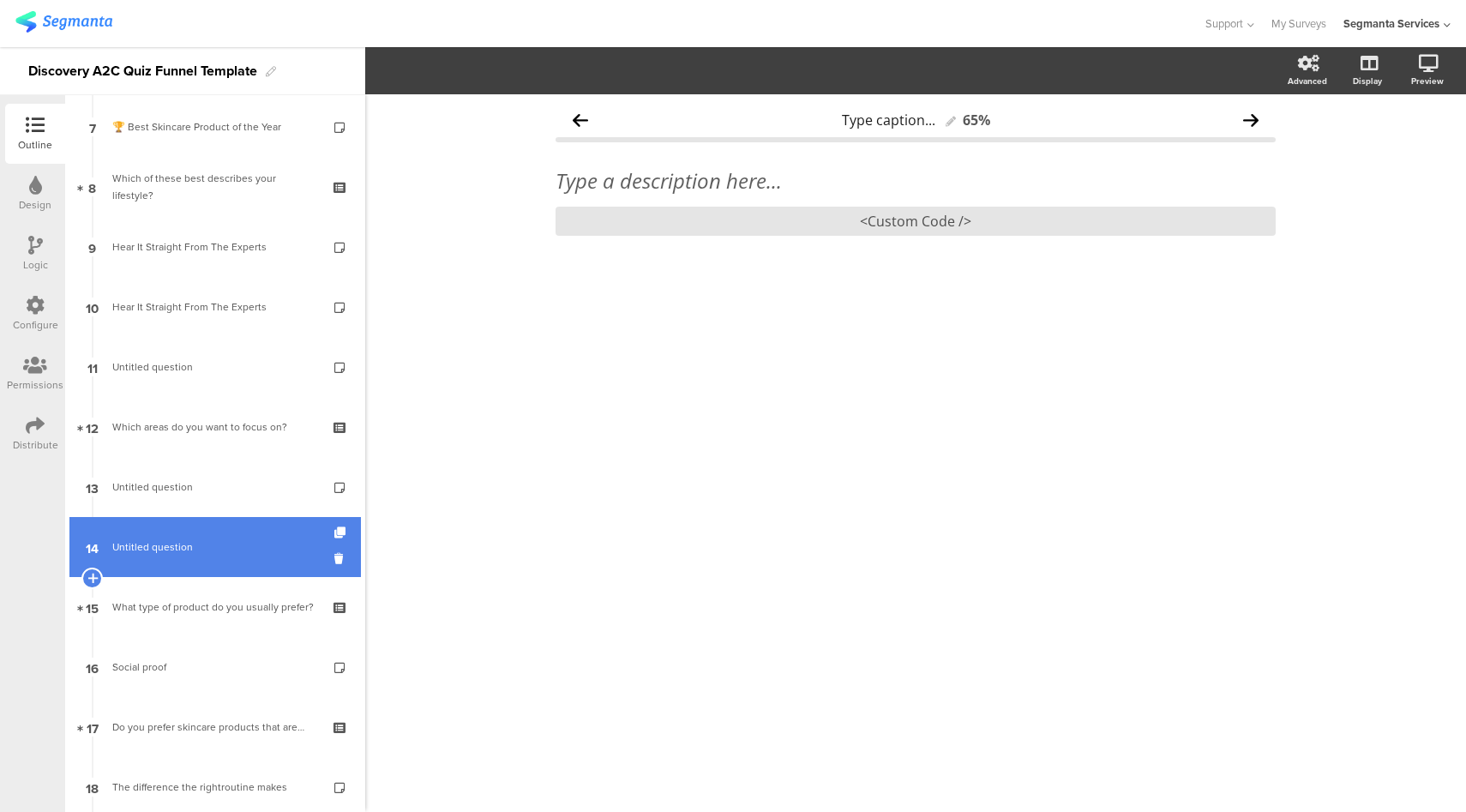
scroll to position [416, 0]
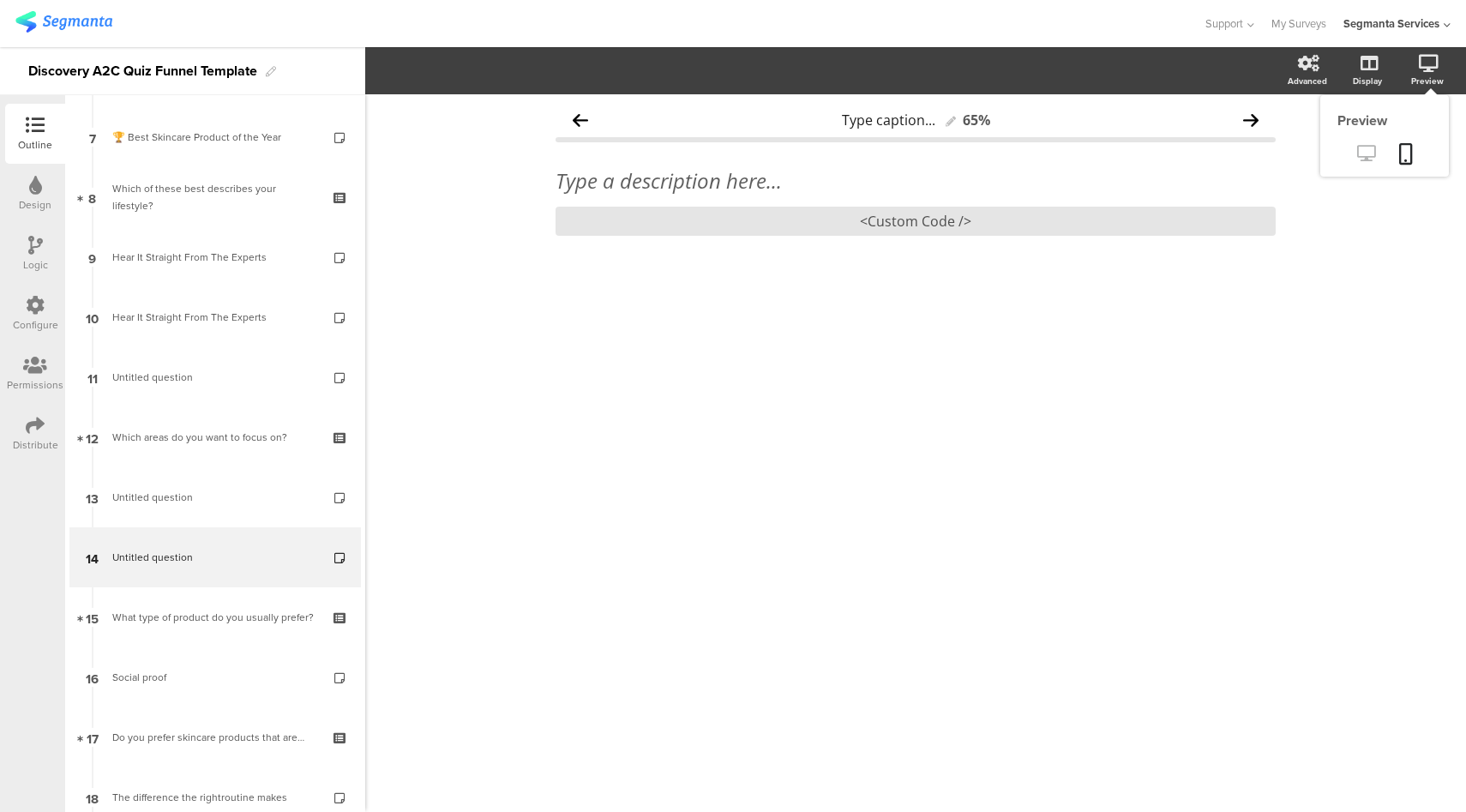
click at [1361, 155] on icon at bounding box center [1366, 153] width 18 height 17
click at [930, 223] on div "<Custom Code />" at bounding box center [915, 221] width 720 height 29
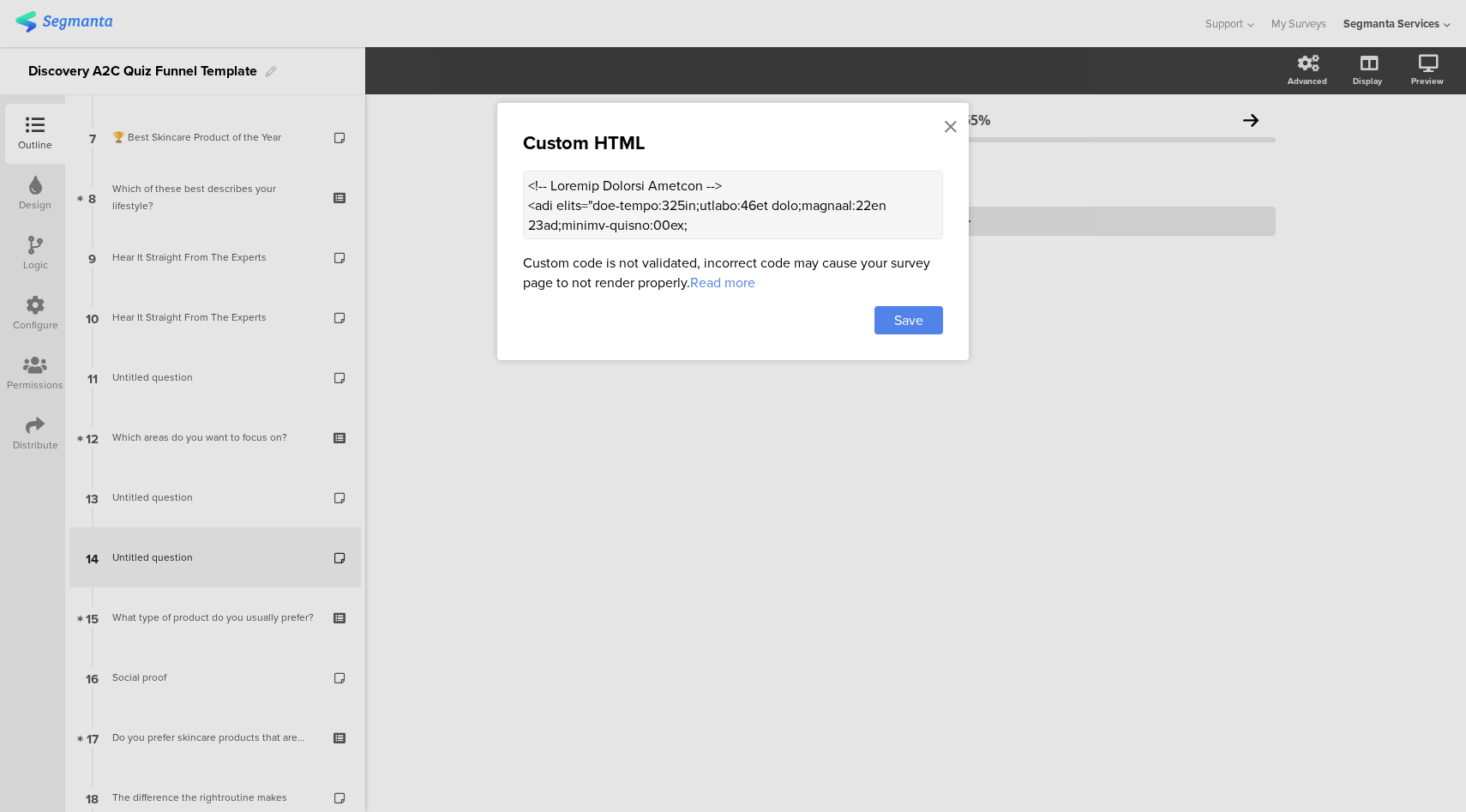
click at [690, 215] on textarea at bounding box center [733, 205] width 420 height 69
drag, startPoint x: 720, startPoint y: 207, endPoint x: 522, endPoint y: 205, distance: 198.0
click at [523, 205] on textarea at bounding box center [733, 205] width 420 height 69
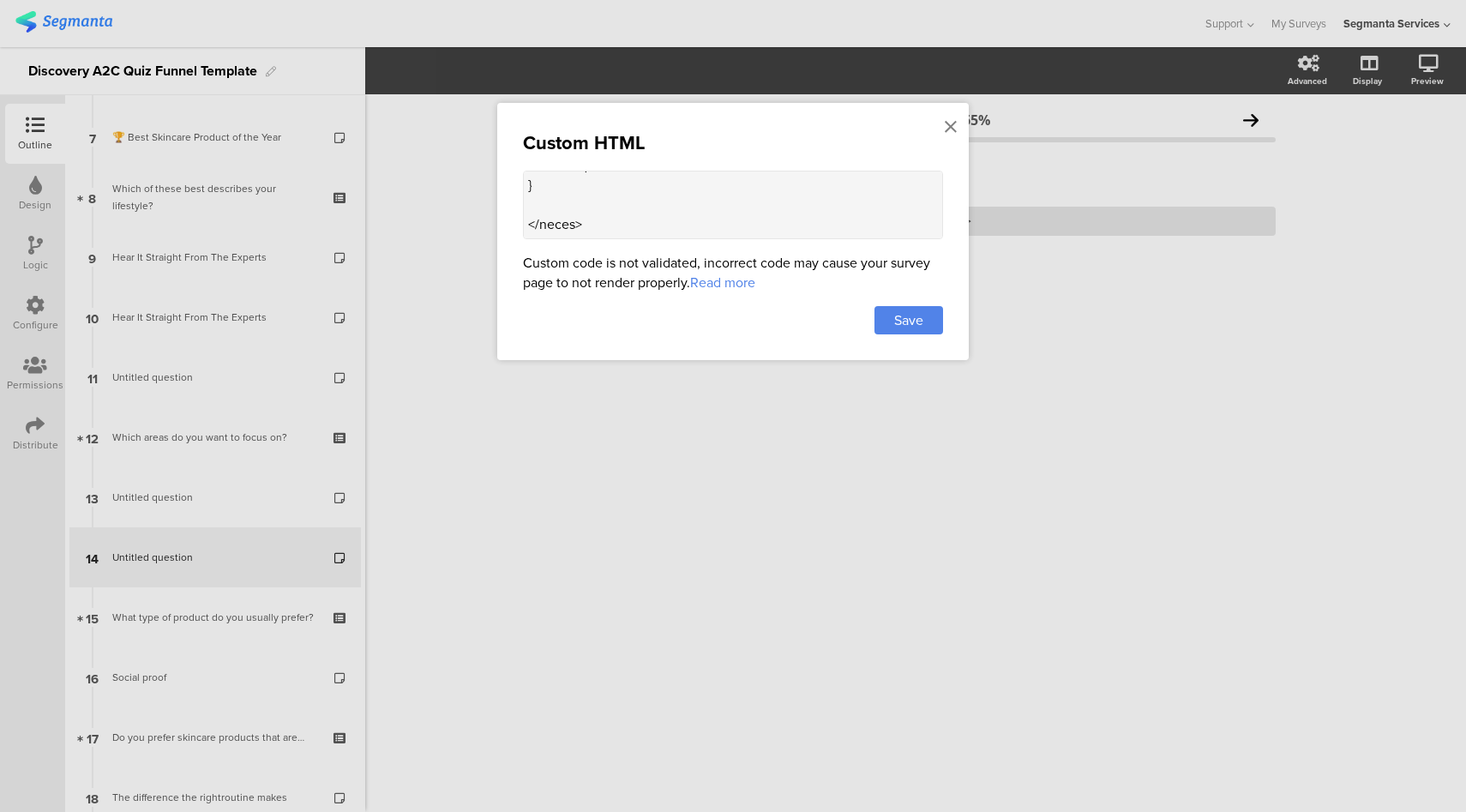
click at [611, 187] on textarea at bounding box center [733, 205] width 420 height 69
paste textarea "div img { width: 100%; height: auto; max-width: 200px; /* adjust as needed */ d…"
type textarea "<!-- Product Trusted Reviews --> <div style="max-width:500px;margin:20px auto;p…"
click at [916, 319] on span "Save" at bounding box center [909, 320] width 29 height 20
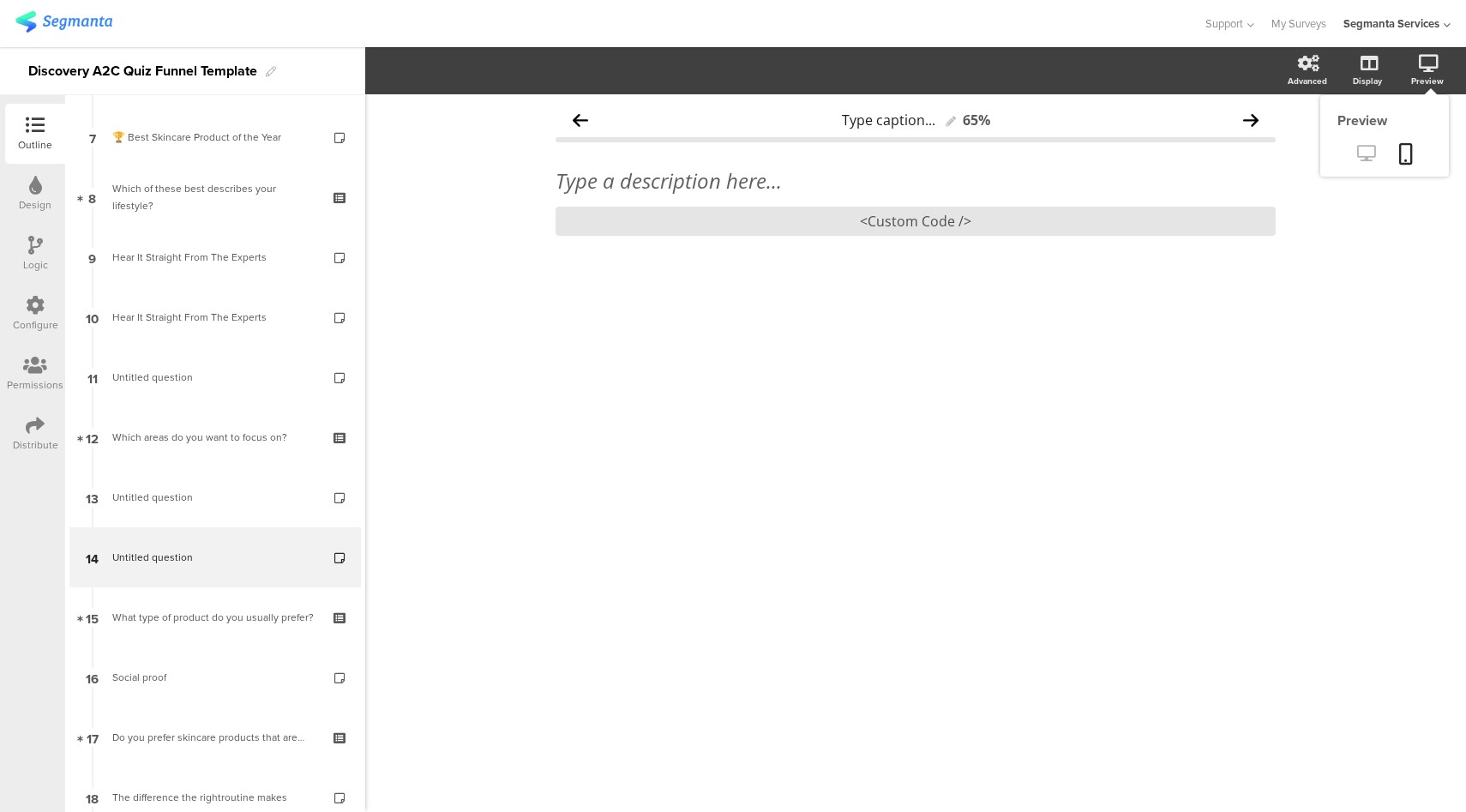
click at [1368, 155] on icon at bounding box center [1366, 153] width 18 height 17
click at [1301, 26] on link "My Surveys" at bounding box center [1299, 24] width 55 height 47
